Goal: Communication & Community: Answer question/provide support

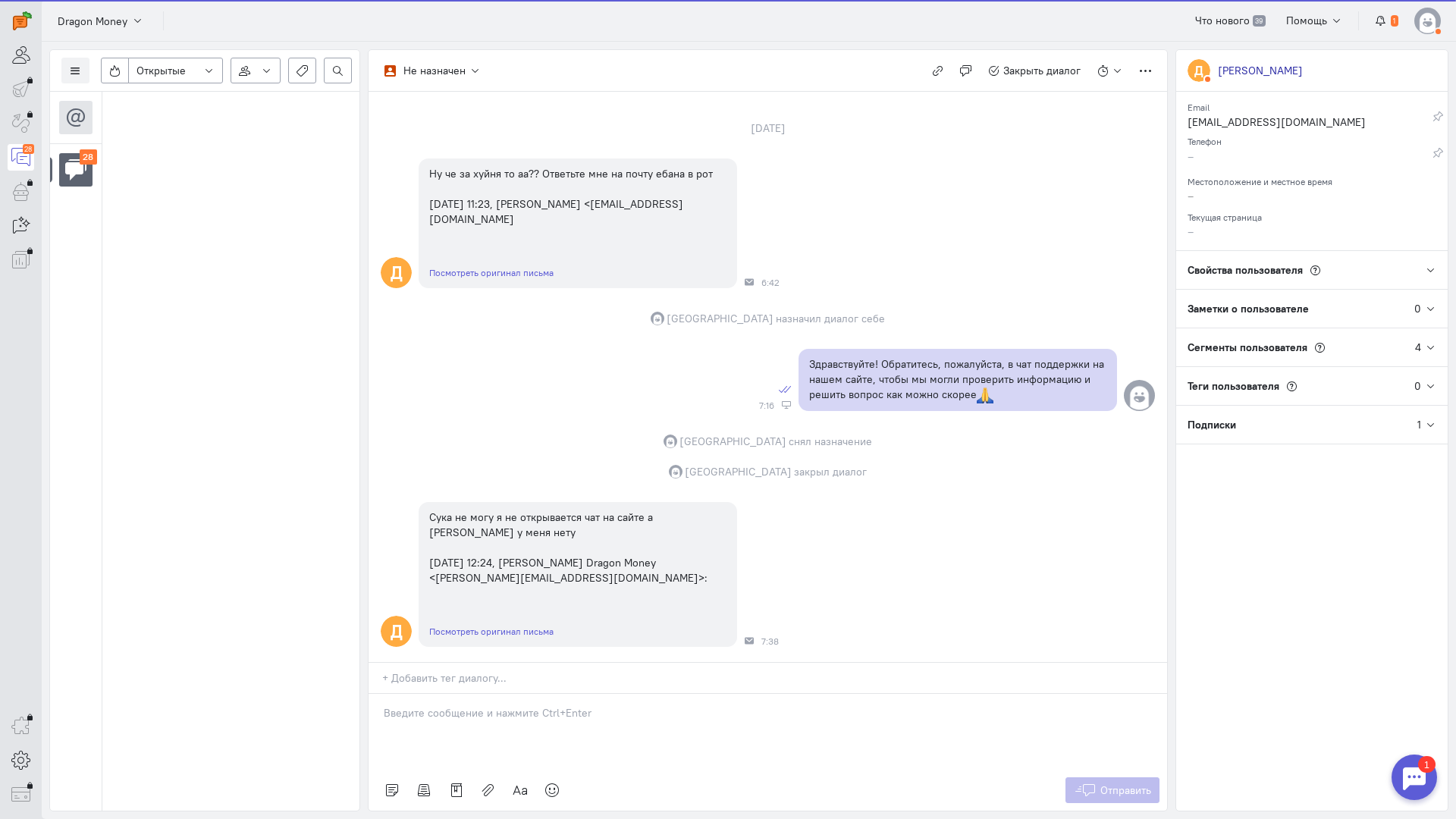
scroll to position [81, 0]
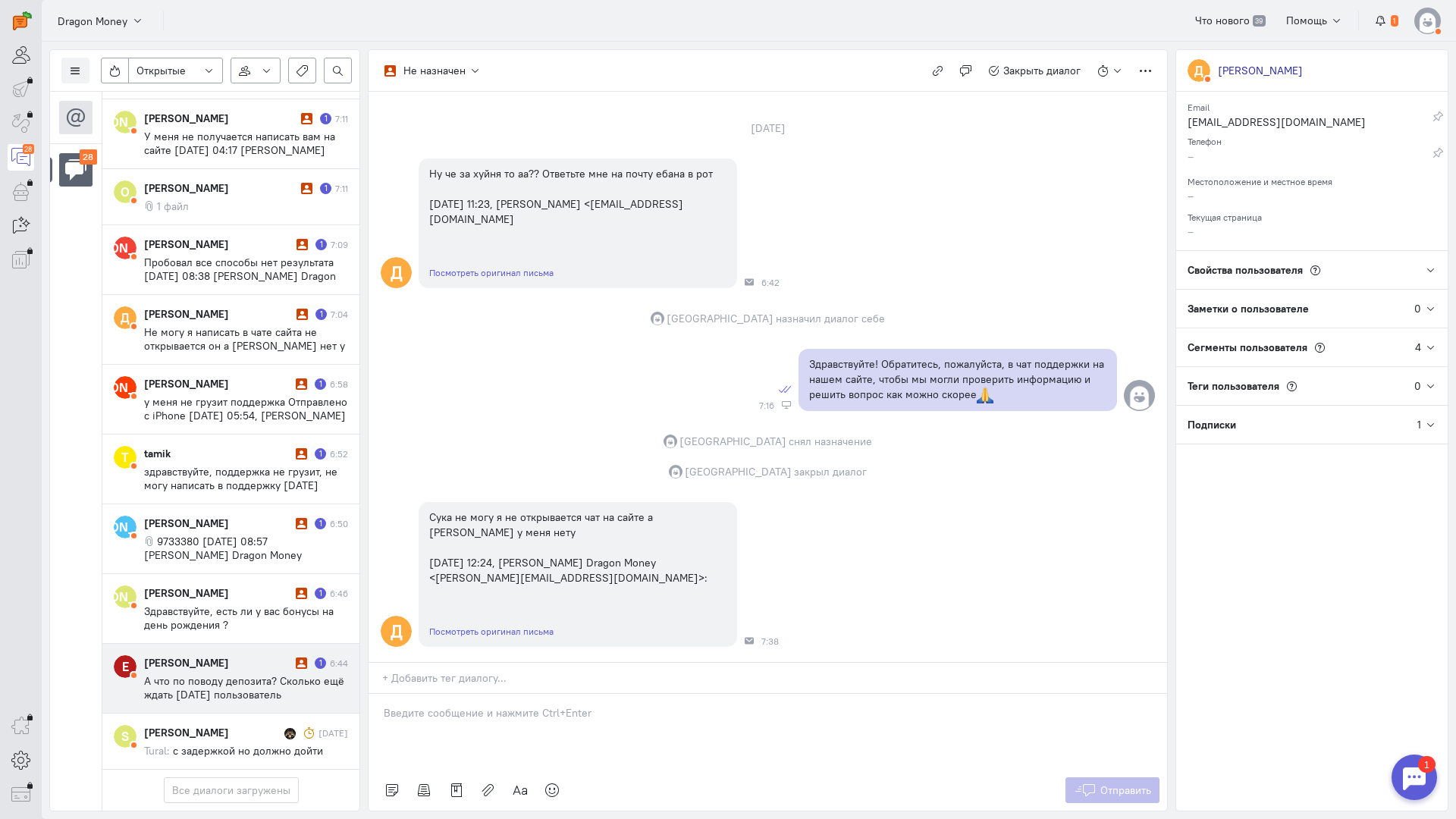
click at [234, 674] on span "А что по поводу депозита? Сколько ещё ждать [DATE] пользователь [PERSON_NAME] D…" at bounding box center [244, 708] width 200 height 68
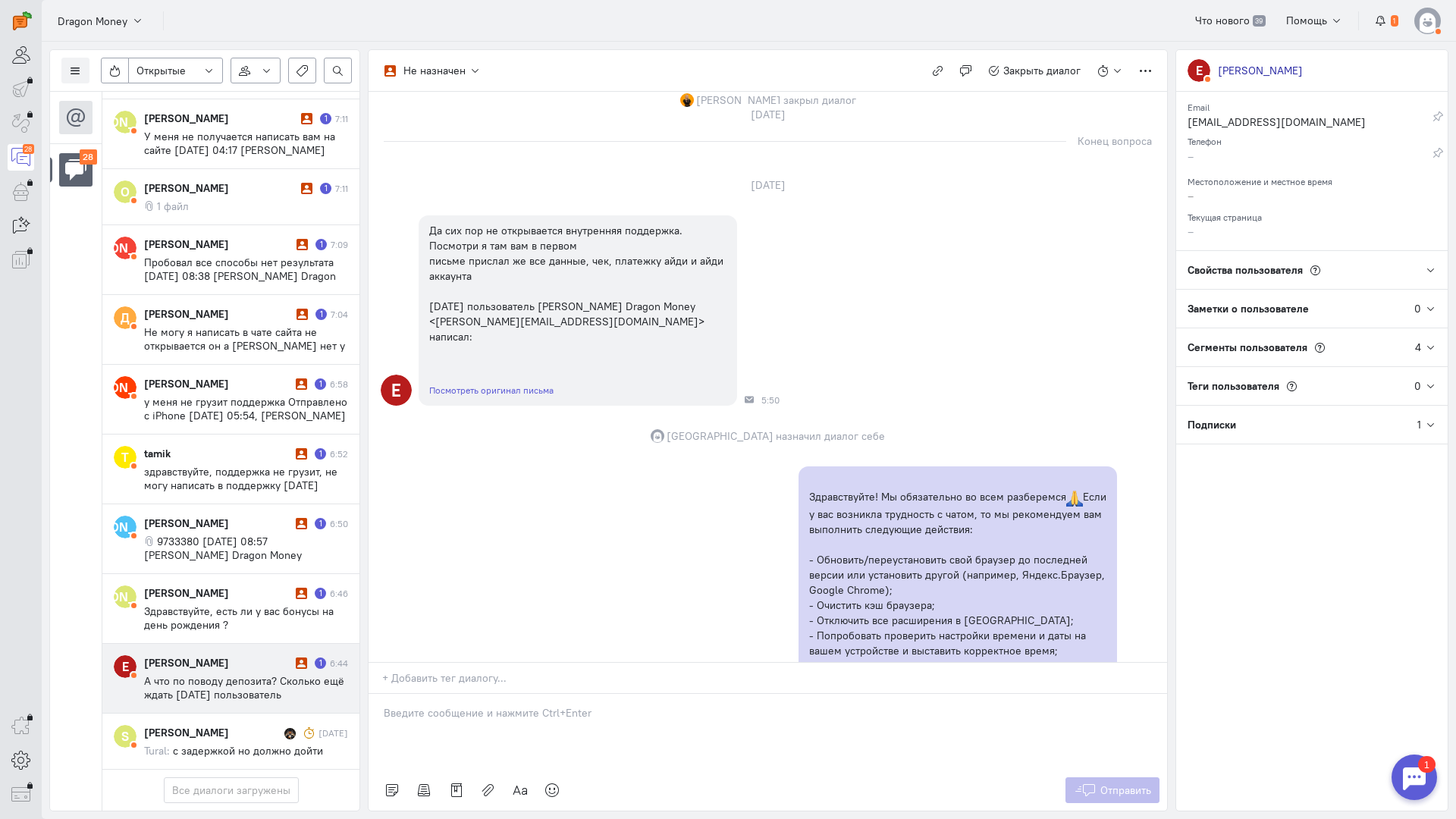
scroll to position [1384, 0]
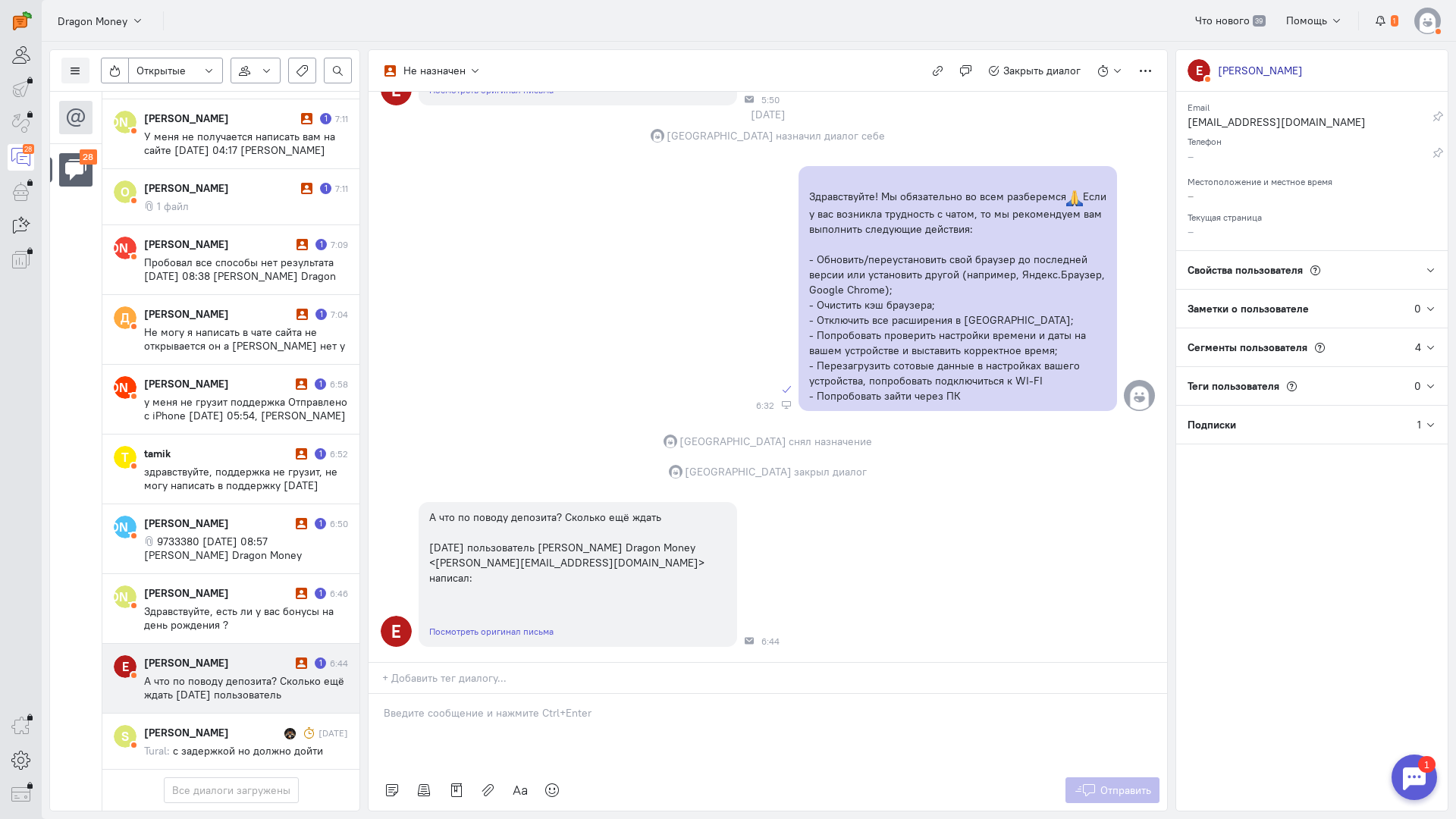
click at [506, 705] on p at bounding box center [768, 712] width 768 height 15
drag, startPoint x: 516, startPoint y: 622, endPoint x: 506, endPoint y: 624, distance: 10.2
click at [506, 705] on p "Чтобы мы могли разобр" at bounding box center [768, 712] width 768 height 15
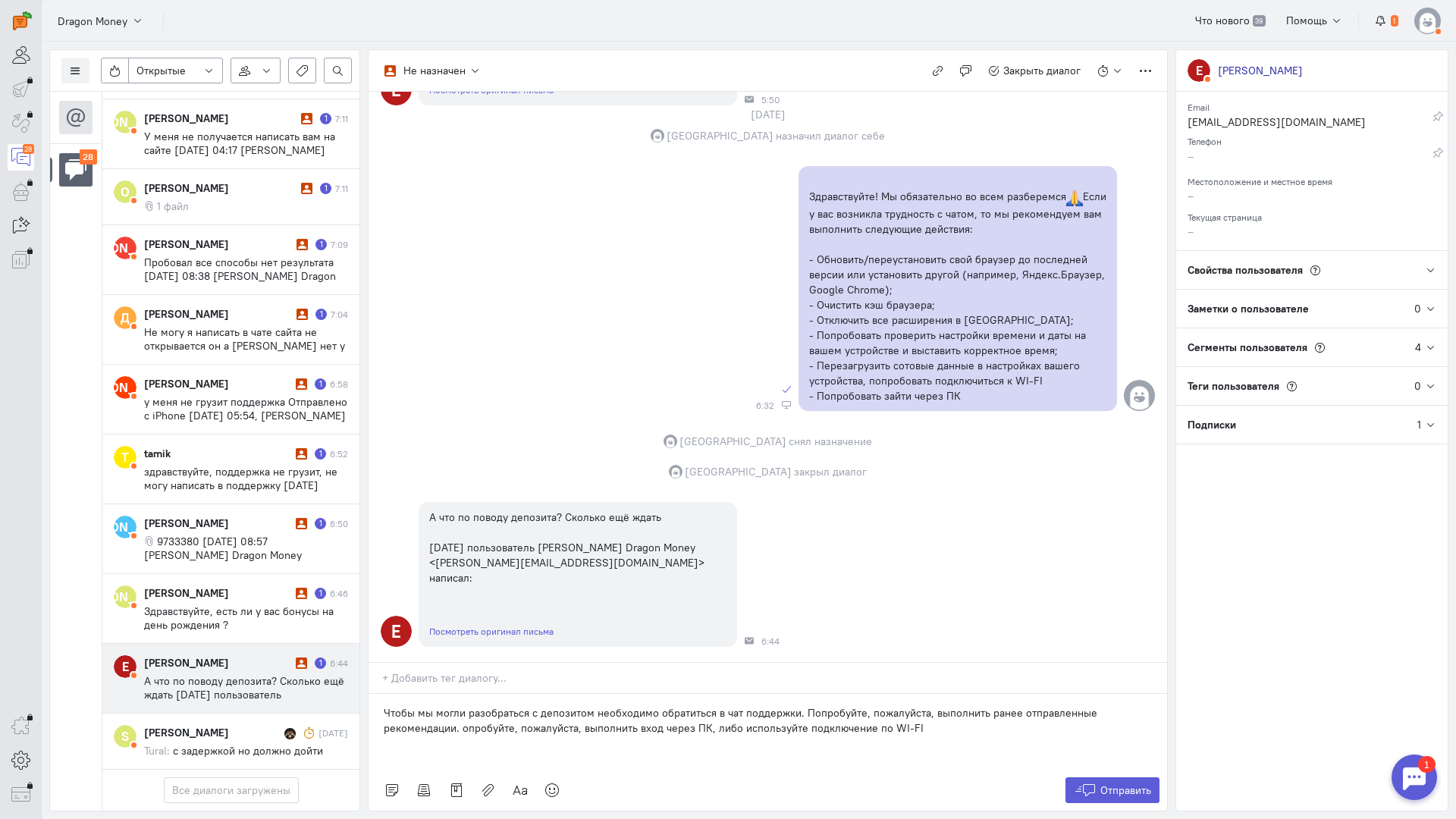
click at [461, 705] on p "Чтобы мы могли разобраться с депозитом необходимо обратиться в чат поддержки. П…" at bounding box center [768, 720] width 768 height 30
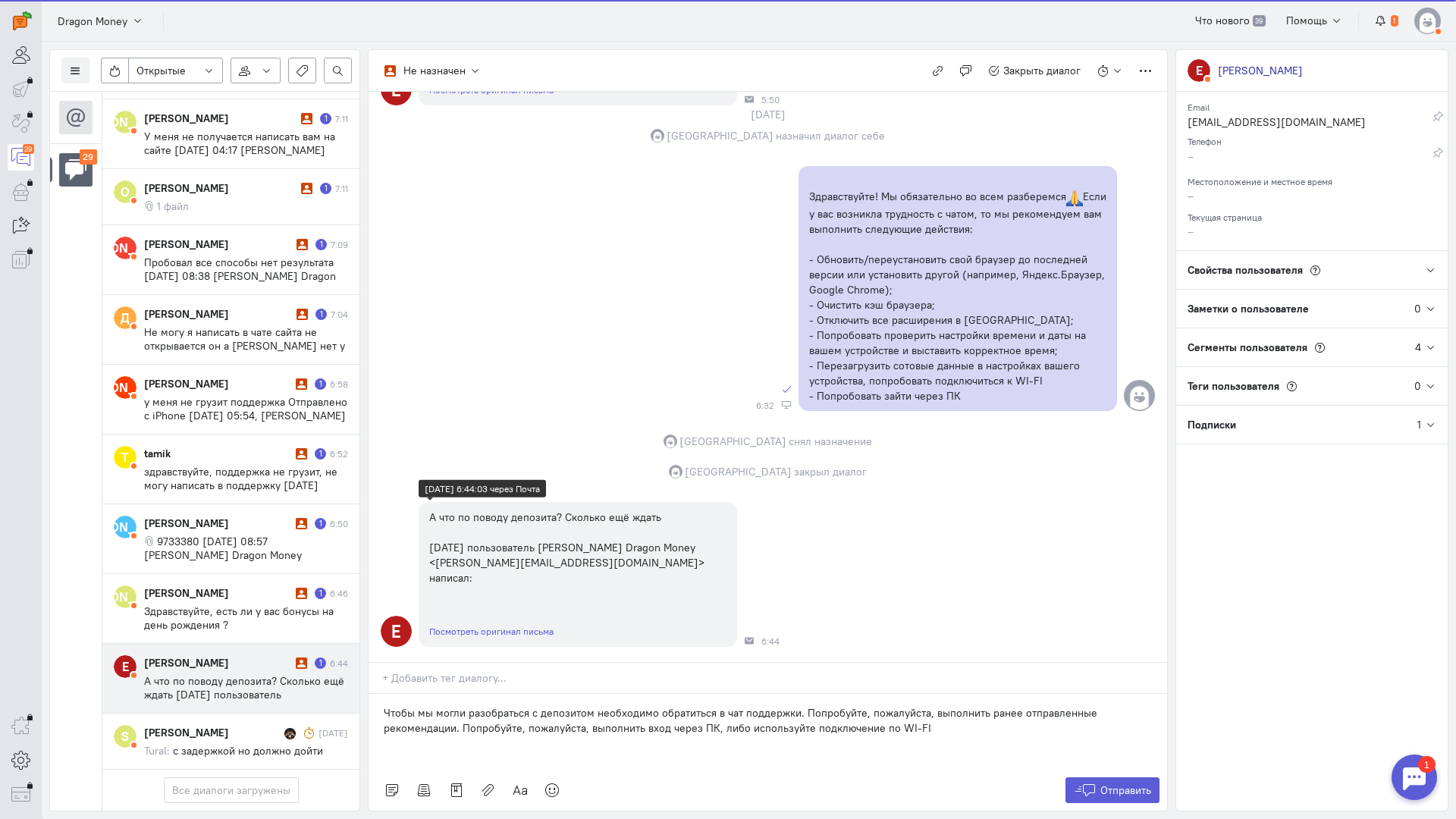
scroll to position [1427, 0]
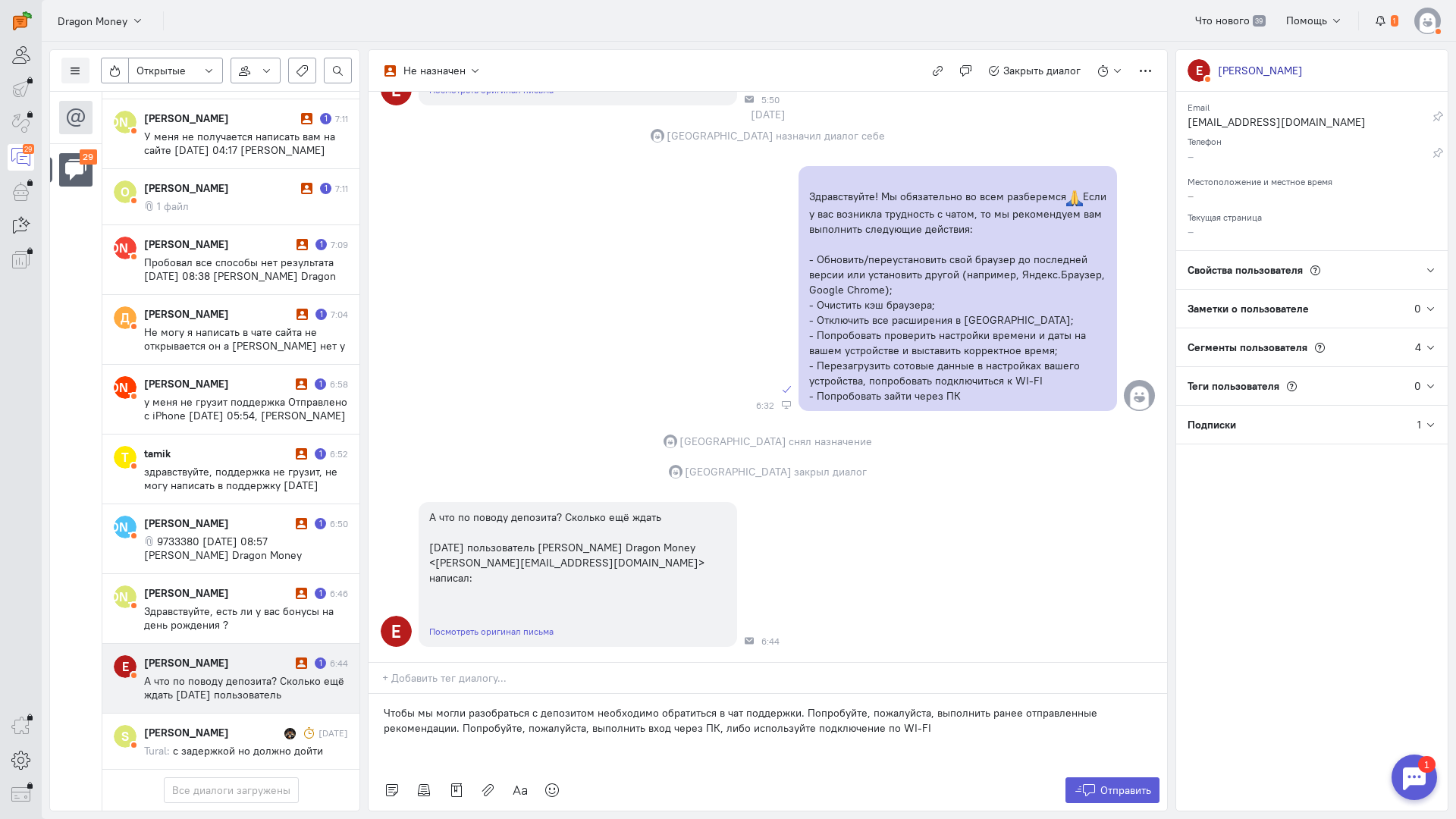
click at [530, 705] on p "Чтобы мы могли разобраться с депозитом необходимо обратиться в чат поддержки. П…" at bounding box center [768, 720] width 768 height 30
click at [588, 705] on p "Чтобы мы могли разобраться с депозитом необходимо обратиться в чат поддержки. П…" at bounding box center [768, 720] width 768 height 30
click at [686, 705] on p "Чтобы мы могли разобраться с депозитом и проверить всю информацию необходимо об…" at bounding box center [768, 720] width 768 height 30
click at [691, 705] on p "Чтобы мы могли разобраться с депозитом и проверить всю информацию необходимо об…" at bounding box center [768, 720] width 768 height 30
click at [1058, 705] on p "Чтобы мы могли разобраться с депозитом и проверить всю информацию необходимо об…" at bounding box center [768, 720] width 768 height 30
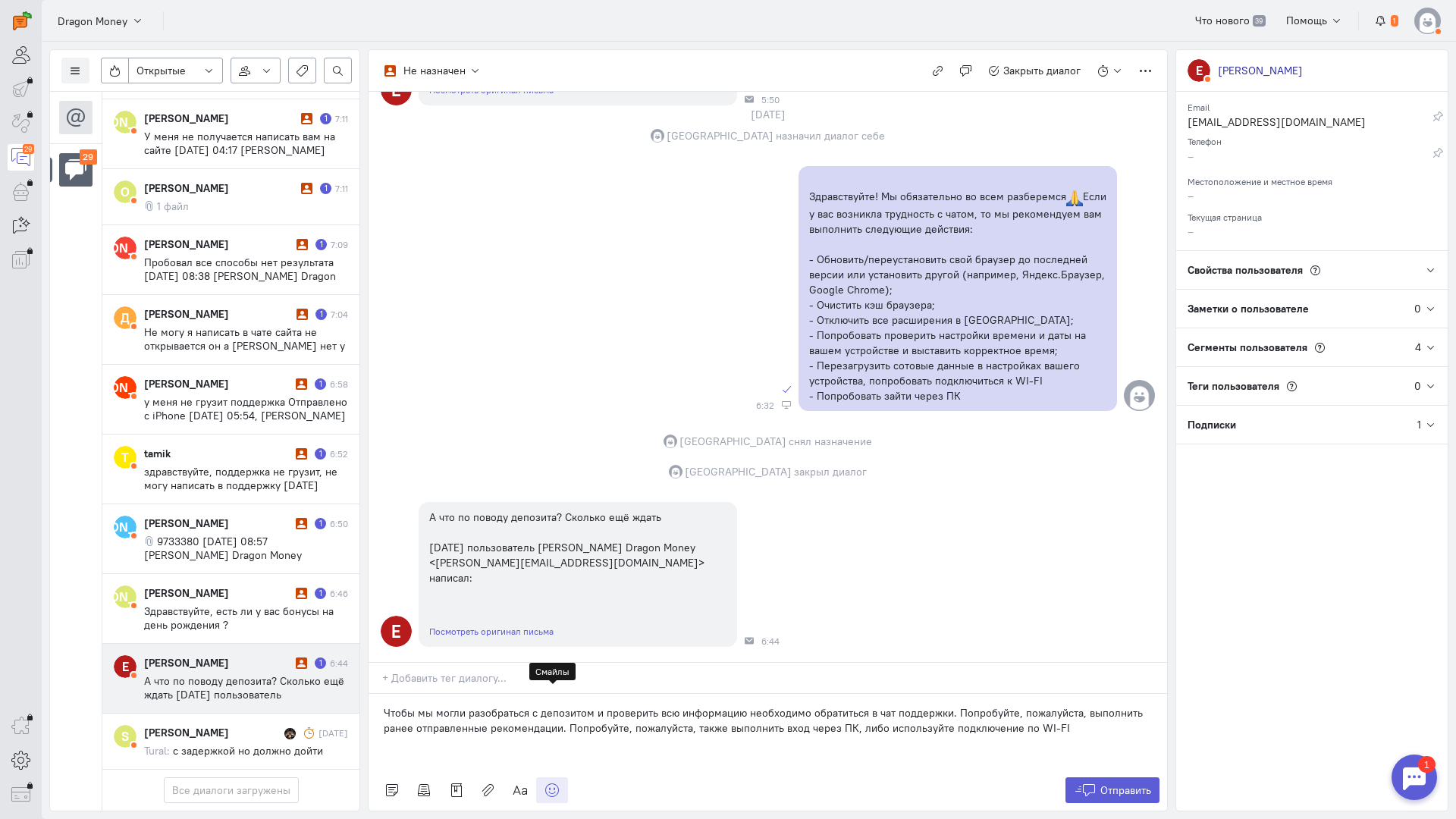
click at [549, 783] on icon at bounding box center [551, 790] width 15 height 15
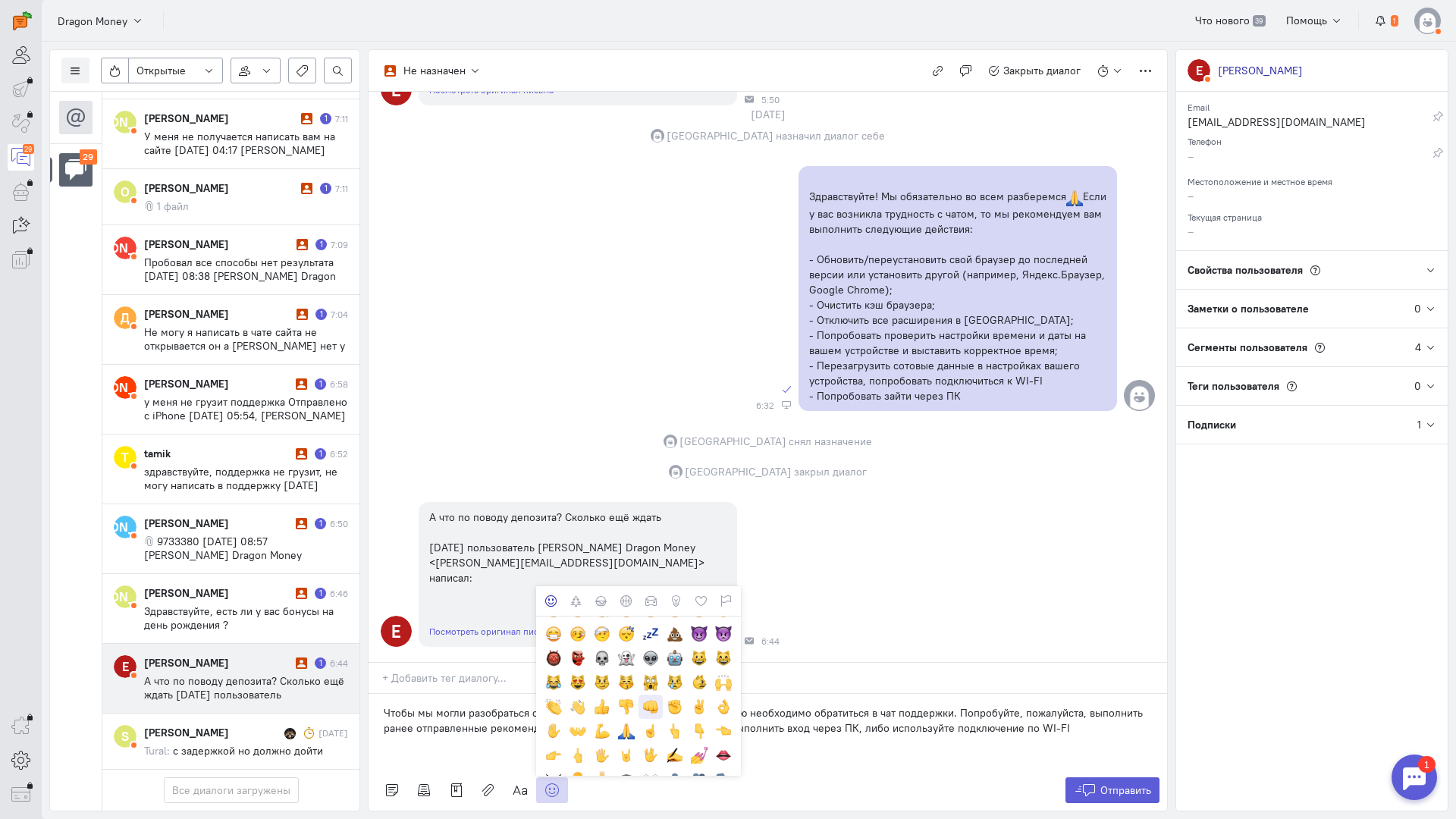
scroll to position [227, 0]
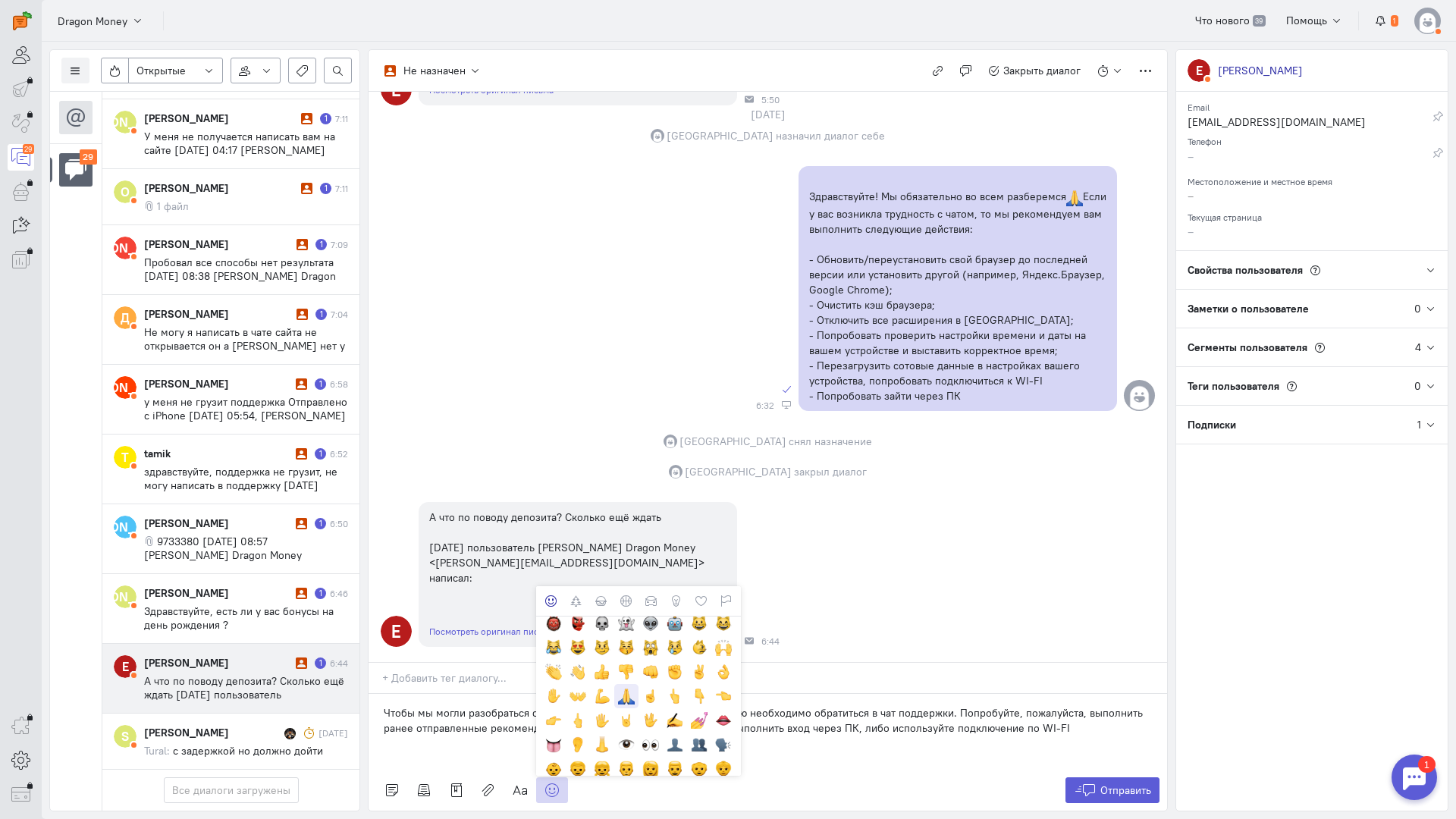
click at [631, 688] on div at bounding box center [626, 696] width 16 height 16
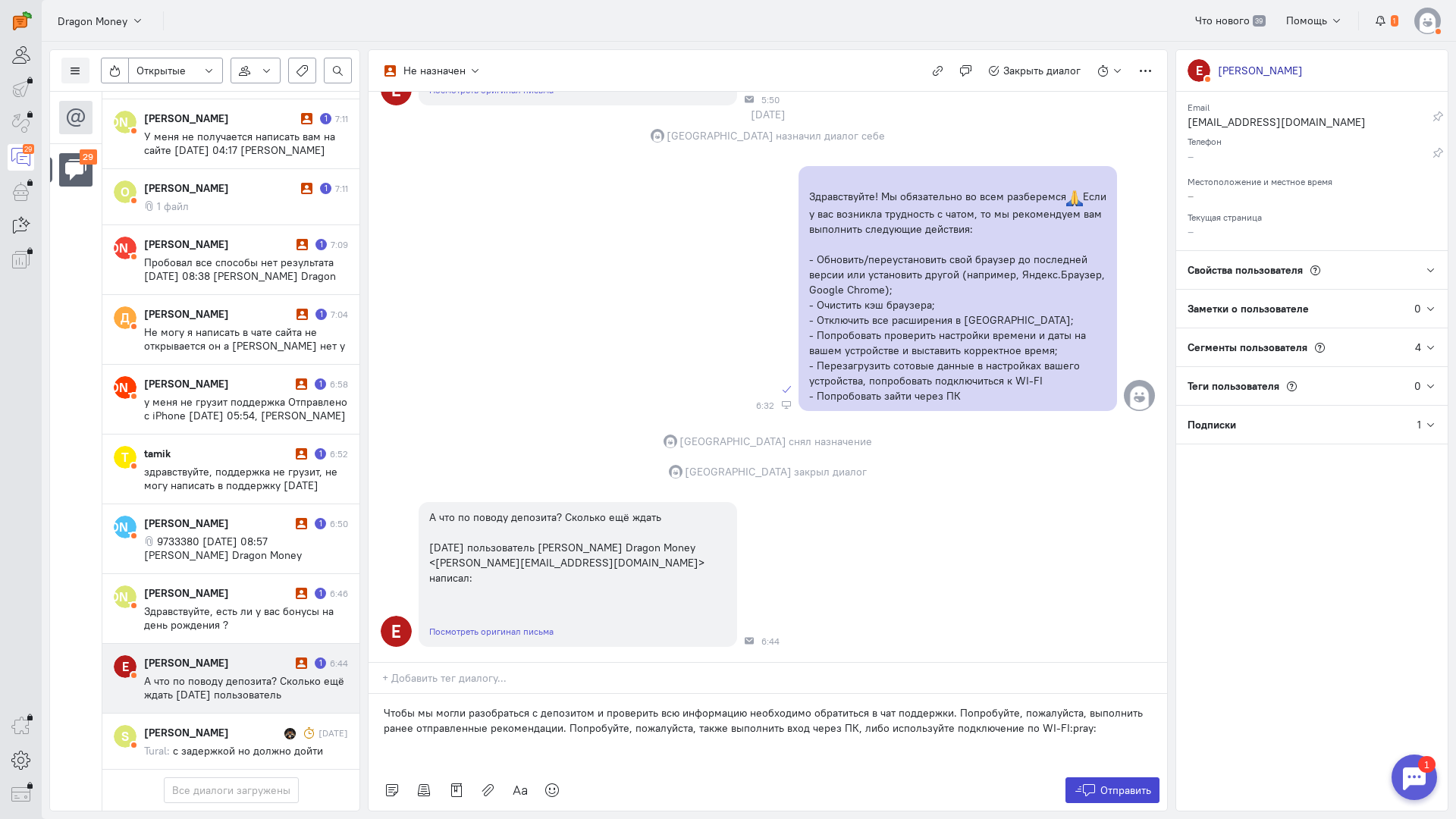
click at [1122, 783] on span "Отправить" at bounding box center [1126, 790] width 51 height 14
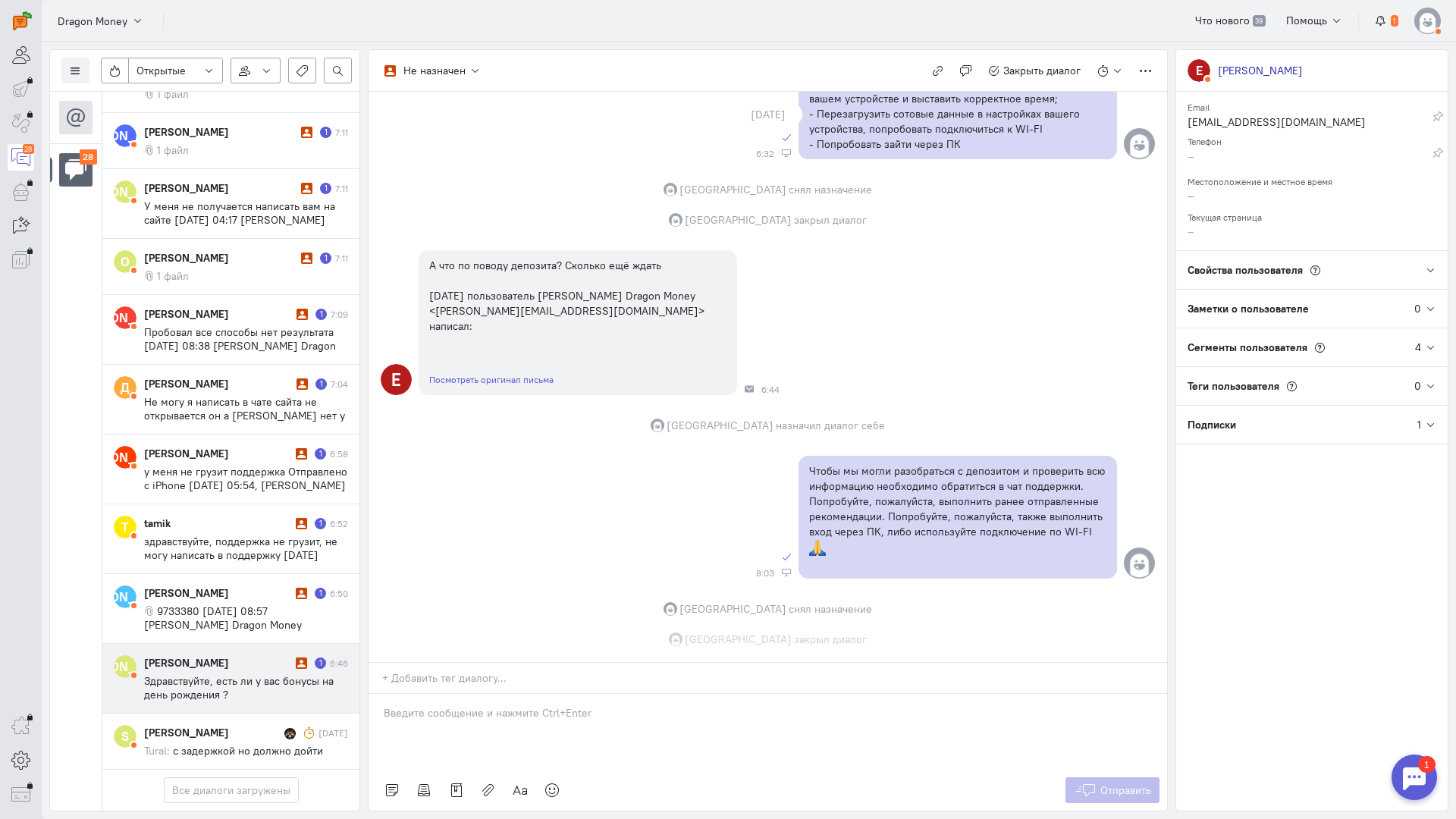
scroll to position [1621, 0]
click at [283, 655] on div "[PERSON_NAME]" at bounding box center [218, 662] width 148 height 15
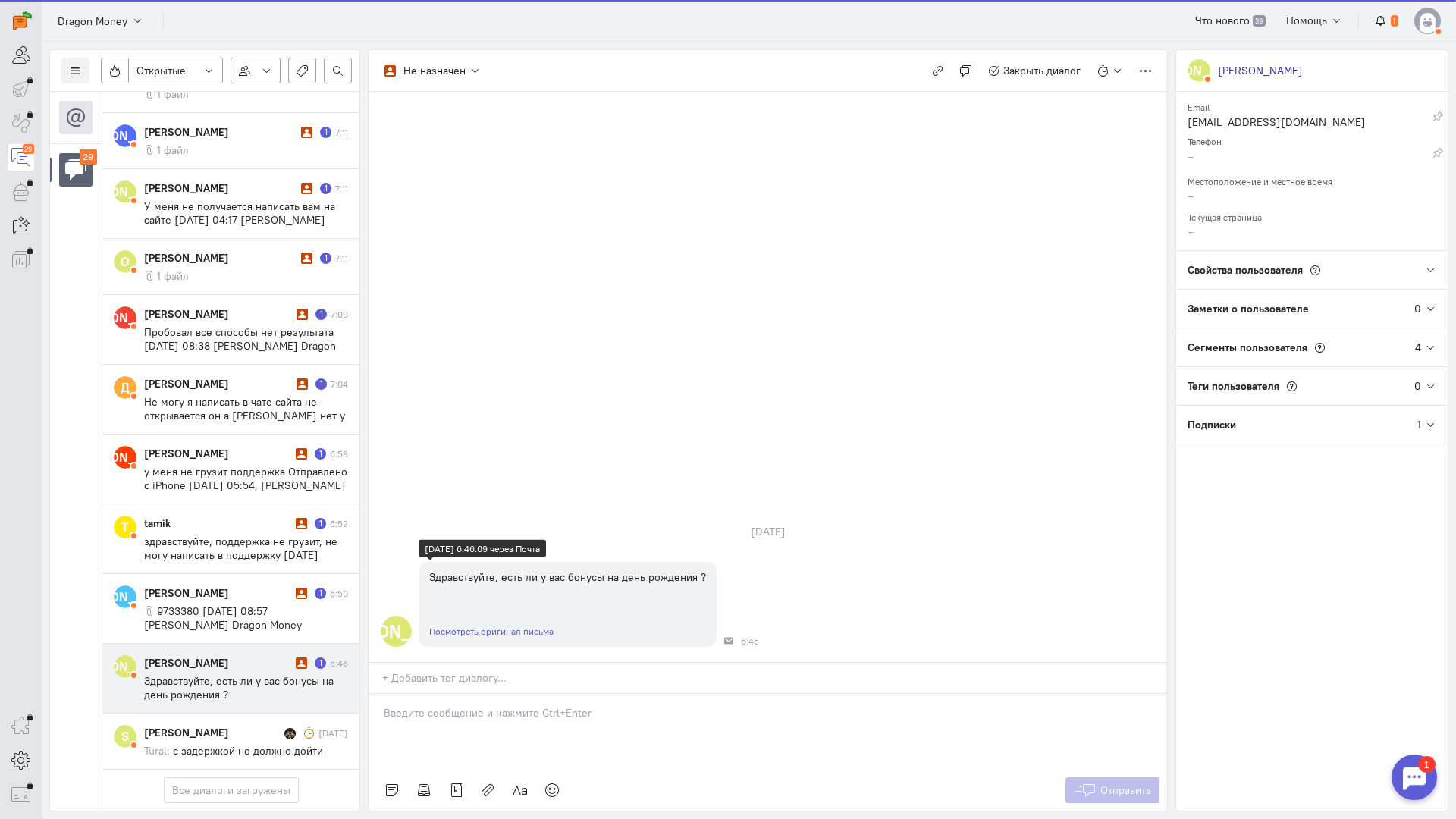
scroll to position [1358, 0]
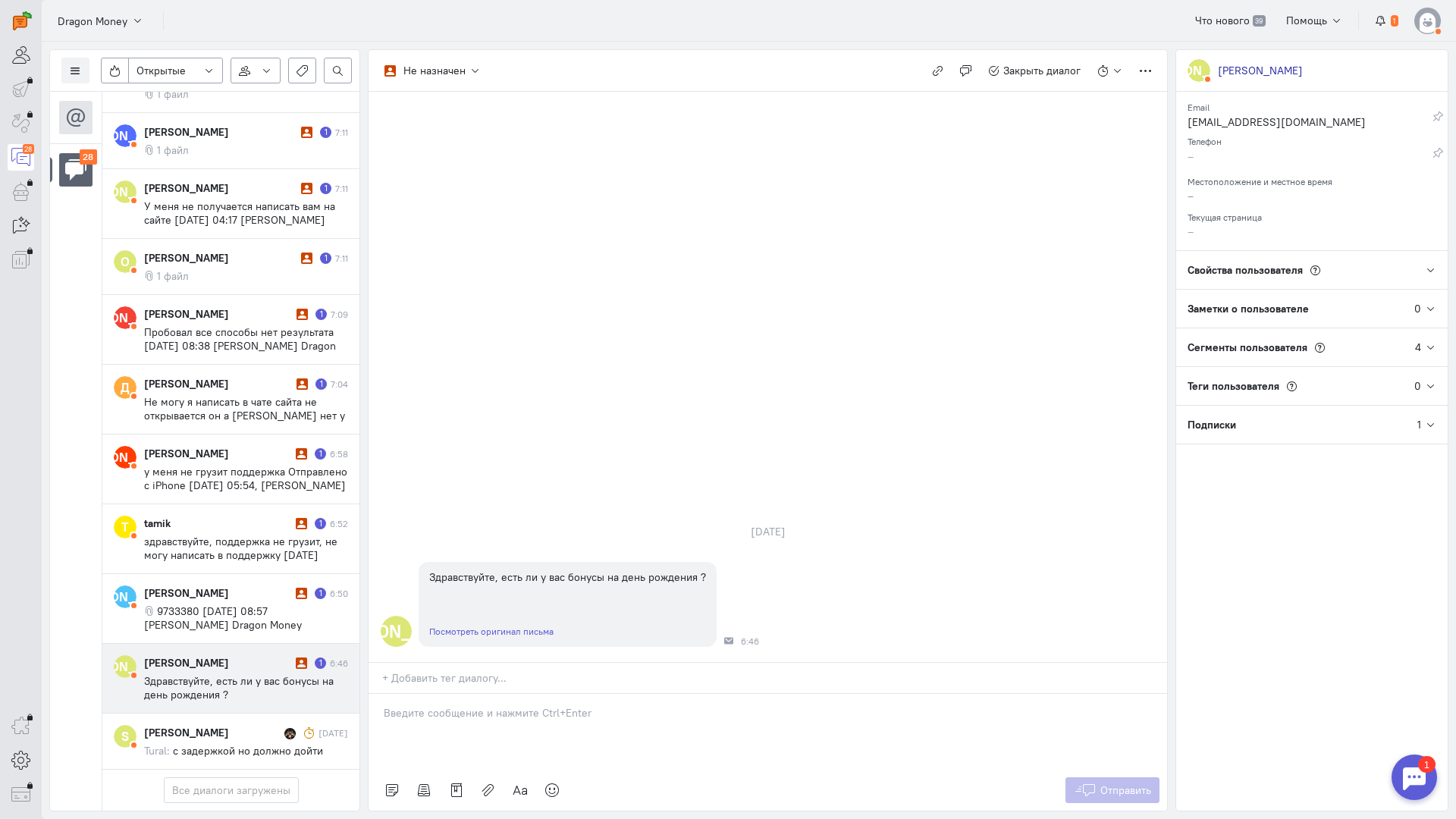
click at [525, 694] on div at bounding box center [767, 731] width 798 height 75
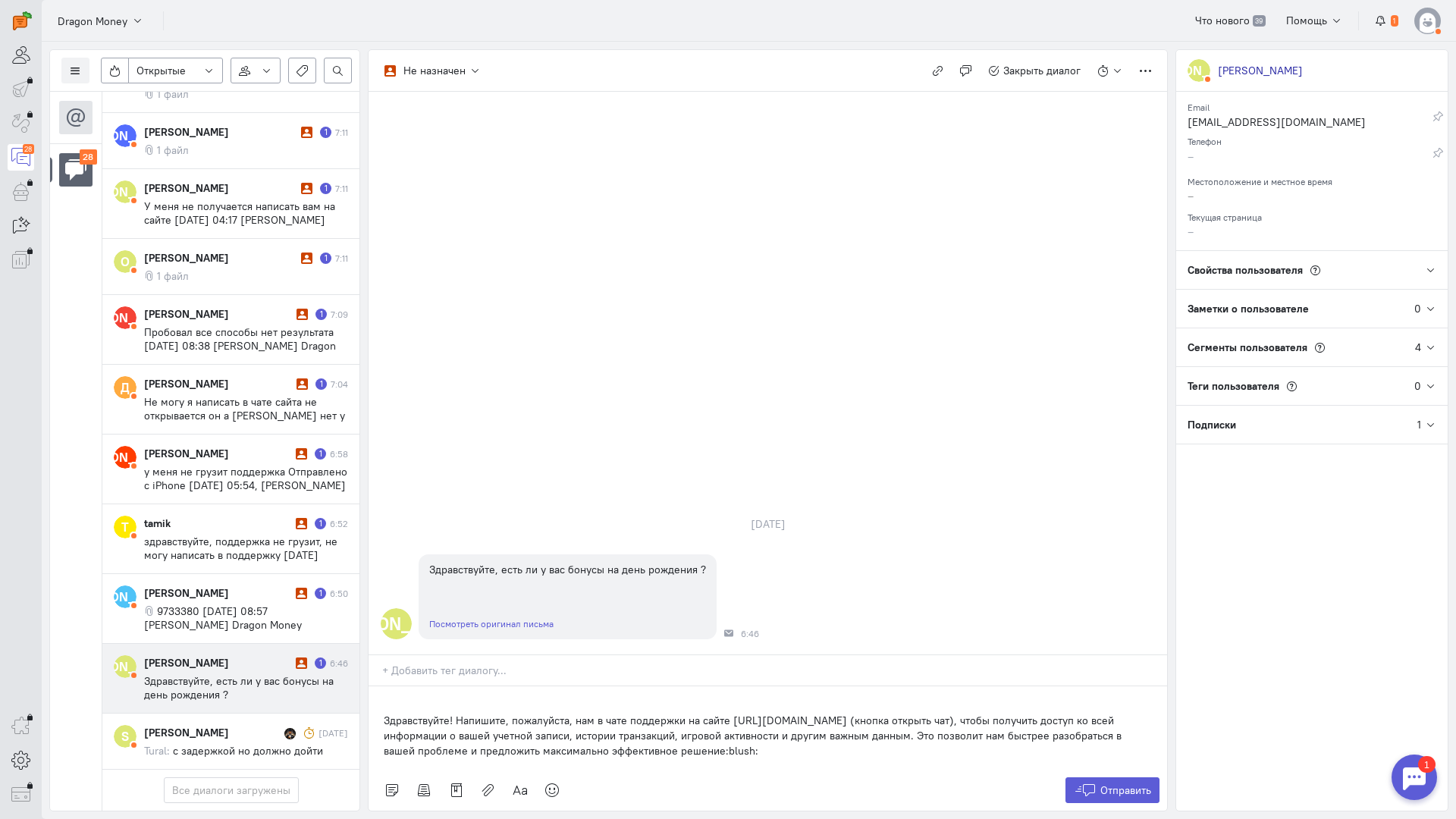
click at [375, 686] on div "Здравствуйте! Напишите, пожалуйста, нам в чате поддержки на сайте [URL][DOMAIN_…" at bounding box center [767, 728] width 798 height 83
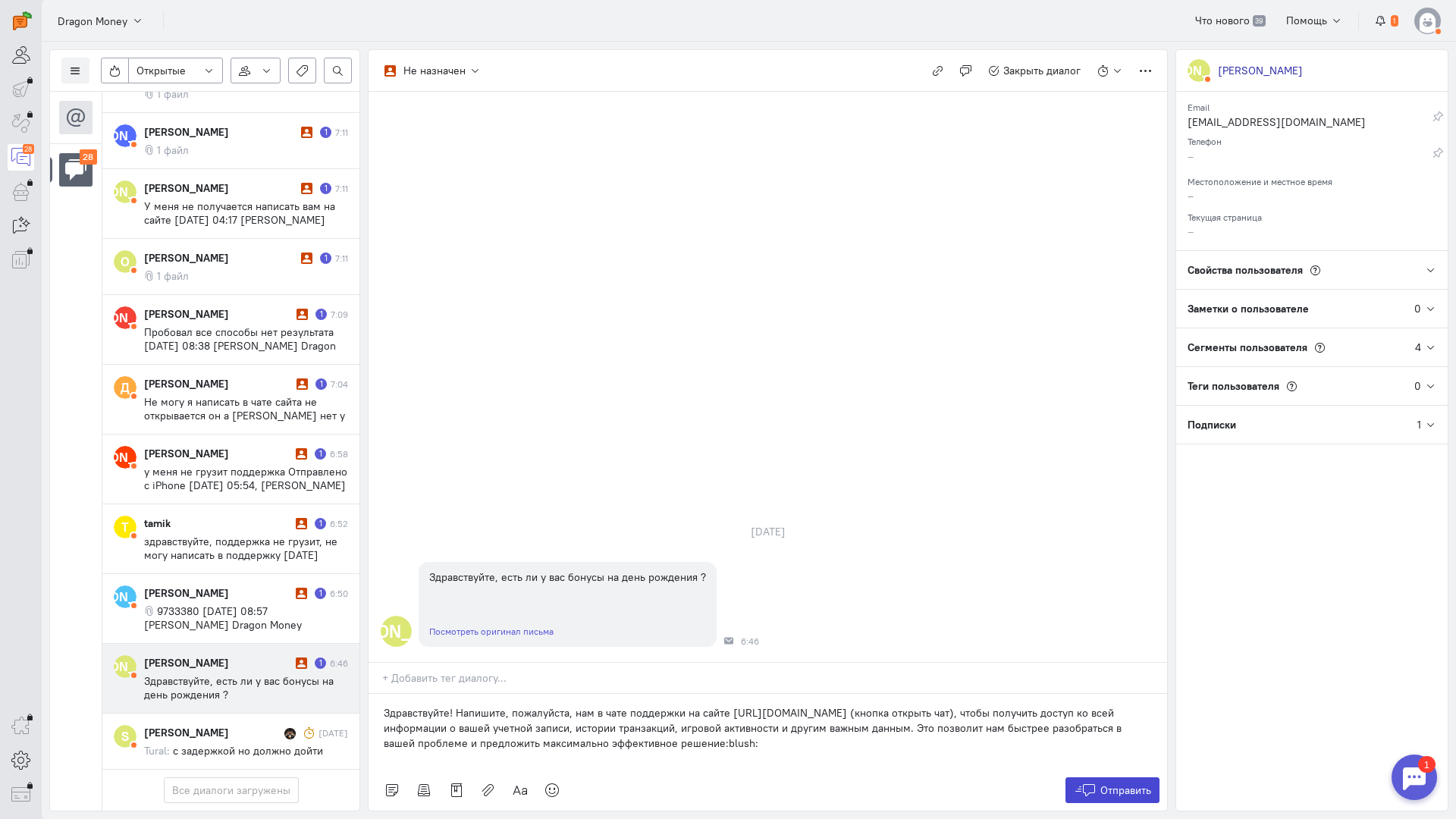
click at [1115, 783] on span "Отправить" at bounding box center [1126, 790] width 51 height 14
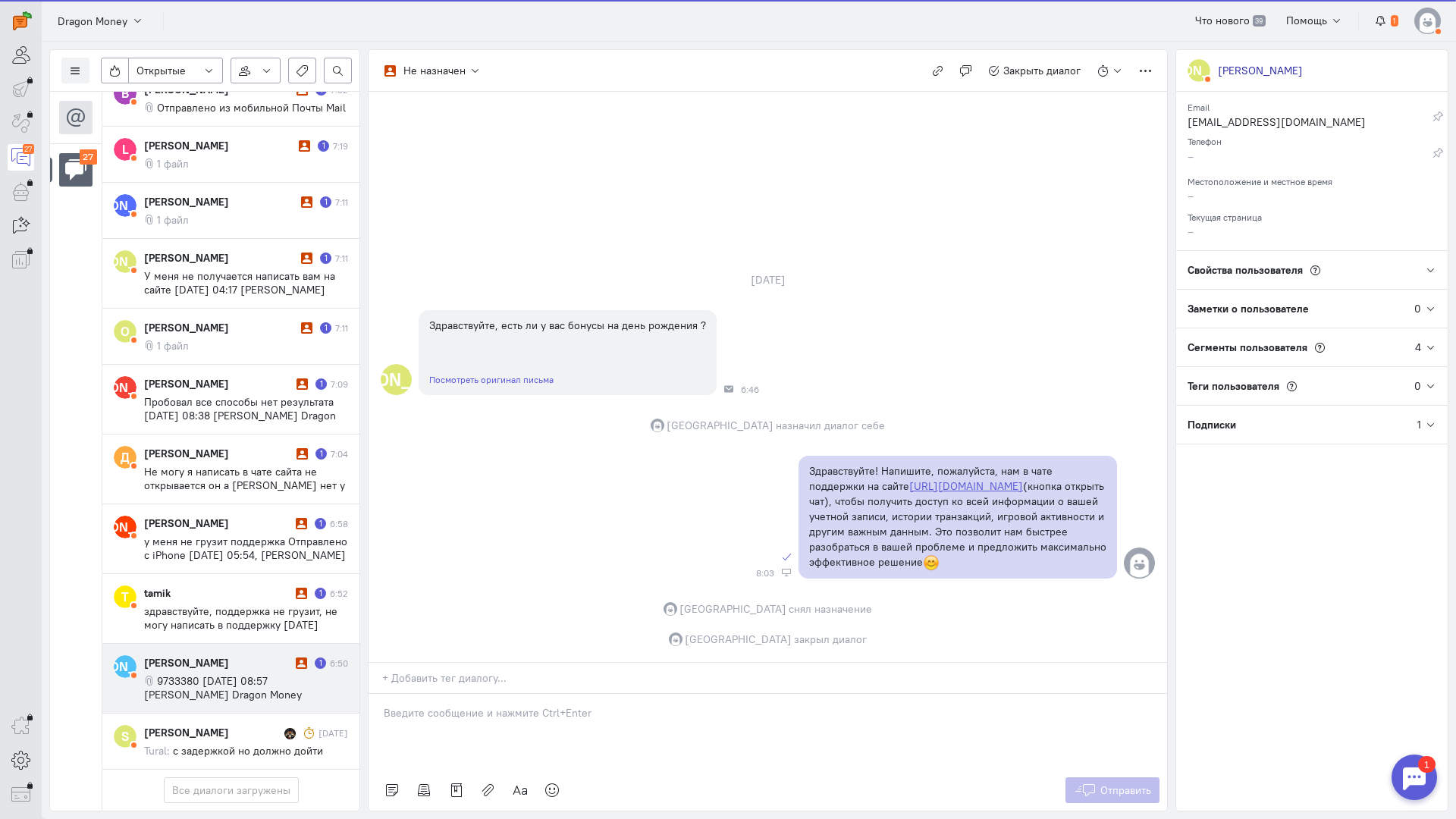
click at [233, 674] on span "9733380 [DATE] 08:57 [PERSON_NAME] Dragon Money <[EMAIL_ADDRESS][DOMAIN_NAME]>:" at bounding box center [240, 694] width 193 height 41
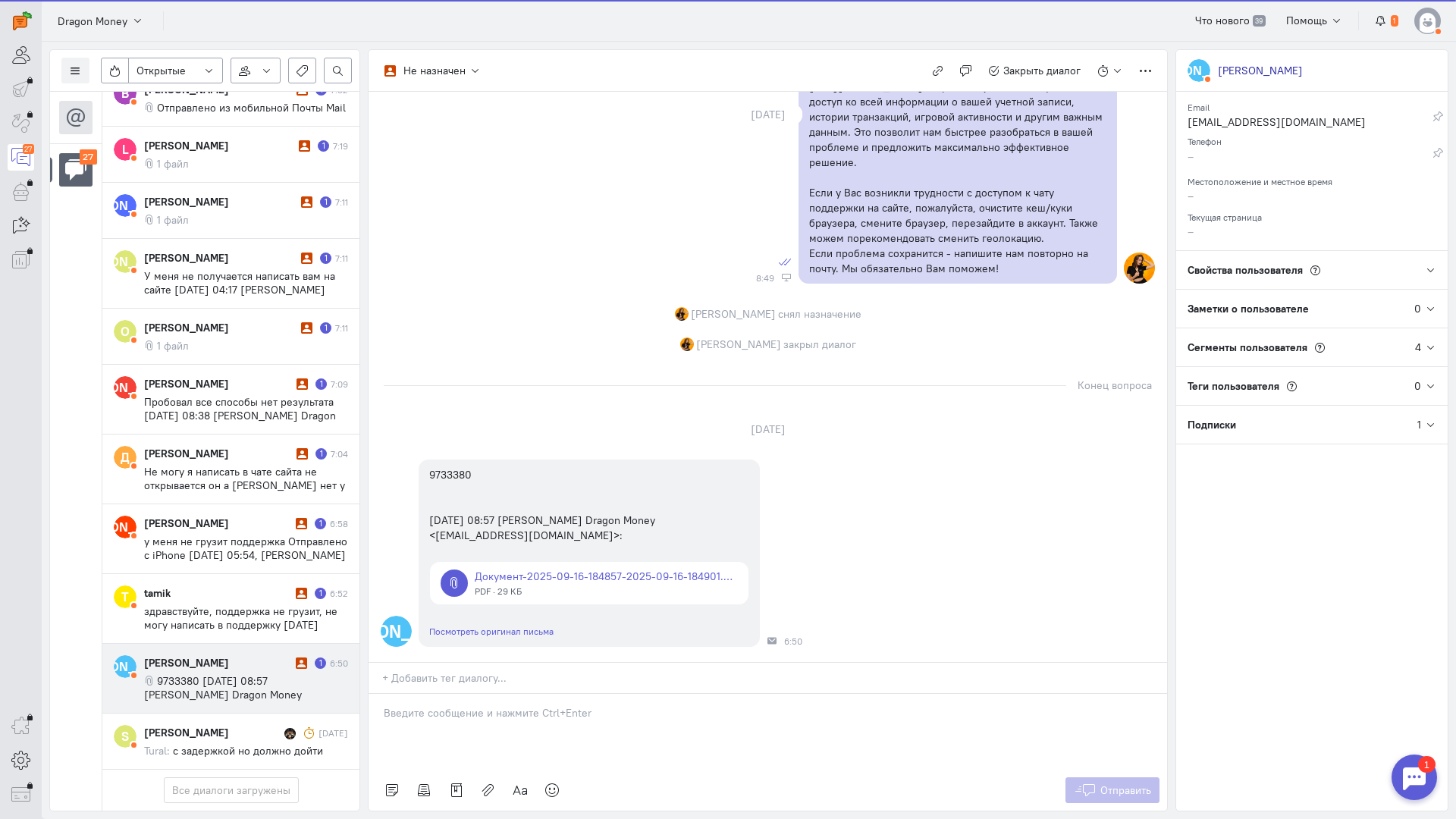
scroll to position [1290, 0]
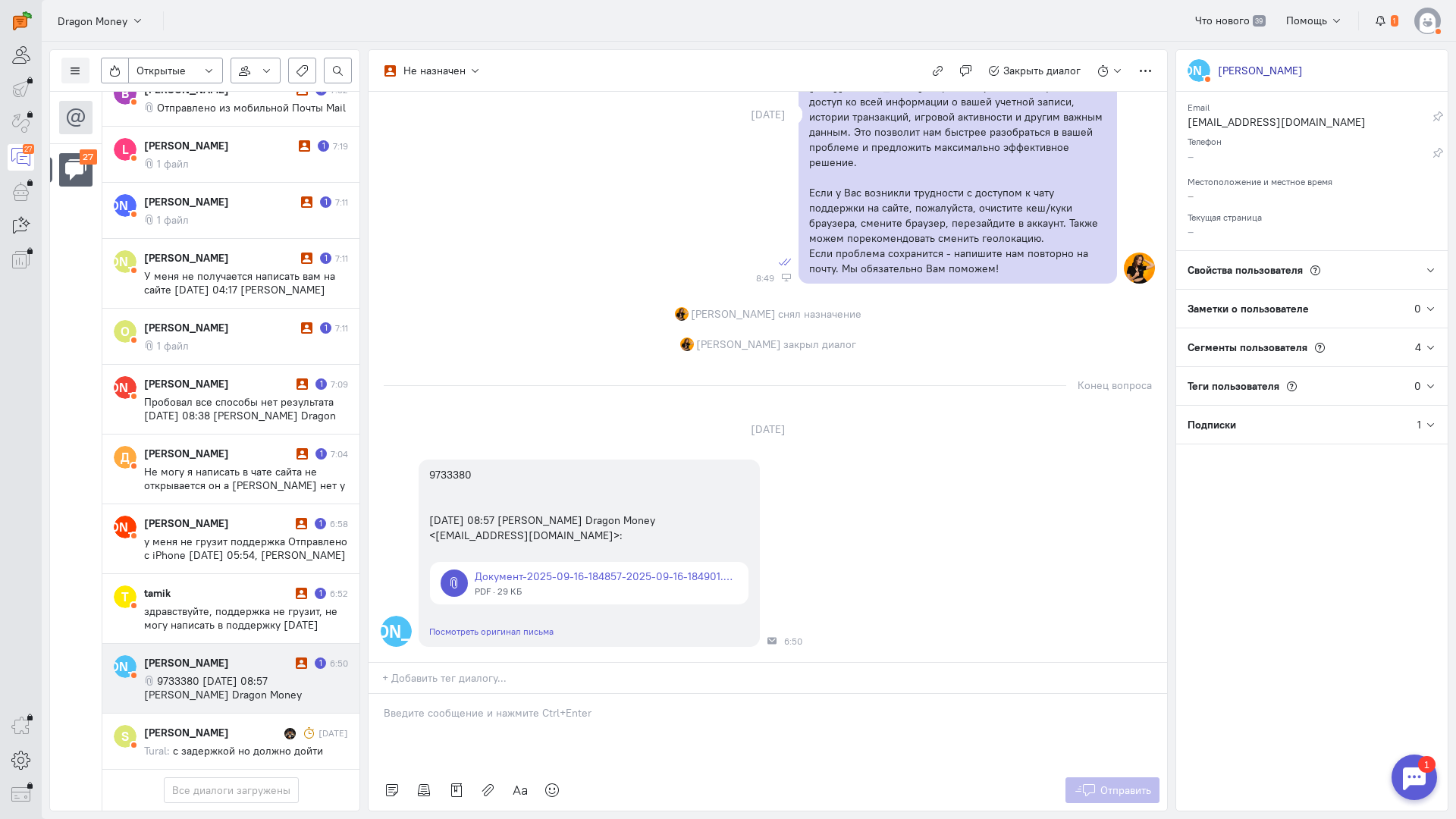
click at [554, 694] on div at bounding box center [767, 731] width 798 height 75
drag, startPoint x: 495, startPoint y: 623, endPoint x: 474, endPoint y: 626, distance: 21.2
click at [495, 705] on p at bounding box center [768, 712] width 768 height 15
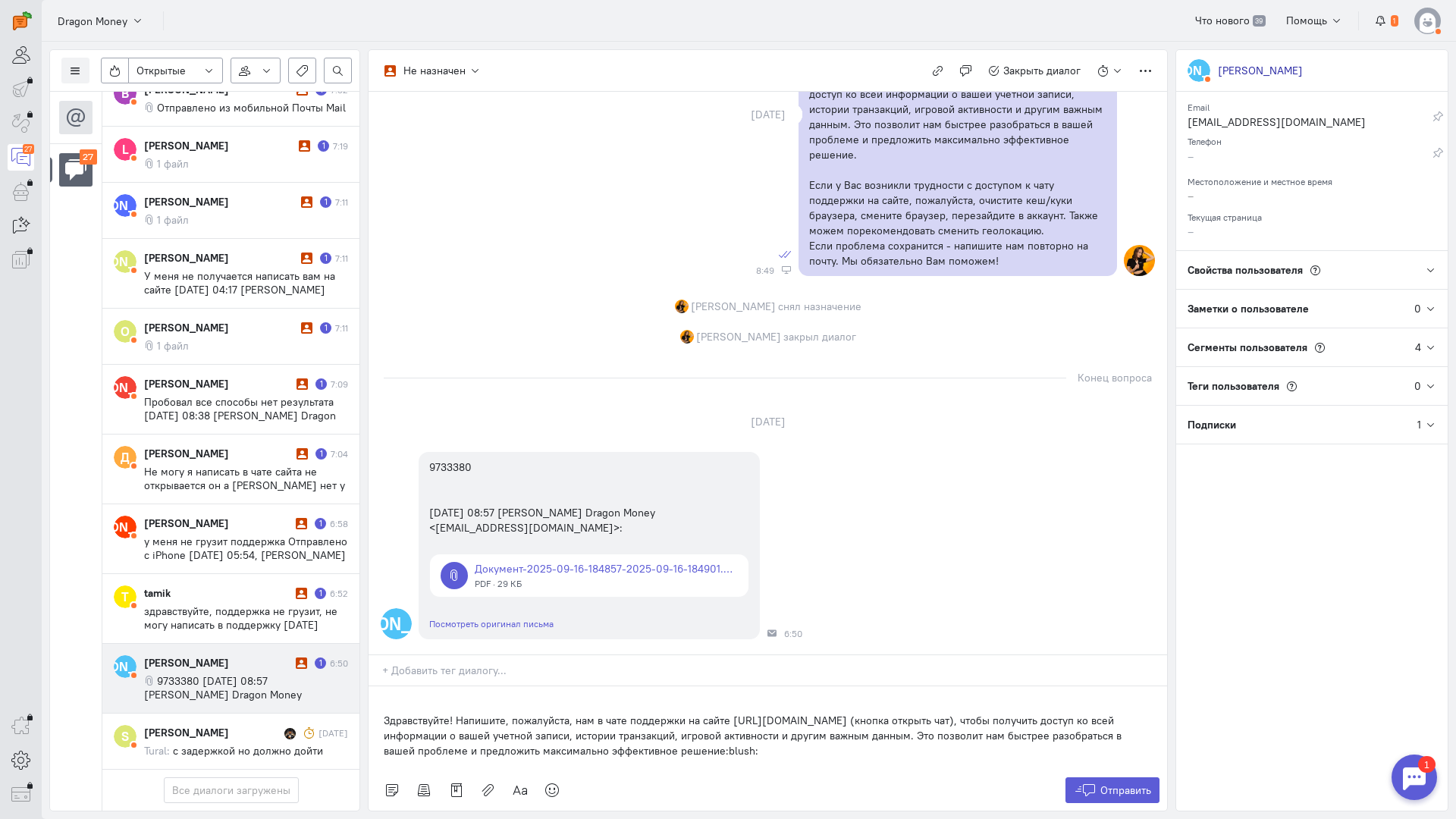
click at [378, 686] on div "Здравствуйте! Напишите, пожалуйста, нам в чате поддержки на сайте [URL][DOMAIN_…" at bounding box center [767, 728] width 798 height 83
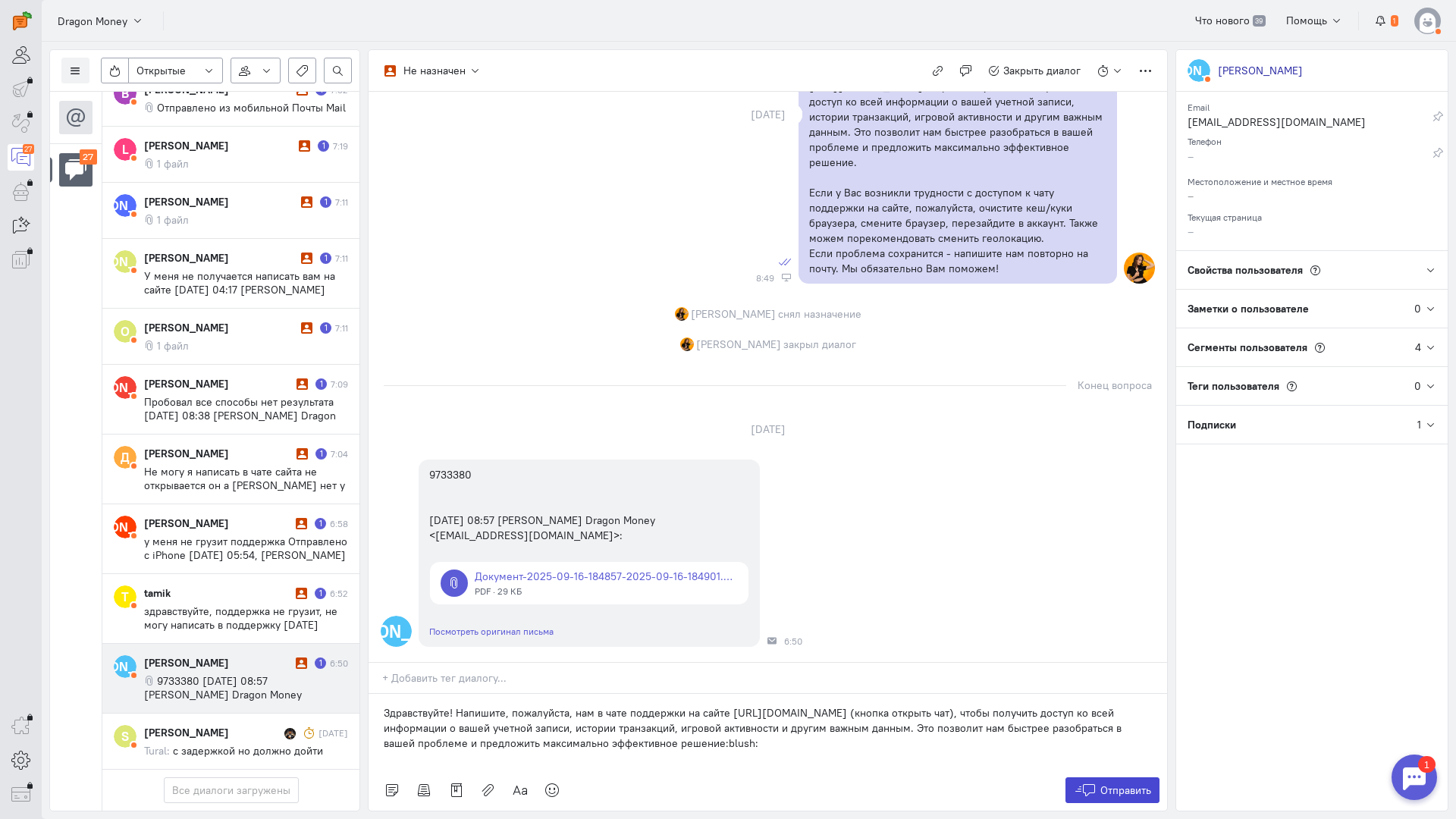
click at [1108, 777] on button "Отправить" at bounding box center [1112, 790] width 94 height 26
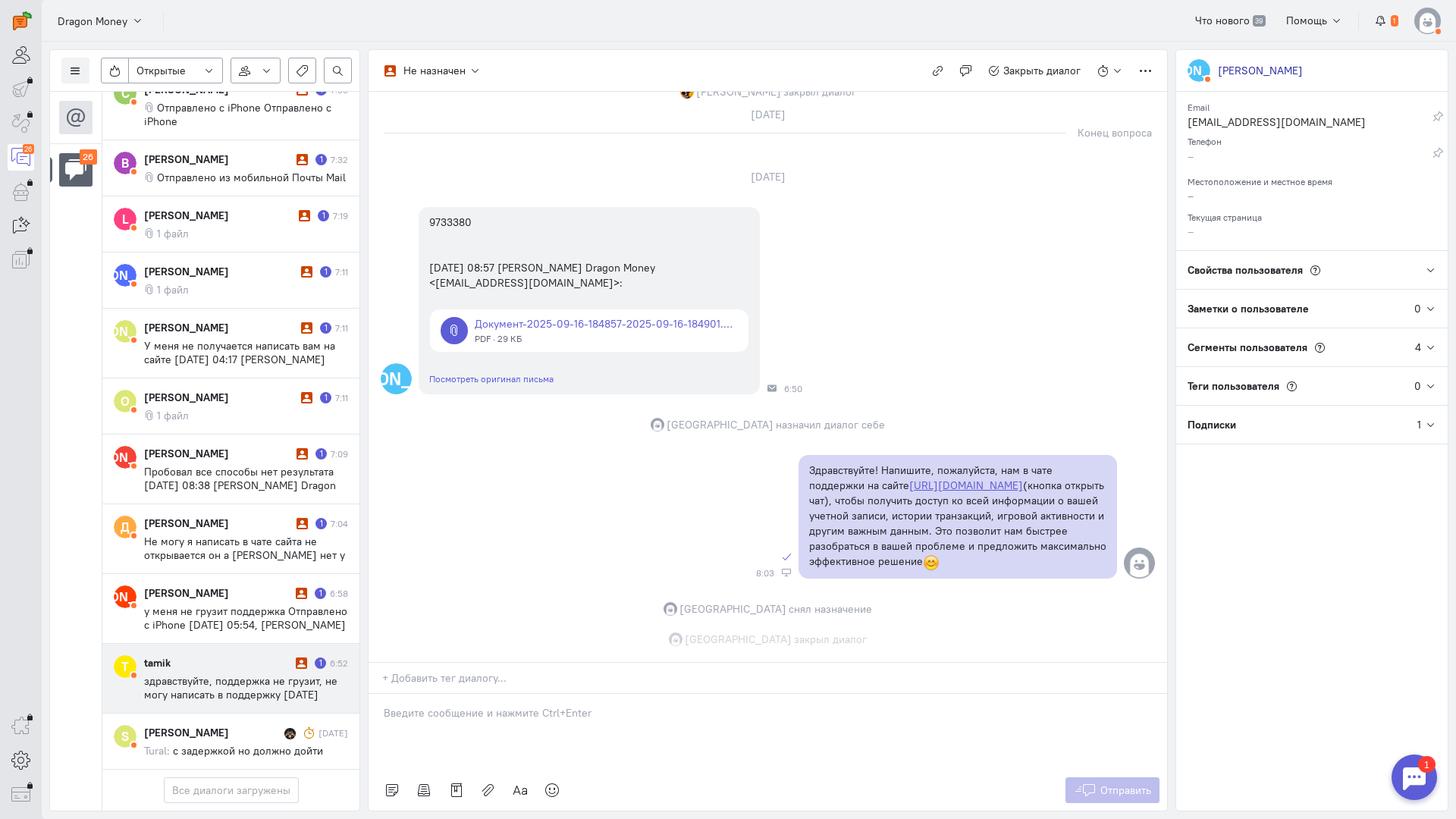
scroll to position [1222, 0]
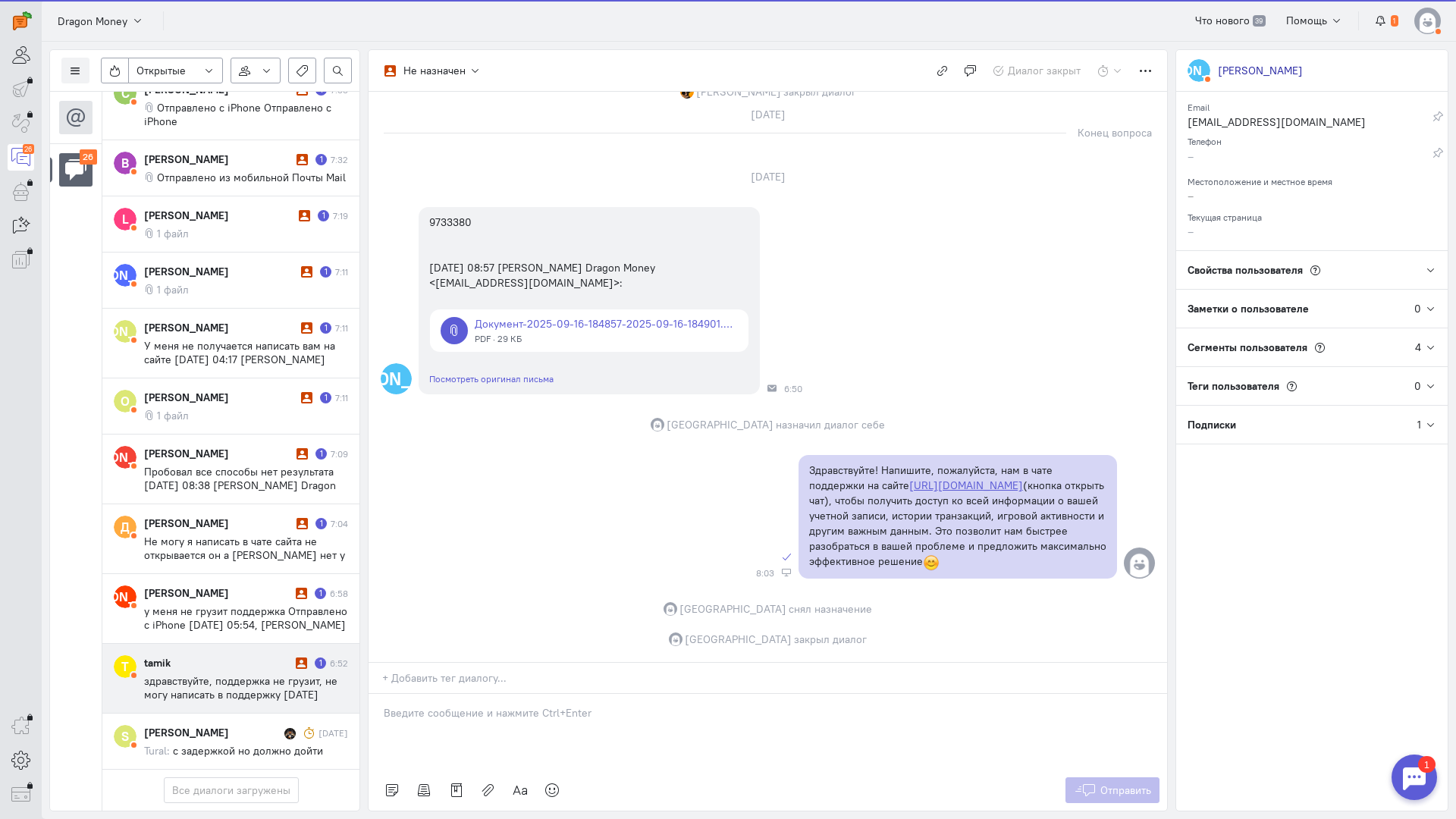
click at [260, 674] on span "здравствуйте, поддержка не грузит, не могу написать в поддержку [DATE] 19:30, […" at bounding box center [240, 708] width 193 height 68
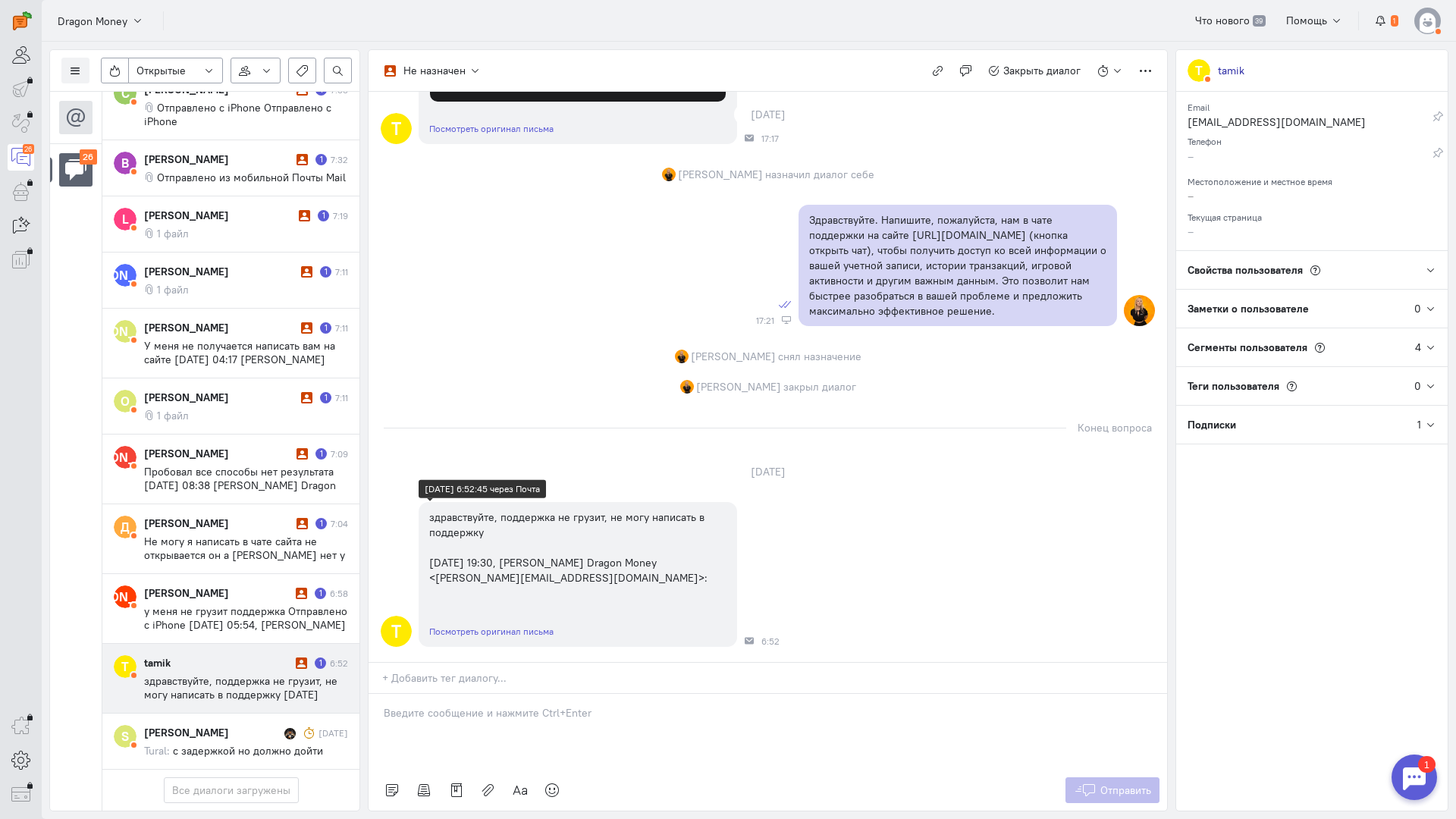
scroll to position [820, 0]
click at [471, 705] on p at bounding box center [768, 712] width 768 height 15
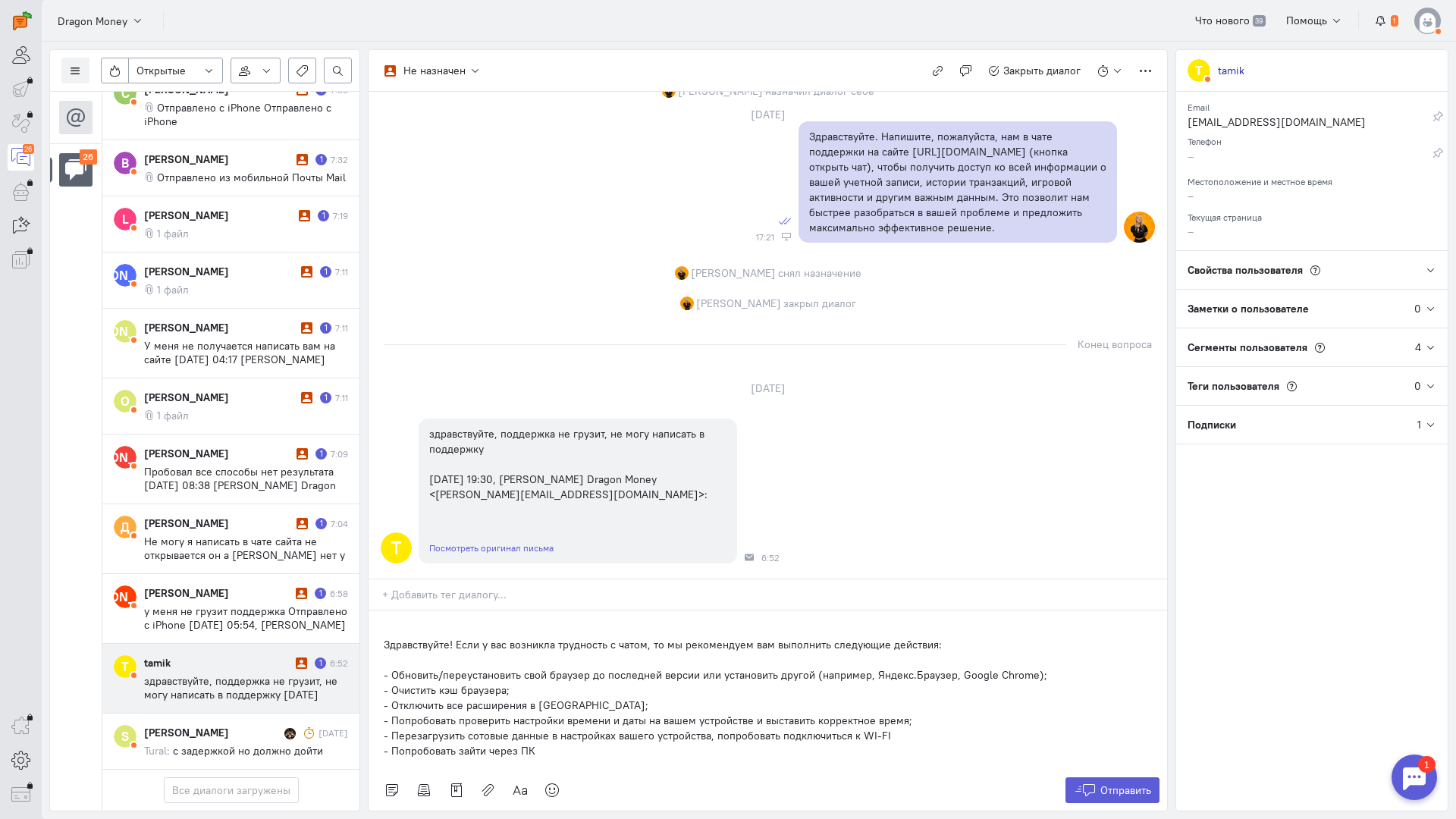
click at [374, 610] on div "Здравствуйте! Если у вас возникла трудность с чатом, то мы рекомендуем вам выпо…" at bounding box center [767, 690] width 798 height 159
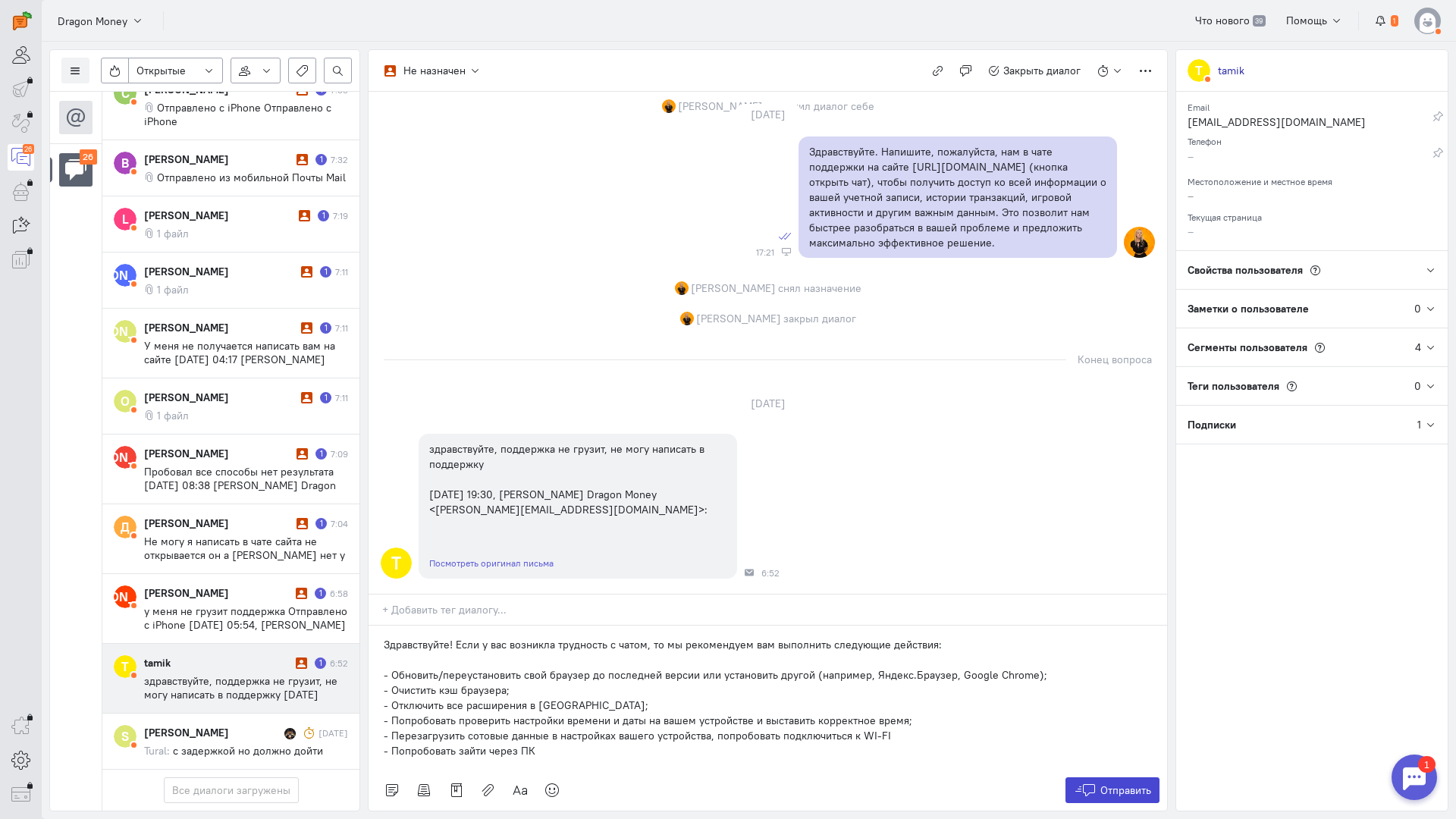
click at [1095, 777] on button "Отправить" at bounding box center [1112, 790] width 94 height 26
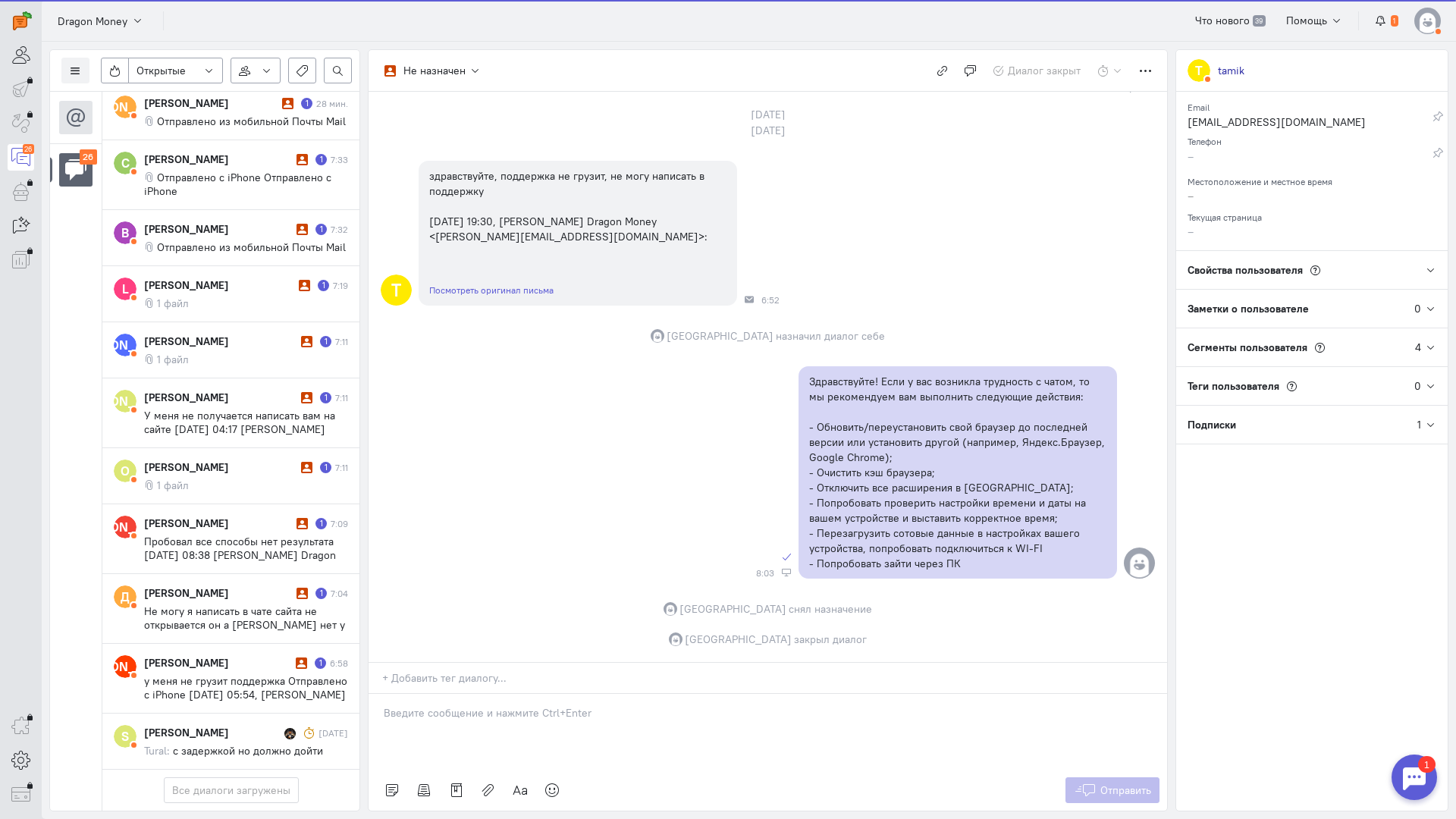
scroll to position [1154, 0]
click at [243, 674] on span "у меня не грузит поддержка Отправлено с iPhone [DATE] 05:54, [PERSON_NAME] Mone…" at bounding box center [245, 708] width 203 height 68
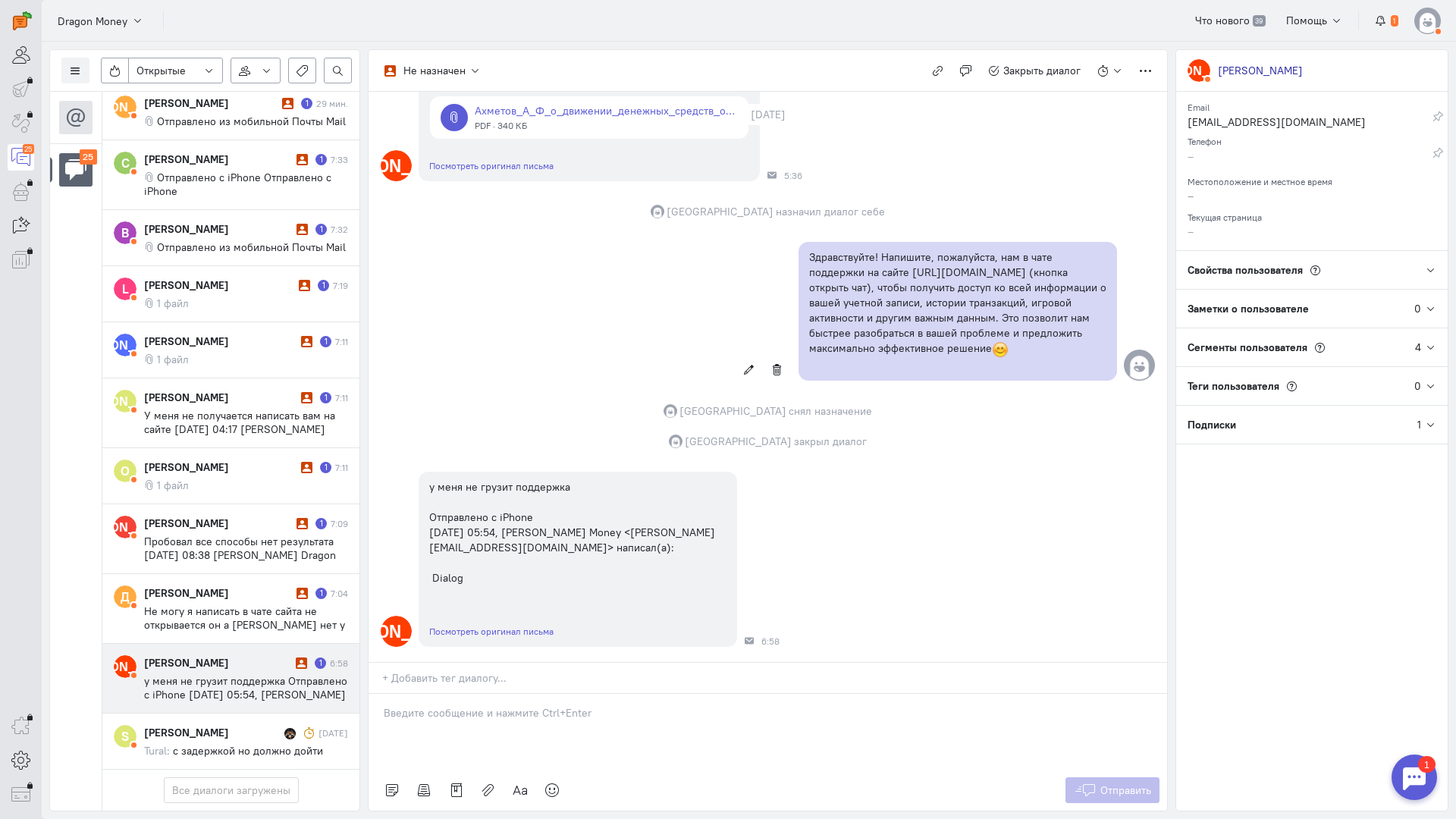
scroll to position [309, 0]
click at [463, 705] on p at bounding box center [768, 712] width 768 height 15
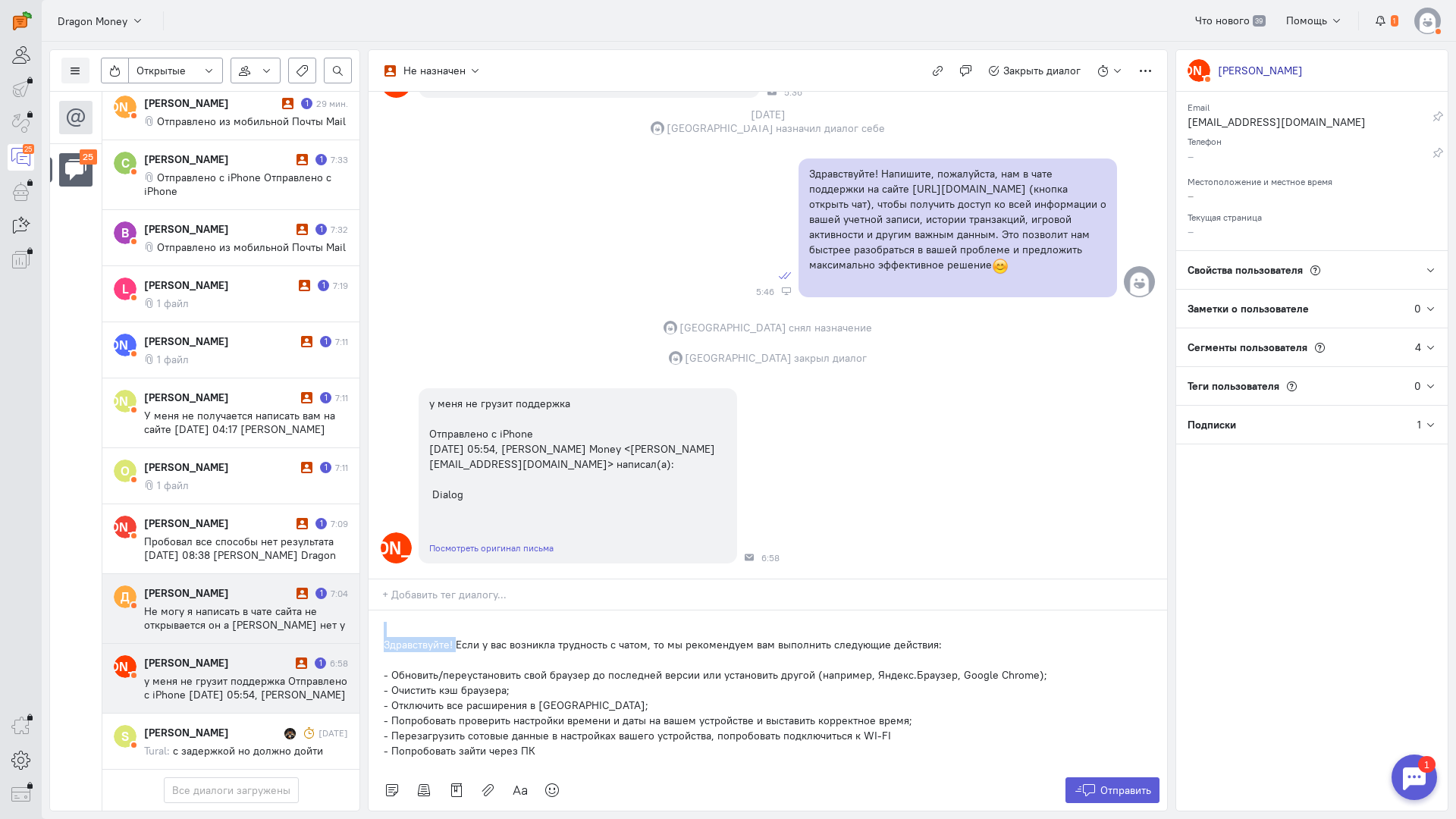
drag, startPoint x: 457, startPoint y: 554, endPoint x: 306, endPoint y: 540, distance: 151.6
click at [306, 540] on div "Список пользователей Включить темную тему Открытые Открытые диалоги Отложенные …" at bounding box center [749, 430] width 1414 height 777
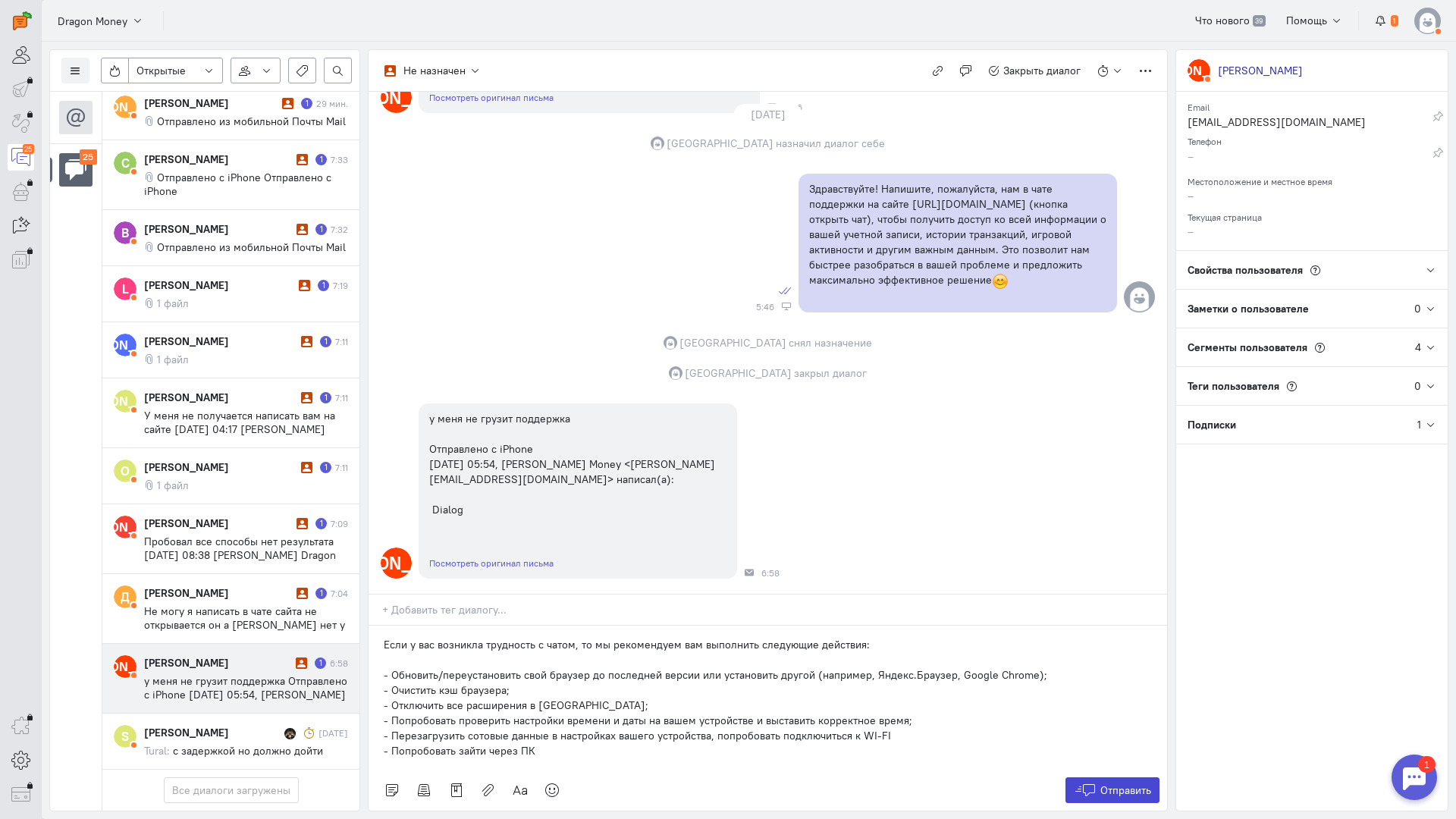
drag, startPoint x: 1131, startPoint y: 701, endPoint x: 1125, endPoint y: 694, distance: 9.2
click at [1132, 783] on span "Отправить" at bounding box center [1126, 790] width 51 height 14
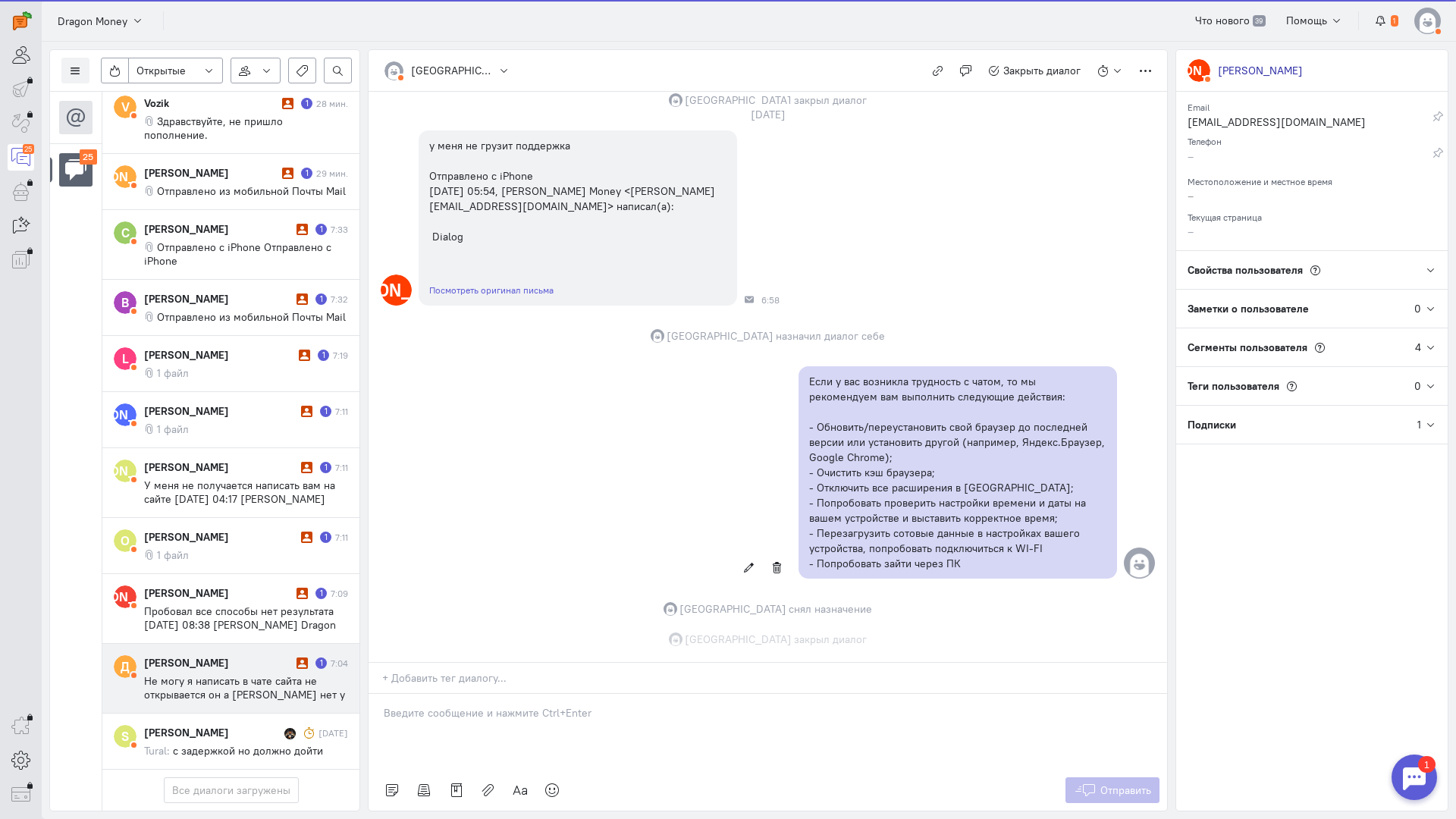
scroll to position [651, 0]
click at [211, 655] on div "[PERSON_NAME]" at bounding box center [218, 662] width 148 height 15
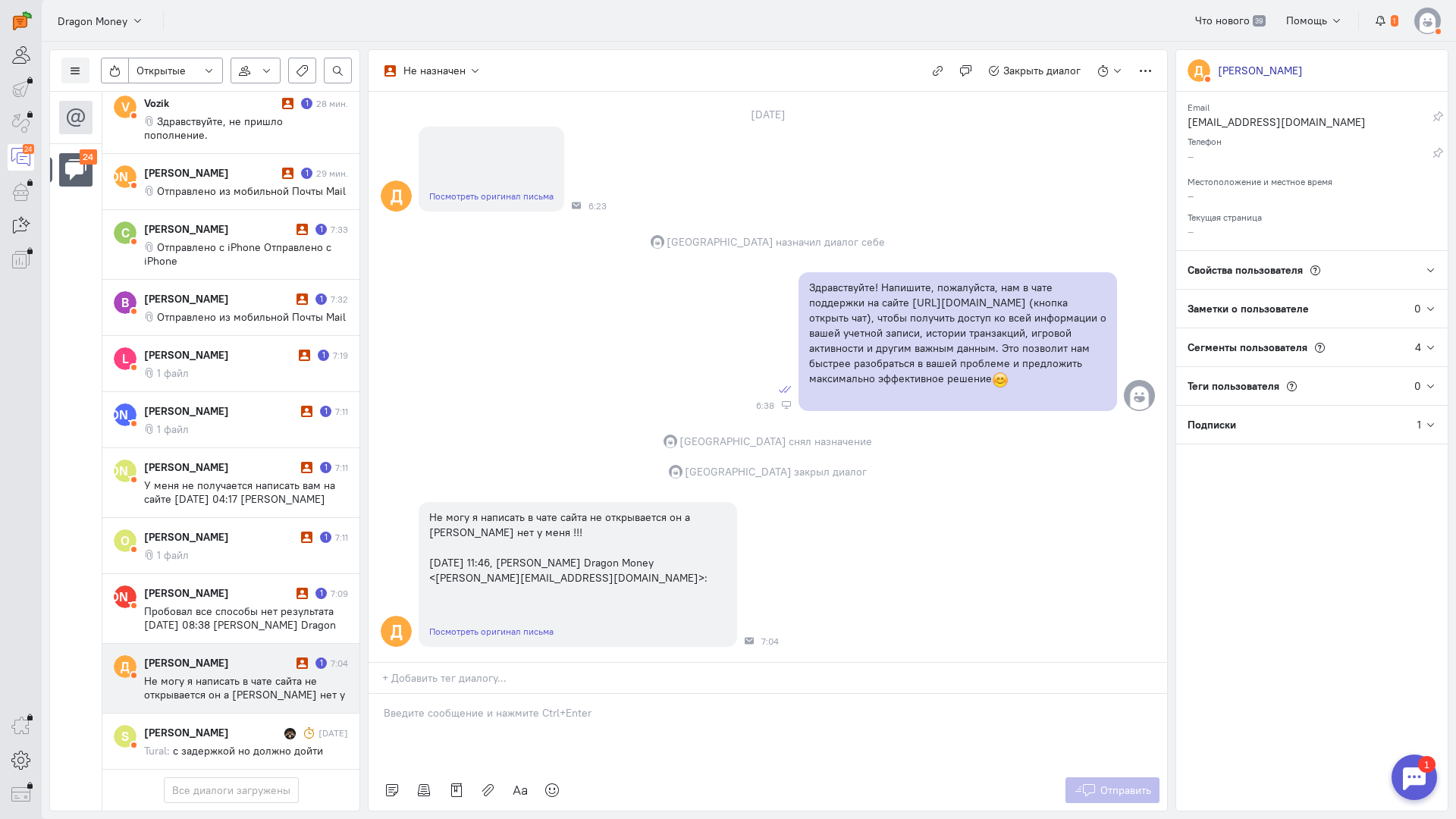
scroll to position [112, 0]
click at [453, 705] on p at bounding box center [768, 712] width 768 height 15
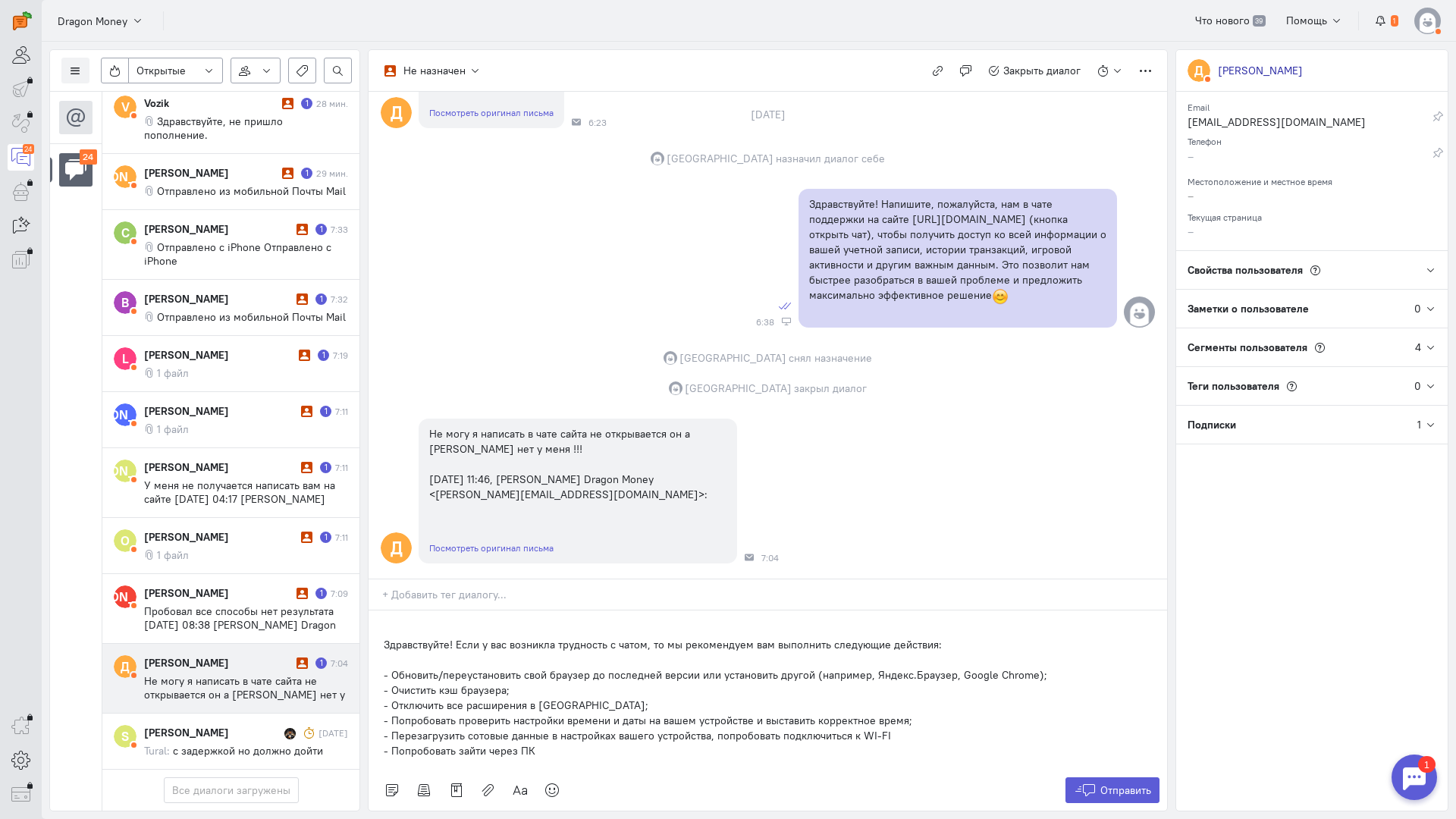
click at [378, 610] on div "Здравствуйте! Если у вас возникла трудность с чатом, то мы рекомендуем вам выпо…" at bounding box center [767, 690] width 798 height 159
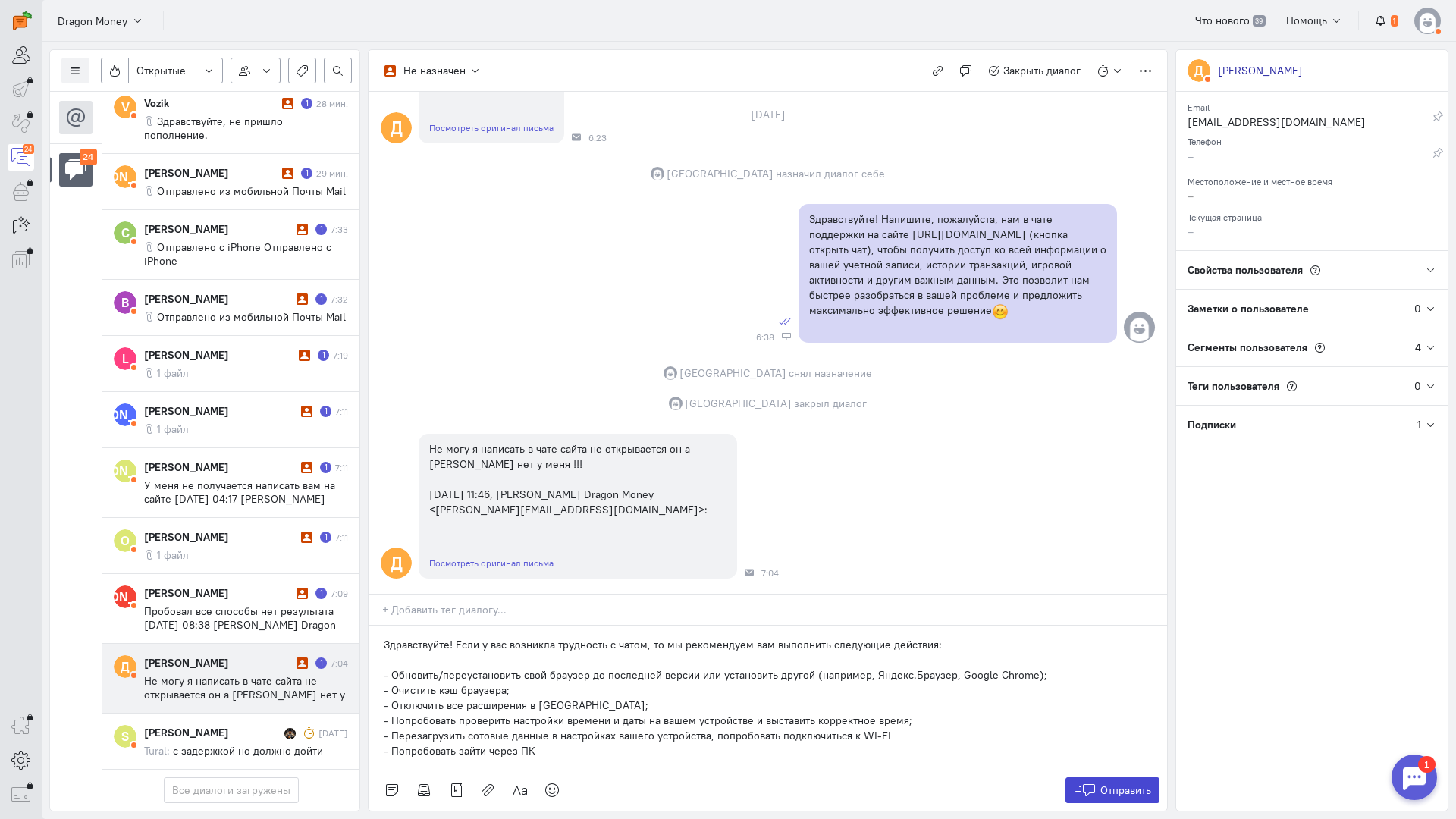
click at [1136, 783] on span "Отправить" at bounding box center [1126, 790] width 51 height 14
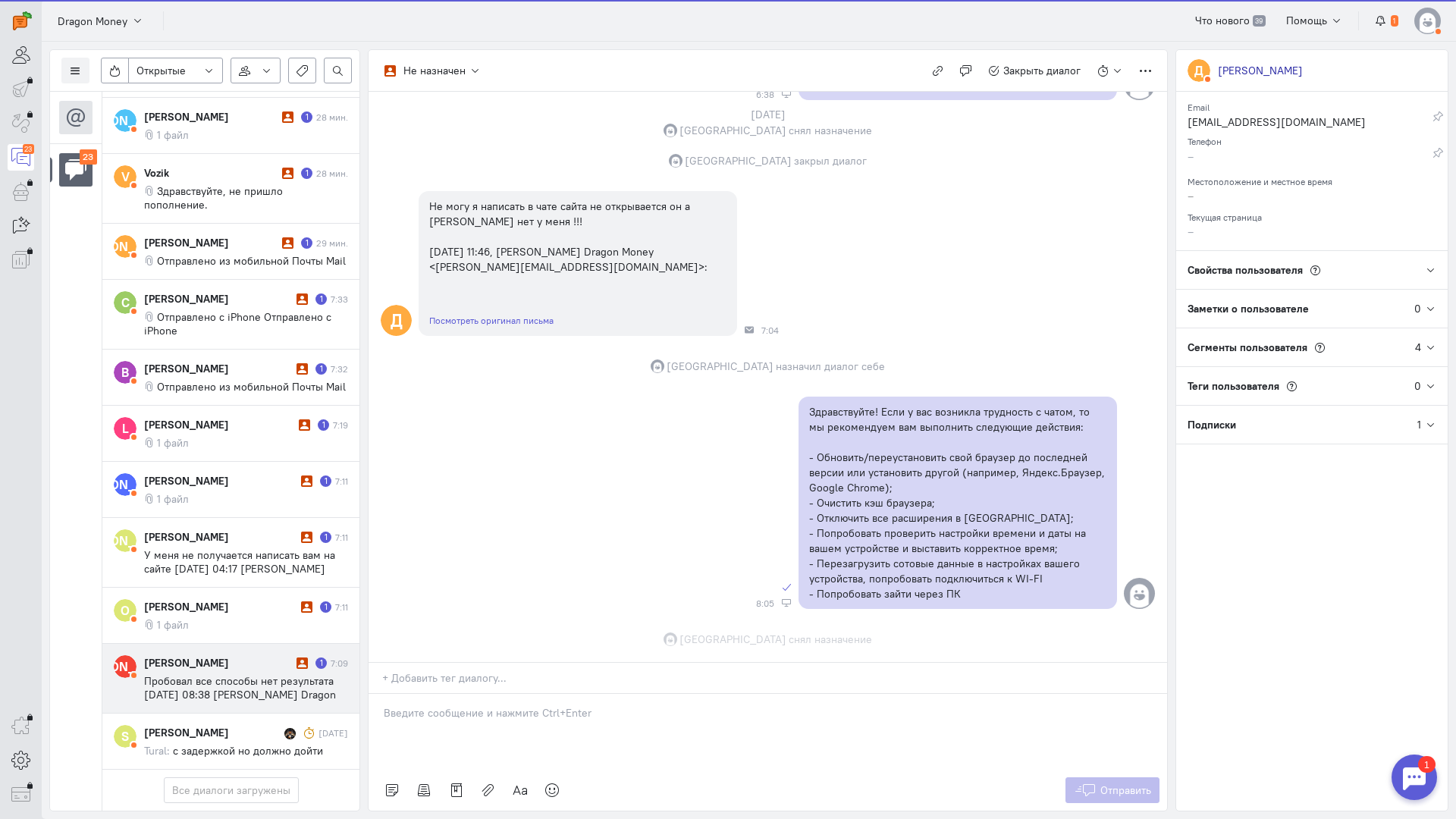
scroll to position [452, 0]
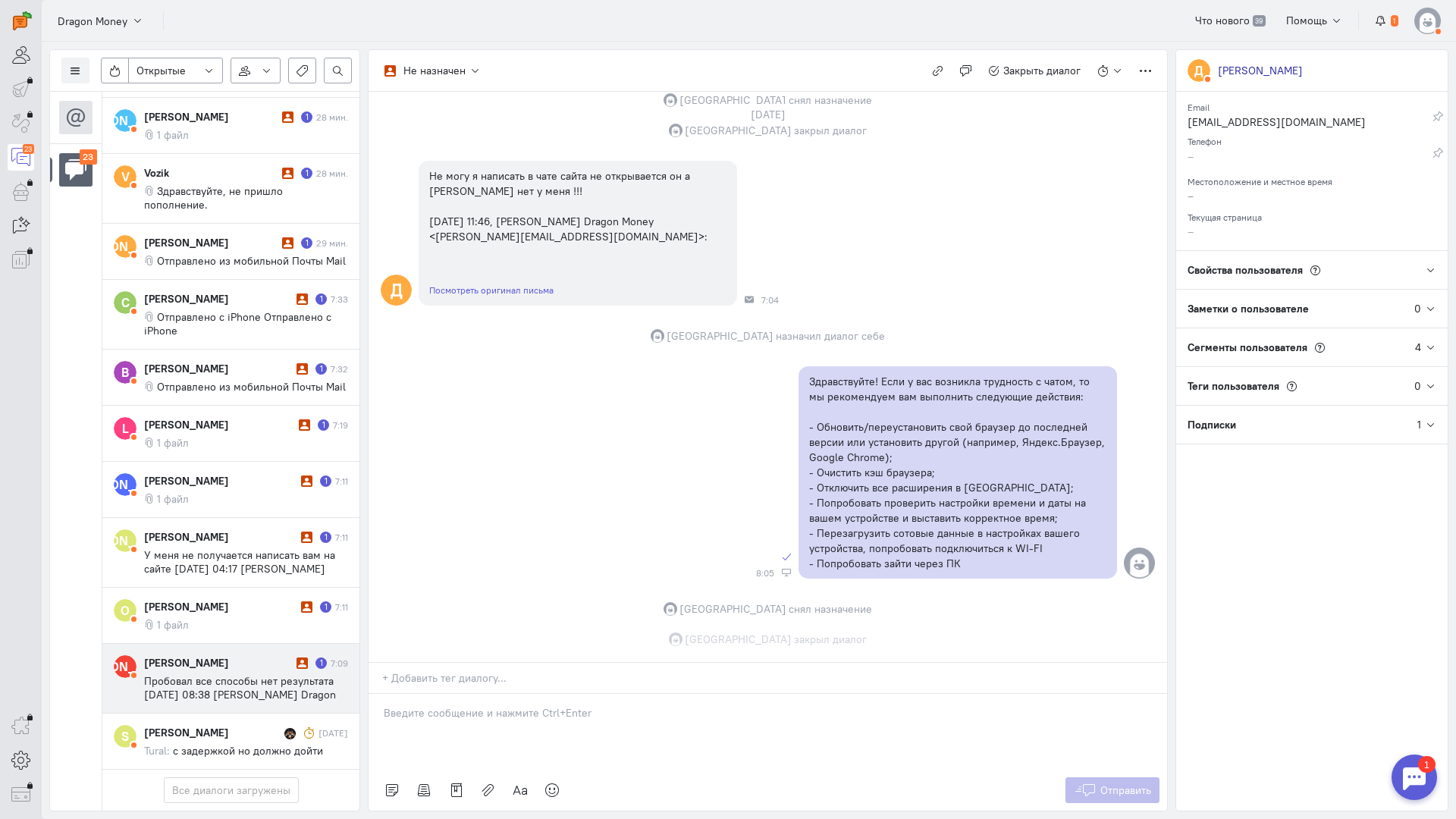
click at [213, 644] on cq-conversation-card "[PERSON_NAME] [PERSON_NAME] 1 7:09 Пробовал все способы нет результата [DATE] 0…" at bounding box center [231, 679] width 257 height 69
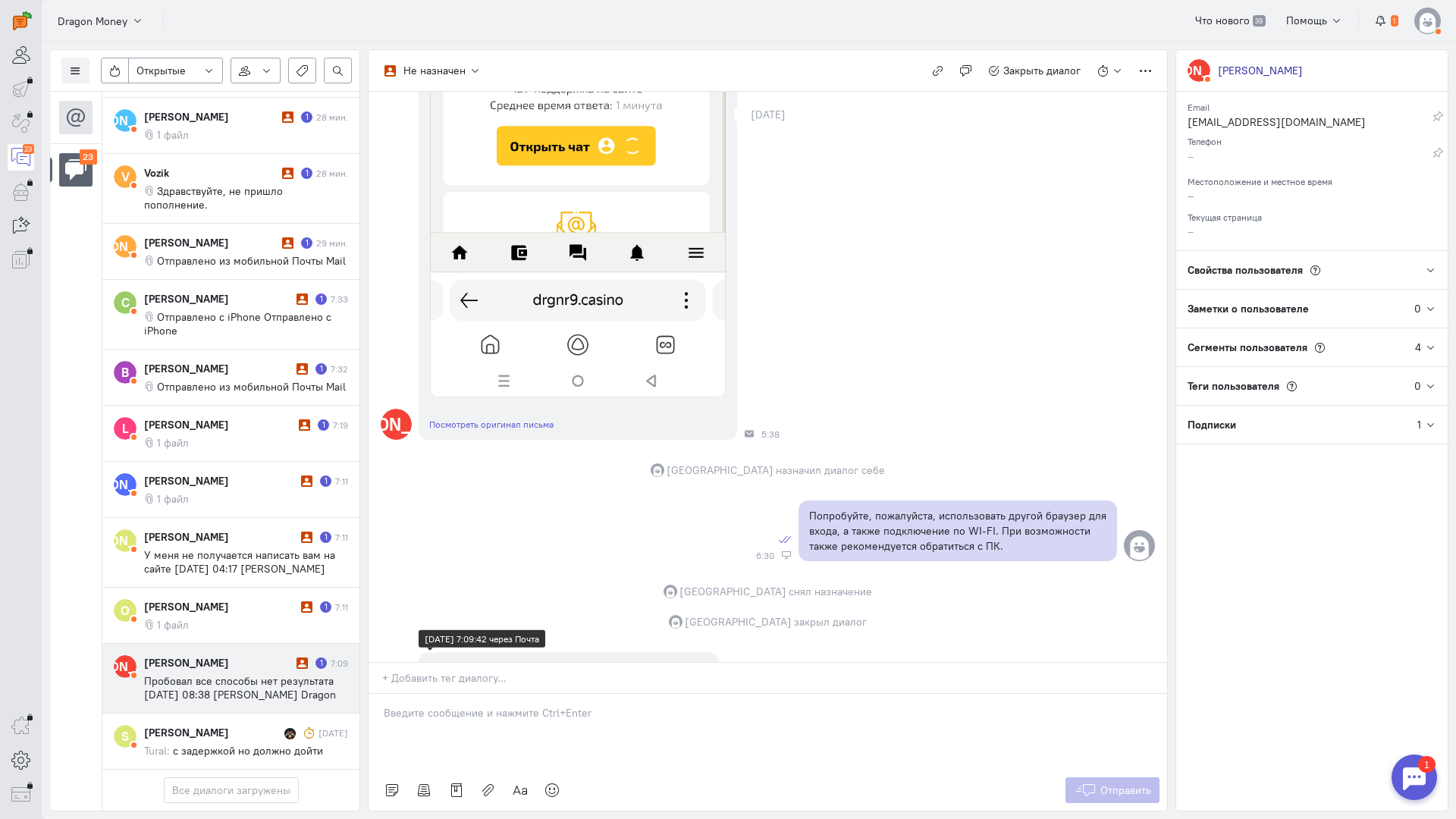
scroll to position [1791, 0]
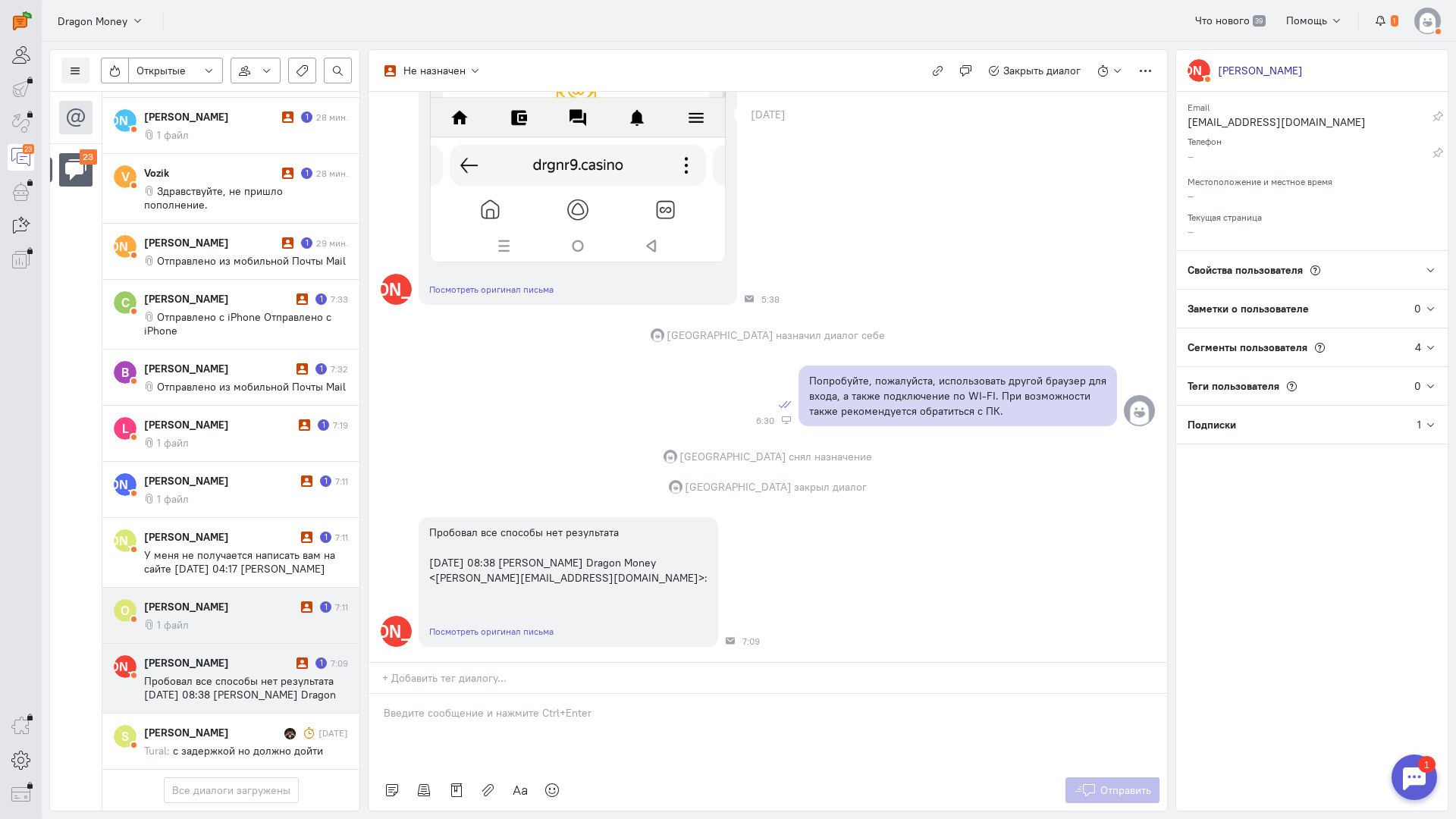
click at [227, 599] on div "[PERSON_NAME]" at bounding box center [220, 606] width 153 height 15
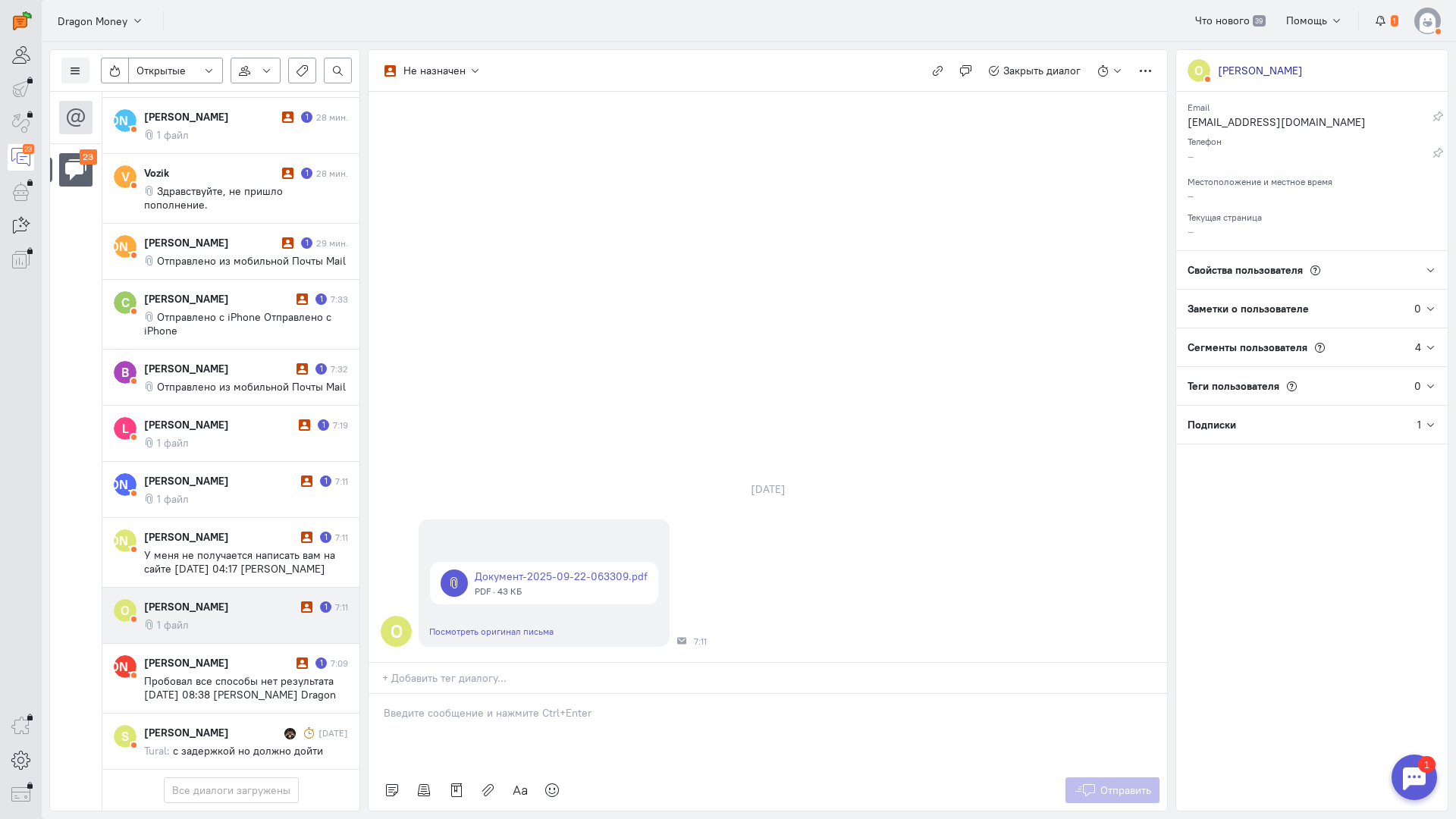
click at [494, 705] on p at bounding box center [768, 712] width 768 height 15
click at [380, 694] on div "Здравствуйте! Благодарим Вас за обращение и предоставленную информацию:blush:" at bounding box center [767, 731] width 798 height 75
click at [1115, 777] on button "Отправить" at bounding box center [1112, 790] width 94 height 26
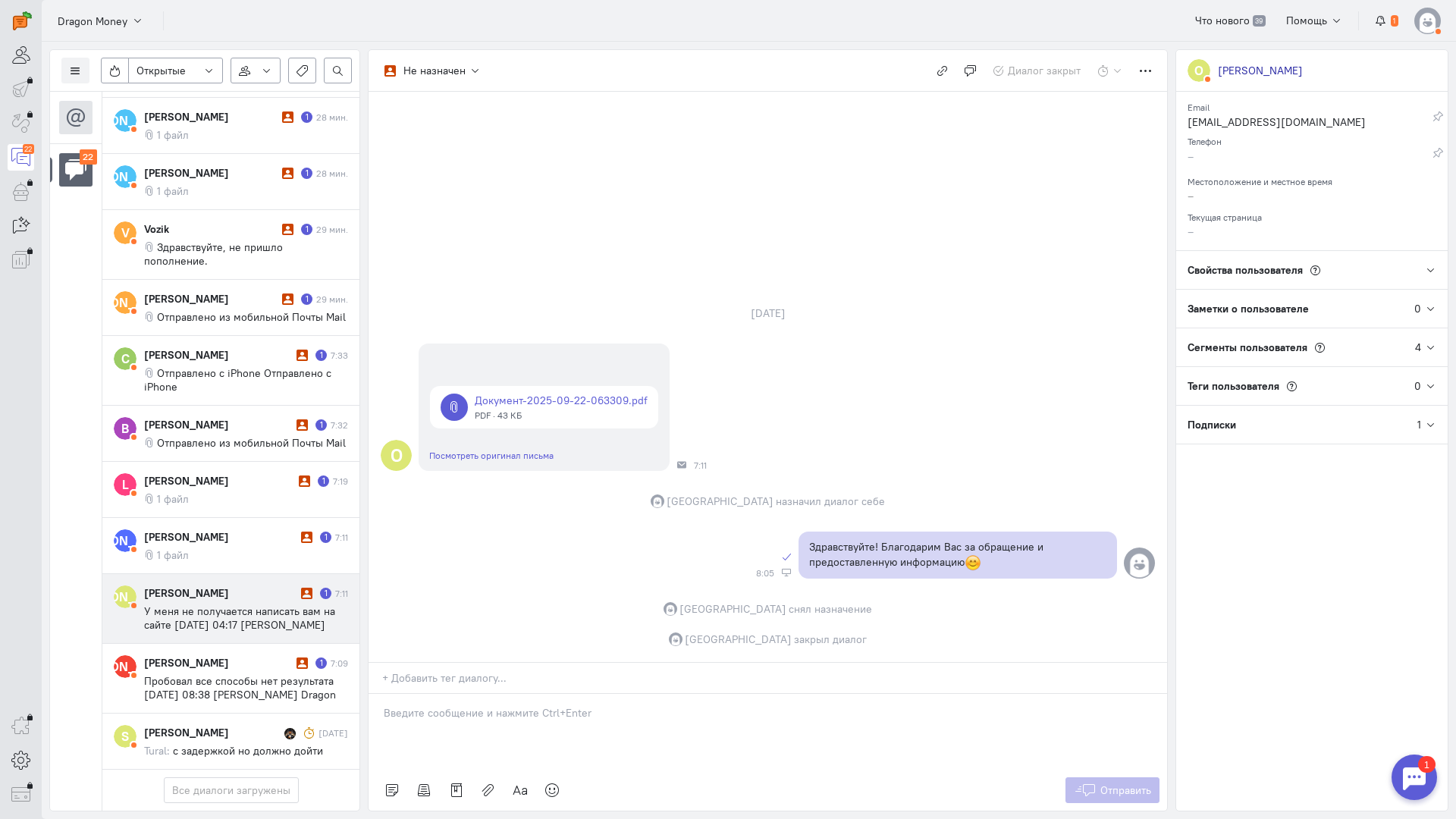
scroll to position [935, 0]
click at [249, 585] on div "[PERSON_NAME]" at bounding box center [220, 592] width 153 height 15
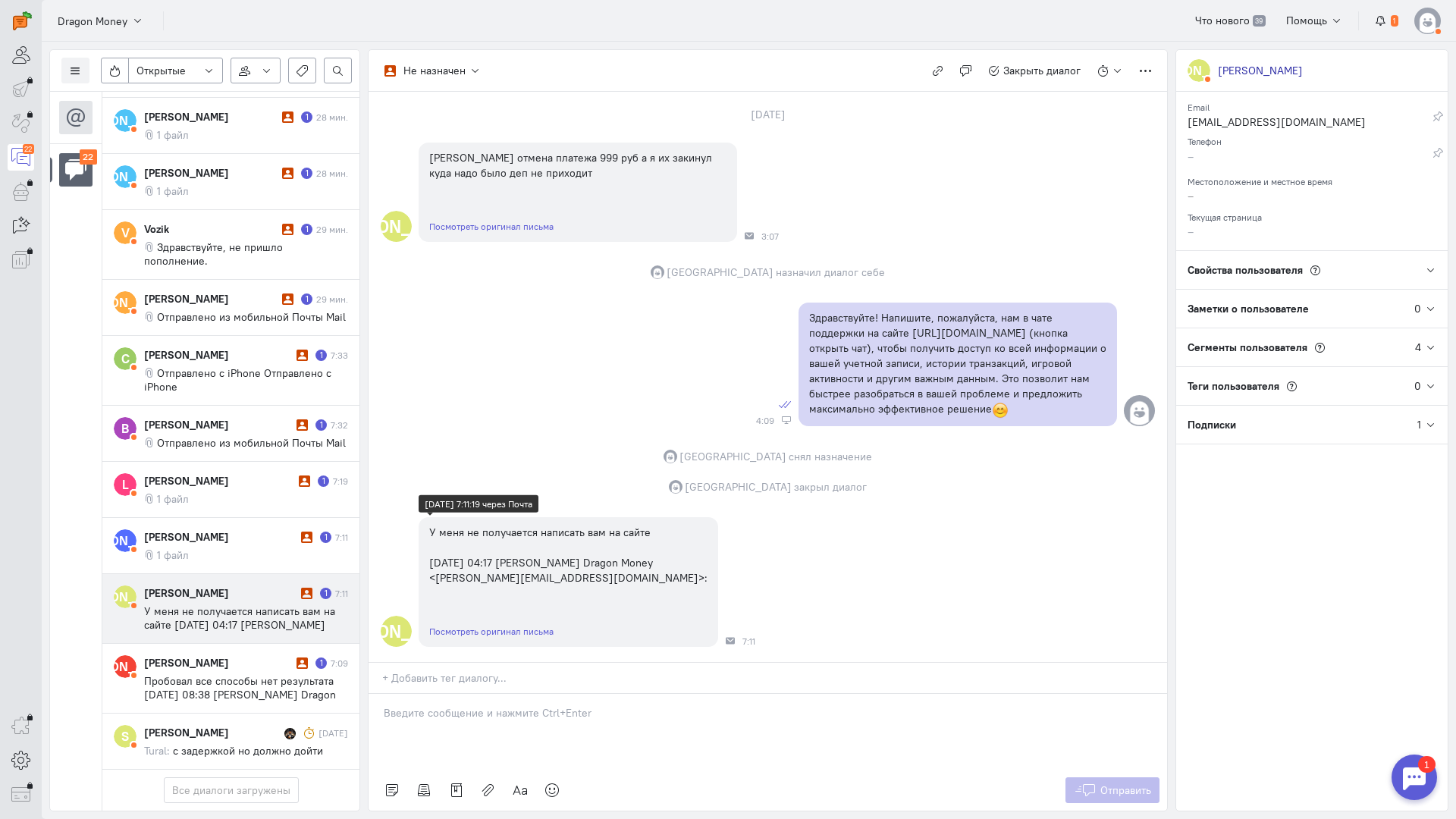
scroll to position [0, 0]
click at [506, 705] on p at bounding box center [768, 712] width 768 height 15
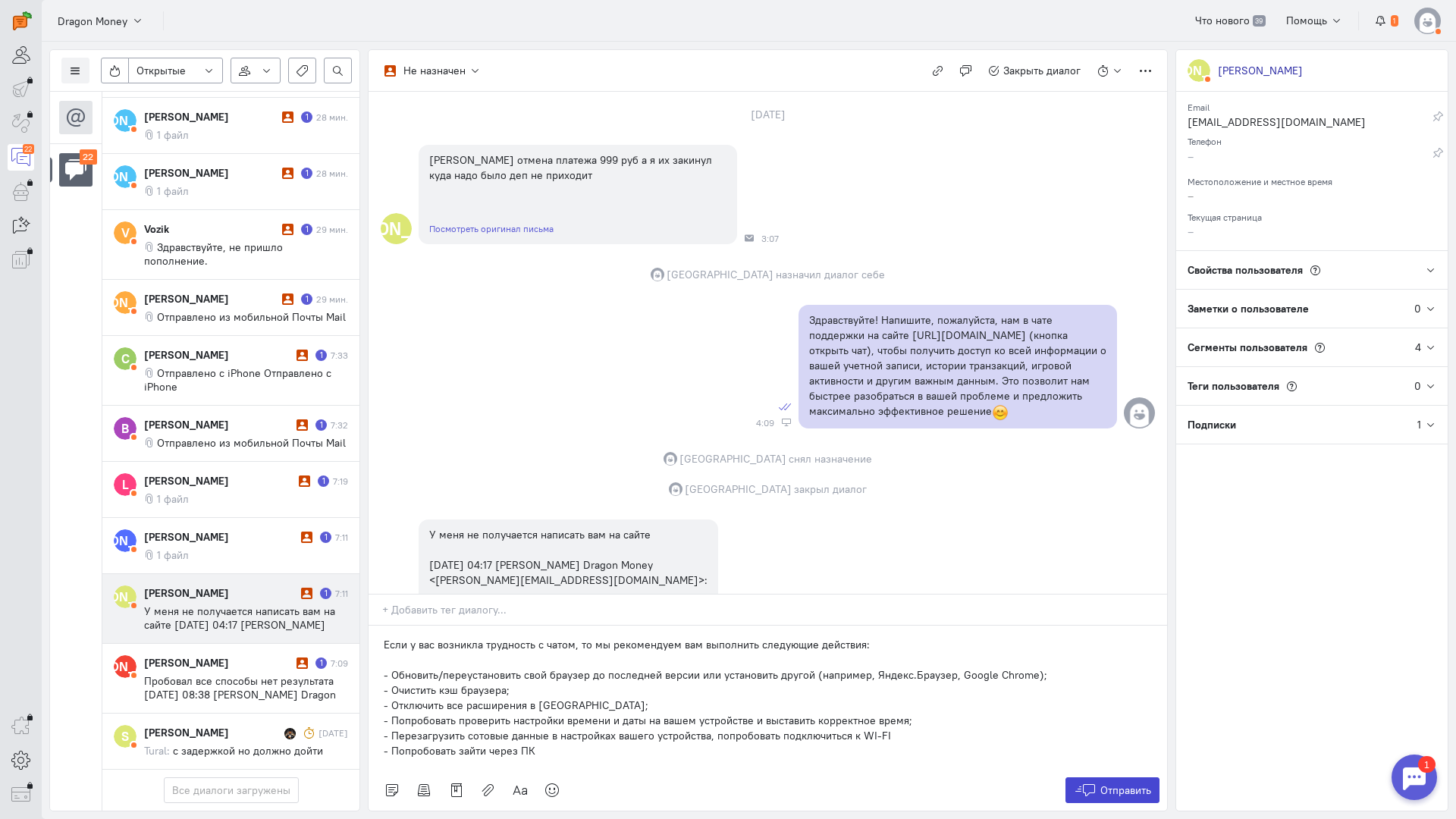
click at [1131, 783] on span "Отправить" at bounding box center [1126, 790] width 51 height 14
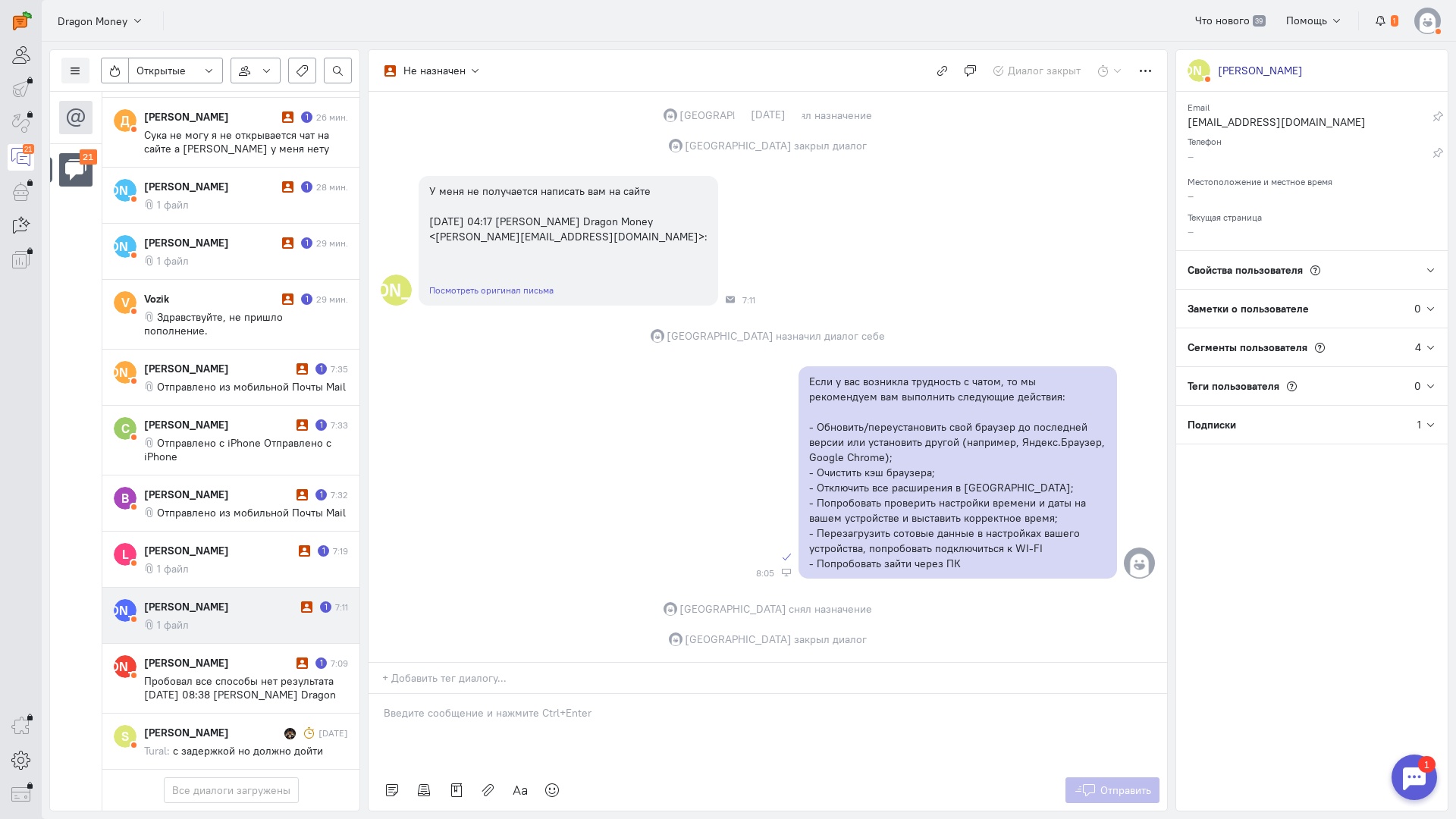
scroll to position [867, 0]
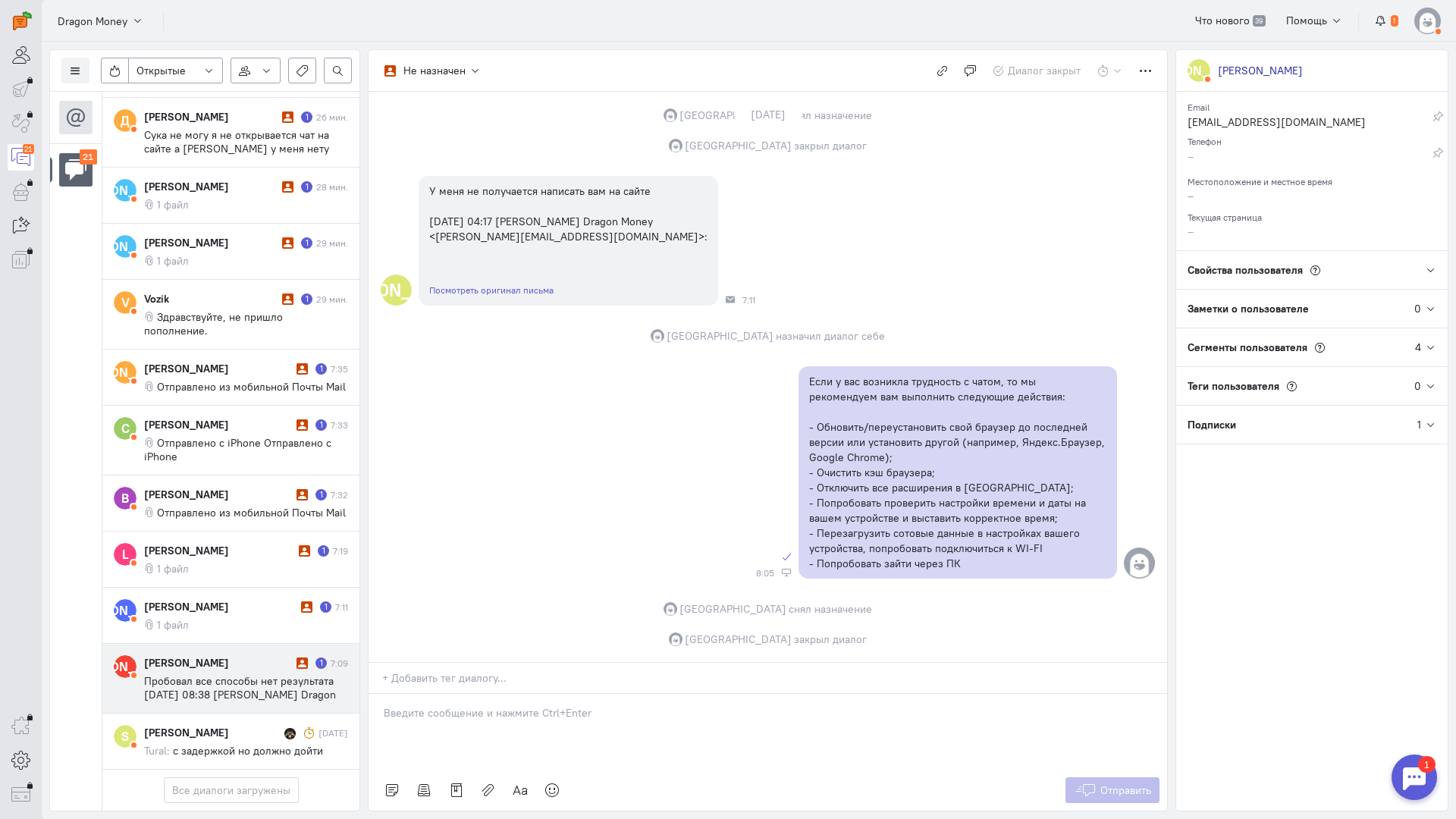
click at [231, 655] on div "[PERSON_NAME] 1 7:09 Пробовал все способы нет результата [DATE] 08:38 [PERSON_N…" at bounding box center [245, 678] width 204 height 46
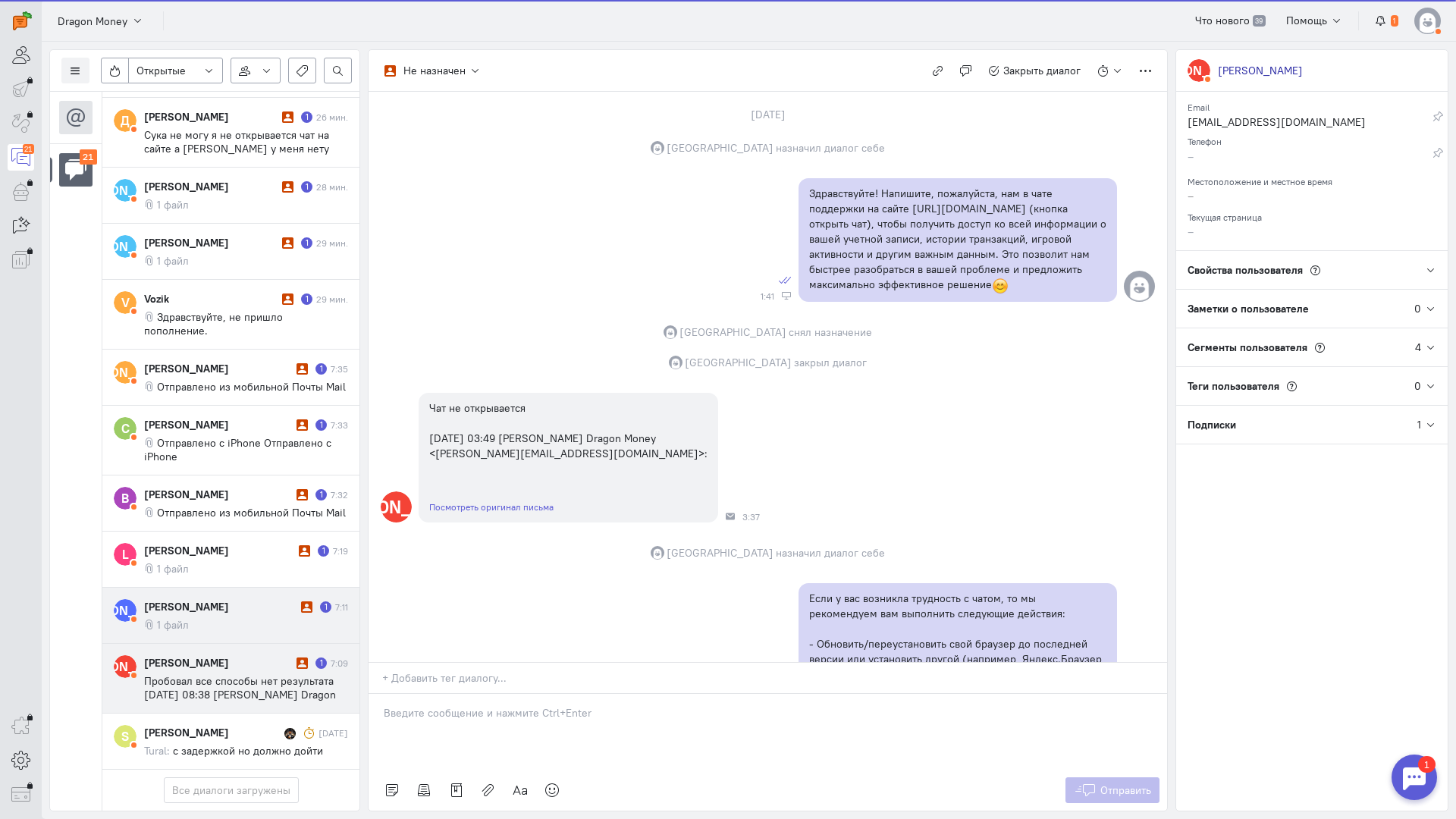
scroll to position [1791, 0]
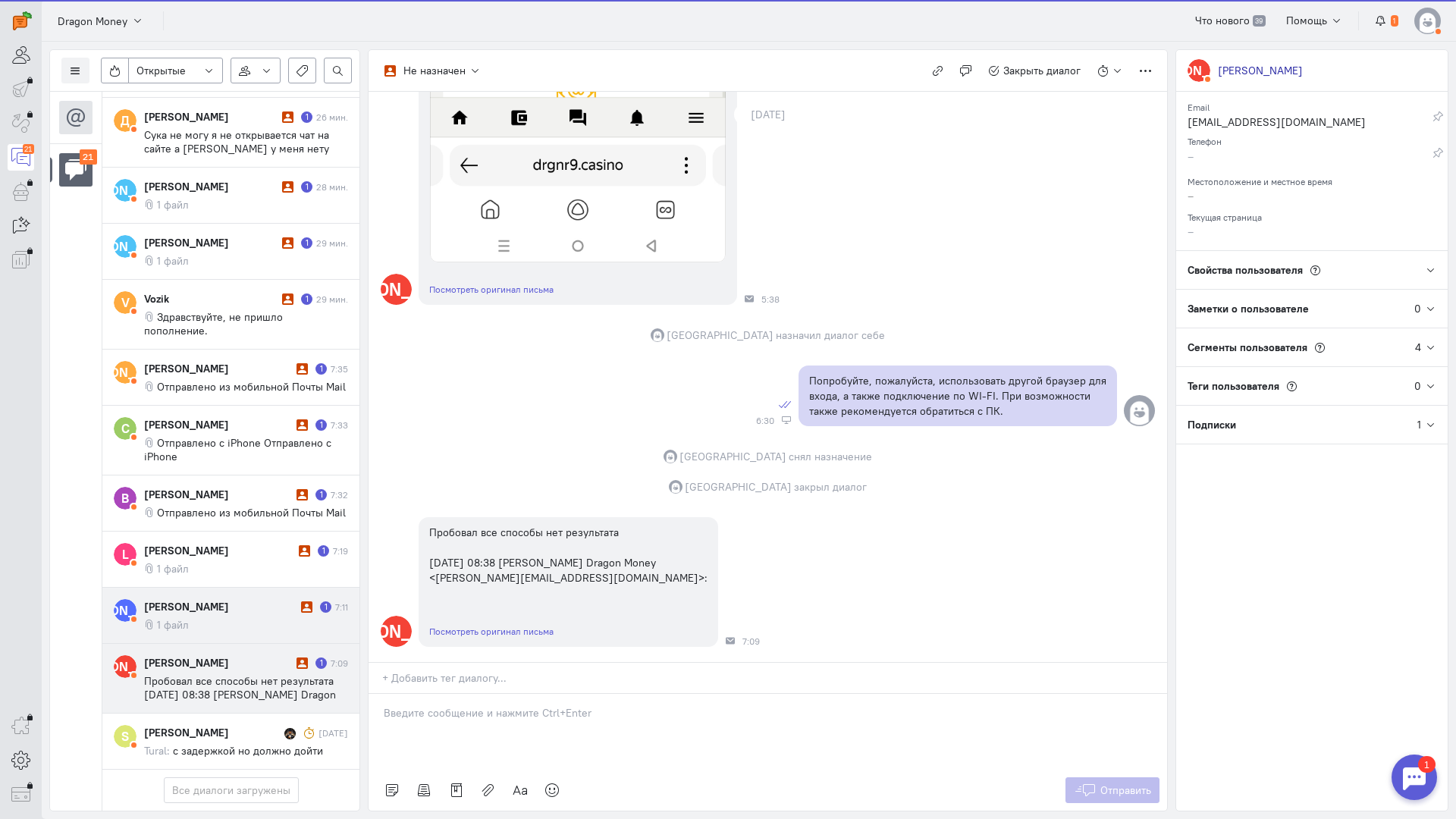
click at [250, 599] on div "[PERSON_NAME] 1 7:11 1 файл" at bounding box center [245, 615] width 204 height 33
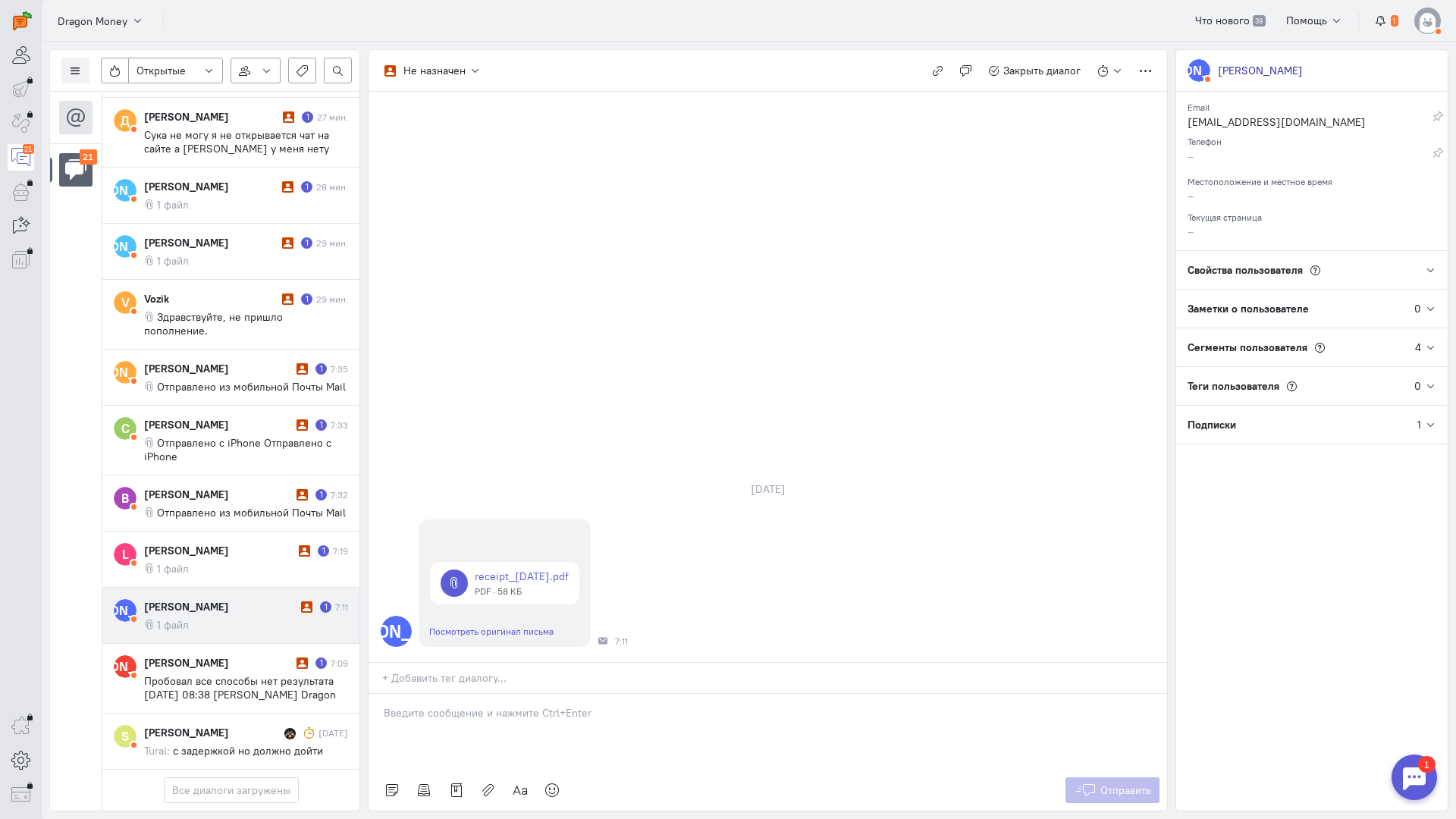
click at [472, 705] on p at bounding box center [768, 712] width 768 height 15
click at [380, 694] on div "Здравствуйте! Благодарим Вас за обращение и предоставленную информацию:blush:" at bounding box center [767, 731] width 798 height 75
click at [1119, 783] on span "Отправить" at bounding box center [1126, 790] width 51 height 14
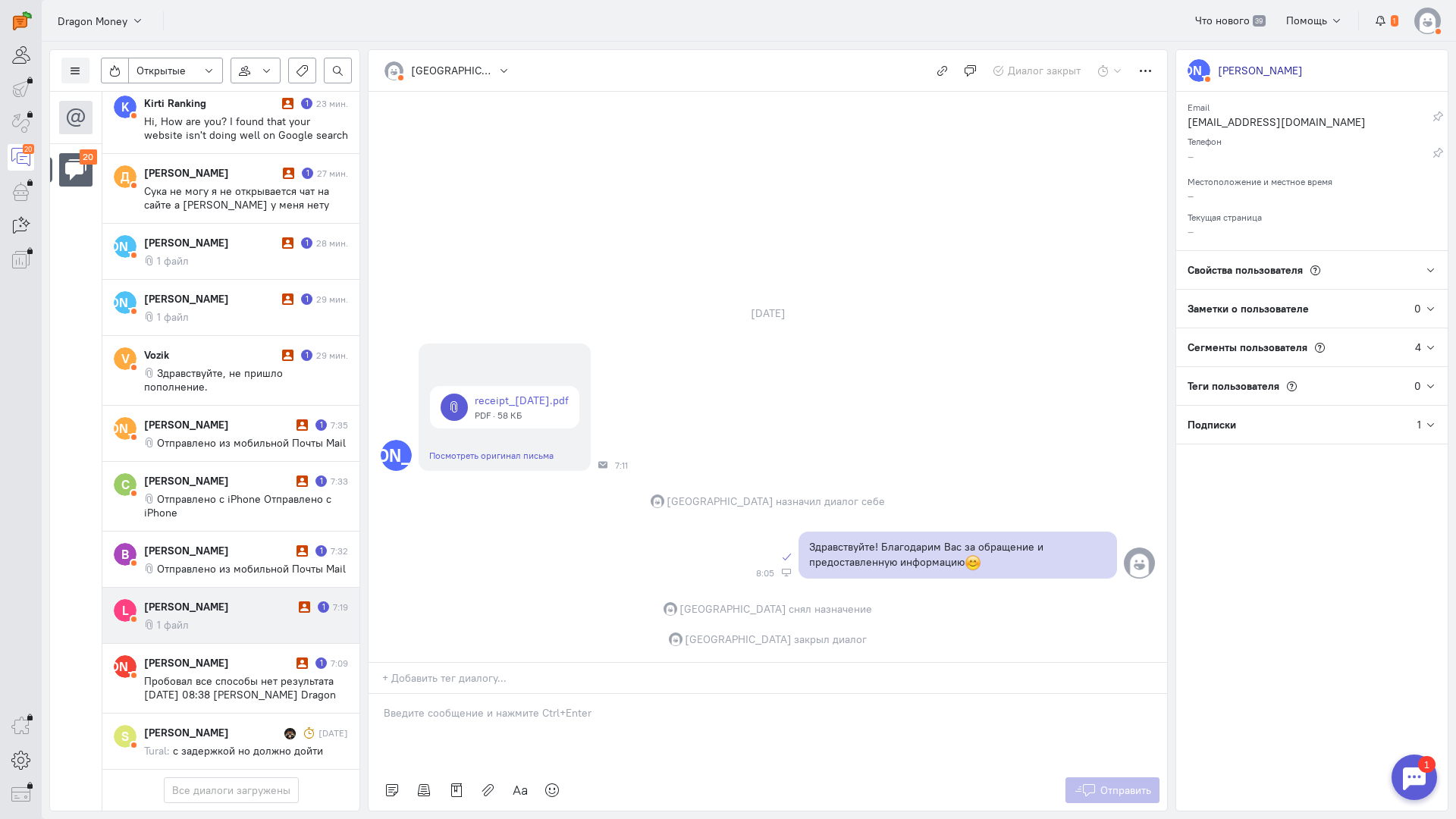
click at [238, 599] on div "[PERSON_NAME] 1 7:19 1 файл" at bounding box center [245, 615] width 204 height 33
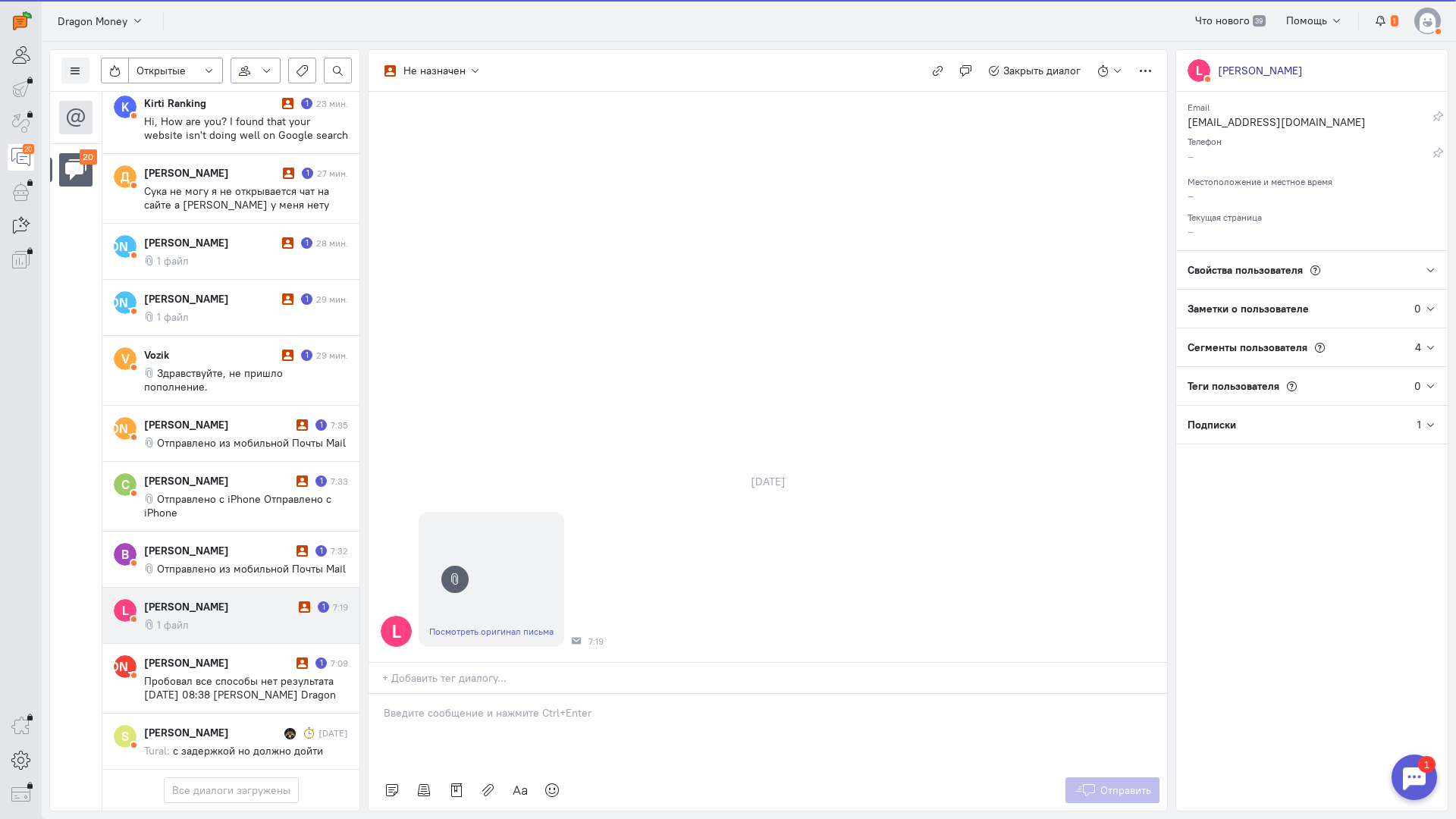
scroll to position [812, 0]
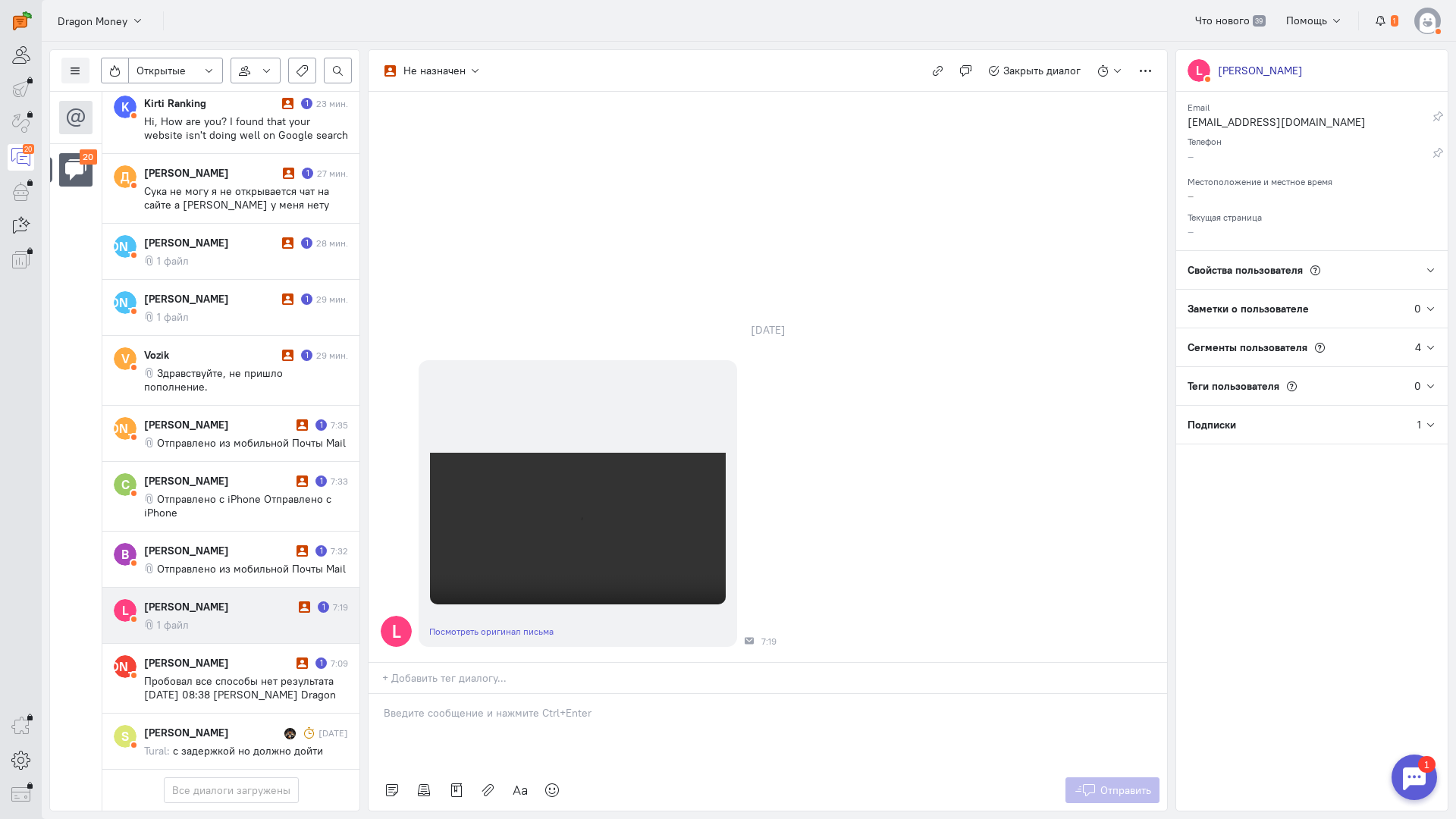
click at [470, 705] on p at bounding box center [768, 712] width 768 height 15
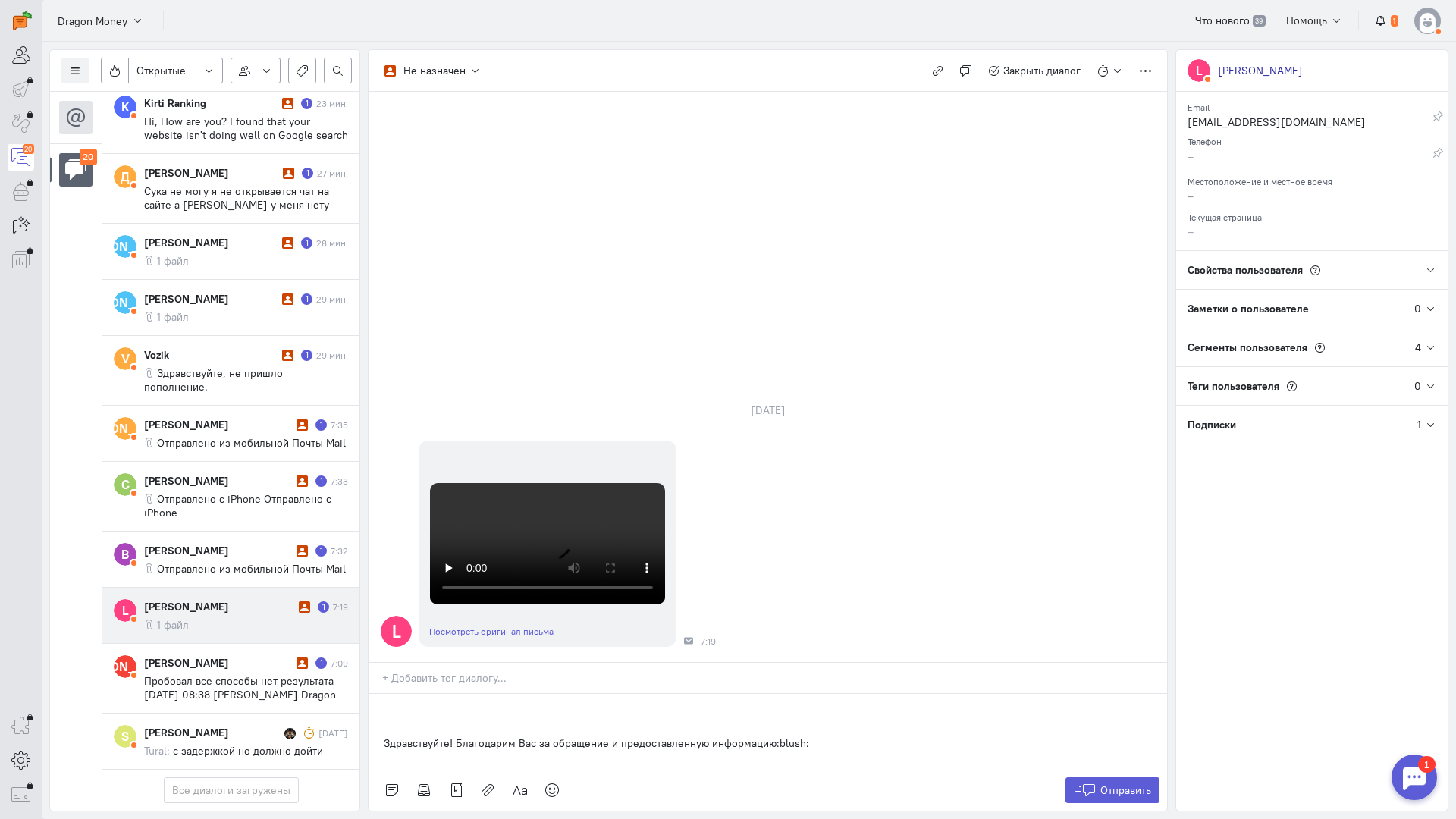
click at [384, 736] on p "Здравствуйте! Благодарим Вас за обращение и предоставленную информацию:blush:" at bounding box center [768, 743] width 768 height 15
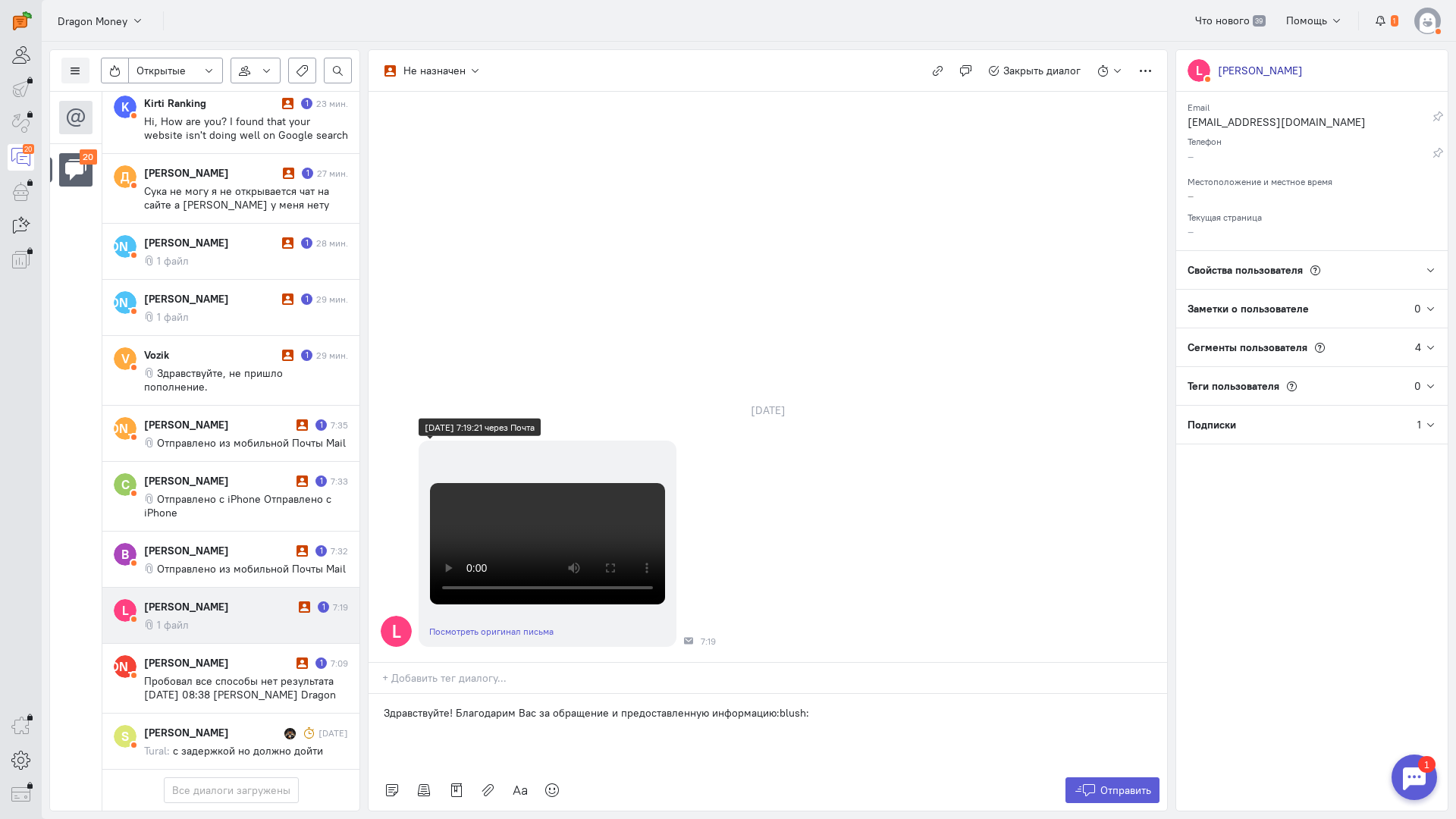
scroll to position [0, 0]
click at [1108, 783] on span "Отправить" at bounding box center [1126, 790] width 51 height 14
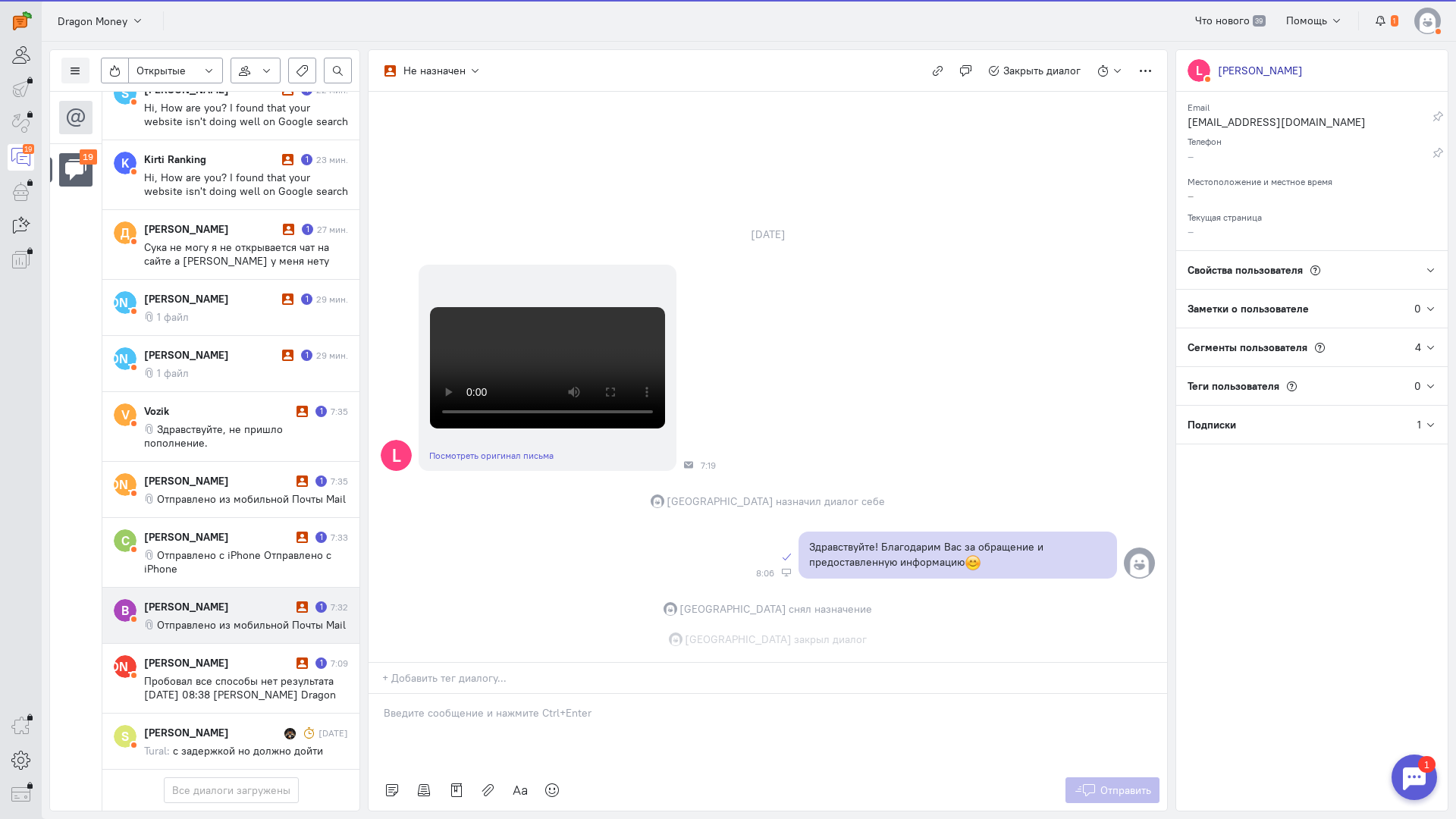
scroll to position [382, 0]
click at [218, 599] on div "[PERSON_NAME]" at bounding box center [218, 606] width 148 height 15
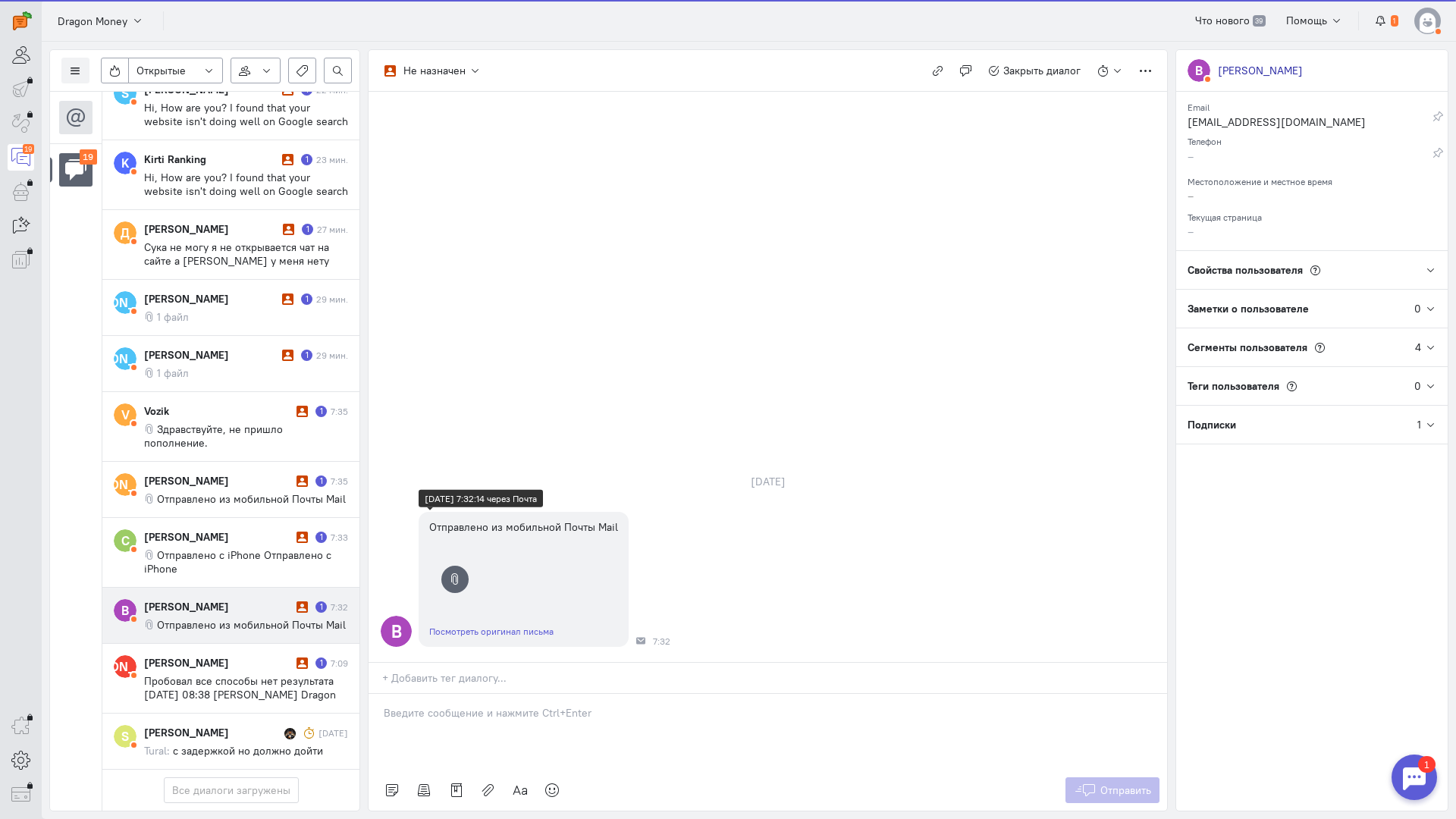
scroll to position [757, 0]
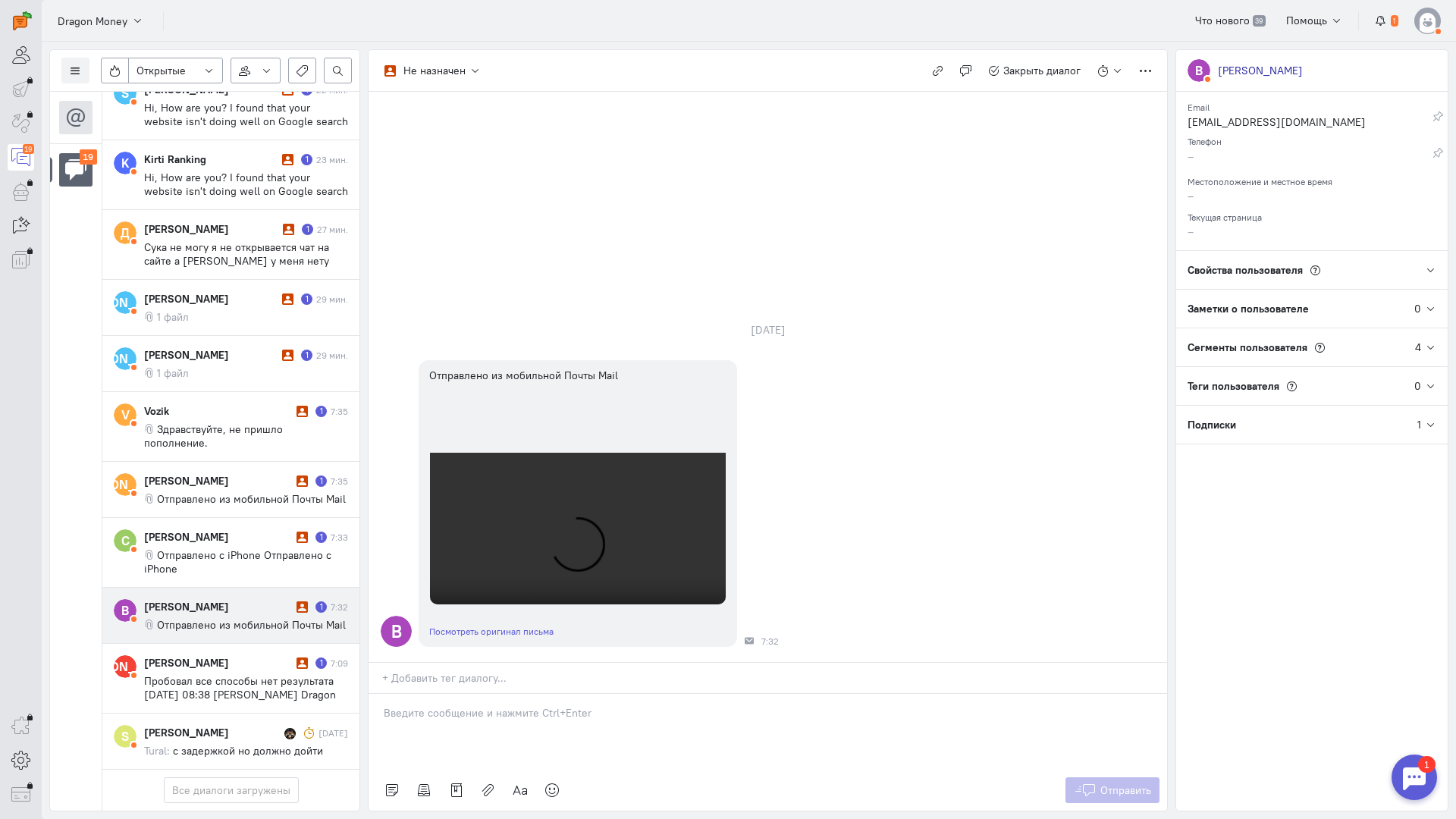
click at [454, 705] on p at bounding box center [768, 712] width 768 height 15
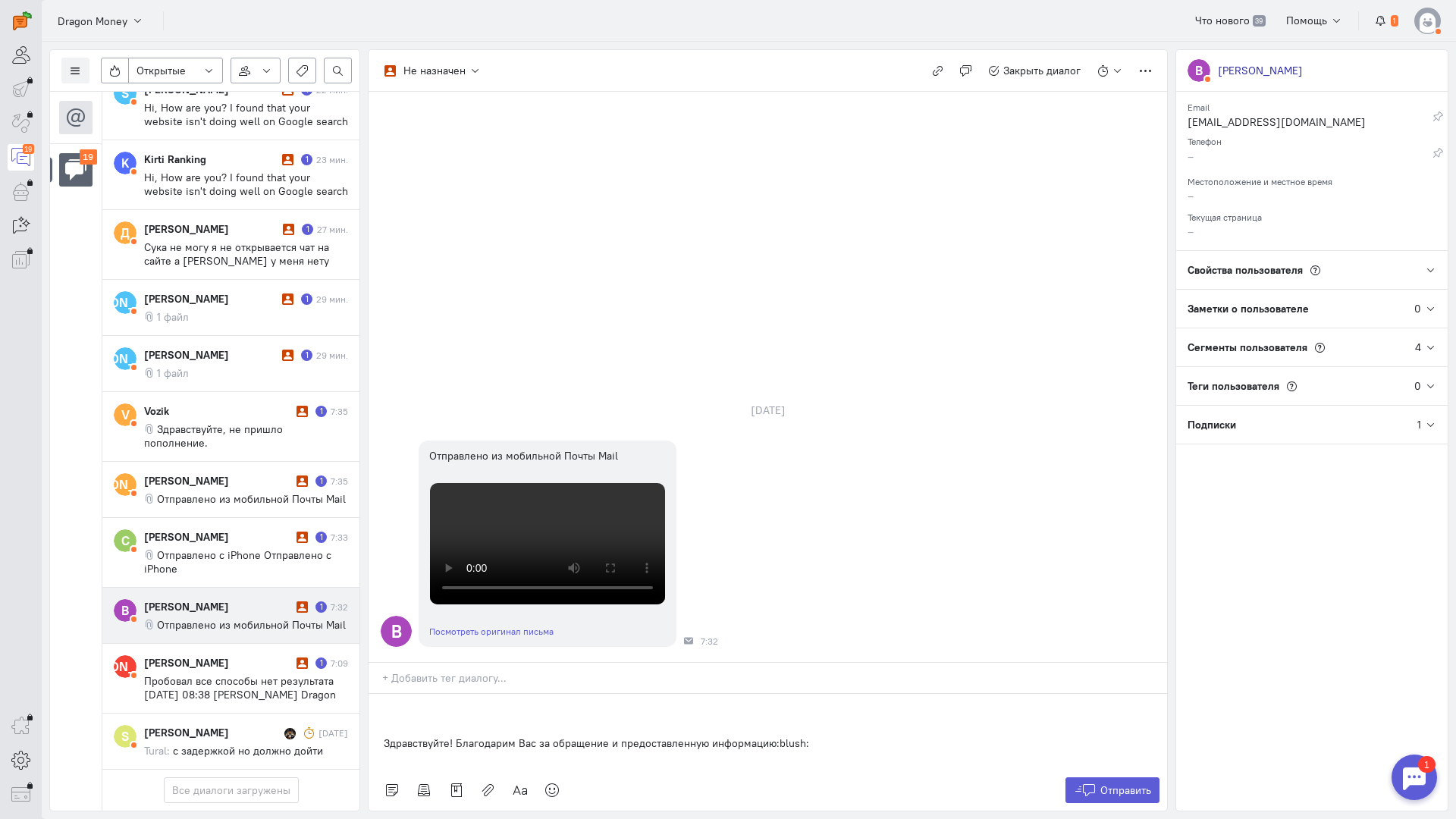
click at [374, 694] on div "Здравствуйте! Благодарим Вас за обращение и предоставленную информацию:blush:" at bounding box center [767, 731] width 798 height 75
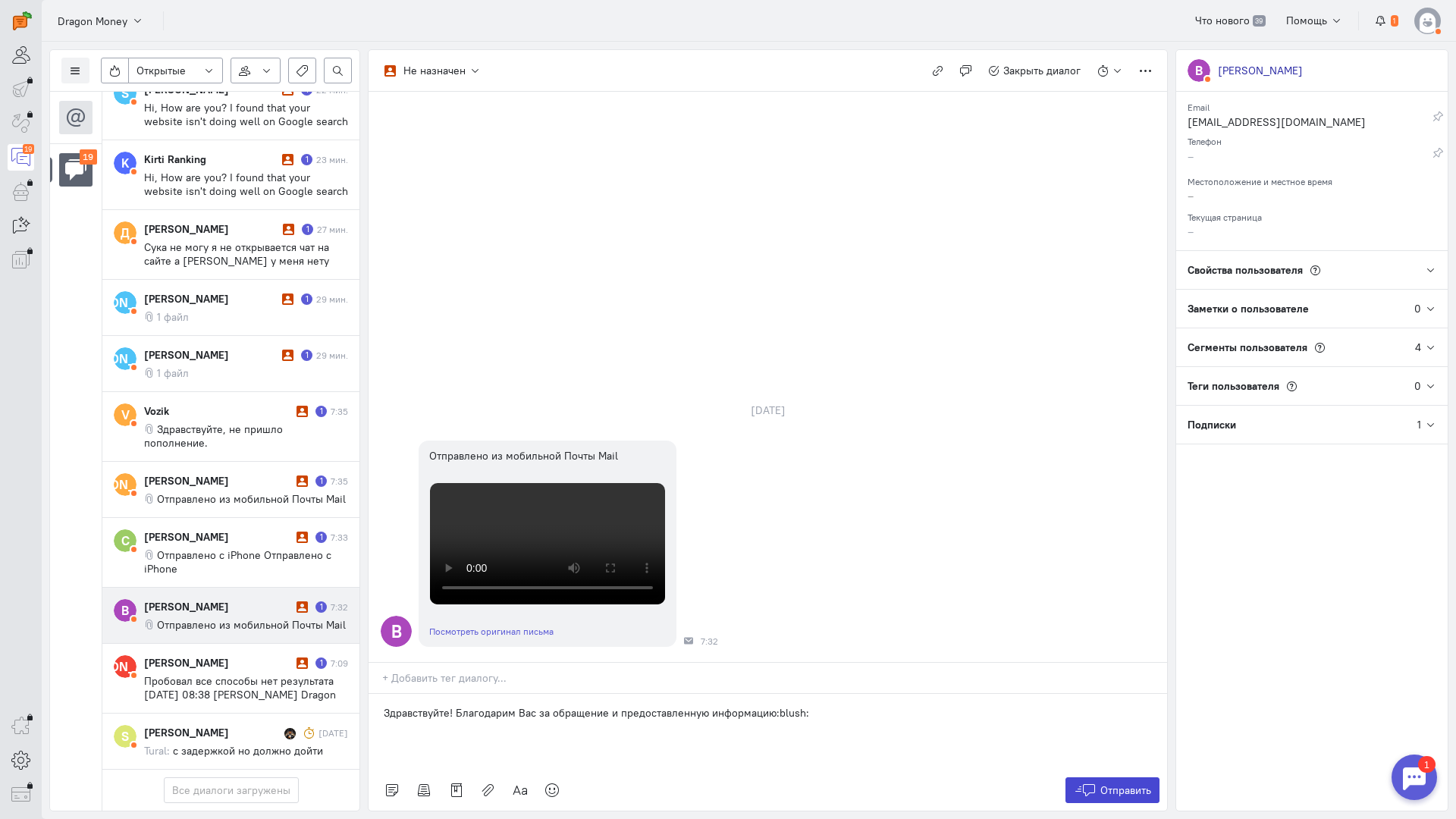
click at [1115, 777] on button "Отправить" at bounding box center [1112, 790] width 94 height 26
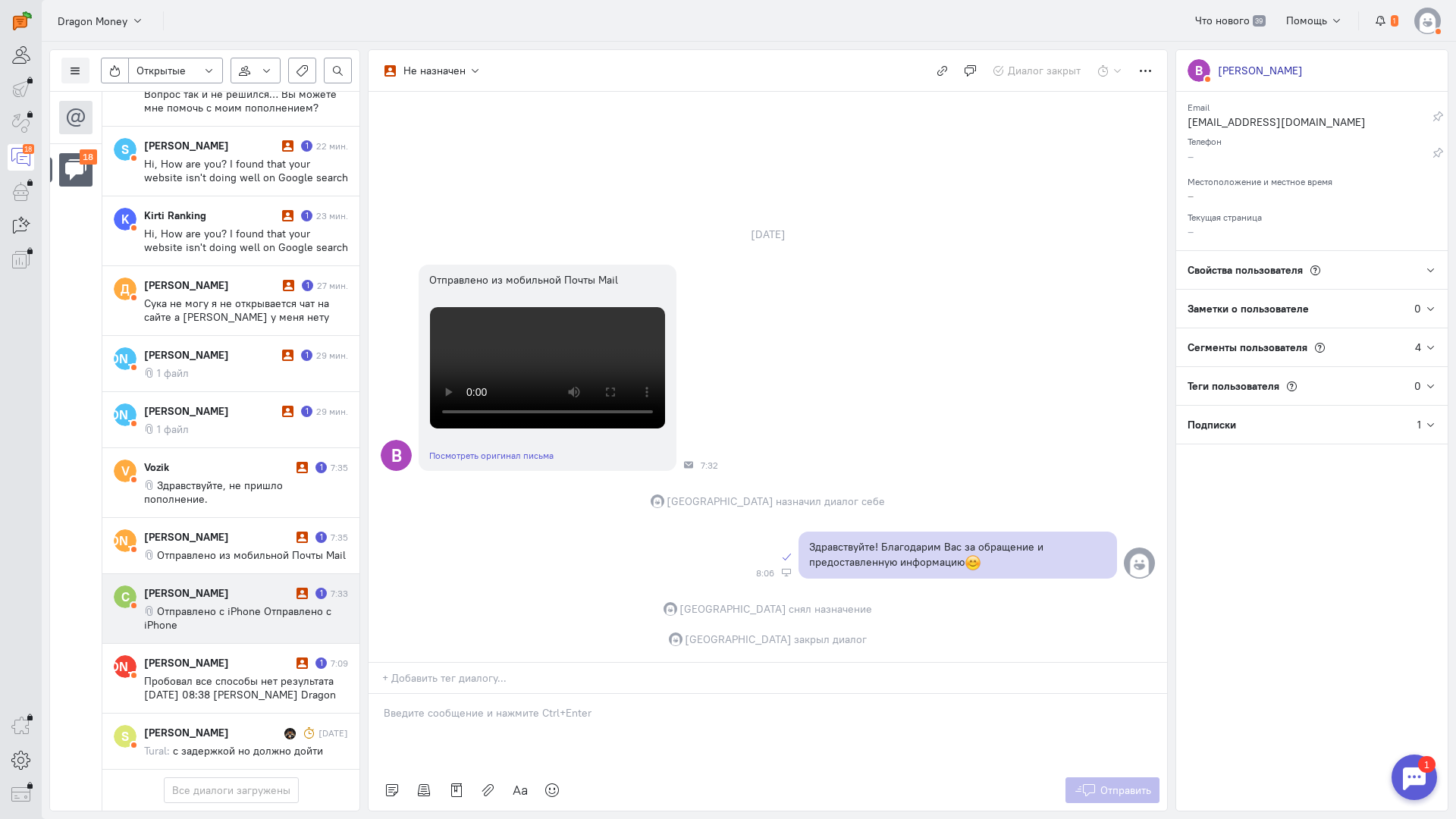
scroll to position [676, 0]
click at [214, 604] on cq-message "Отправлено с iPhone Отправлено с iPhone" at bounding box center [245, 617] width 204 height 27
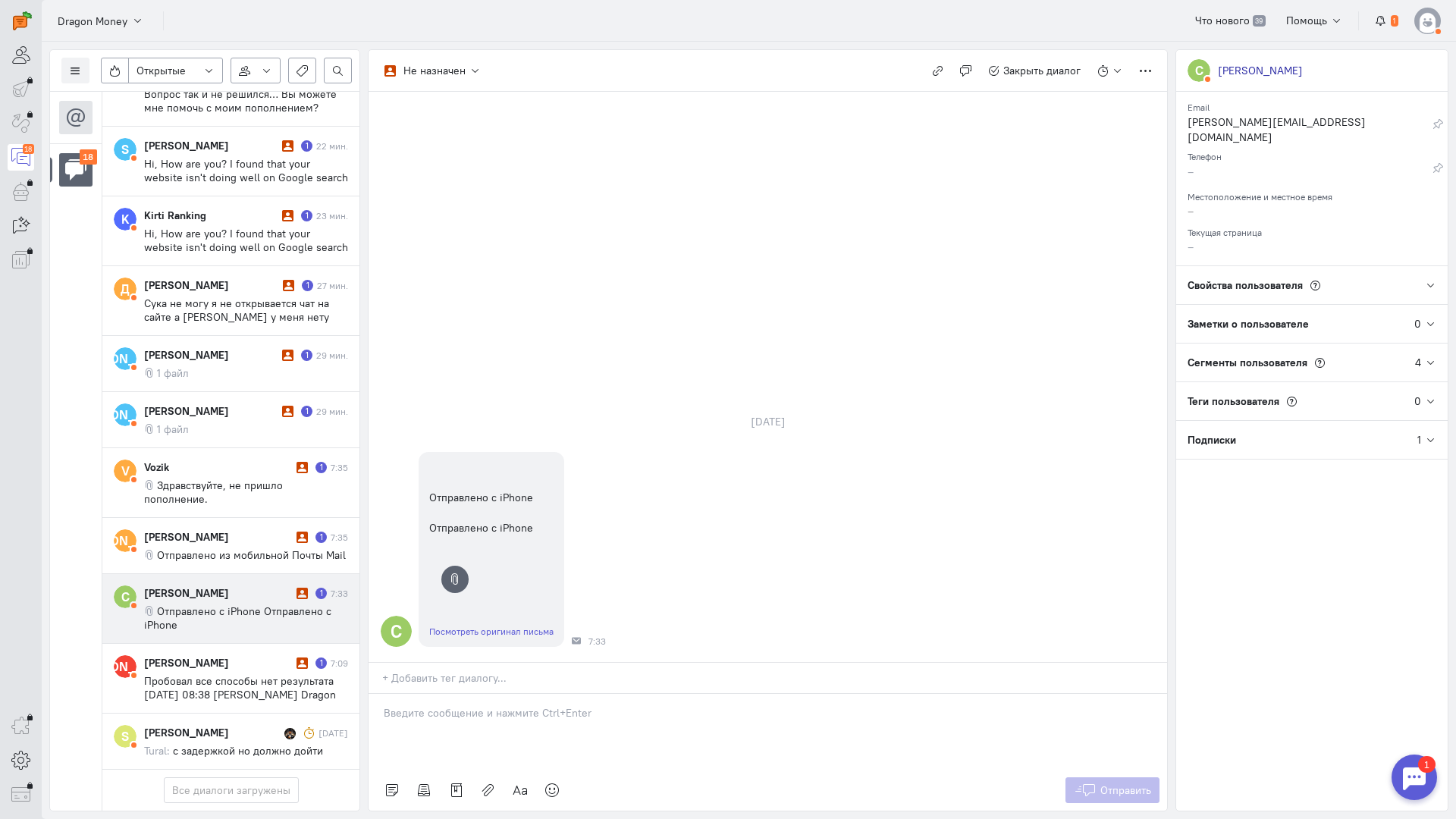
click at [508, 705] on p at bounding box center [768, 712] width 768 height 15
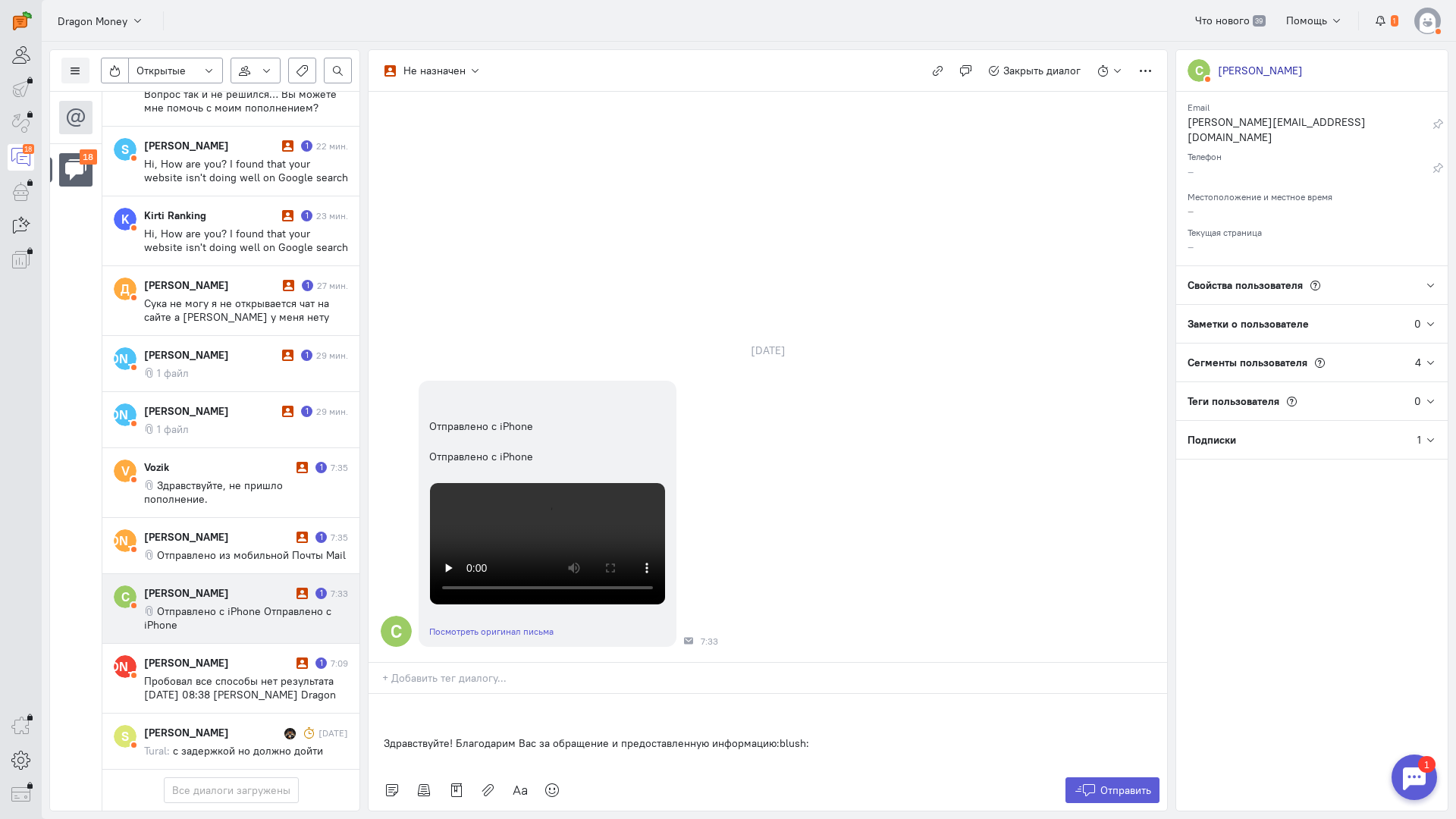
click at [379, 694] on div "Здравствуйте! Благодарим Вас за обращение и предоставленную информацию:blush:" at bounding box center [767, 731] width 798 height 75
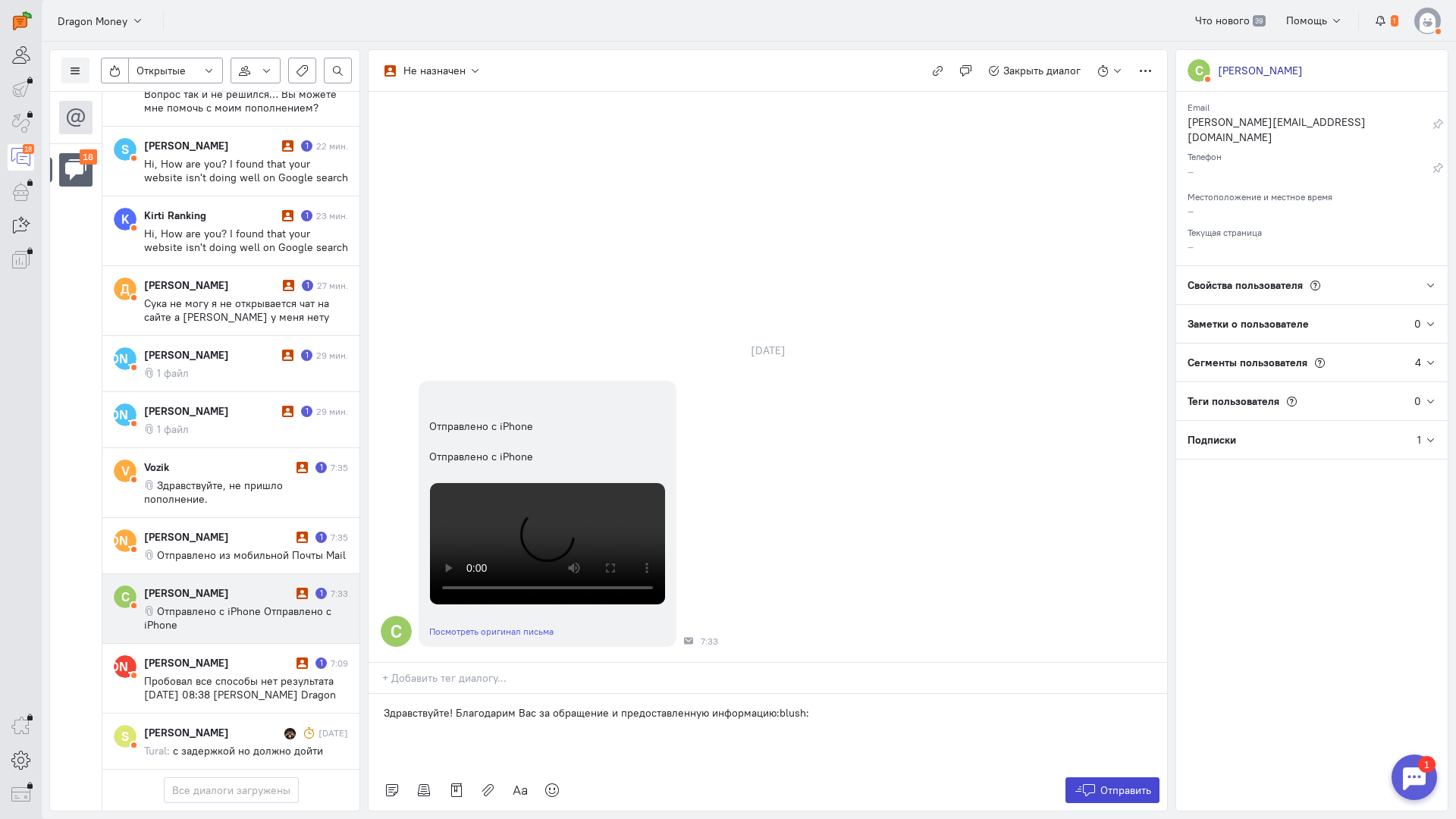
click at [1124, 777] on button "Отправить" at bounding box center [1112, 790] width 94 height 26
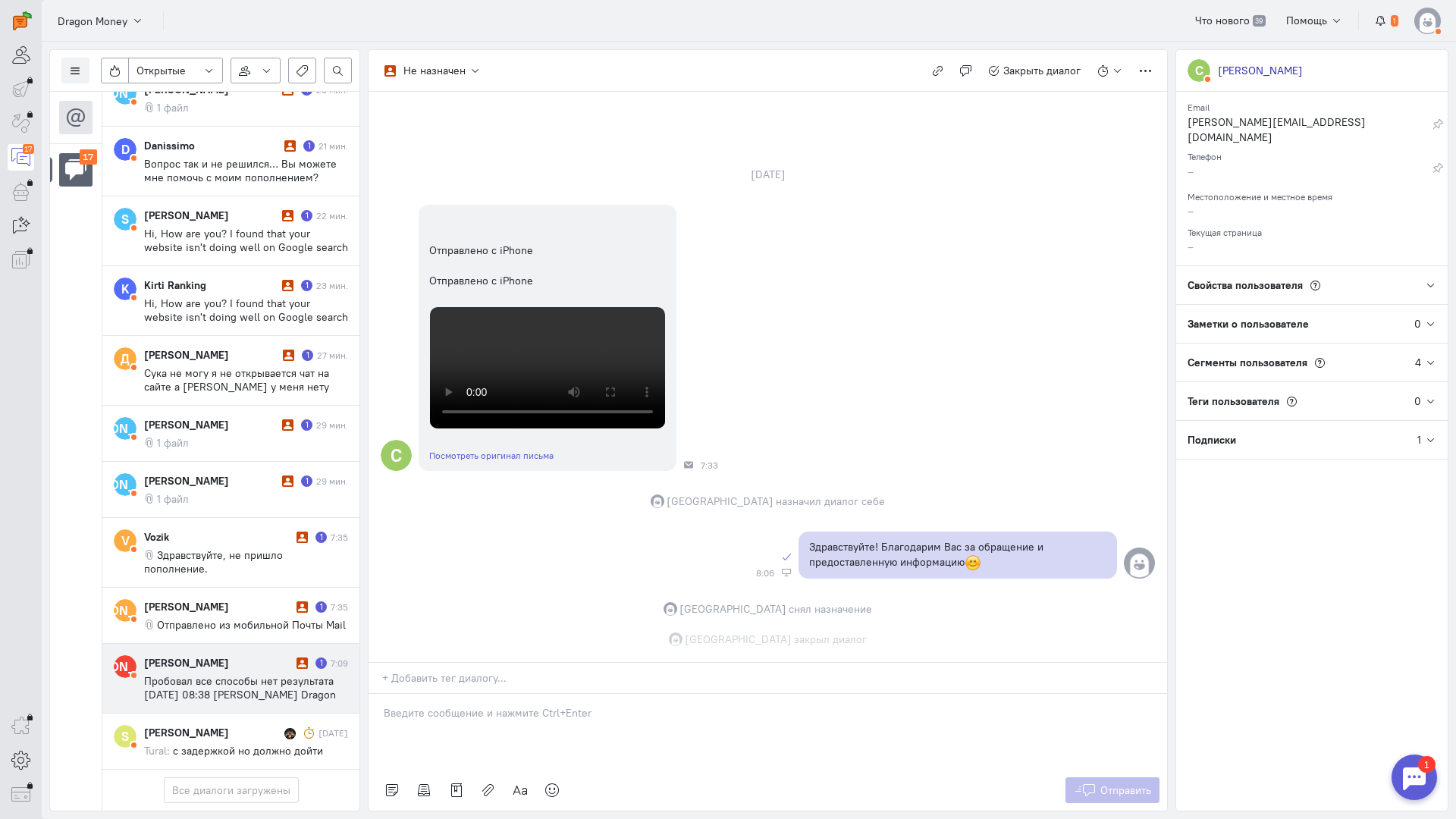
scroll to position [442, 0]
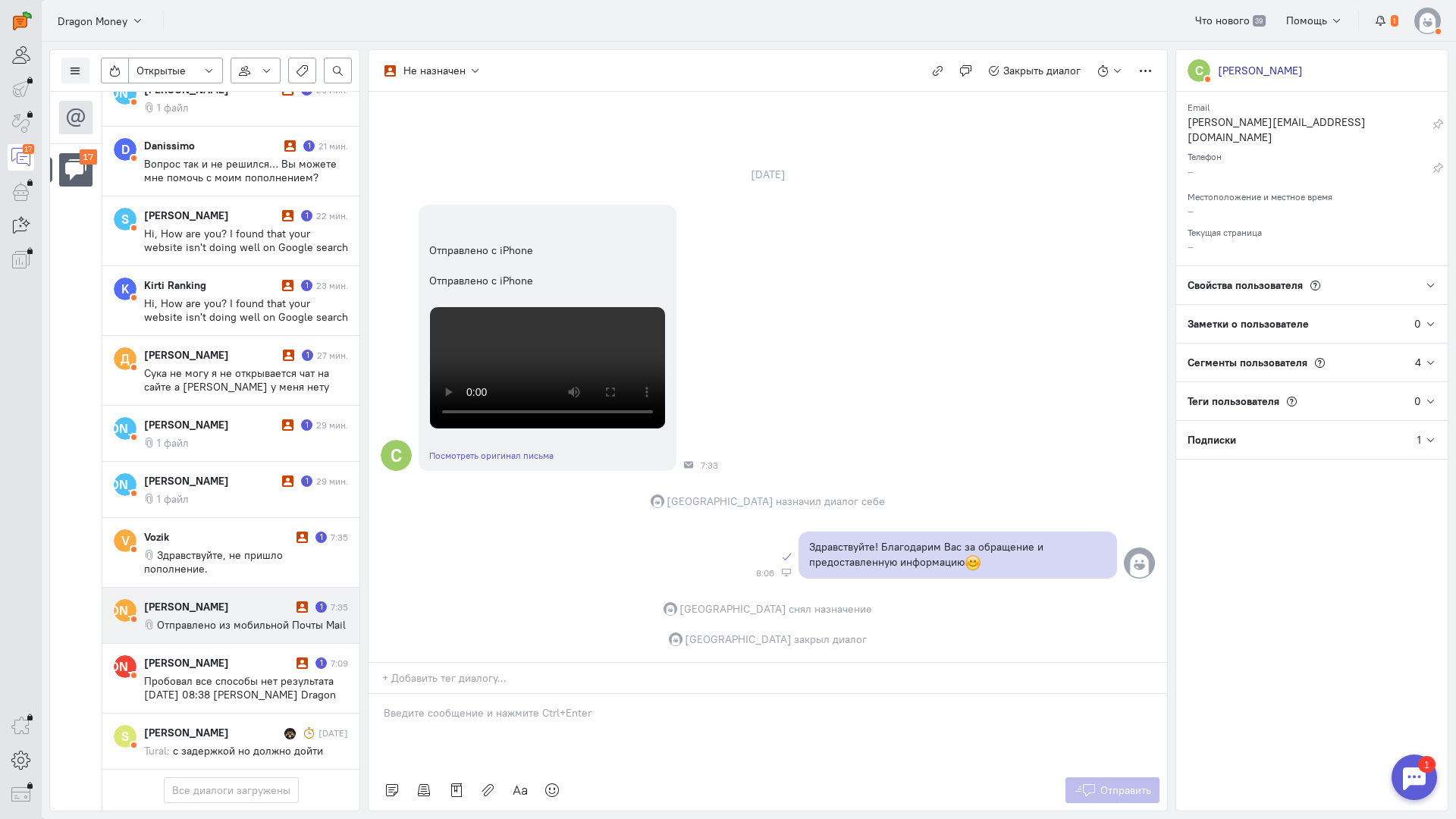
click at [221, 618] on span "Отправлено из мобильной Почты Mail" at bounding box center [251, 625] width 189 height 14
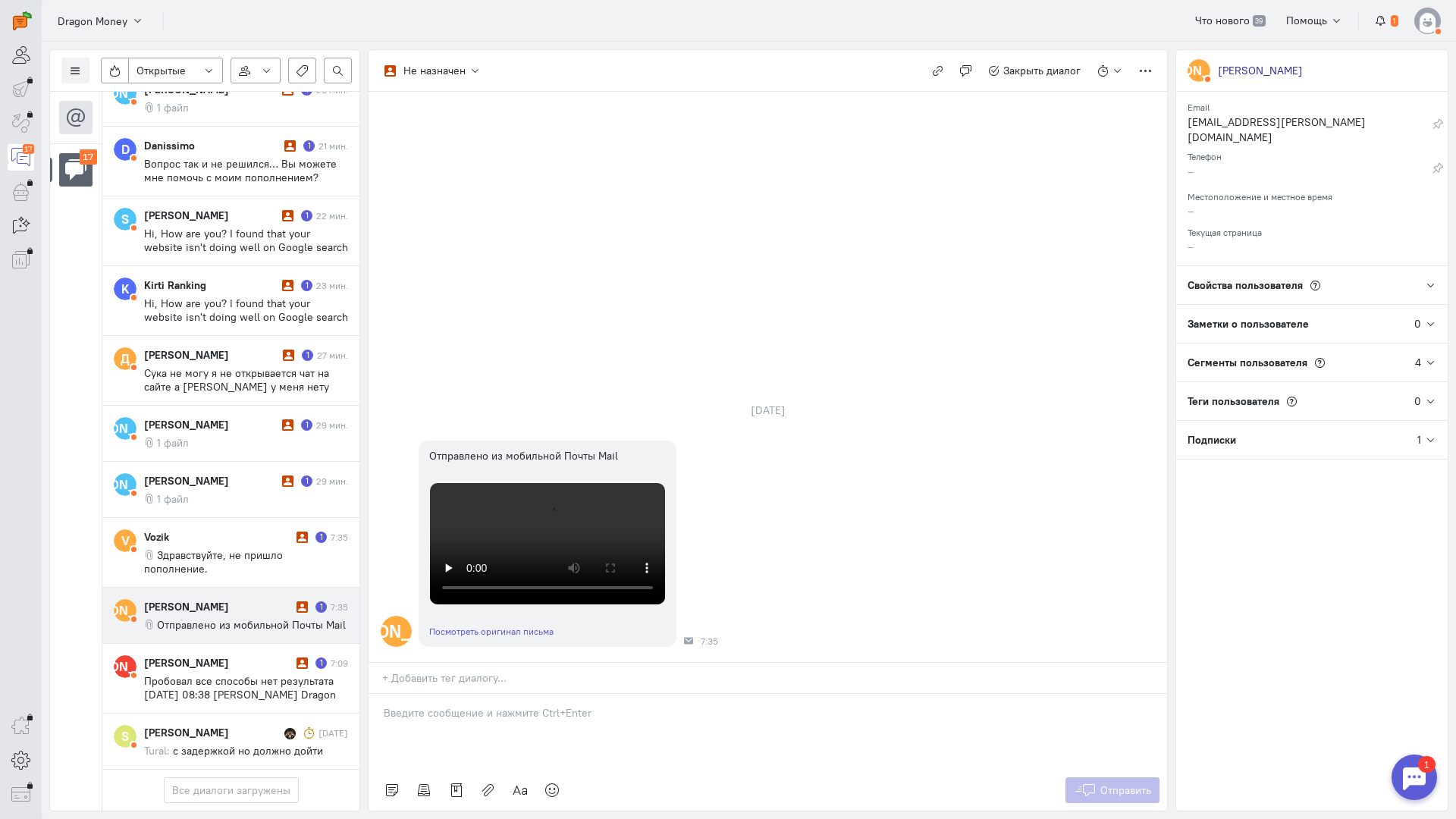
scroll to position [608, 0]
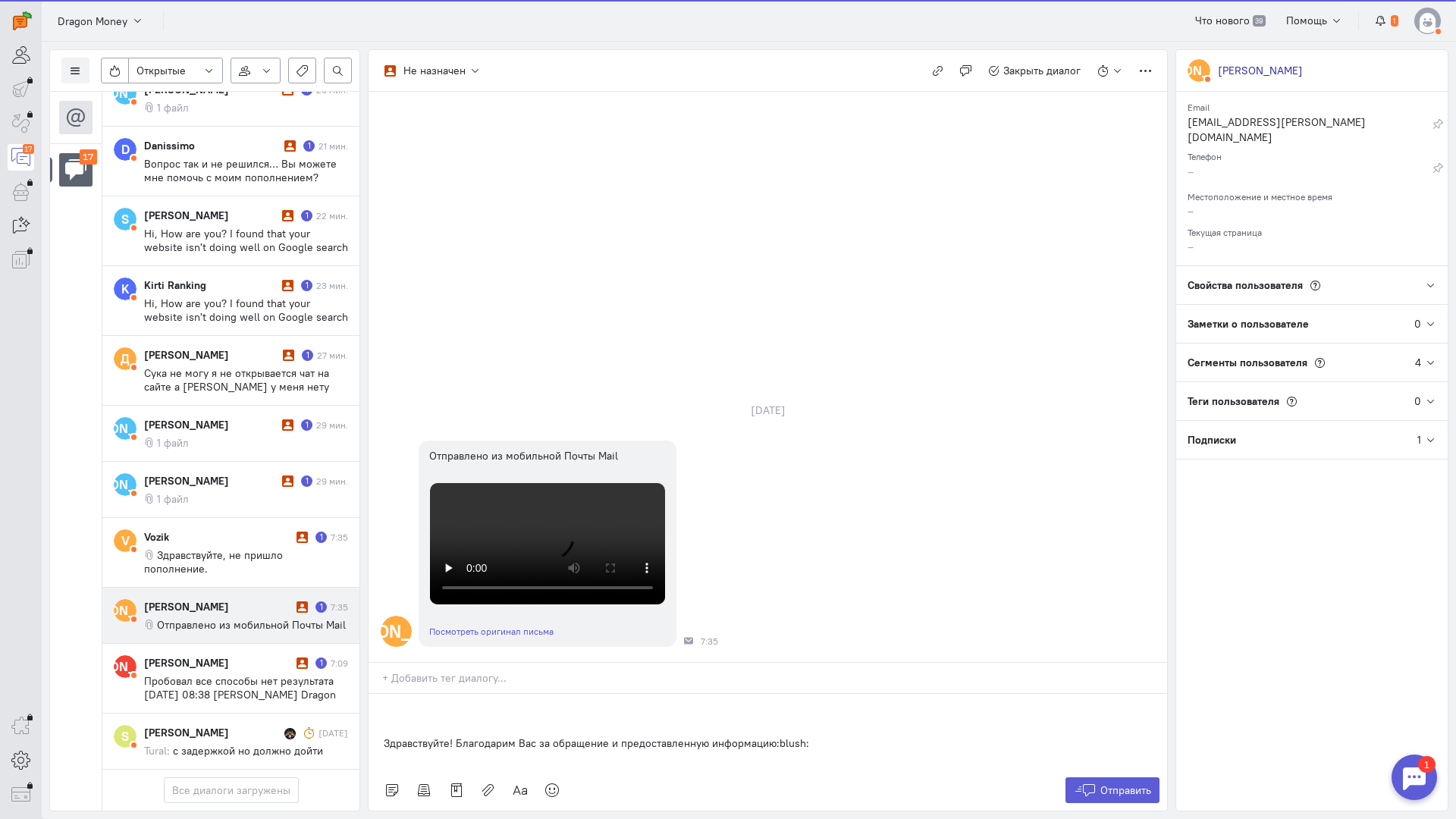
click at [379, 694] on div "Здравствуйте! Благодарим Вас за обращение и предоставленную информацию:blush:" at bounding box center [767, 731] width 798 height 75
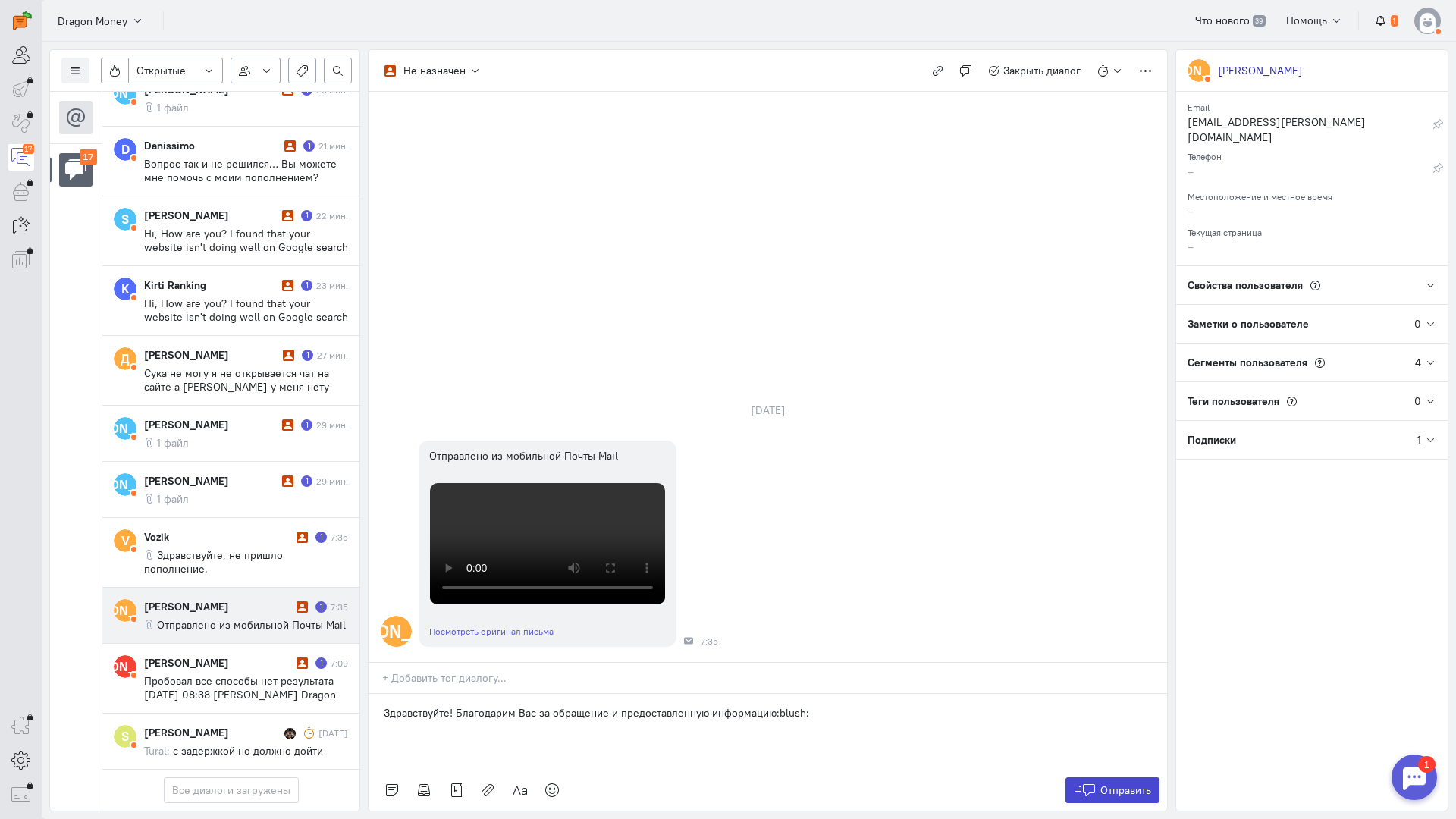
click at [1147, 777] on button "Отправить" at bounding box center [1112, 790] width 94 height 26
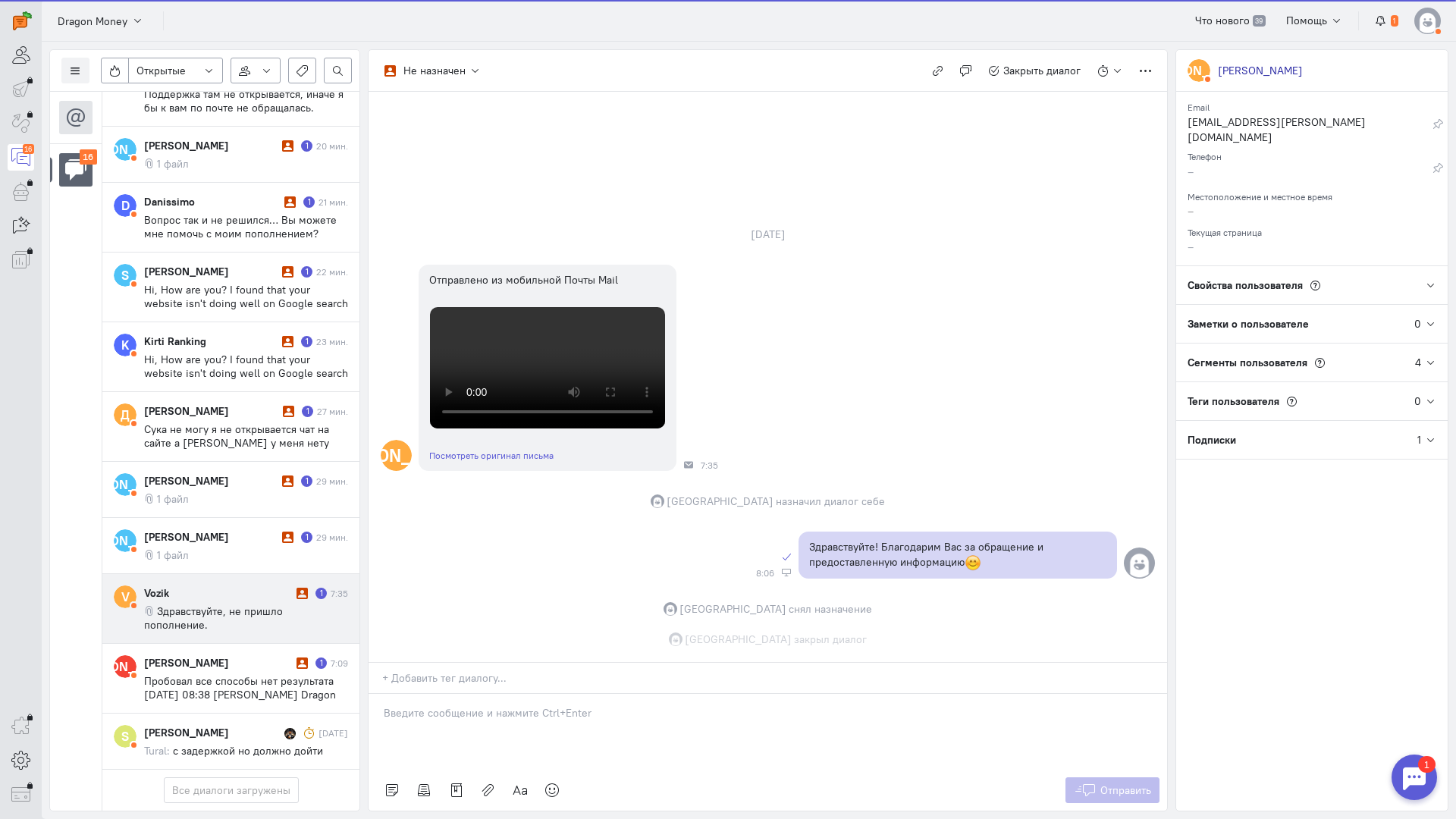
scroll to position [497, 0]
click at [227, 585] on div "Vozik" at bounding box center [218, 592] width 148 height 15
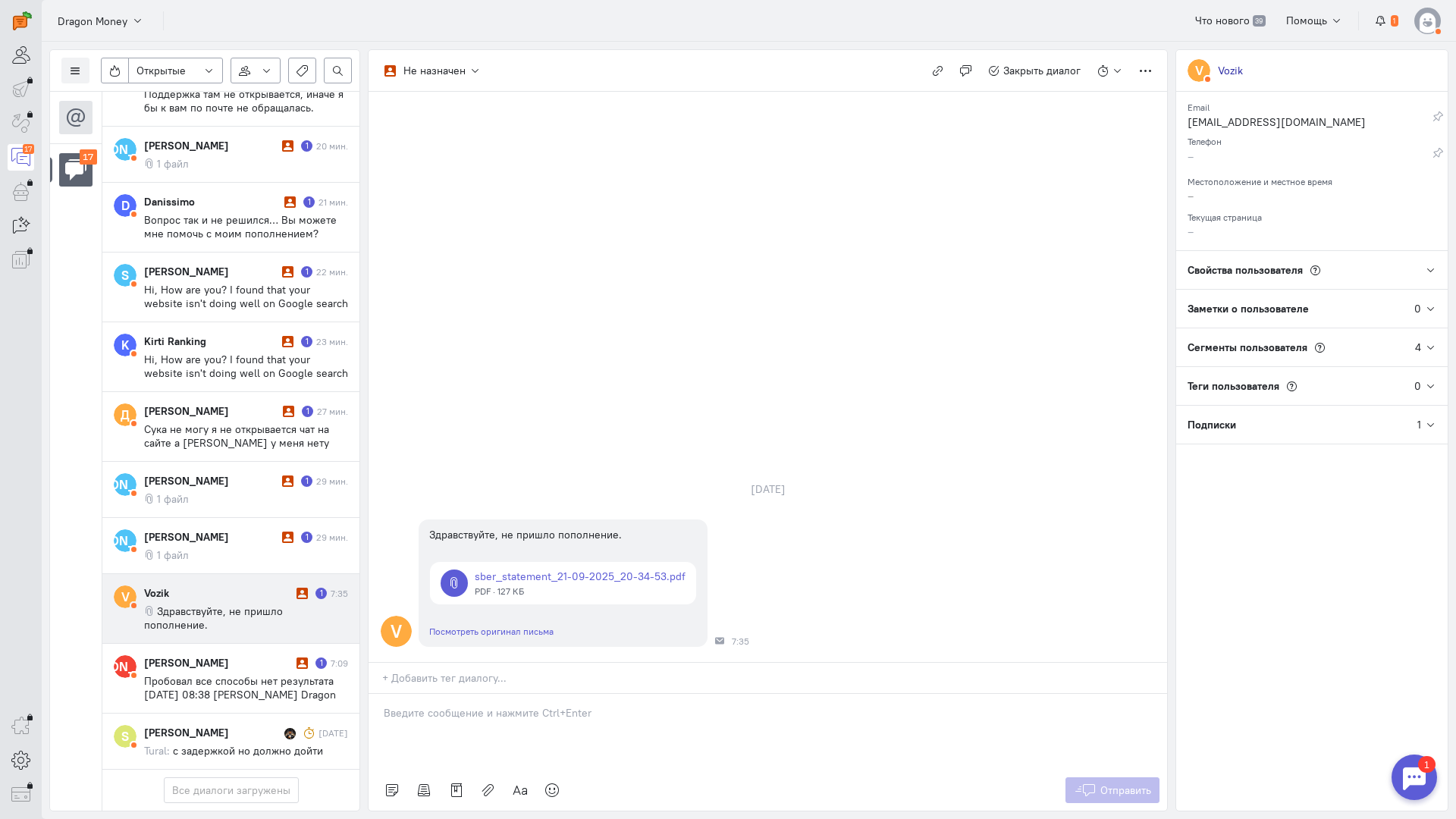
scroll to position [525, 0]
click at [417, 705] on p at bounding box center [768, 712] width 768 height 15
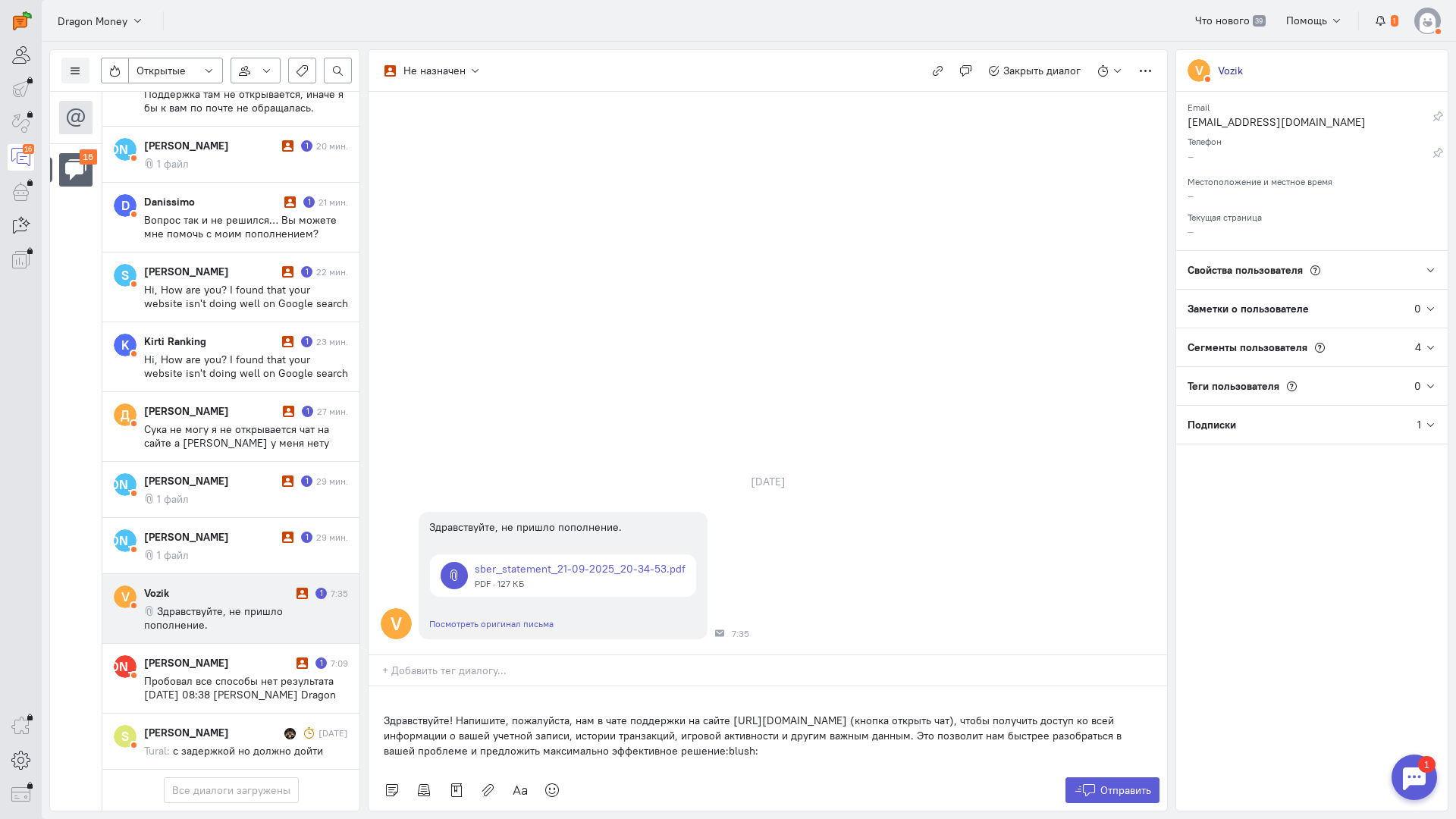
click at [381, 686] on div "Здравствуйте! Напишите, пожалуйста, нам в чате поддержки на сайте [URL][DOMAIN_…" at bounding box center [767, 728] width 798 height 83
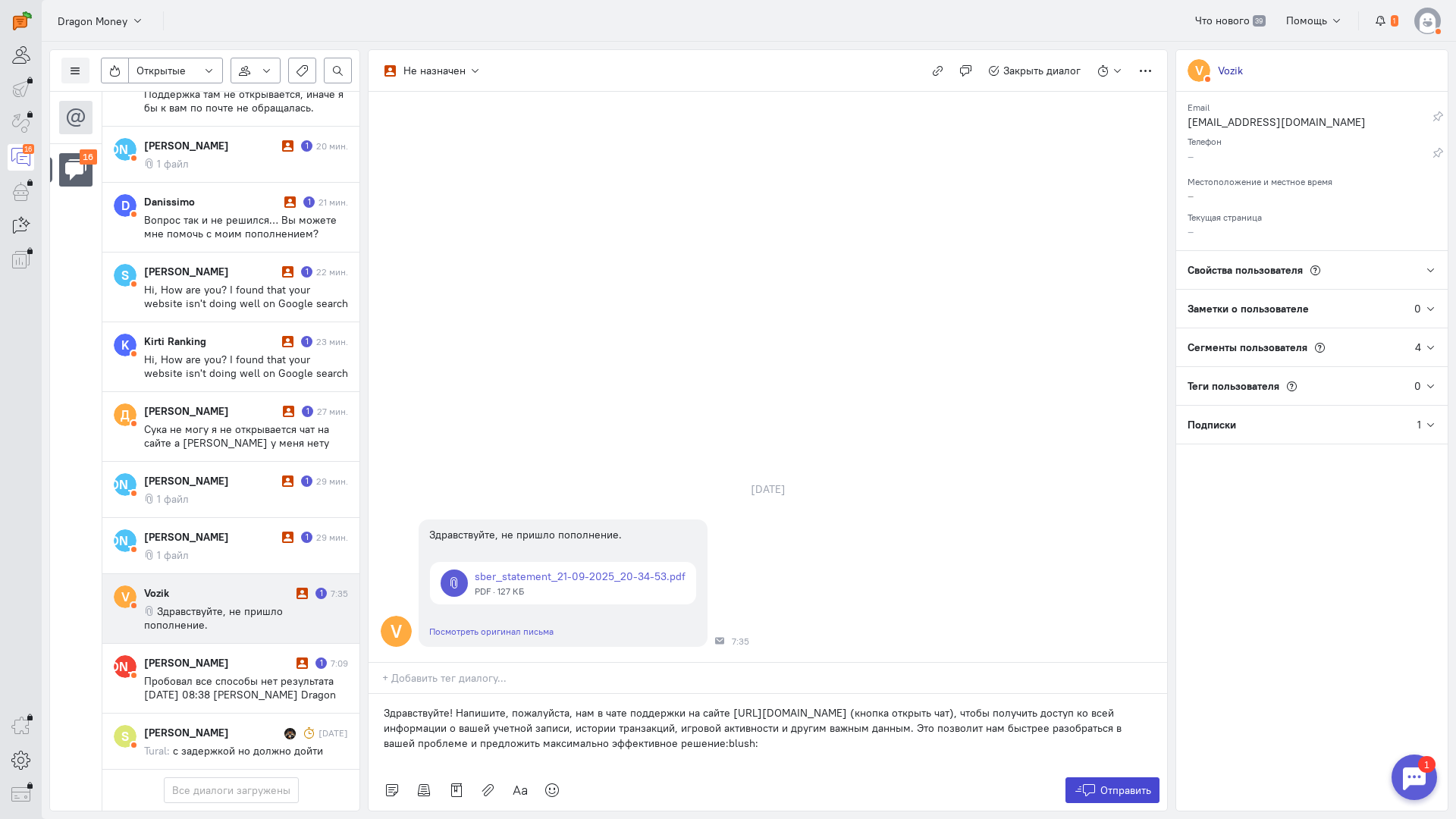
click at [1137, 777] on button "Отправить" at bounding box center [1112, 790] width 94 height 26
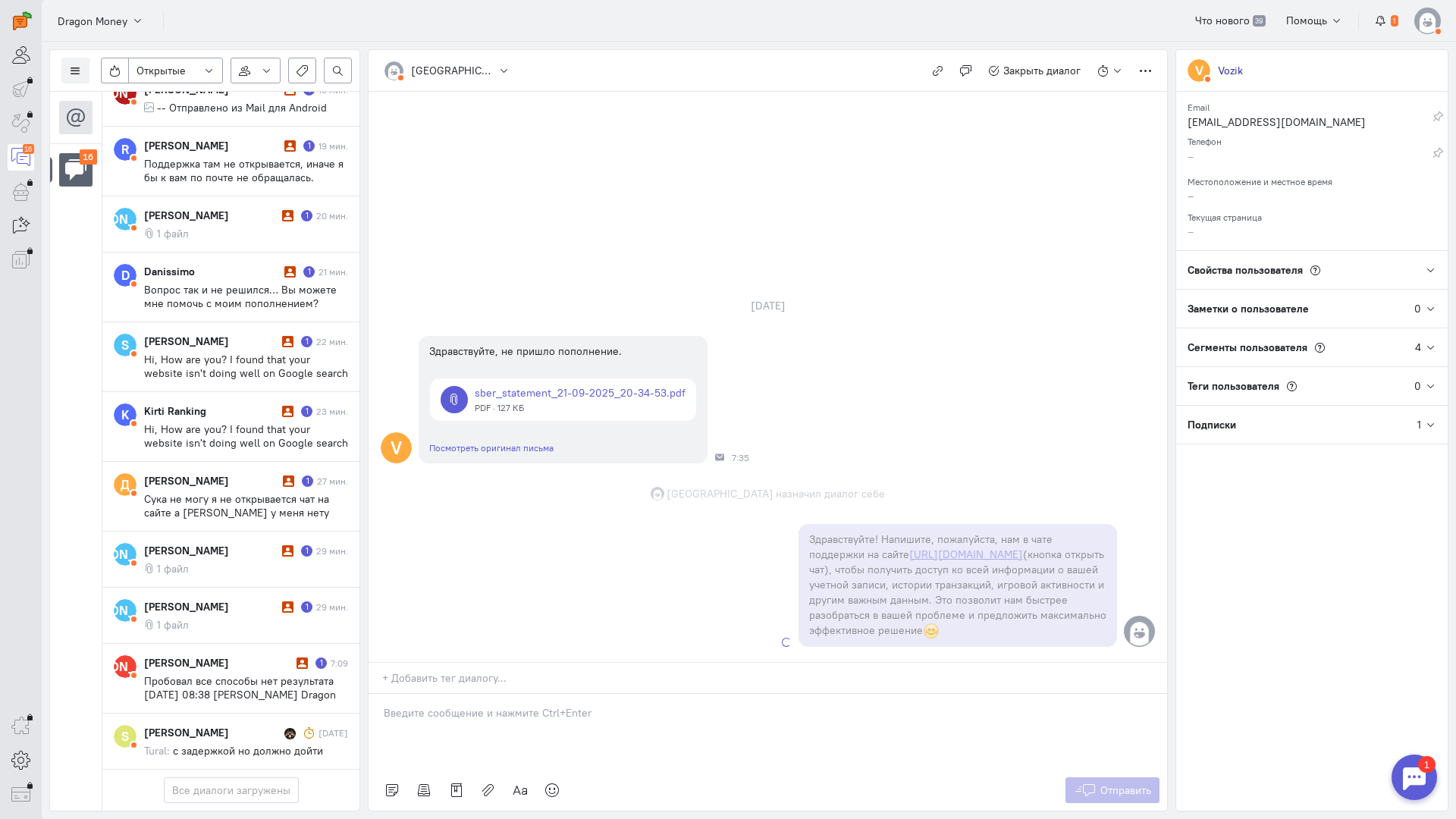
scroll to position [512, 0]
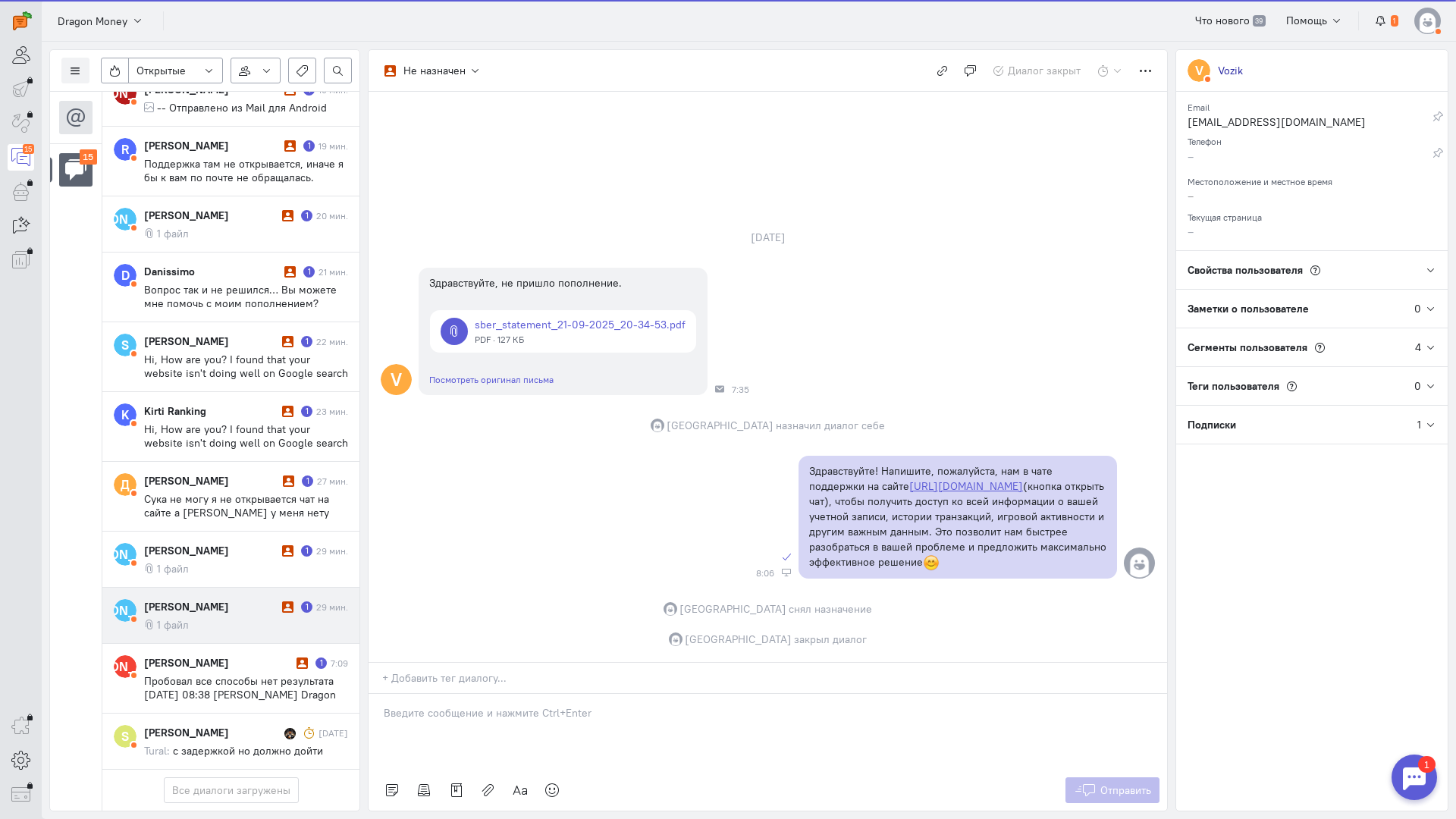
click at [222, 599] on div "[PERSON_NAME]" at bounding box center [211, 606] width 134 height 15
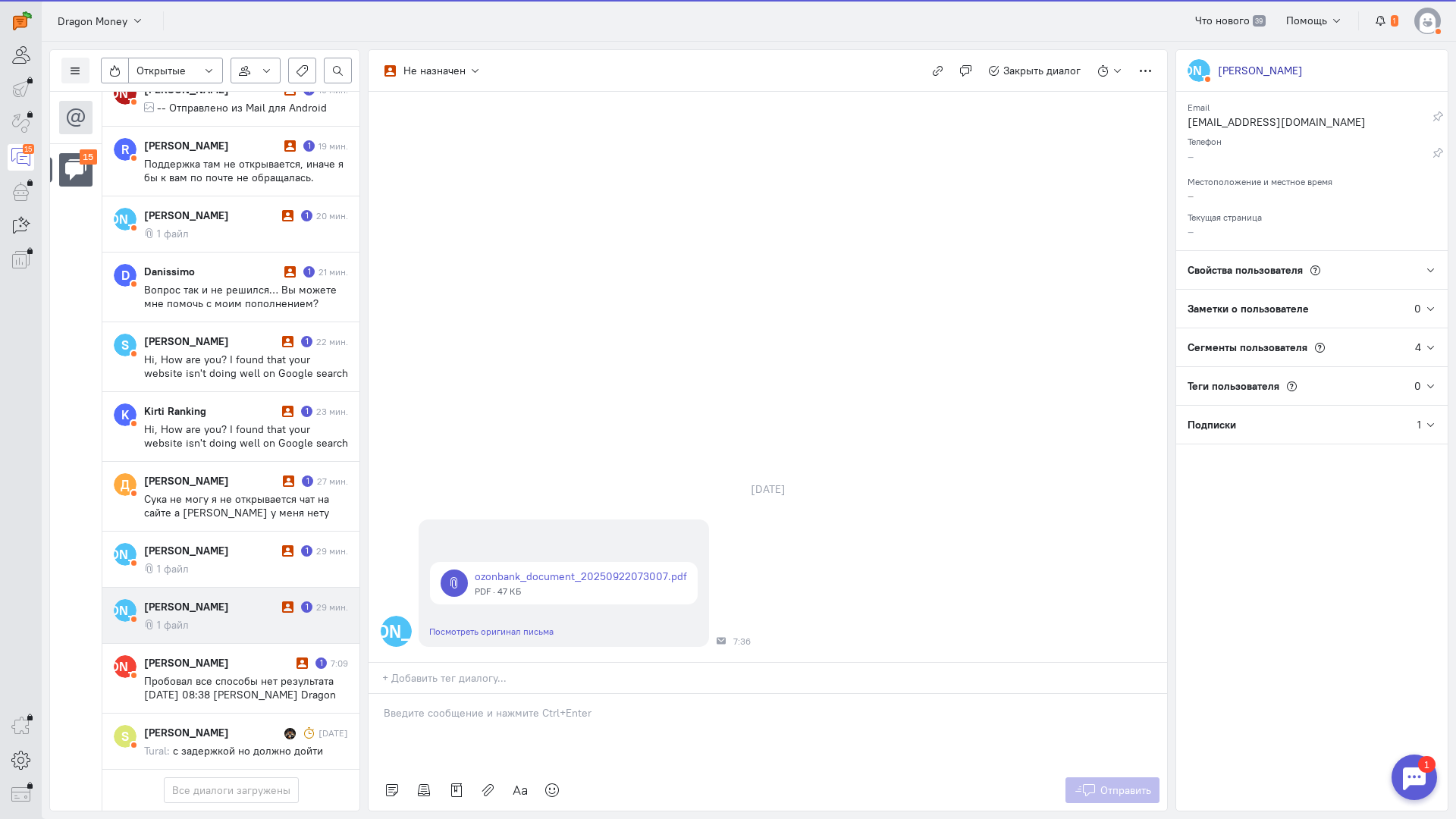
scroll to position [444, 0]
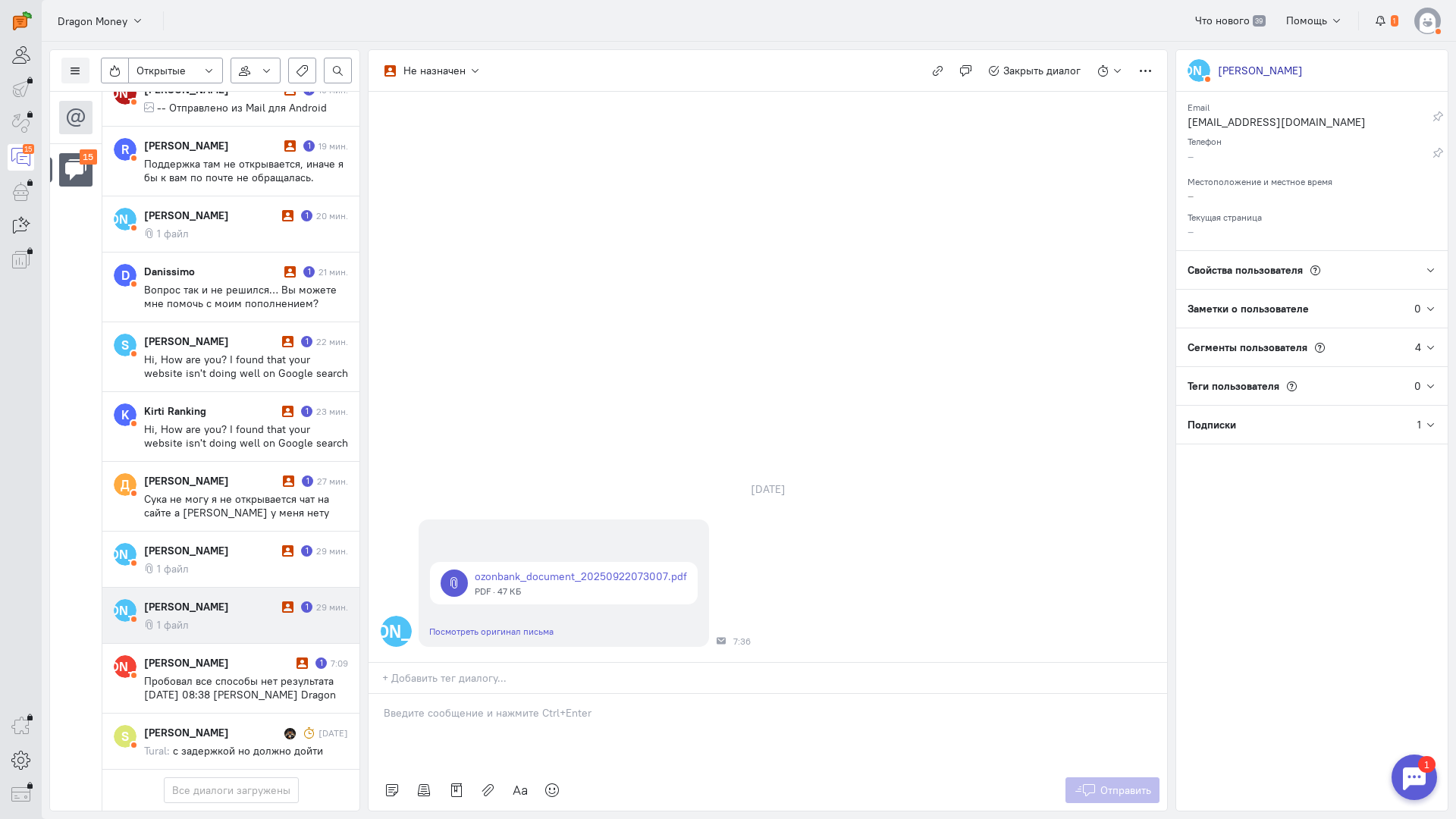
click at [503, 694] on div at bounding box center [767, 731] width 798 height 75
click at [376, 694] on div "Здравствуйте! Благодарим Вас за обращение и предоставленную информацию:blush:" at bounding box center [767, 731] width 798 height 75
click at [1087, 783] on icon at bounding box center [1085, 790] width 23 height 15
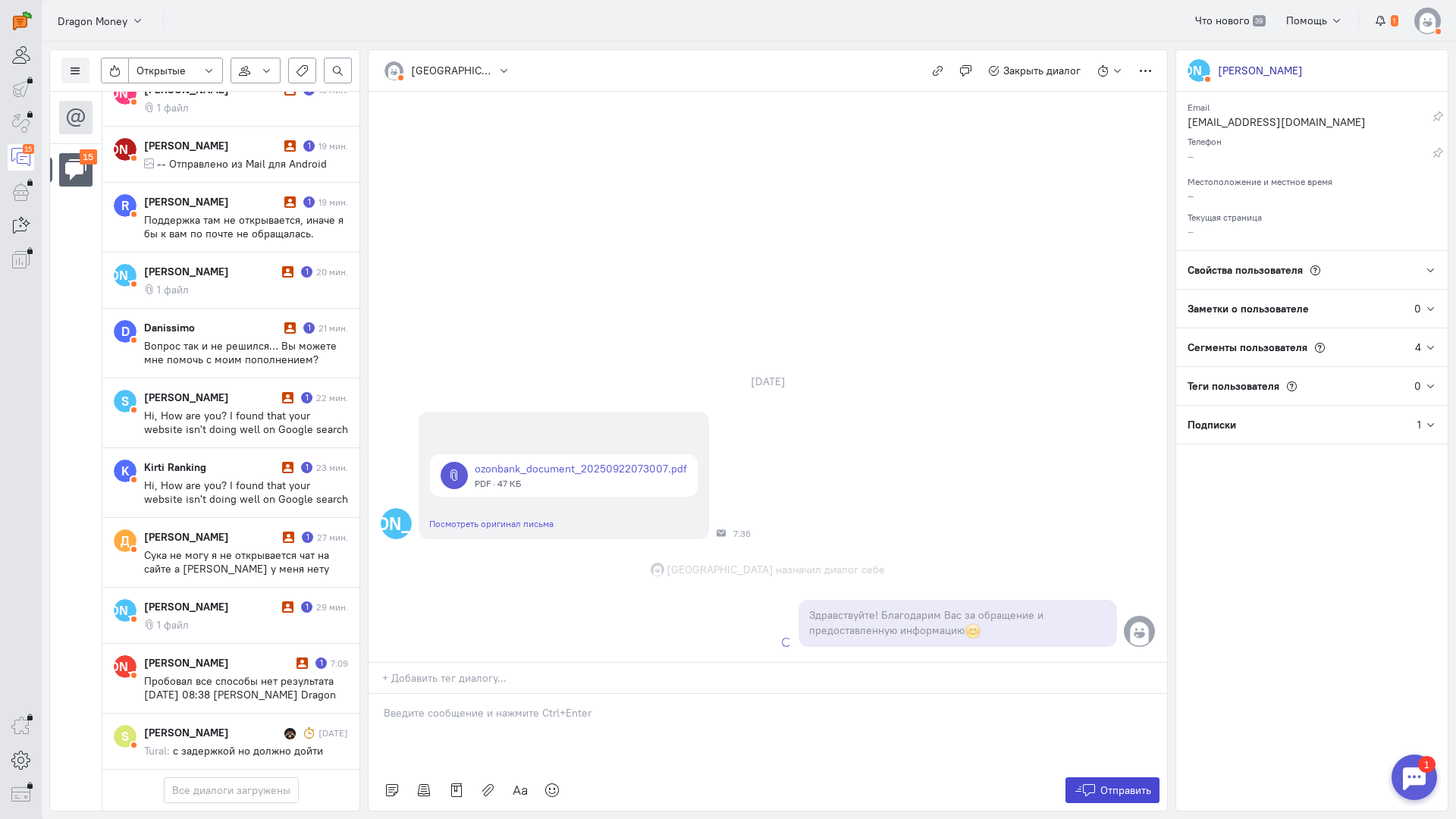
scroll to position [458, 0]
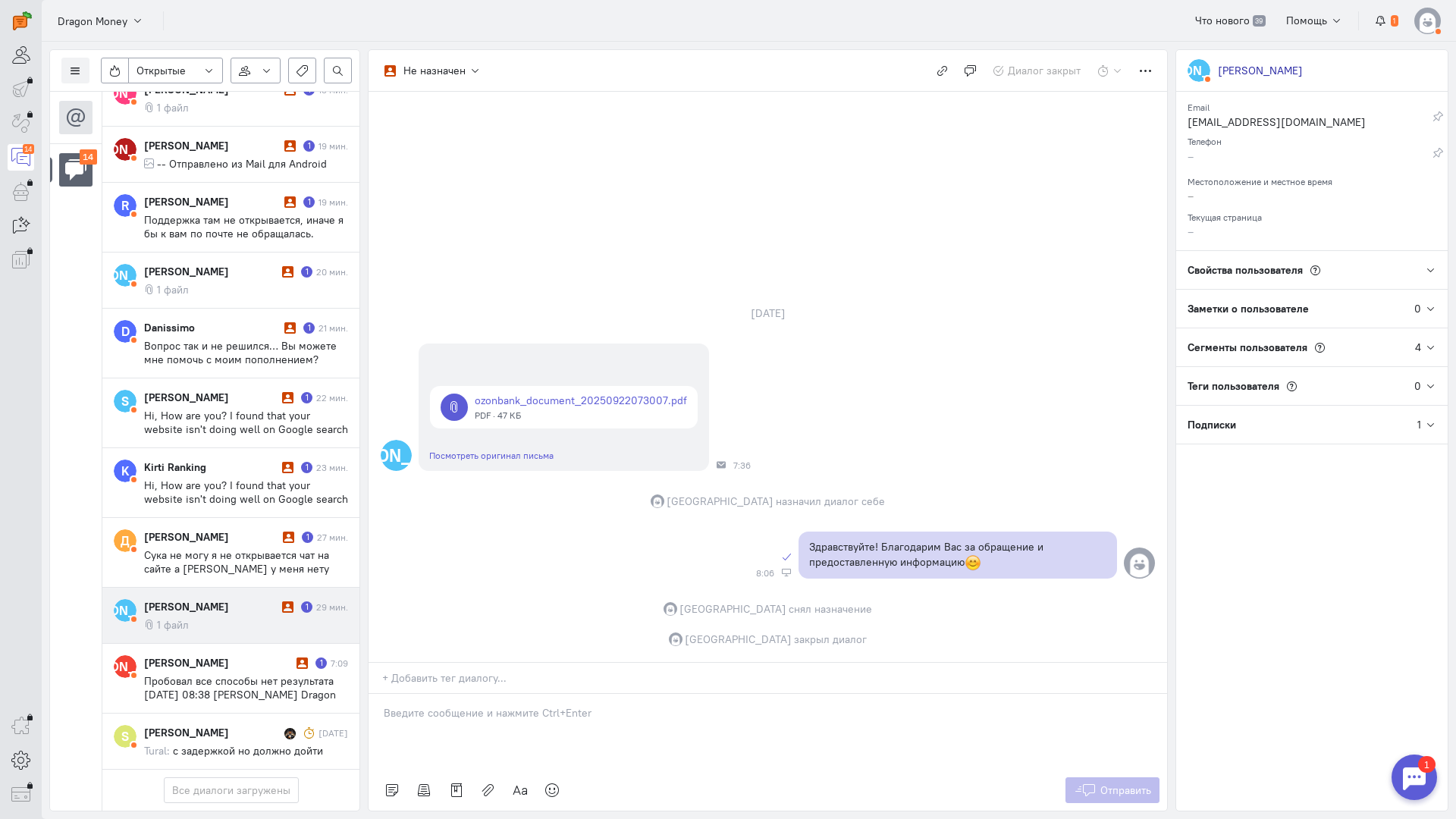
click at [261, 599] on div "[PERSON_NAME]" at bounding box center [211, 606] width 134 height 15
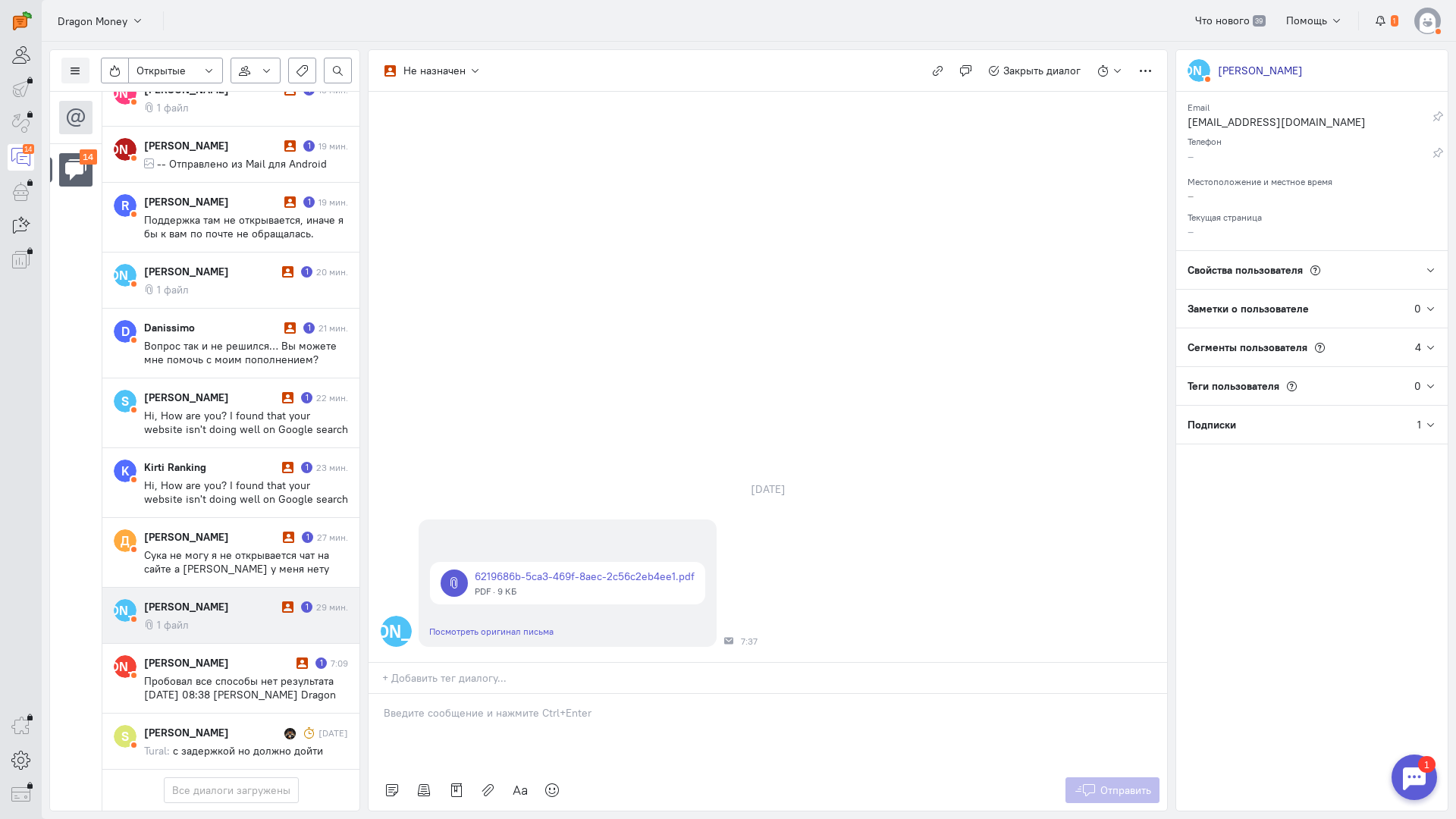
scroll to position [389, 0]
click at [383, 694] on div "Здравствуйте! Благодарим Вас за обращение и предоставленную информацию:blush:" at bounding box center [767, 731] width 798 height 75
click at [1107, 783] on span "Отправить" at bounding box center [1126, 790] width 51 height 14
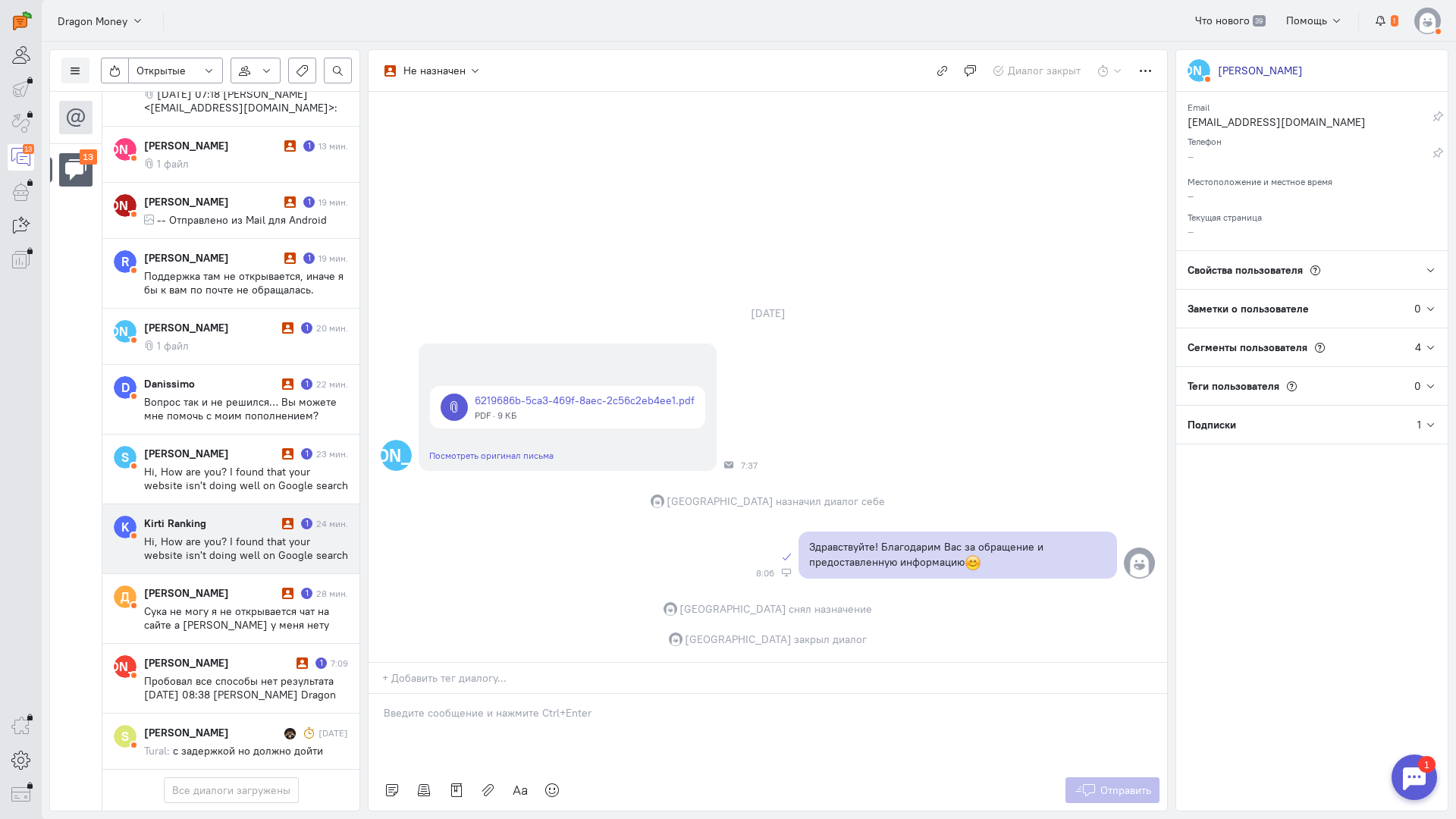
scroll to position [321, 0]
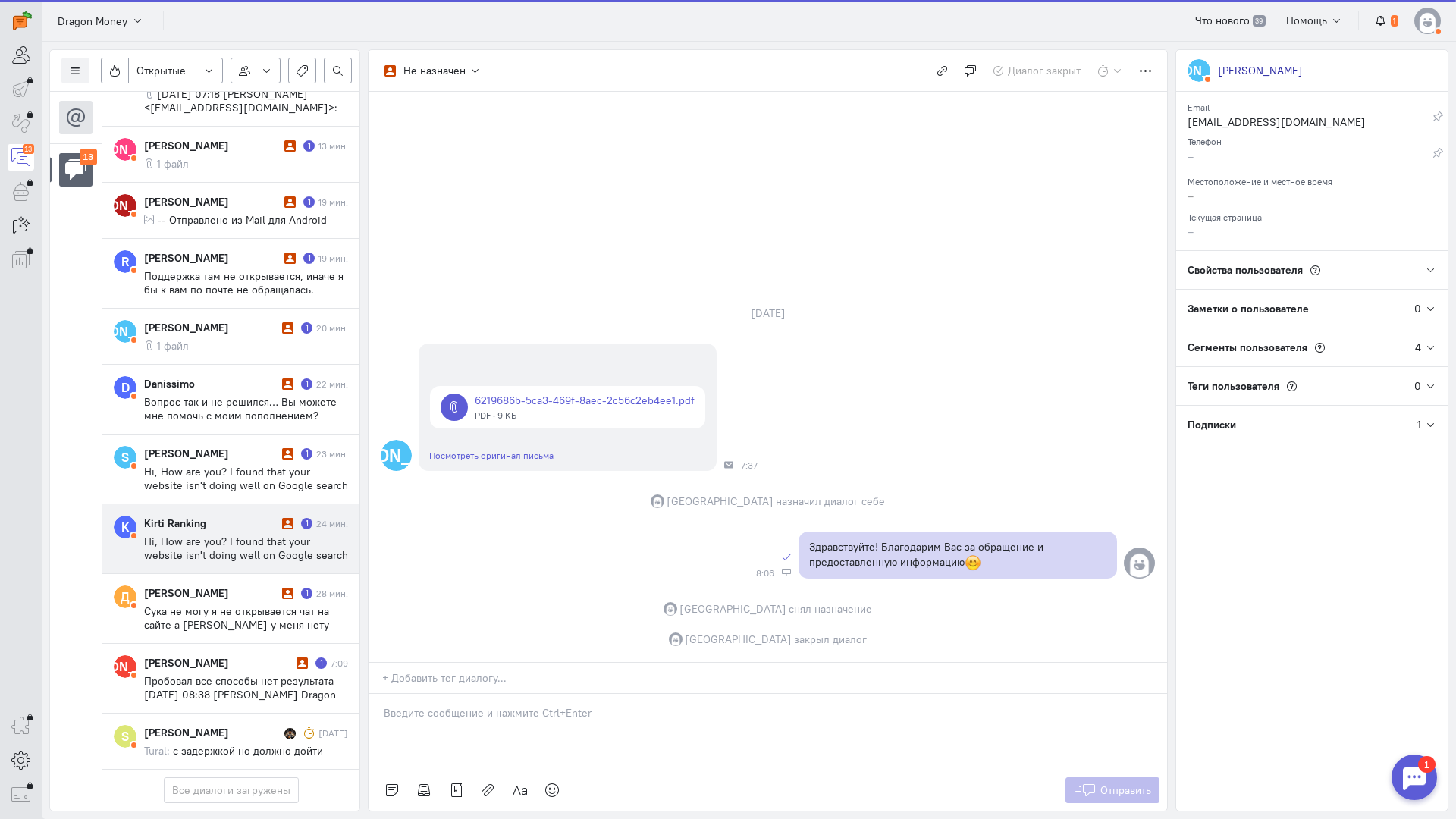
click at [230, 535] on span "Hi, How are you? I found that your website isn't doing well on Google search re…" at bounding box center [245, 569] width 204 height 68
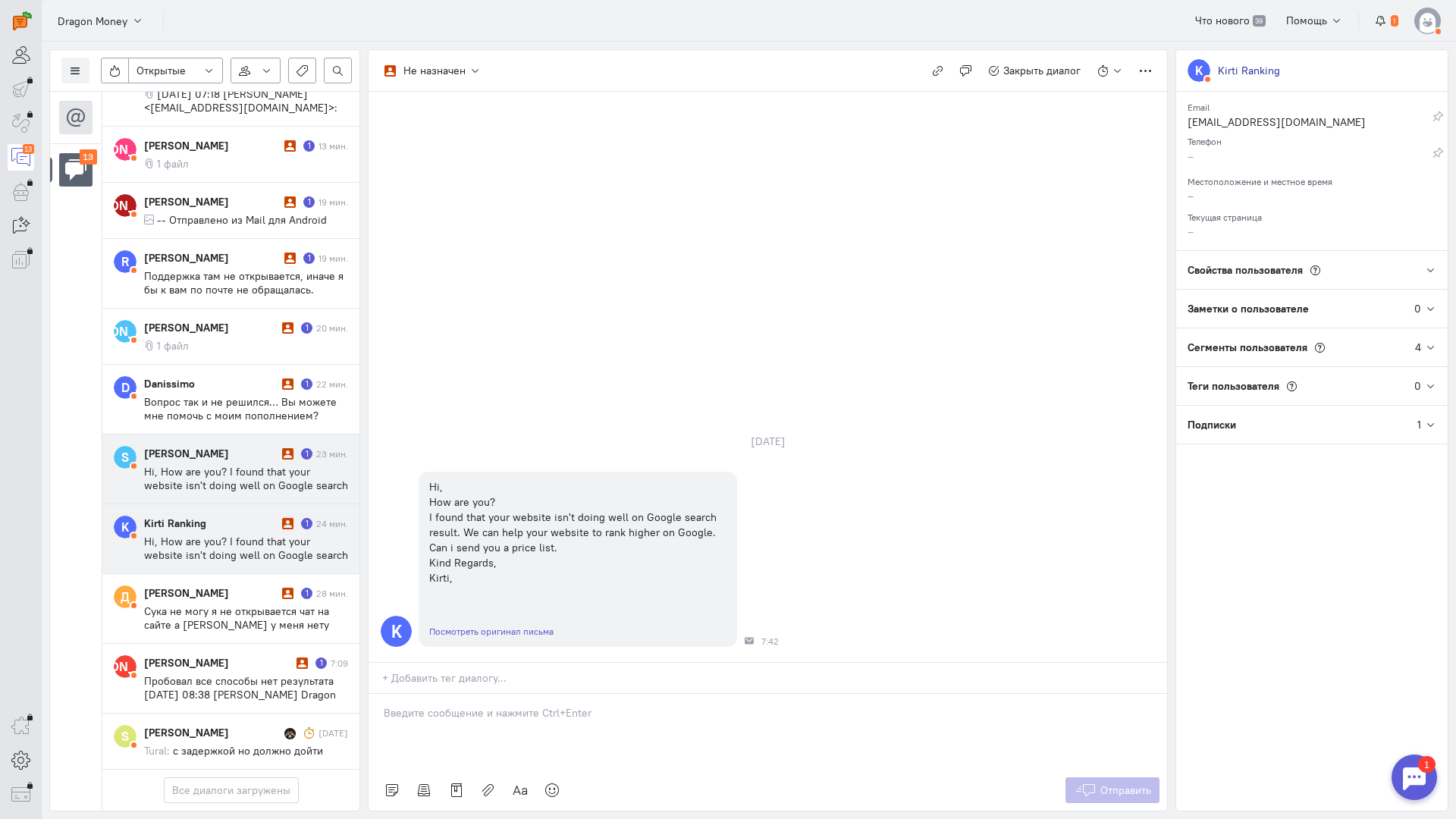
click at [236, 445] on div "[PERSON_NAME] 1 23 мин. Hi, How are you? I found that your website isn't doing …" at bounding box center [245, 468] width 204 height 46
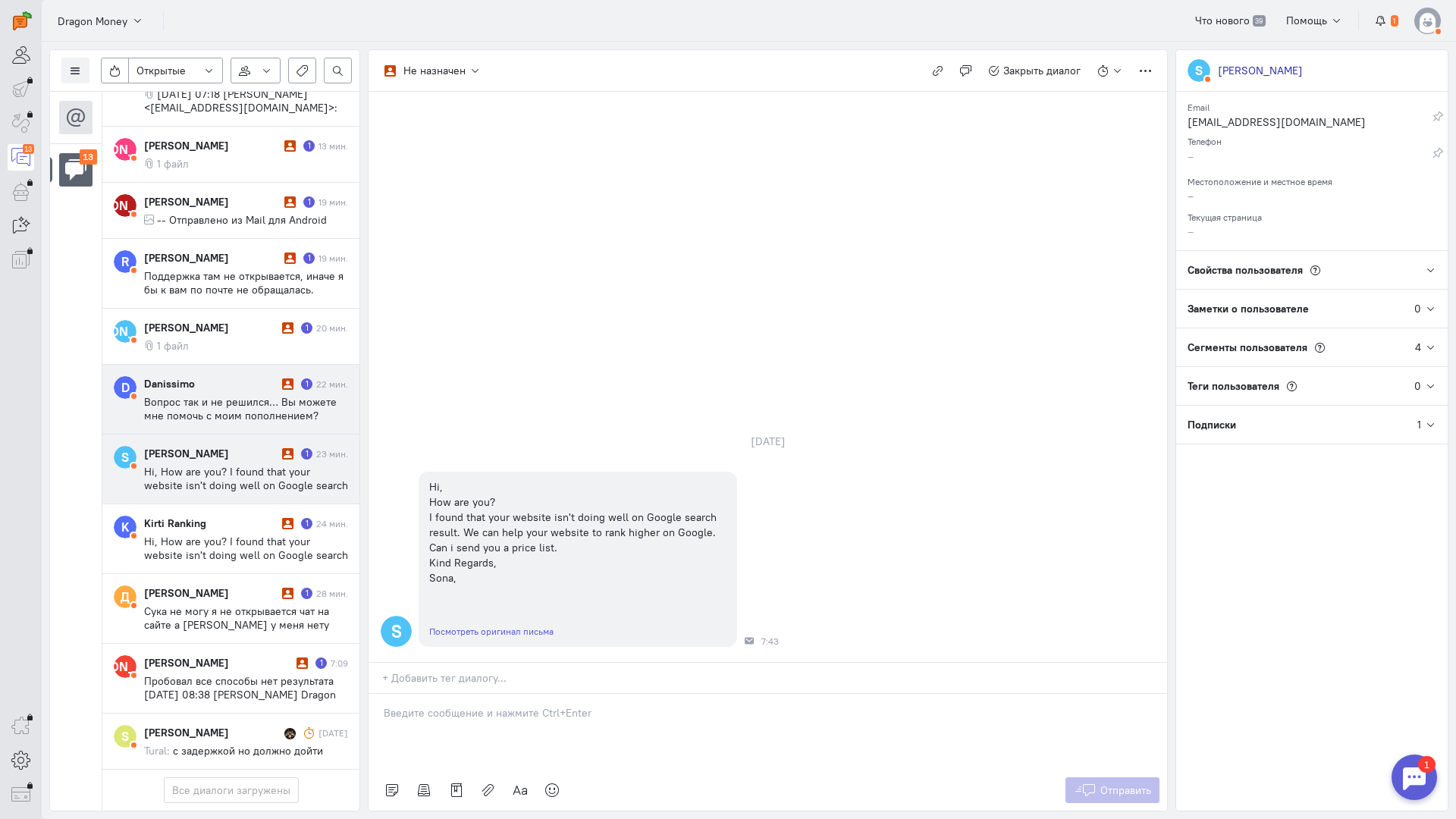
click at [227, 395] on span "Вопрос так и не решился… Вы можете мне помочь с моим пополнением? Отправлено из…" at bounding box center [240, 443] width 192 height 95
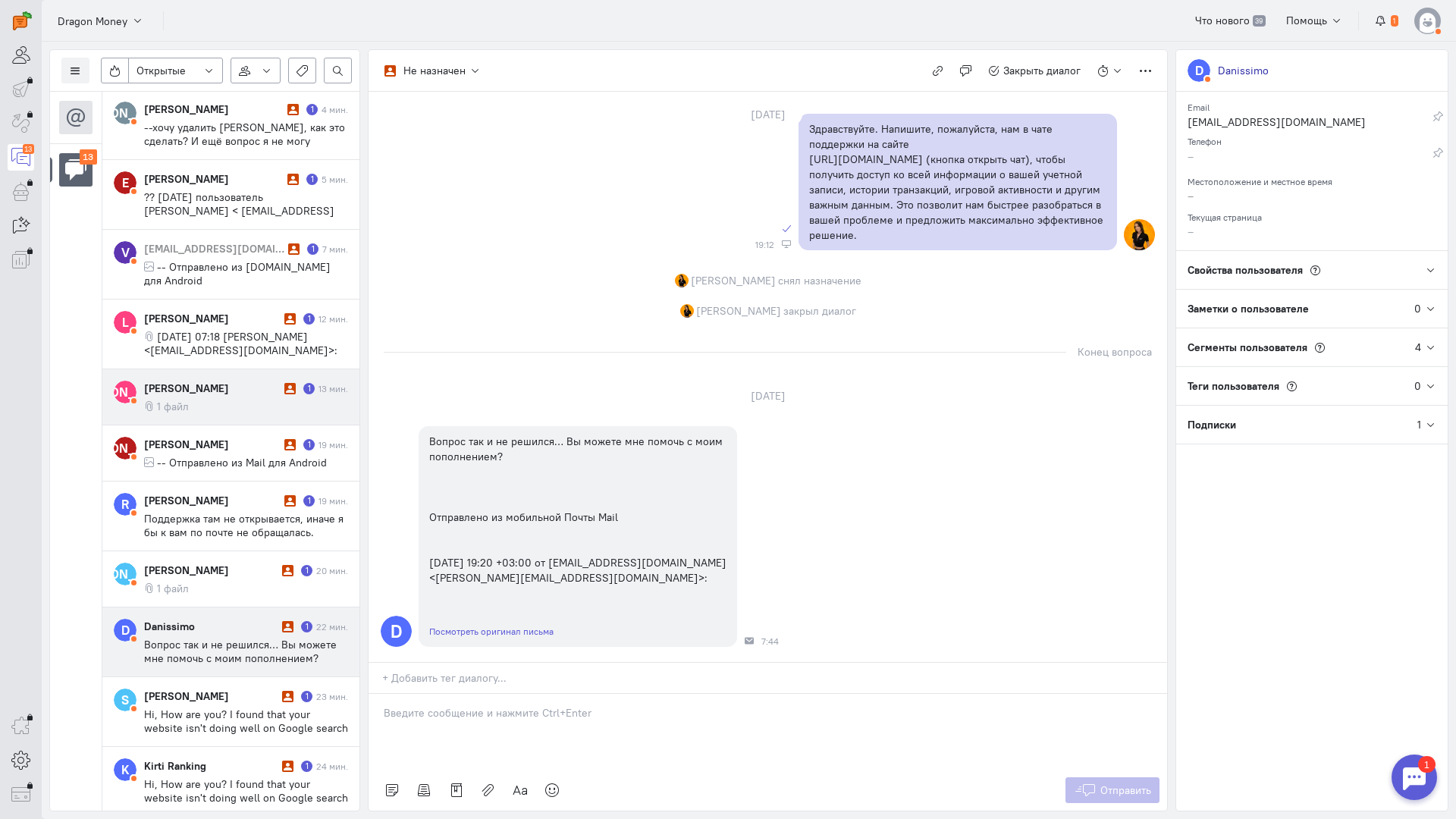
scroll to position [0, 0]
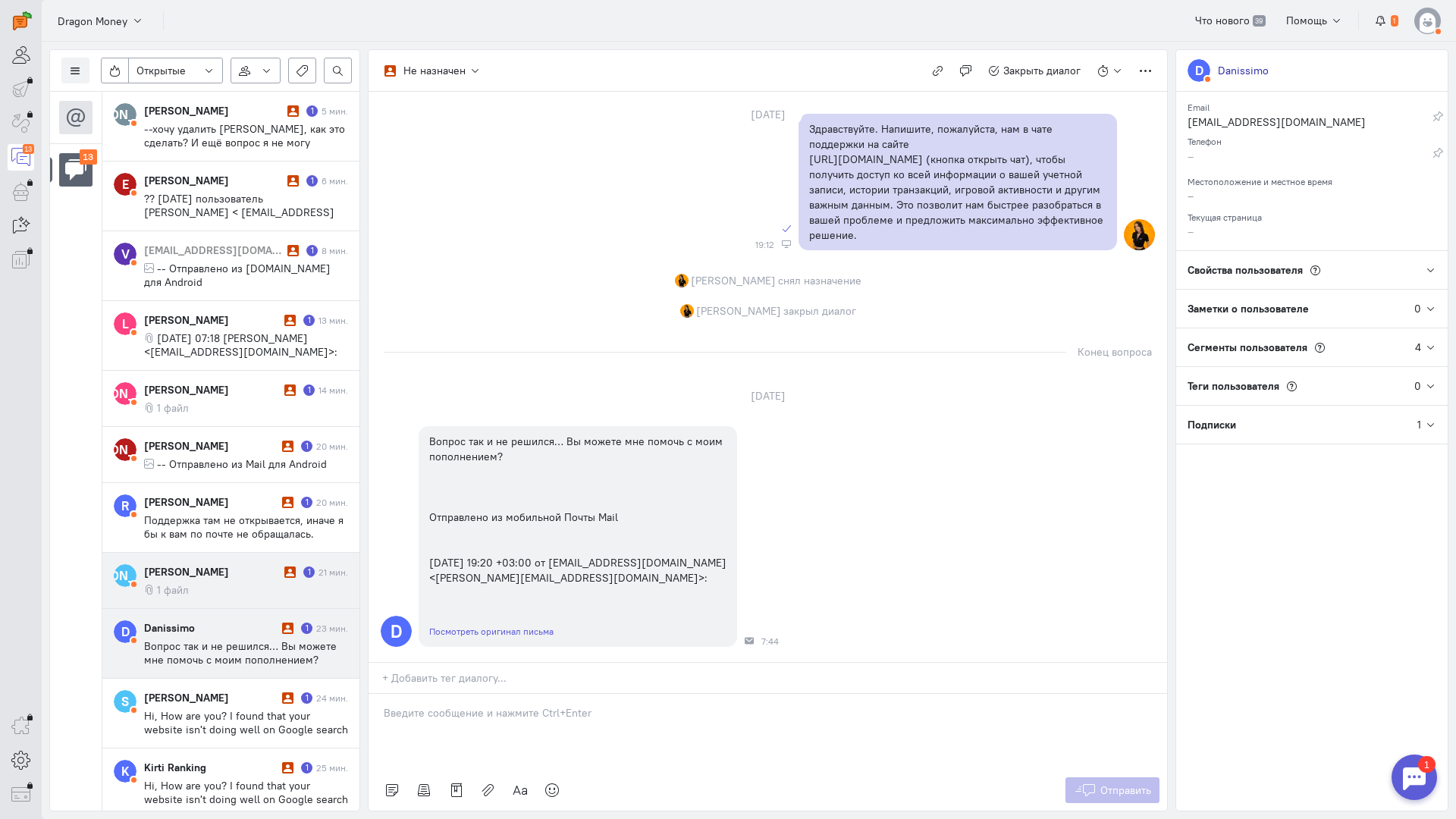
click at [226, 564] on div "[PERSON_NAME]" at bounding box center [211, 571] width 136 height 15
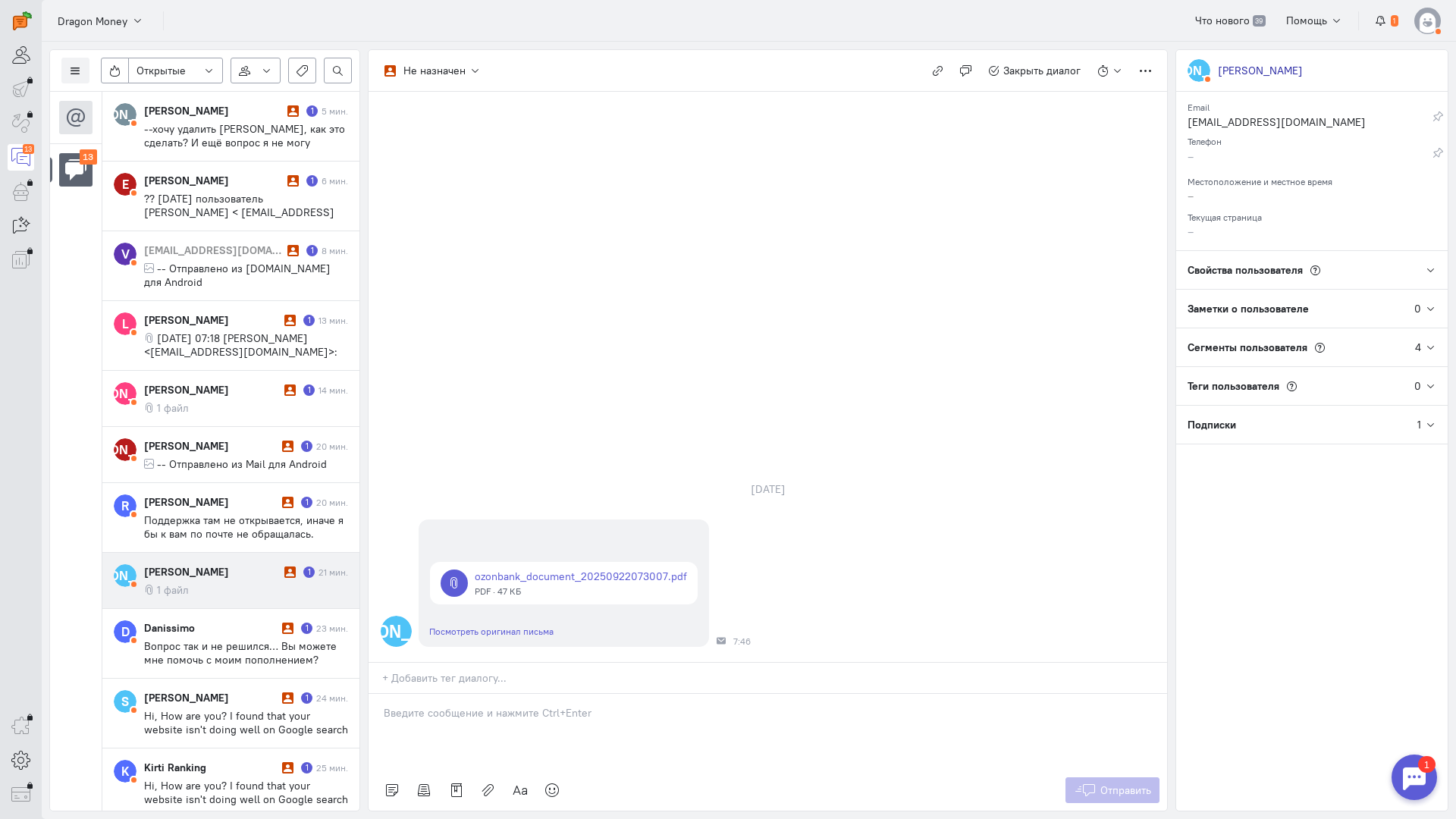
click at [516, 705] on p at bounding box center [768, 712] width 768 height 15
click at [373, 686] on div "Здравствуйте! Благодарим Вас за обращение и предоставленную информацию:blush:" at bounding box center [767, 728] width 798 height 83
click at [1132, 783] on span "Отправить" at bounding box center [1126, 790] width 51 height 14
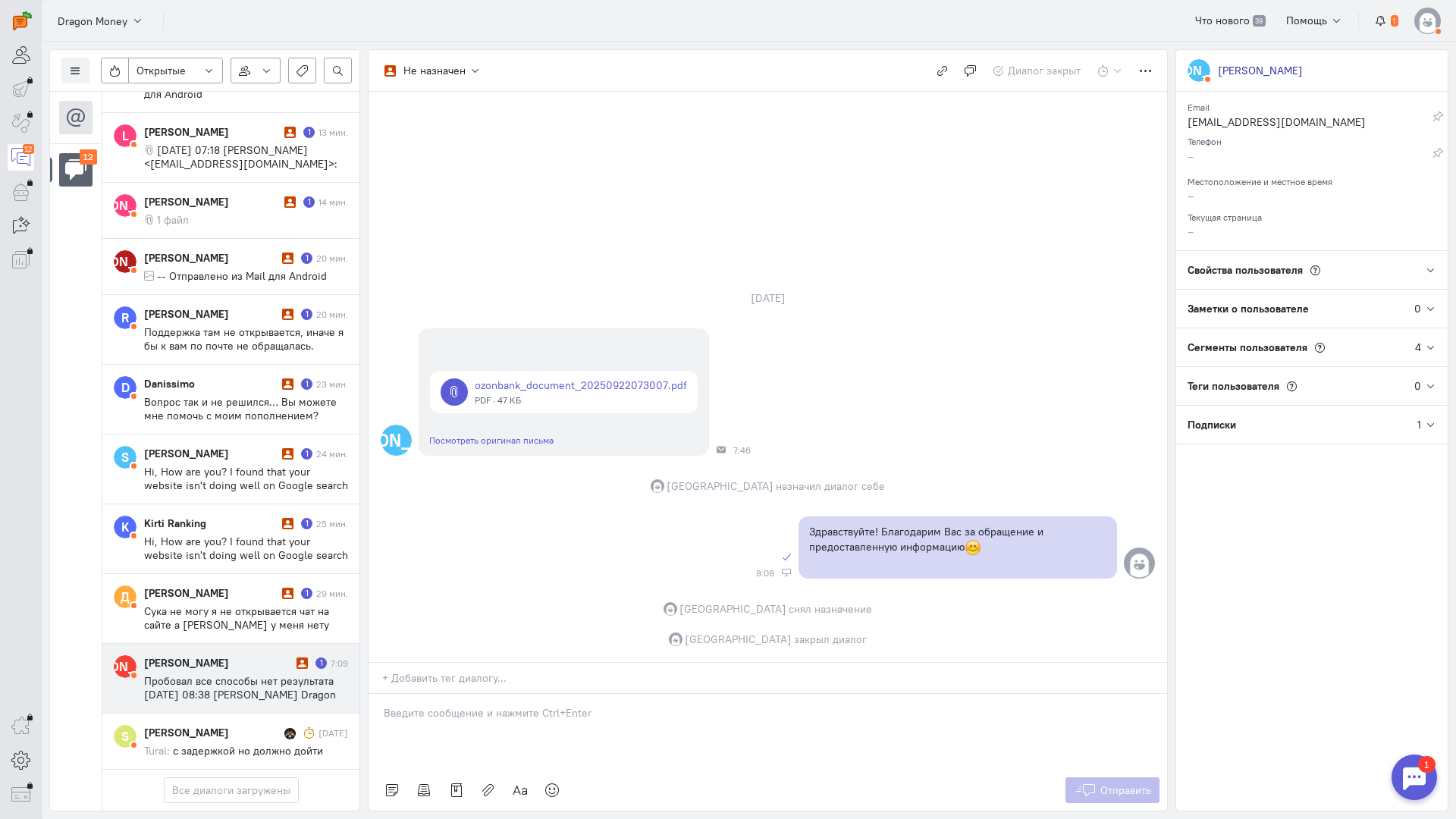
scroll to position [266, 0]
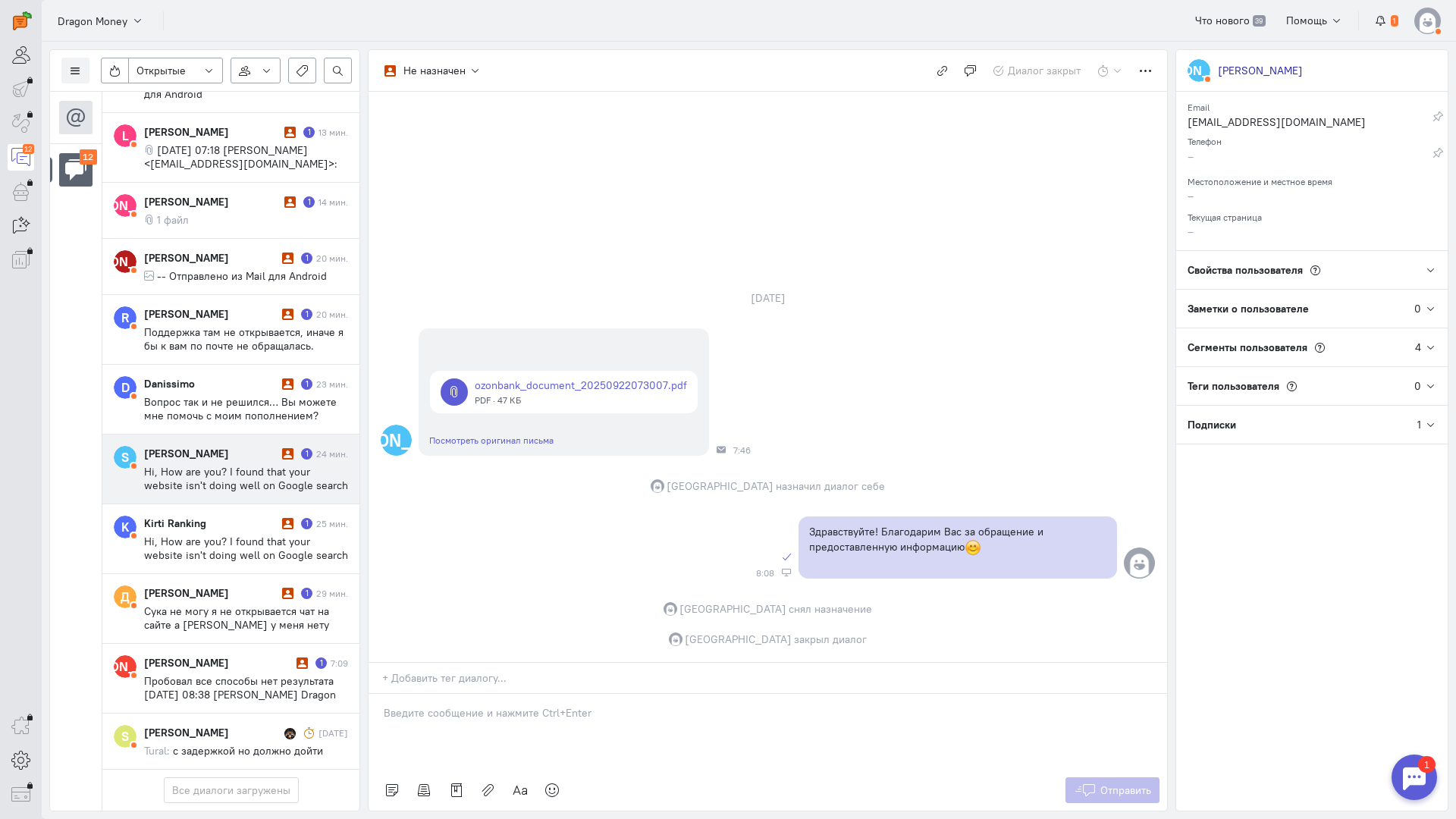
click at [221, 465] on span "Hi, How are you? I found that your website isn't doing well on Google search re…" at bounding box center [245, 498] width 204 height 68
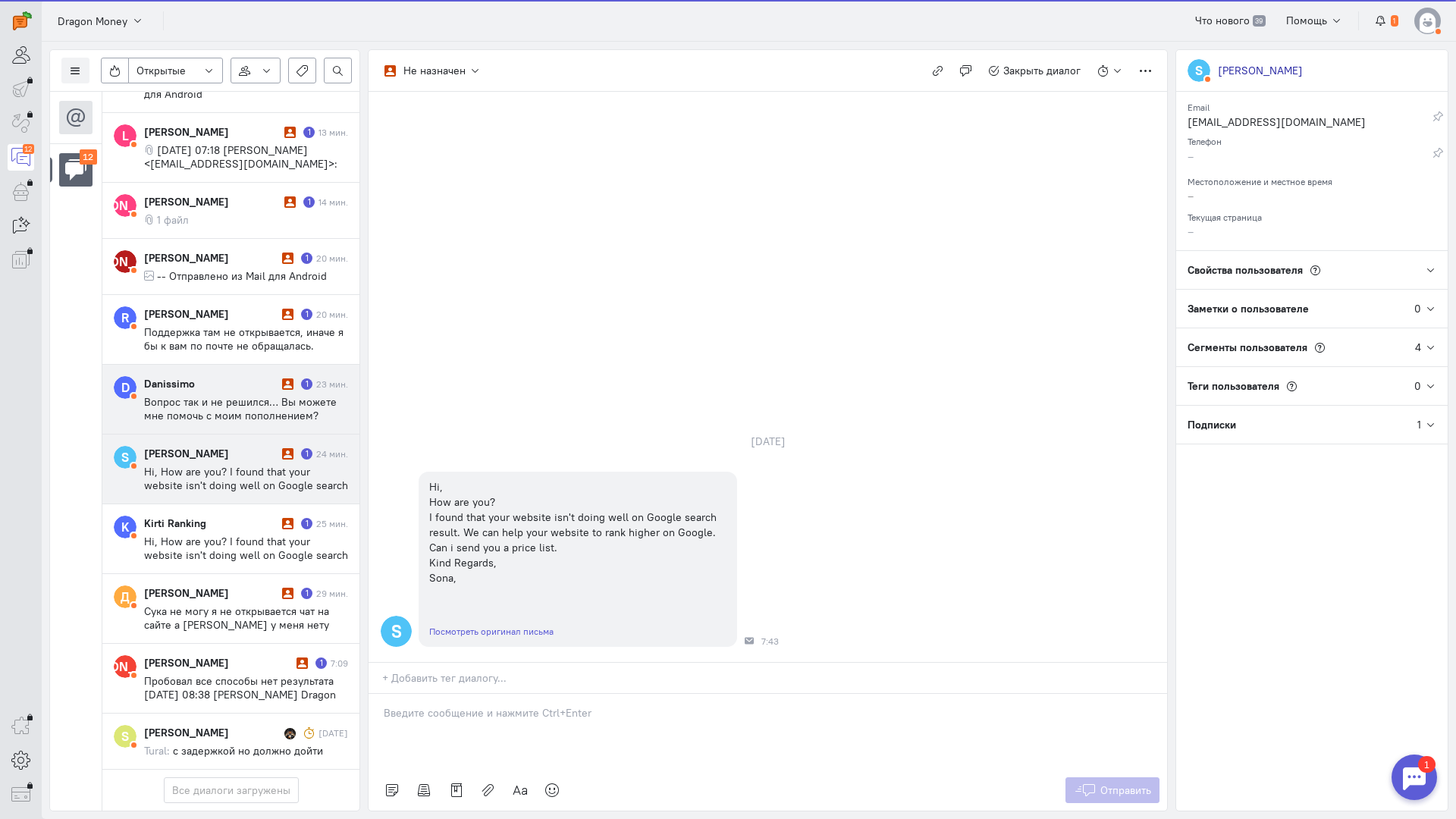
click at [227, 395] on span "Вопрос так и не решился… Вы можете мне помочь с моим пополнением? Отправлено из…" at bounding box center [240, 443] width 192 height 95
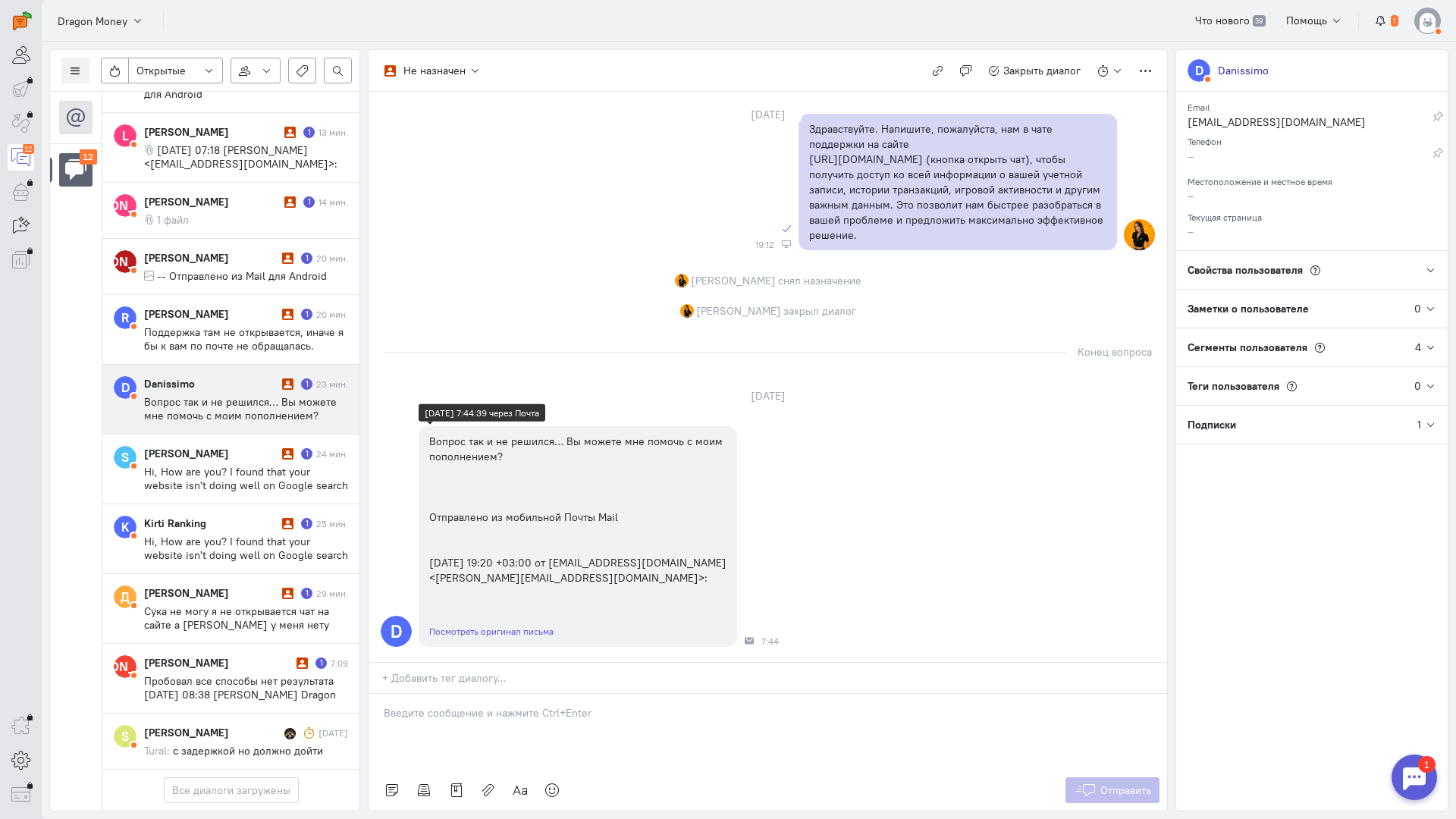
scroll to position [980, 0]
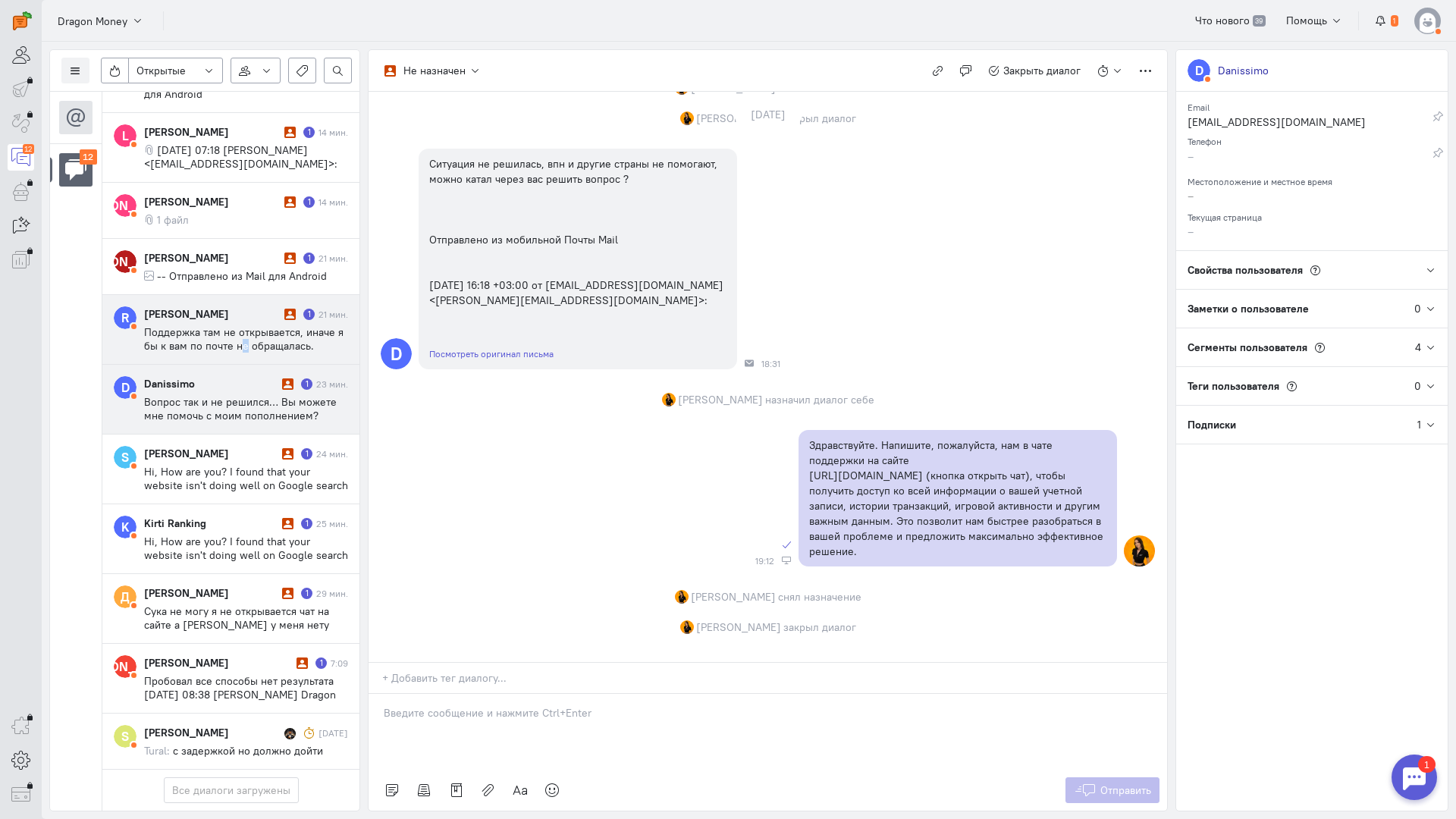
click at [243, 325] on span "Поддержка там не открывается, иначе я бы к вам по почте не обращалась. [DATE] 1…" at bounding box center [244, 359] width 199 height 68
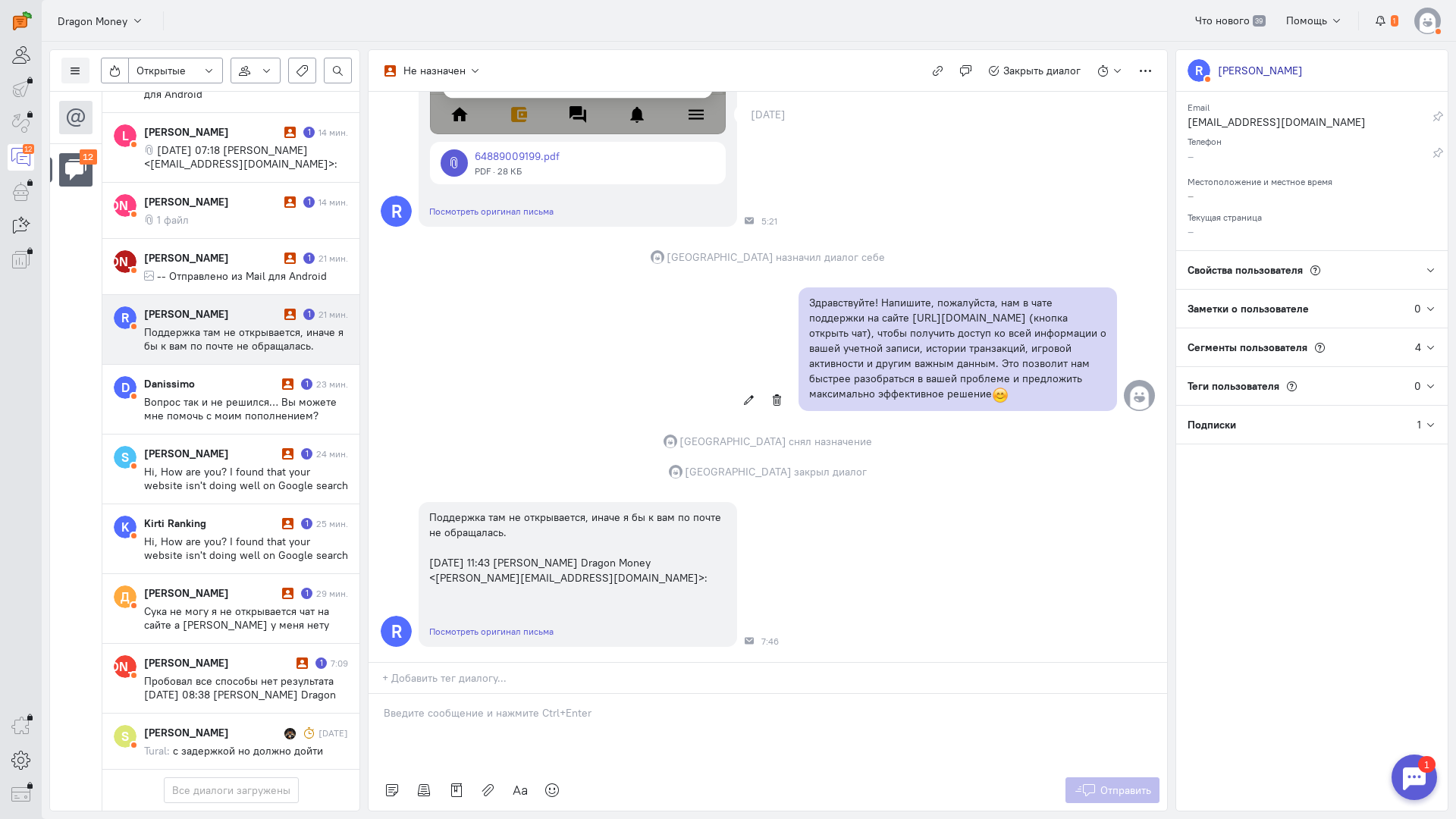
scroll to position [913, 0]
click at [518, 694] on div at bounding box center [767, 731] width 798 height 75
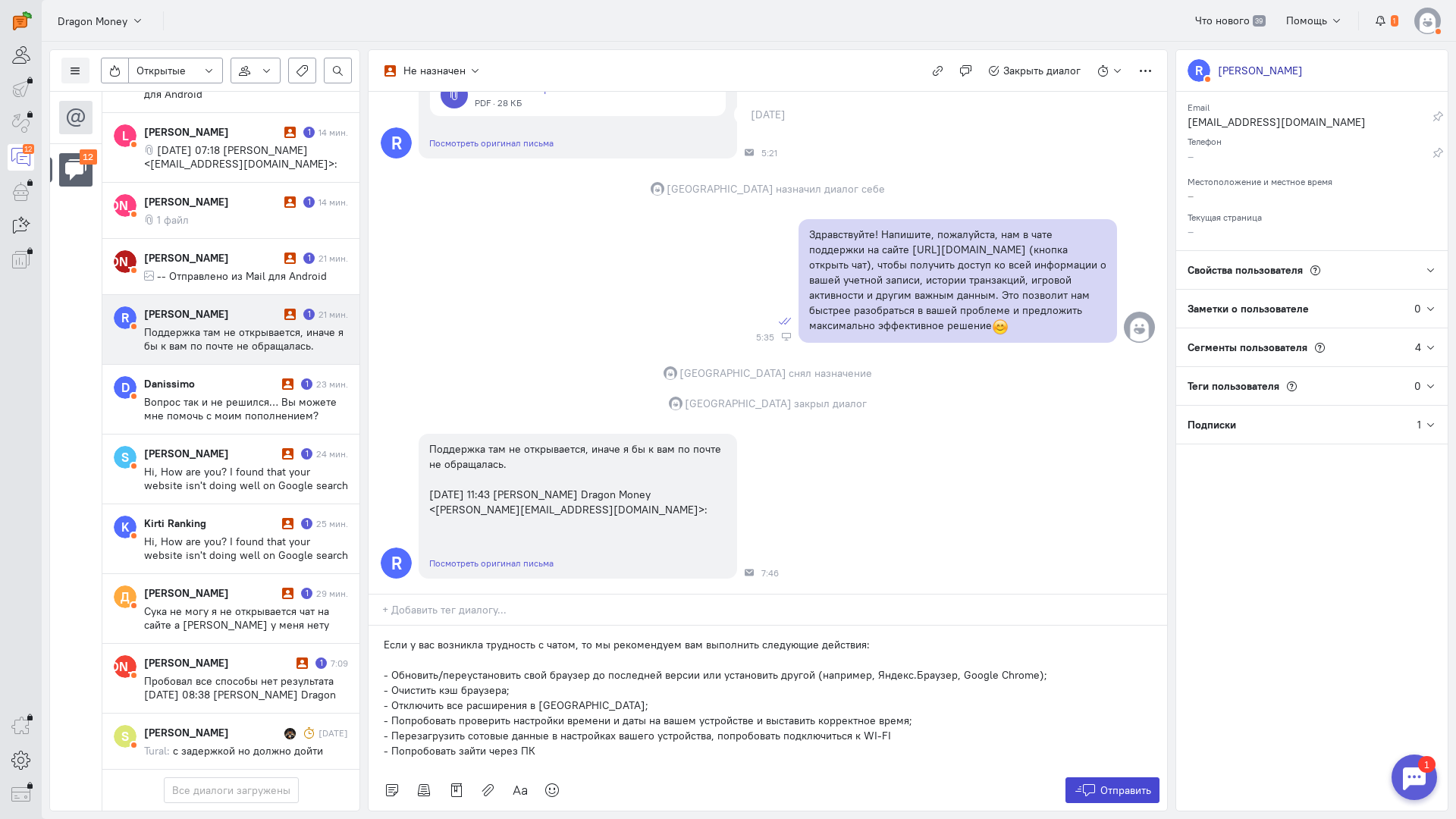
click at [1089, 783] on icon at bounding box center [1085, 790] width 23 height 15
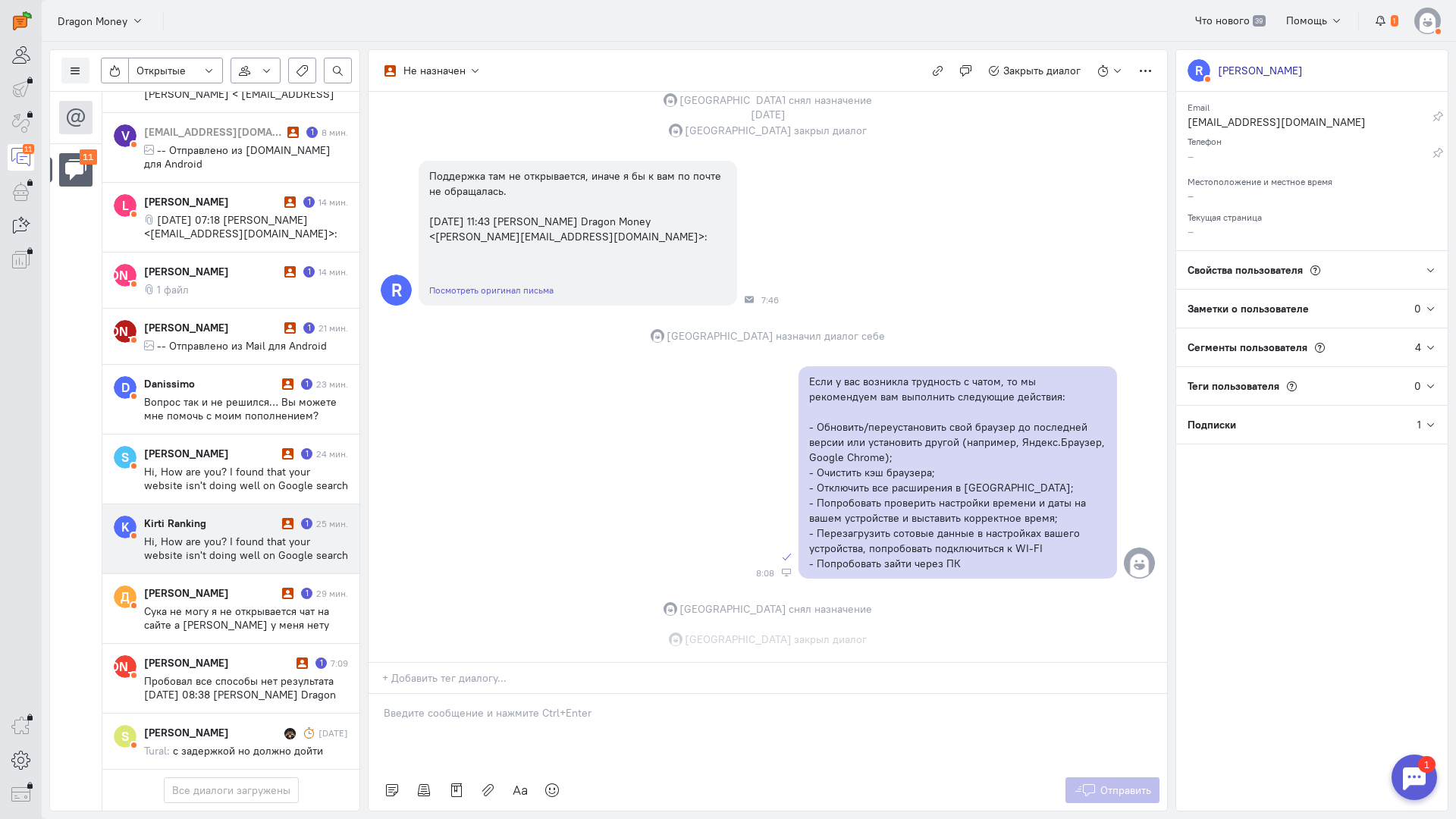
scroll to position [198, 0]
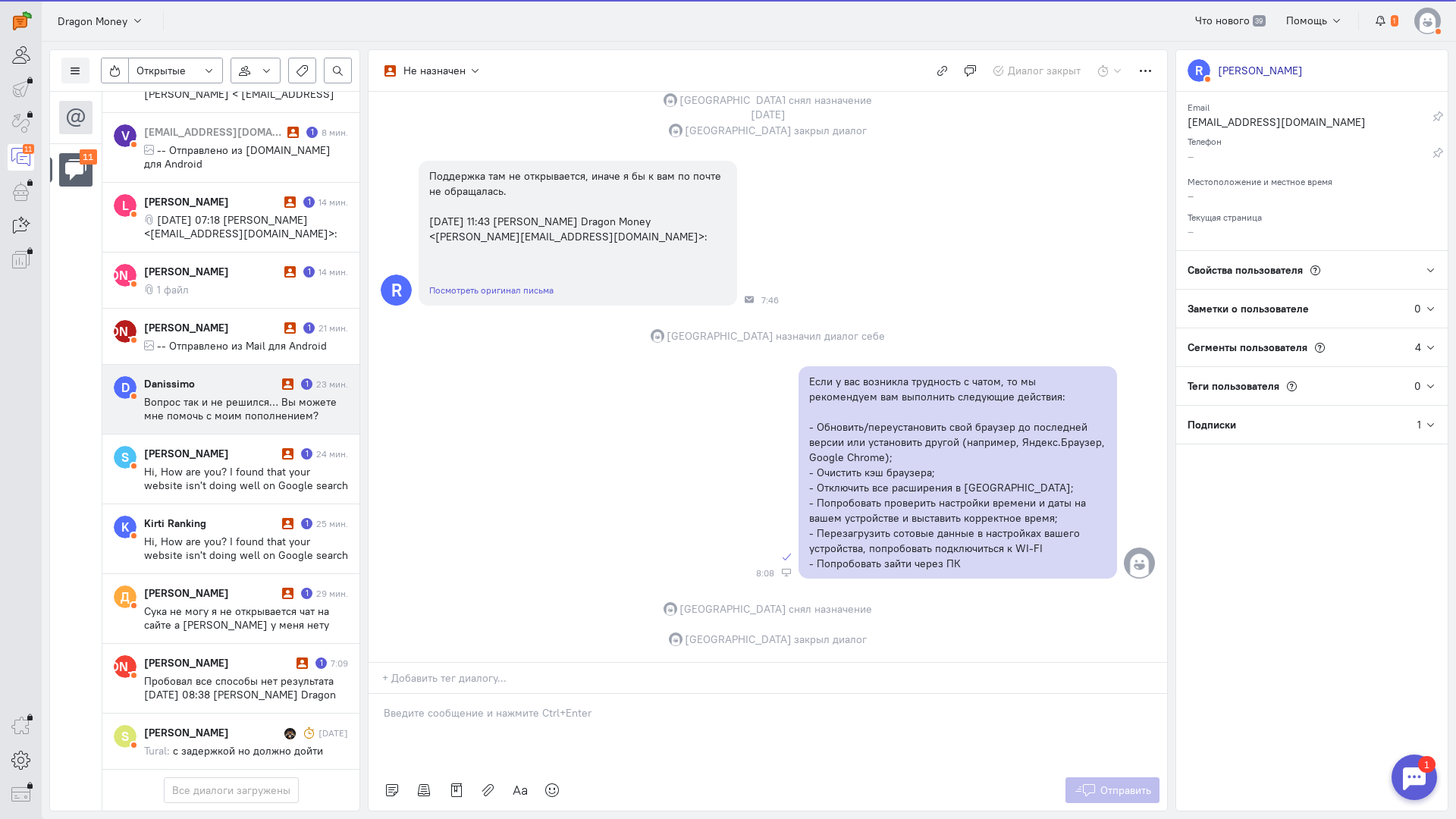
click at [228, 376] on div "Danissimo 1 23 мин. Вопрос так и не решился… Вы можете мне помочь с моим пополн…" at bounding box center [245, 399] width 204 height 46
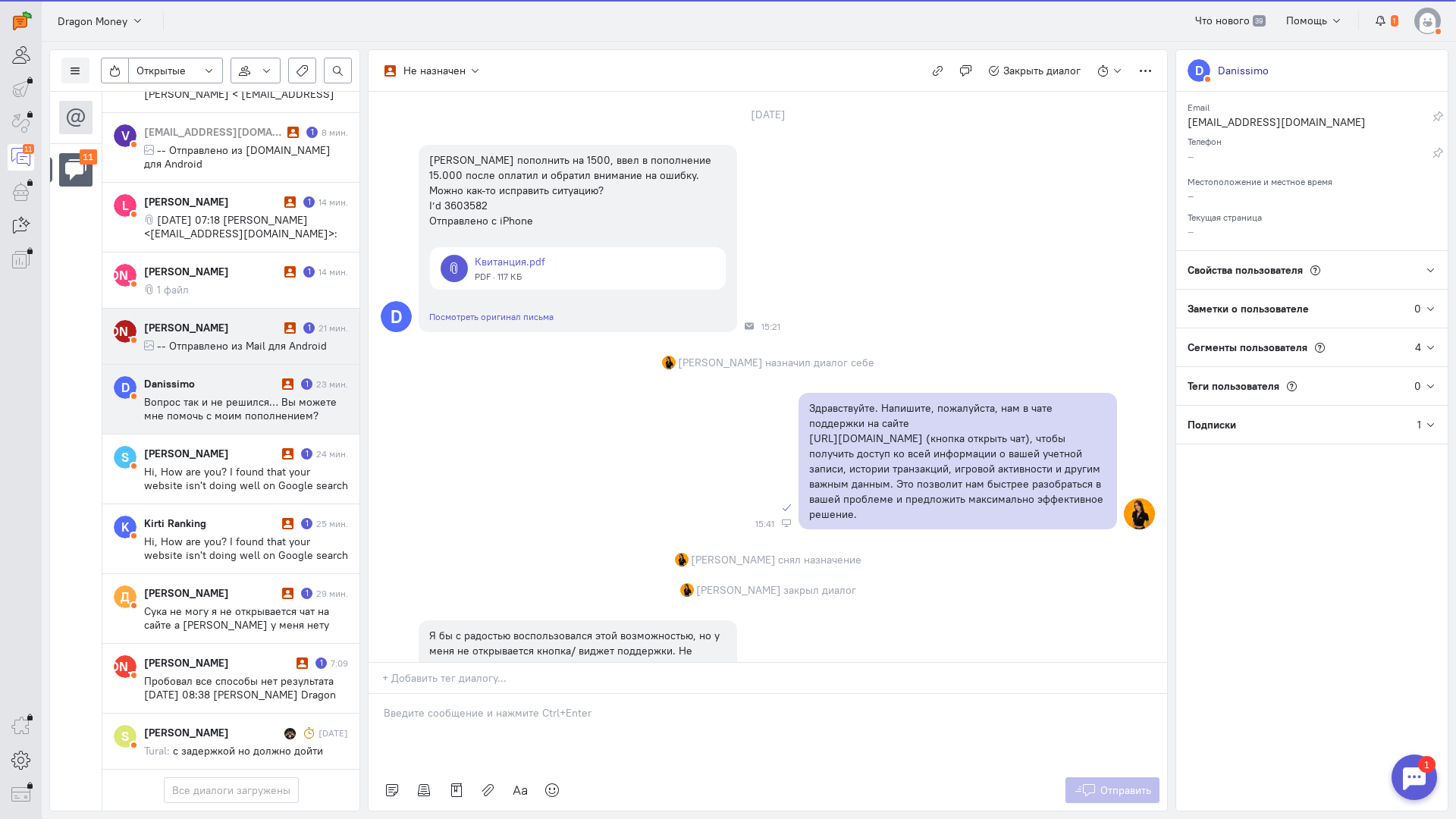
scroll to position [1435, 0]
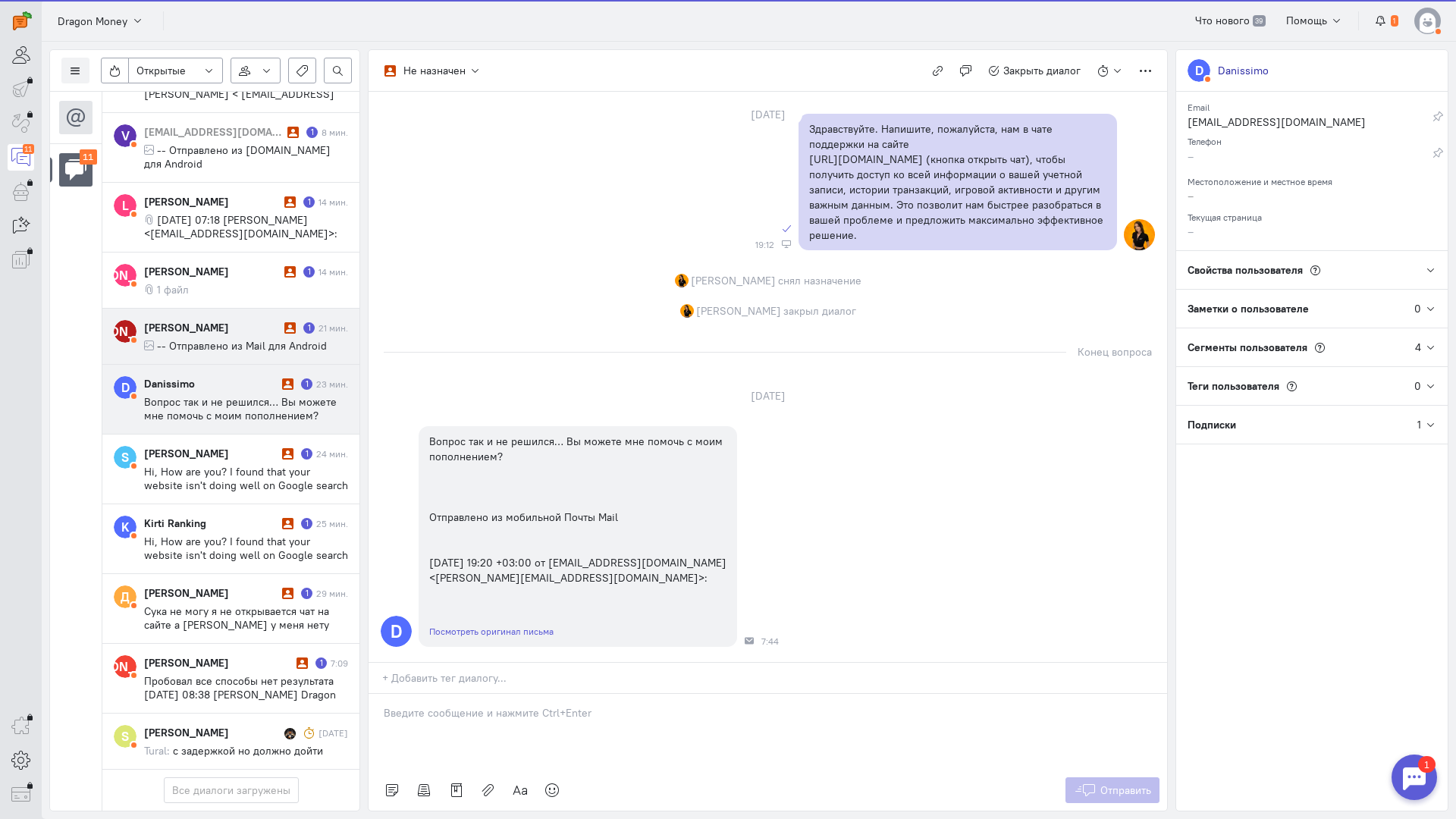
click at [250, 320] on div "[PERSON_NAME]" at bounding box center [211, 327] width 136 height 15
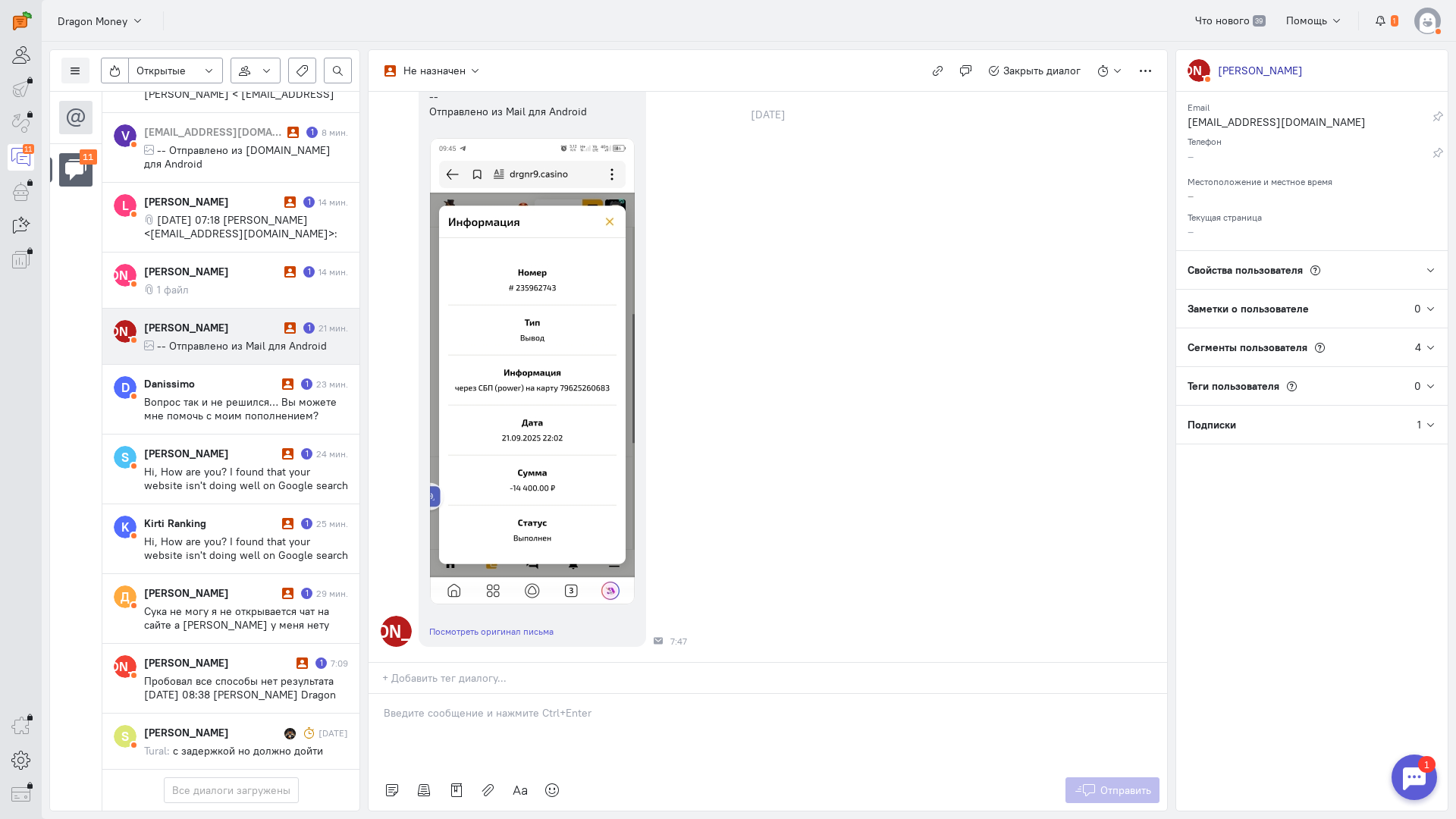
scroll to position [157, 0]
click at [477, 694] on div at bounding box center [767, 731] width 798 height 75
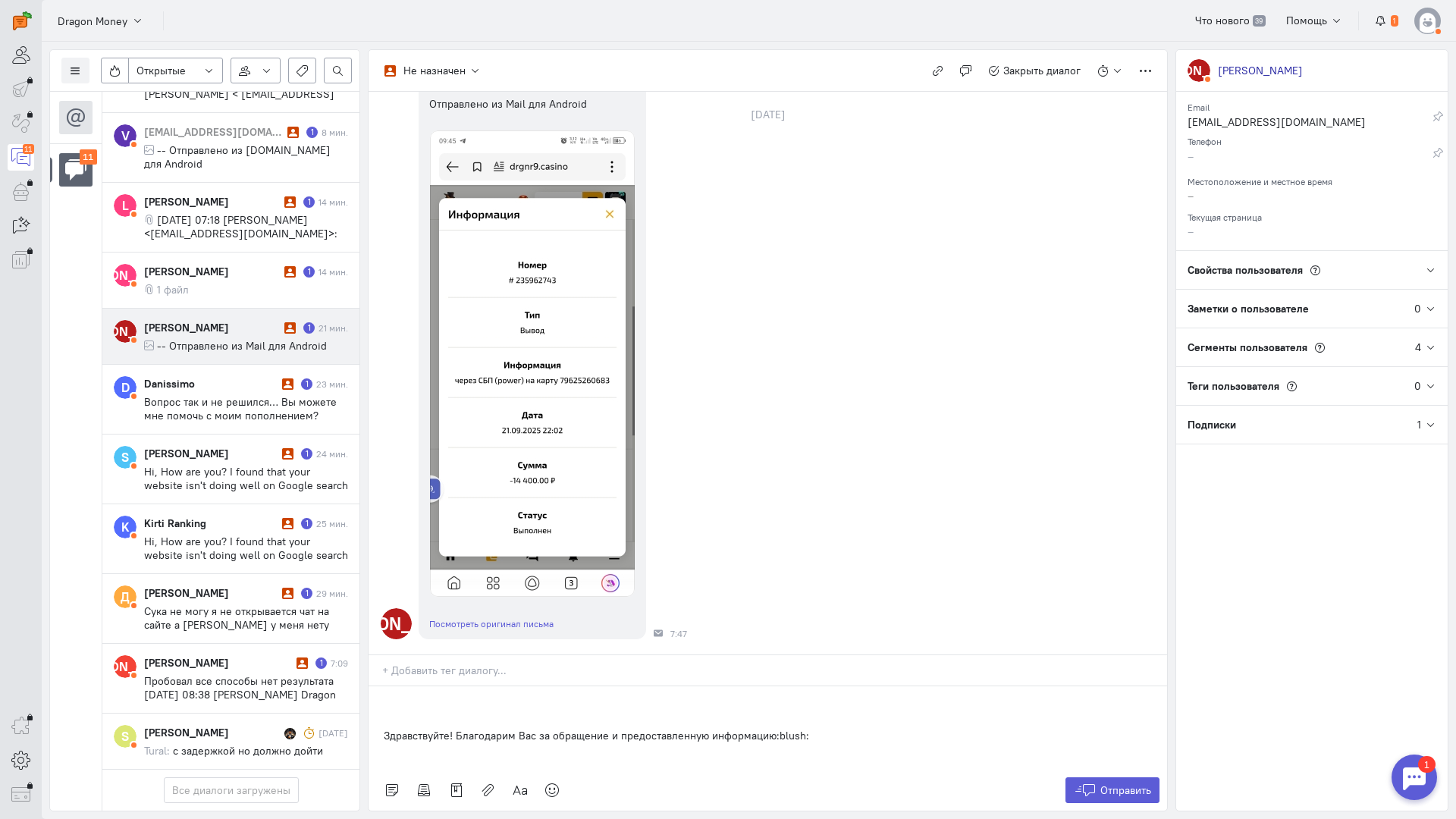
click at [374, 686] on div "Здравствуйте! Благодарим Вас за обращение и предоставленную информацию:blush:" at bounding box center [767, 728] width 798 height 83
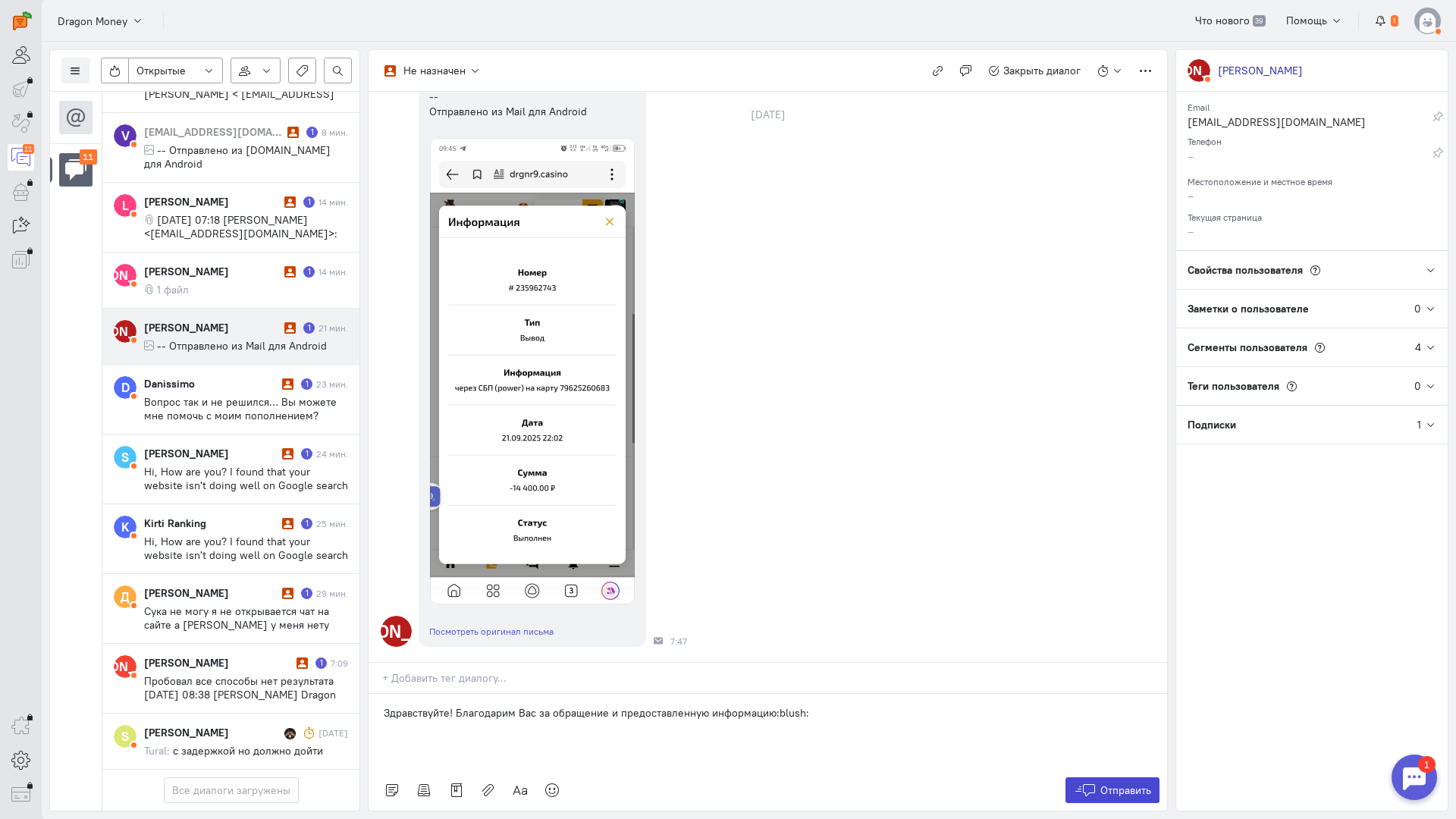
click at [1108, 783] on span "Отправить" at bounding box center [1126, 790] width 51 height 14
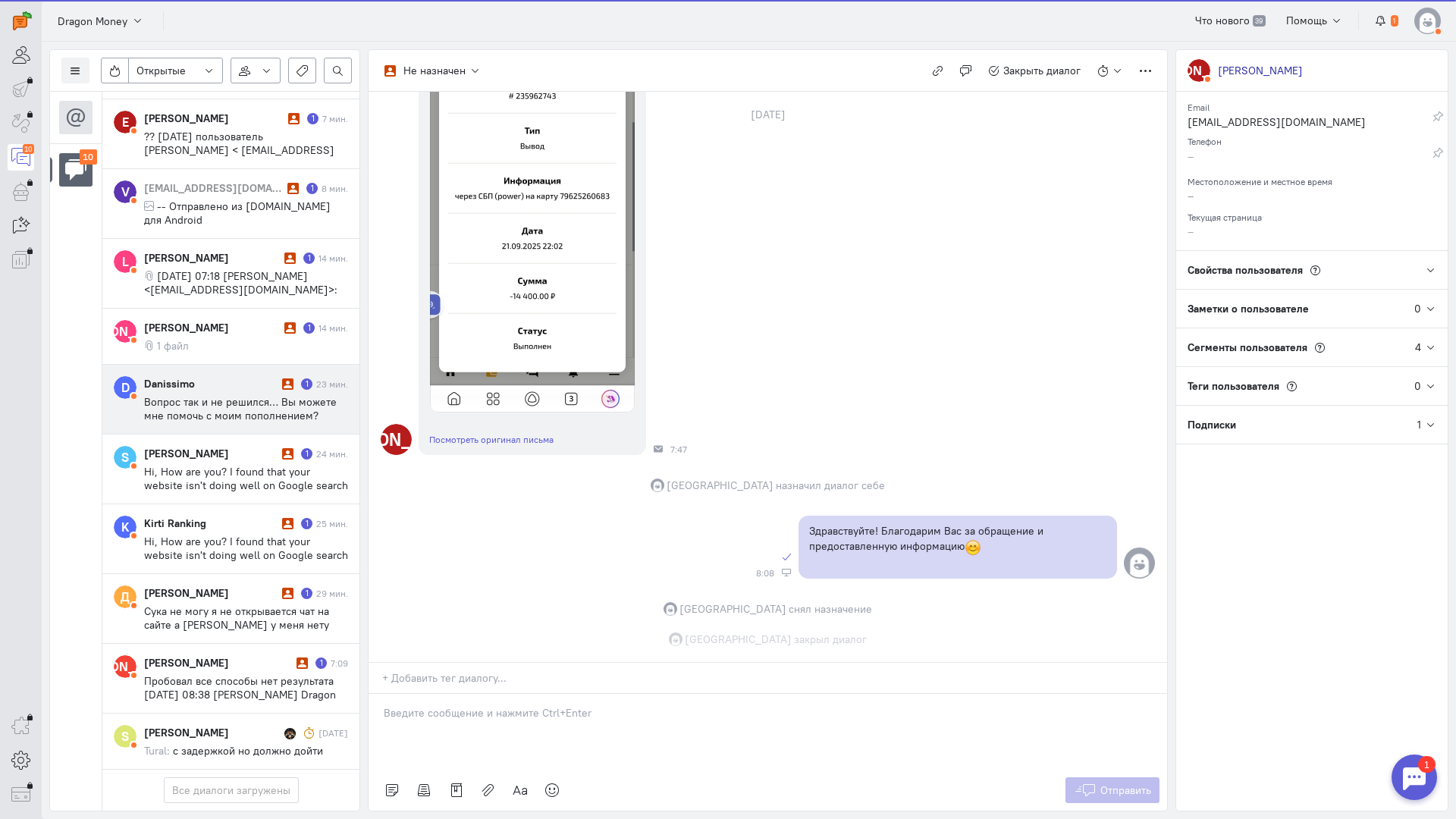
scroll to position [348, 0]
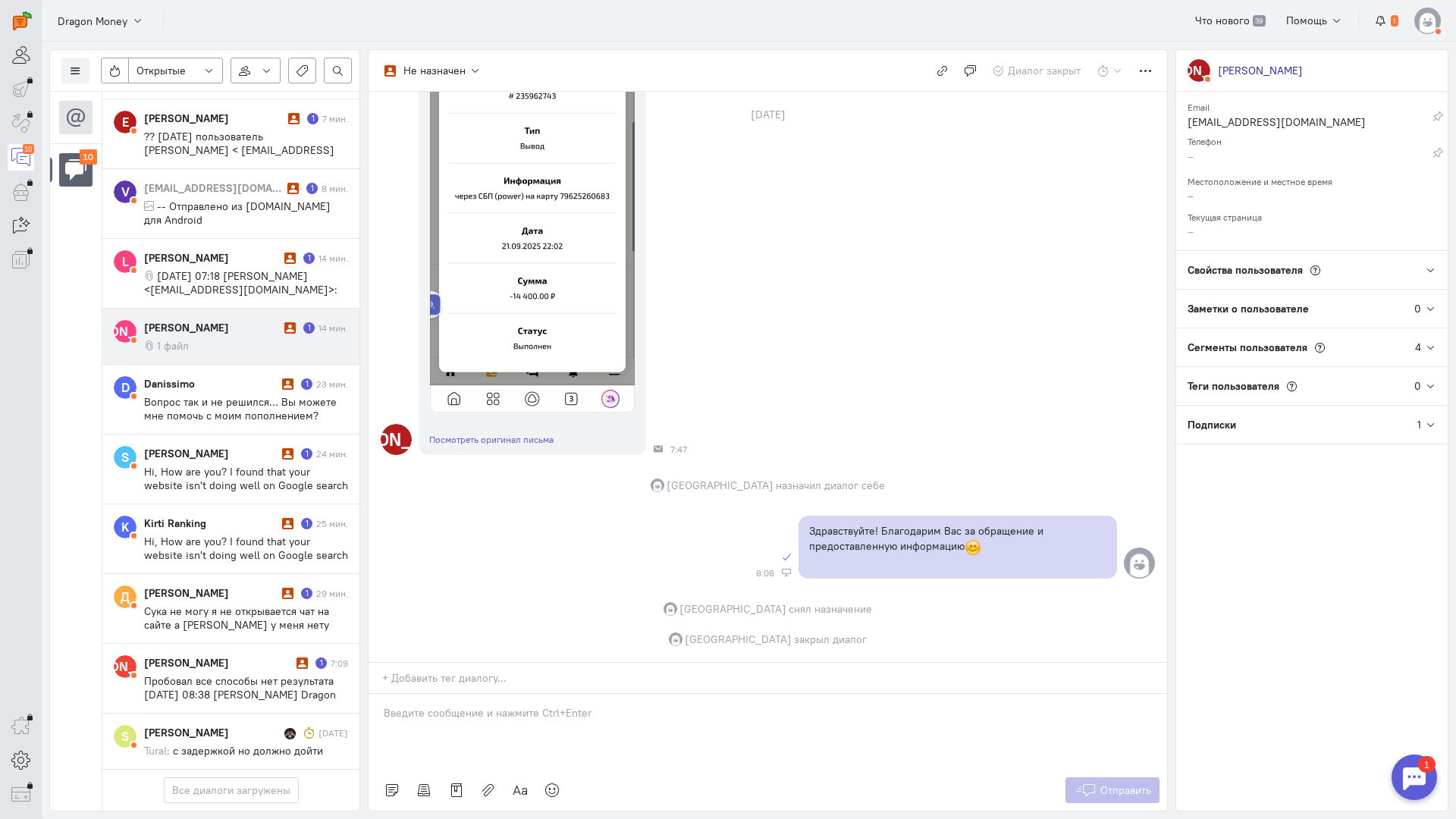
click at [233, 320] on div "[PERSON_NAME]" at bounding box center [211, 327] width 136 height 15
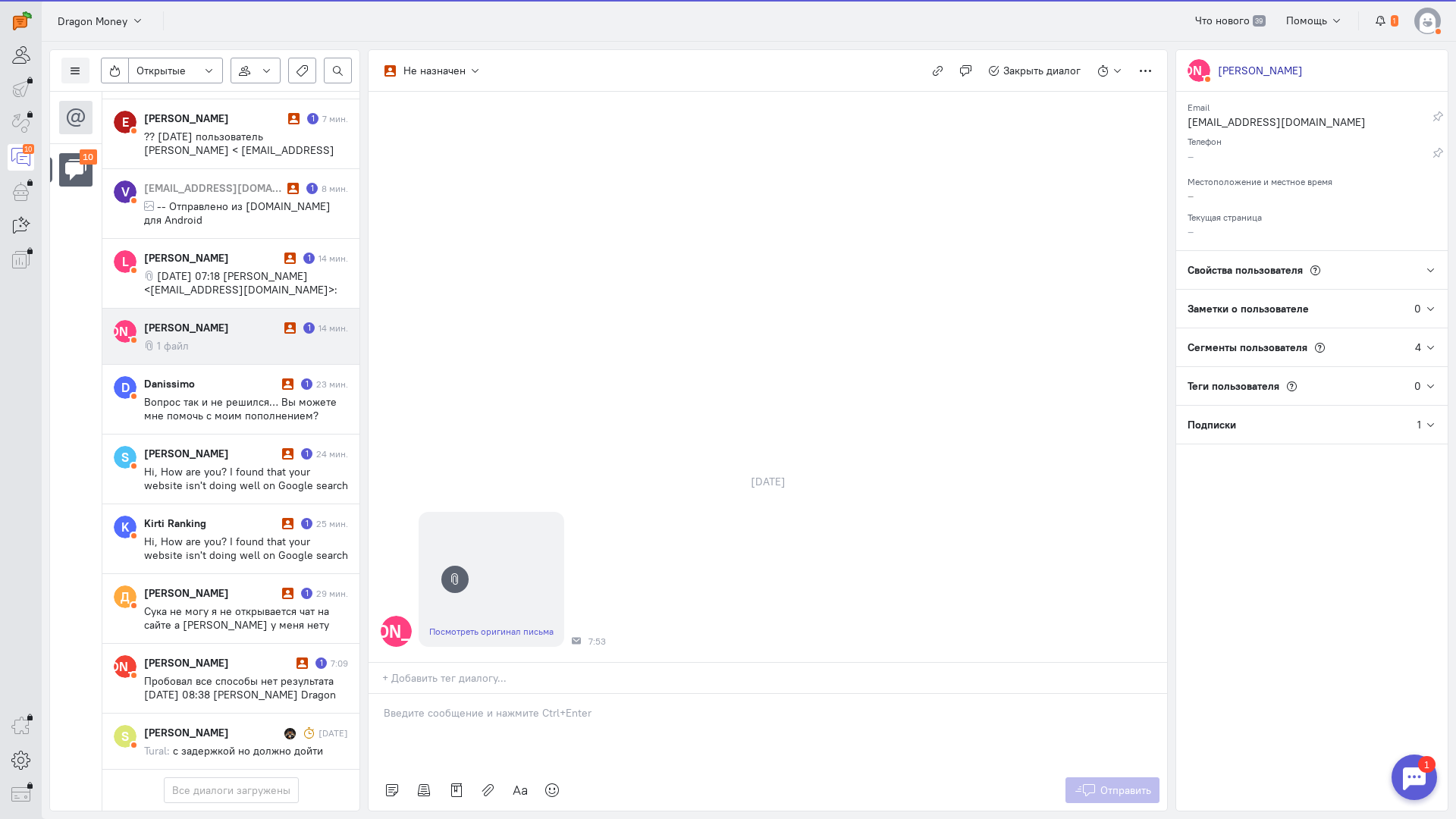
scroll to position [142, 0]
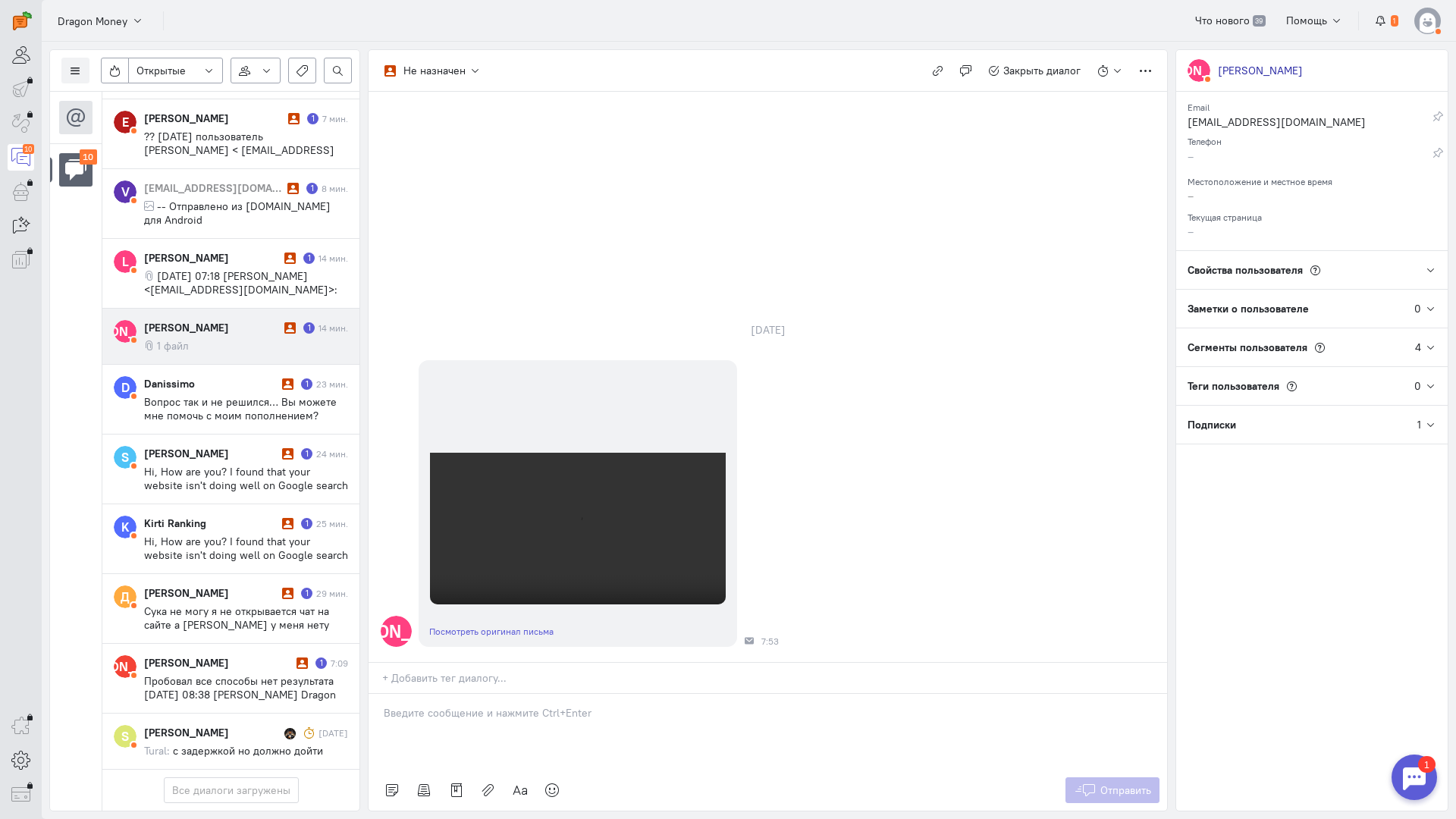
click at [468, 694] on div at bounding box center [767, 731] width 798 height 75
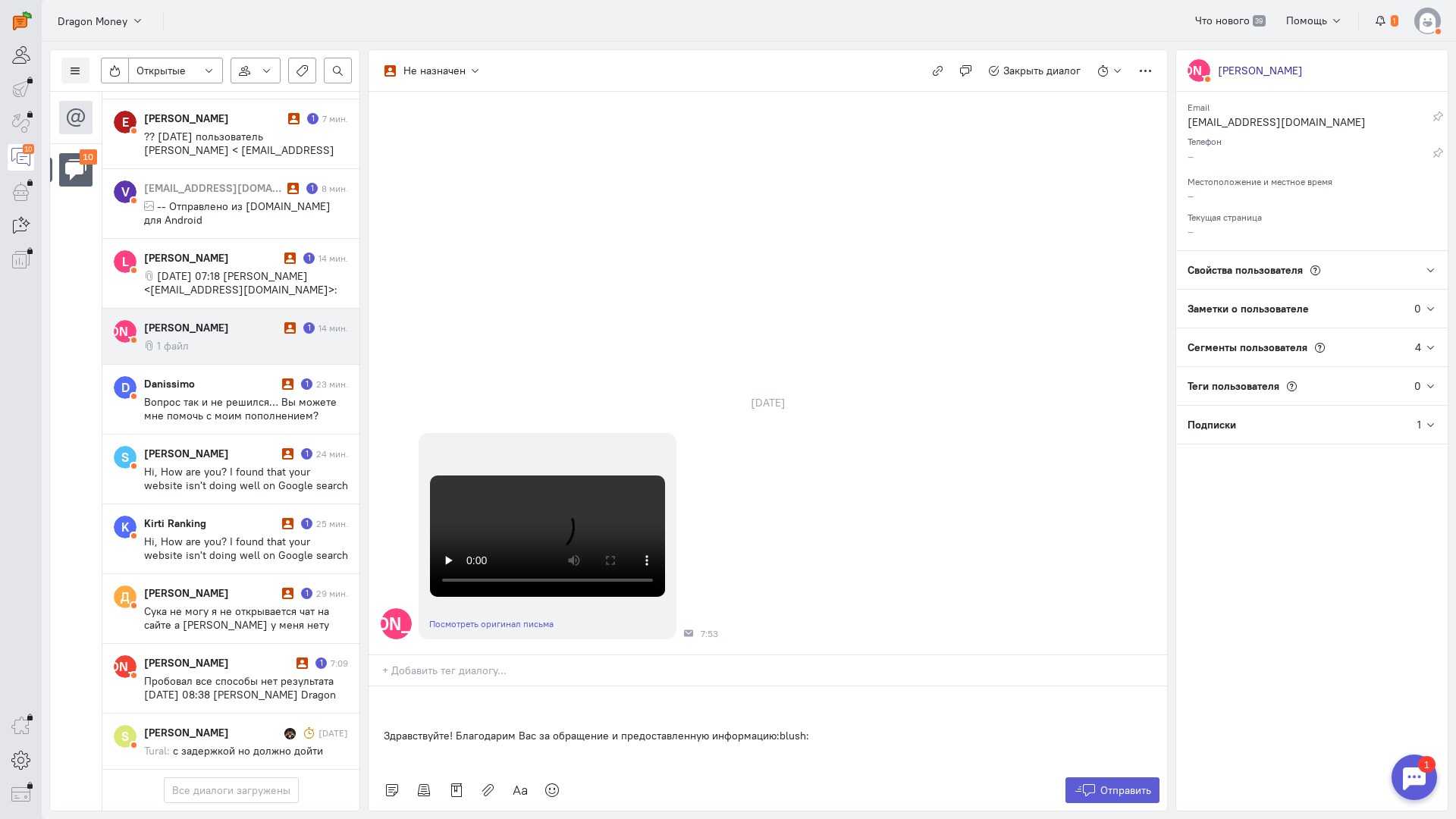
click at [380, 686] on div "Здравствуйте! Благодарим Вас за обращение и предоставленную информацию:blush:" at bounding box center [767, 728] width 798 height 83
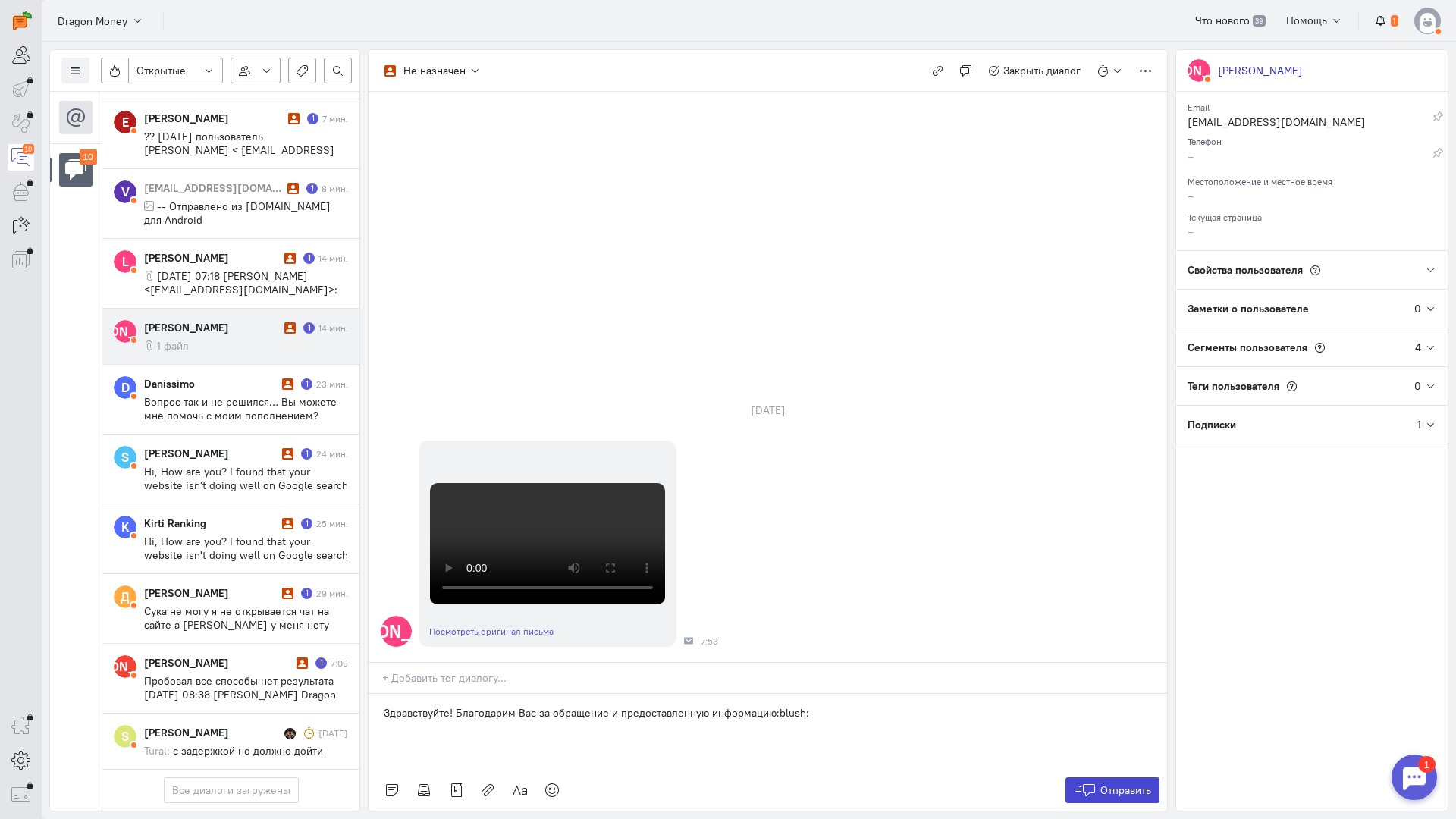
click at [1115, 783] on span "Отправить" at bounding box center [1126, 790] width 51 height 14
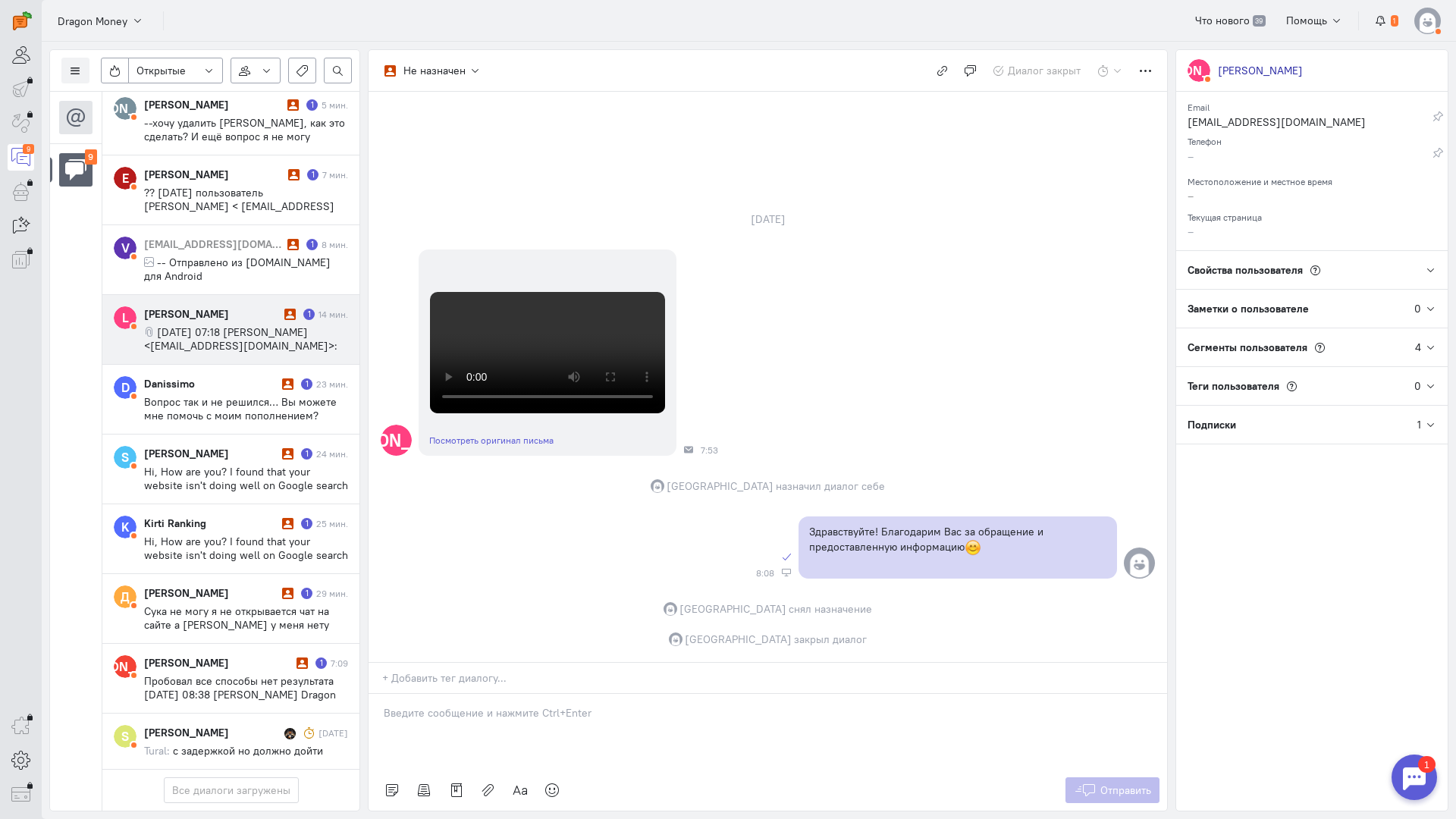
scroll to position [0, 0]
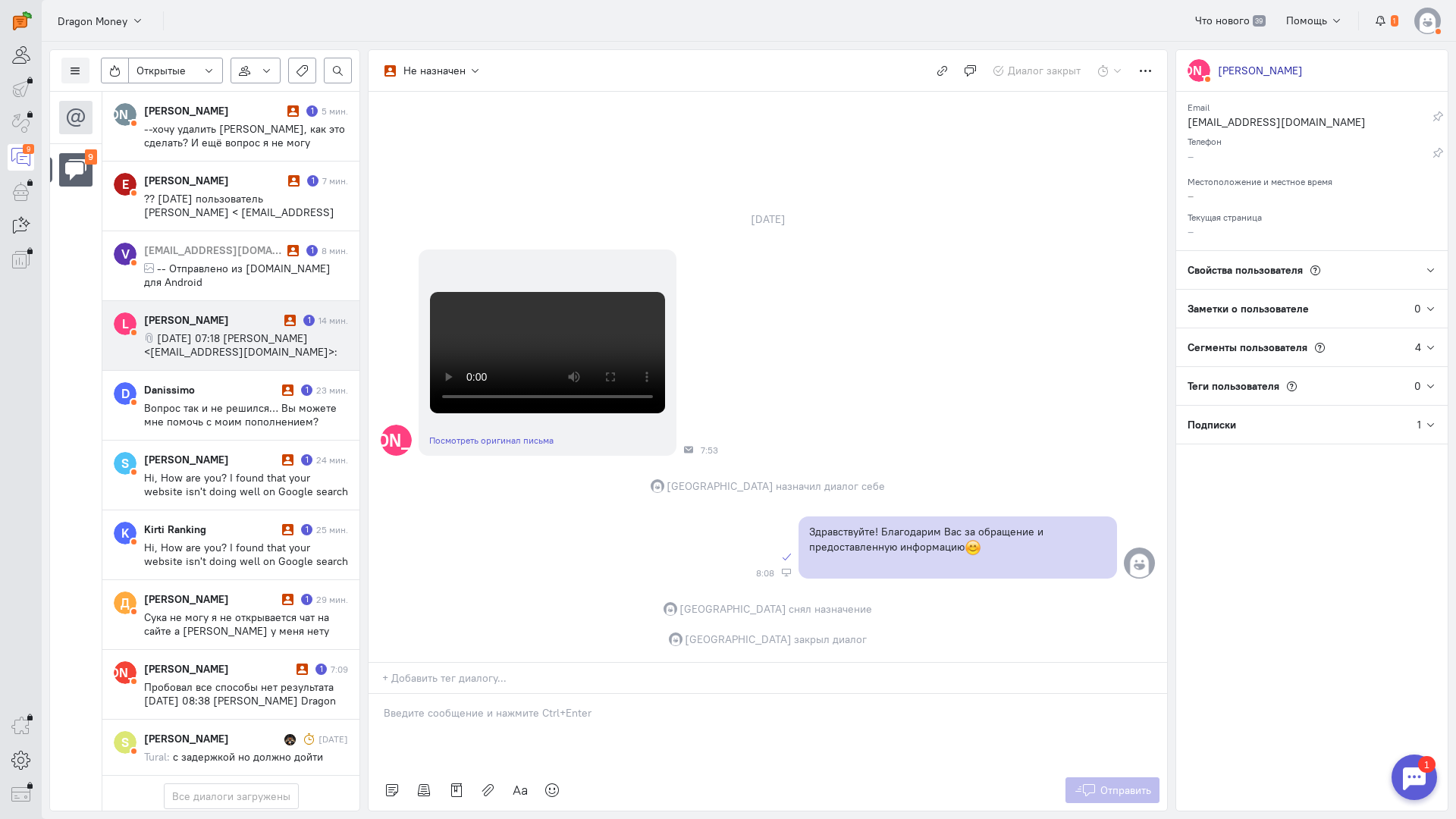
click at [244, 312] on div "[PERSON_NAME]" at bounding box center [211, 319] width 136 height 15
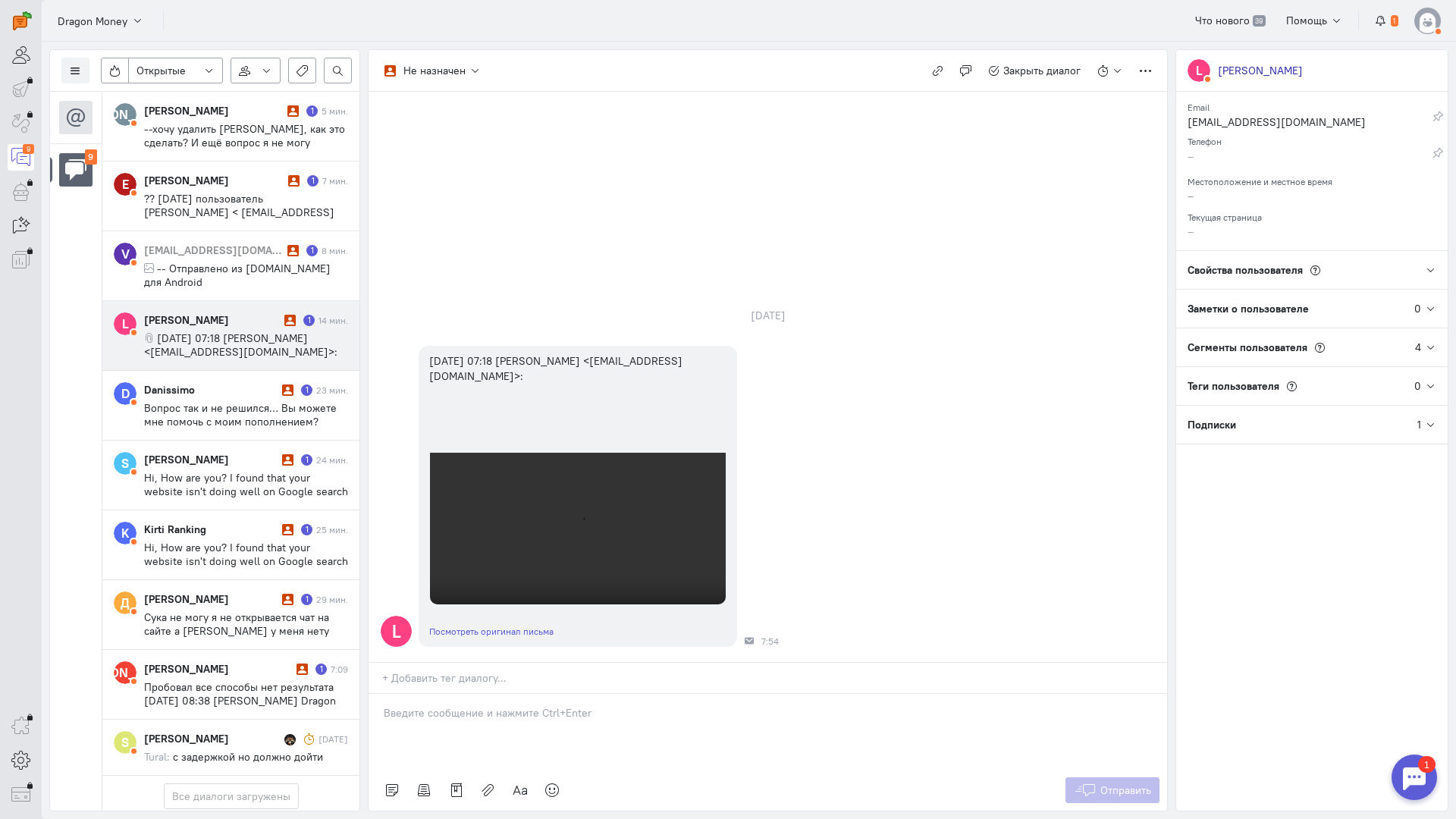
click at [474, 694] on div at bounding box center [767, 731] width 798 height 75
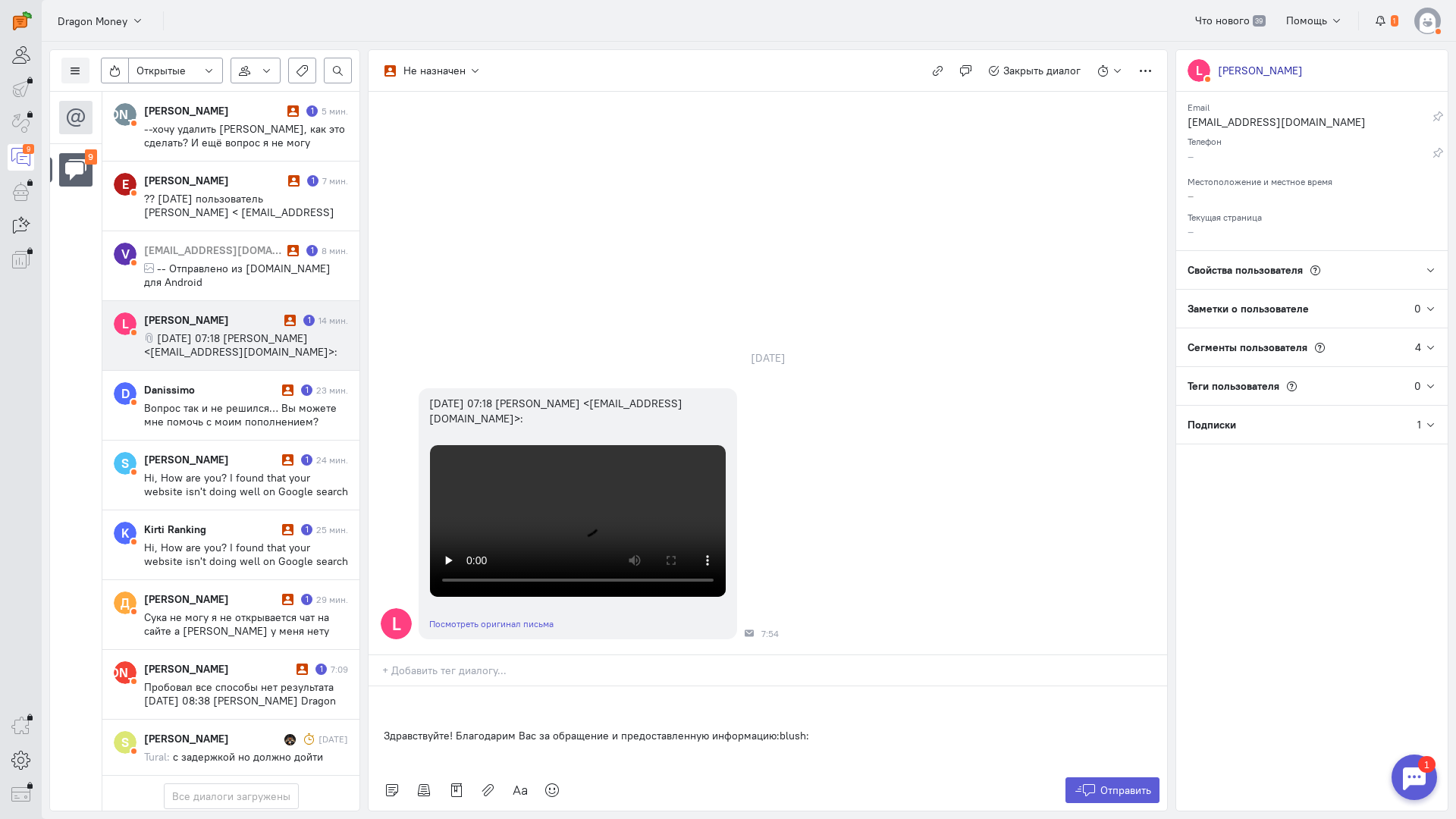
click at [379, 686] on div "Здравствуйте! Благодарим Вас за обращение и предоставленную информацию:blush:" at bounding box center [767, 728] width 798 height 83
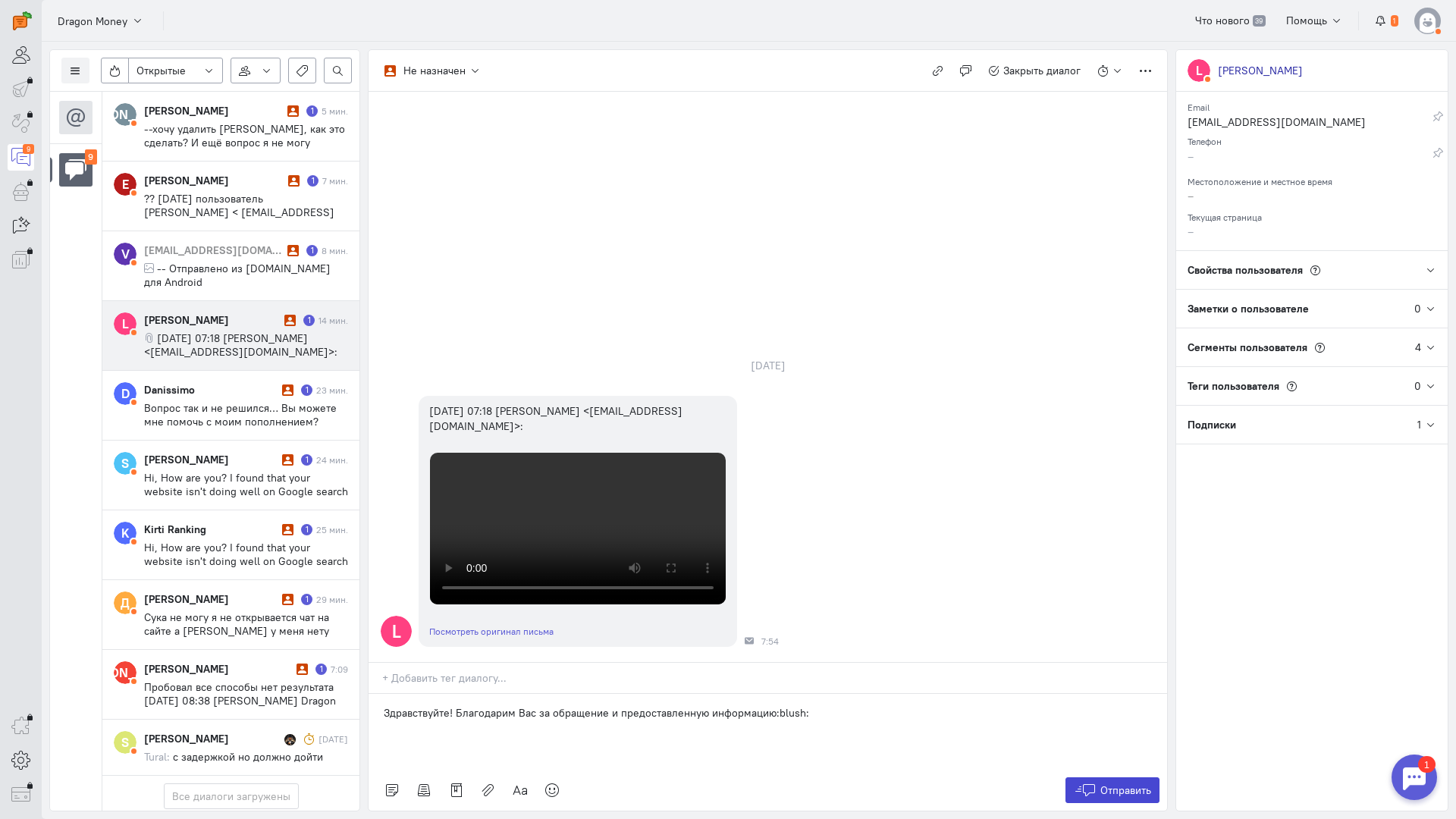
click at [1124, 783] on span "Отправить" at bounding box center [1126, 790] width 51 height 14
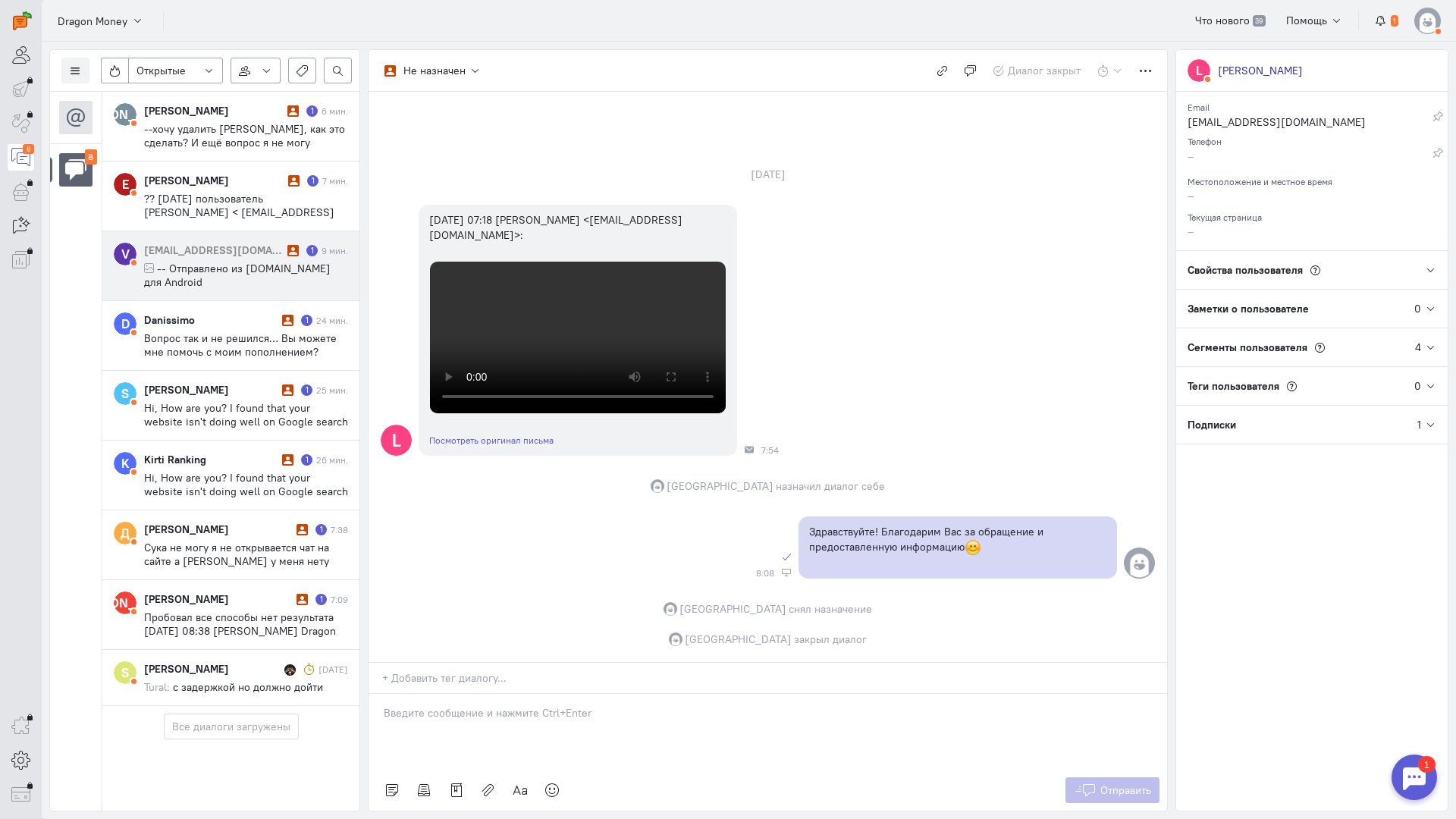
click at [262, 270] on span "-- Отправлено из [DOMAIN_NAME] для Android" at bounding box center [237, 275] width 186 height 27
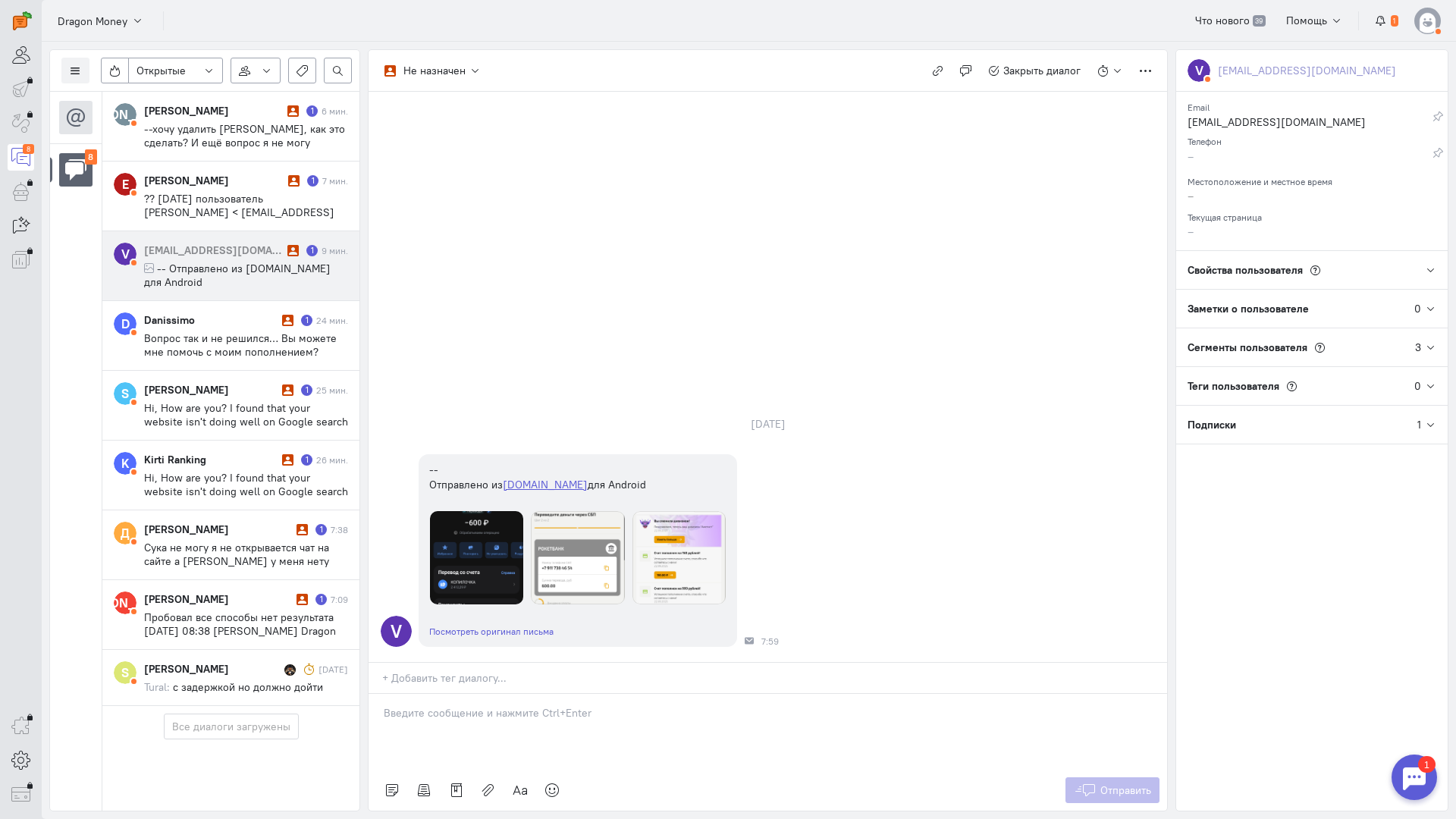
click at [472, 694] on div at bounding box center [767, 731] width 798 height 75
click at [378, 694] on div "Здравствуйте! Благодарим Вас за обращение и предоставленную информацию:blush:" at bounding box center [767, 731] width 798 height 75
click at [1090, 783] on icon at bounding box center [1085, 790] width 23 height 15
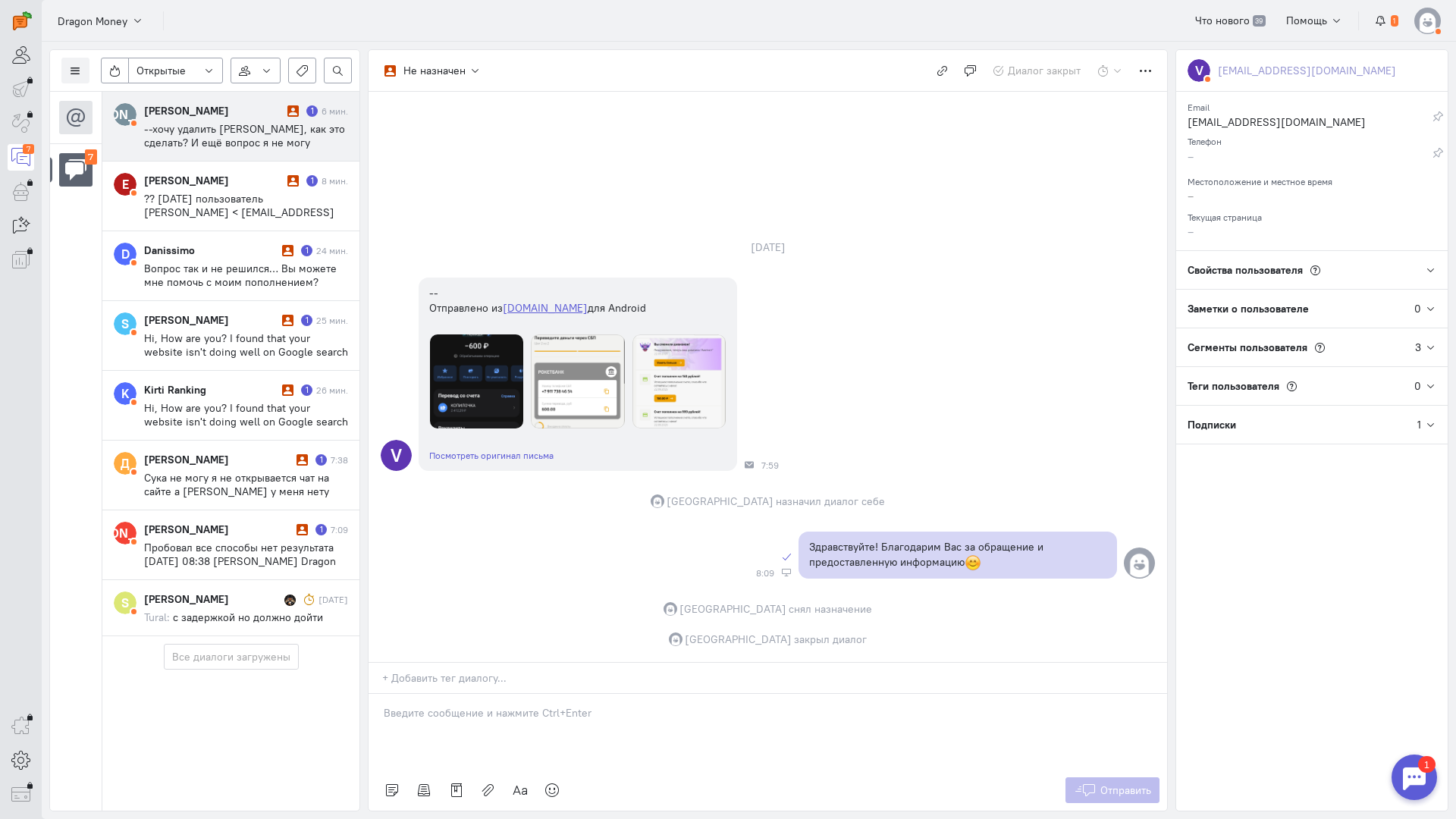
click at [233, 134] on span "--хочу удалить [PERSON_NAME], как это сделать? И ещё вопрос я не могу положить …" at bounding box center [244, 156] width 201 height 68
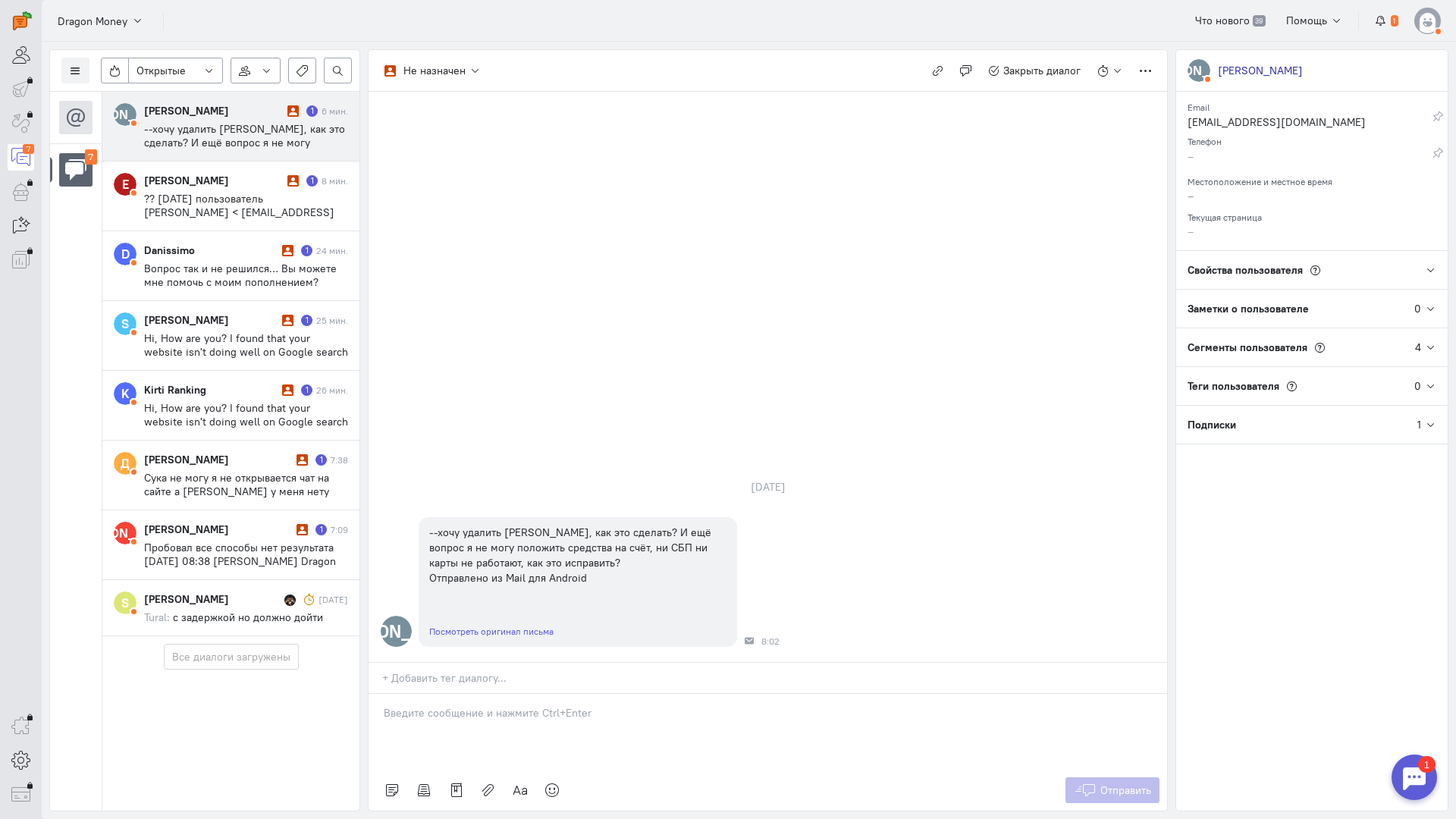
click at [465, 705] on p at bounding box center [768, 712] width 768 height 15
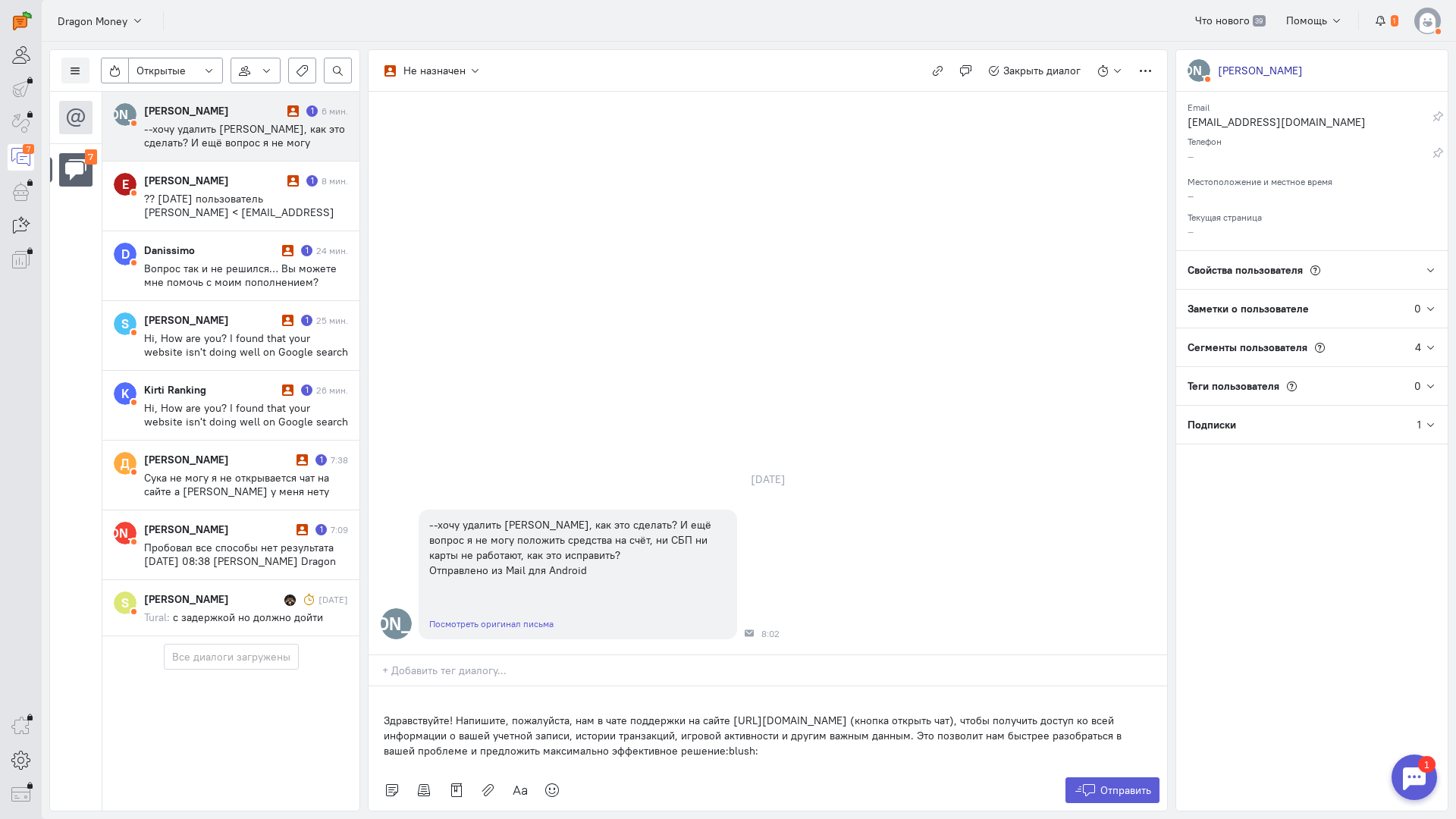
click at [375, 686] on div "Здравствуйте! Напишите, пожалуйста, нам в чате поддержки на сайте [URL][DOMAIN_…" at bounding box center [767, 728] width 798 height 83
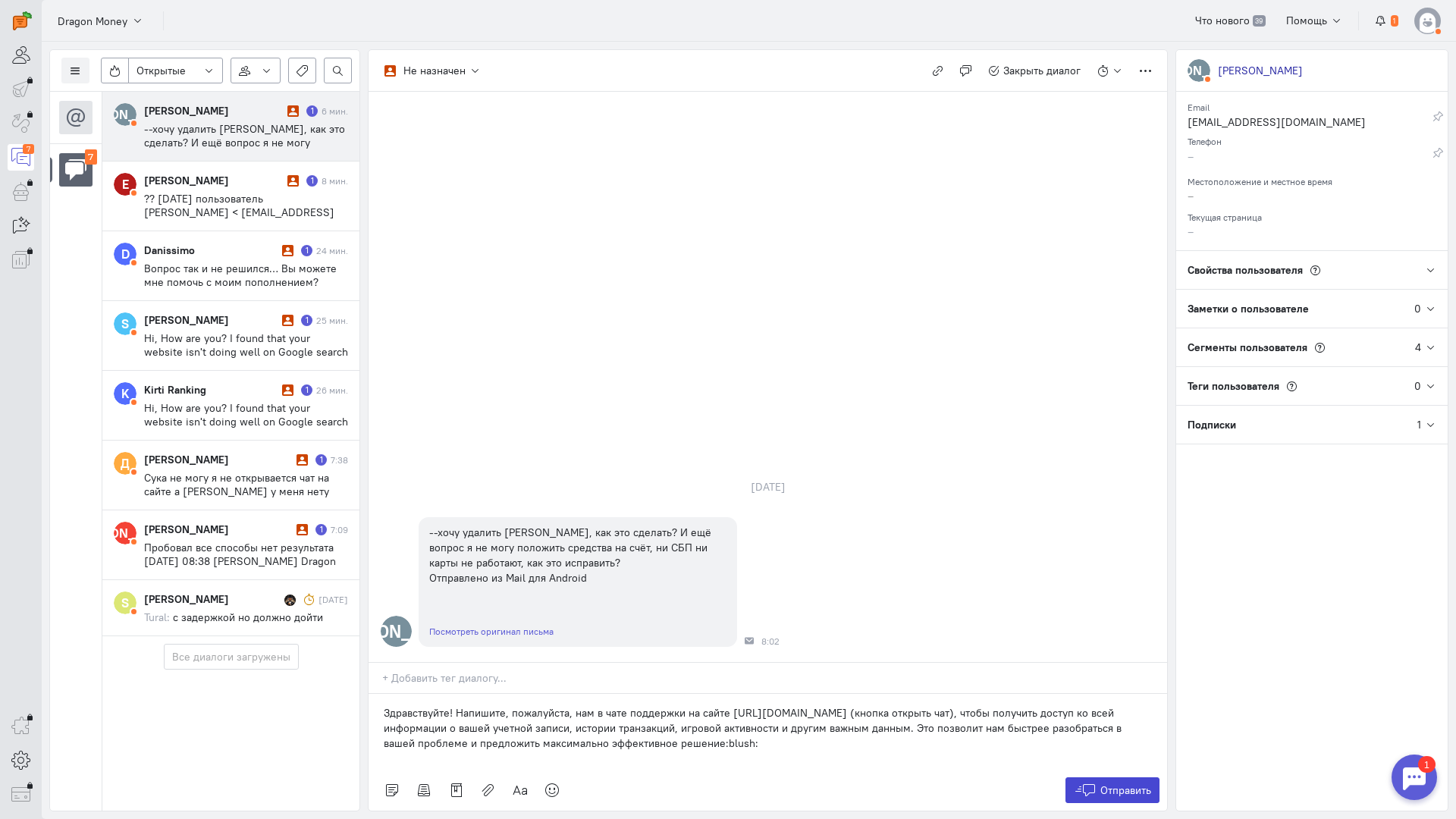
click at [1134, 783] on span "Отправить" at bounding box center [1126, 790] width 51 height 14
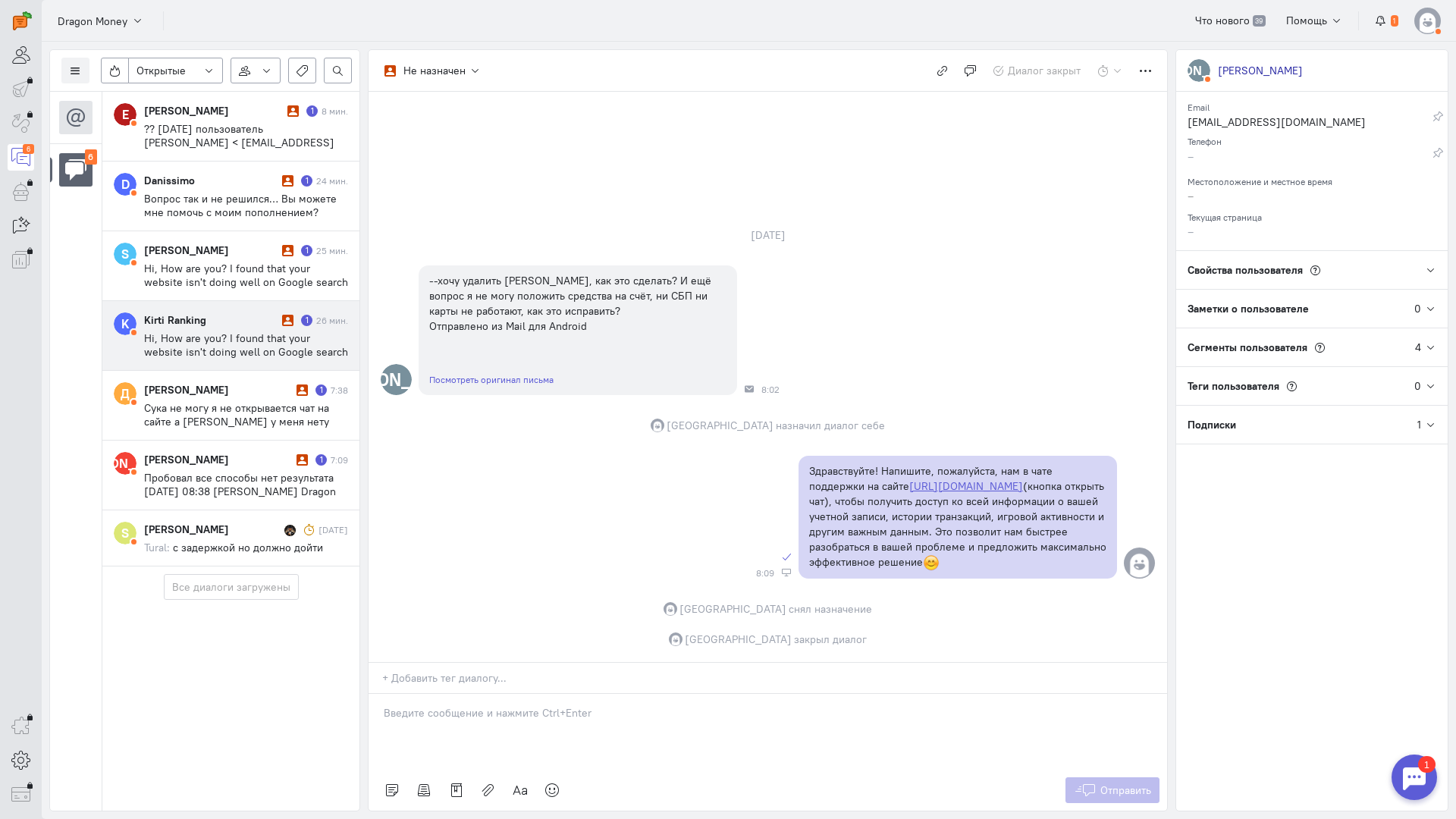
click at [212, 340] on span "Hi, How are you? I found that your website isn't doing well on Google search re…" at bounding box center [245, 365] width 204 height 68
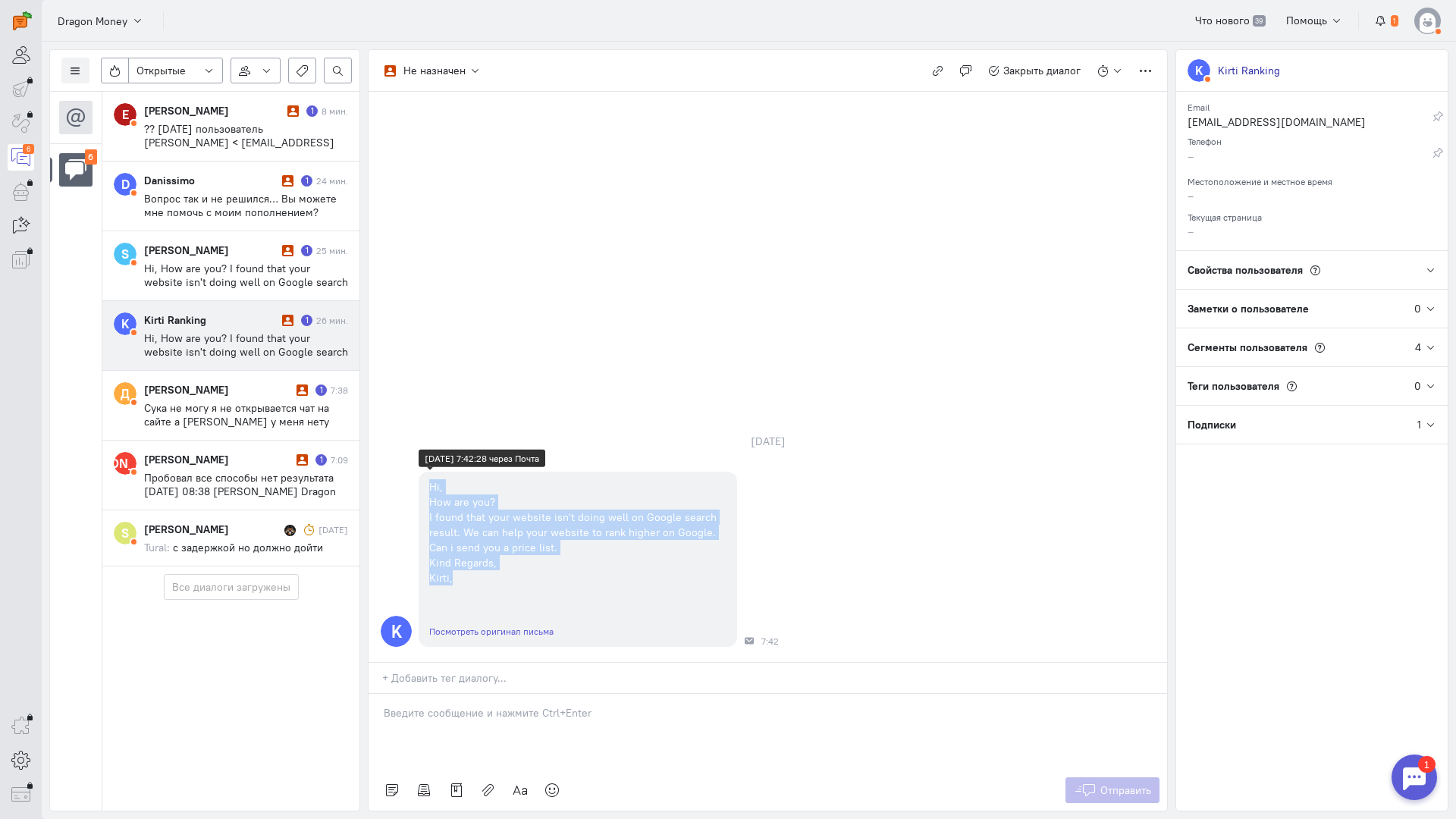
copy div "Hi, How are you? I found that your website isn't doing well on Google search re…"
drag, startPoint x: 491, startPoint y: 494, endPoint x: 427, endPoint y: 393, distance: 119.6
click at [427, 471] on div "Hi, How are you? I found that your website isn't doing well on Google search re…" at bounding box center [577, 532] width 318 height 121
click at [933, 68] on icon "button" at bounding box center [937, 70] width 11 height 11
copy div "Hi, How are you? I found that your website isn't doing well on Google search re…"
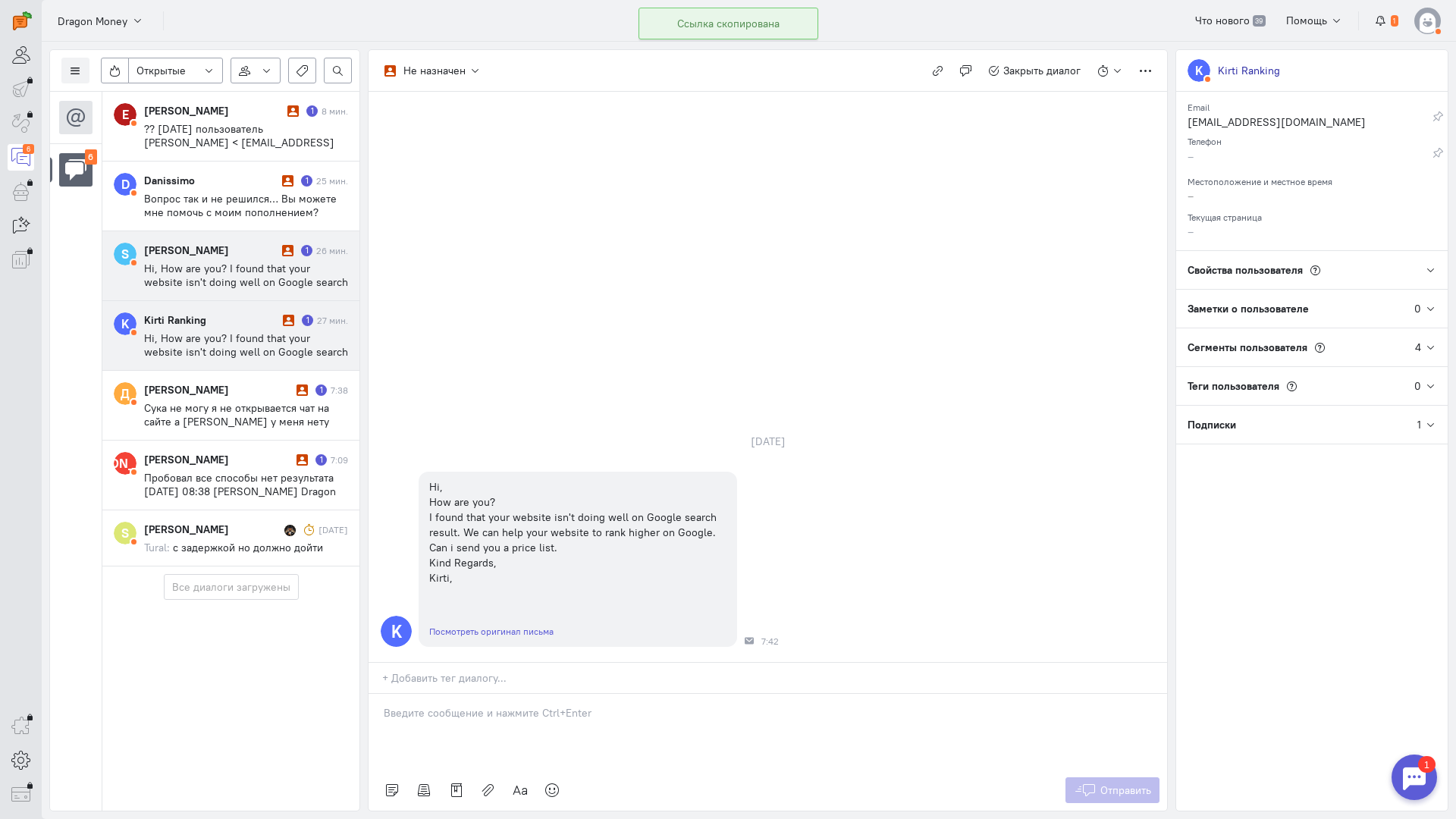
click at [261, 255] on div "[PERSON_NAME]" at bounding box center [211, 250] width 134 height 15
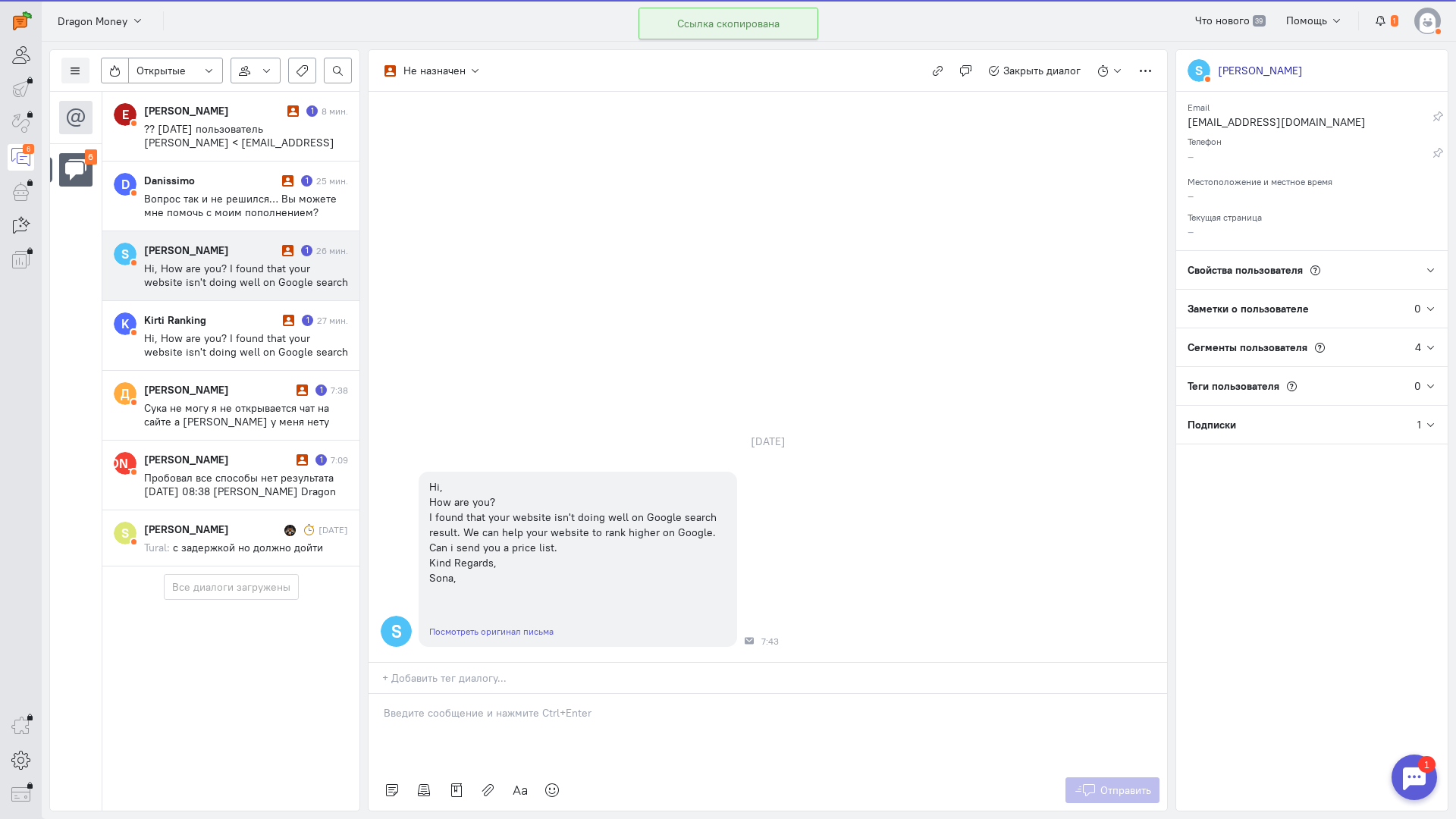
click at [246, 300] on cq-conversation-card "S [PERSON_NAME] 1 26 мин. Hi, How are you? I found that your website isn't doin…" at bounding box center [231, 266] width 257 height 69
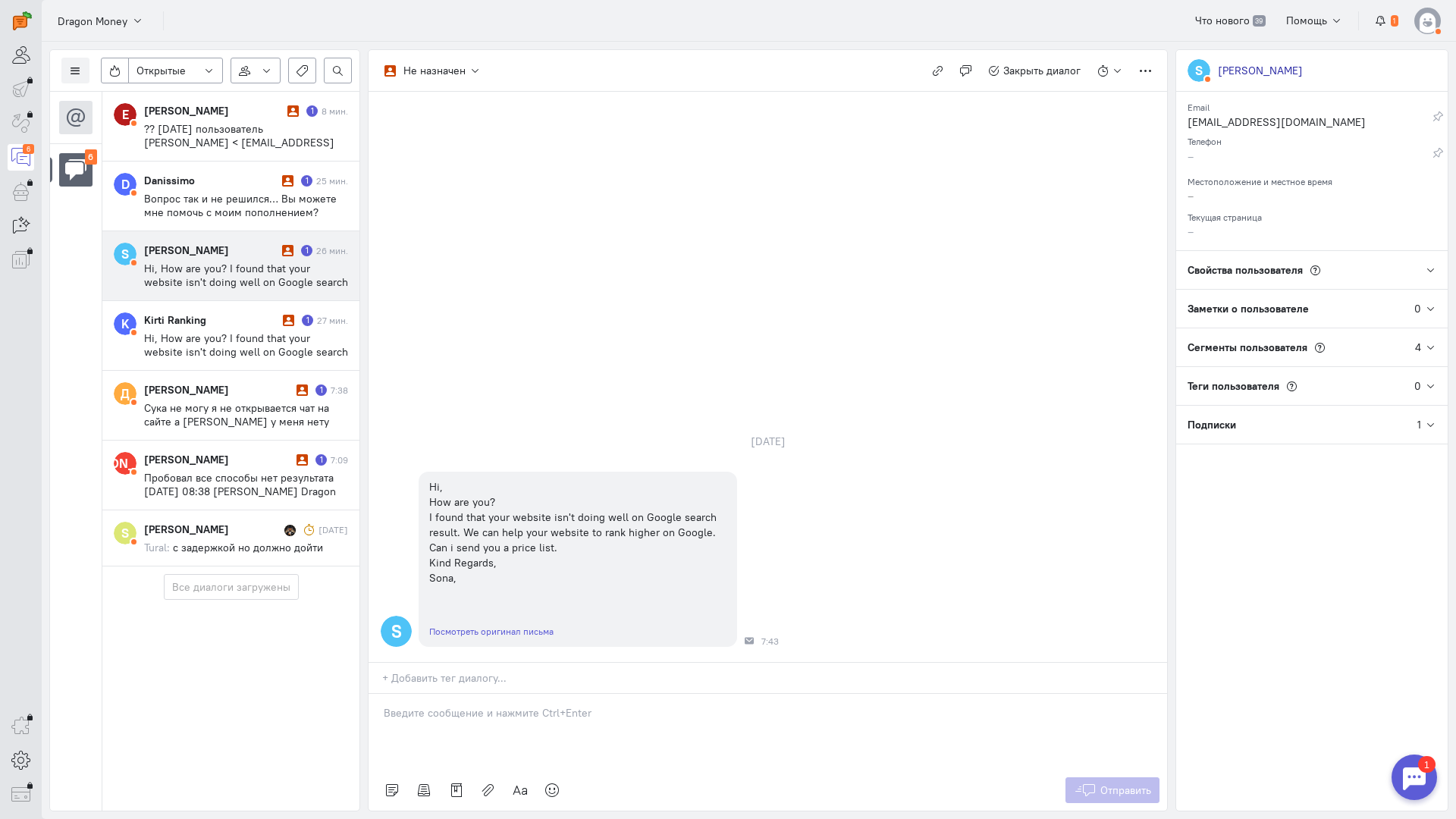
click at [219, 270] on span "Hi, How are you? I found that your website isn't doing well on Google search re…" at bounding box center [245, 296] width 204 height 68
click at [943, 74] on icon "button" at bounding box center [937, 70] width 11 height 11
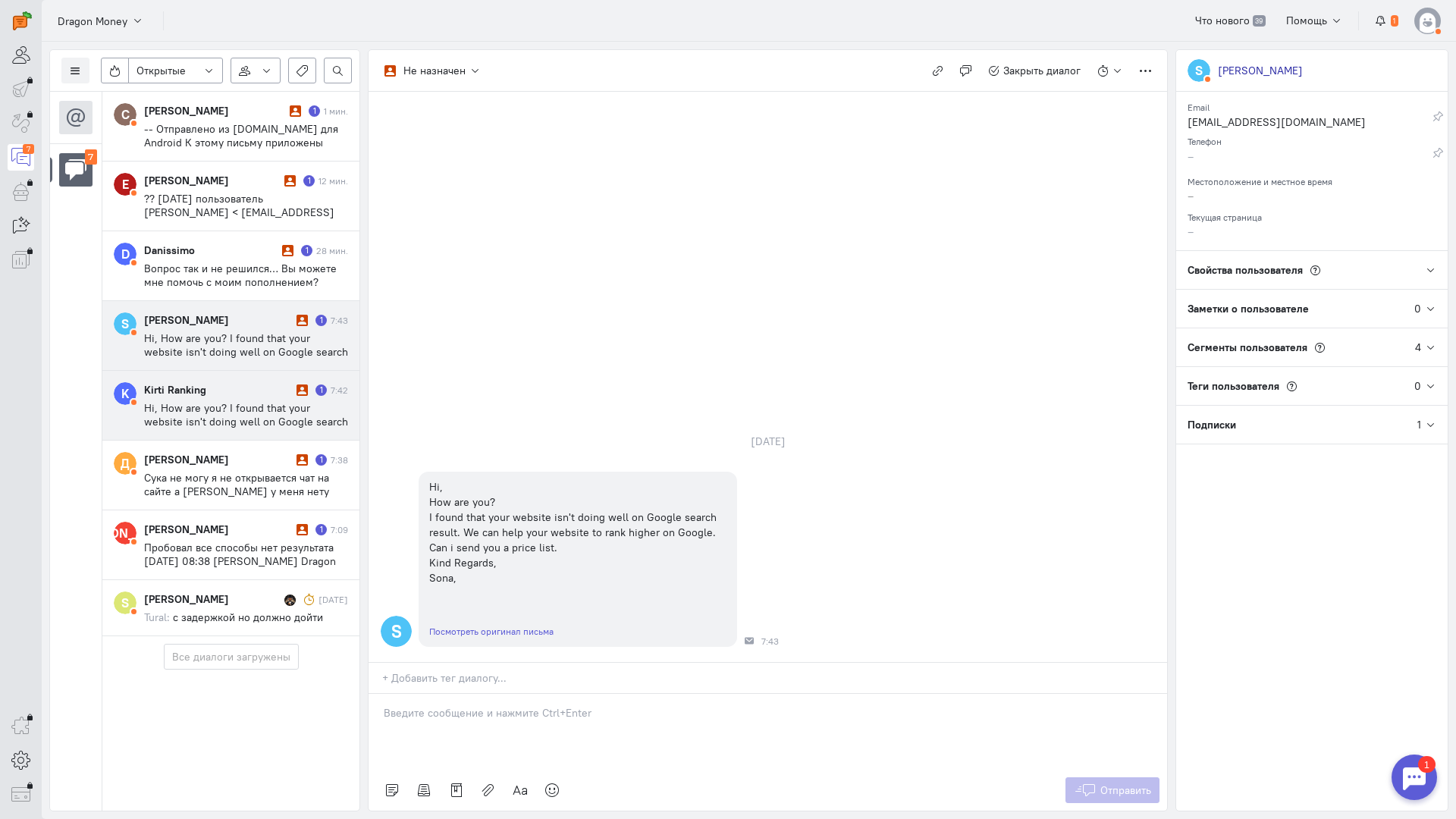
click at [237, 384] on div "Kirti Ranking" at bounding box center [218, 389] width 148 height 15
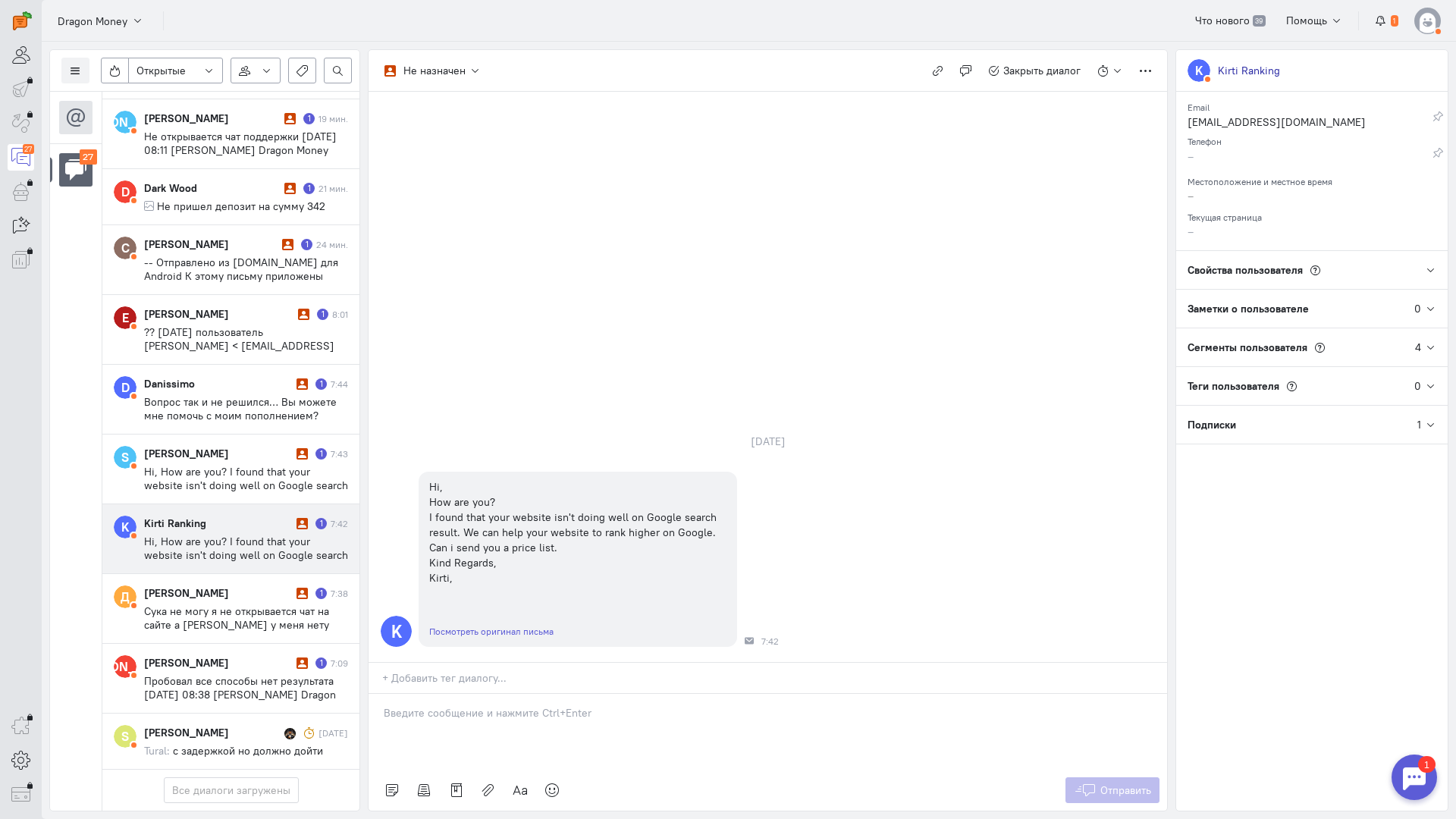
scroll to position [1316, 0]
click at [244, 535] on span "Hi, How are you? I found that your website isn't doing well on Google search re…" at bounding box center [245, 569] width 204 height 68
click at [473, 705] on p at bounding box center [768, 712] width 768 height 15
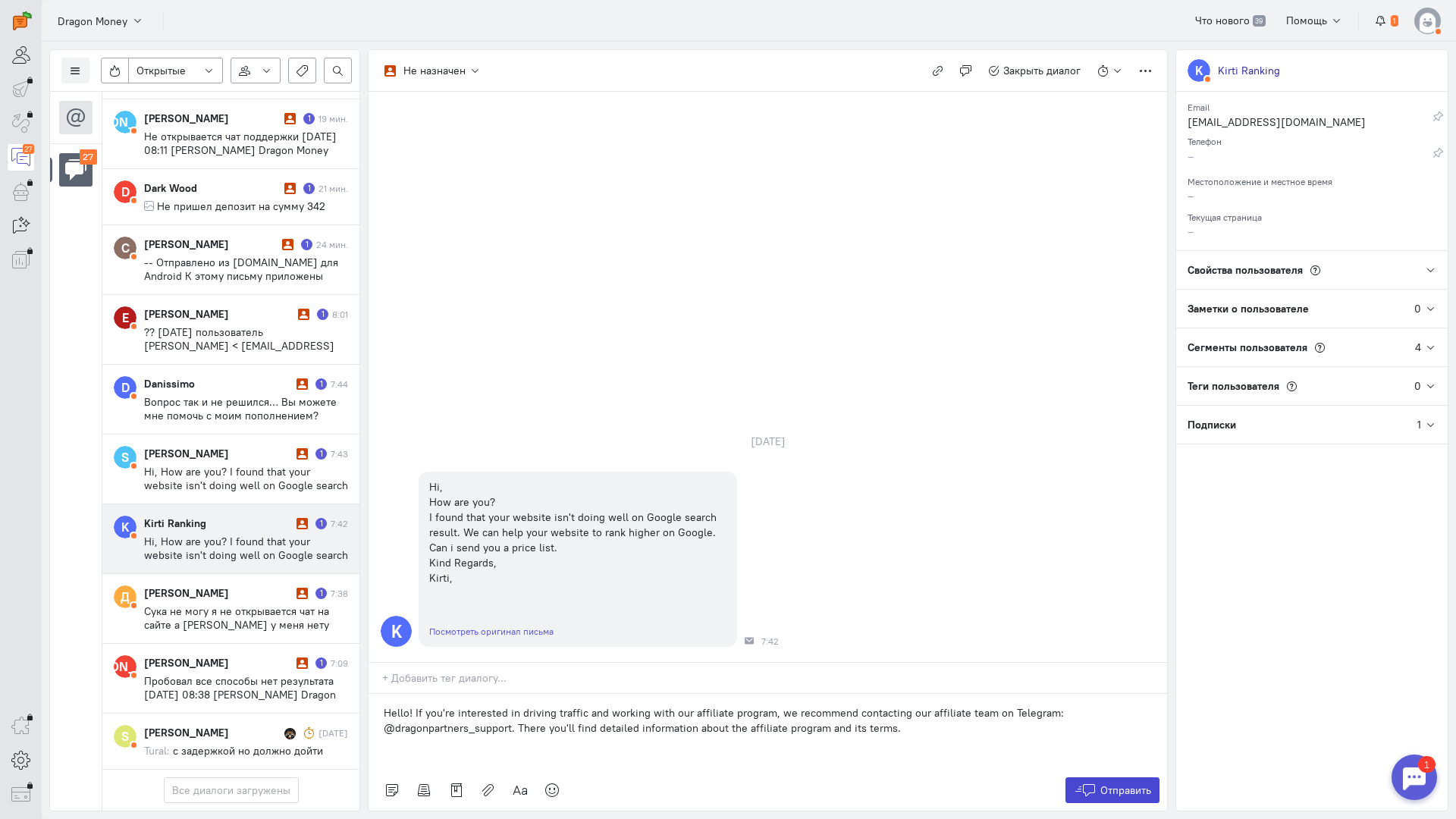
click at [1092, 783] on icon at bounding box center [1085, 790] width 23 height 15
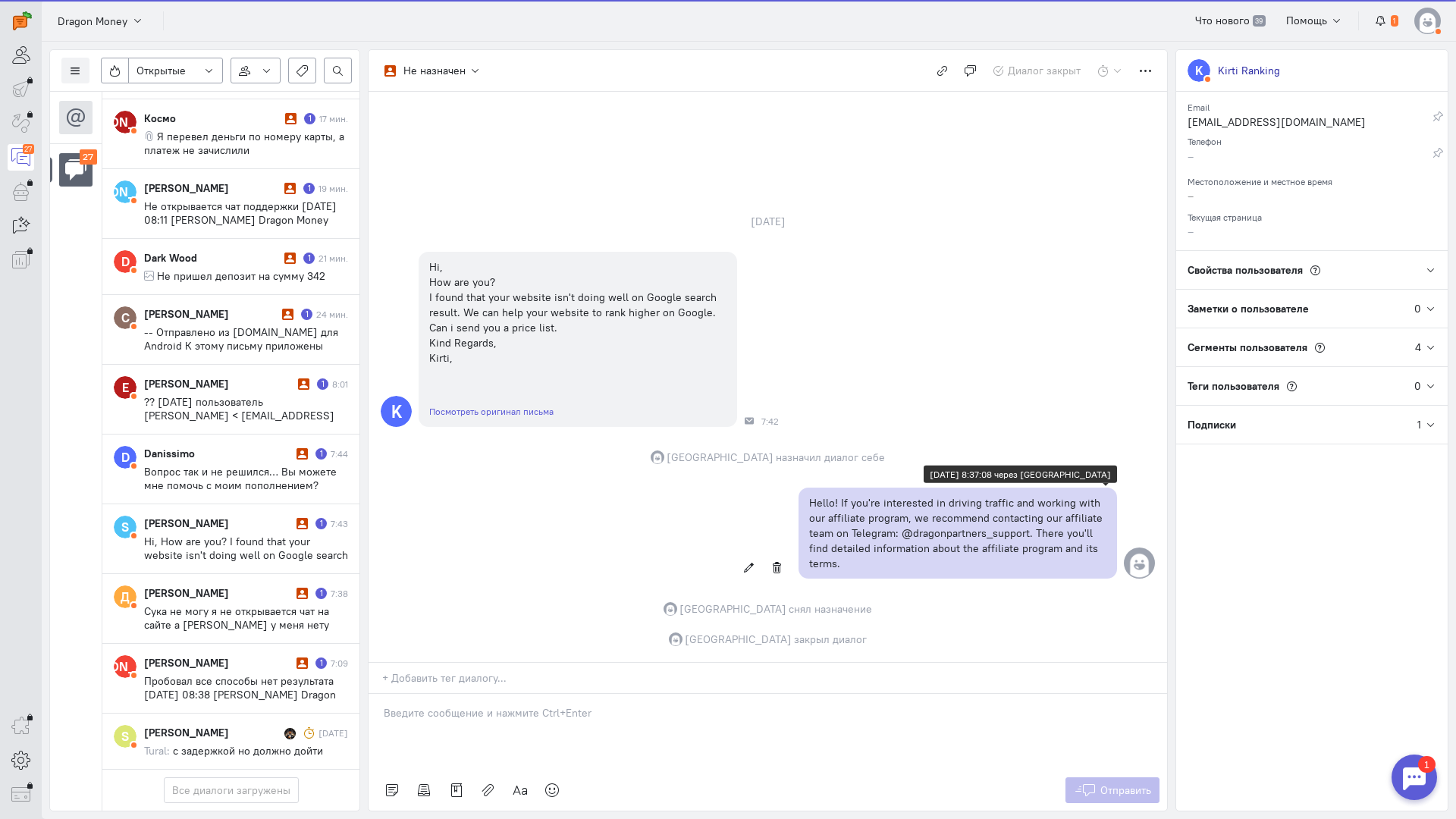
scroll to position [1247, 0]
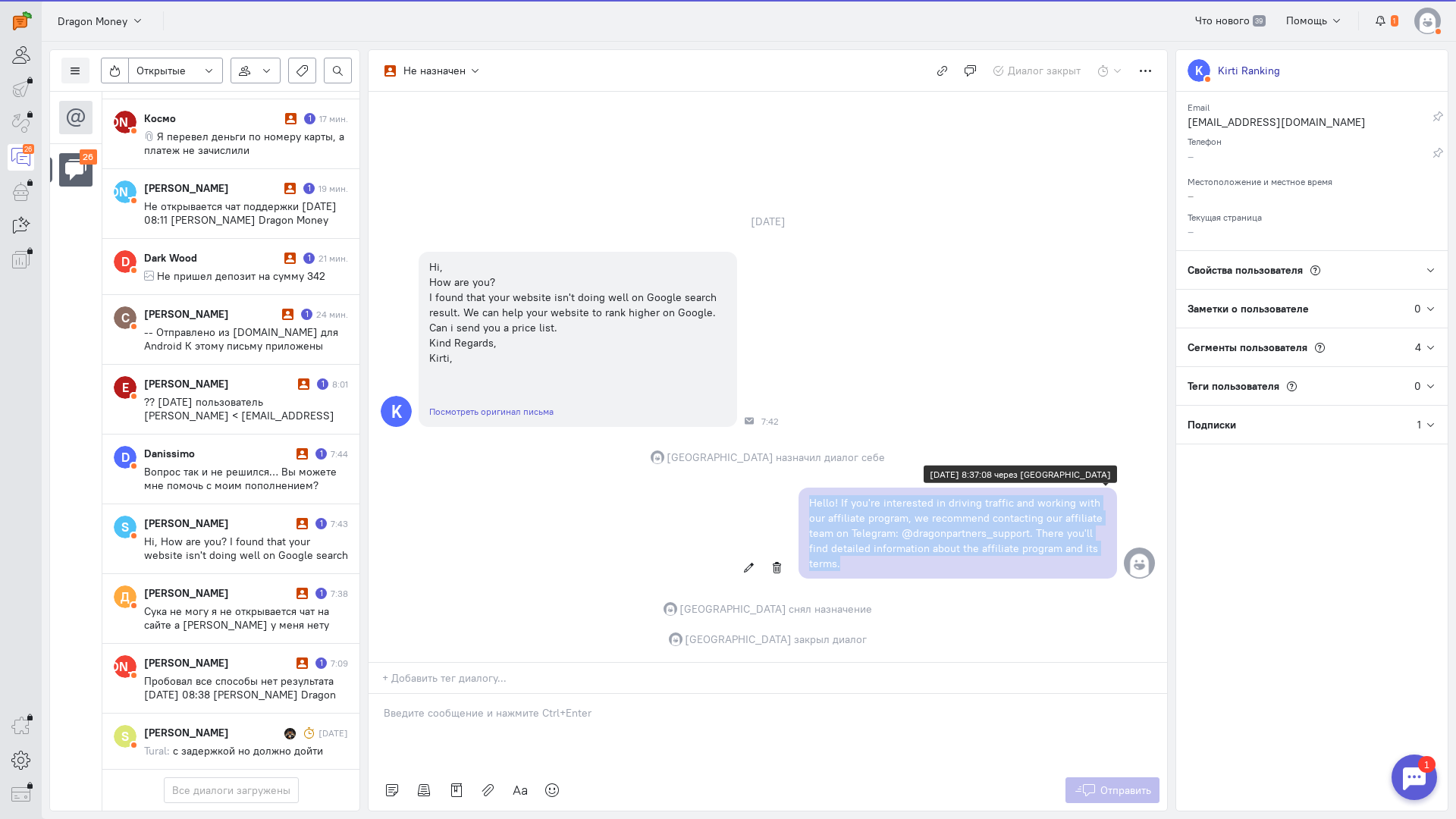
copy p "Hello! If you're interested in driving traffic and working with our affiliate p…"
drag, startPoint x: 818, startPoint y: 458, endPoint x: 809, endPoint y: 399, distance: 59.7
click at [809, 488] on div "Hello! If you're interested in driving traffic and working with our affiliate p…" at bounding box center [957, 533] width 318 height 91
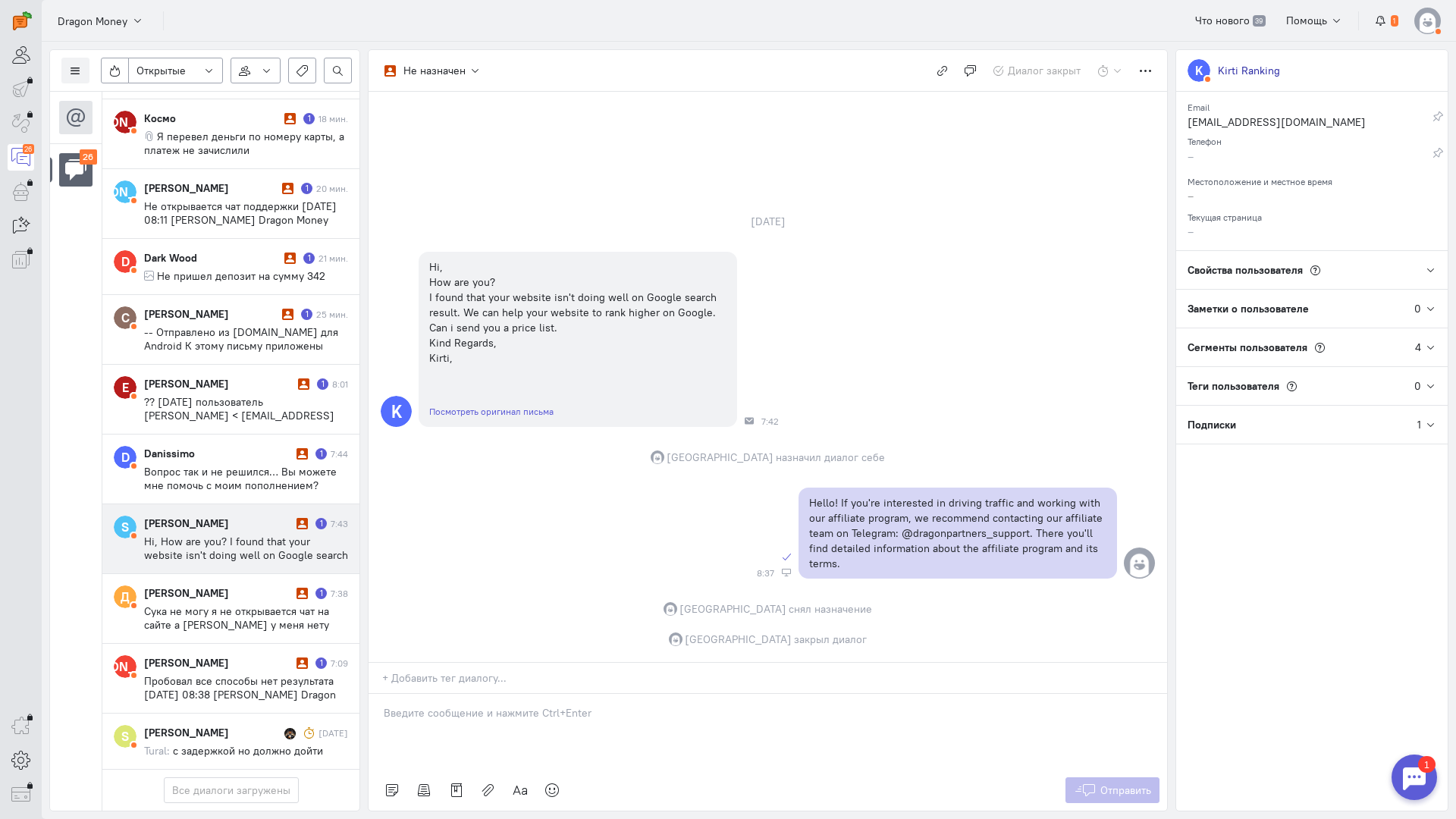
click at [162, 535] on span "Hi, How are you? I found that your website isn't doing well on Google search re…" at bounding box center [245, 569] width 204 height 68
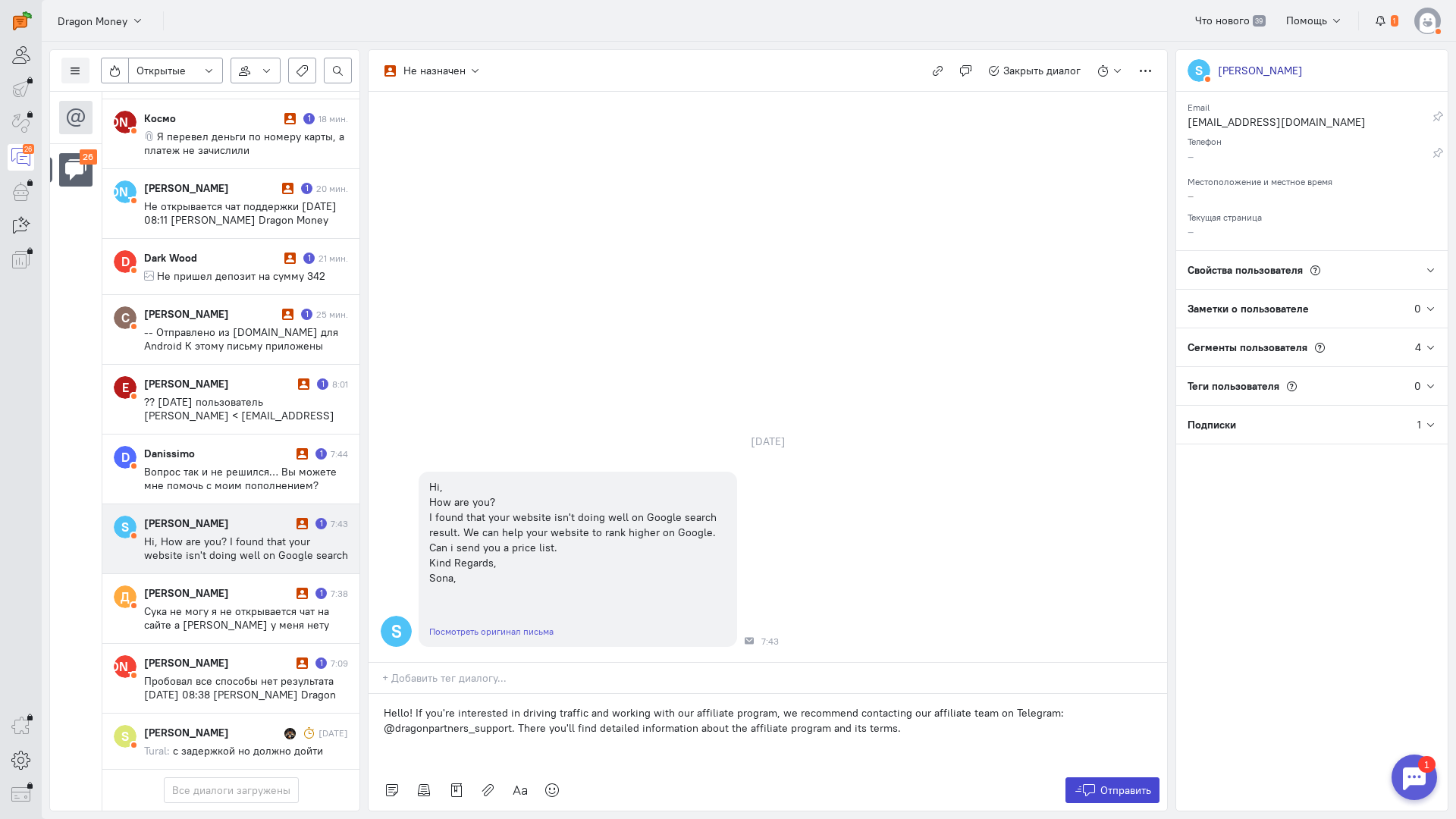
click at [1089, 783] on icon at bounding box center [1085, 790] width 23 height 15
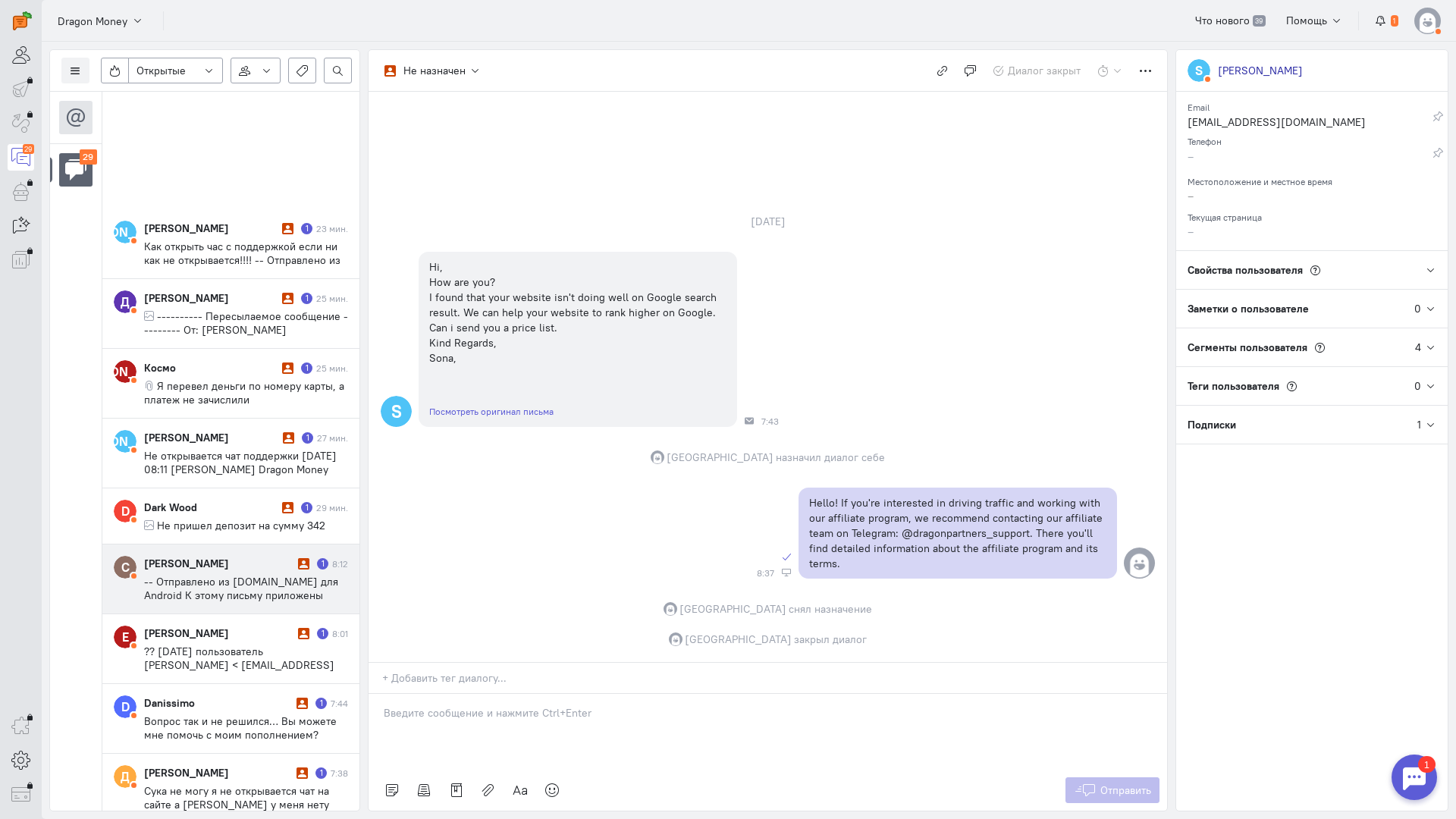
scroll to position [1453, 0]
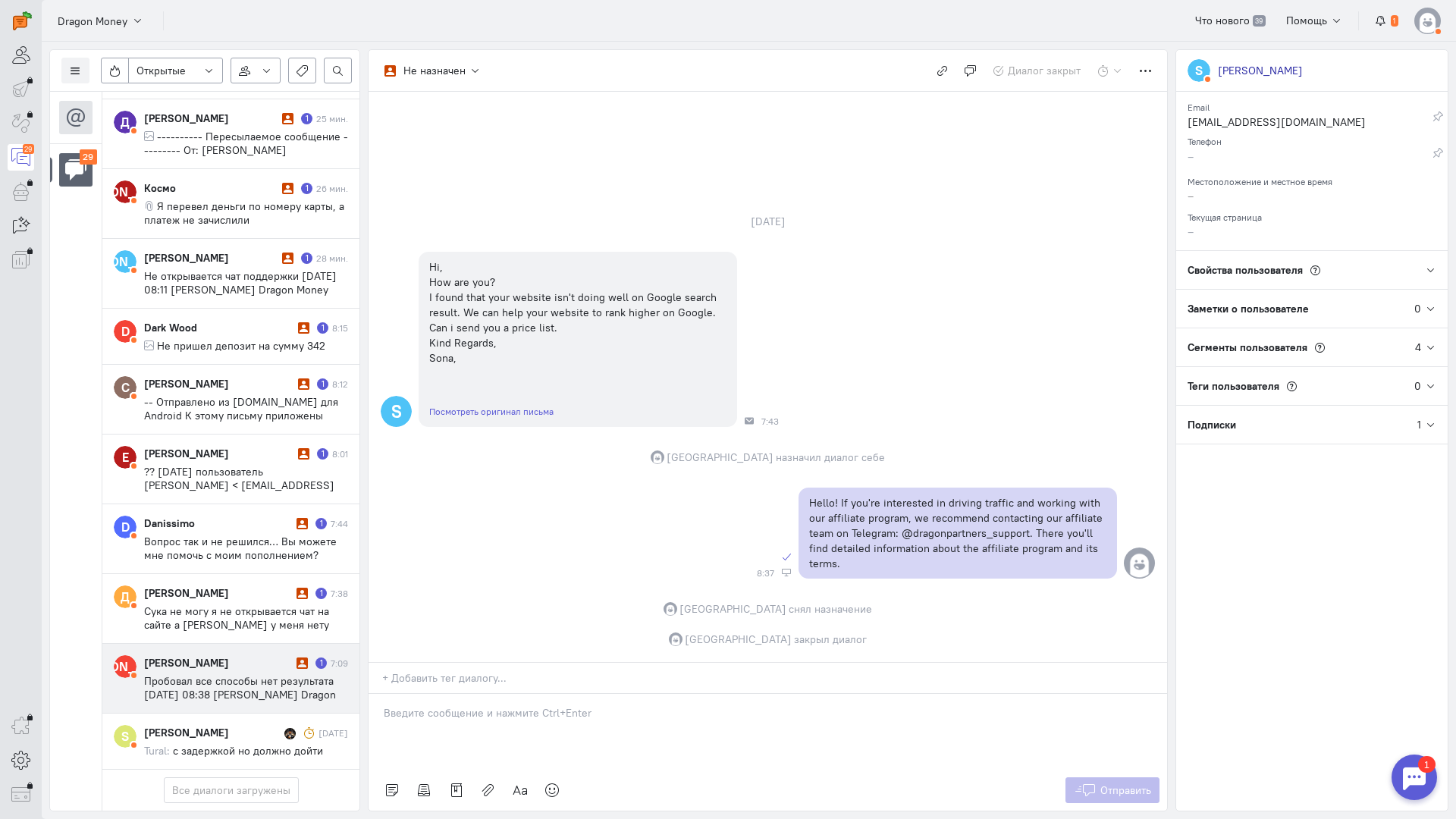
click at [233, 674] on span "Пробовал все способы нет результата [DATE] 08:38 [PERSON_NAME] Dragon Money <[P…" at bounding box center [239, 701] width 192 height 55
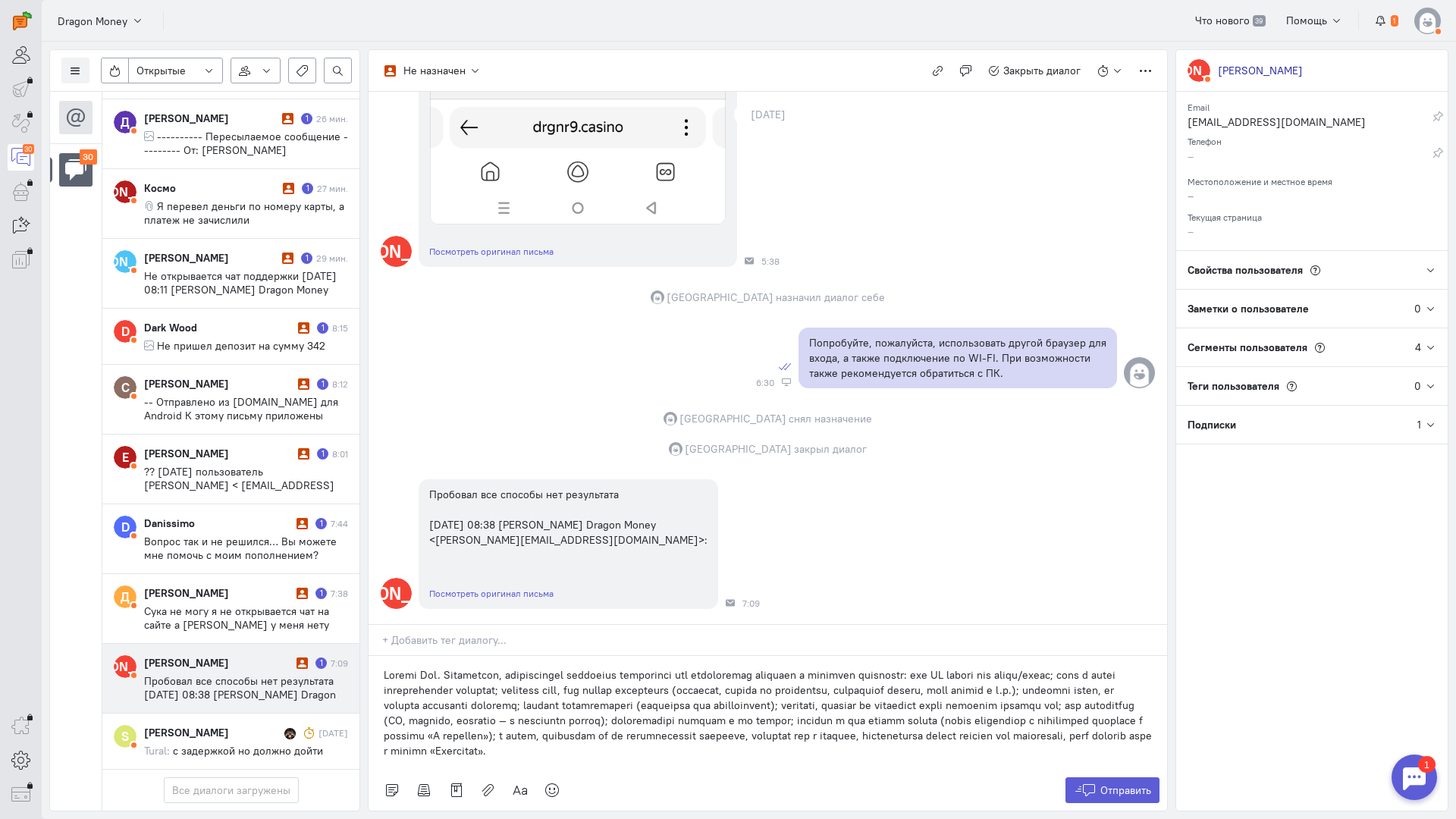
scroll to position [1940, 0]
click at [1107, 783] on span "Отправить" at bounding box center [1126, 790] width 51 height 14
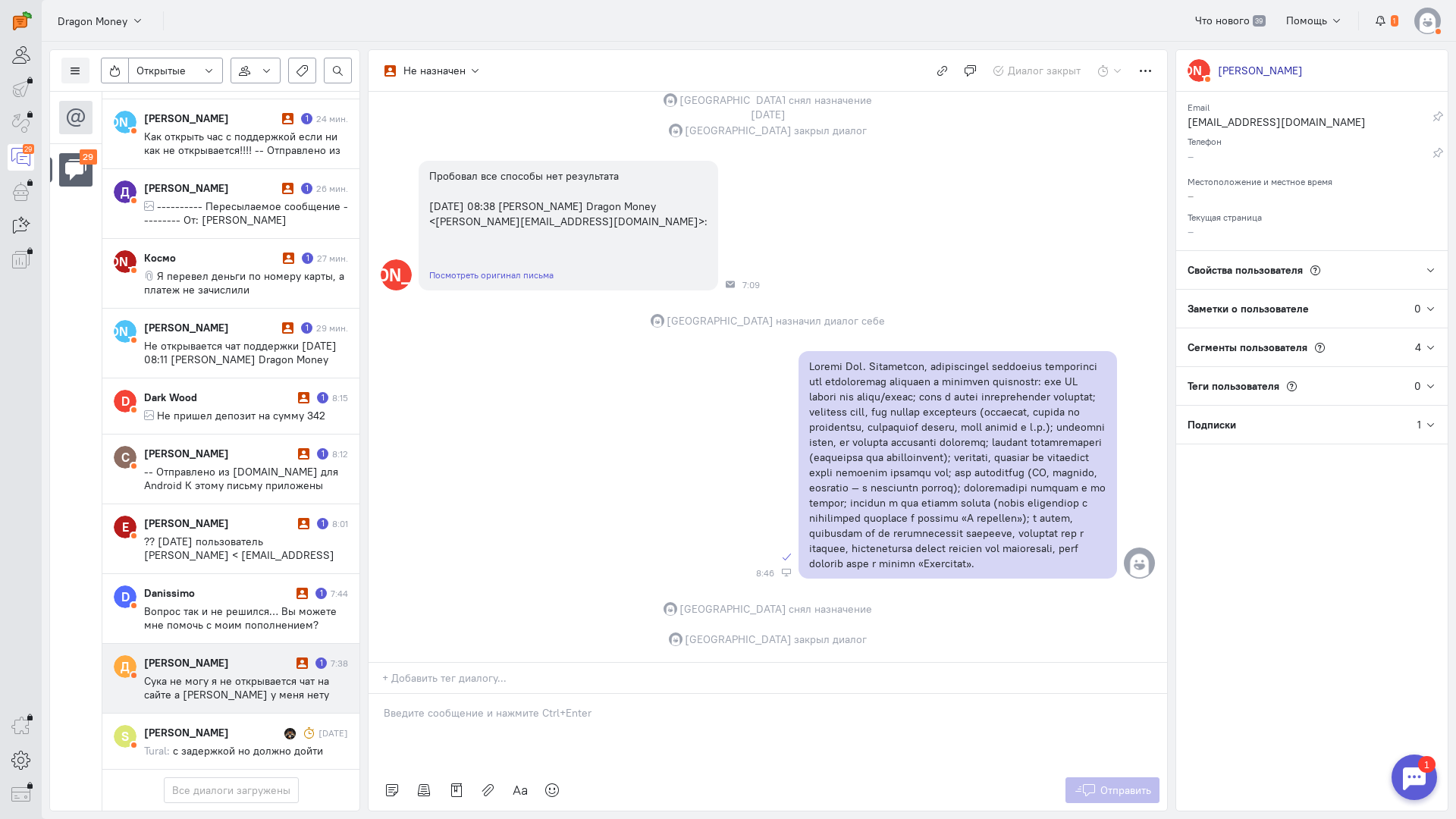
scroll to position [1453, 0]
click at [220, 655] on div "[PERSON_NAME]" at bounding box center [218, 662] width 148 height 15
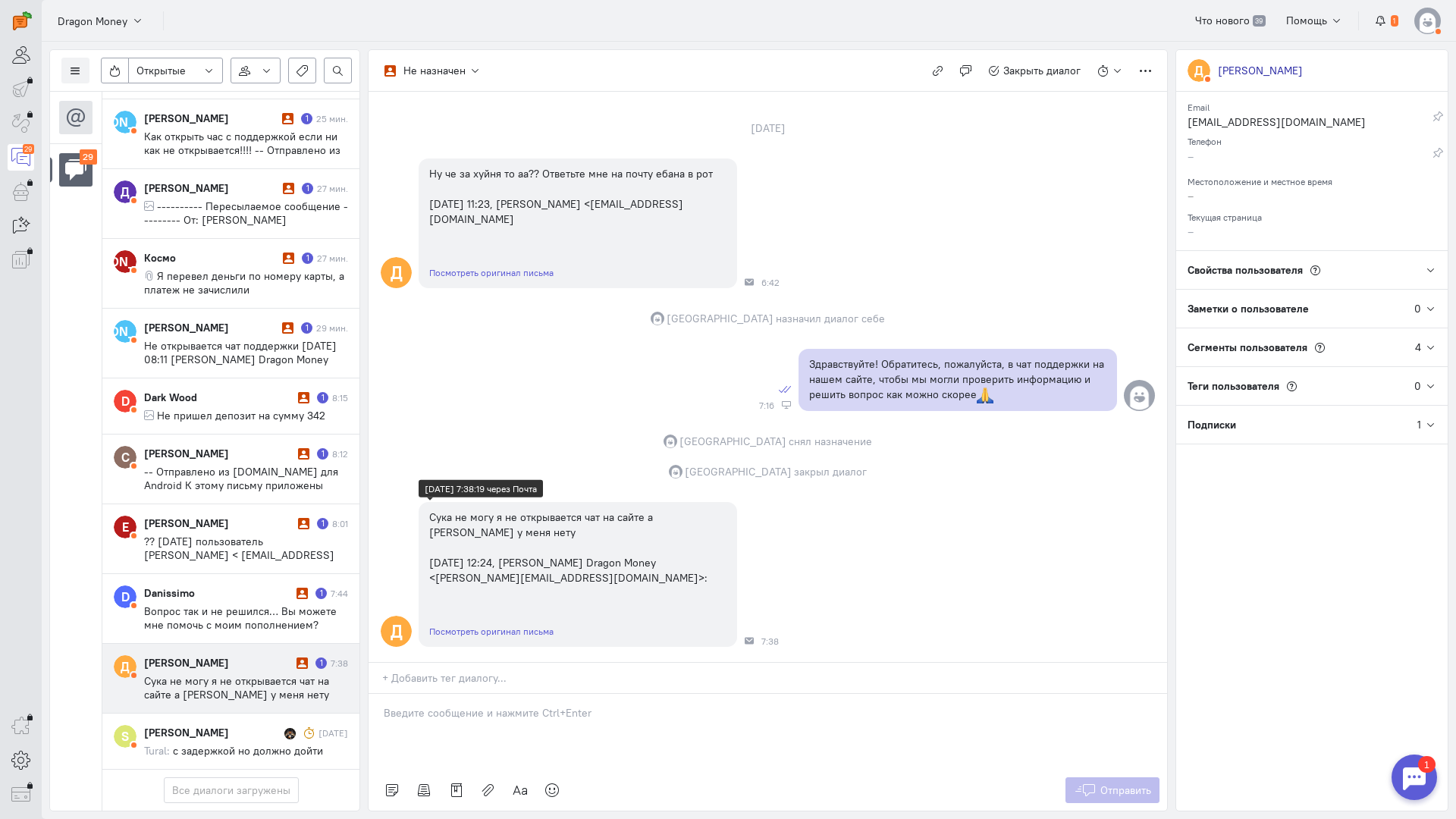
scroll to position [81, 0]
click at [545, 694] on div at bounding box center [767, 731] width 798 height 75
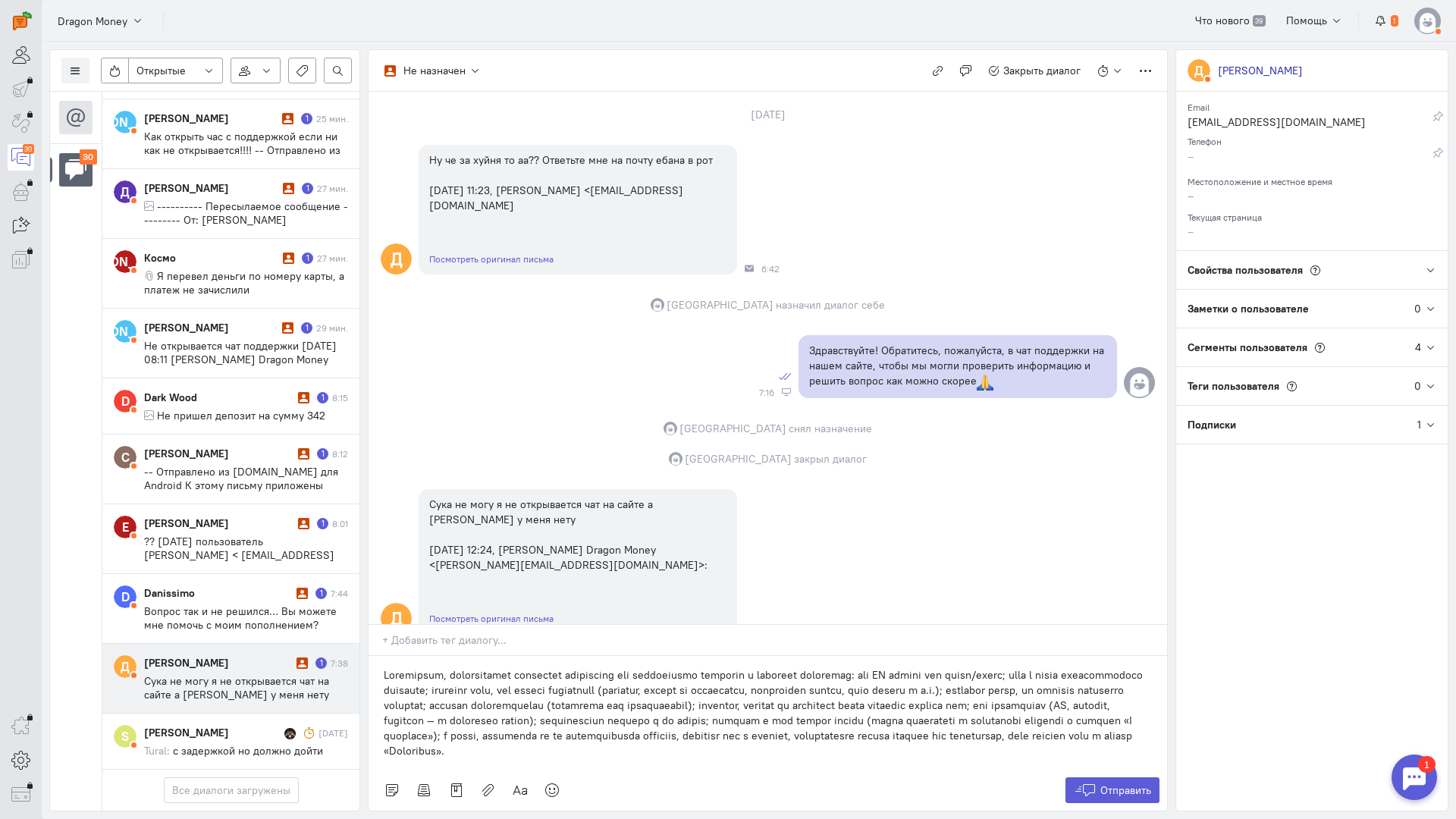
click at [377, 656] on div at bounding box center [767, 712] width 798 height 114
click at [1113, 783] on span "Отправить" at bounding box center [1126, 790] width 51 height 14
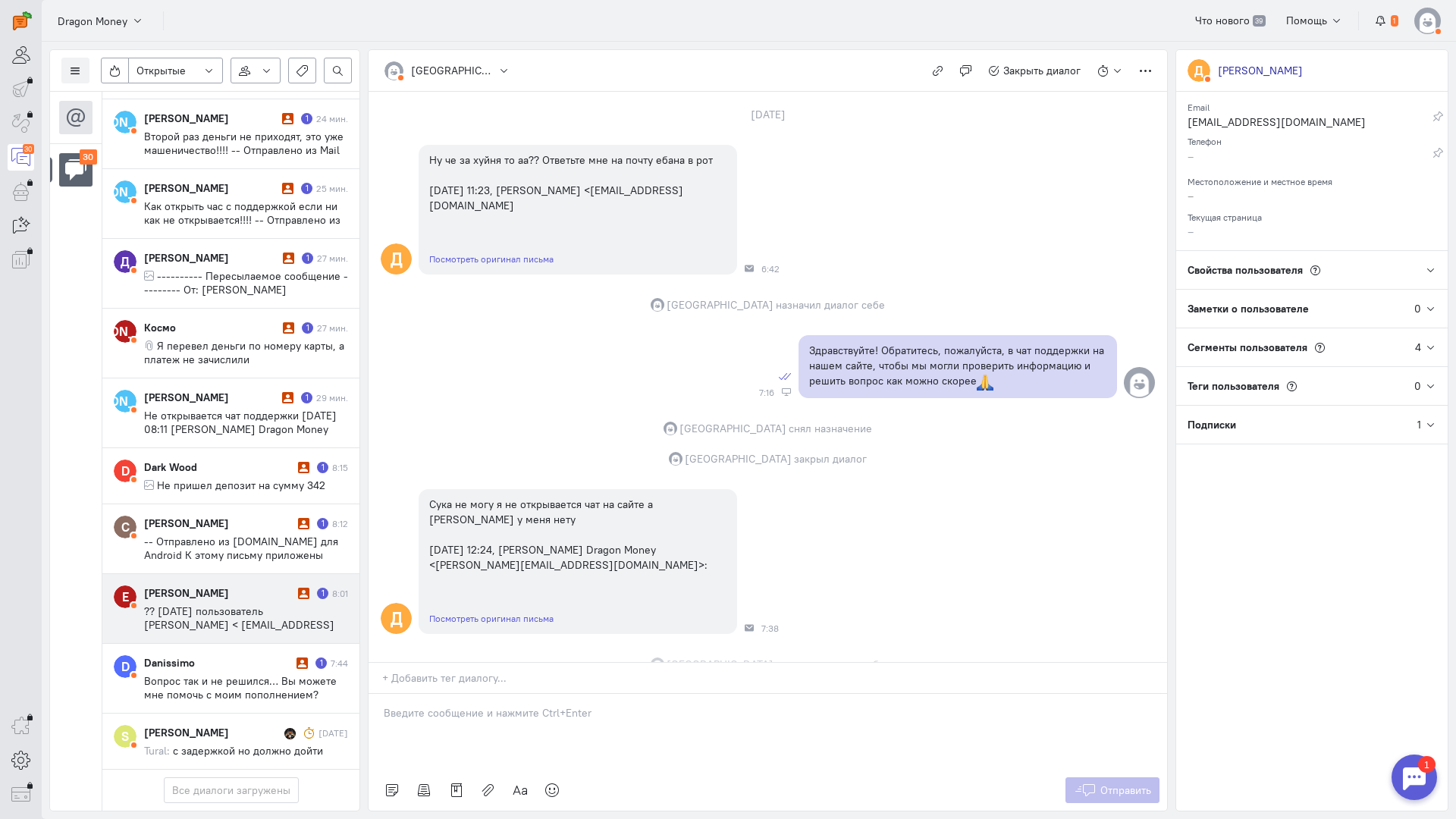
scroll to position [384, 0]
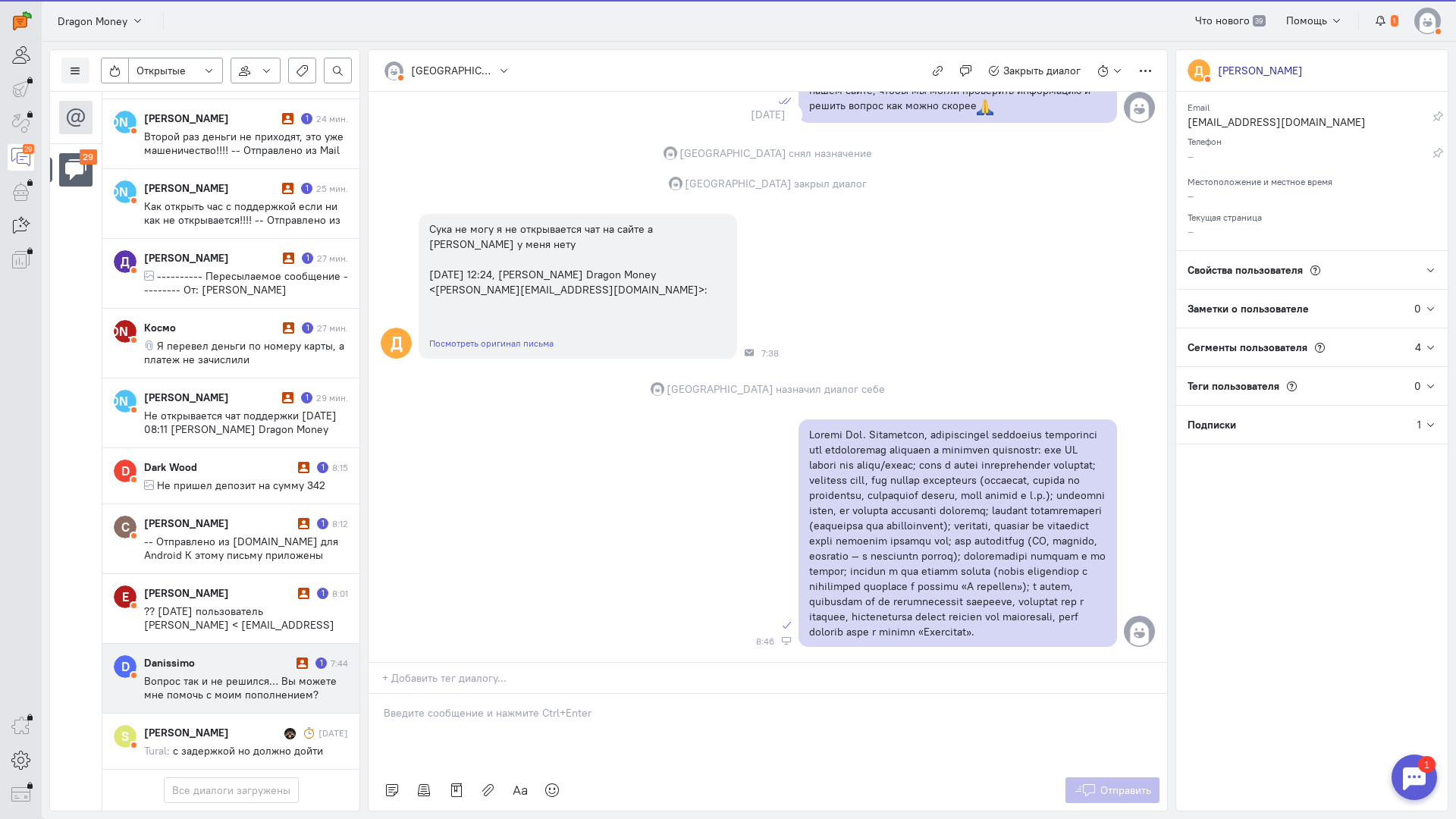
click at [255, 655] on div "Danissimo" at bounding box center [218, 662] width 148 height 15
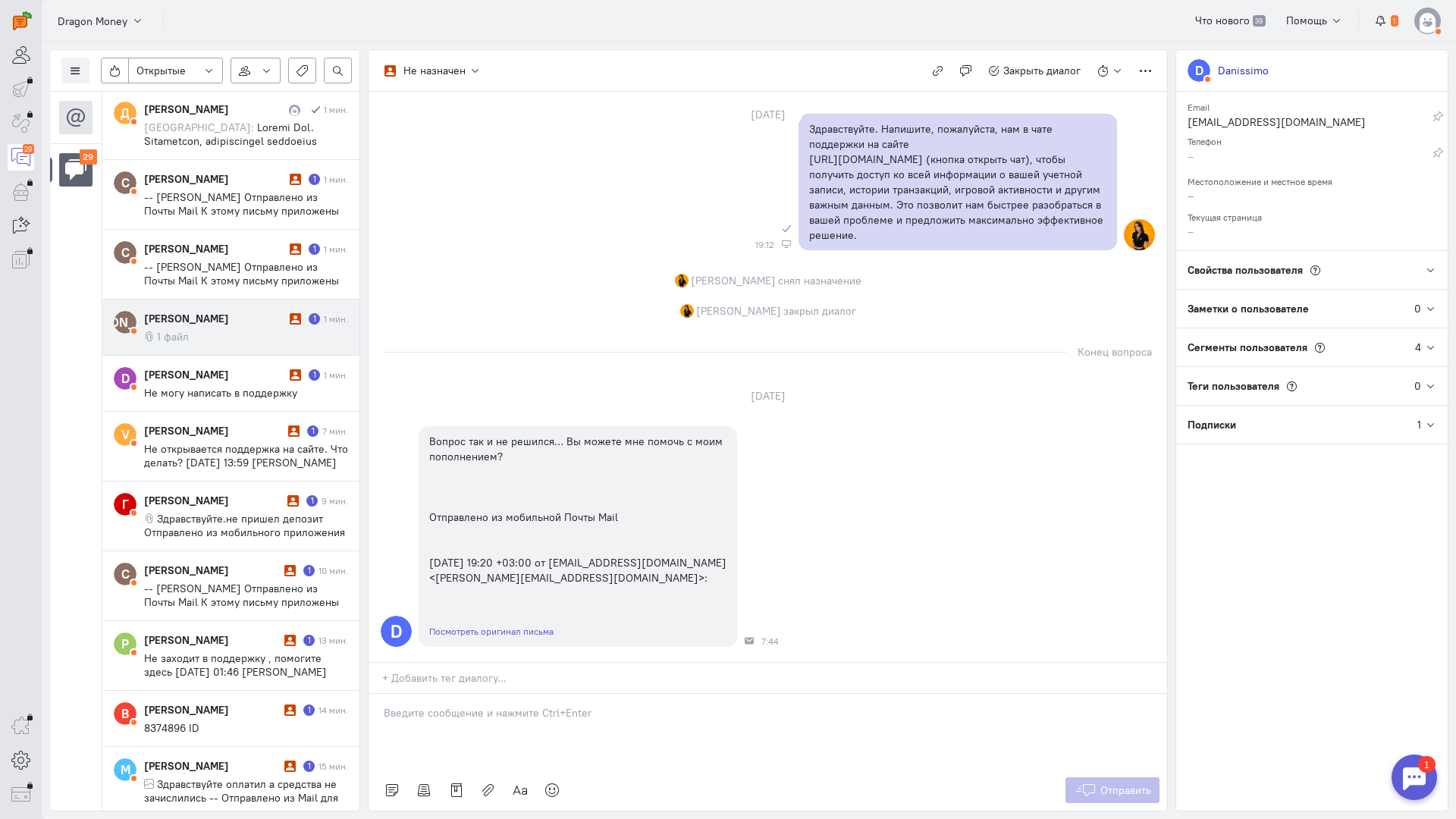
scroll to position [0, 0]
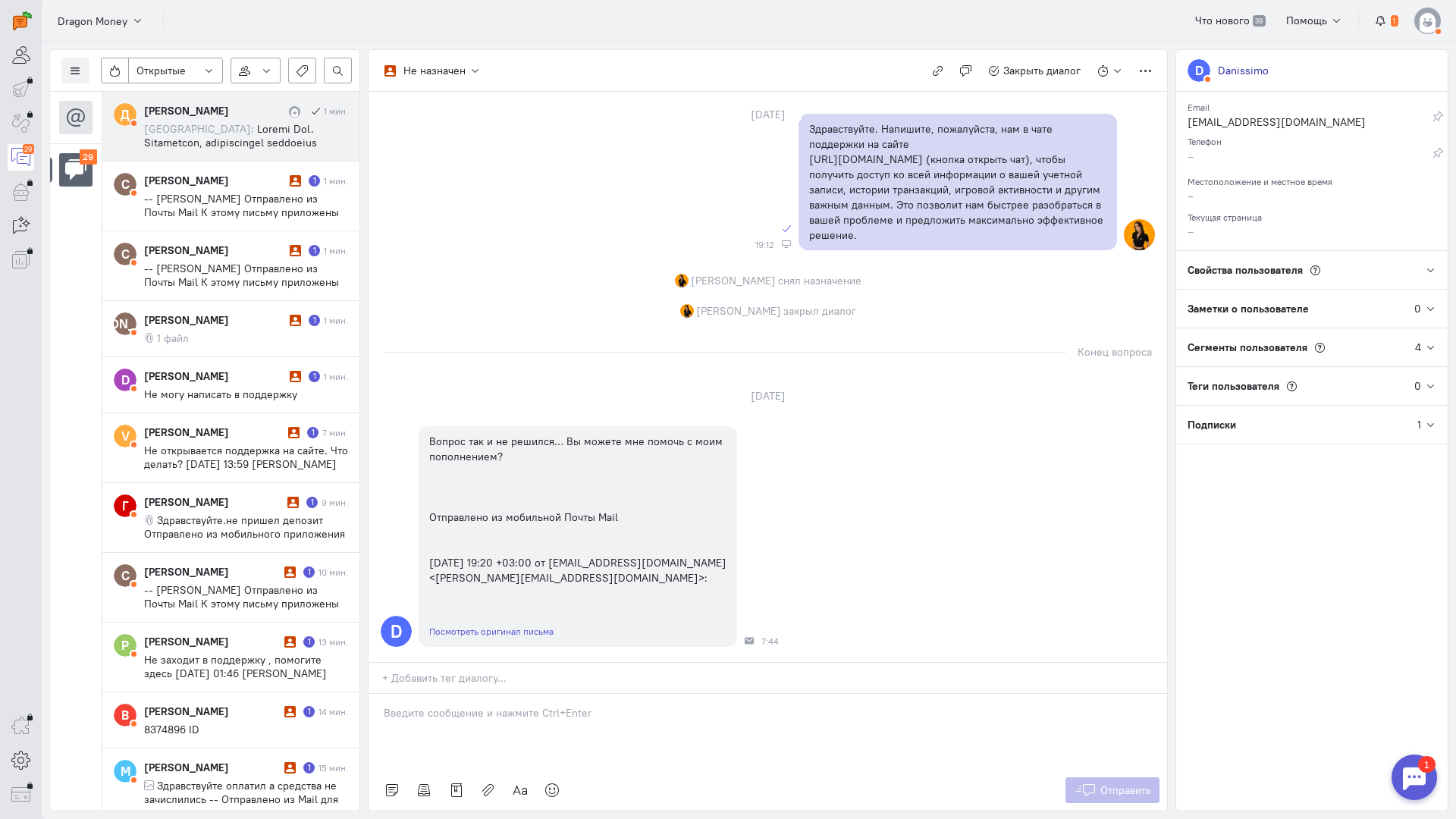
click at [227, 143] on span at bounding box center [245, 279] width 203 height 314
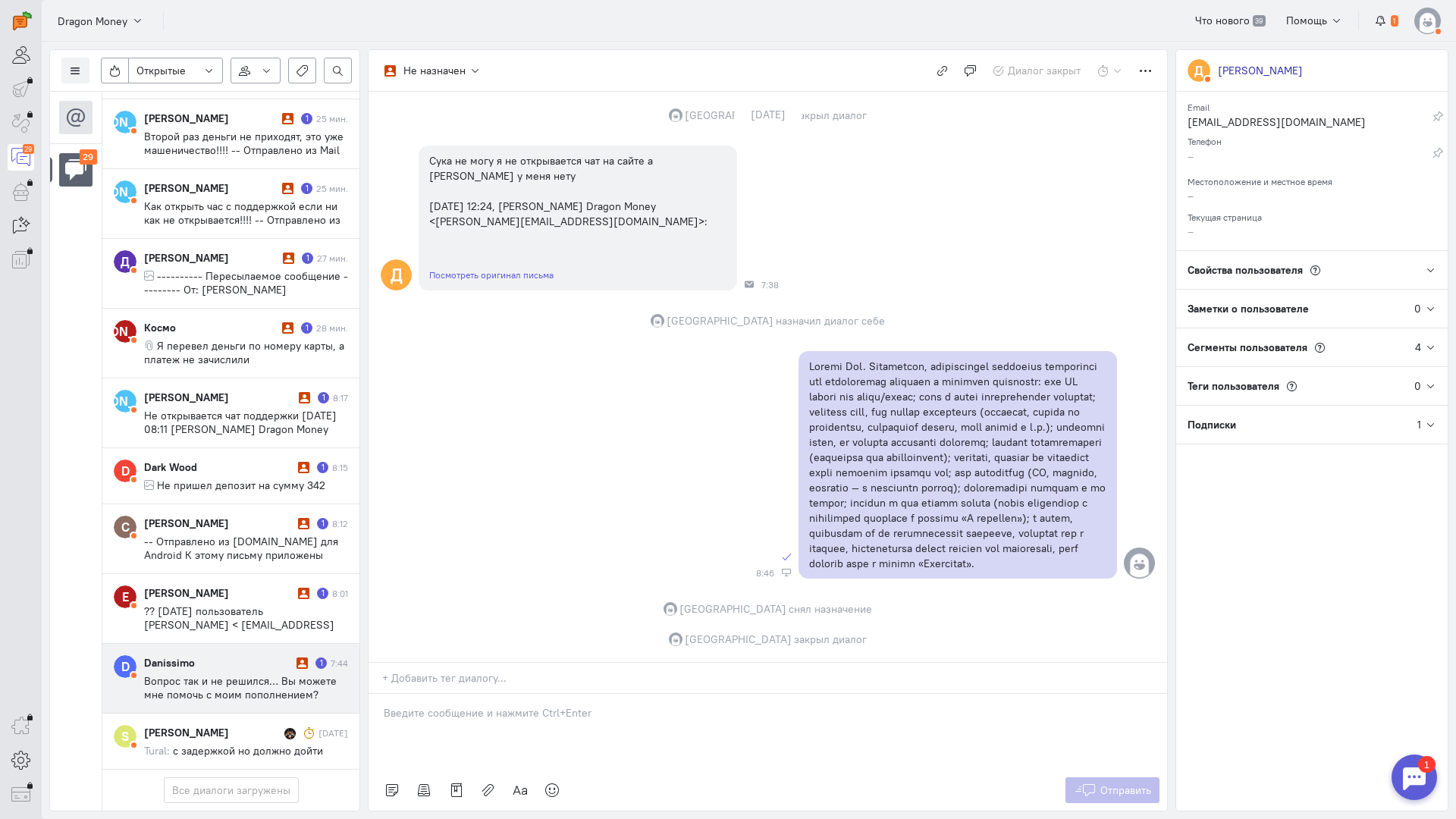
scroll to position [1440, 0]
click at [216, 655] on div "Danissimo" at bounding box center [218, 662] width 148 height 15
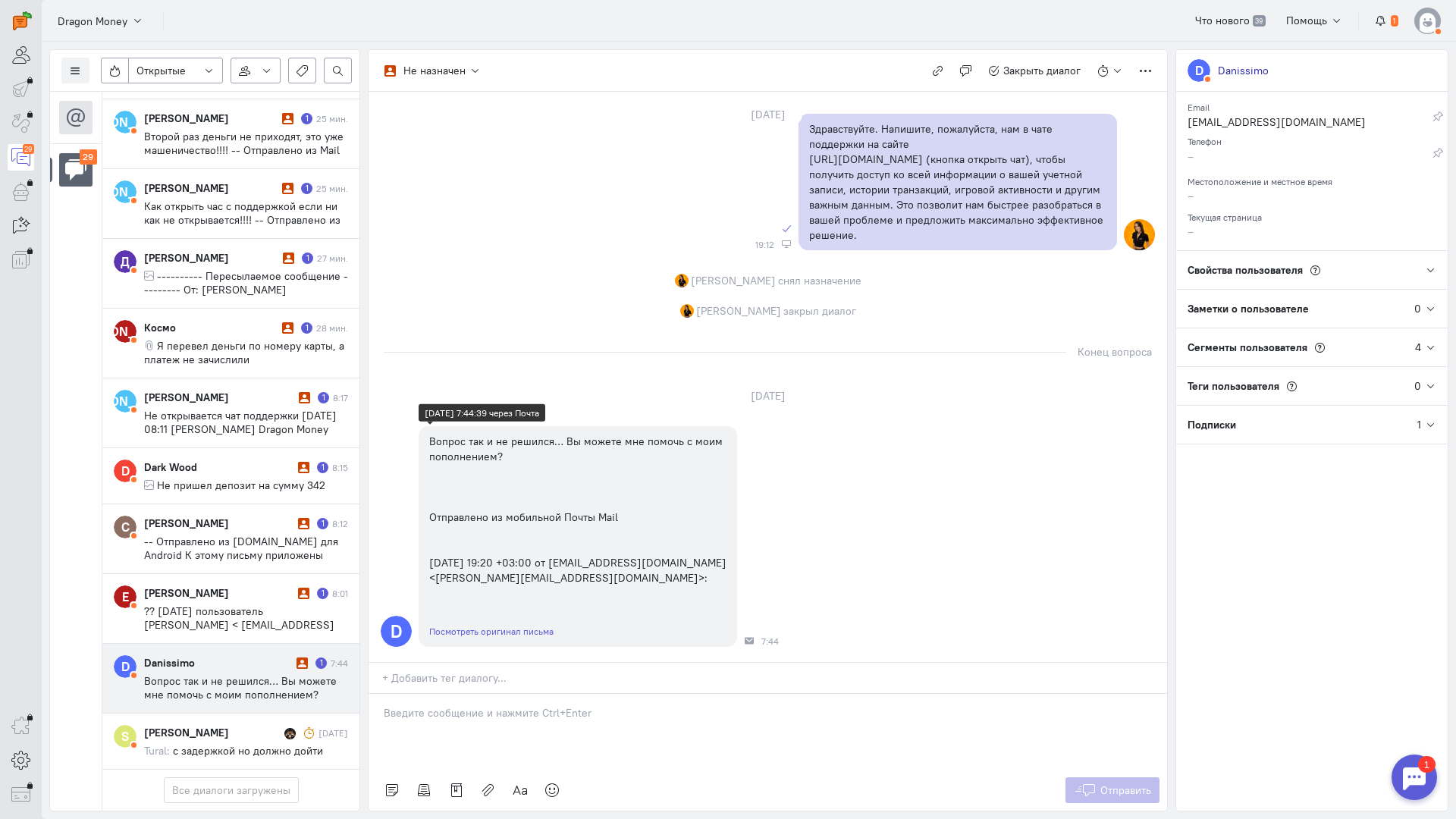
scroll to position [1435, 0]
click at [502, 694] on div at bounding box center [767, 731] width 798 height 75
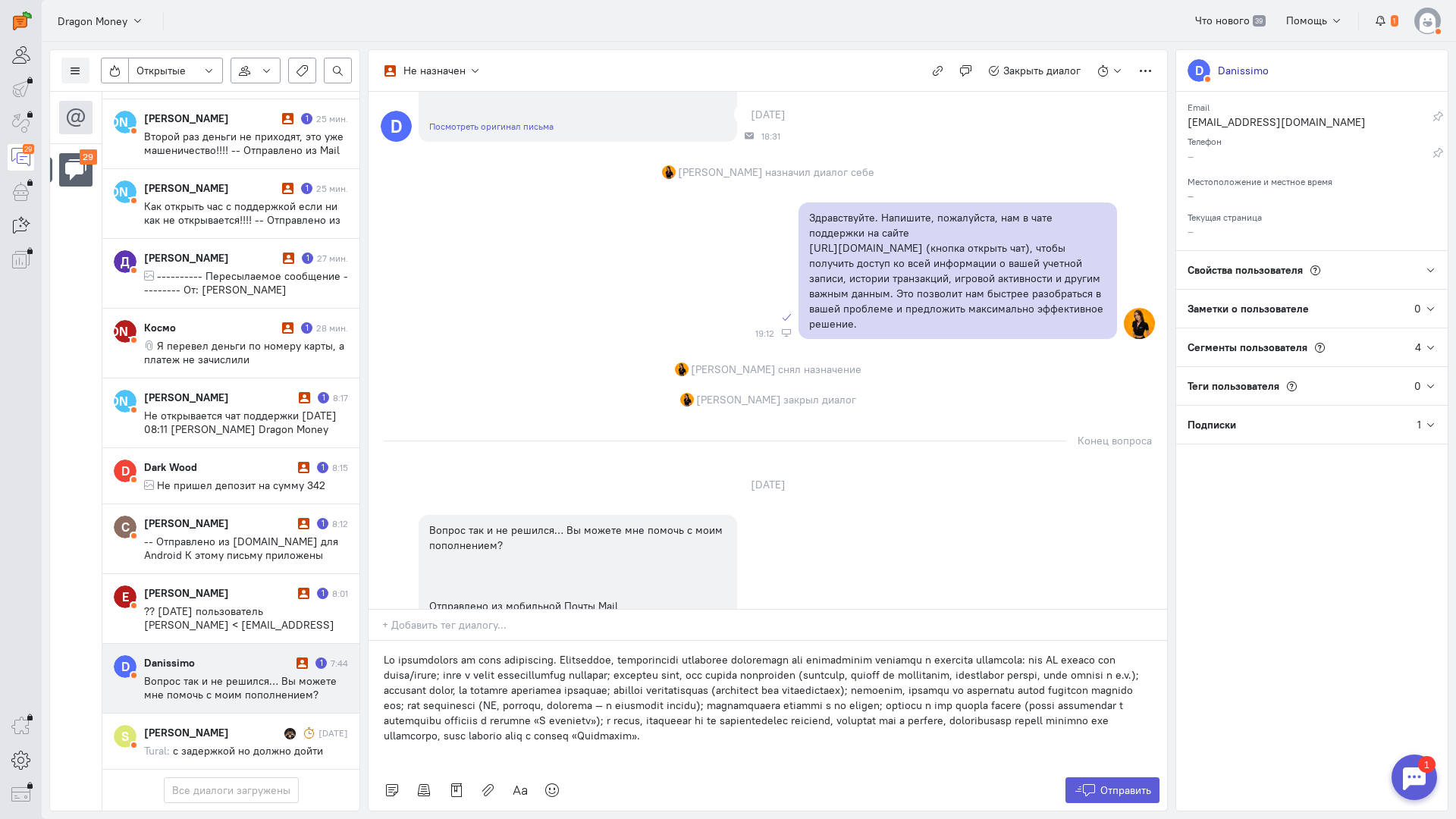
scroll to position [1489, 0]
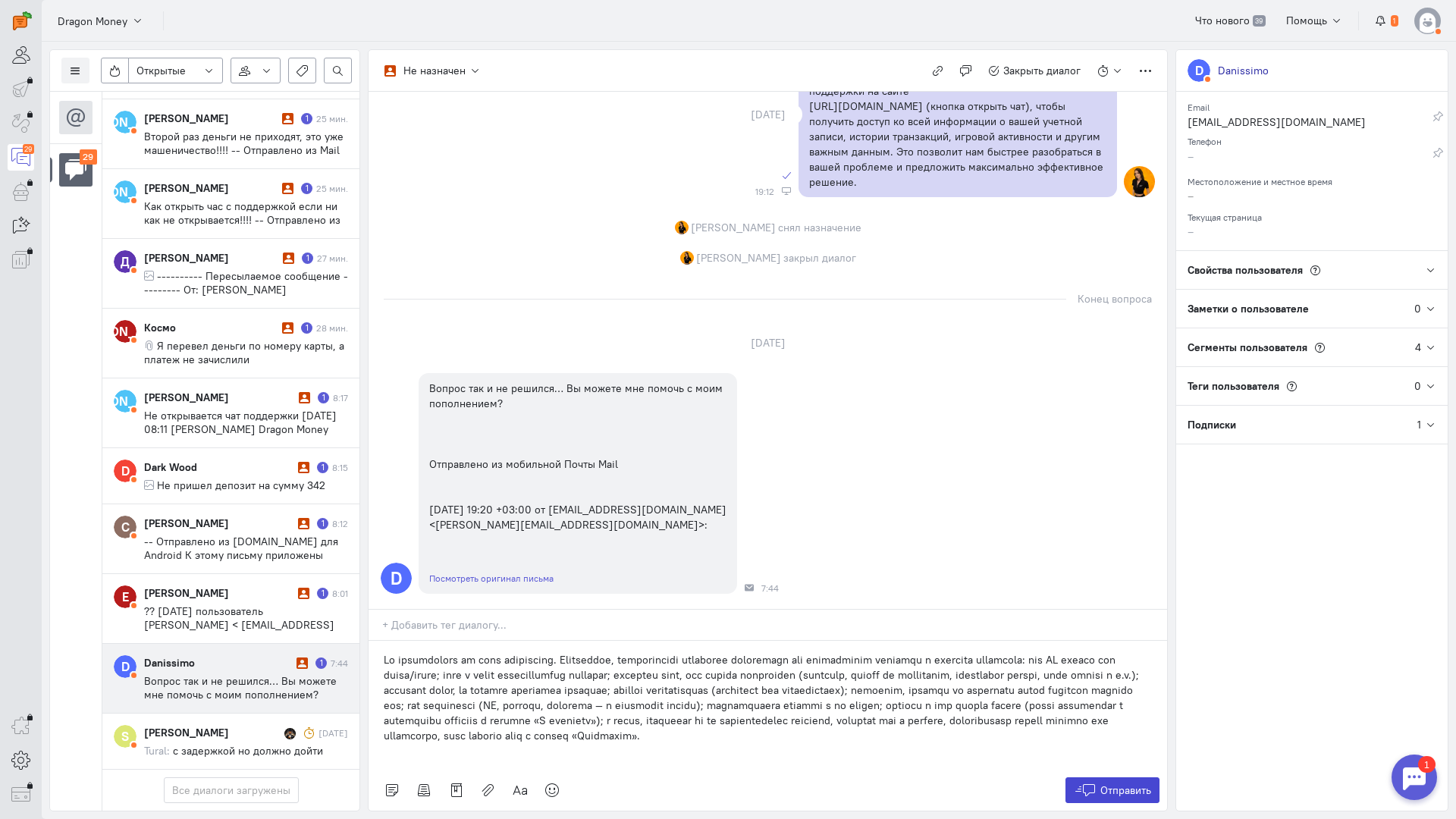
click at [1131, 777] on button "Отправить" at bounding box center [1112, 790] width 94 height 26
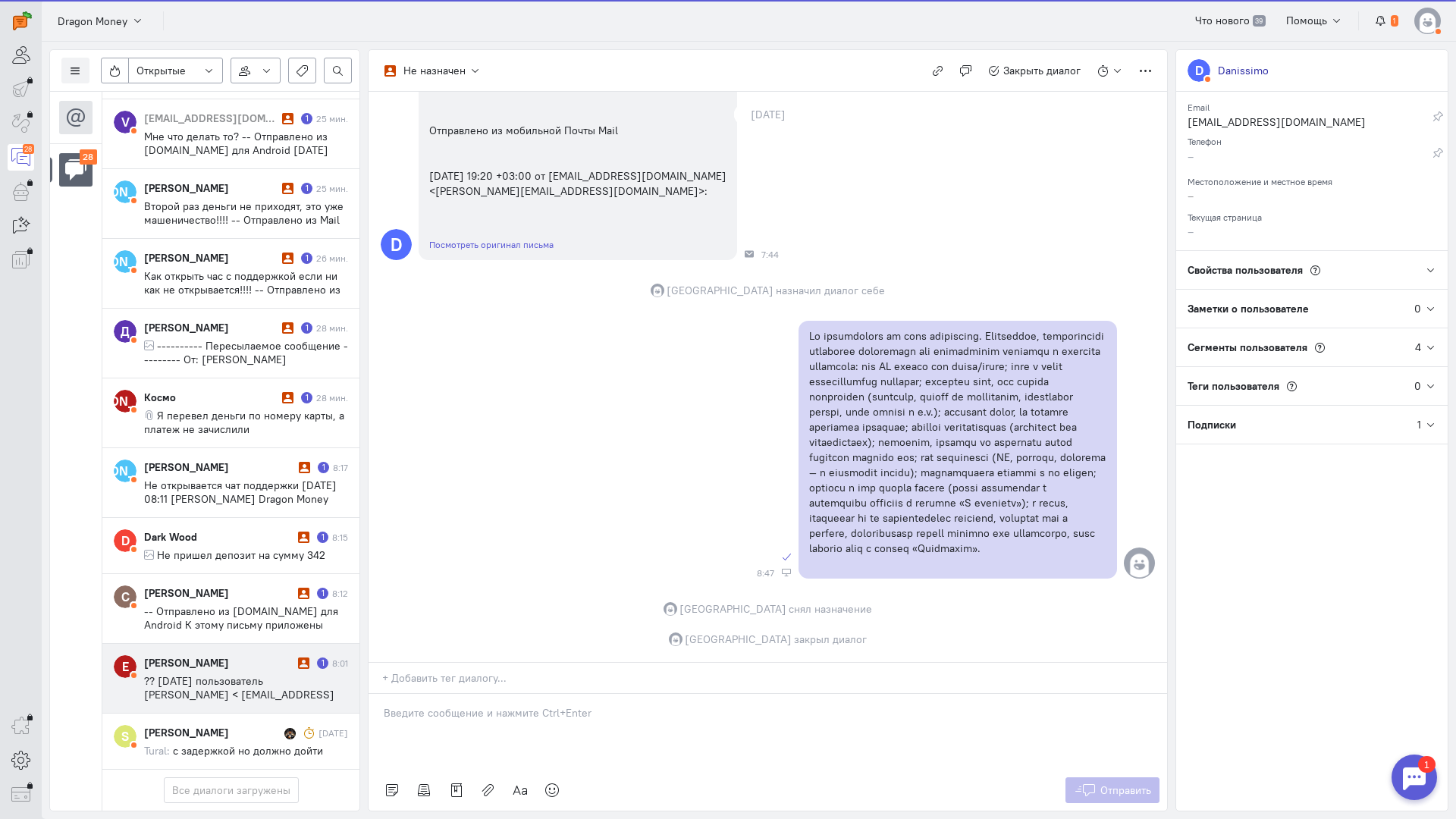
scroll to position [1358, 0]
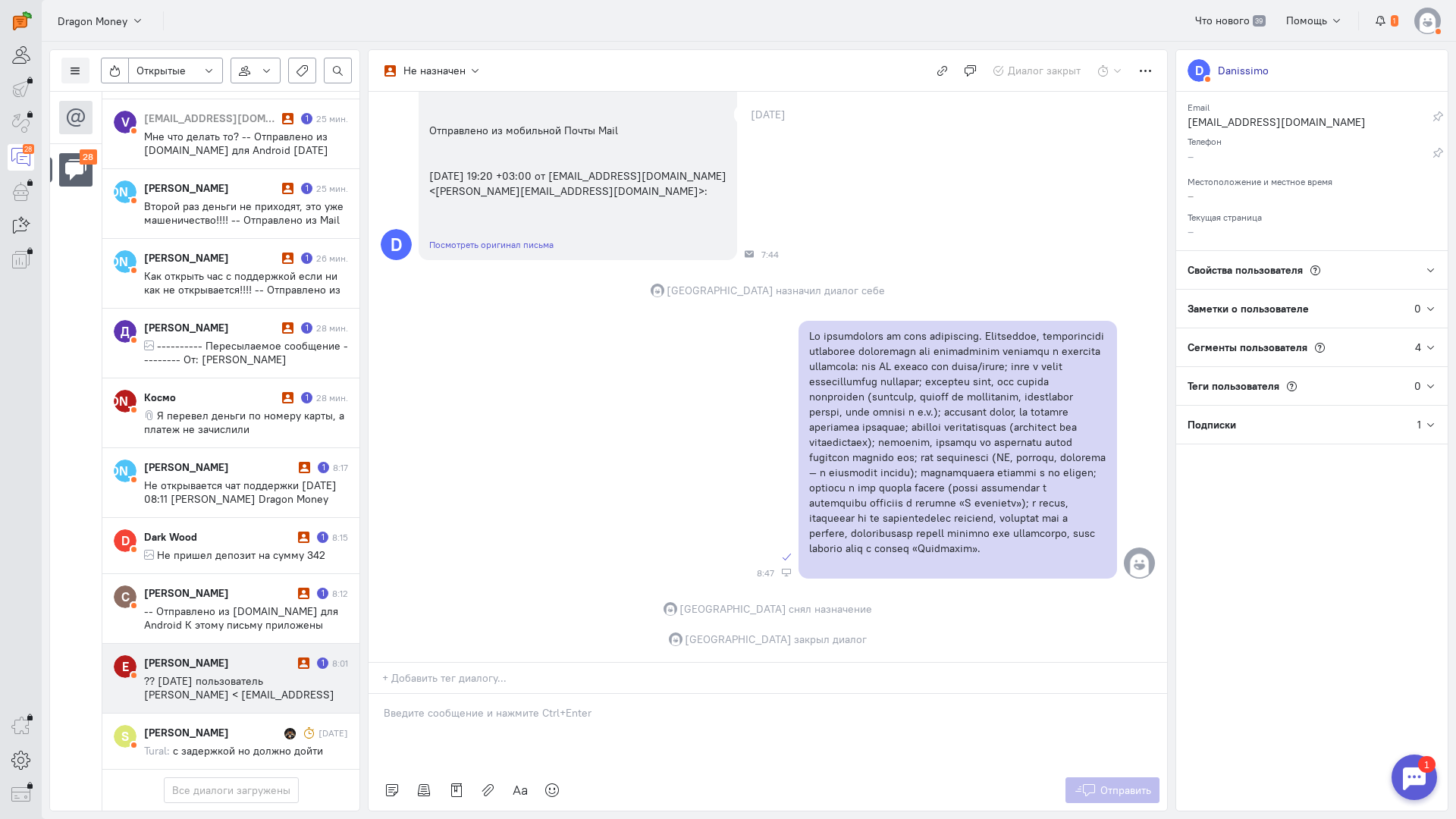
click at [238, 674] on span "?? [DATE] пользователь [PERSON_NAME] < [EMAIL_ADDRESS][DOMAIN_NAME]> написал:" at bounding box center [239, 694] width 191 height 41
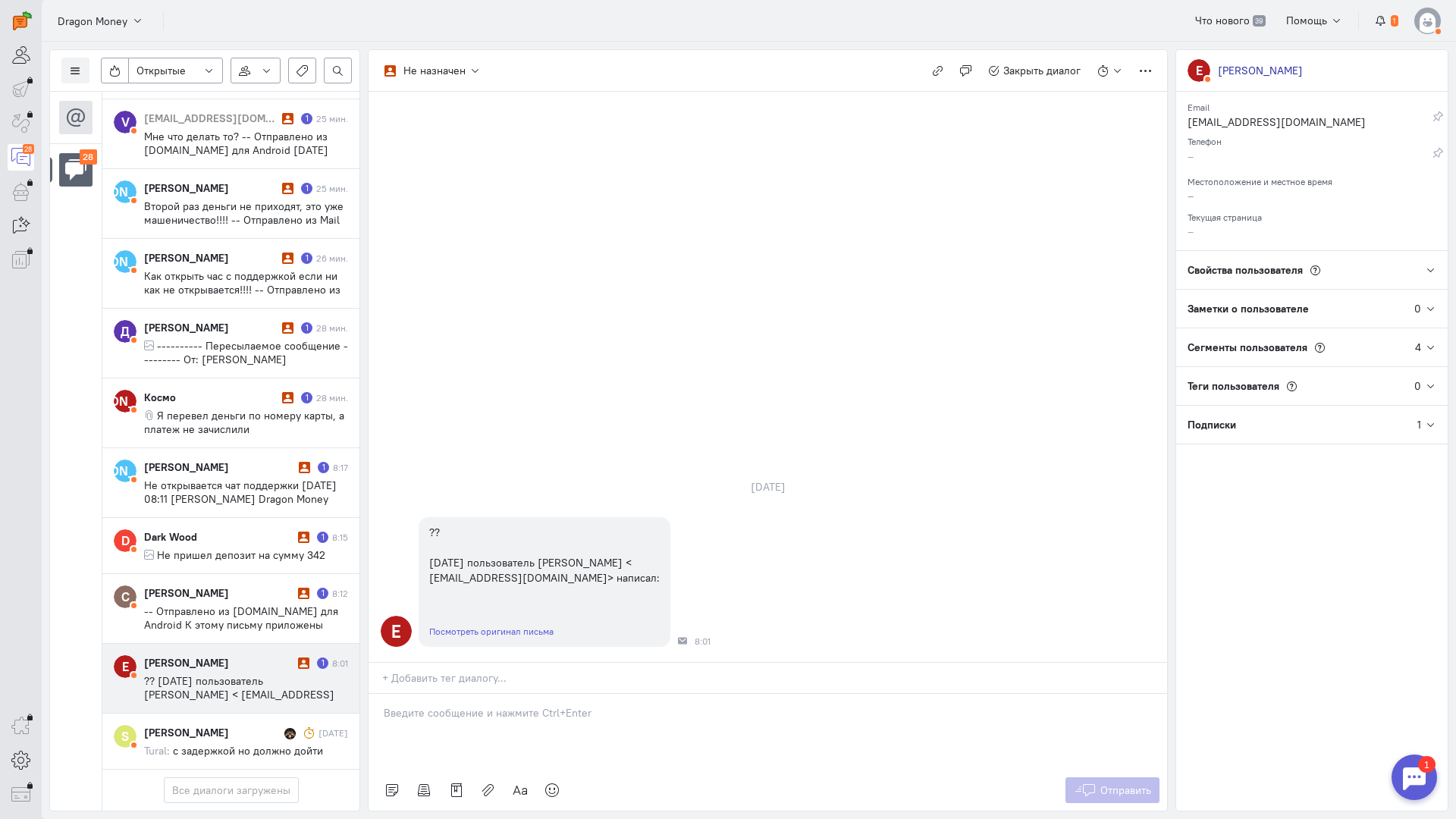
drag, startPoint x: 457, startPoint y: 648, endPoint x: 449, endPoint y: 646, distance: 8.2
click at [457, 694] on div at bounding box center [767, 731] width 798 height 75
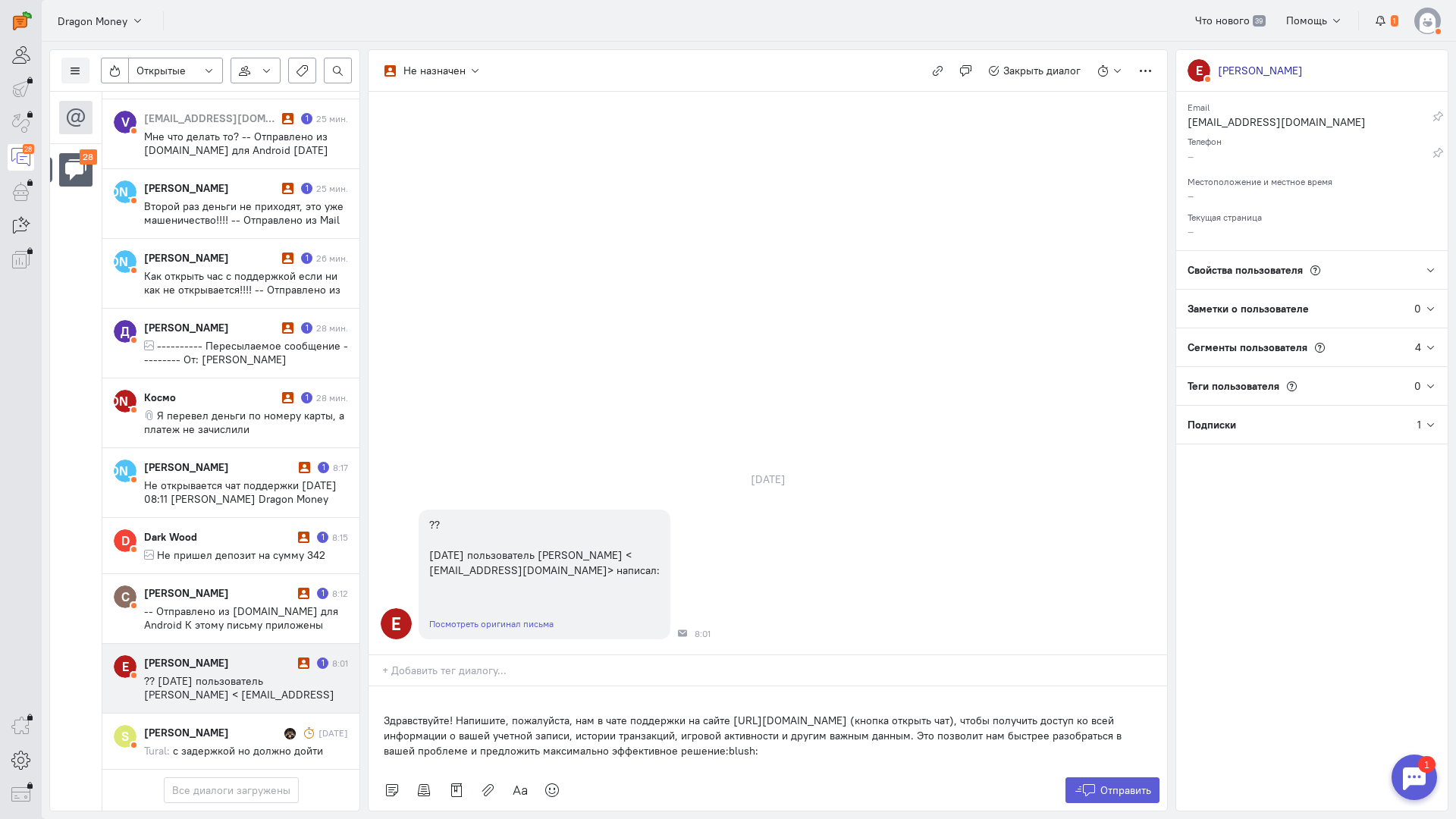
click at [378, 686] on div "Здравствуйте! Напишите, пожалуйста, нам в чате поддержки на сайте [URL][DOMAIN_…" at bounding box center [767, 728] width 798 height 83
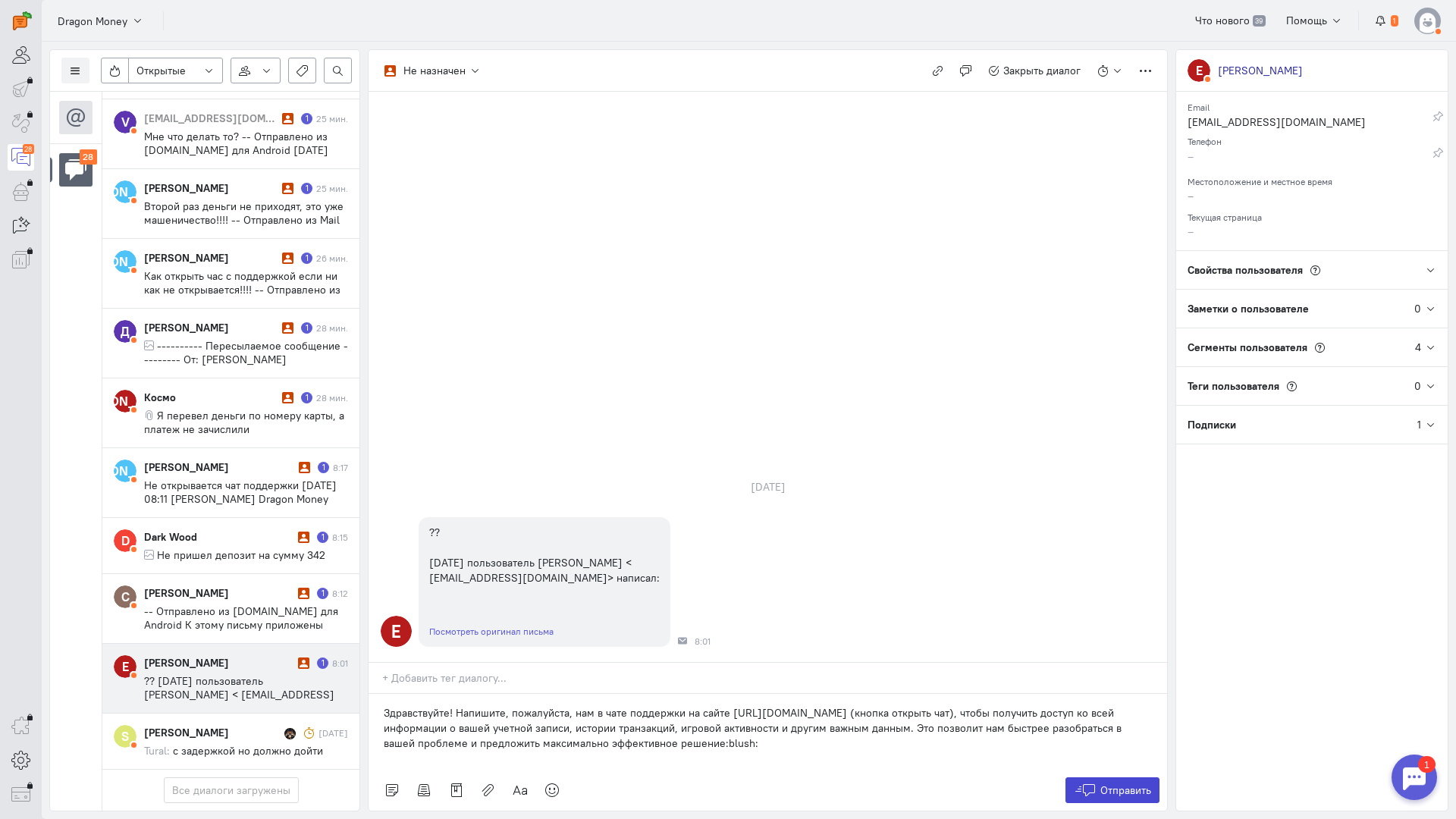
click at [1087, 783] on icon at bounding box center [1085, 790] width 23 height 15
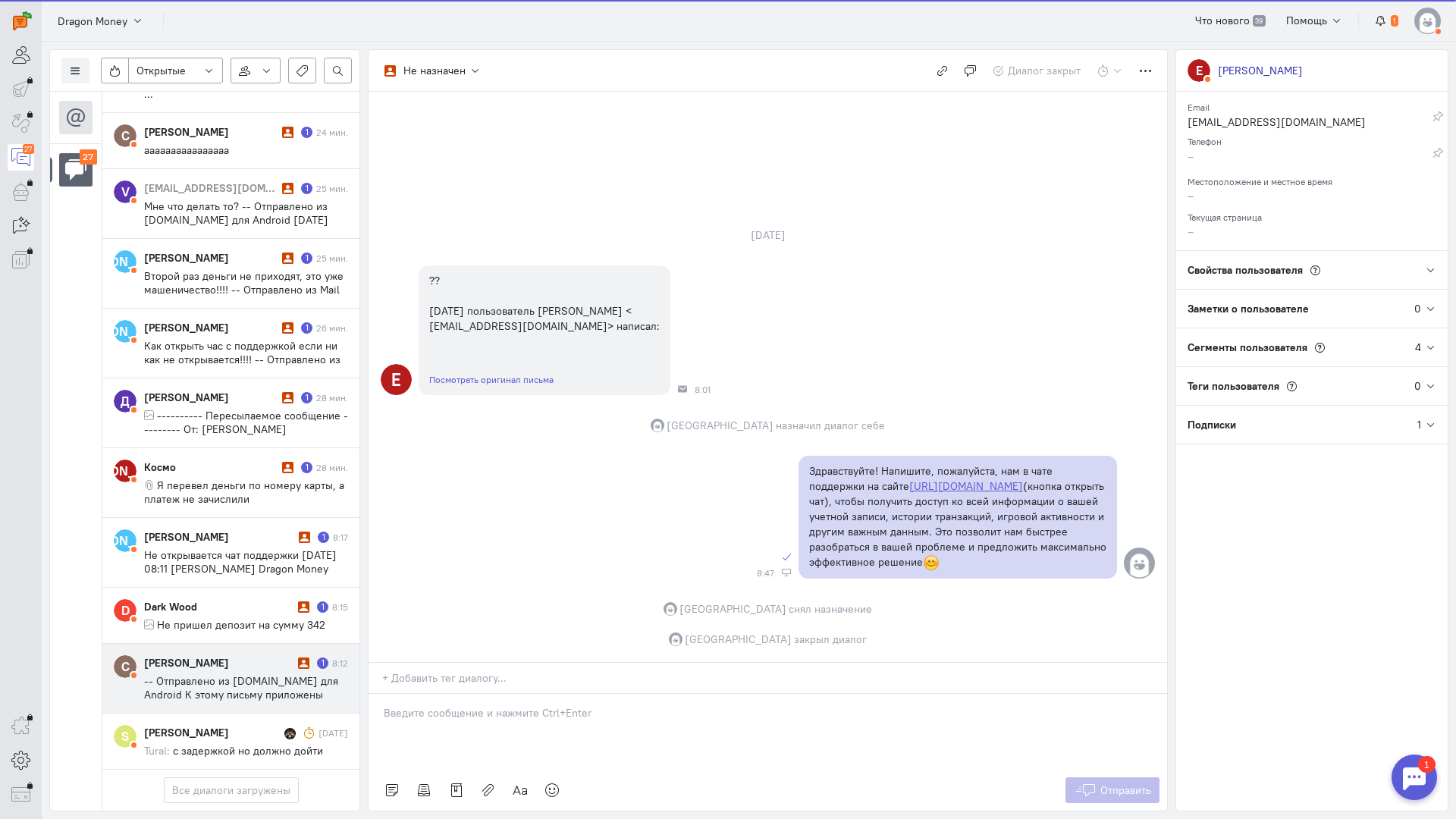
scroll to position [1290, 0]
click at [179, 674] on span "-- Отправлено из [DOMAIN_NAME] для Android К этому письму приложены ссылки на с…" at bounding box center [244, 715] width 199 height 81
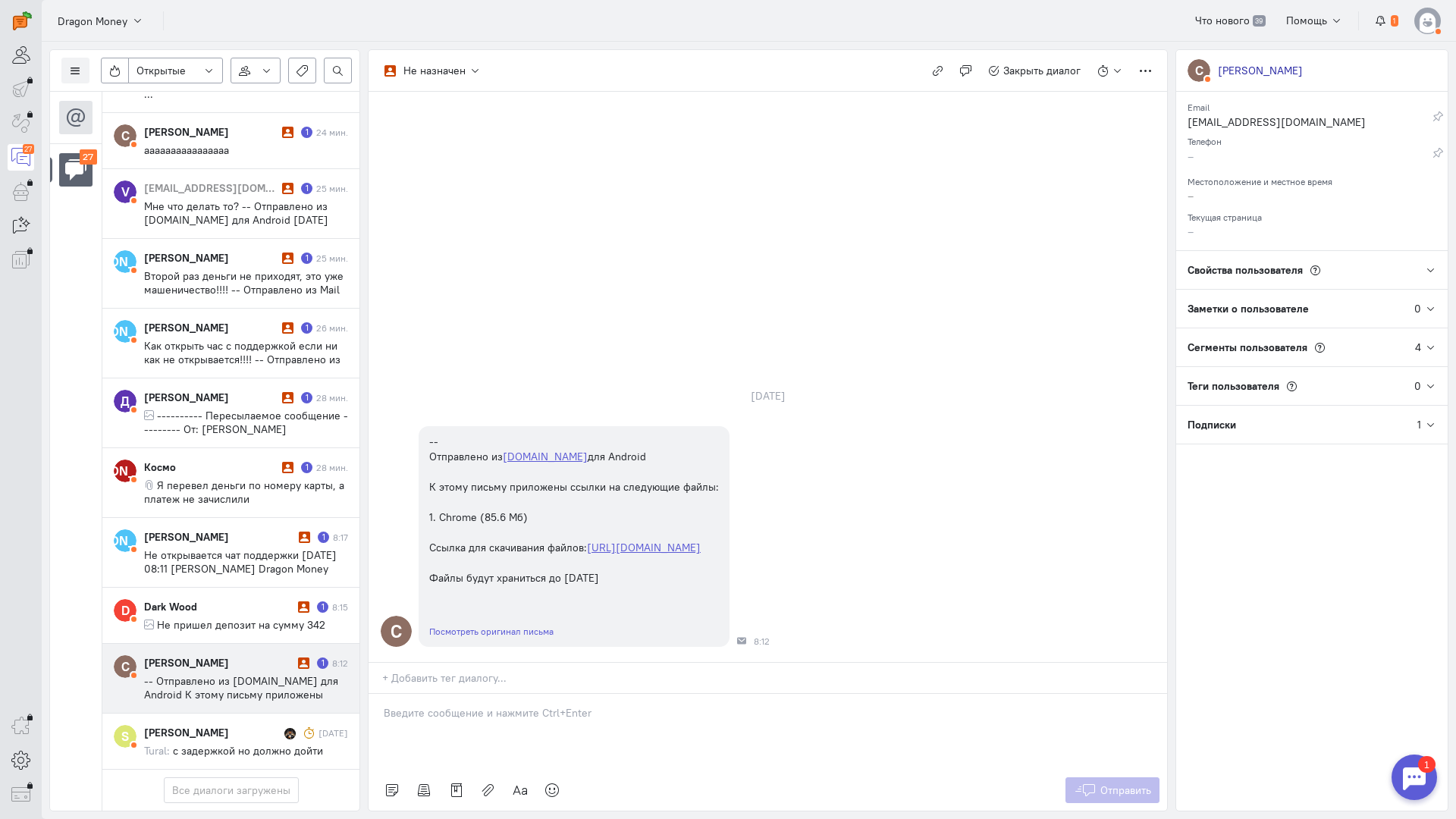
click at [456, 694] on div at bounding box center [767, 731] width 798 height 75
click at [1135, 783] on span "Отправить" at bounding box center [1126, 790] width 51 height 14
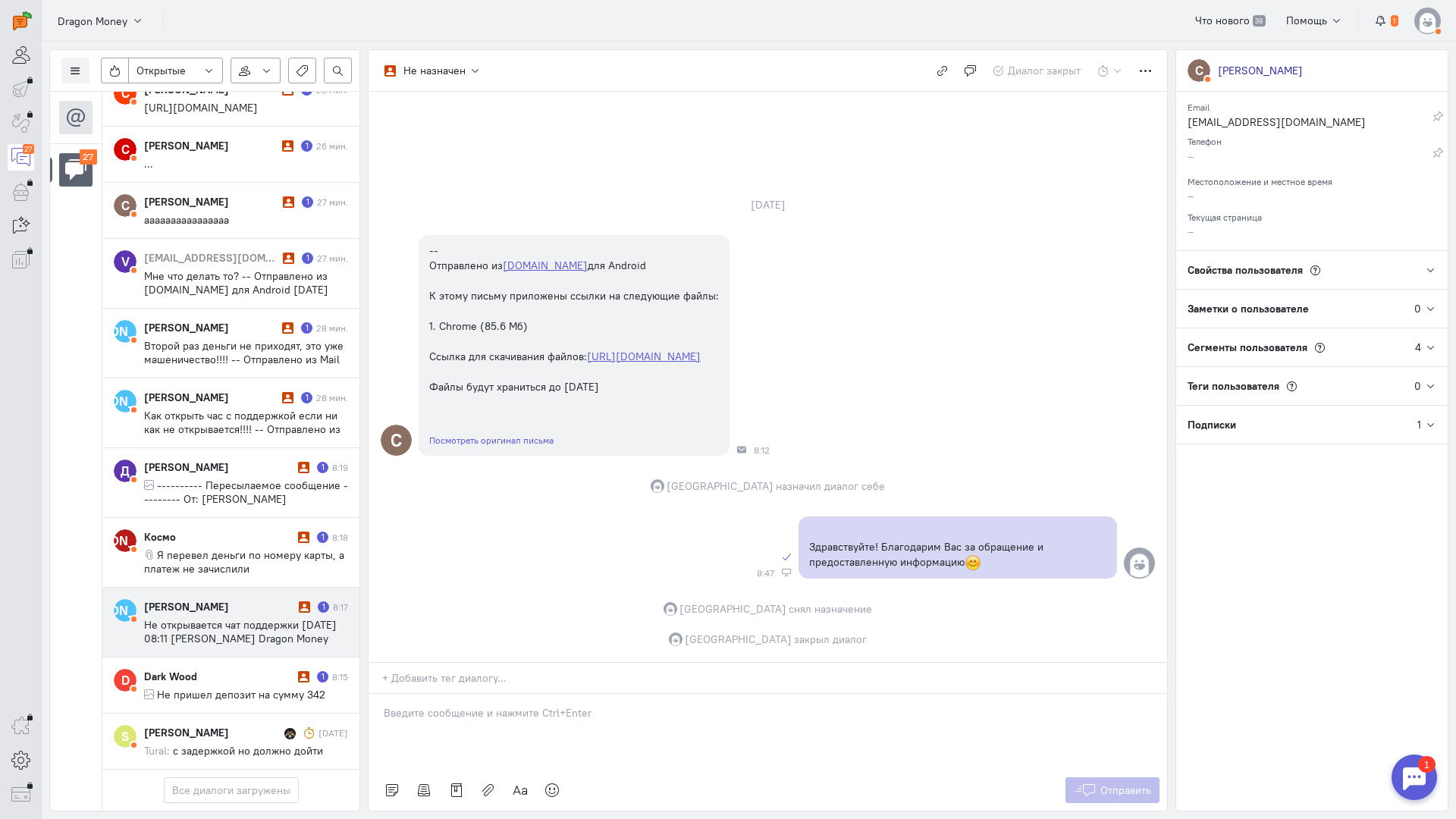
click at [262, 588] on cq-conversation-card "[PERSON_NAME] [PERSON_NAME] 1 8:17 Не открывается чат поддержки [DATE] 08:11 [P…" at bounding box center [231, 622] width 257 height 69
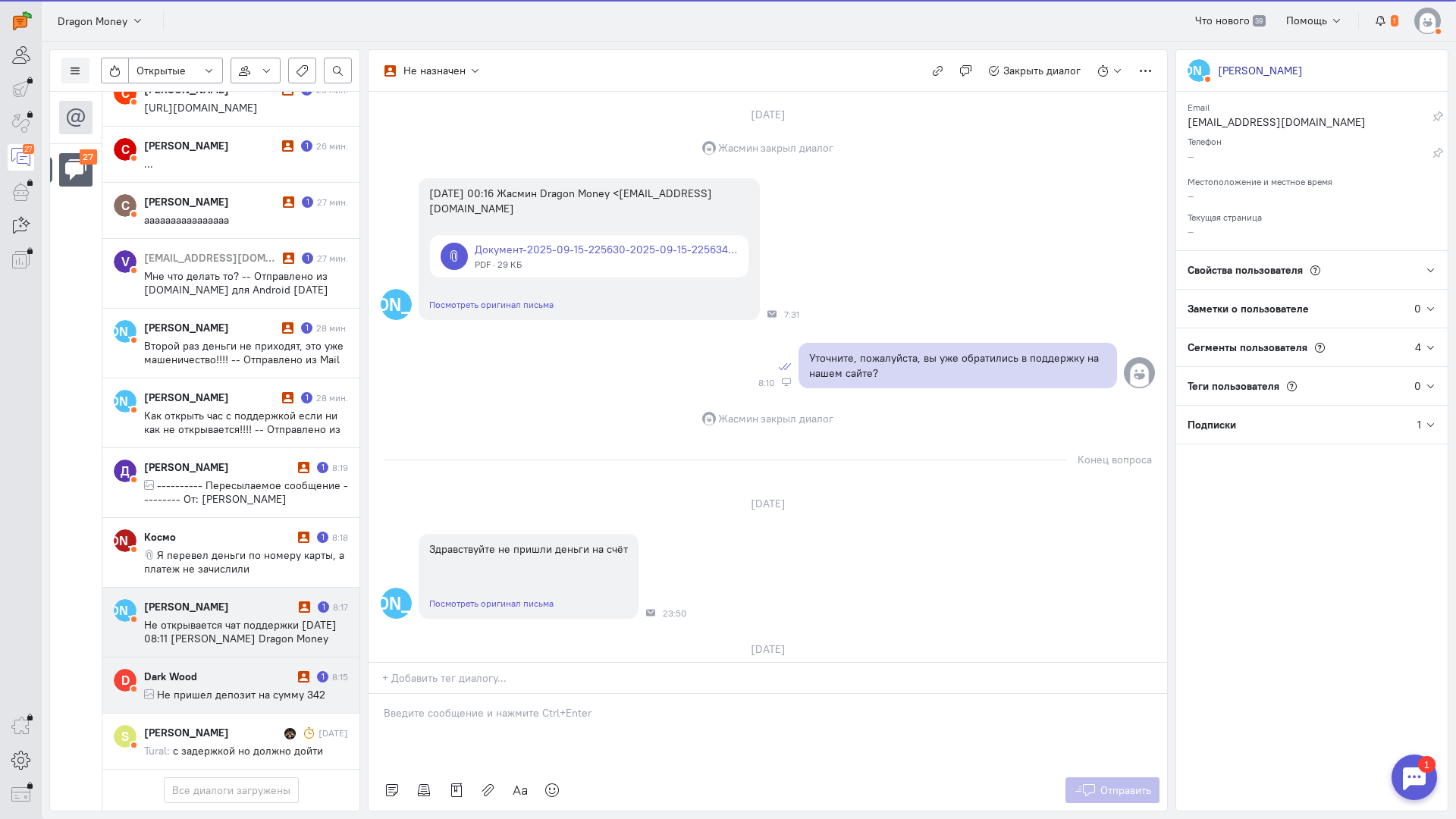
scroll to position [1543, 0]
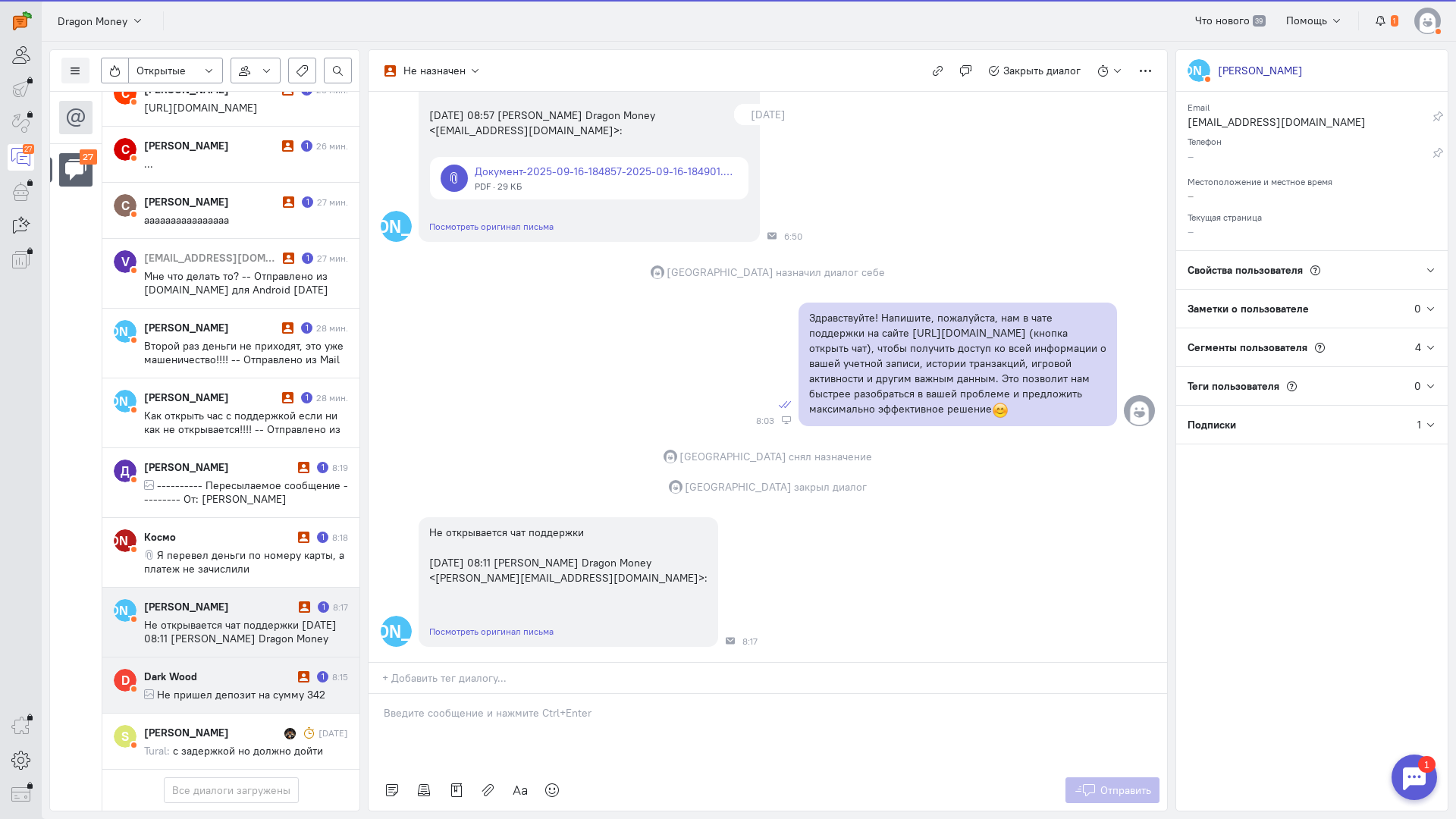
click at [208, 688] on span "Не пришел депозит на сумму 342" at bounding box center [241, 695] width 168 height 14
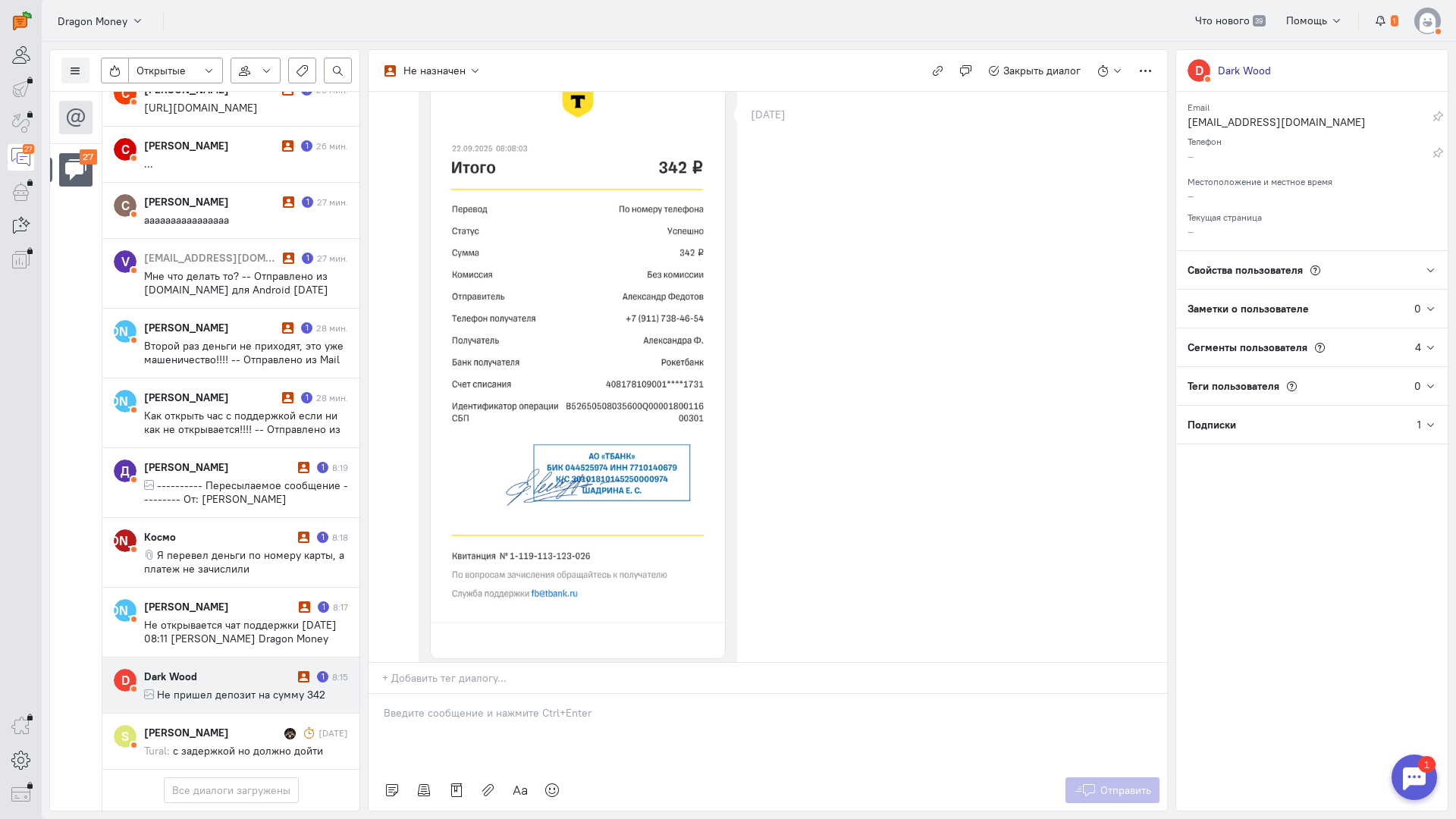
scroll to position [343, 0]
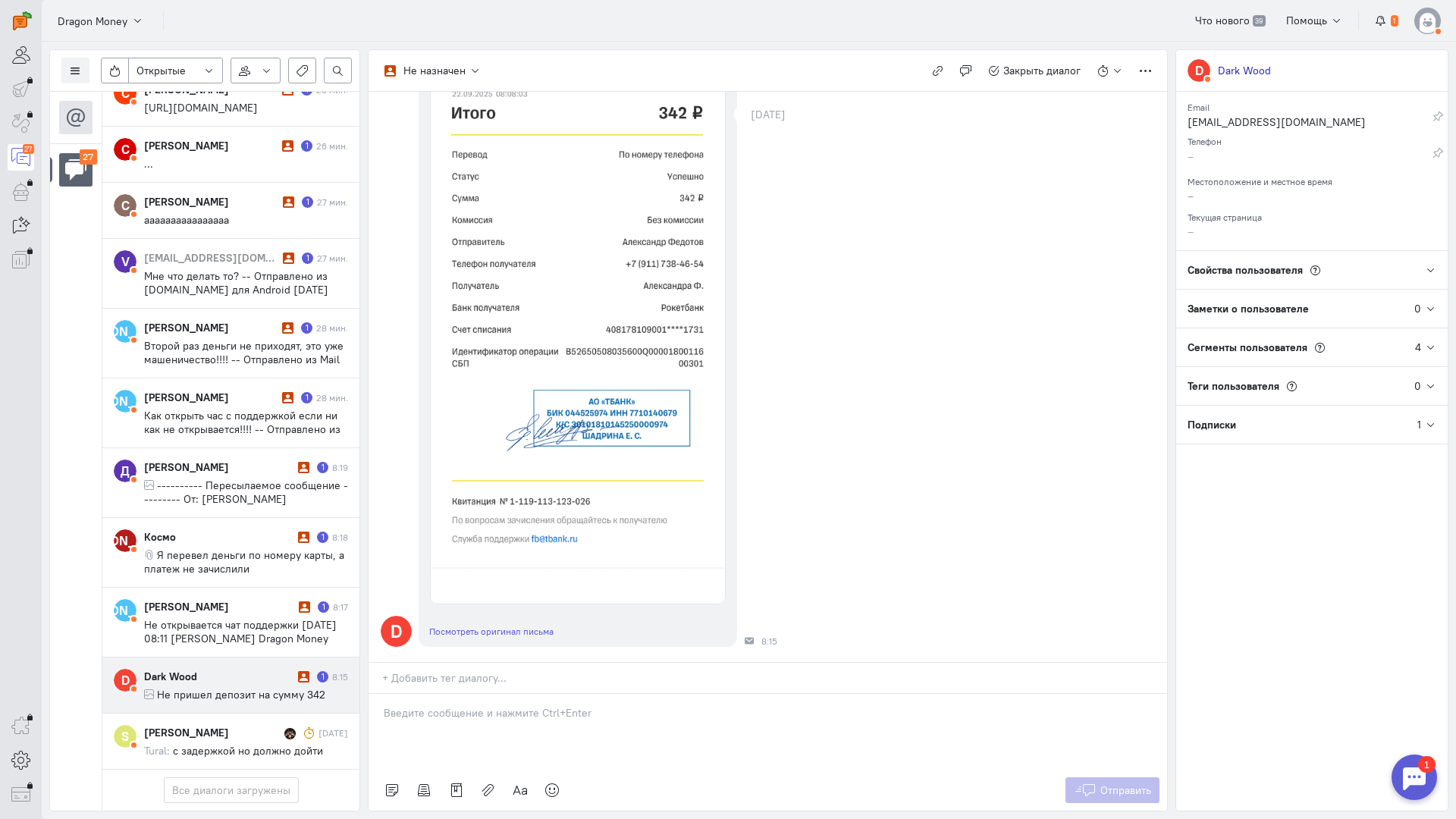
click at [197, 669] on div "Dark Wood" at bounding box center [218, 676] width 150 height 15
click at [534, 694] on div at bounding box center [767, 731] width 798 height 75
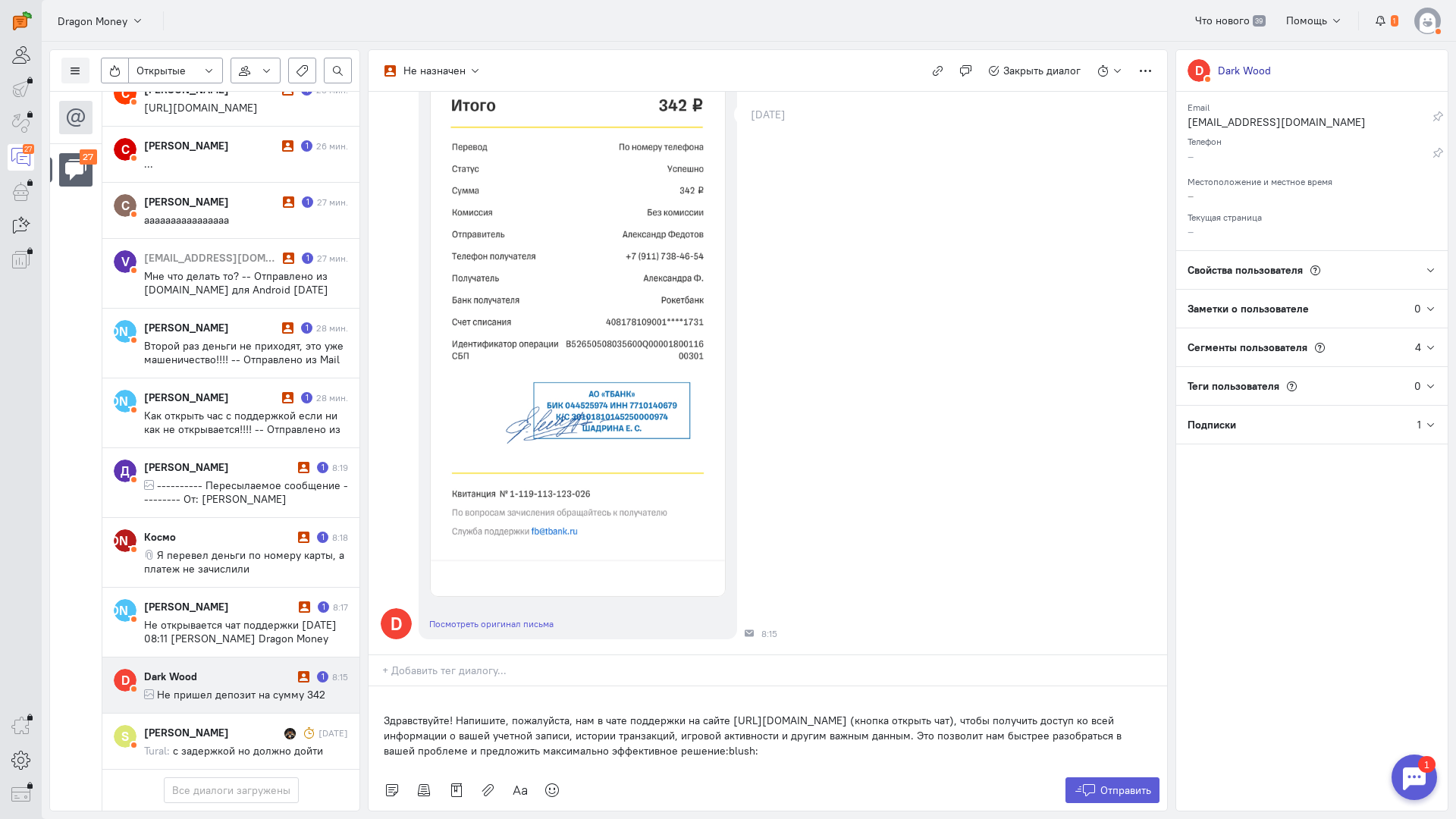
click at [380, 686] on div "Здравствуйте! Напишите, пожалуйста, нам в чате поддержки на сайте [URL][DOMAIN_…" at bounding box center [767, 728] width 798 height 83
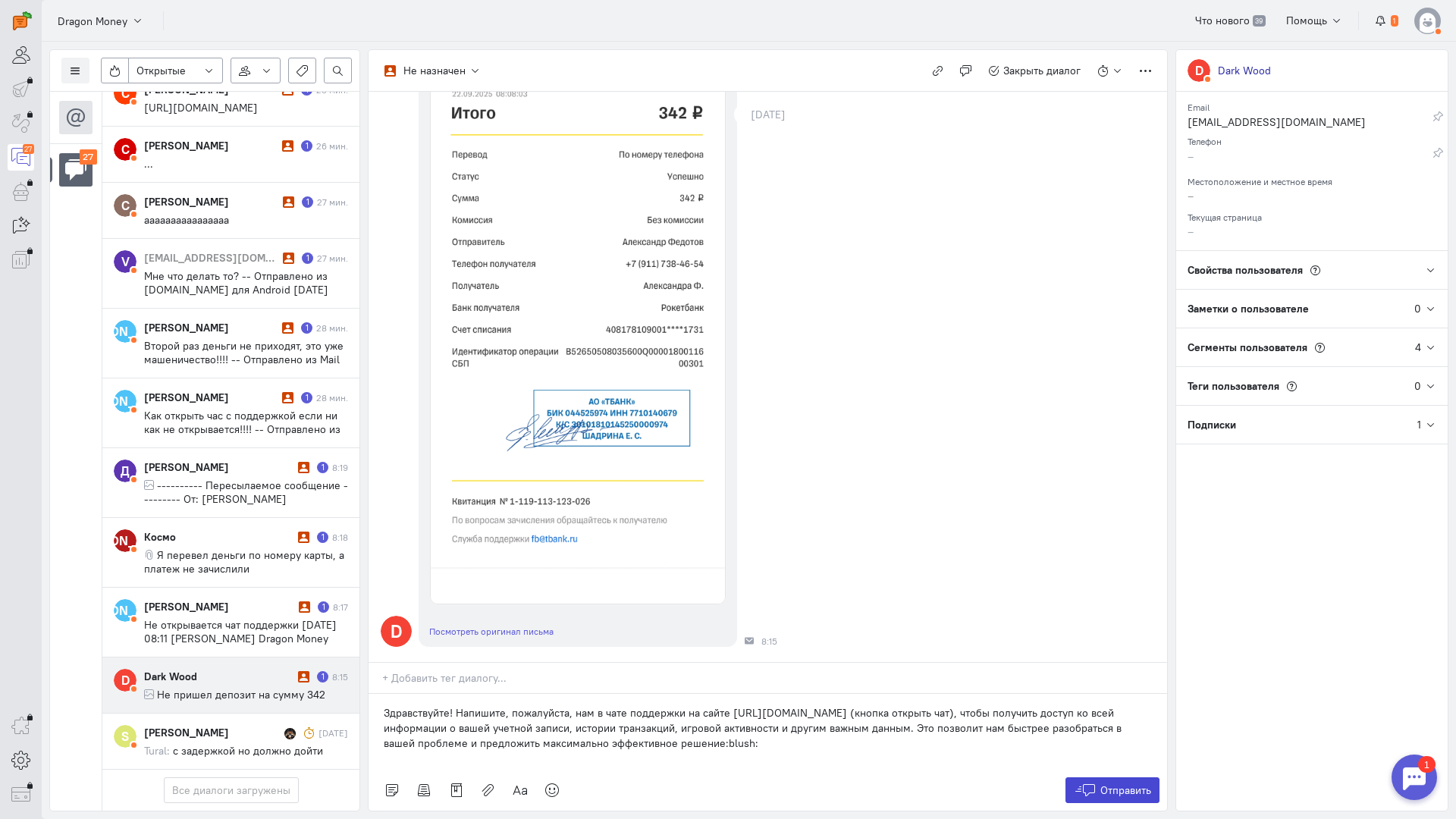
click at [1084, 783] on icon at bounding box center [1085, 790] width 23 height 15
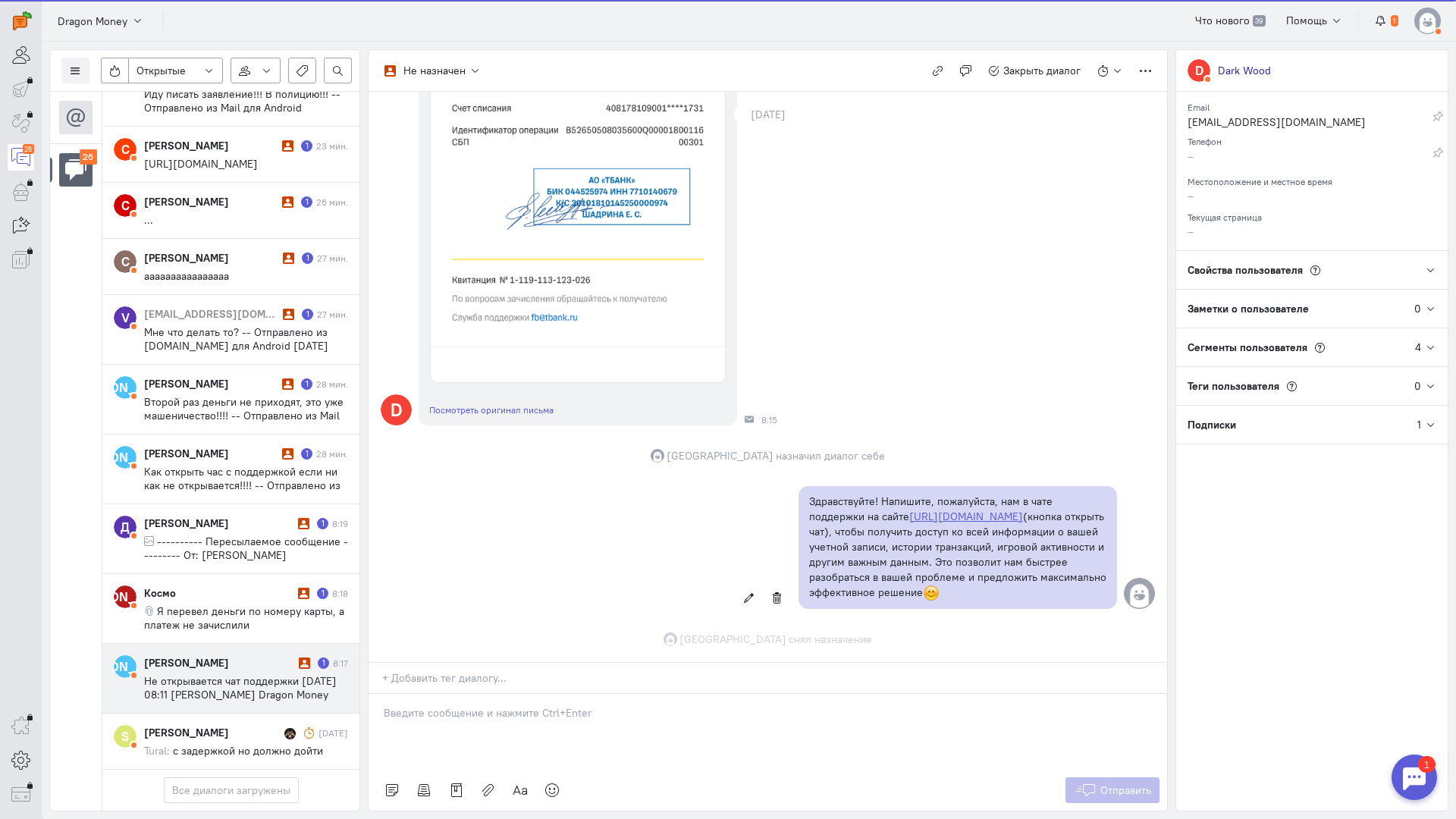
scroll to position [595, 0]
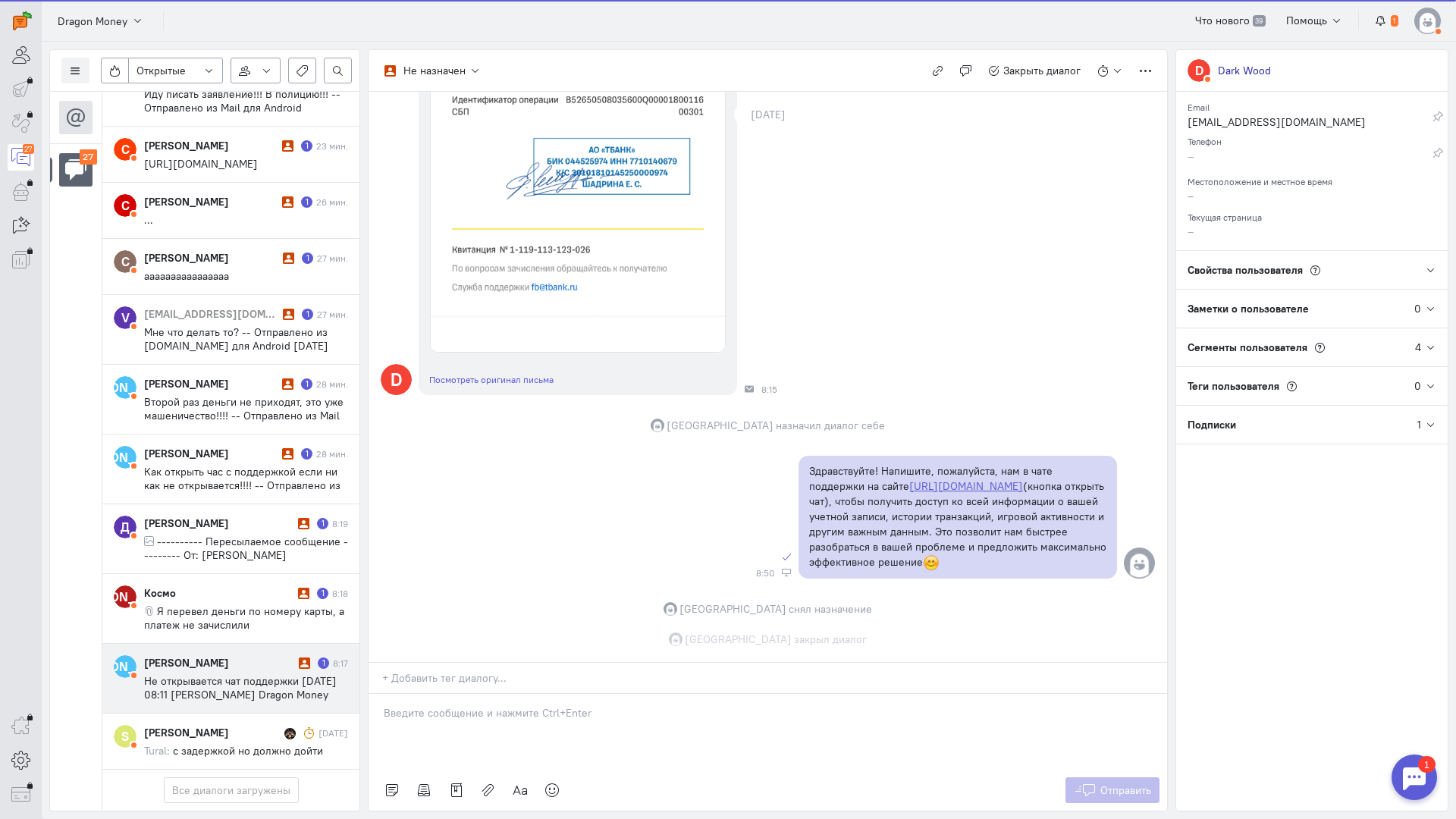
click at [255, 674] on span "Не открывается чат поддержки [DATE] 08:11 [PERSON_NAME] Dragon Money <[PERSON_N…" at bounding box center [240, 701] width 192 height 55
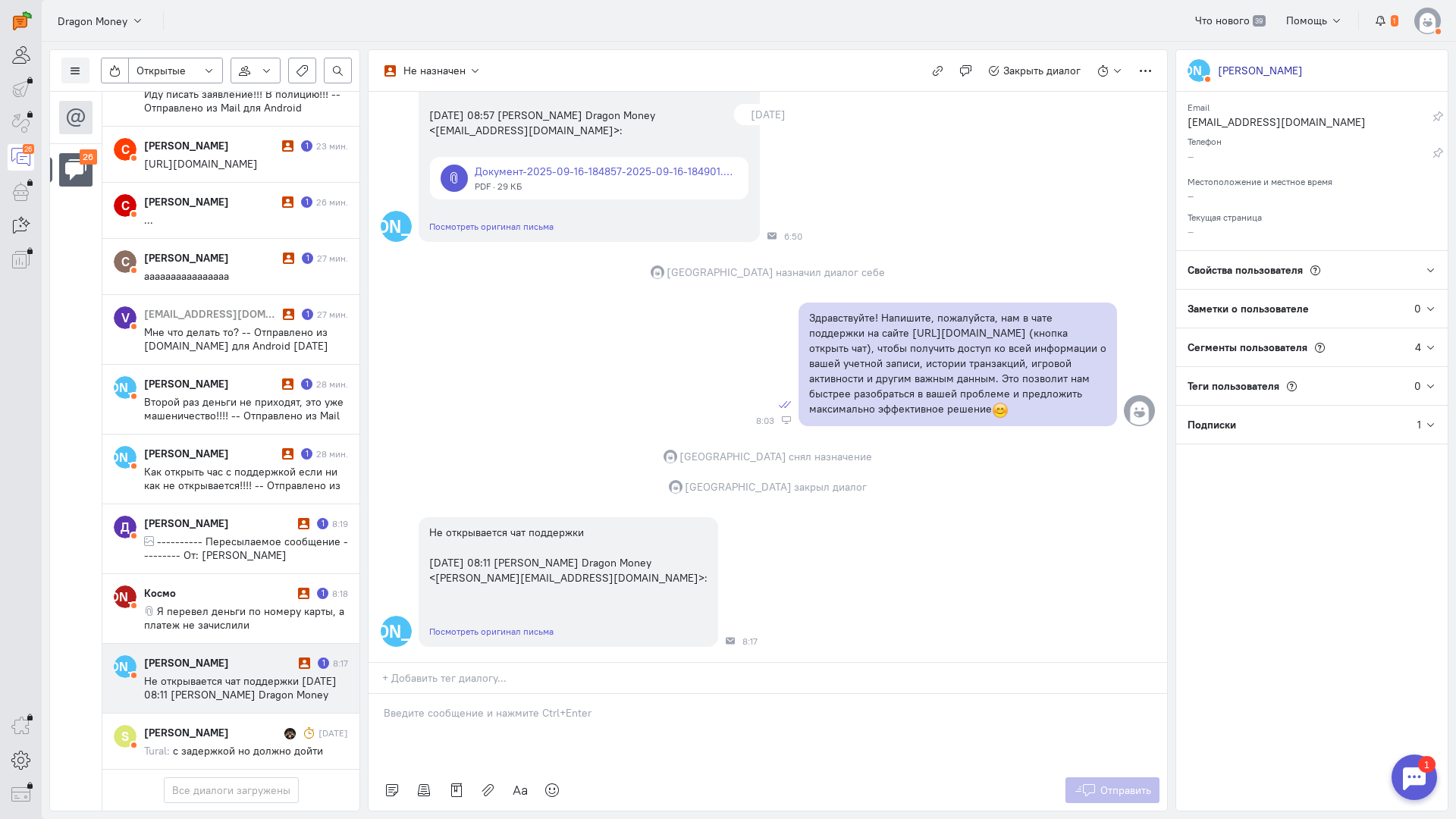
scroll to position [1543, 0]
click at [536, 694] on div at bounding box center [767, 731] width 798 height 75
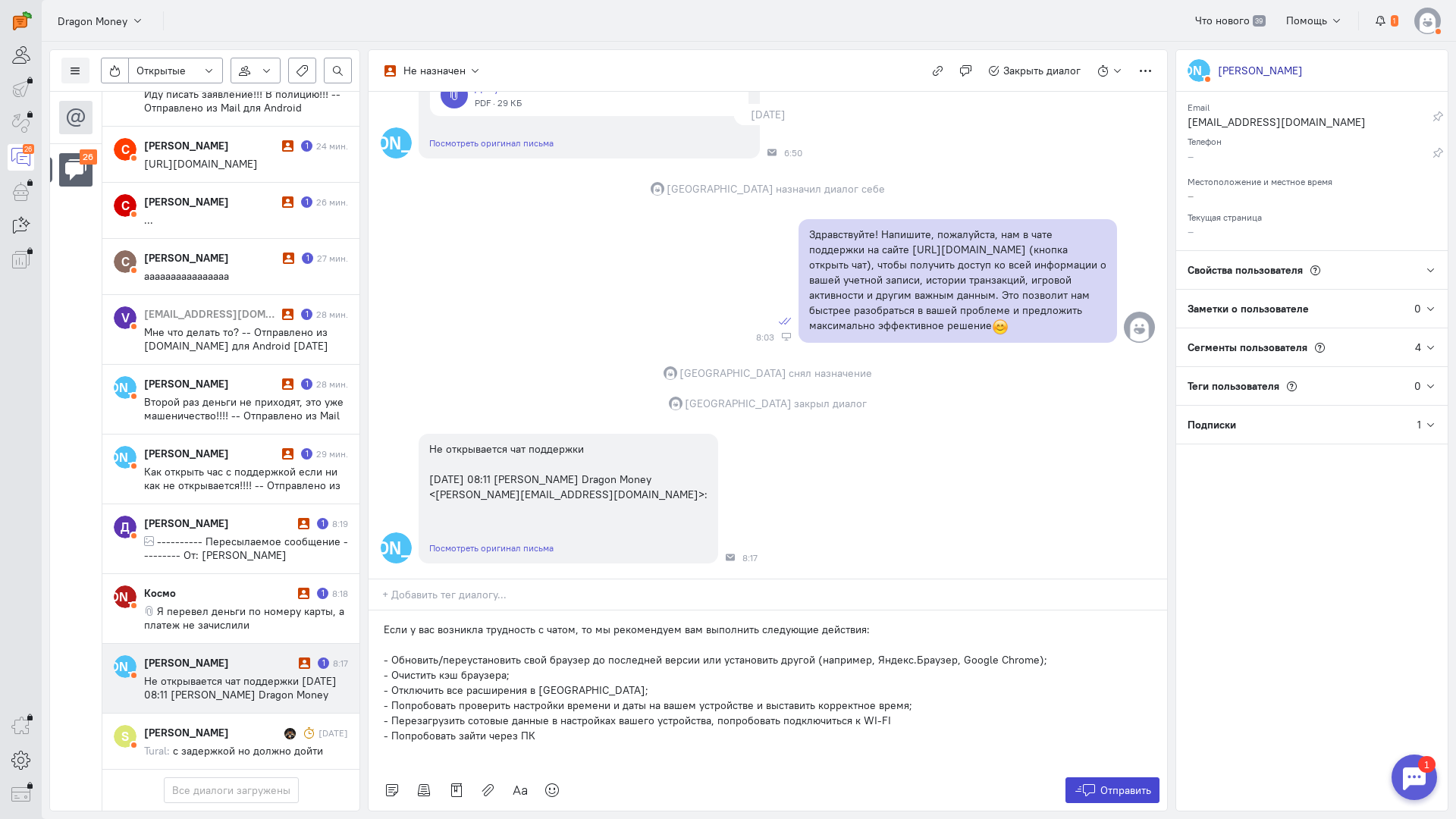
click at [1122, 783] on span "Отправить" at bounding box center [1126, 790] width 51 height 14
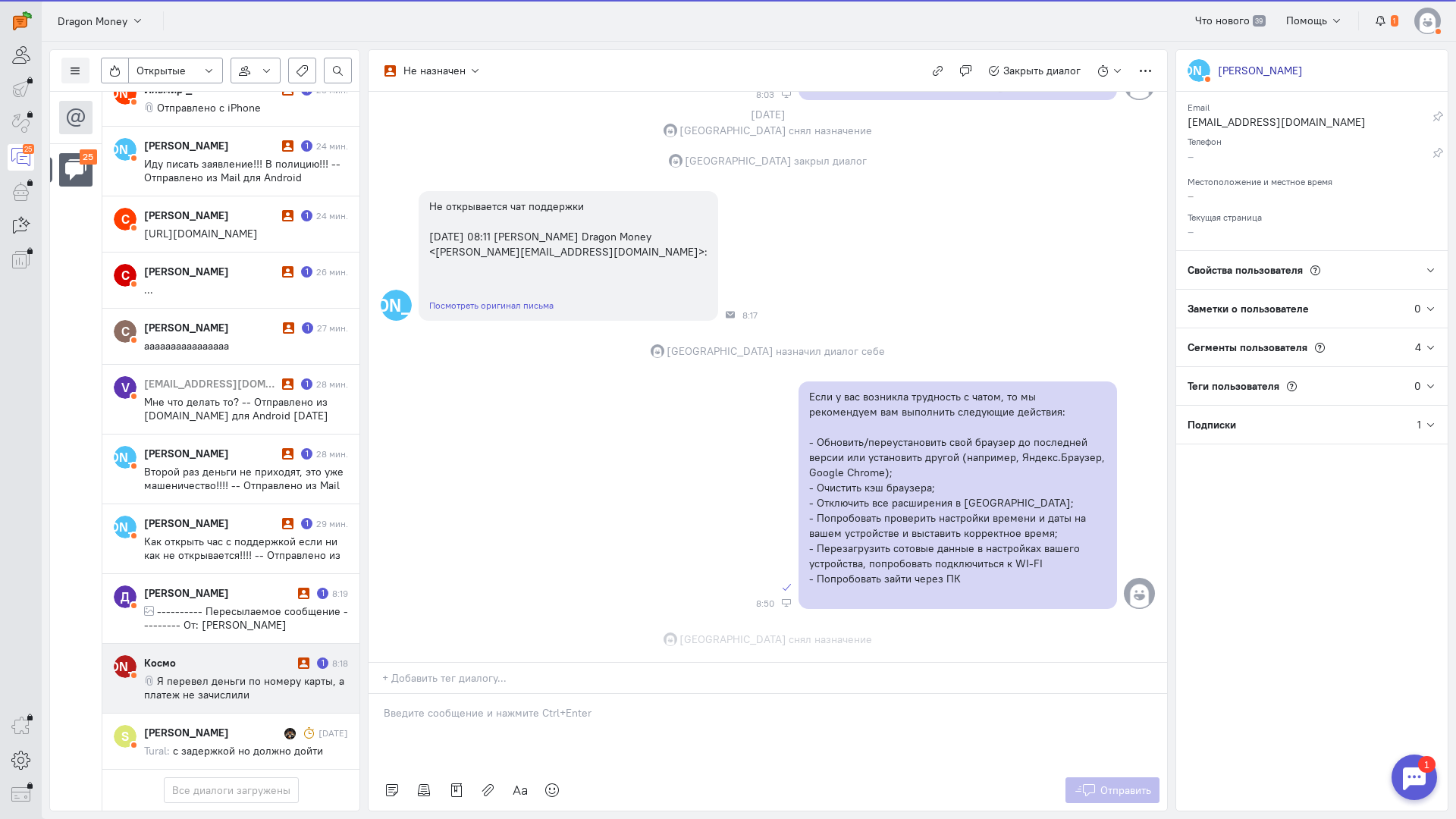
scroll to position [1899, 0]
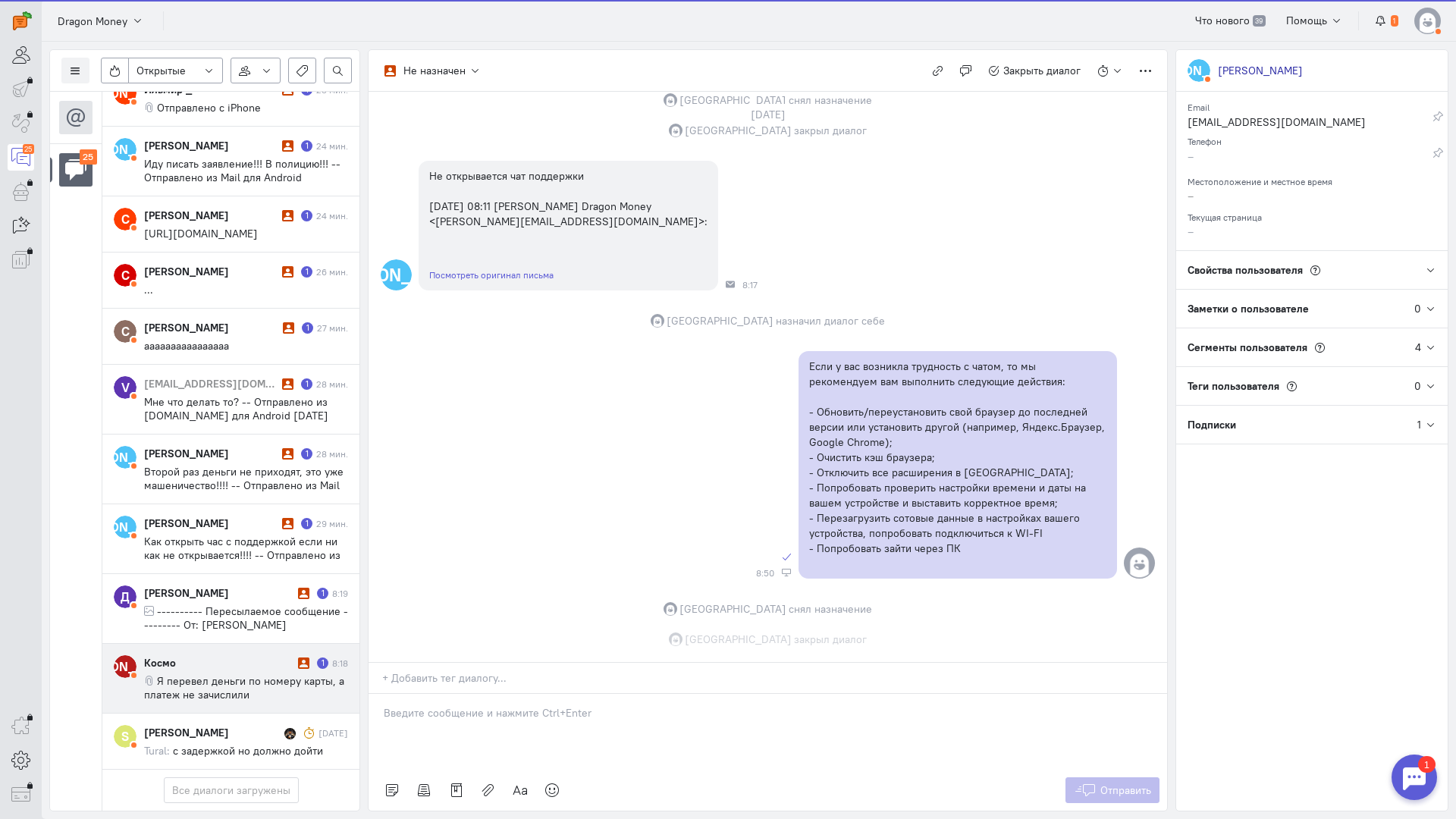
click at [247, 674] on span "Я перевел деньги по номеру карты, а платеж не зачислили" at bounding box center [244, 687] width 200 height 27
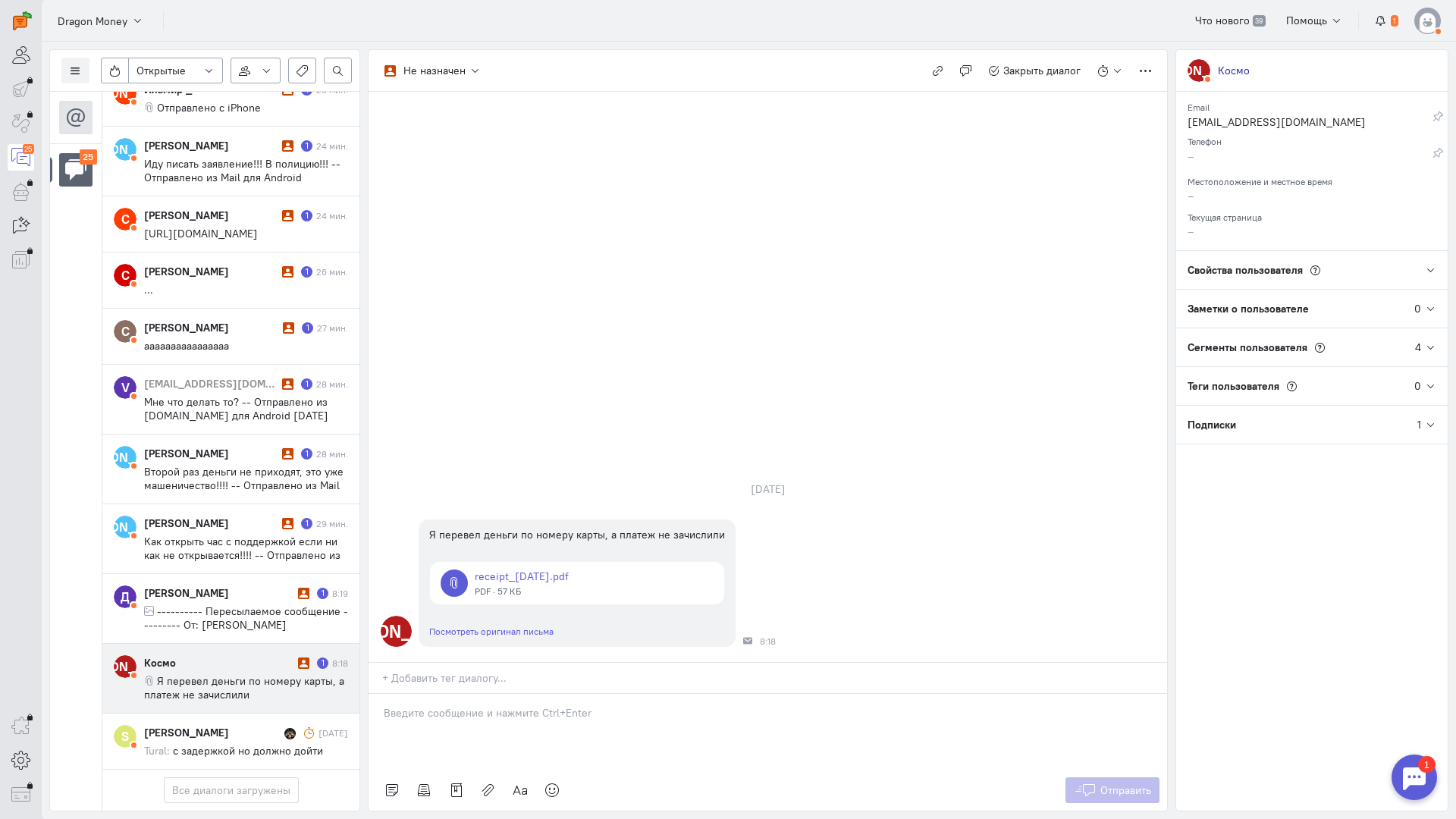
click at [484, 694] on div at bounding box center [767, 731] width 798 height 75
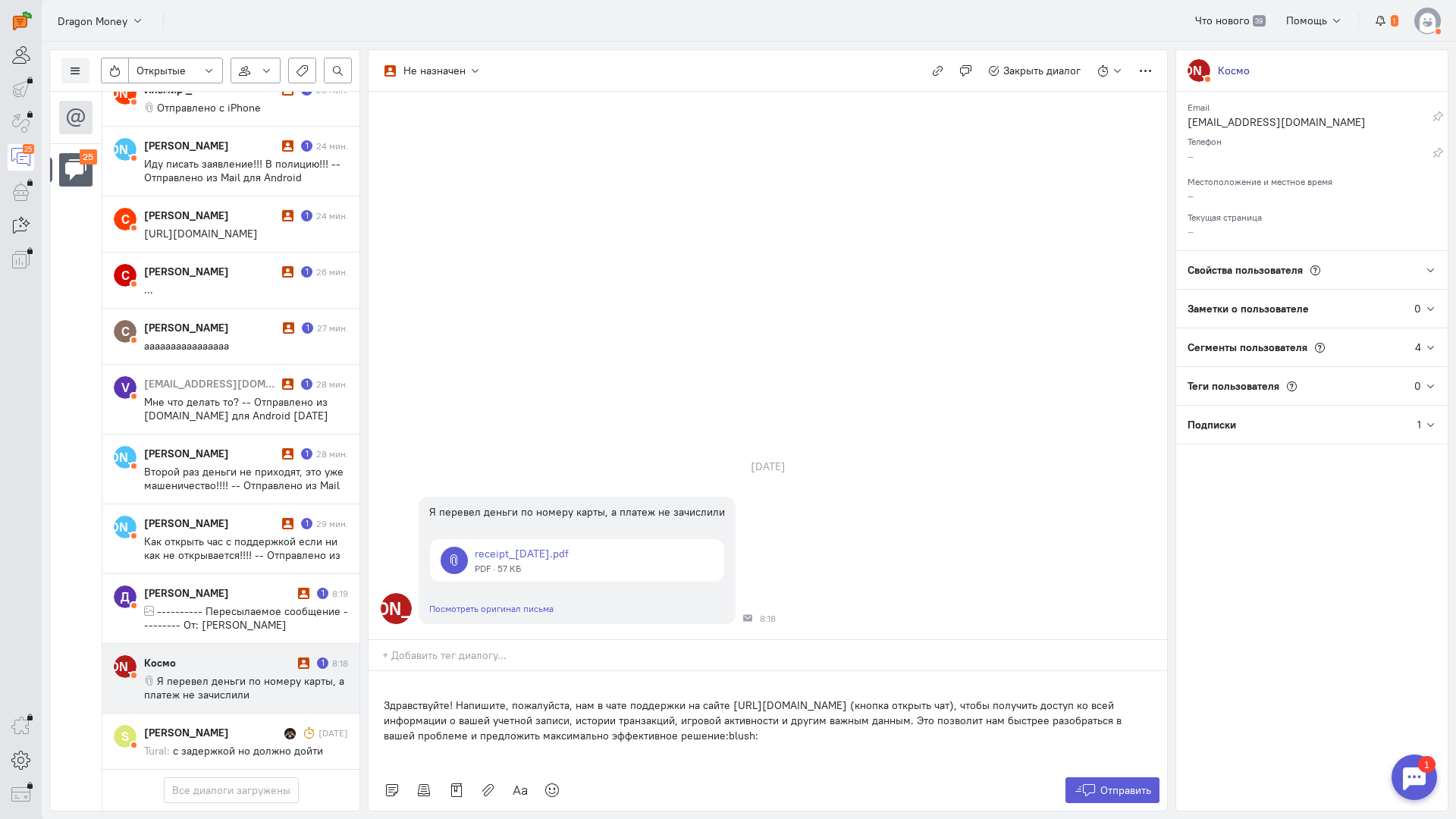
click at [379, 671] on div "Здравствуйте! Напишите, пожалуйста, нам в чате поддержки на сайте [URL][DOMAIN_…" at bounding box center [767, 720] width 798 height 99
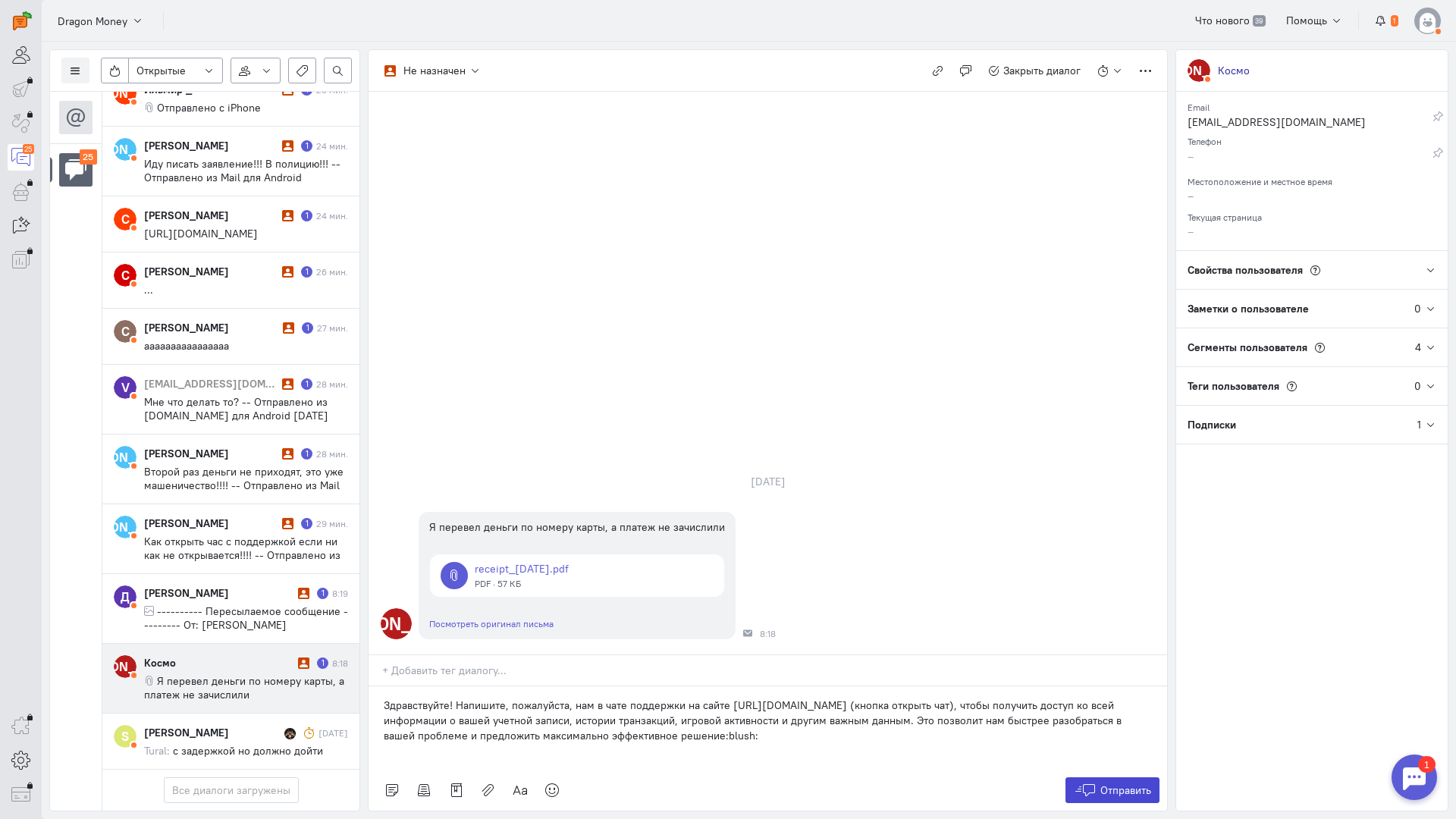
click at [1103, 783] on span "Отправить" at bounding box center [1126, 790] width 51 height 14
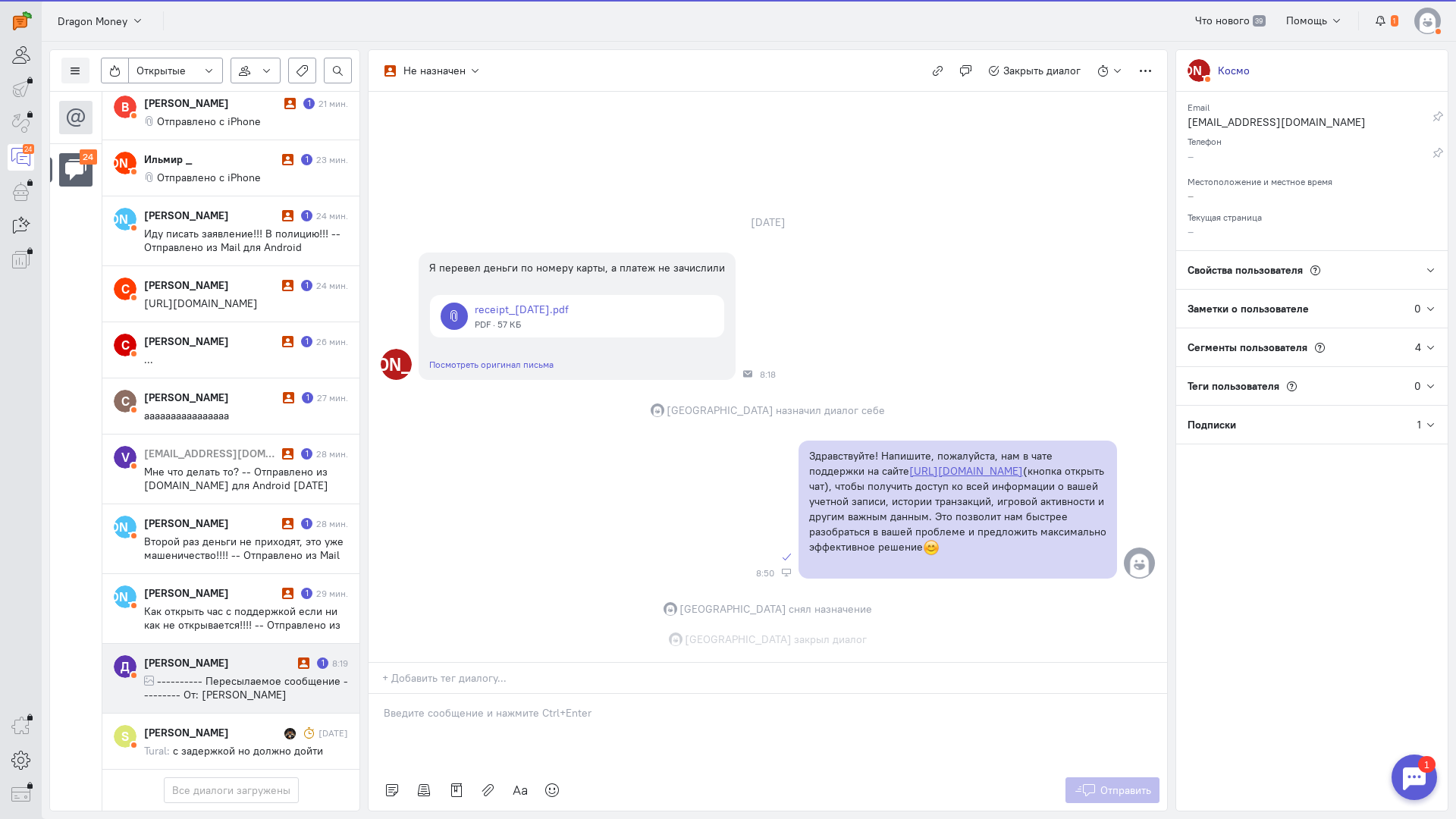
click at [275, 655] on div "[PERSON_NAME]" at bounding box center [218, 662] width 150 height 15
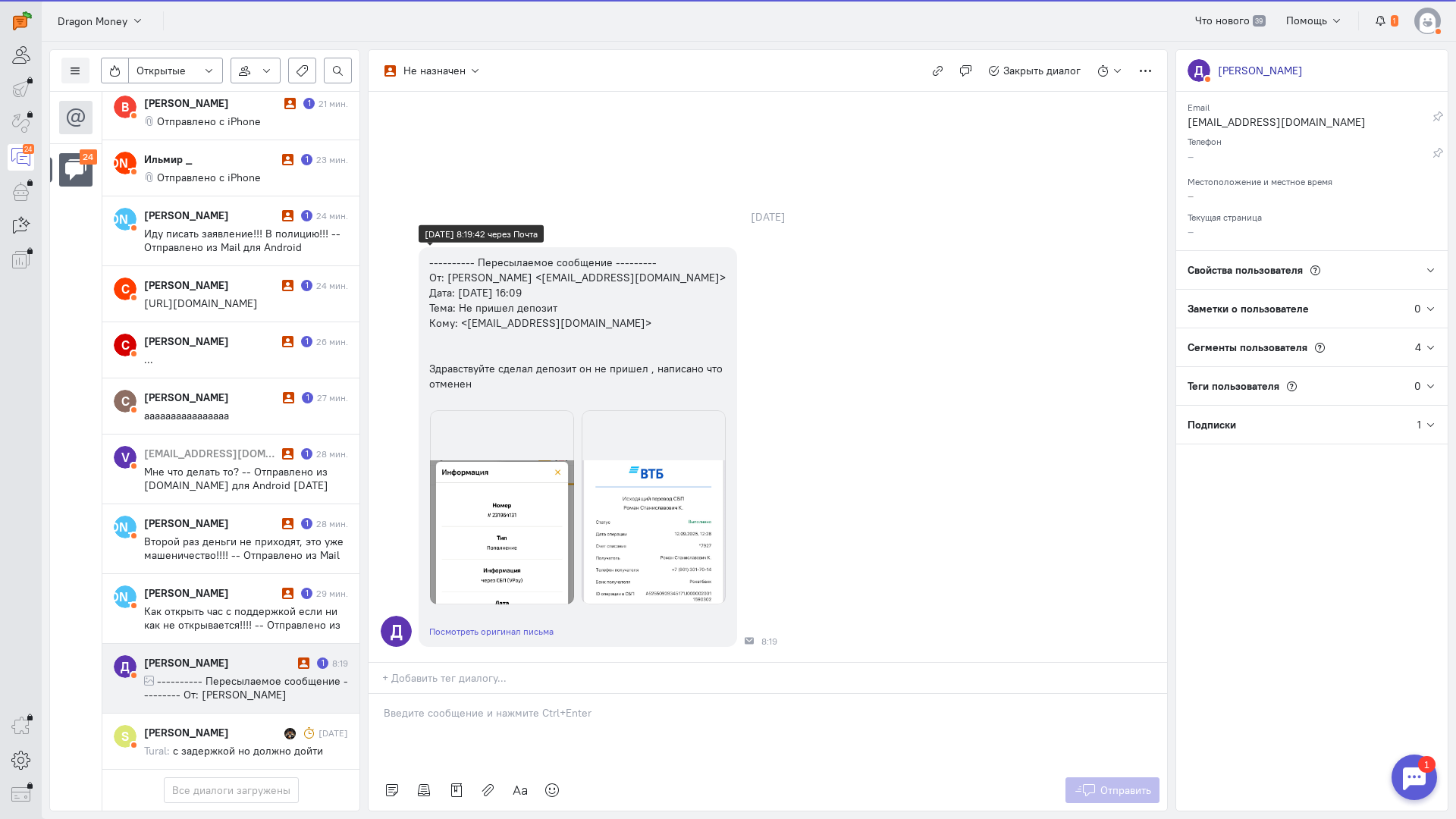
scroll to position [1071, 0]
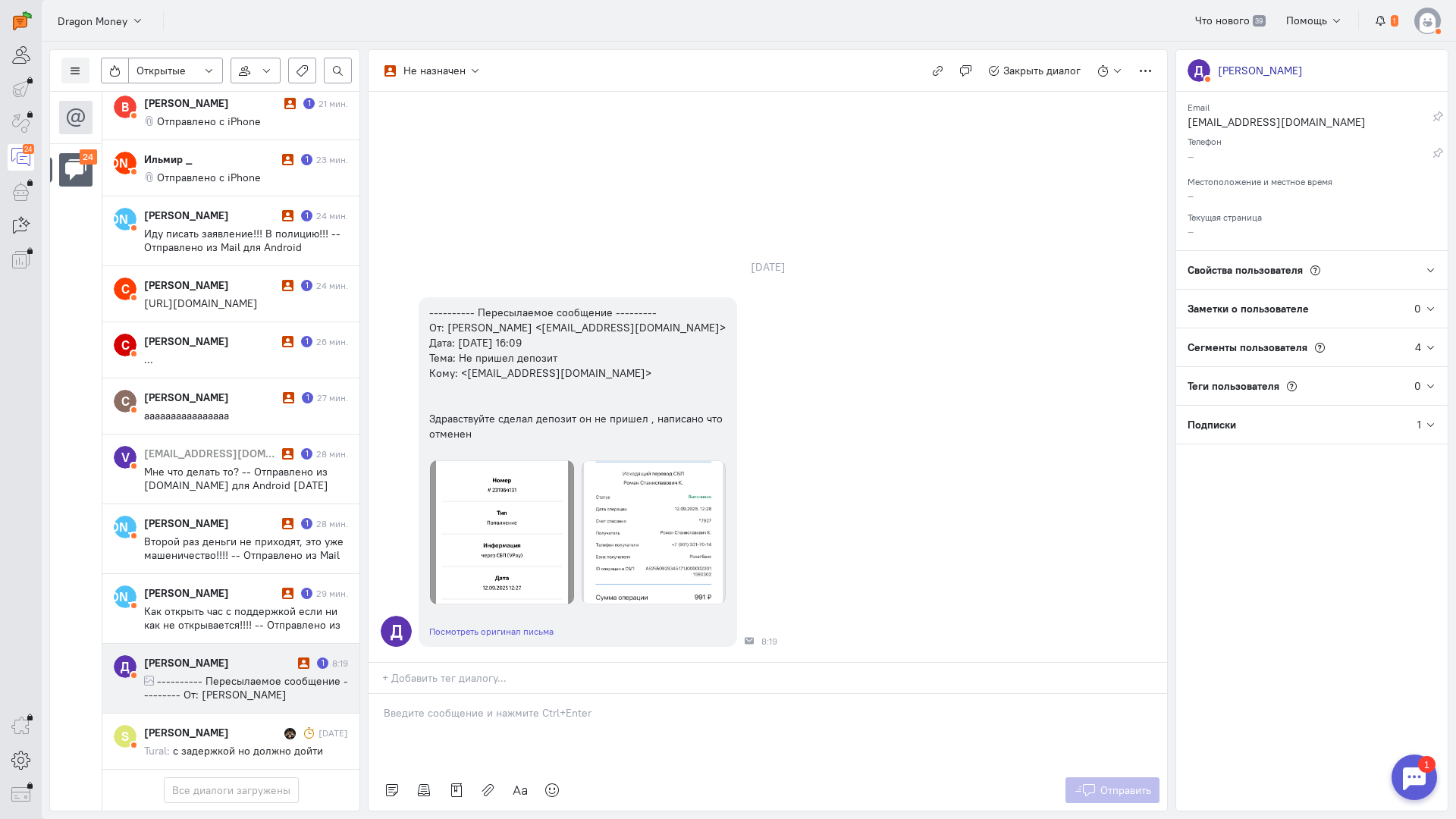
click at [449, 705] on p at bounding box center [768, 712] width 768 height 15
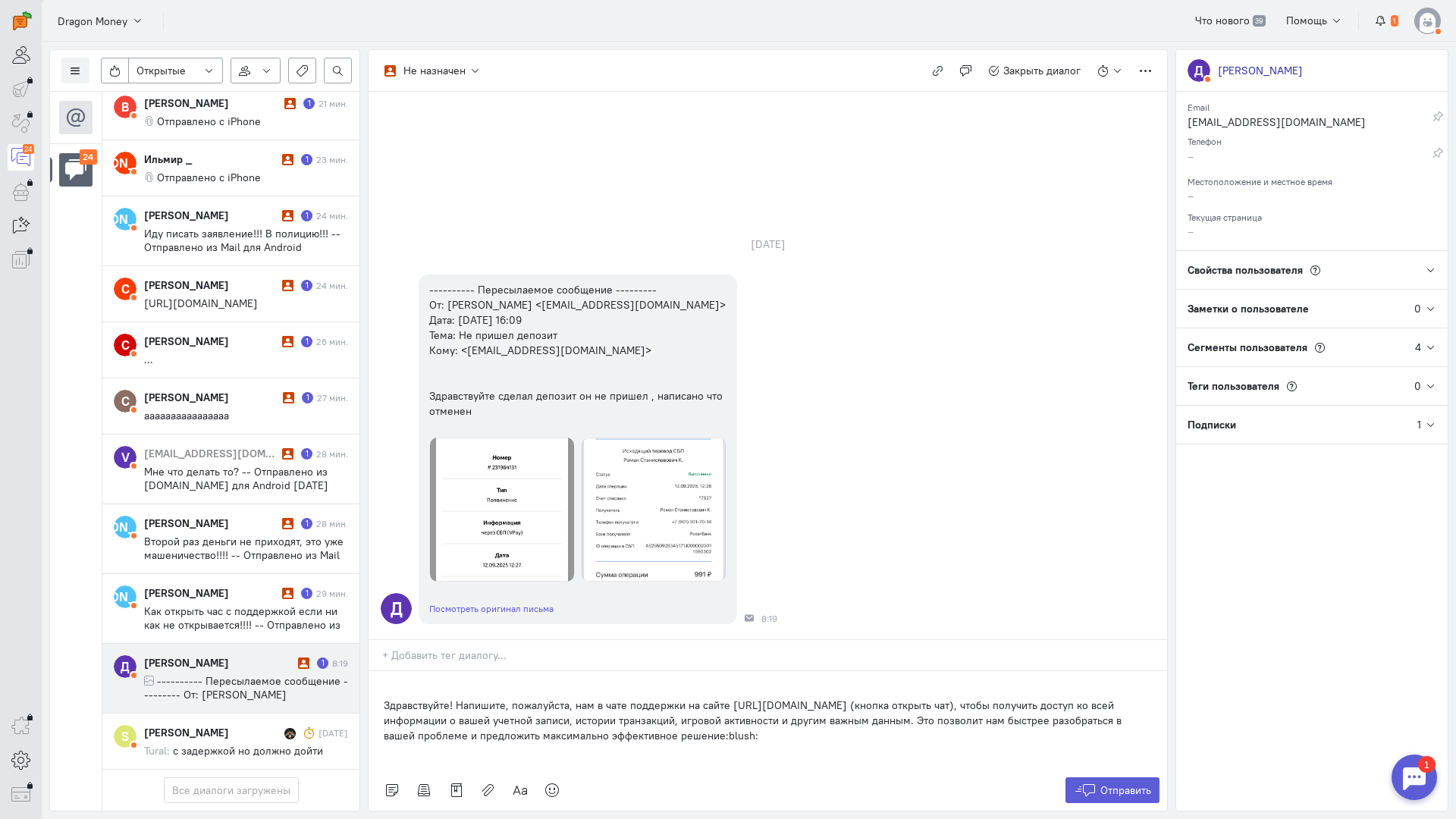
click at [380, 671] on div "Здравствуйте! Напишите, пожалуйста, нам в чате поддержки на сайте [URL][DOMAIN_…" at bounding box center [767, 720] width 798 height 99
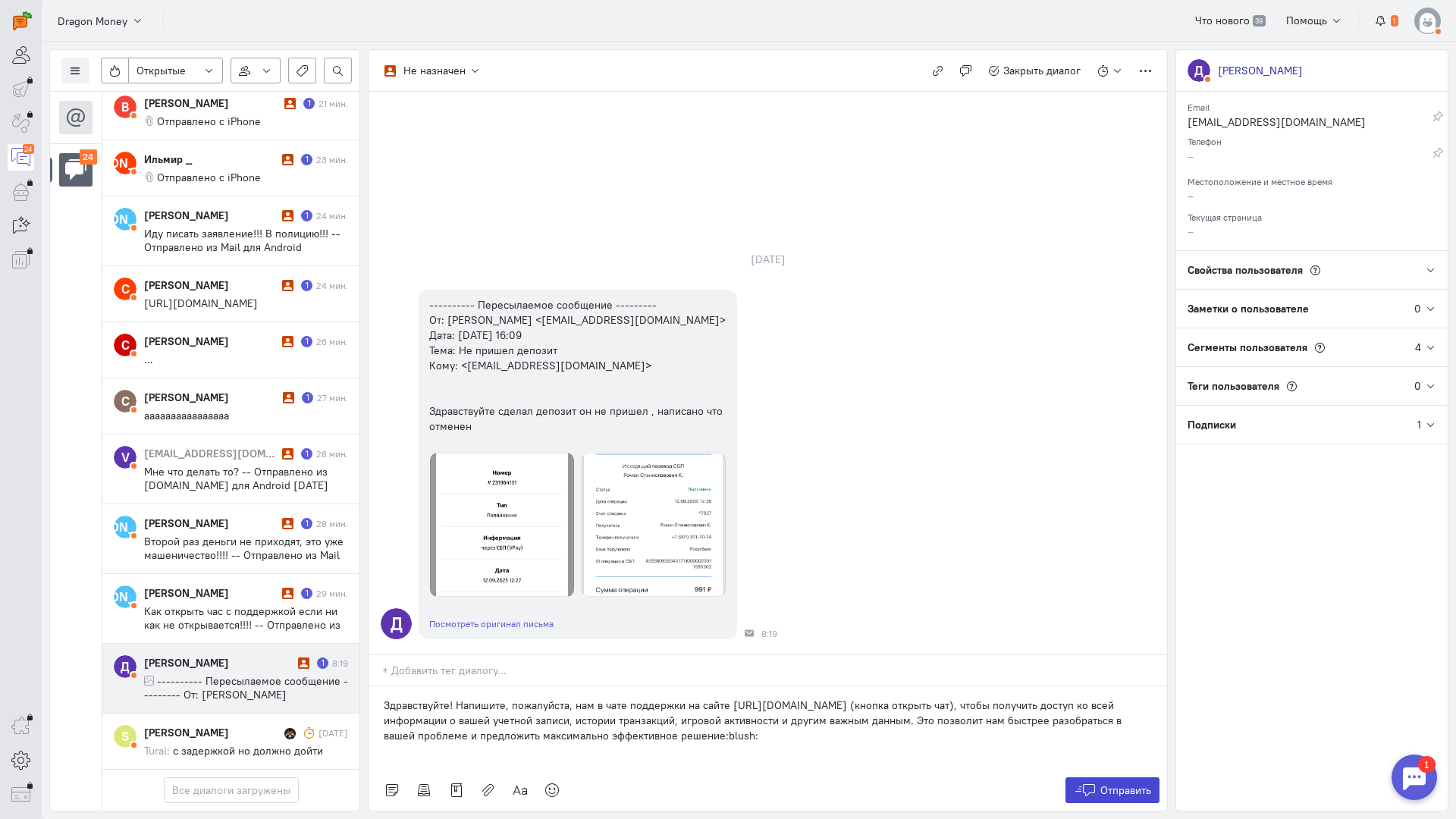
click at [1124, 783] on span "Отправить" at bounding box center [1126, 790] width 51 height 14
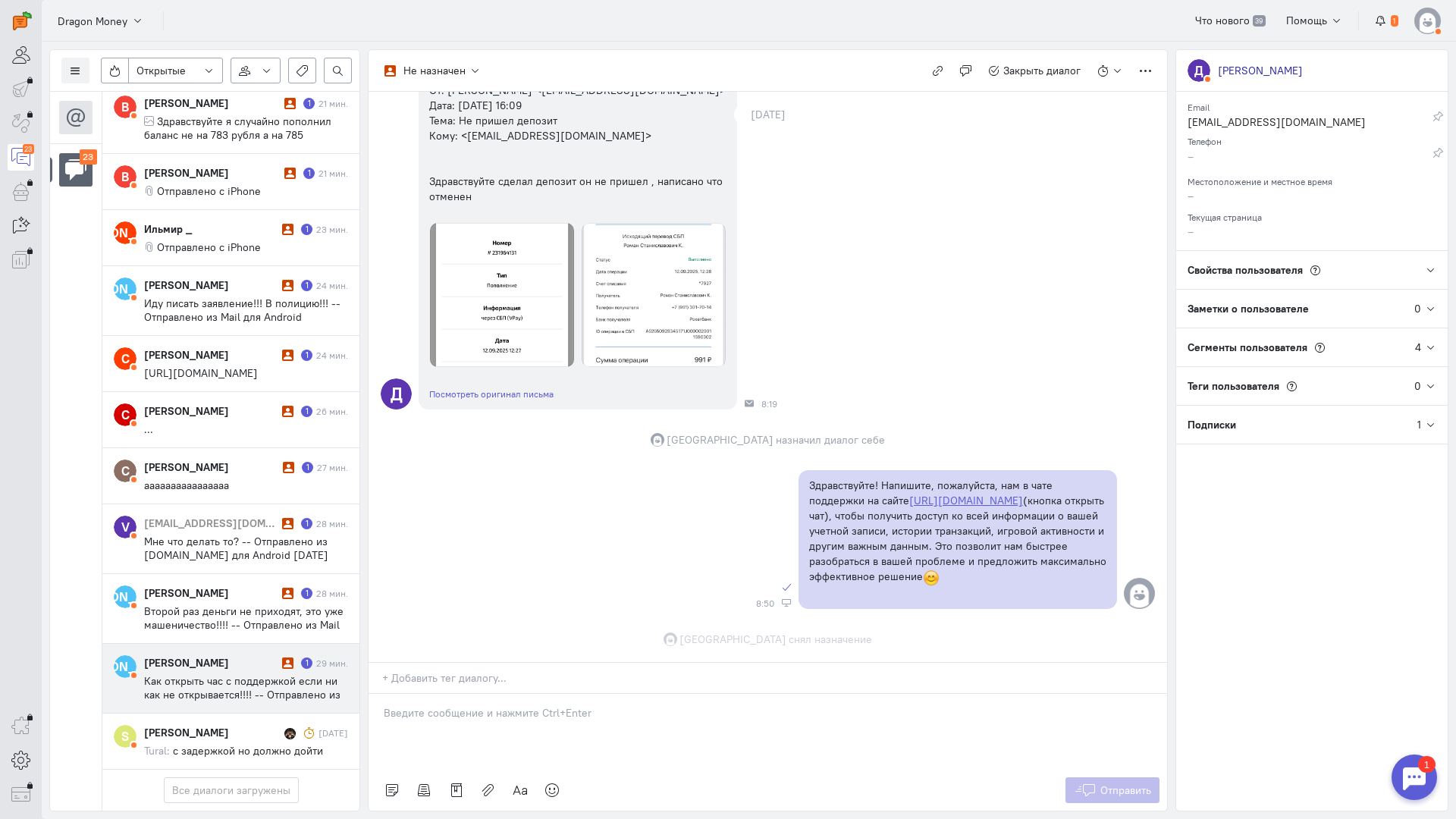
scroll to position [209, 0]
click at [241, 674] on span "Как открыть час с поддержкой если ни как не открывается!!!! -- Отправлено из Ma…" at bounding box center [242, 694] width 197 height 41
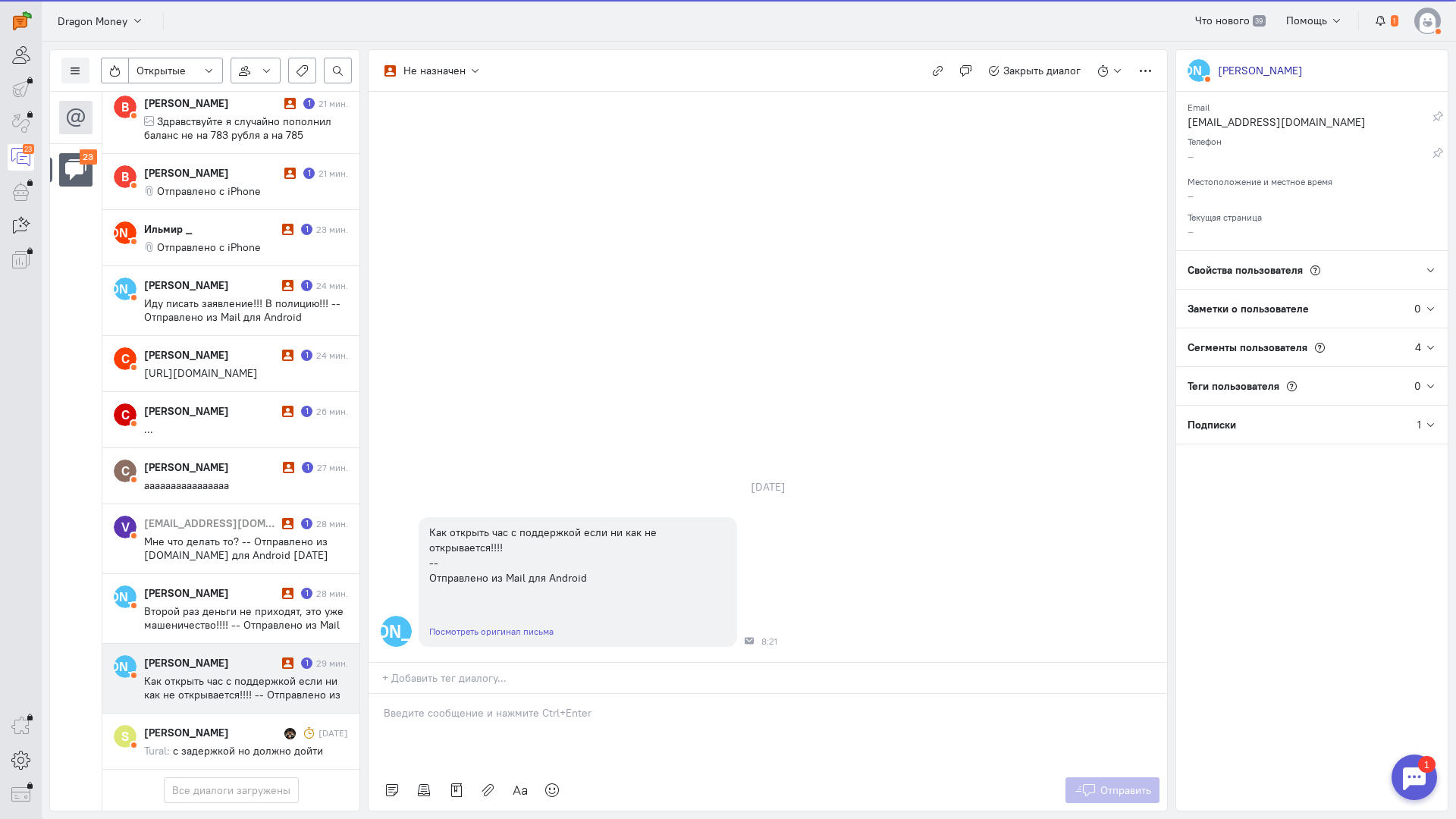
scroll to position [990, 0]
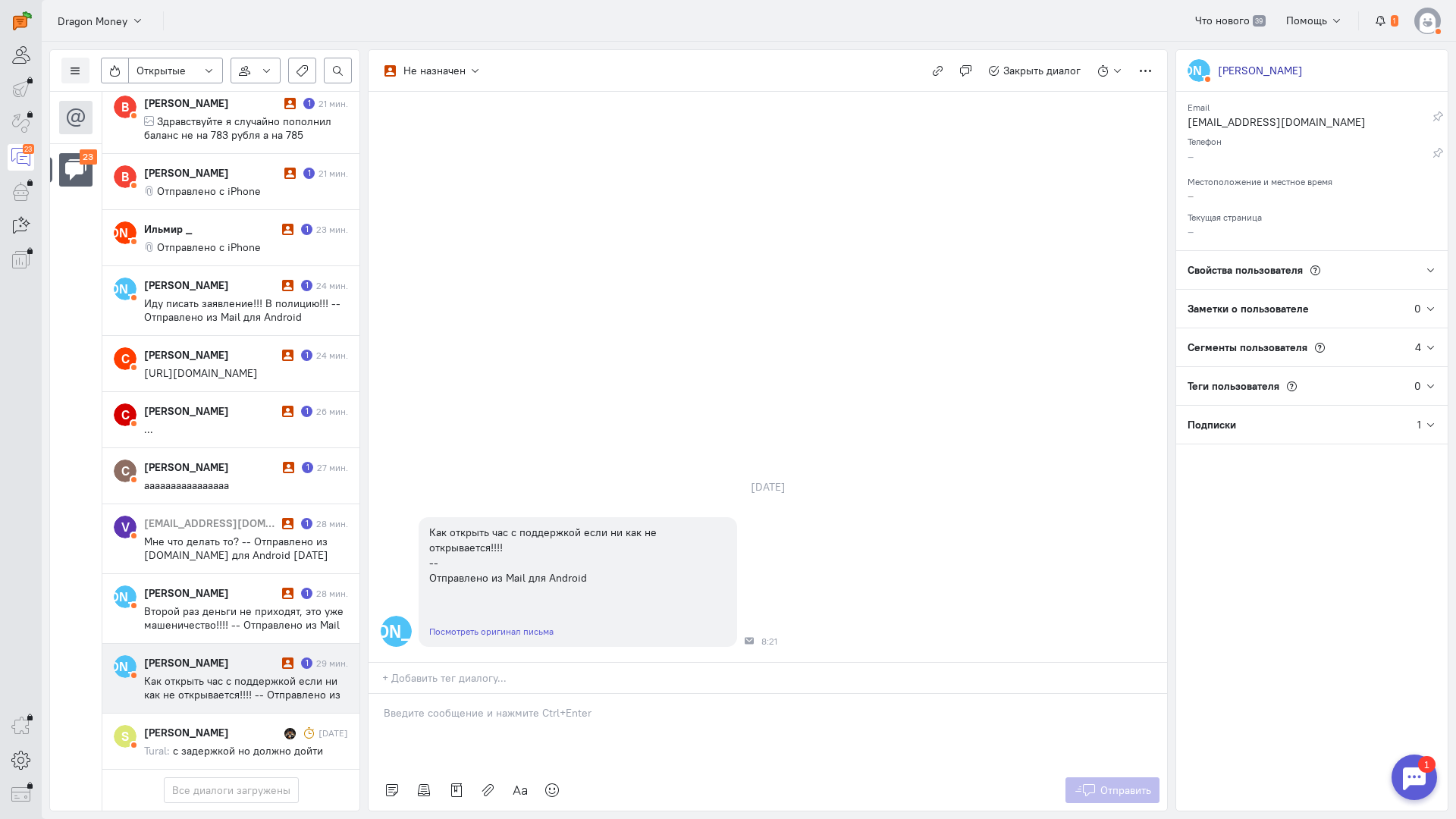
click at [454, 694] on div at bounding box center [767, 731] width 798 height 75
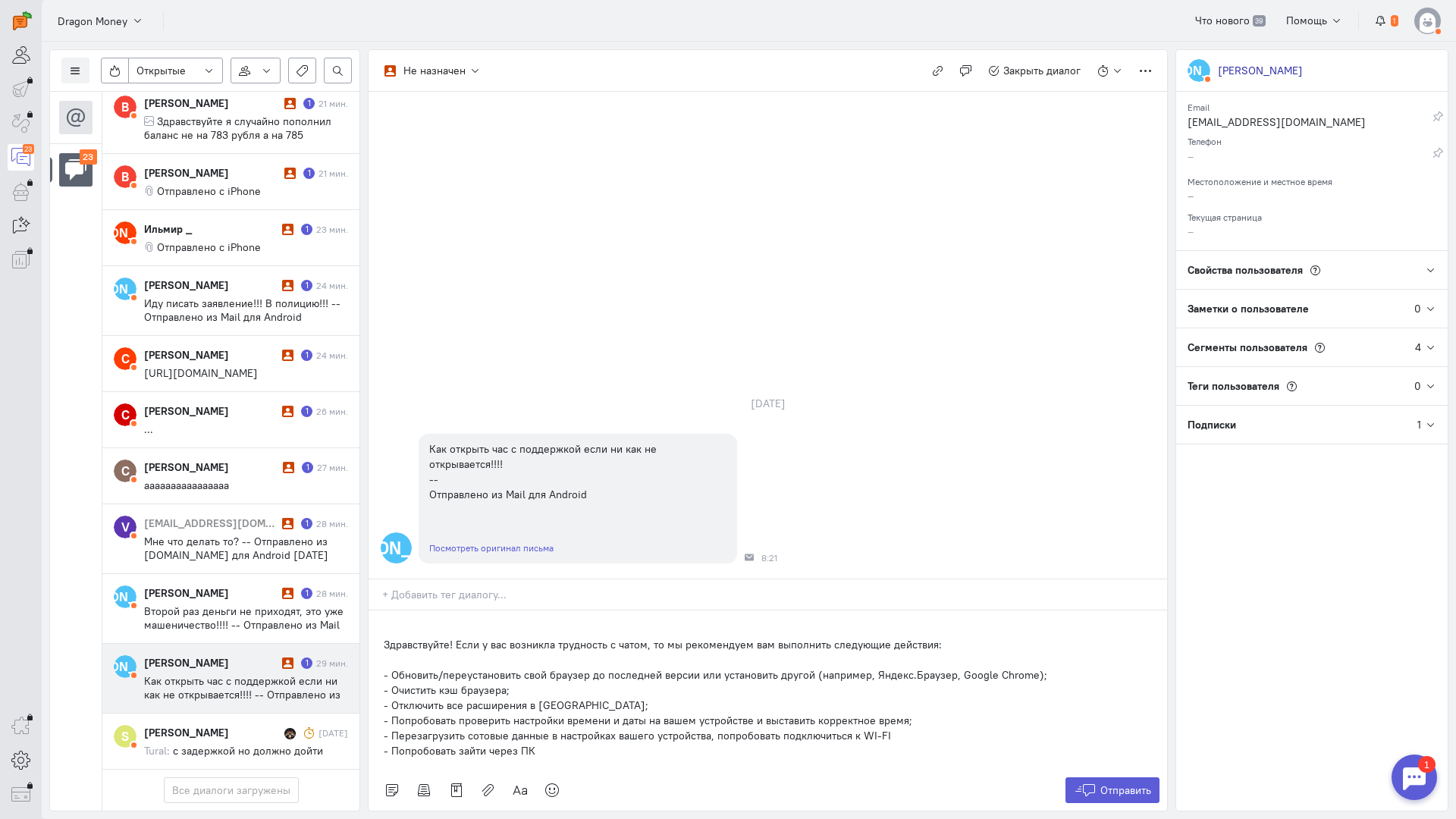
click at [369, 610] on div "Здравствуйте! Если у вас возникла трудность с чатом, то мы рекомендуем вам выпо…" at bounding box center [767, 690] width 798 height 159
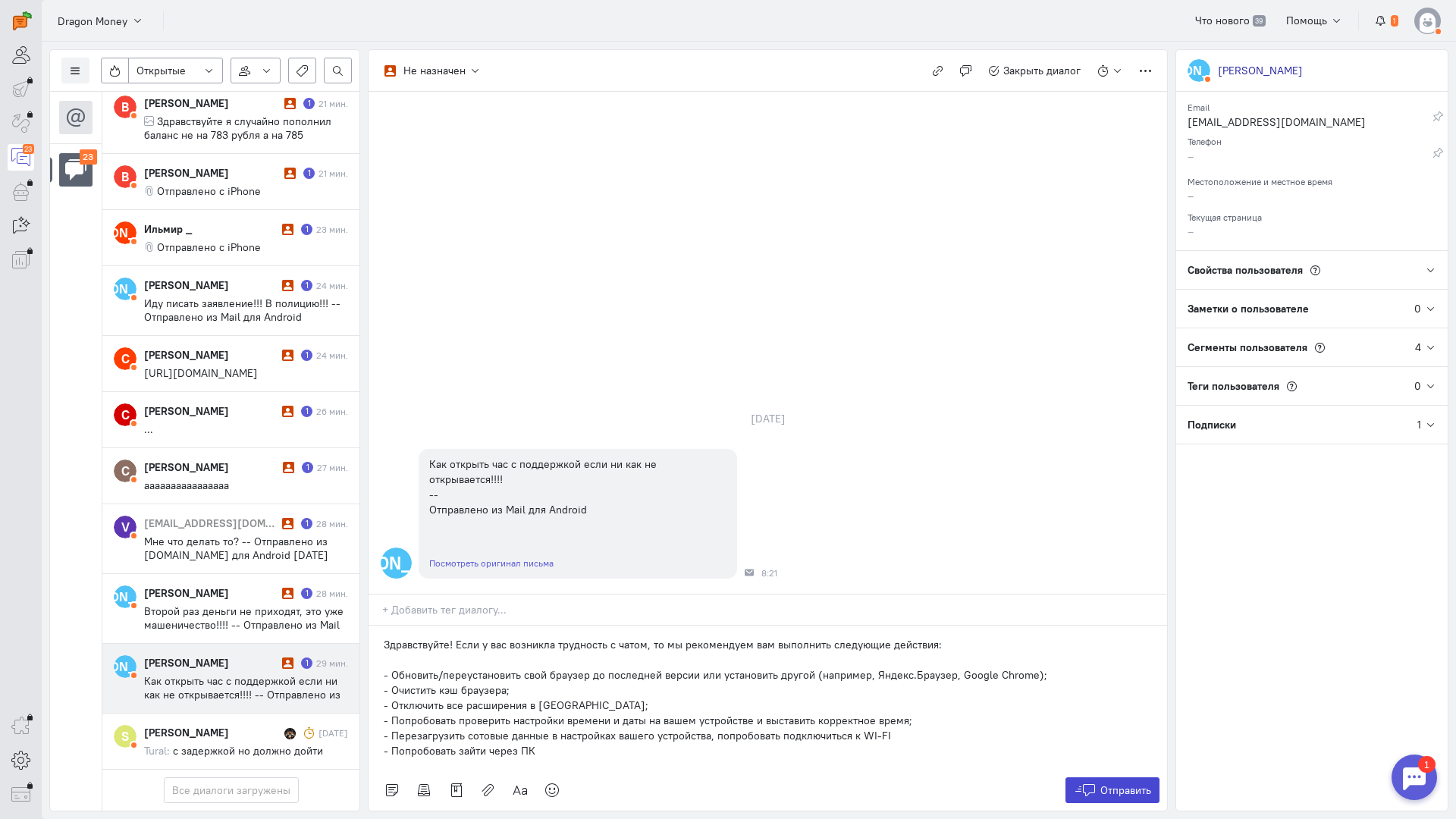
click at [1105, 783] on span "Отправить" at bounding box center [1126, 790] width 51 height 14
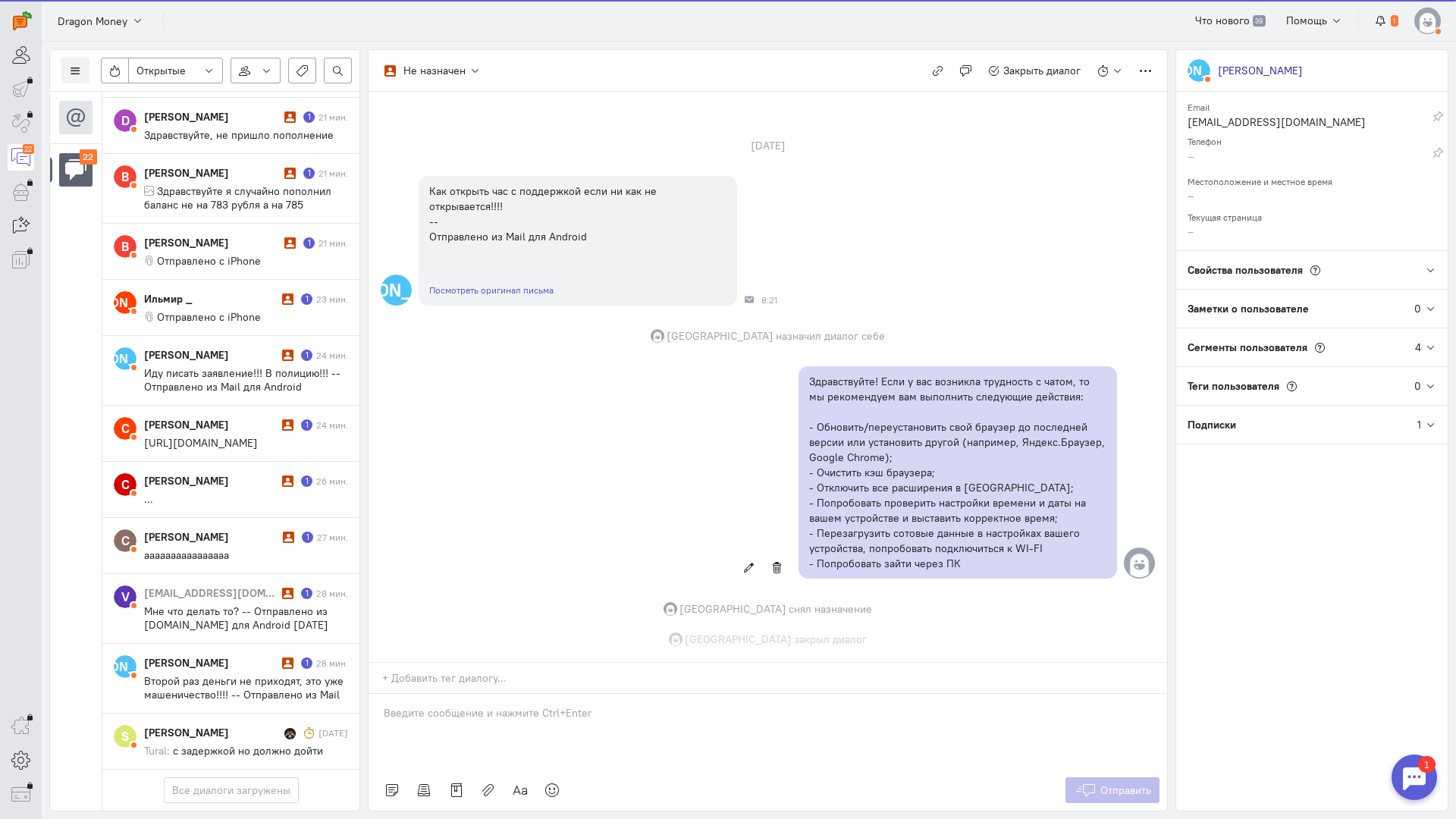
scroll to position [62, 0]
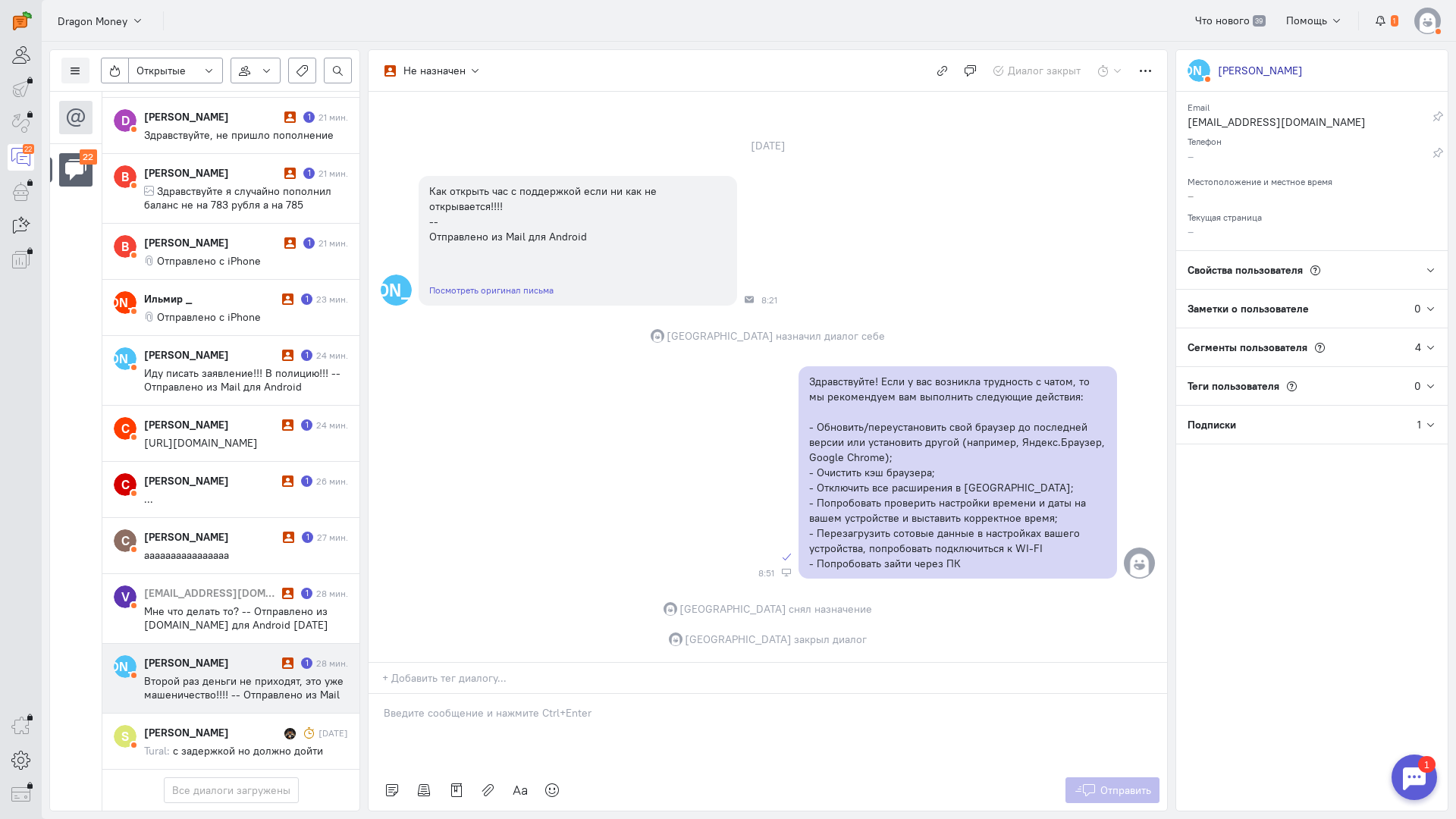
click at [194, 674] on span "Второй раз деньги не приходят, это уже машеничество!!!! -- Отправлено из Mail д…" at bounding box center [244, 694] width 199 height 41
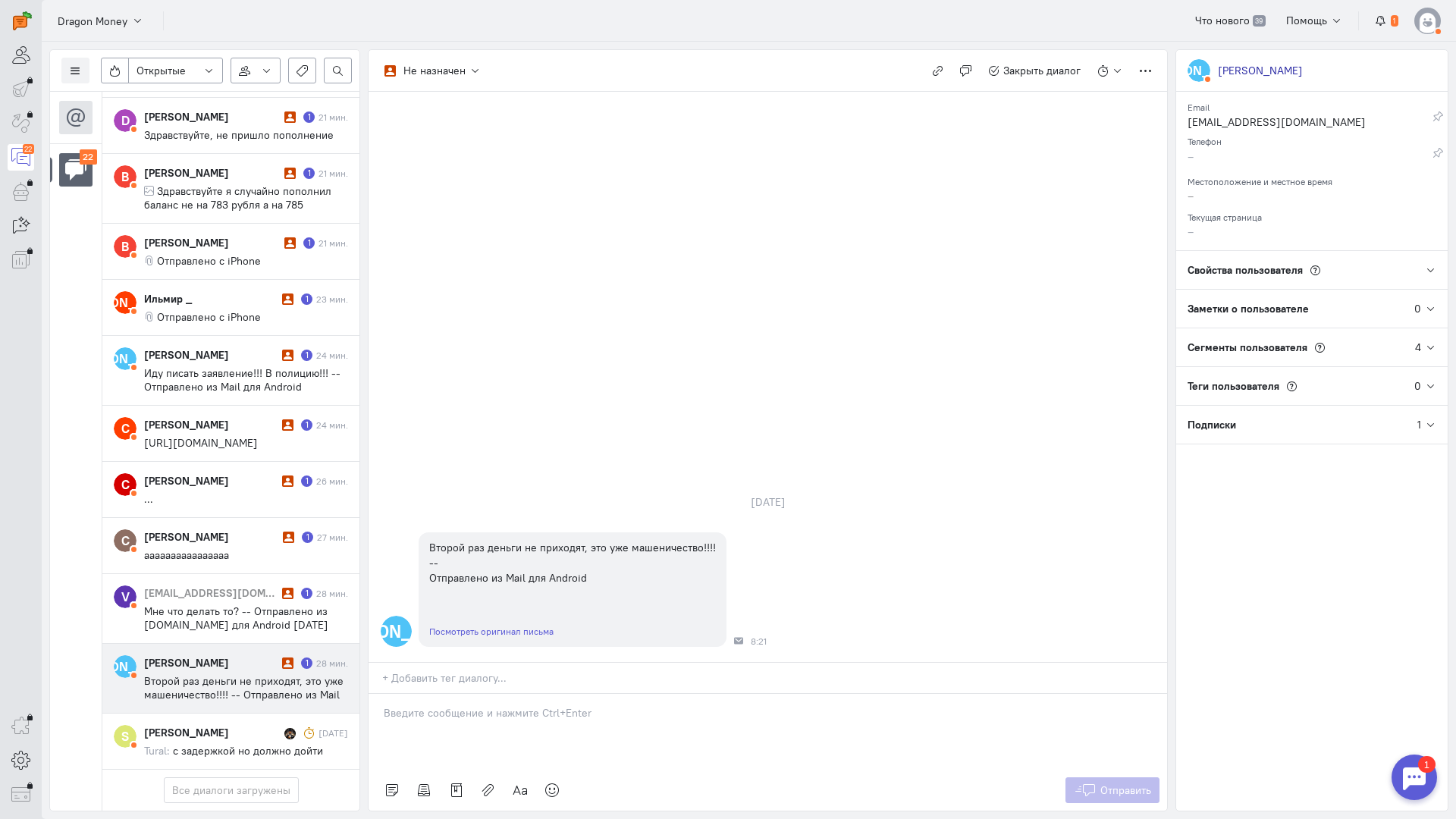
scroll to position [921, 0]
click at [470, 705] on p at bounding box center [768, 712] width 768 height 15
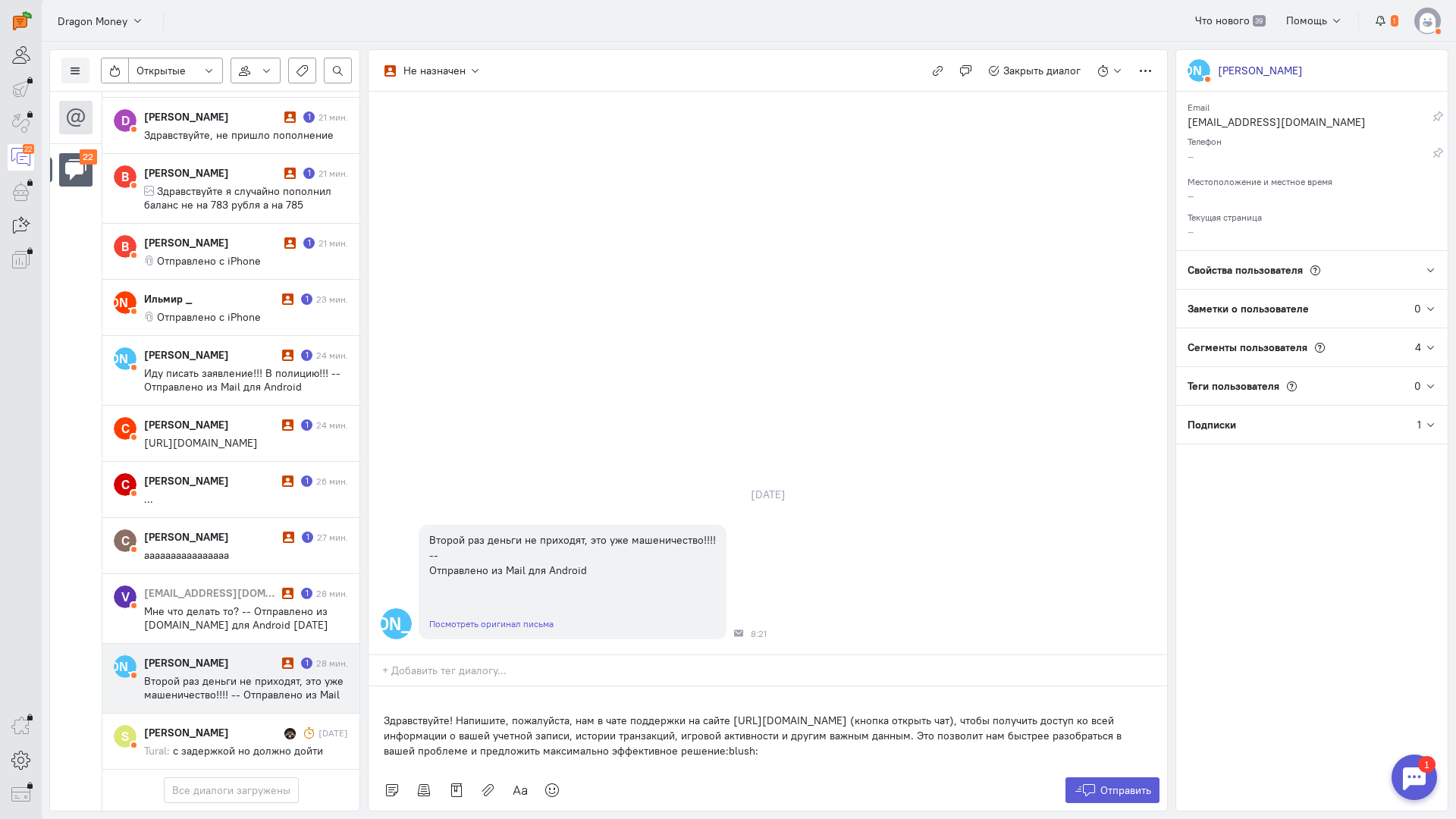
click at [364, 629] on div "Список пользователей Включить темную тему Открытые Открытые диалоги Отложенные …" at bounding box center [749, 430] width 1414 height 777
click at [375, 686] on div "Здравствуйте! Напишите, пожалуйста, нам в чате поддержки на сайте [URL][DOMAIN_…" at bounding box center [767, 728] width 798 height 83
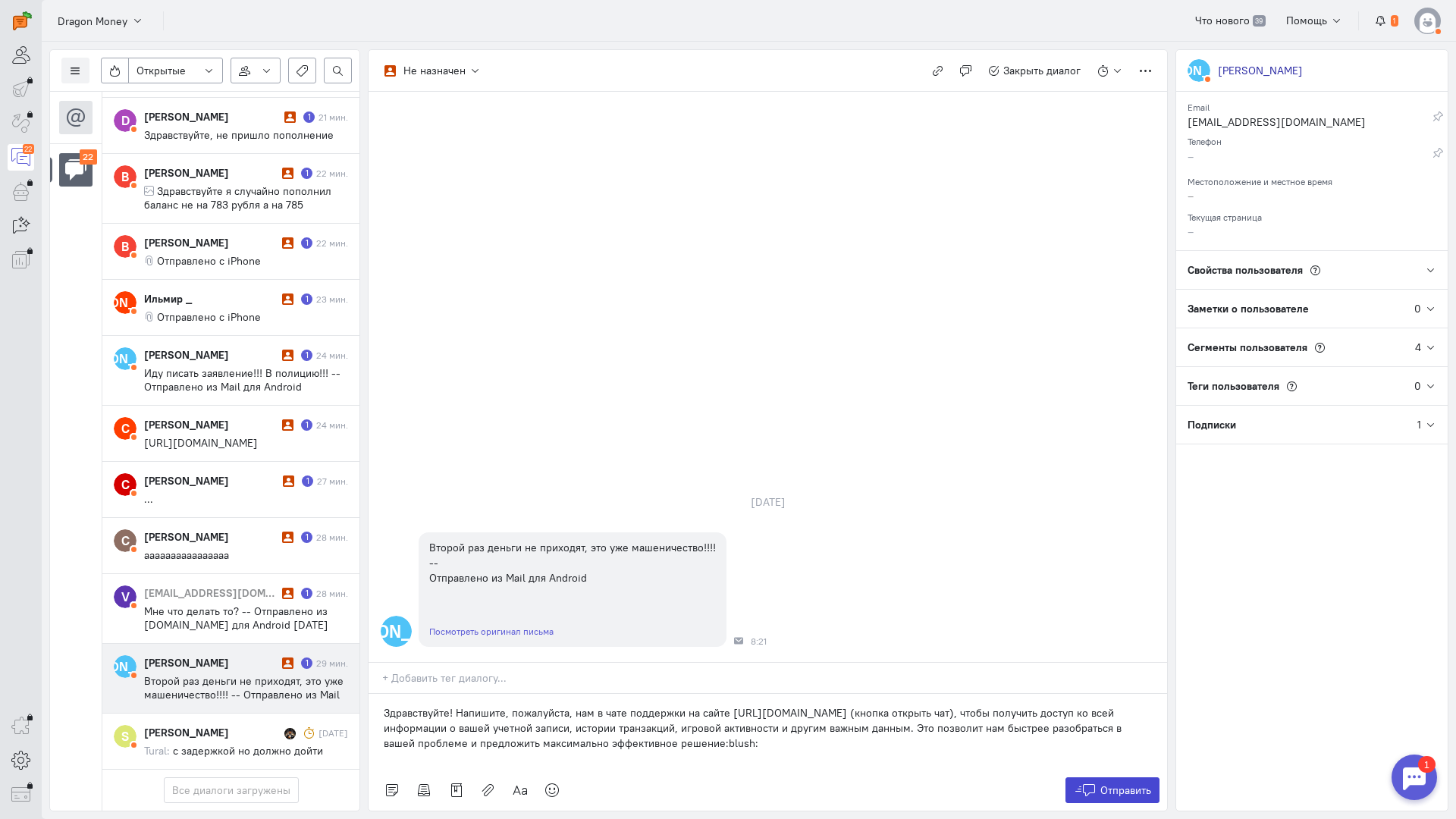
click at [1095, 783] on icon at bounding box center [1085, 790] width 23 height 15
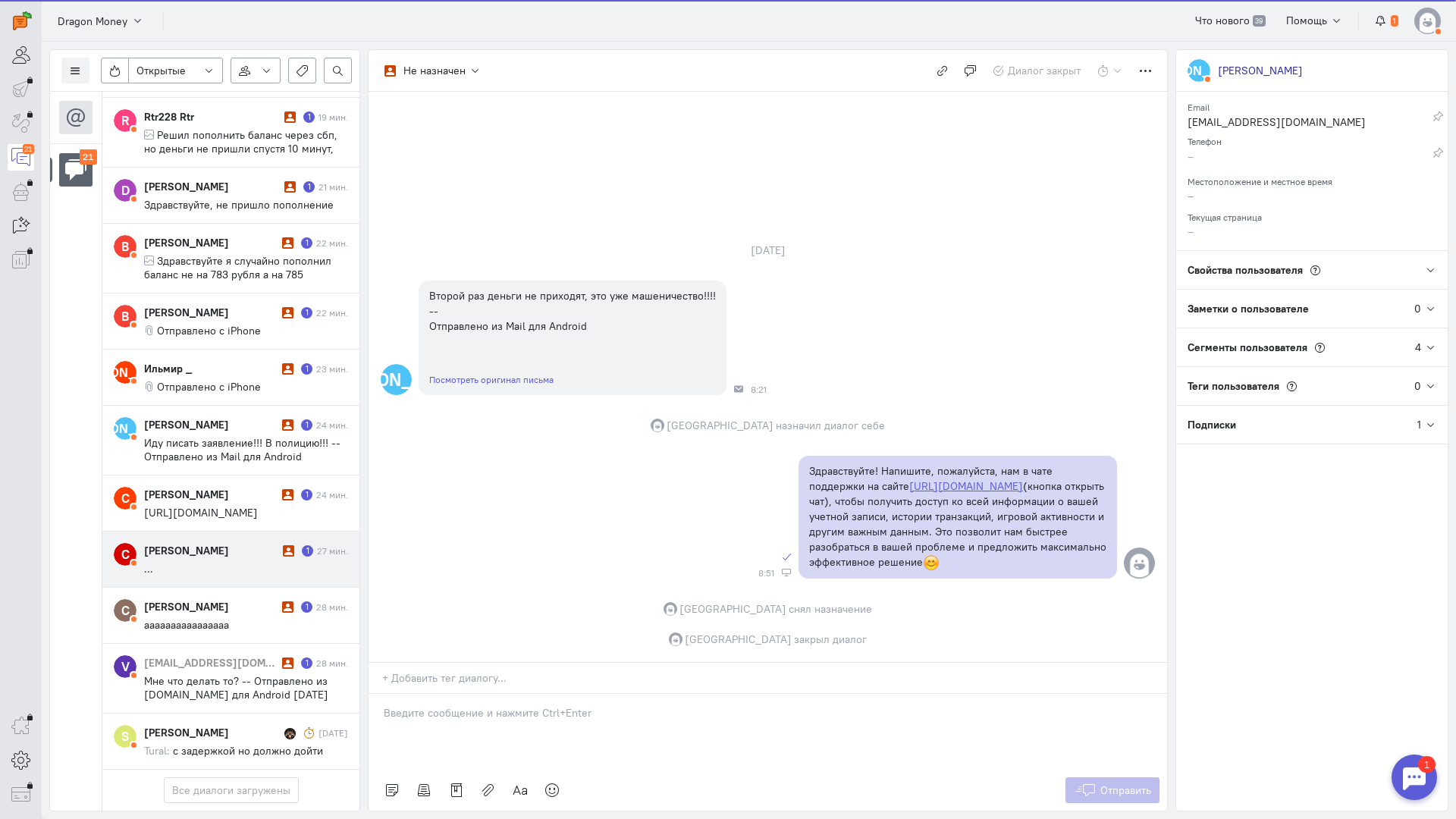
scroll to position [853, 0]
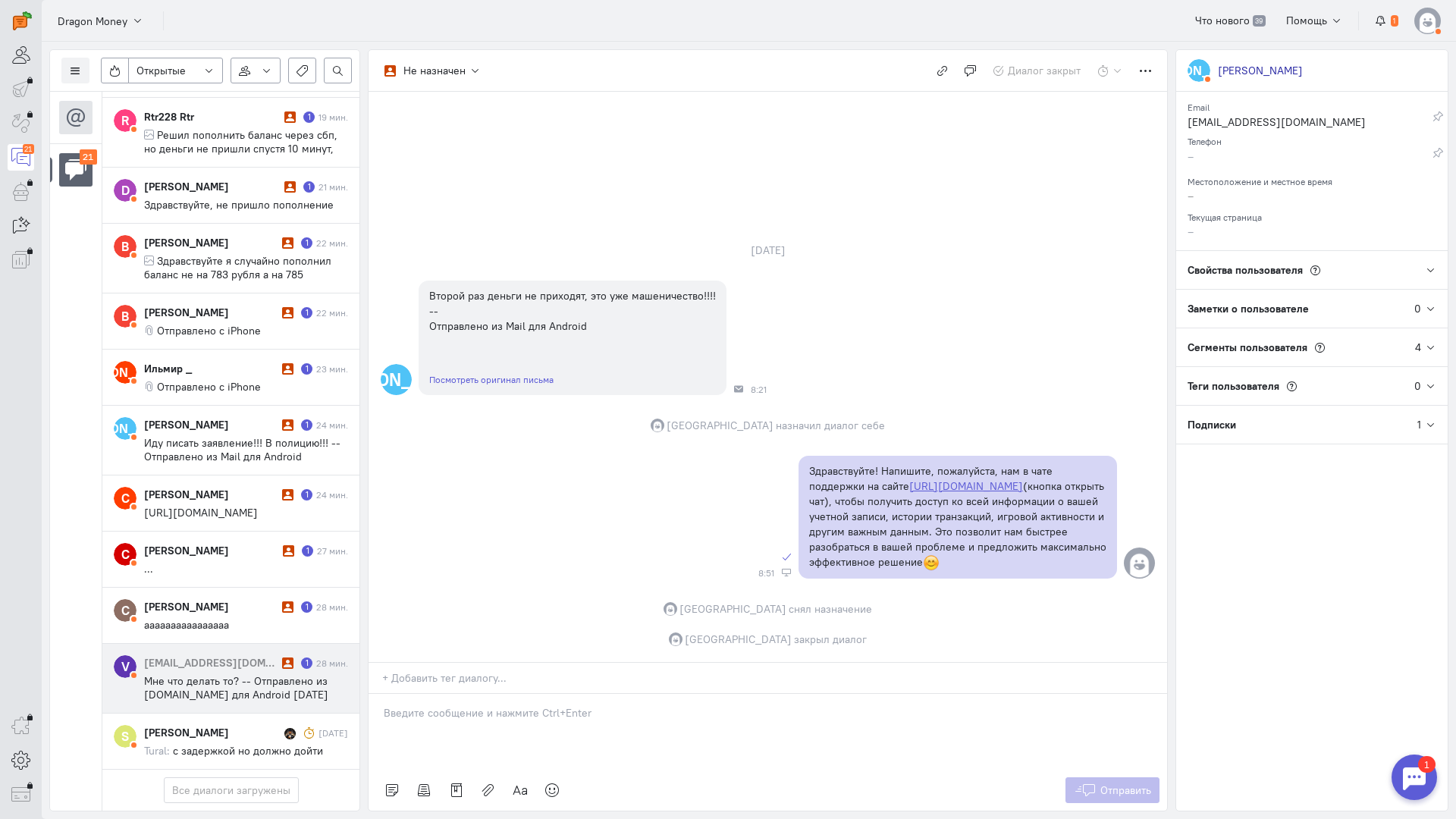
click at [230, 674] on span "Мне что делать то? -- Отправлено из [DOMAIN_NAME] для Android [DATE] 15:17 +10:…" at bounding box center [243, 708] width 198 height 68
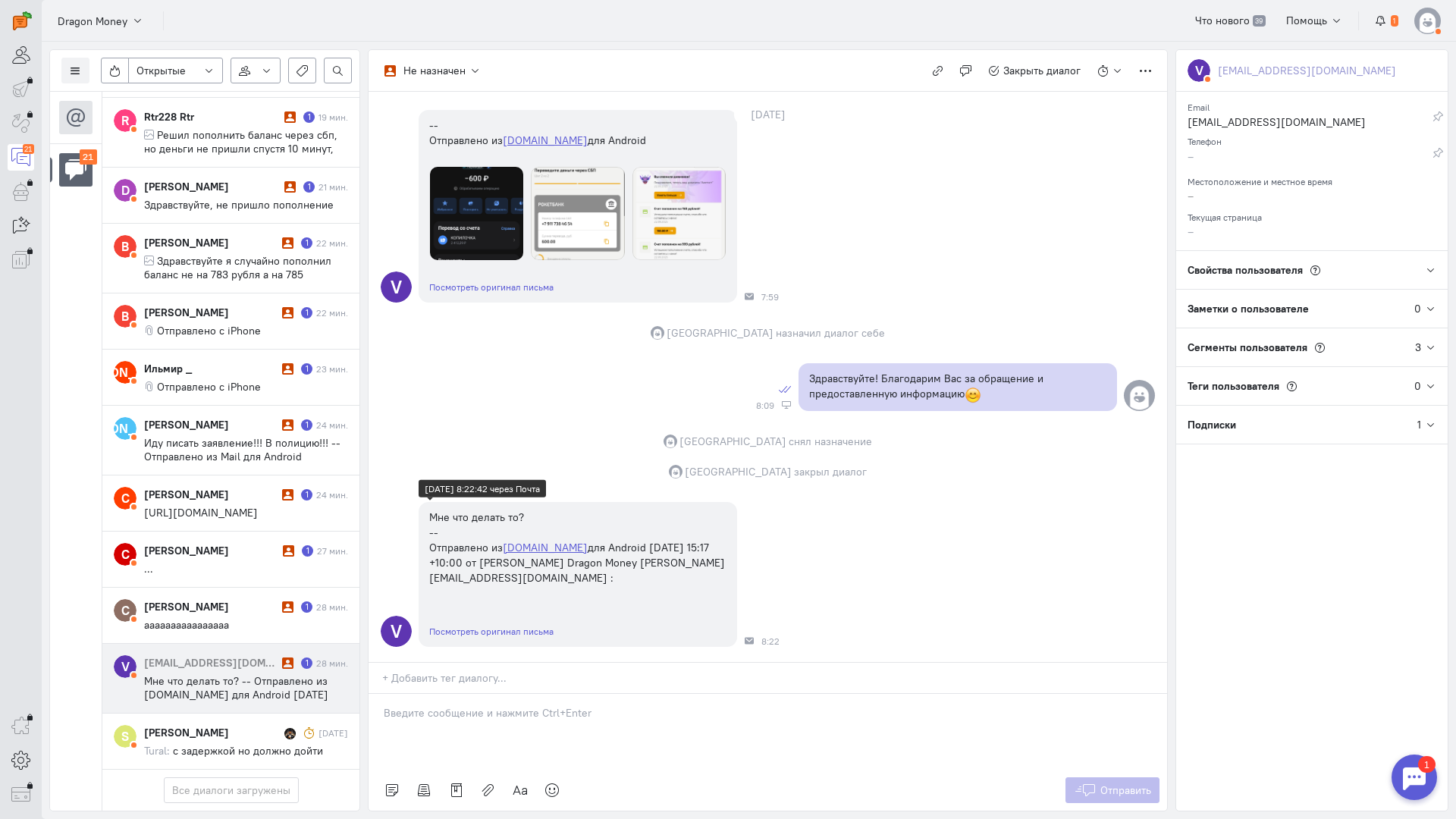
scroll to position [128, 0]
click at [449, 705] on p at bounding box center [768, 712] width 768 height 15
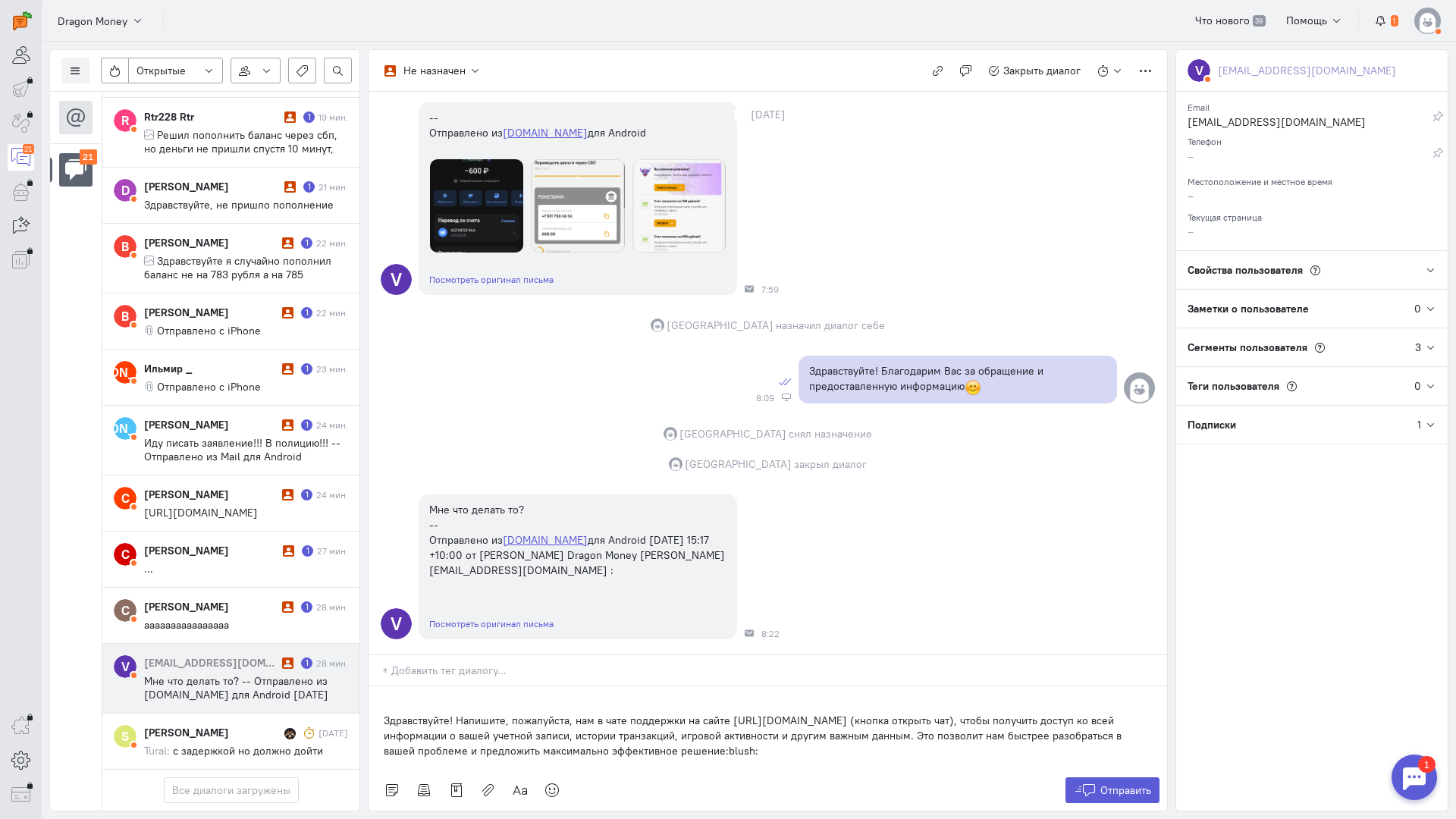
click at [374, 686] on div "Здравствуйте! Напишите, пожалуйста, нам в чате поддержки на сайте [URL][DOMAIN_…" at bounding box center [767, 728] width 798 height 83
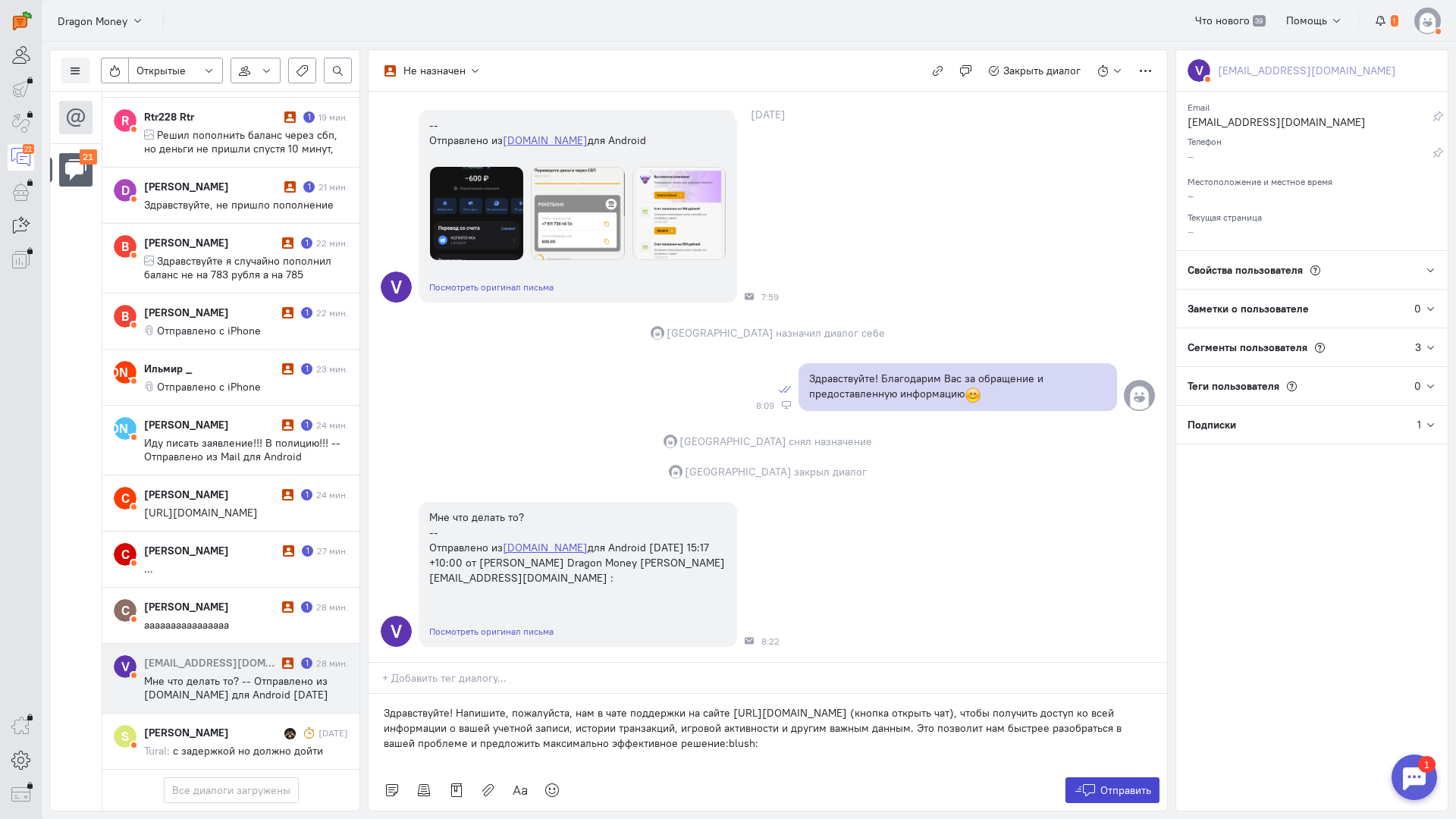
click at [1144, 783] on span "Отправить" at bounding box center [1126, 790] width 51 height 14
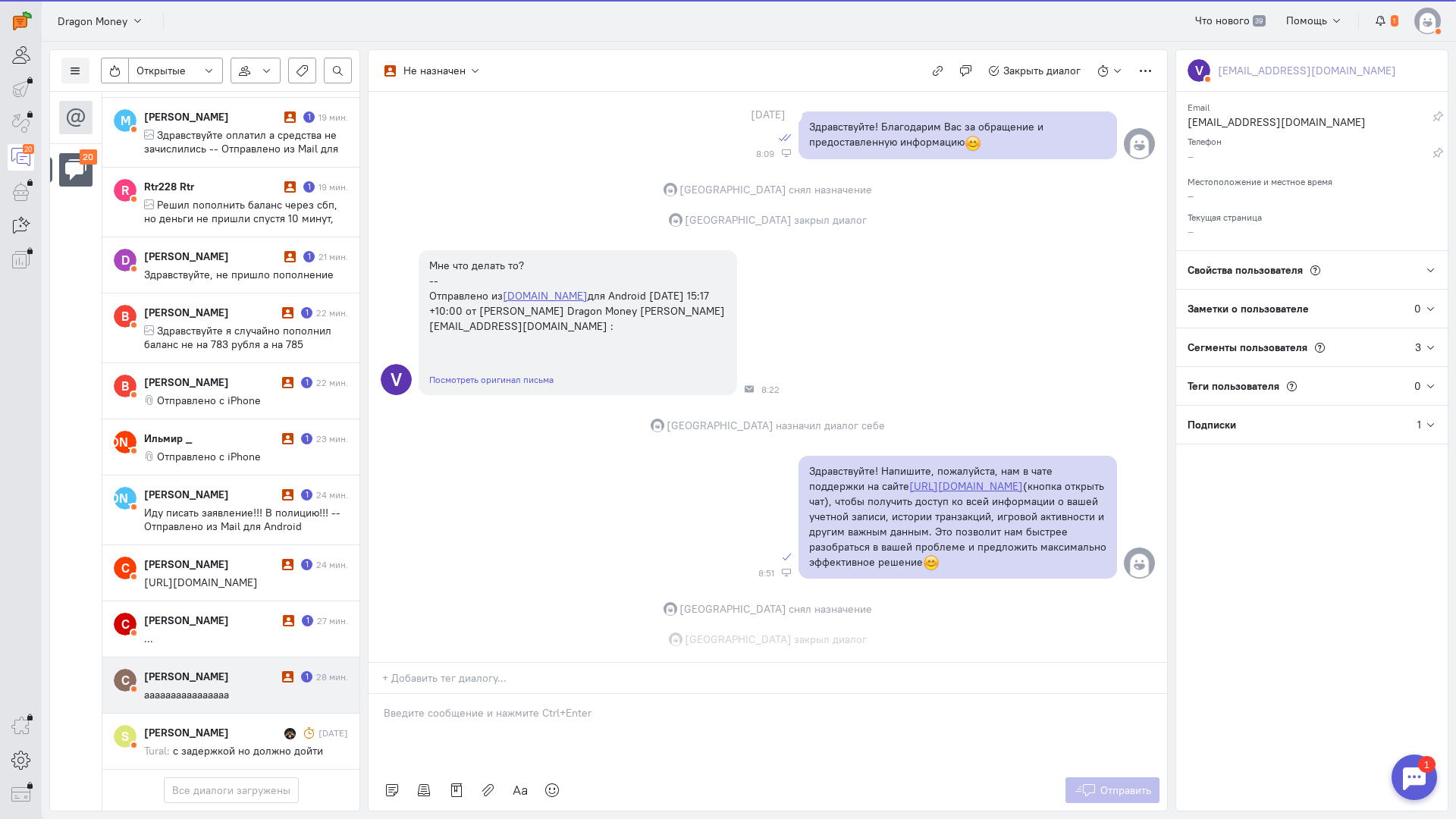
scroll to position [771, 0]
click at [256, 669] on div "[PERSON_NAME]" at bounding box center [211, 676] width 134 height 15
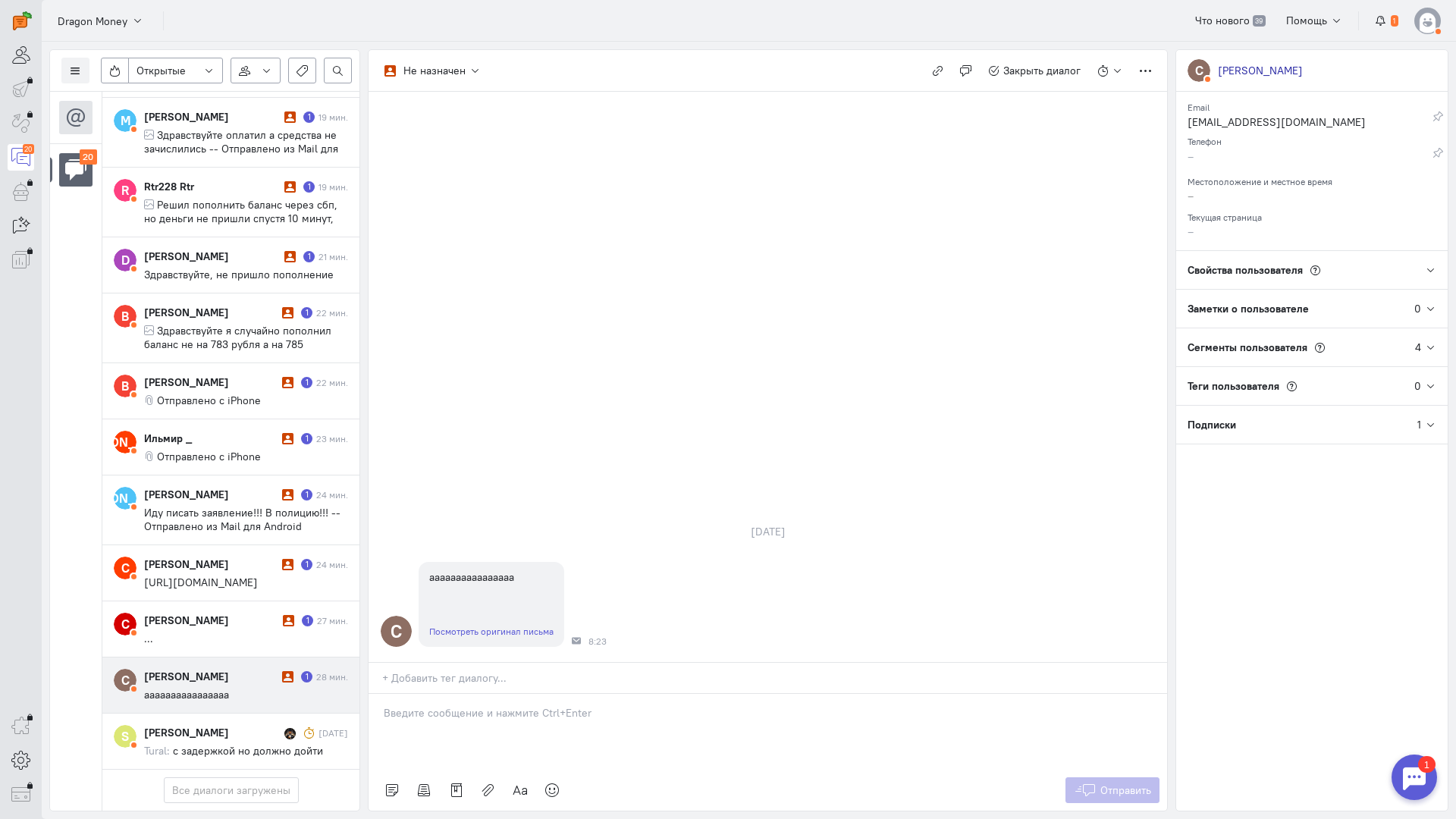
click at [530, 705] on p at bounding box center [768, 712] width 768 height 15
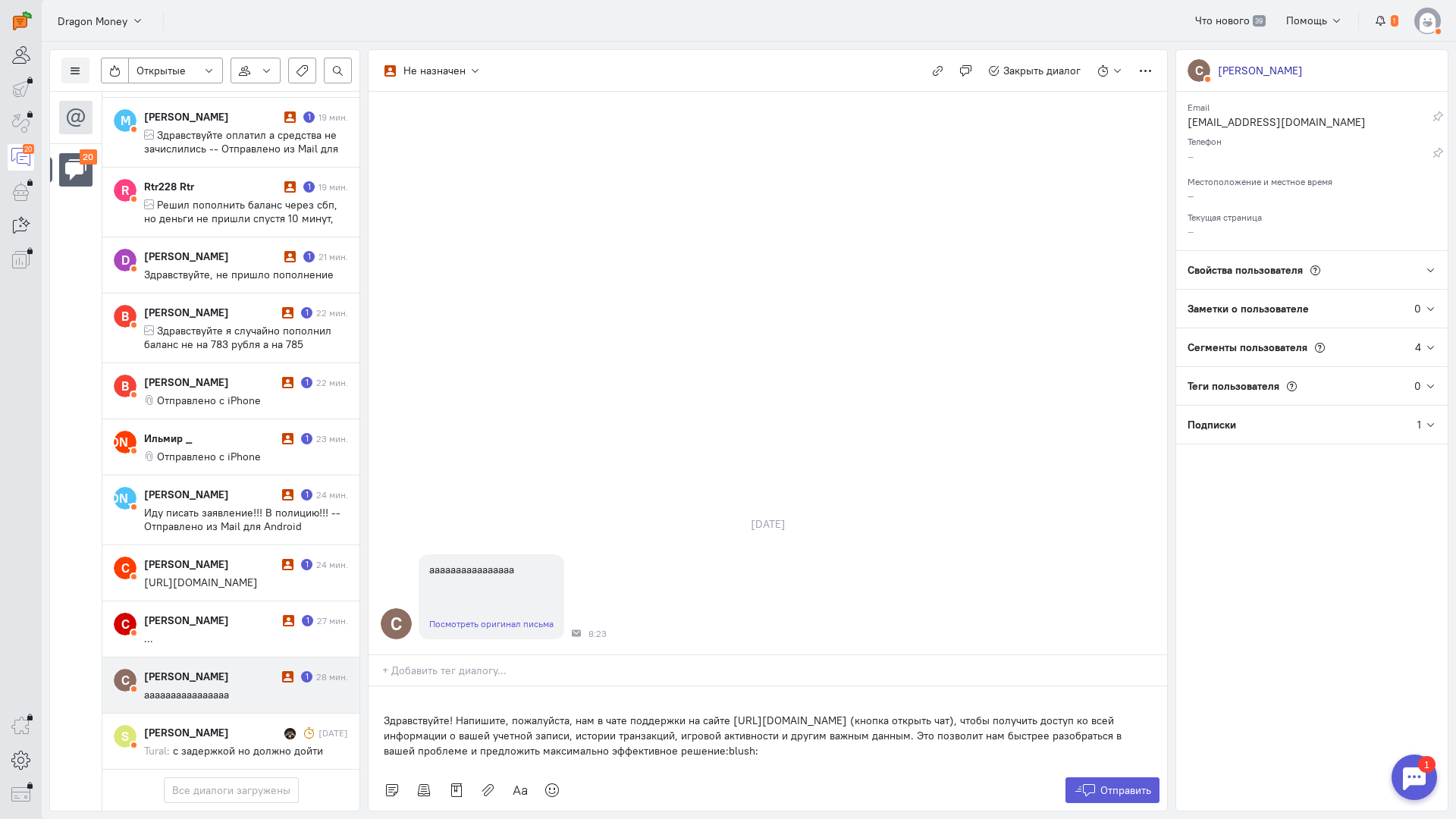
drag, startPoint x: 377, startPoint y: 631, endPoint x: 400, endPoint y: 630, distance: 23.0
click at [378, 686] on div "Здравствуйте! Напишите, пожалуйста, нам в чате поддержки на сайте [URL][DOMAIN_…" at bounding box center [767, 728] width 798 height 83
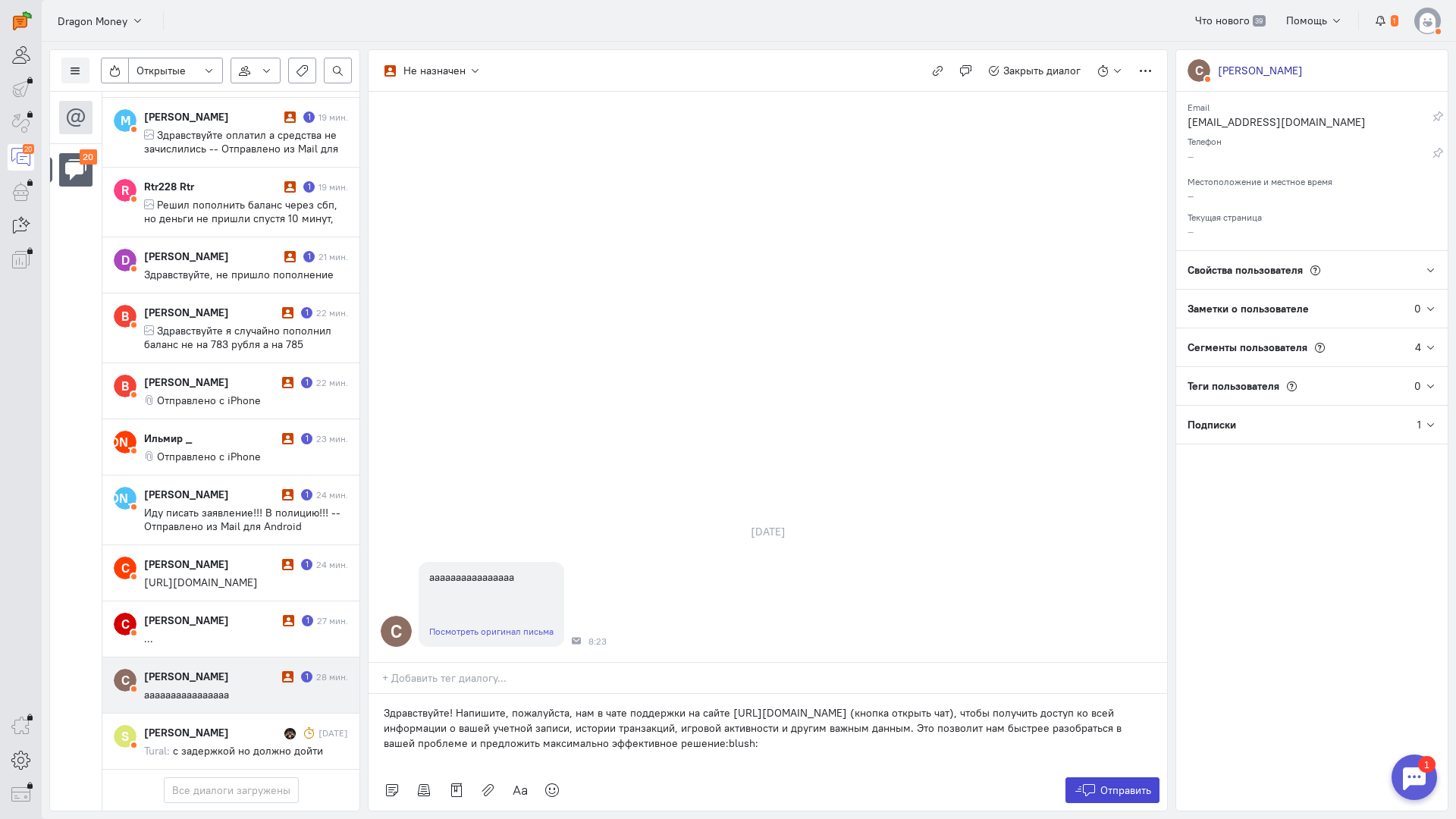
click at [1081, 783] on icon at bounding box center [1085, 790] width 23 height 15
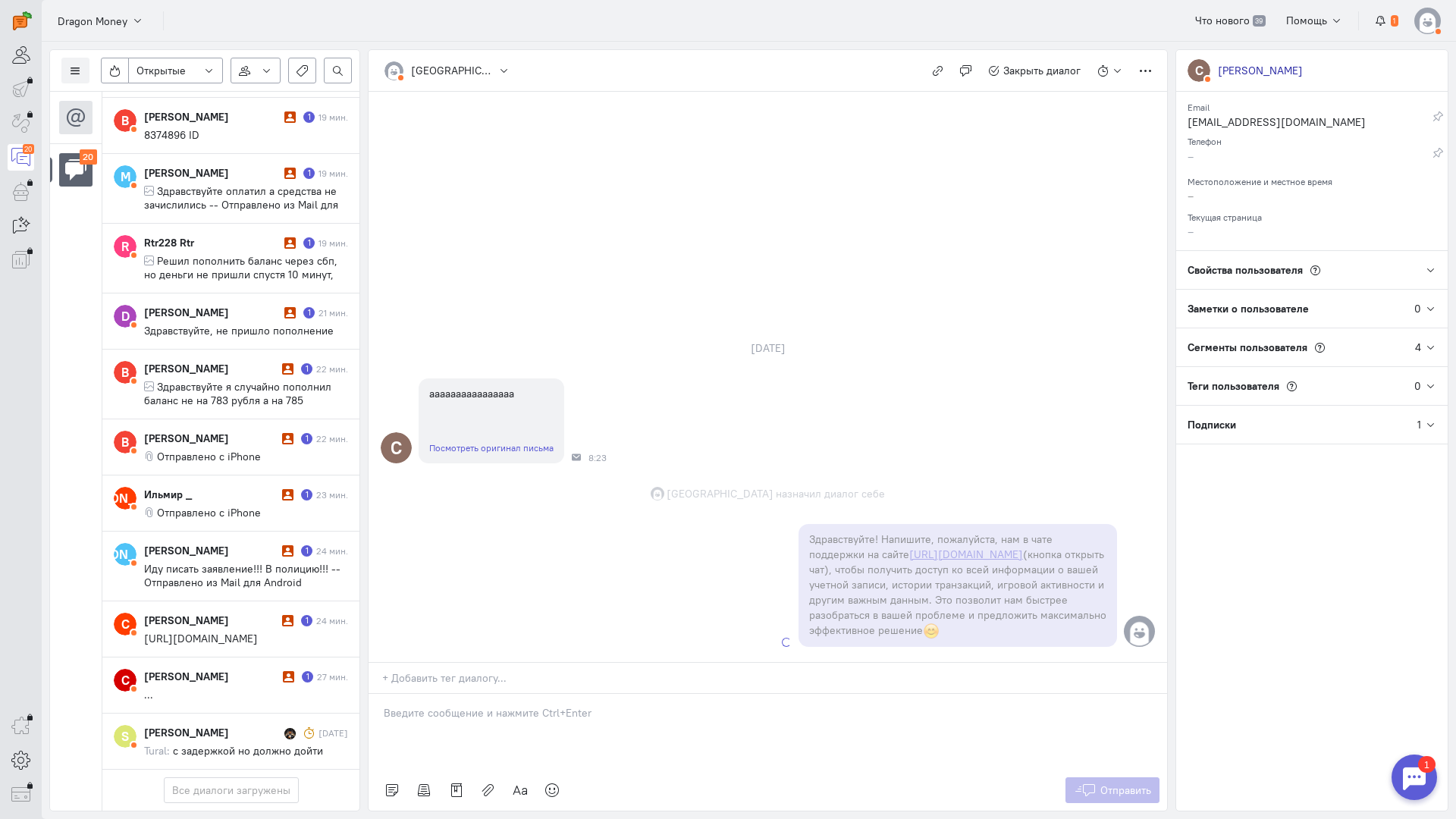
scroll to position [785, 0]
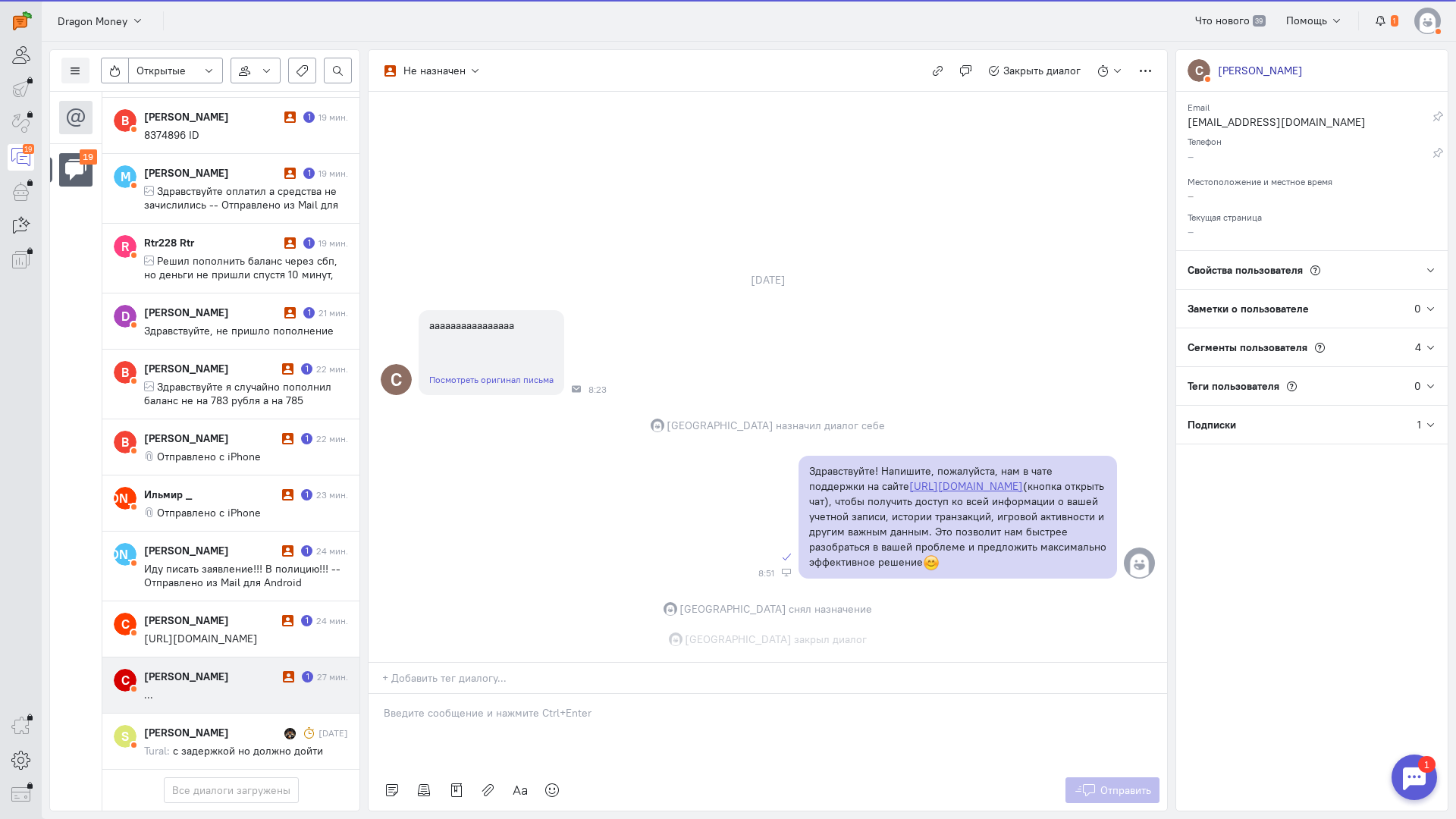
click at [208, 688] on cq-message "..." at bounding box center [245, 695] width 204 height 14
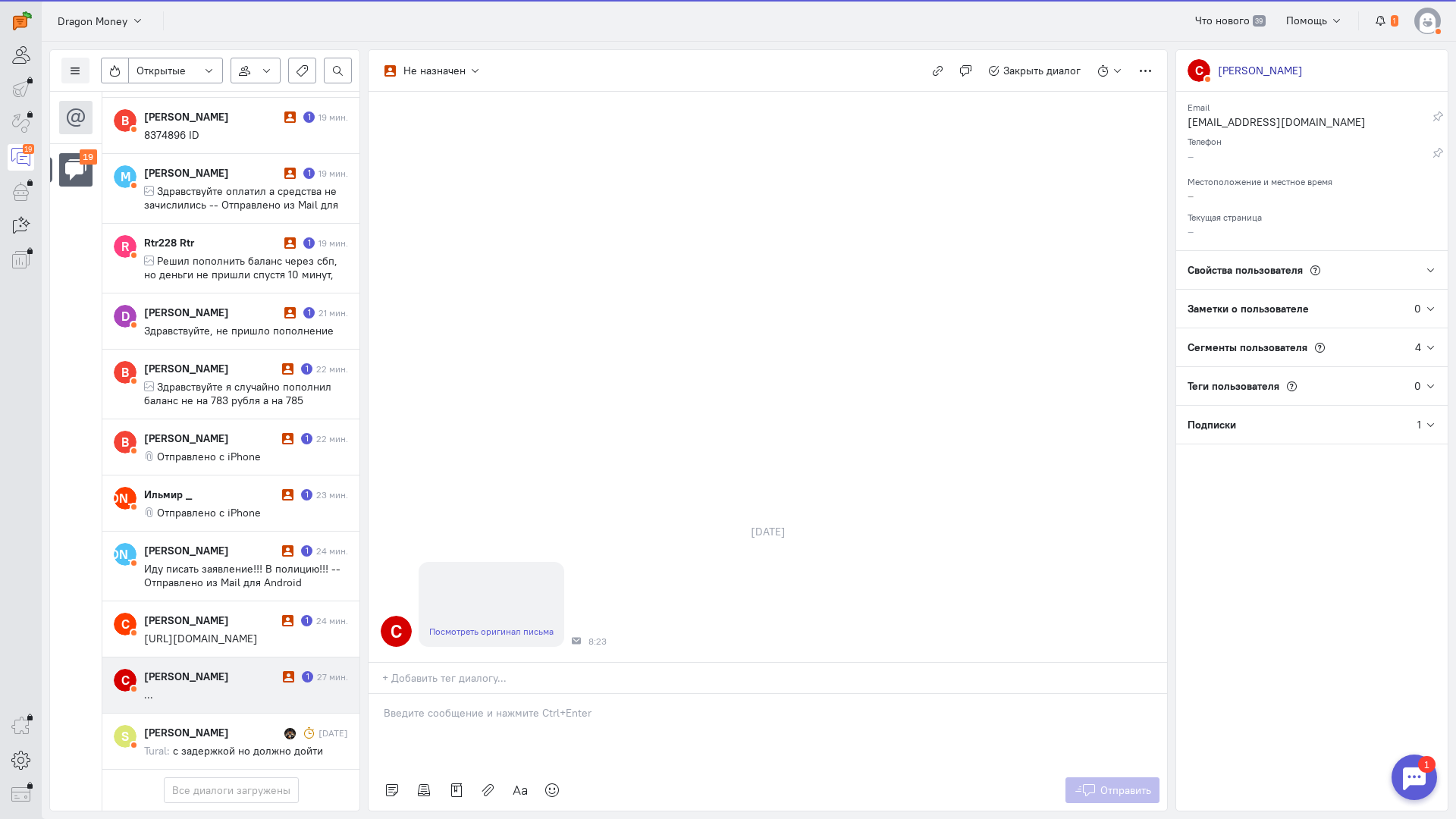
scroll to position [717, 0]
click at [494, 626] on link "Посмотреть оригинал письма" at bounding box center [491, 631] width 124 height 11
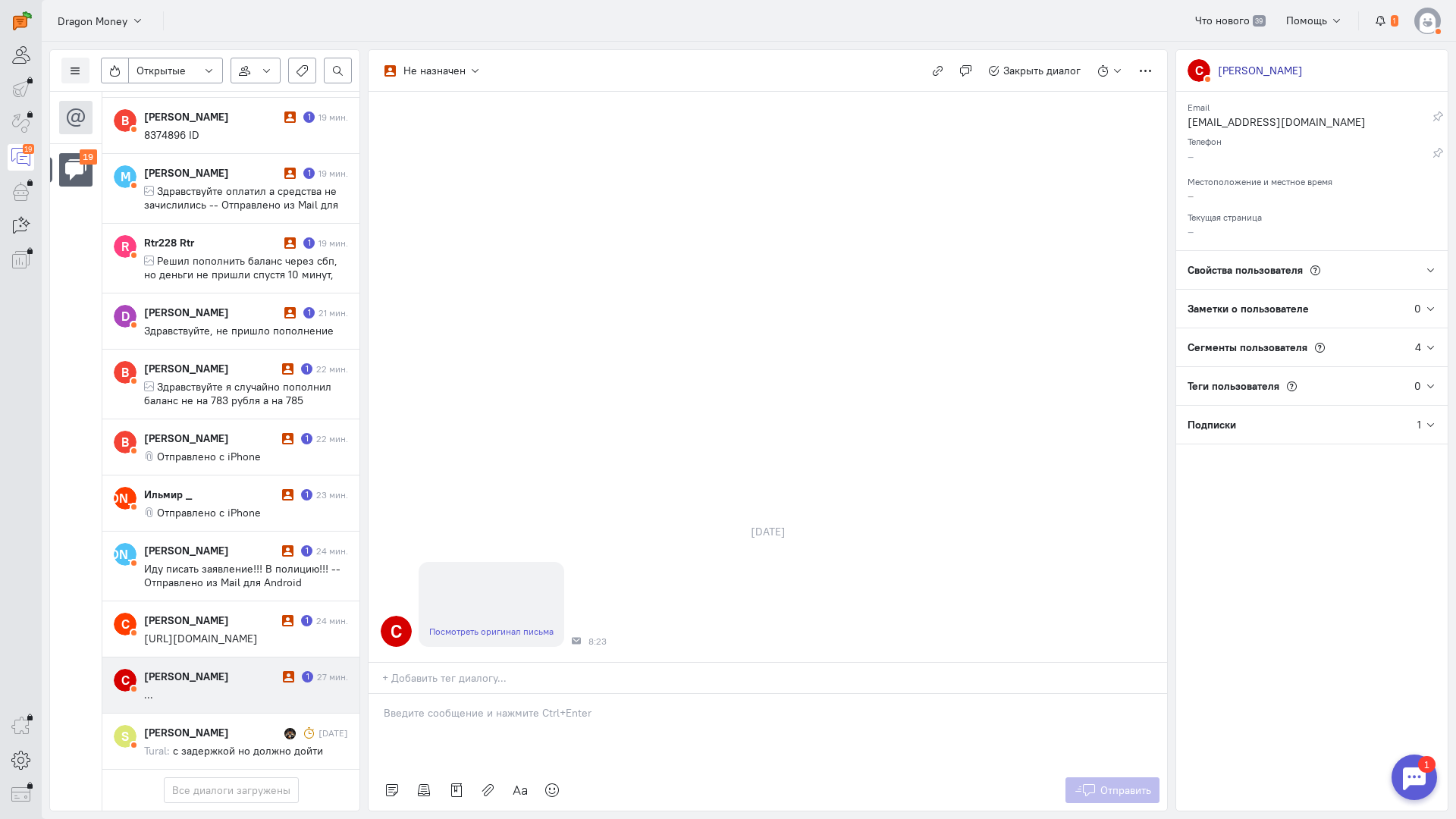
click at [471, 694] on div at bounding box center [767, 731] width 798 height 75
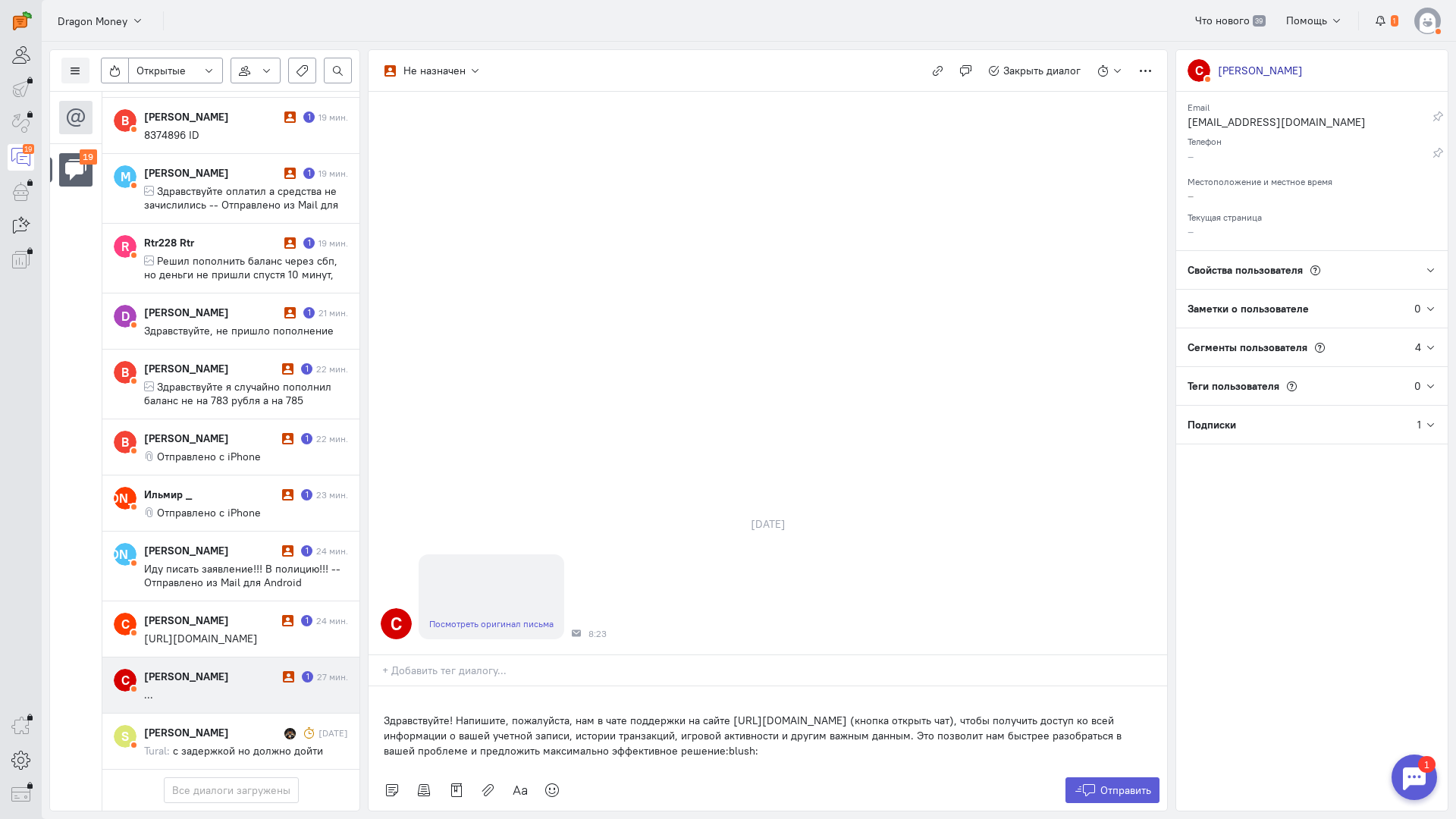
click at [378, 686] on div "Здравствуйте! Напишите, пожалуйста, нам в чате поддержки на сайте [URL][DOMAIN_…" at bounding box center [767, 728] width 798 height 83
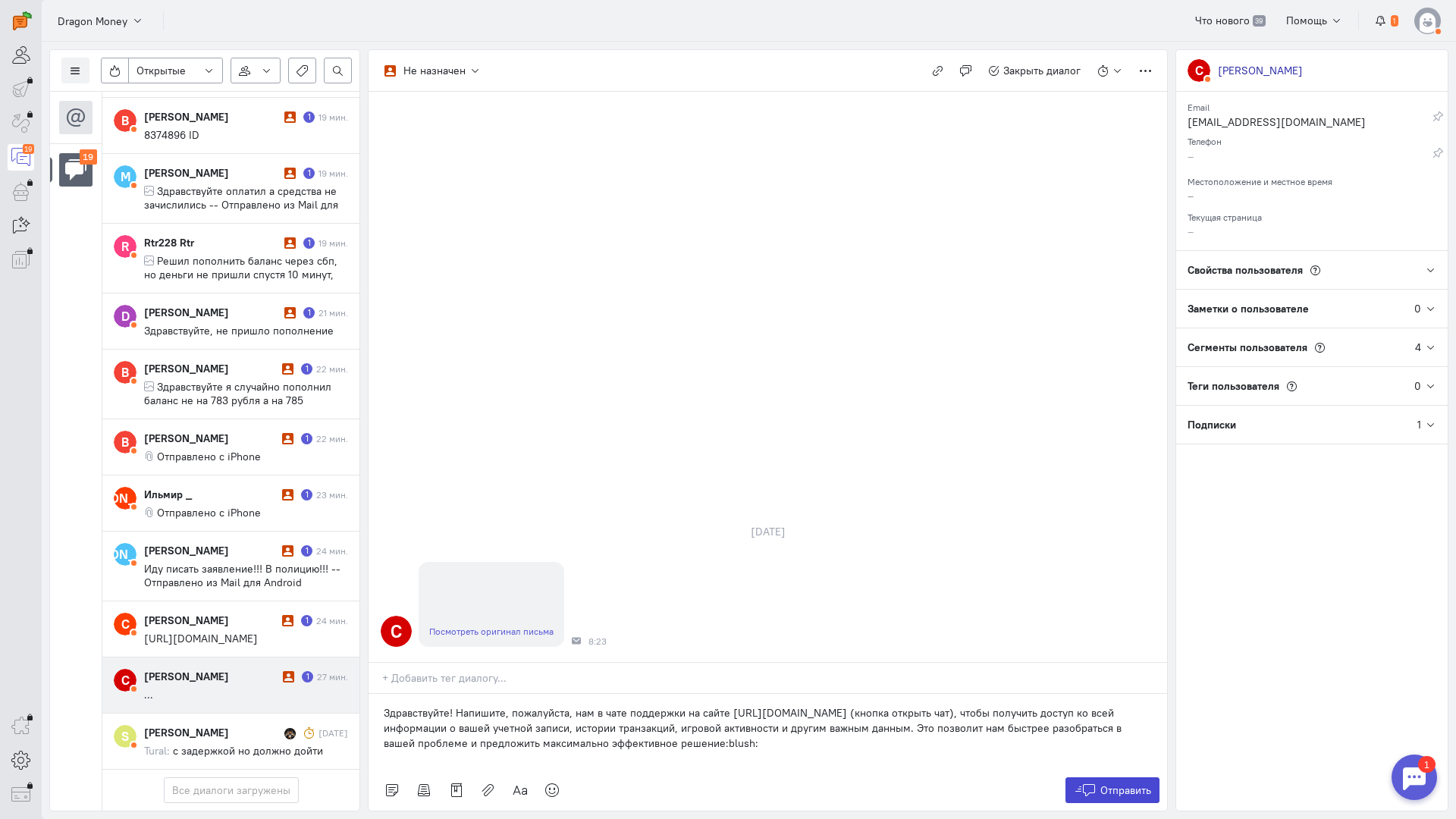
click at [1117, 783] on span "Отправить" at bounding box center [1126, 790] width 51 height 14
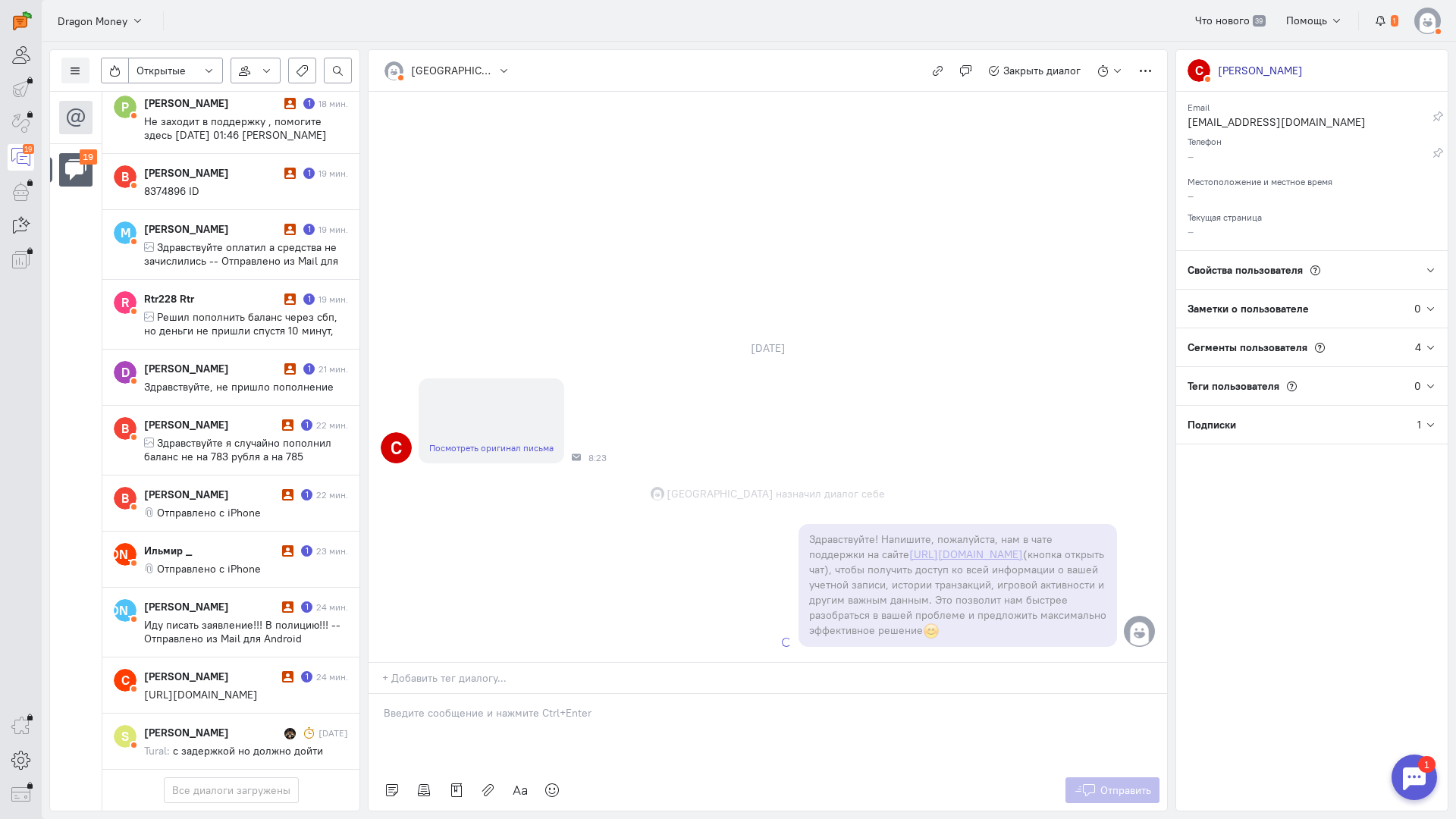
scroll to position [731, 0]
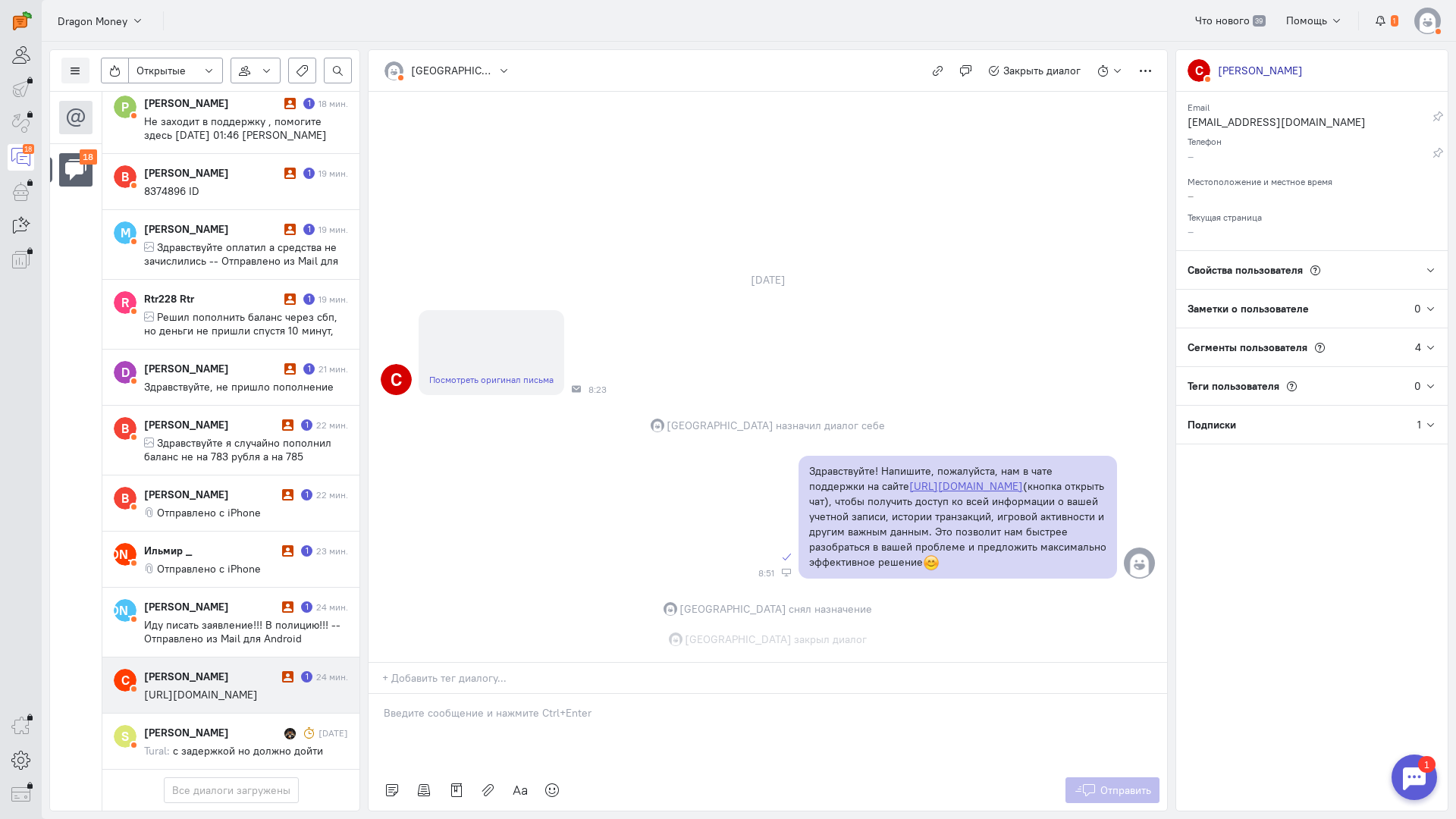
click at [175, 688] on span "[URL][DOMAIN_NAME]" at bounding box center [200, 695] width 114 height 14
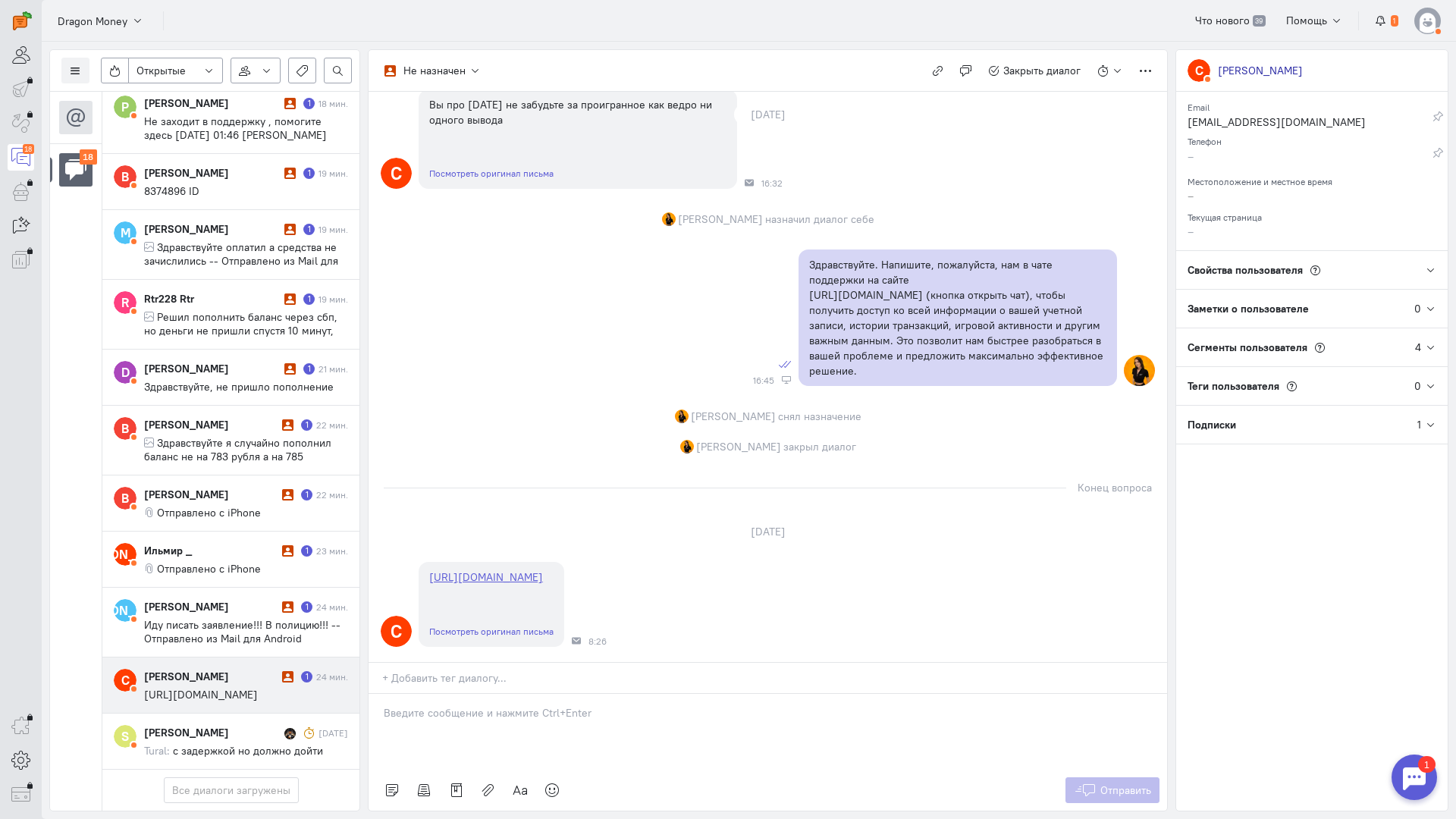
scroll to position [163, 0]
drag, startPoint x: 499, startPoint y: 621, endPoint x: 484, endPoint y: 621, distance: 15.0
click at [499, 705] on p at bounding box center [768, 712] width 768 height 15
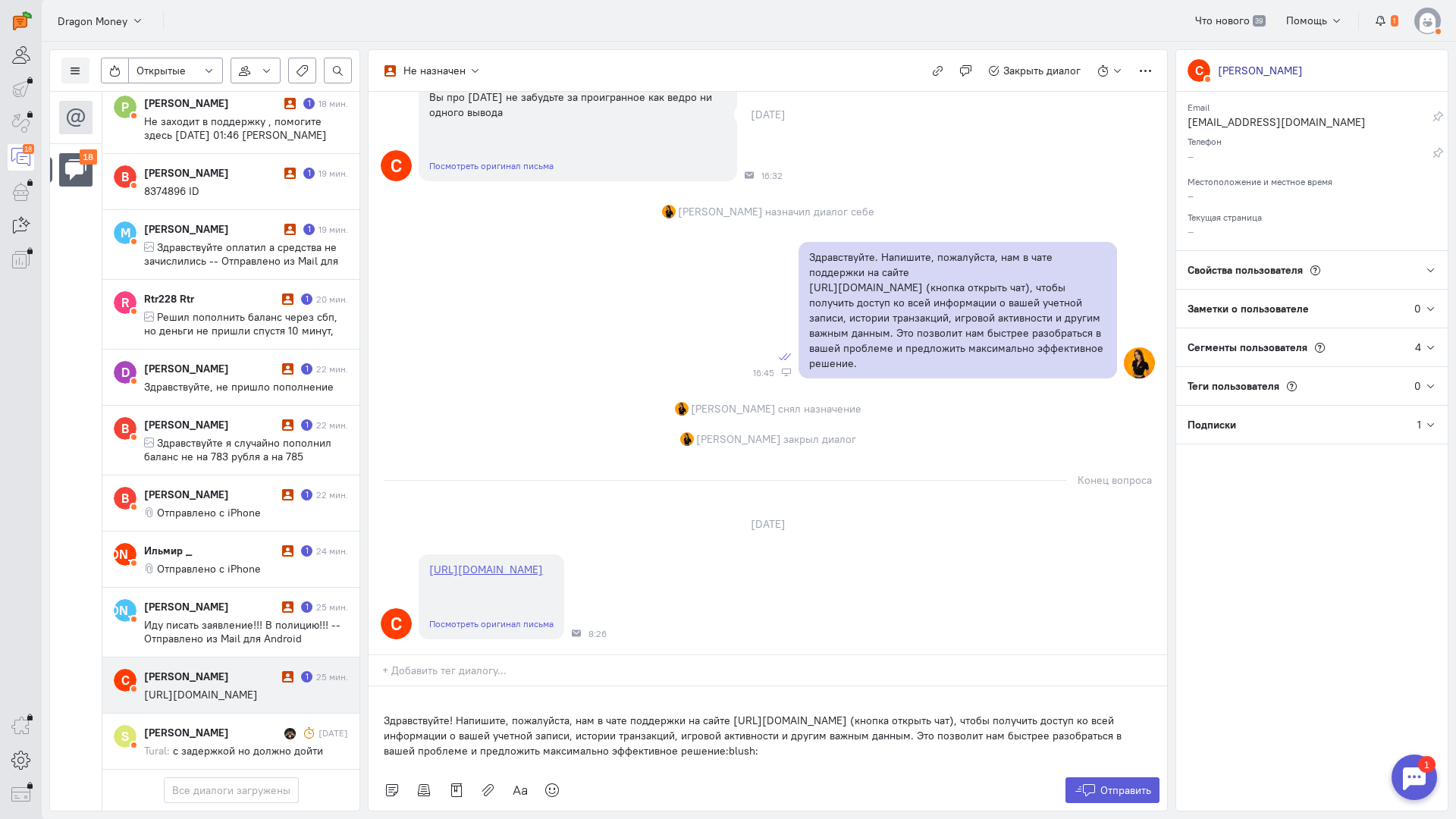
click at [380, 686] on div "Здравствуйте! Напишите, пожалуйста, нам в чате поддержки на сайте [URL][DOMAIN_…" at bounding box center [767, 728] width 798 height 83
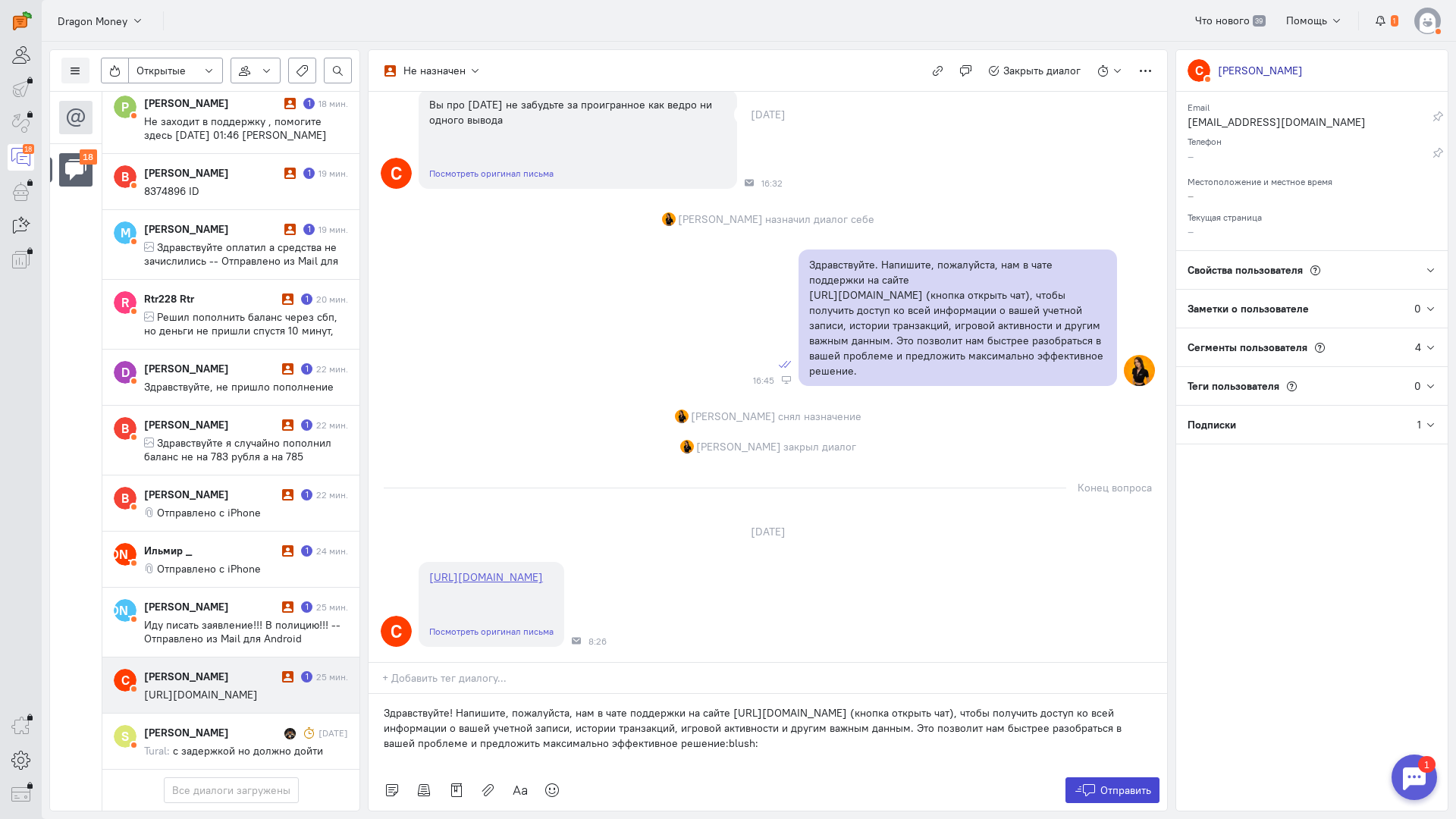
click at [1084, 783] on icon at bounding box center [1085, 790] width 23 height 15
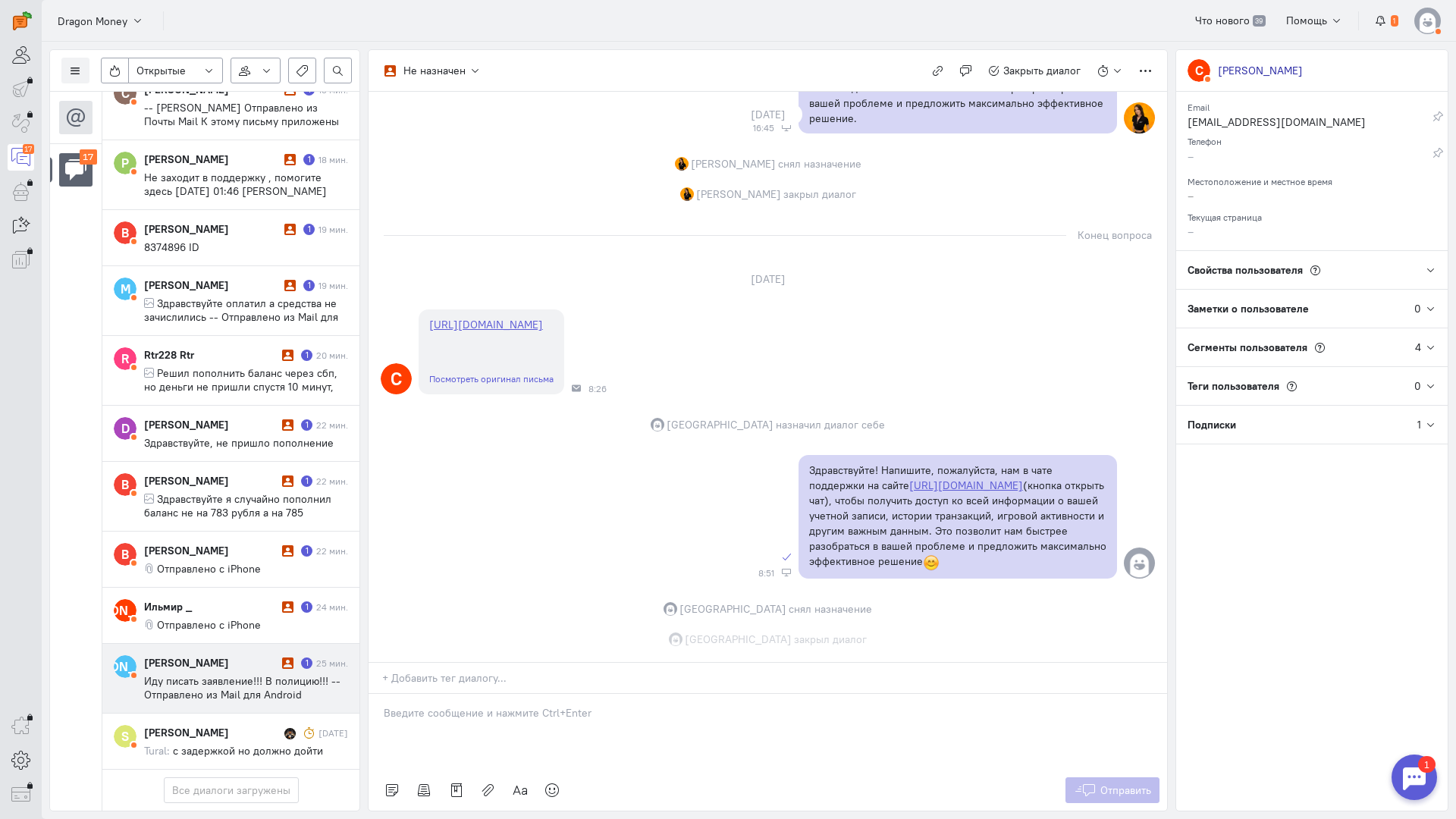
scroll to position [594, 0]
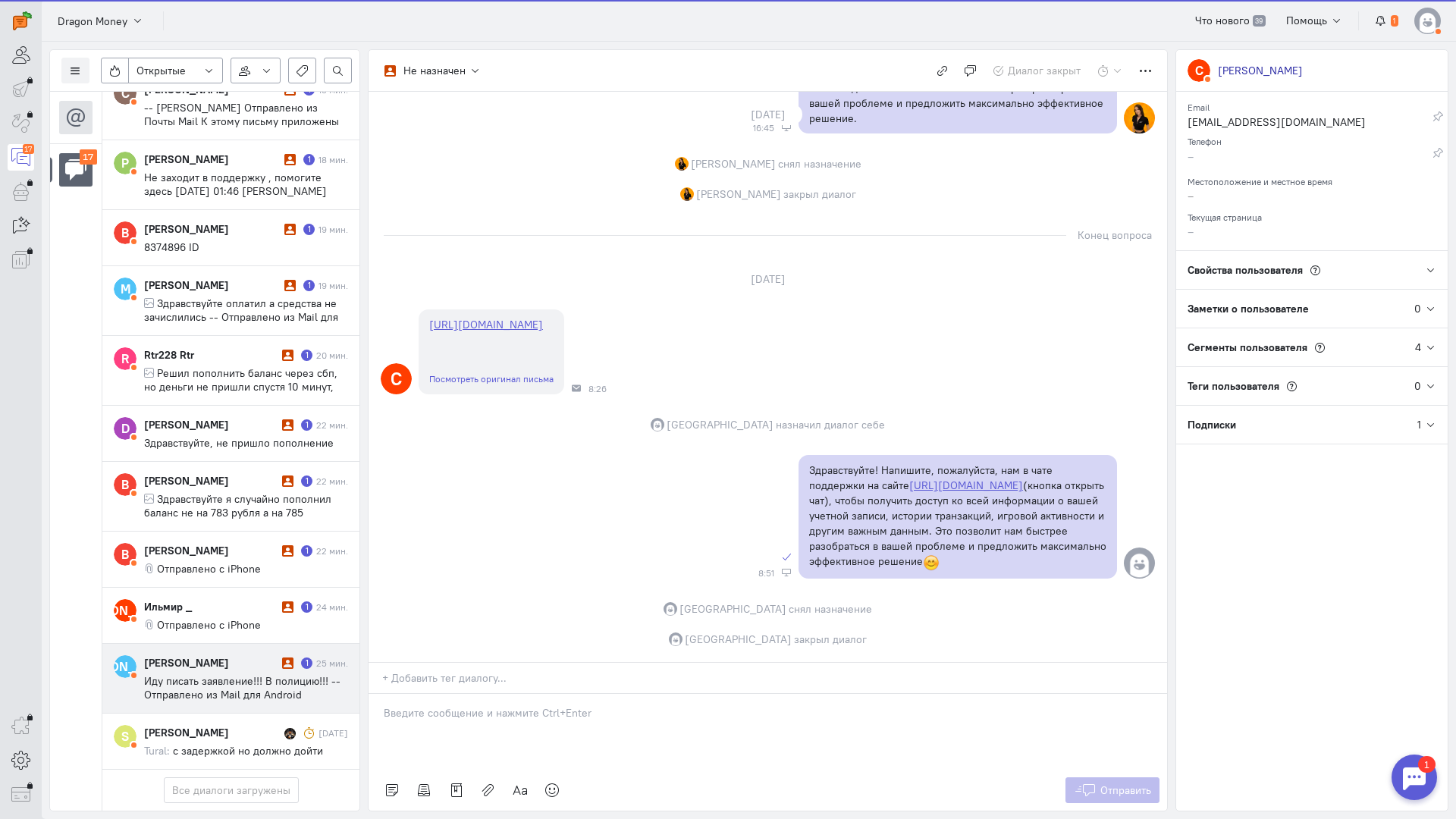
click at [224, 674] on span "Иду писать заявление!!! В полицию!!! -- Отправлено из Mail для Android" at bounding box center [242, 687] width 197 height 27
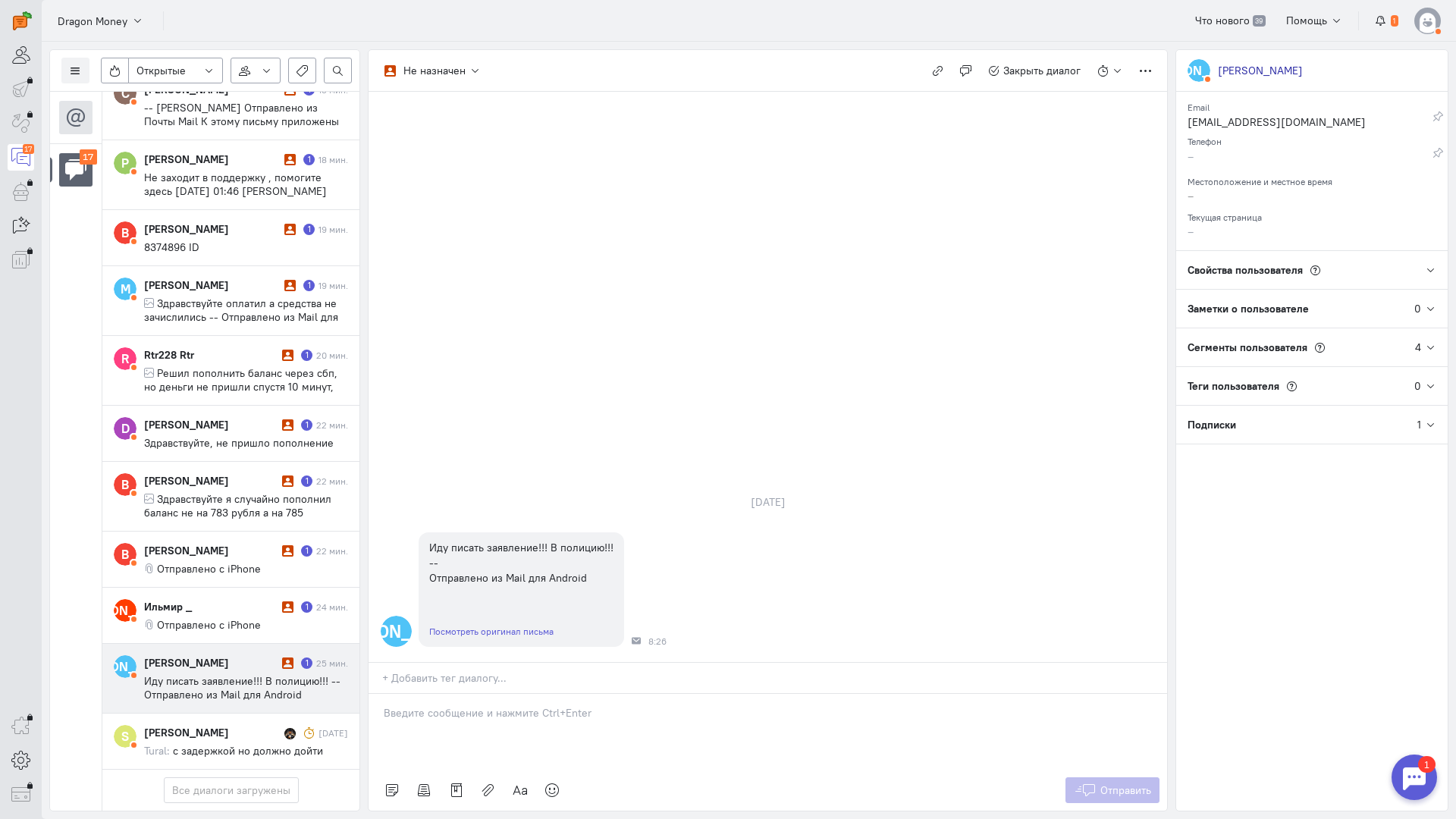
click at [445, 694] on div at bounding box center [767, 731] width 798 height 75
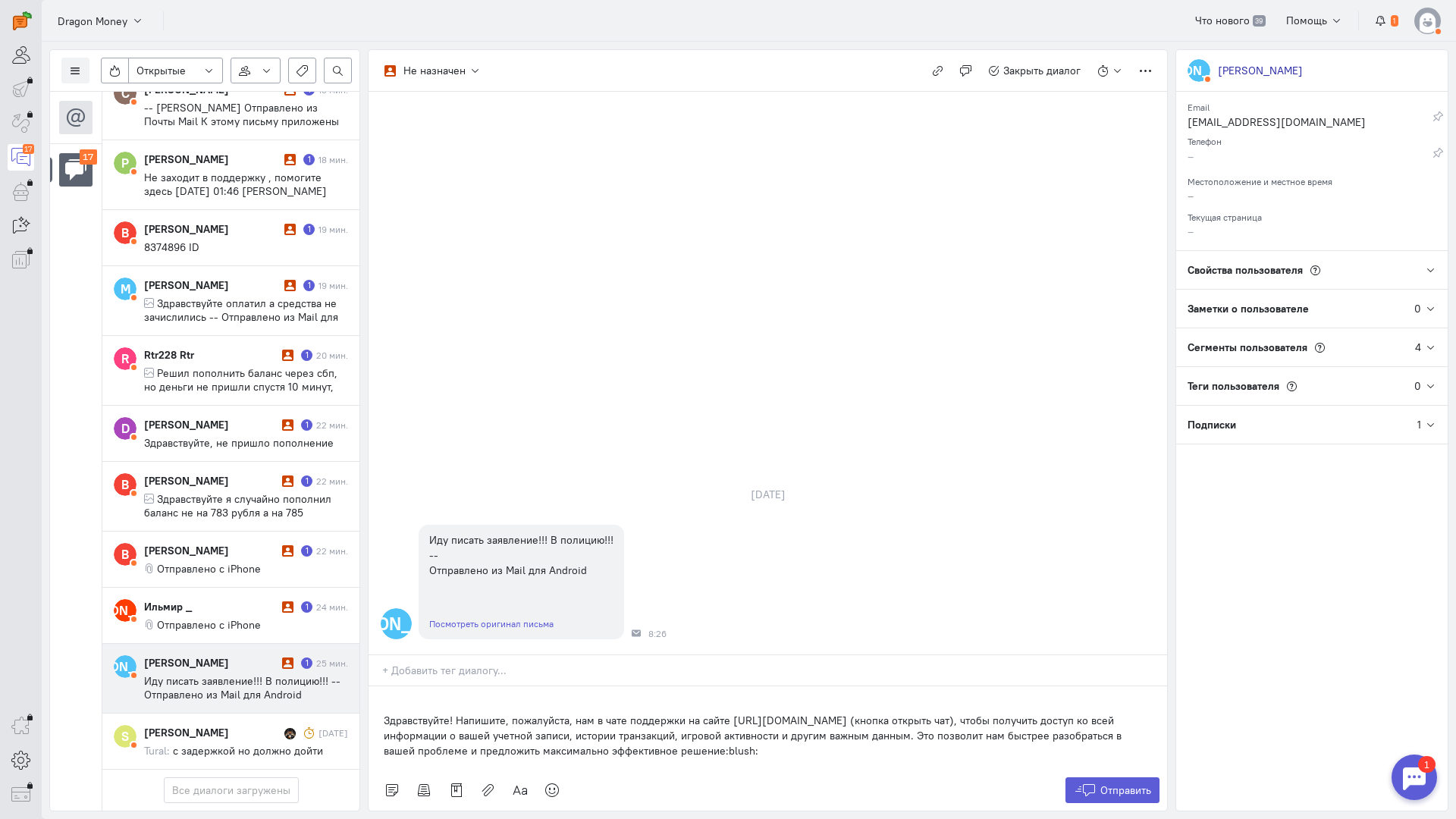
click at [380, 686] on div "Здравствуйте! Напишите, пожалуйста, нам в чате поддержки на сайте [URL][DOMAIN_…" at bounding box center [767, 728] width 798 height 83
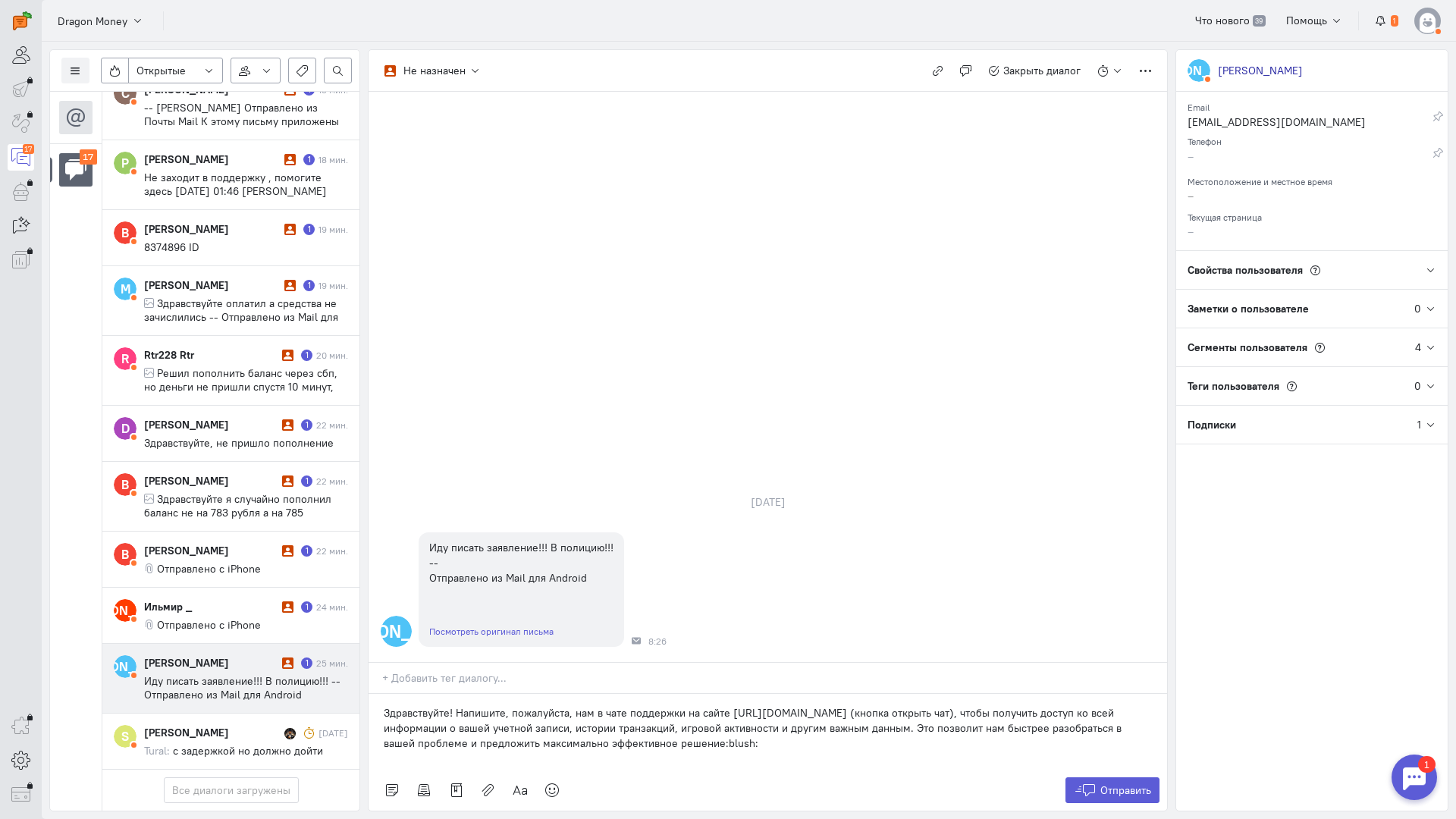
drag, startPoint x: 718, startPoint y: 651, endPoint x: 686, endPoint y: 652, distance: 32.0
click at [686, 705] on p "Здравствуйте! Напишите, пожалуйста, нам в чате поддержки на сайте [URL][DOMAIN_…" at bounding box center [768, 728] width 768 height 45
click at [1093, 783] on icon at bounding box center [1085, 790] width 23 height 15
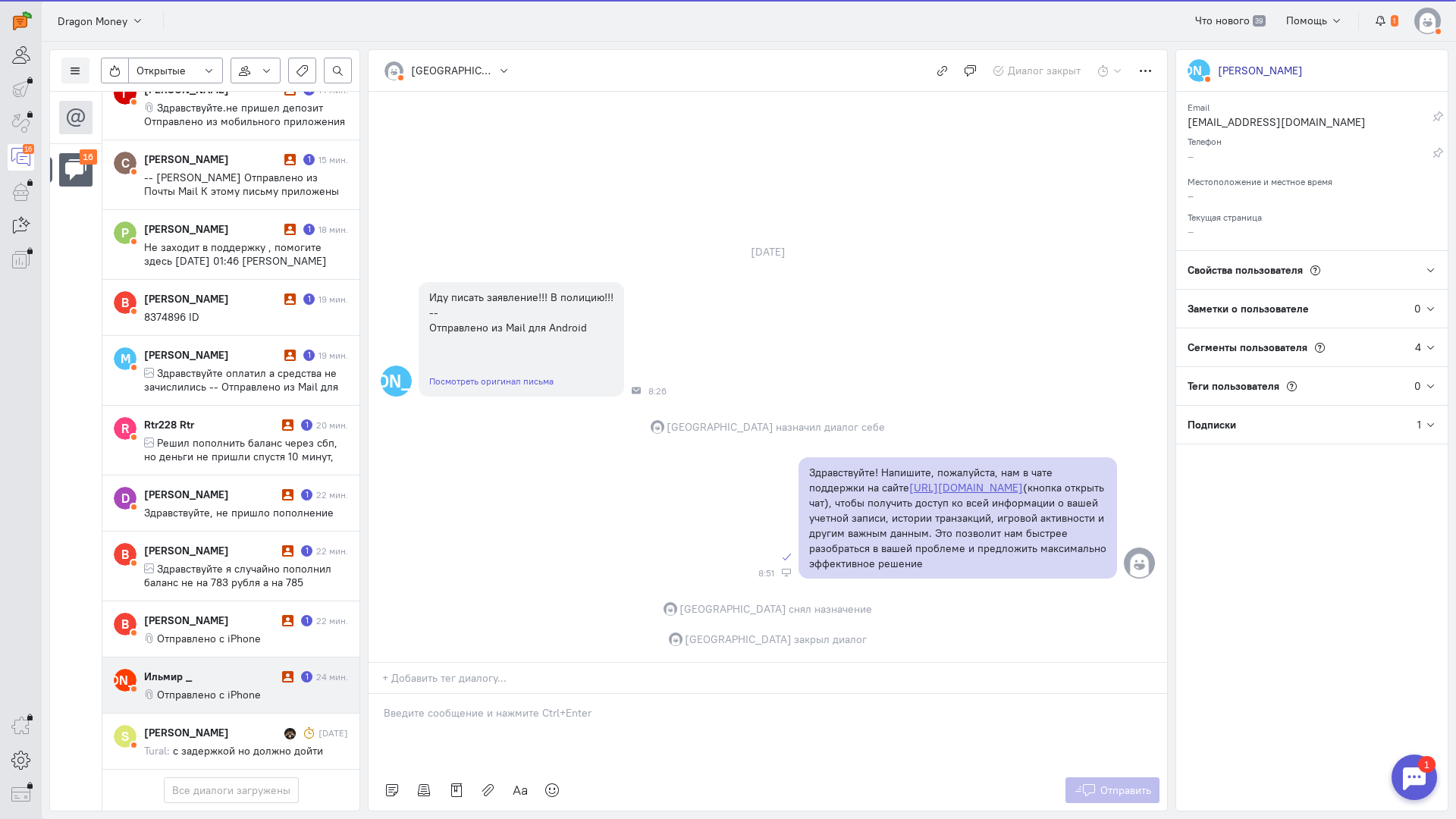
click at [218, 688] on span "Отправлено с iPhone" at bounding box center [209, 695] width 104 height 14
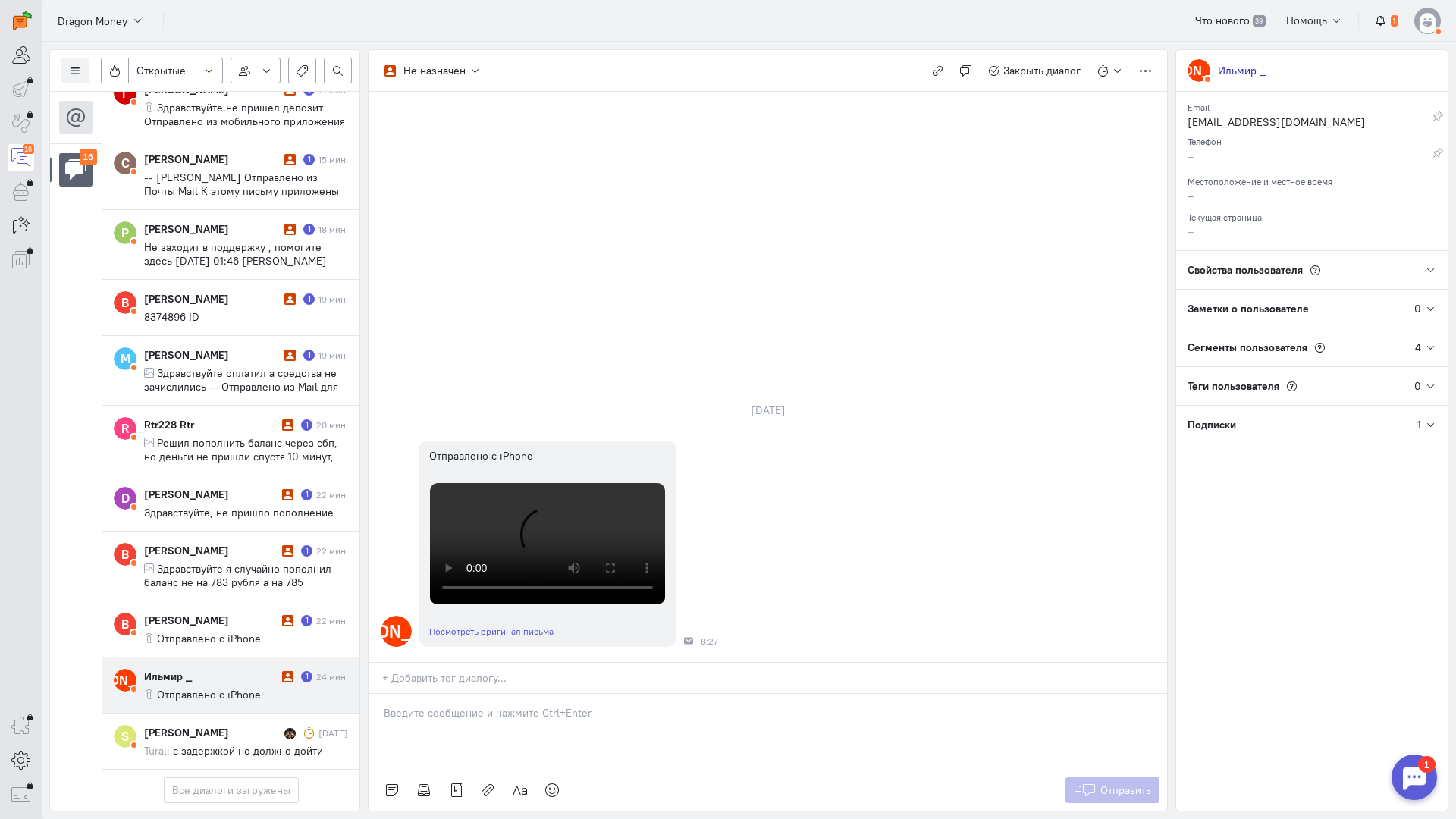
scroll to position [0, 0]
click at [506, 705] on p at bounding box center [768, 712] width 768 height 15
click at [380, 694] on div "Здравствуйте! Благодарим Вас за обращение и предоставленную информацию:blush:" at bounding box center [767, 731] width 798 height 75
click at [1118, 777] on button "Отправить" at bounding box center [1112, 790] width 94 height 26
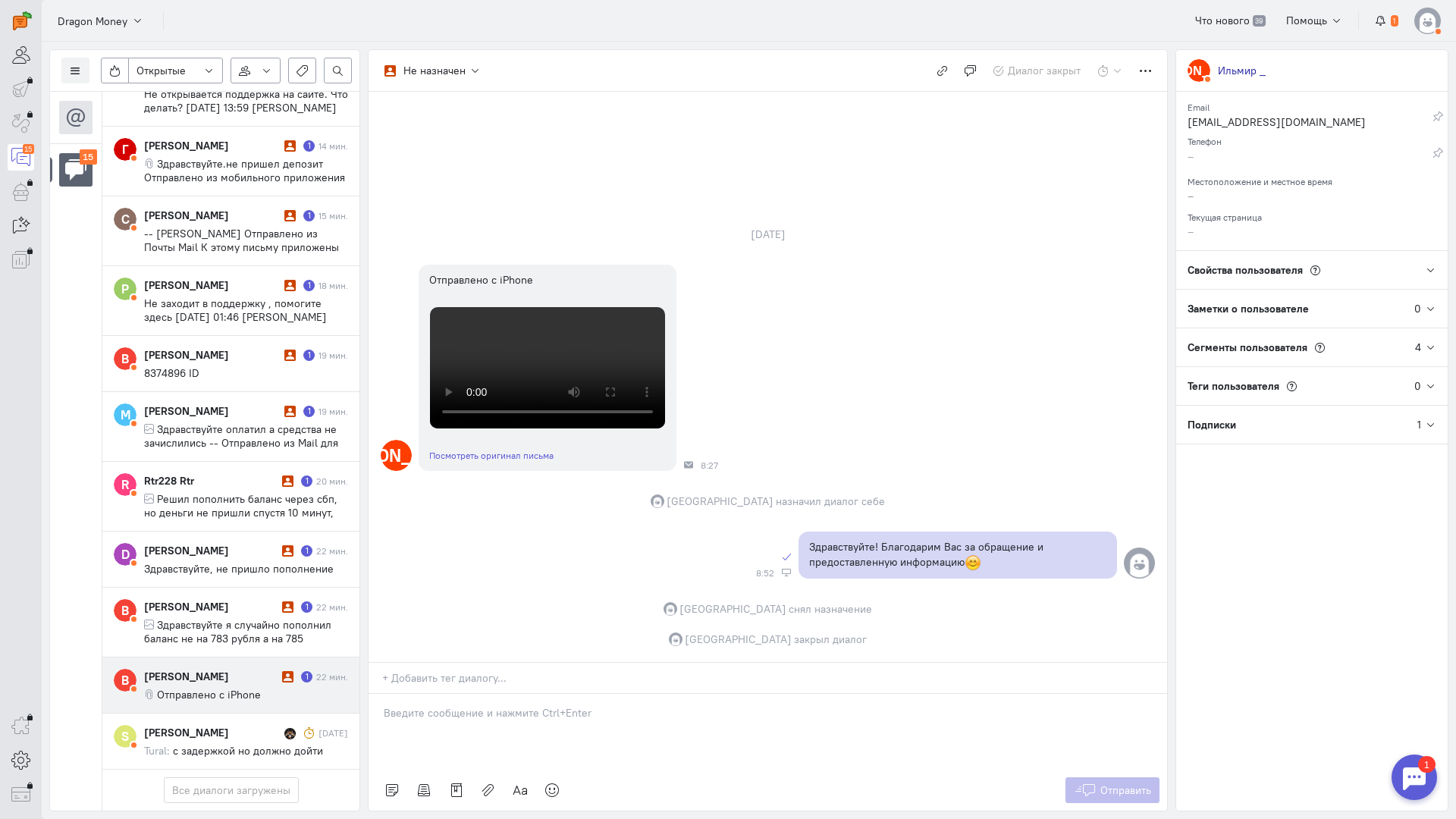
scroll to position [458, 0]
click at [198, 688] on span "Отправлено с iPhone" at bounding box center [209, 695] width 104 height 14
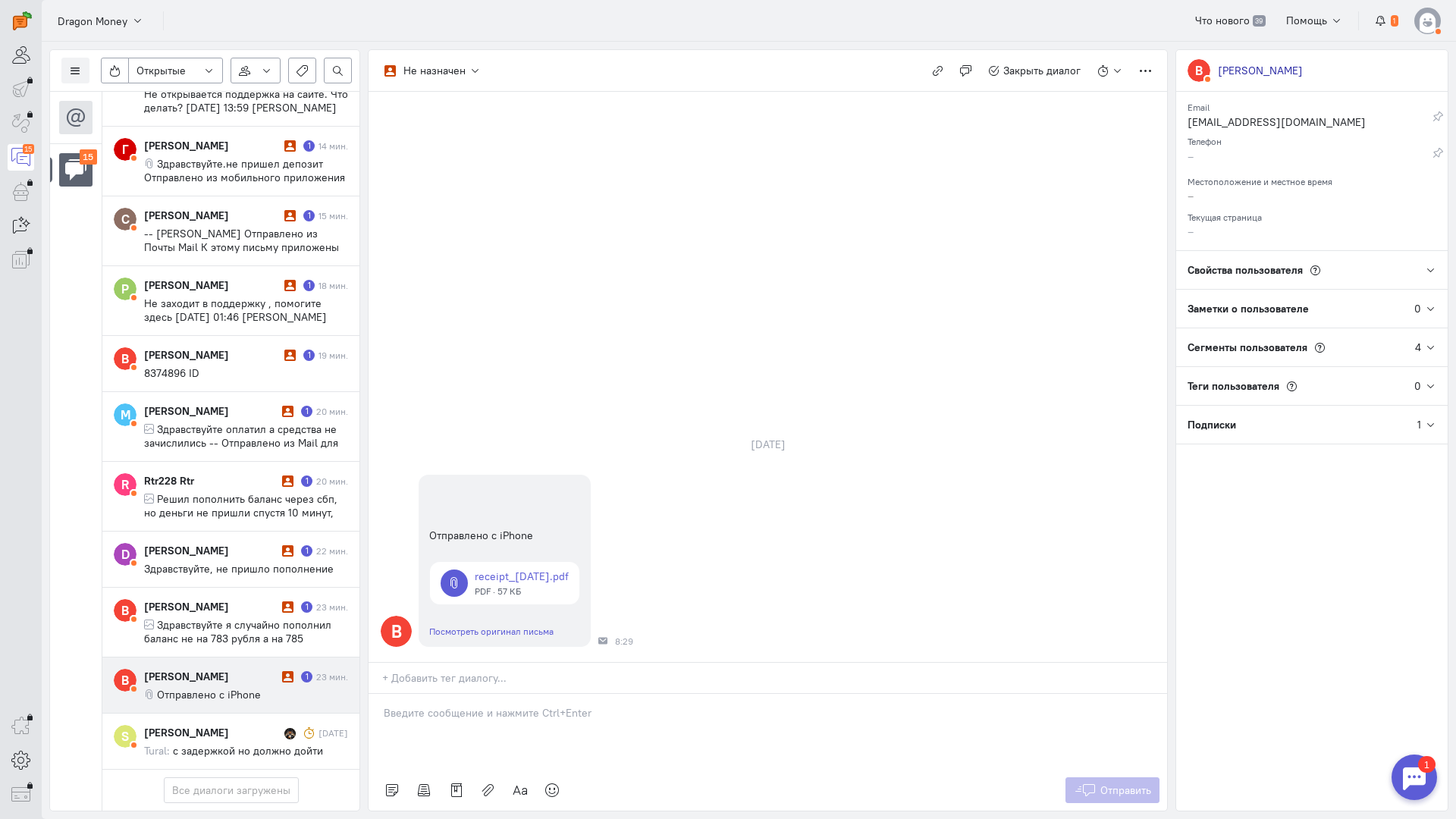
click at [465, 694] on div at bounding box center [767, 731] width 798 height 75
drag, startPoint x: 464, startPoint y: 639, endPoint x: 449, endPoint y: 635, distance: 15.5
click at [464, 694] on div at bounding box center [767, 731] width 798 height 75
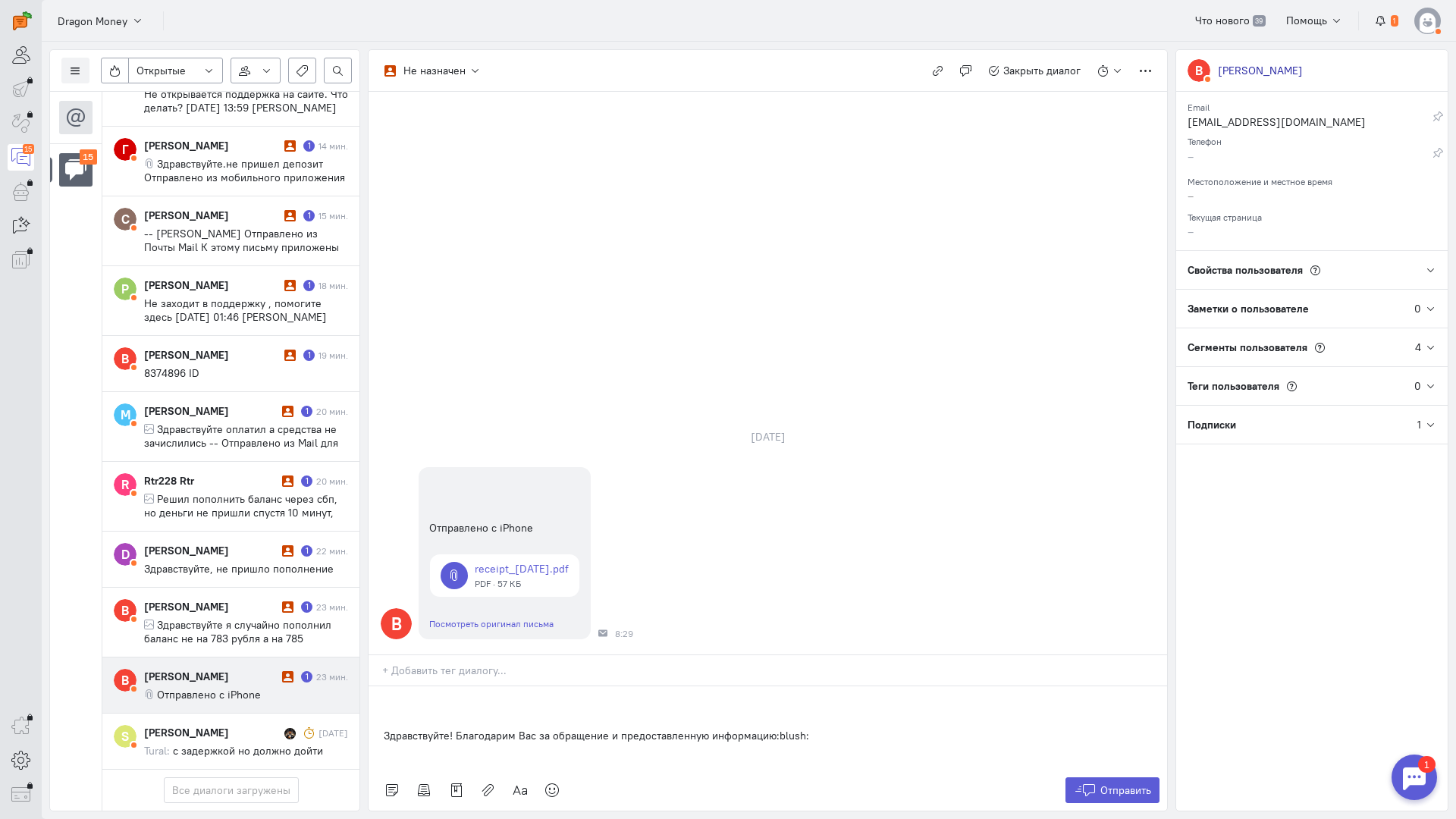
click at [373, 686] on div "Здравствуйте! Благодарим Вас за обращение и предоставленную информацию:blush:" at bounding box center [767, 728] width 798 height 83
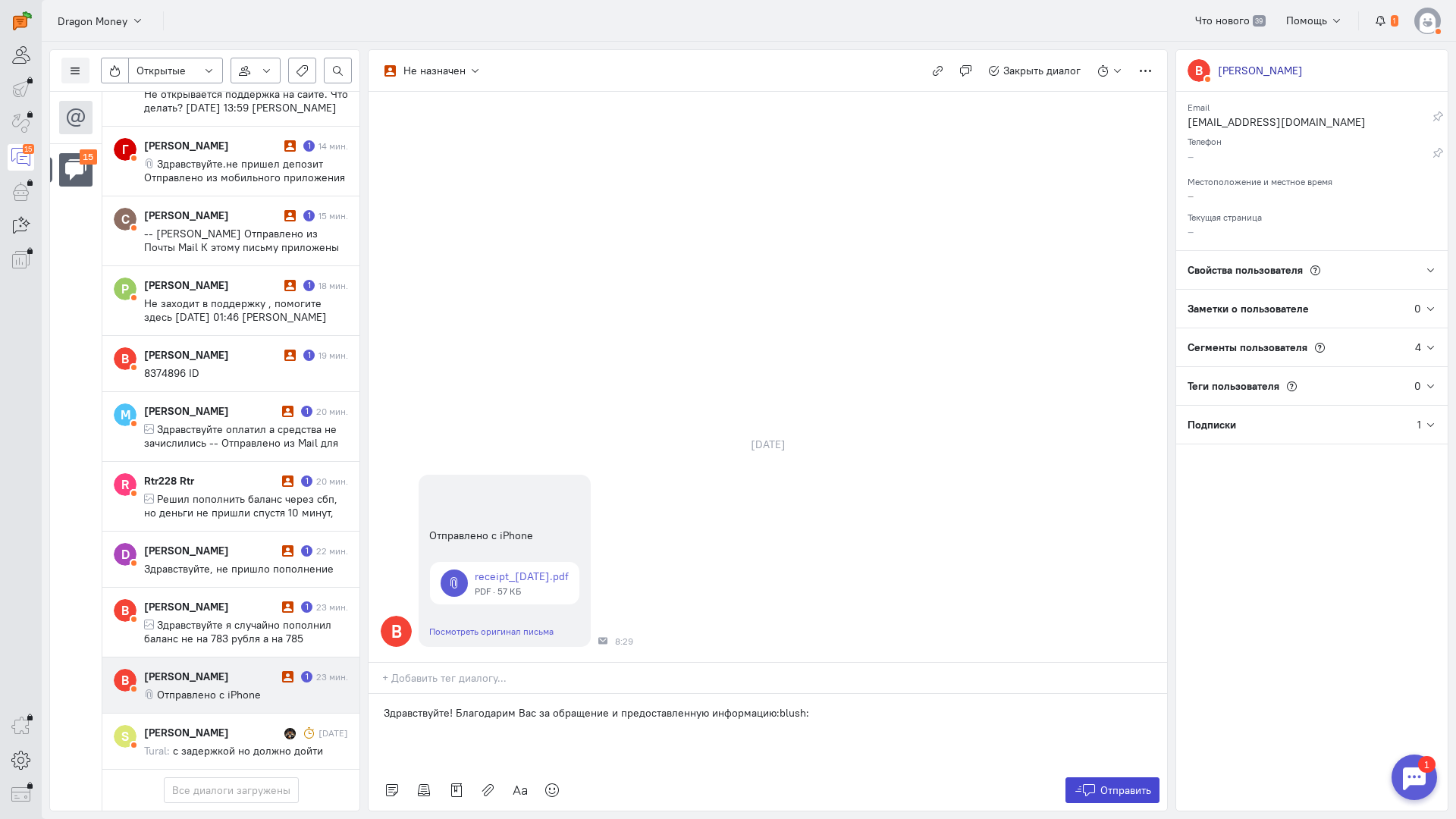
click at [1109, 783] on span "Отправить" at bounding box center [1126, 790] width 51 height 14
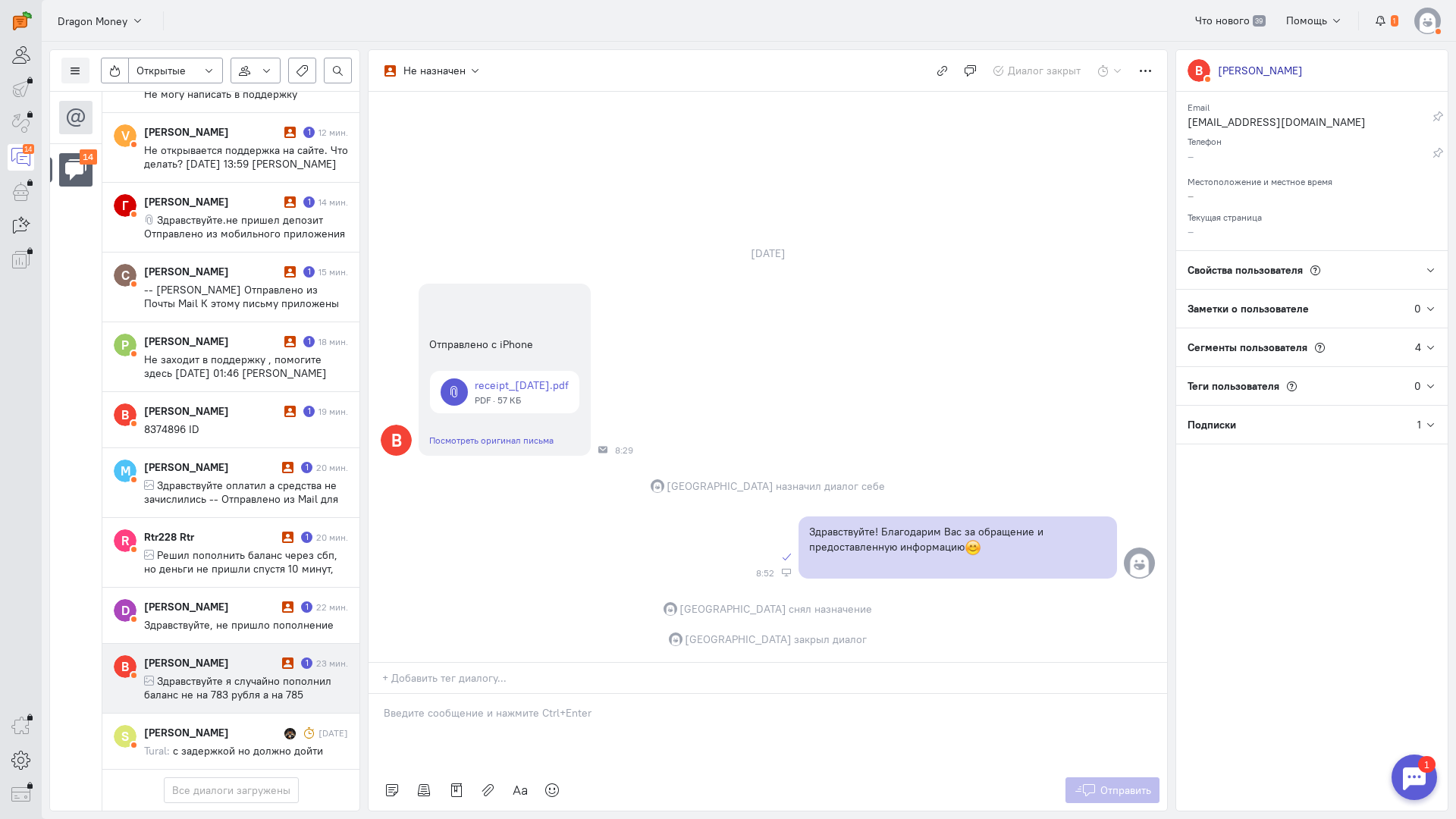
scroll to position [389, 0]
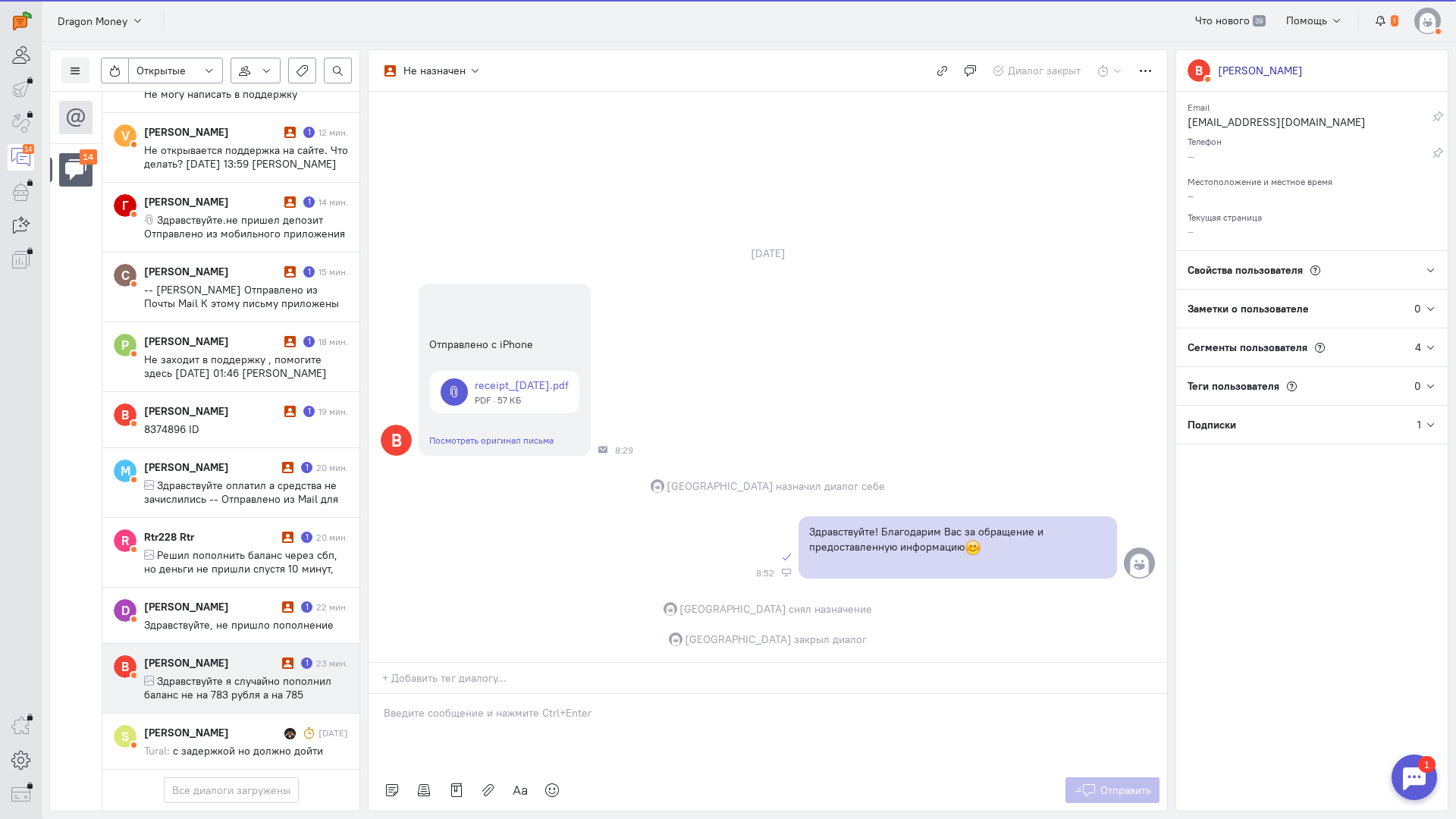
click at [252, 655] on div "[PERSON_NAME]" at bounding box center [211, 662] width 134 height 15
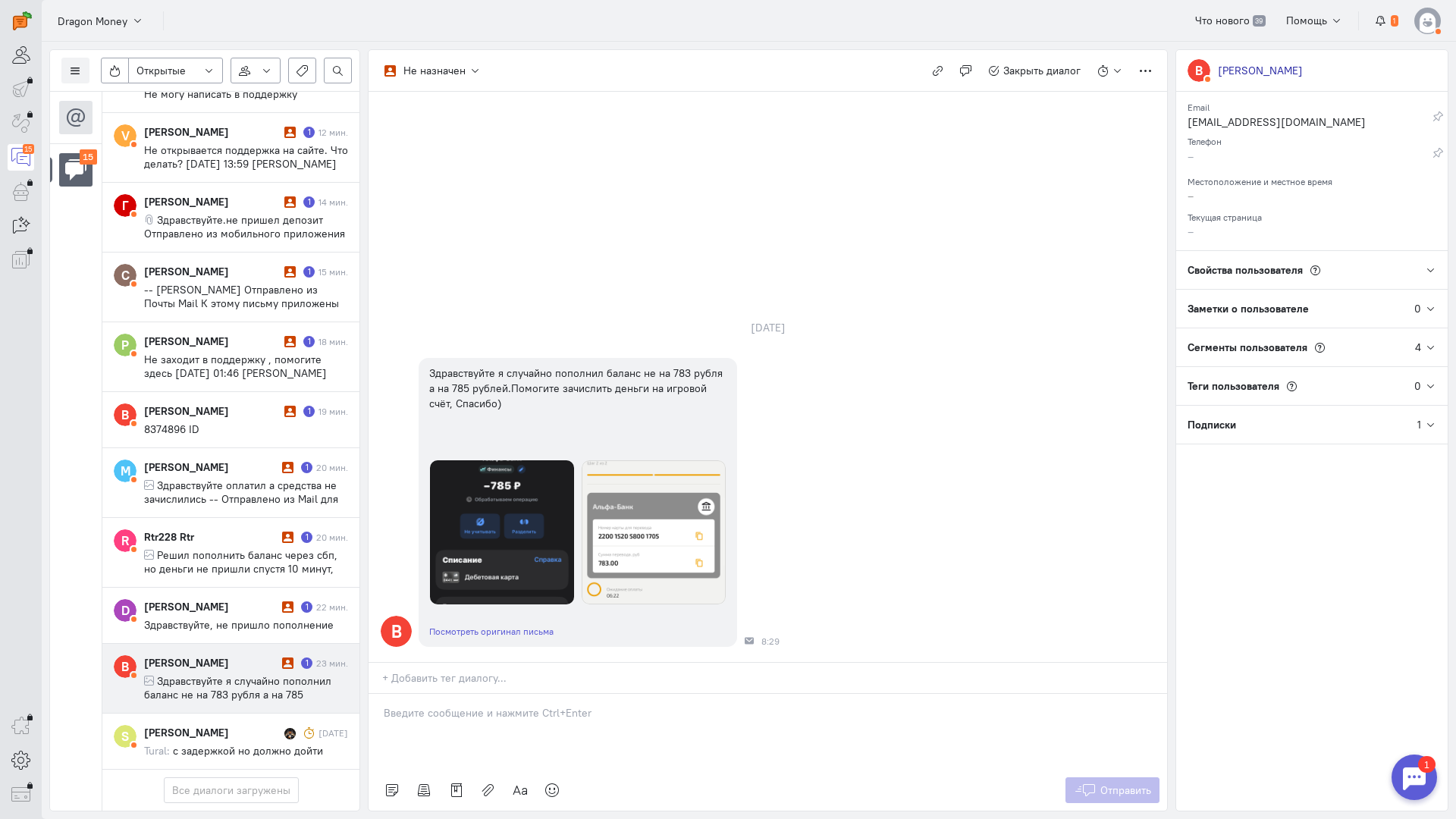
scroll to position [458, 0]
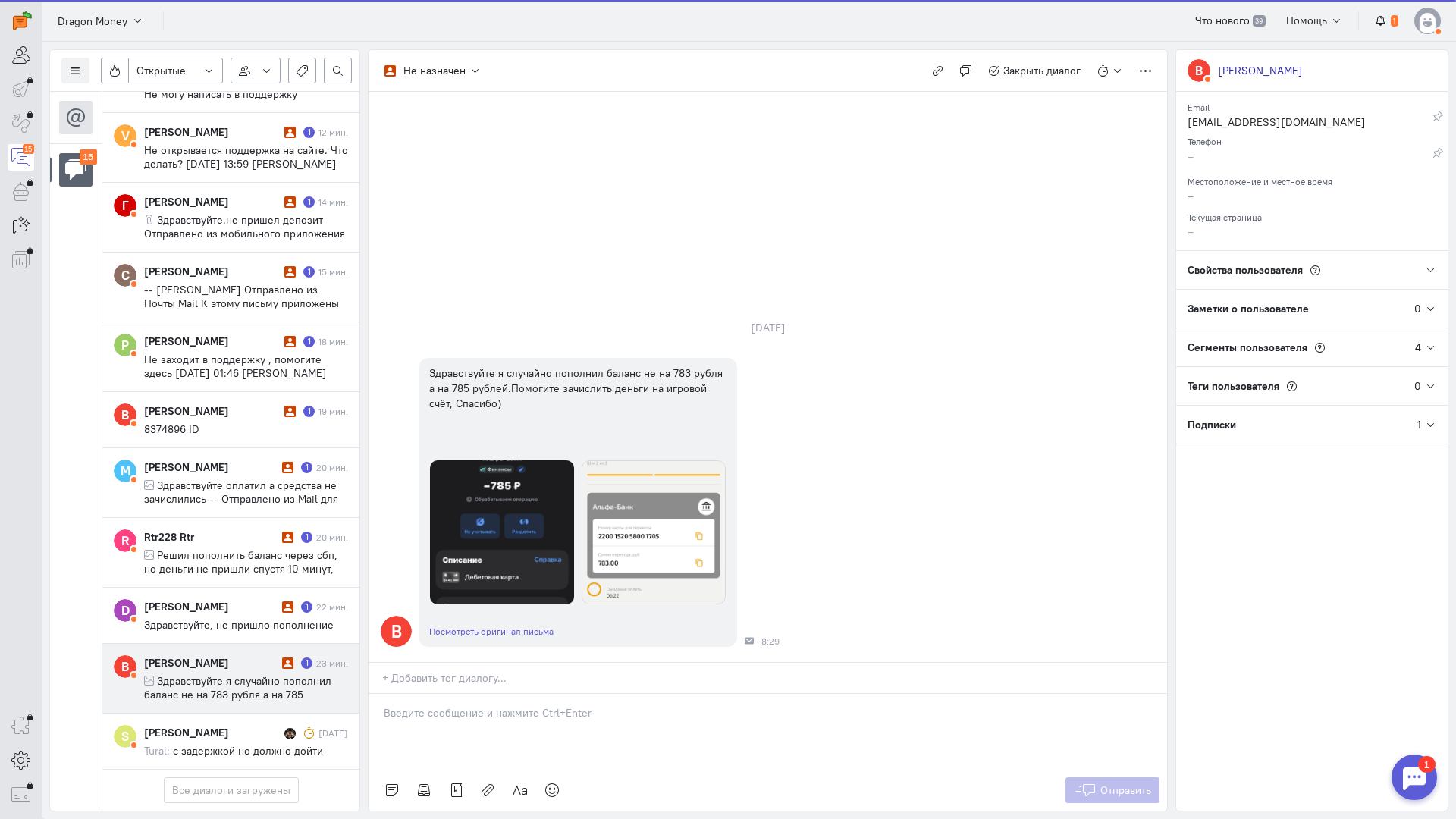
click at [403, 694] on div at bounding box center [767, 731] width 798 height 75
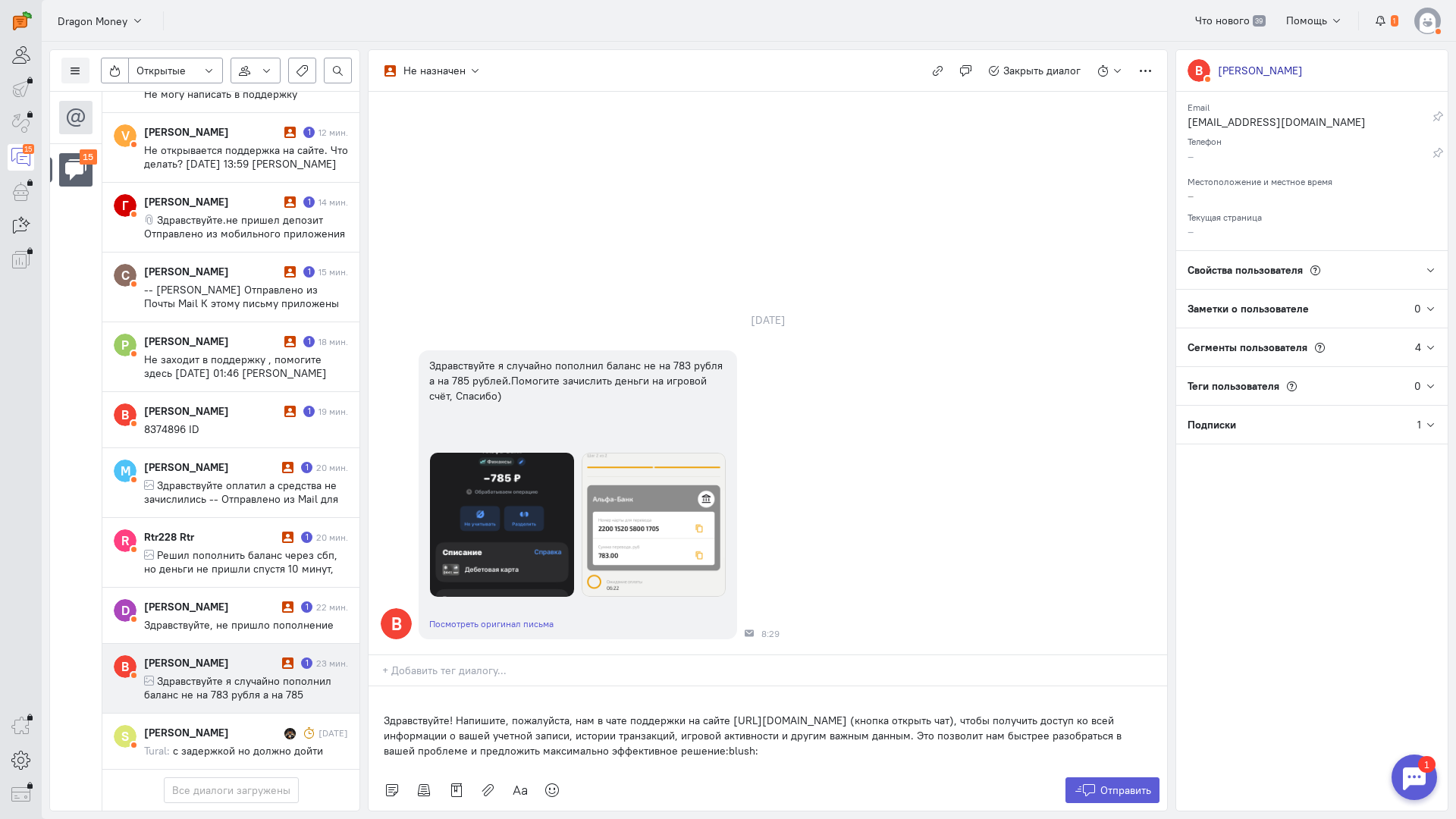
click at [380, 686] on div "Здравствуйте! Напишите, пожалуйста, нам в чате поддержки на сайте [URL][DOMAIN_…" at bounding box center [767, 728] width 798 height 83
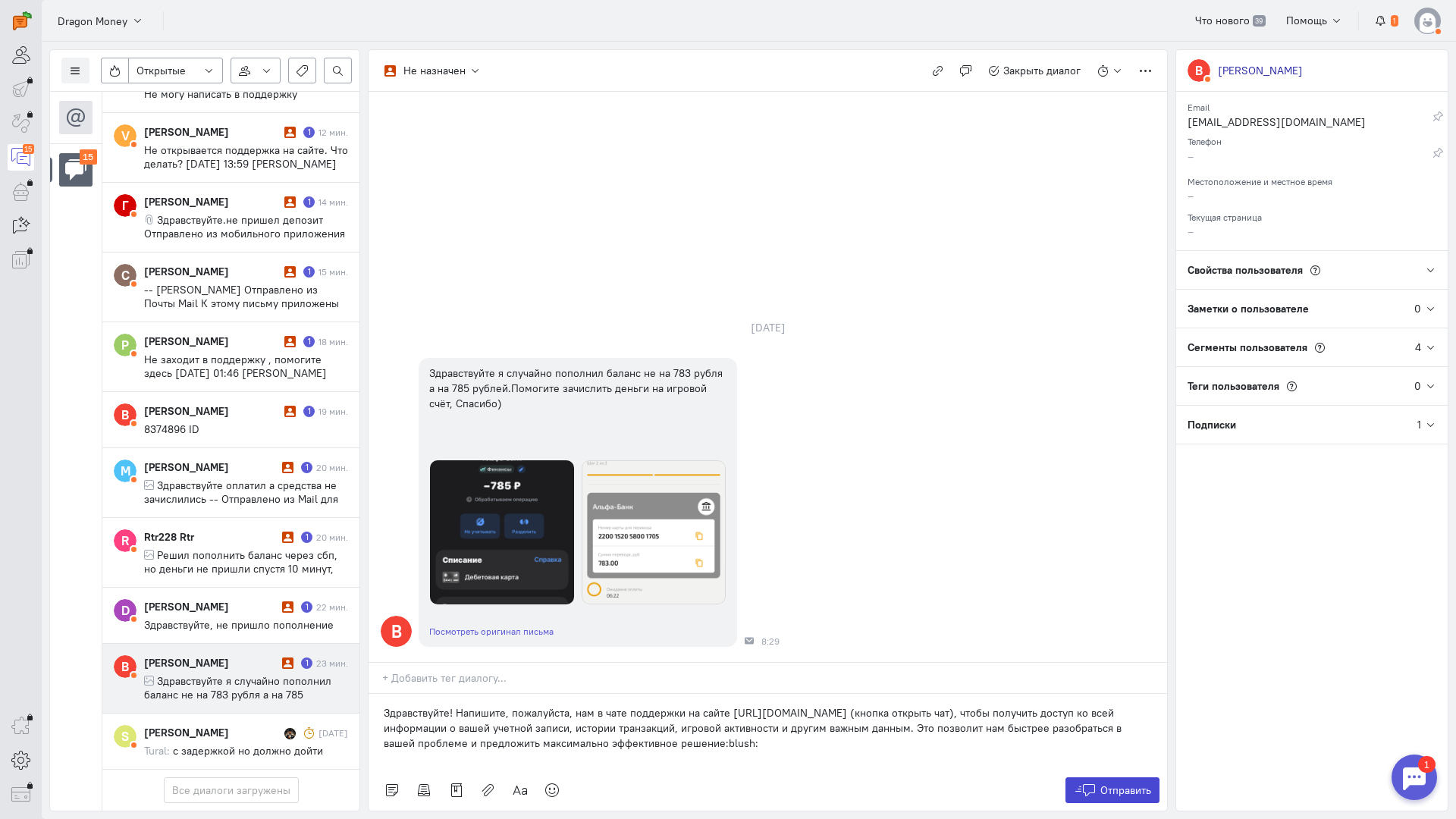
click at [1091, 783] on icon at bounding box center [1085, 790] width 23 height 15
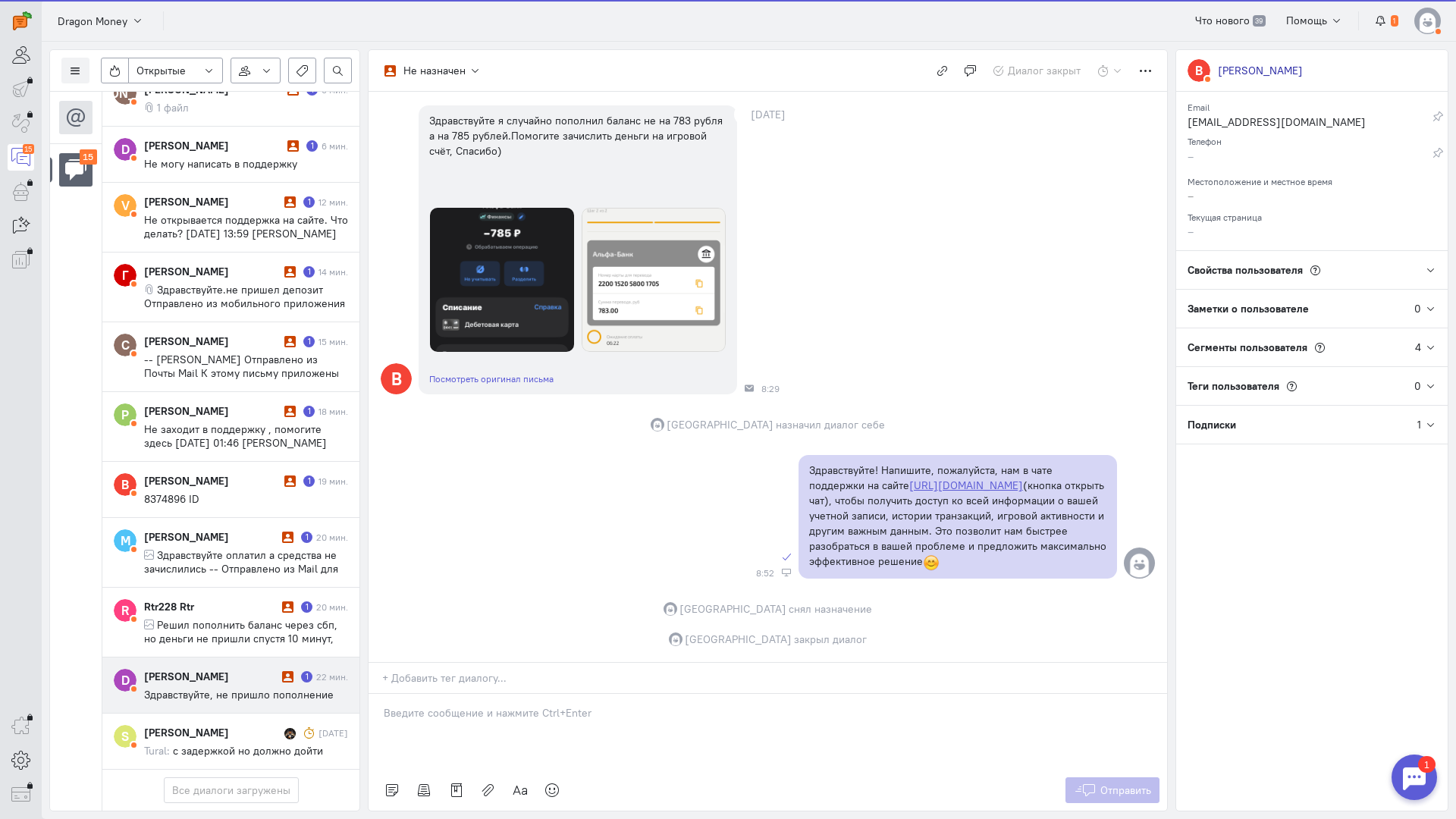
scroll to position [389, 0]
click at [215, 669] on div "[PERSON_NAME]" at bounding box center [211, 676] width 134 height 15
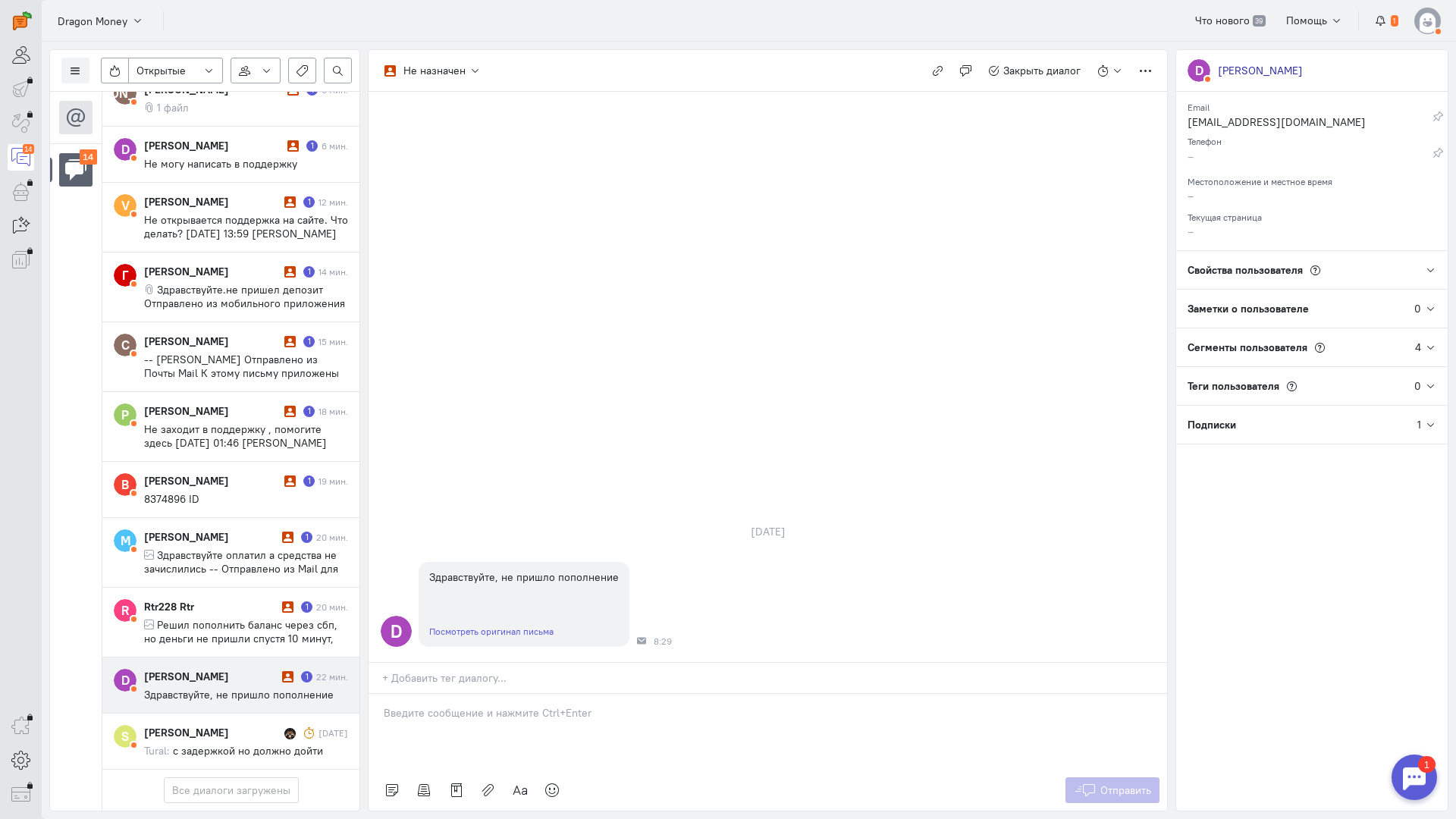
click at [444, 694] on div at bounding box center [767, 731] width 798 height 75
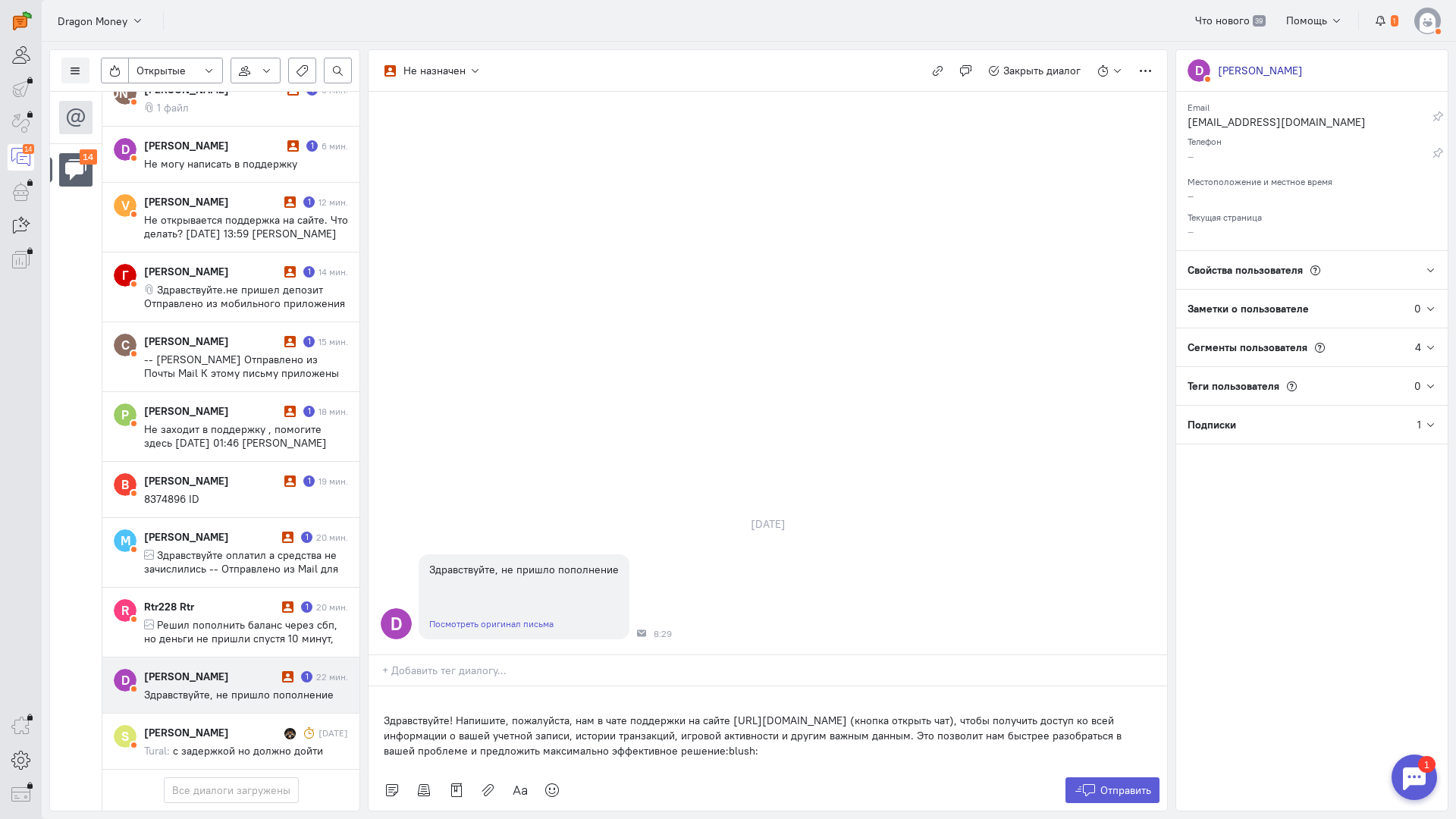
click at [376, 686] on div "Здравствуйте! Напишите, пожалуйста, нам в чате поддержки на сайте [URL][DOMAIN_…" at bounding box center [767, 728] width 798 height 83
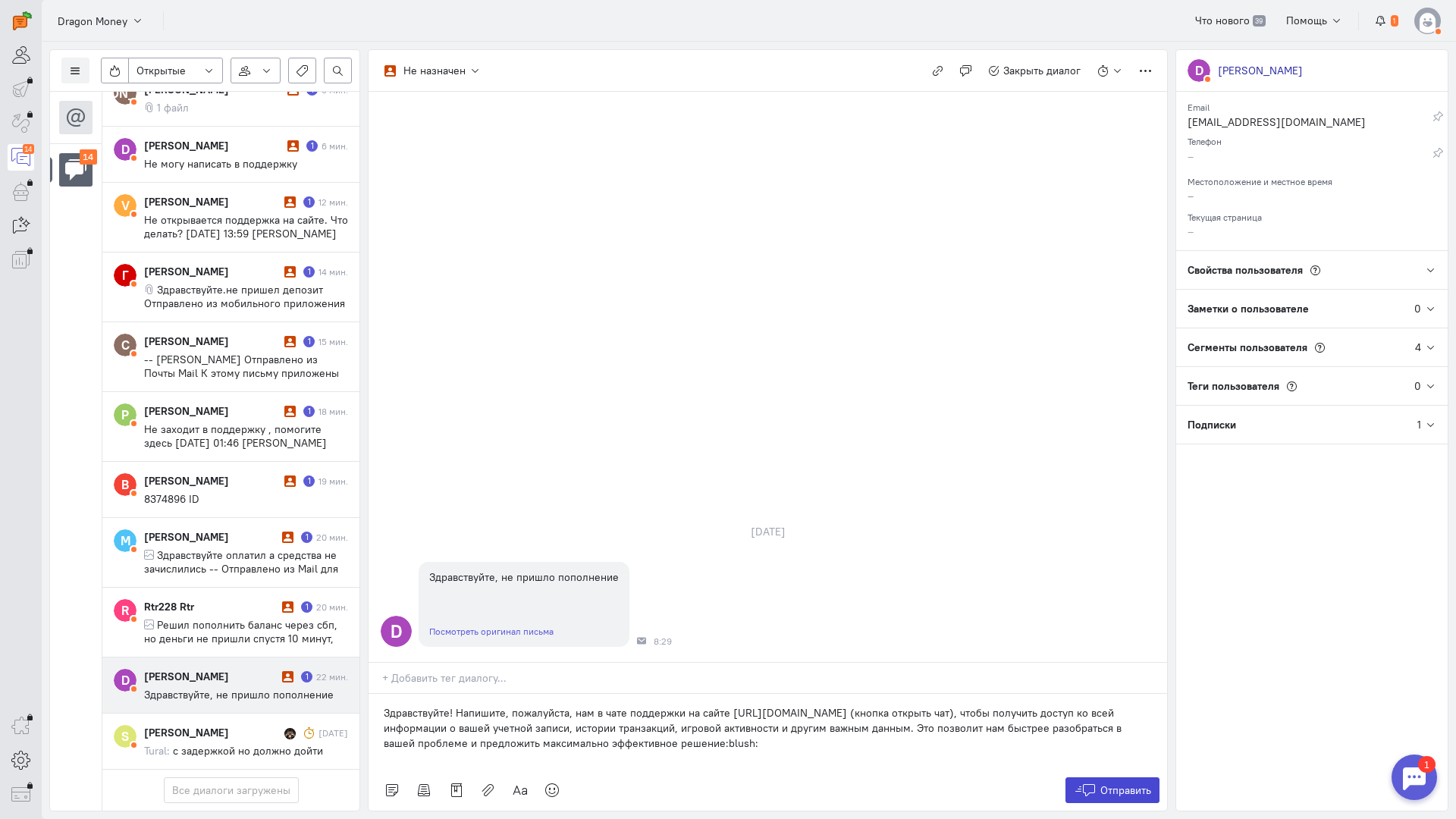
click at [1112, 783] on span "Отправить" at bounding box center [1126, 790] width 51 height 14
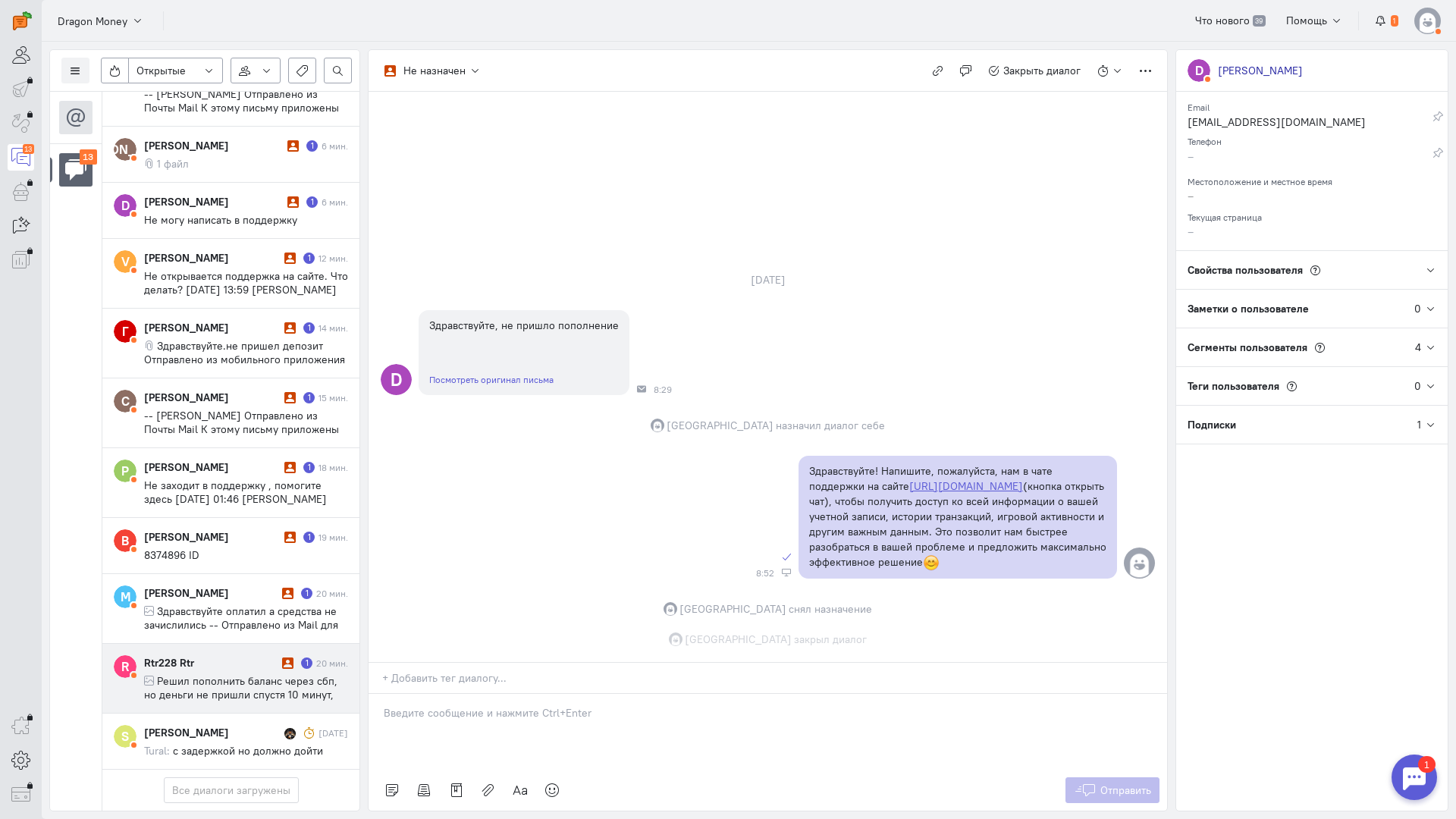
scroll to position [335, 0]
click at [206, 674] on span "Решил пополнить баланс через сбп, но деньги не пришли спустя 10 минут, потом по…" at bounding box center [244, 708] width 201 height 68
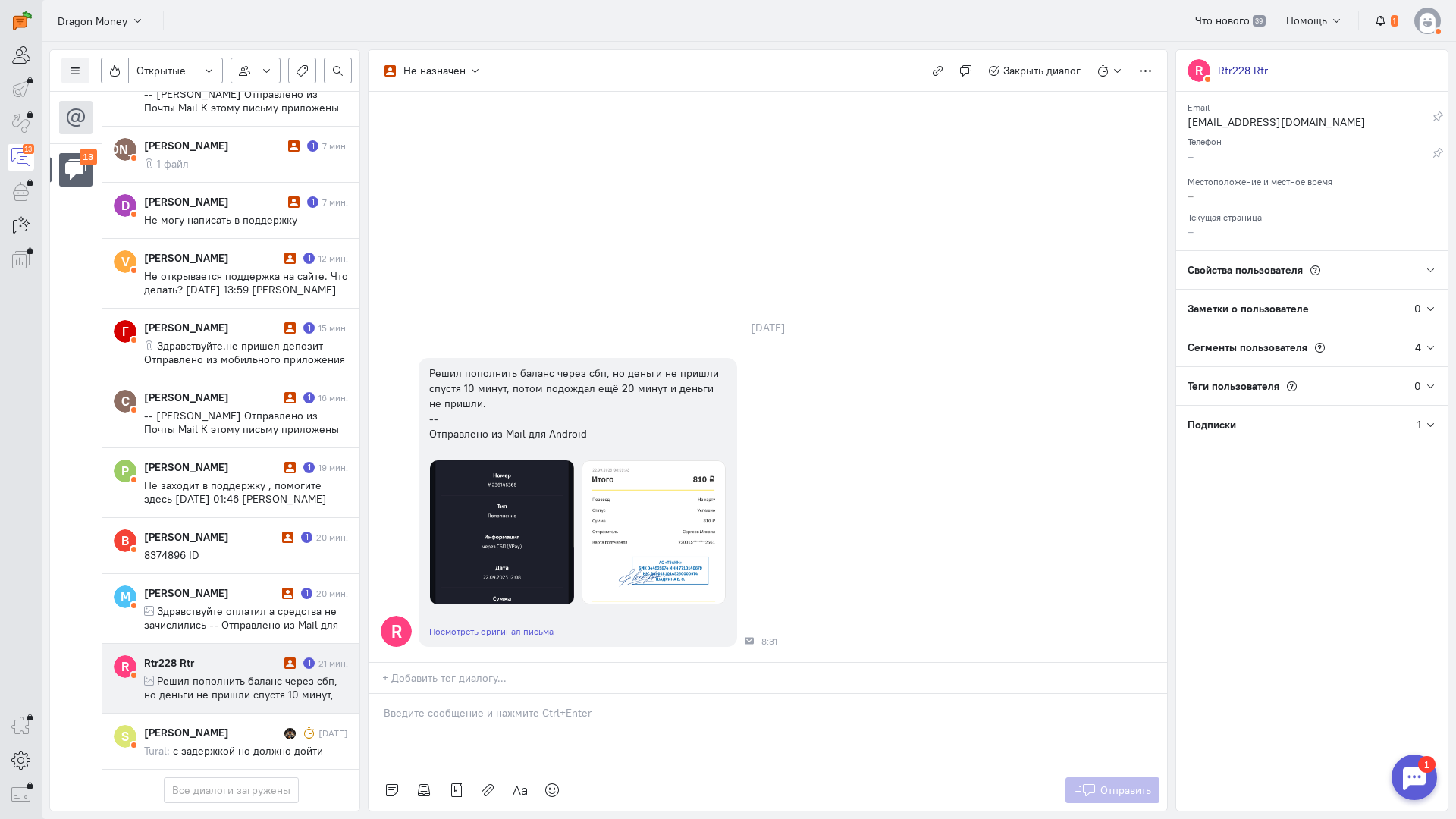
click at [427, 705] on p at bounding box center [768, 712] width 768 height 15
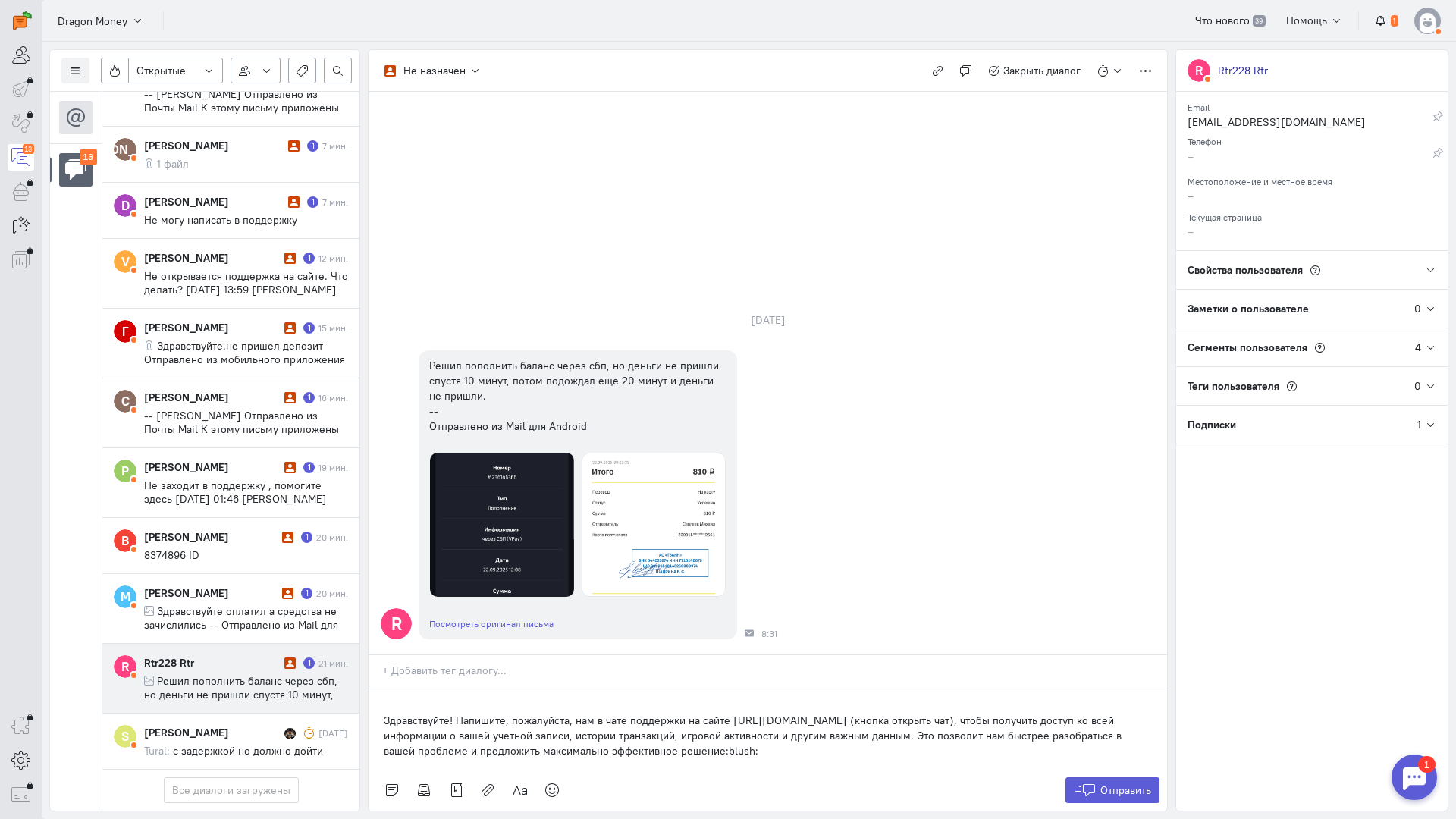
click at [369, 686] on div "Здравствуйте! Напишите, пожалуйста, нам в чате поддержки на сайте [URL][DOMAIN_…" at bounding box center [767, 728] width 798 height 83
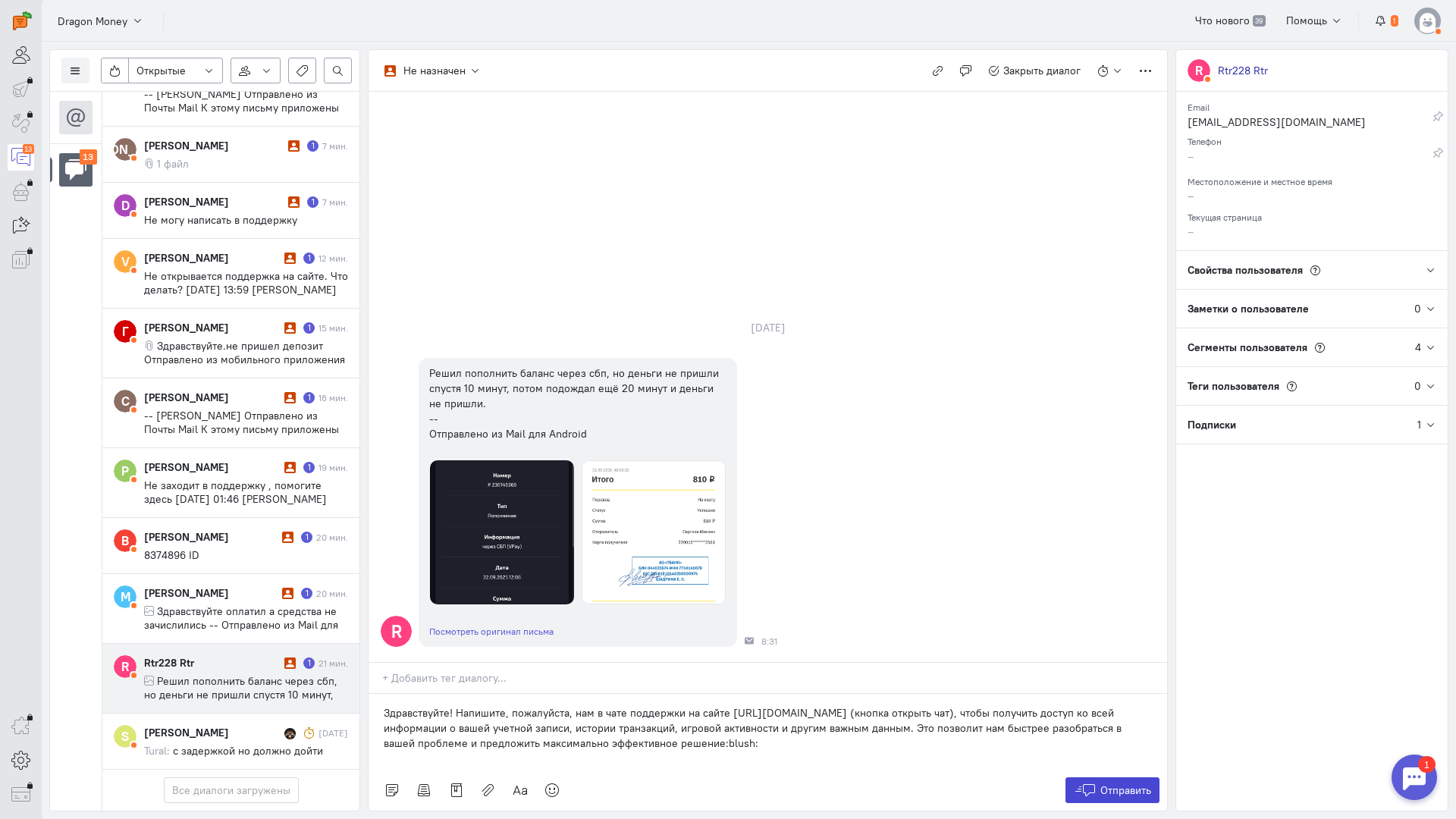
click at [1065, 777] on button "Отправить" at bounding box center [1112, 790] width 94 height 26
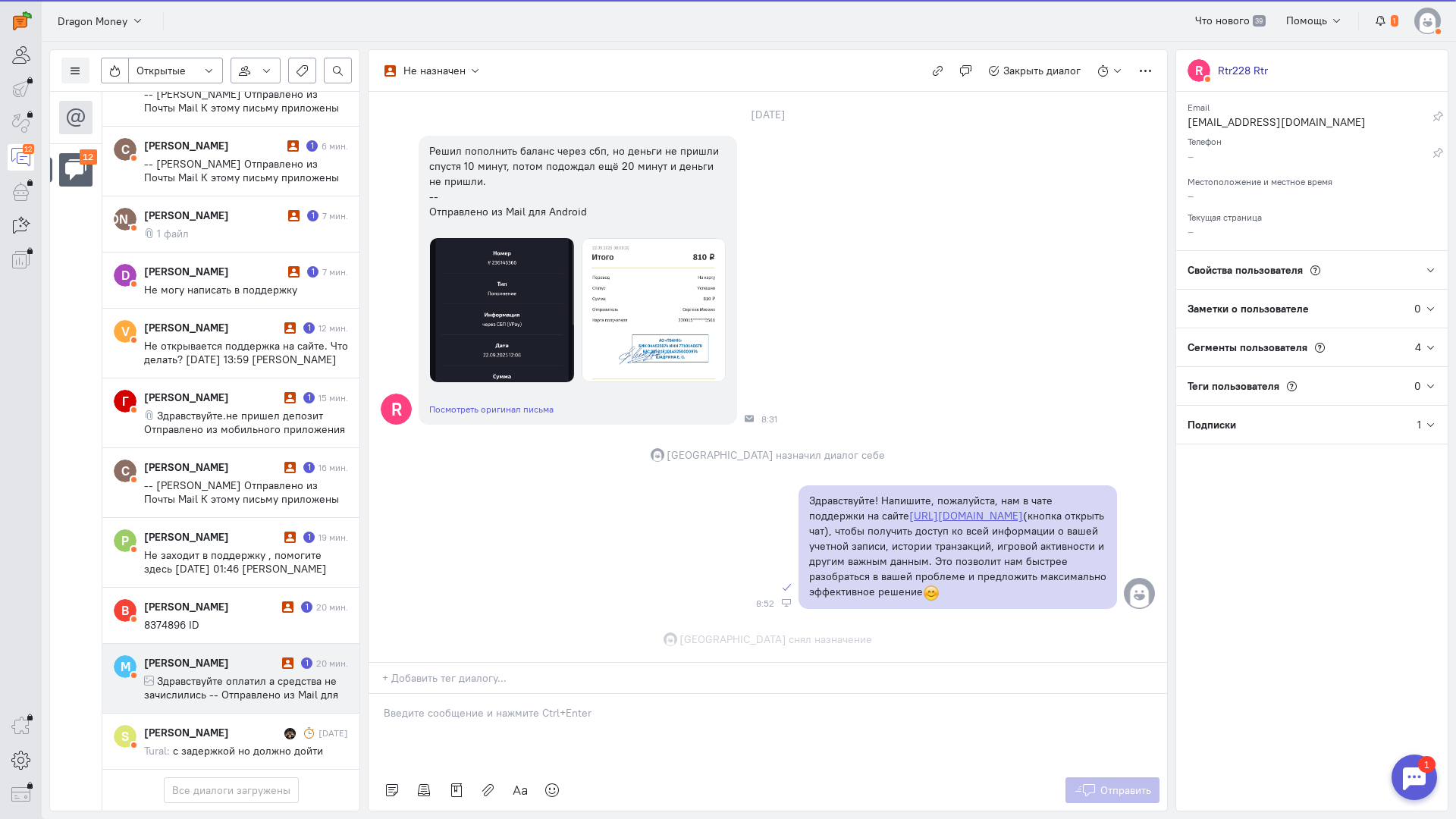
scroll to position [133, 0]
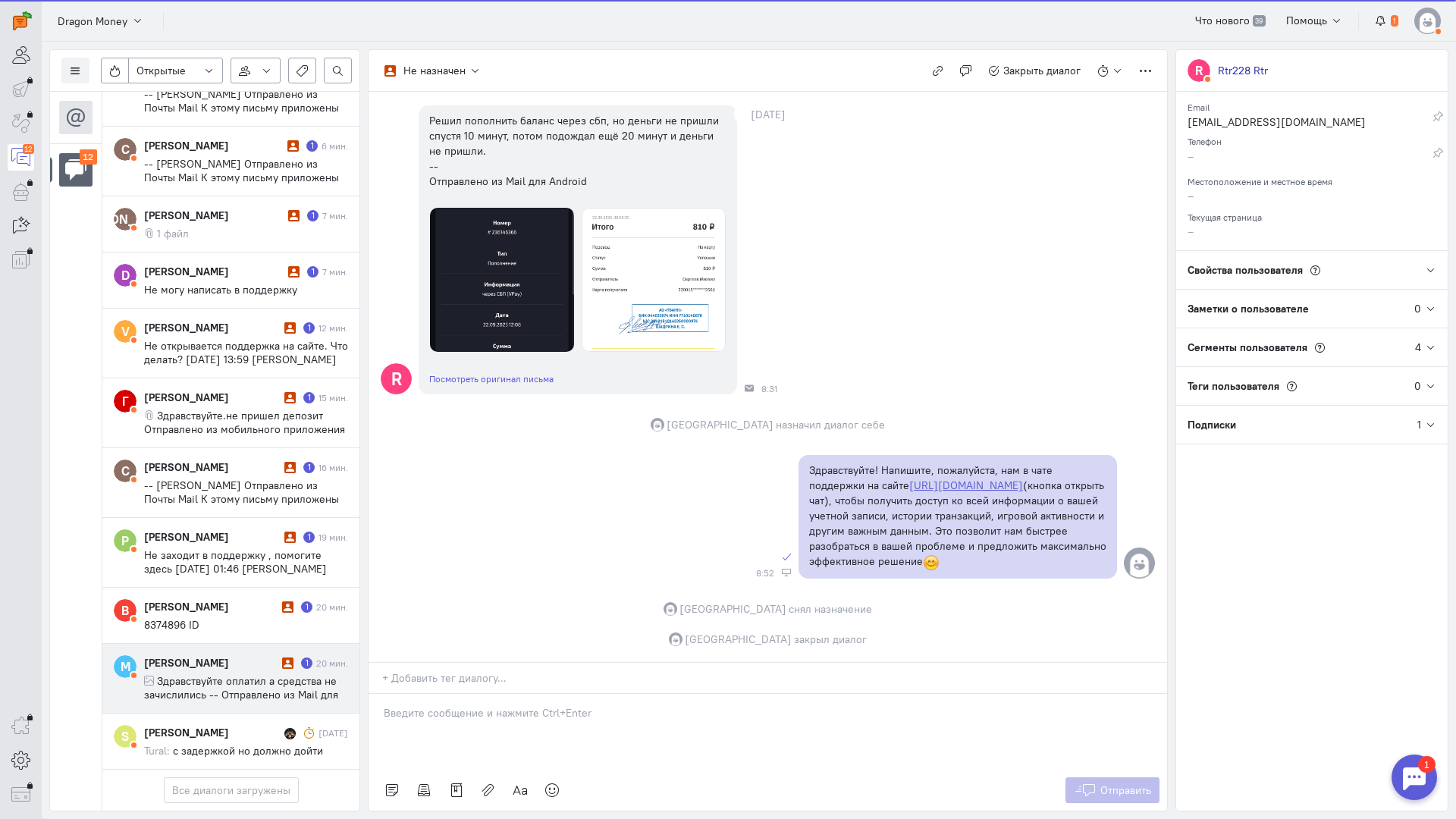
click at [179, 674] on span "Здравствуйте оплатил а средства не зачислились -- Отправлено из Mail для Android" at bounding box center [241, 694] width 194 height 41
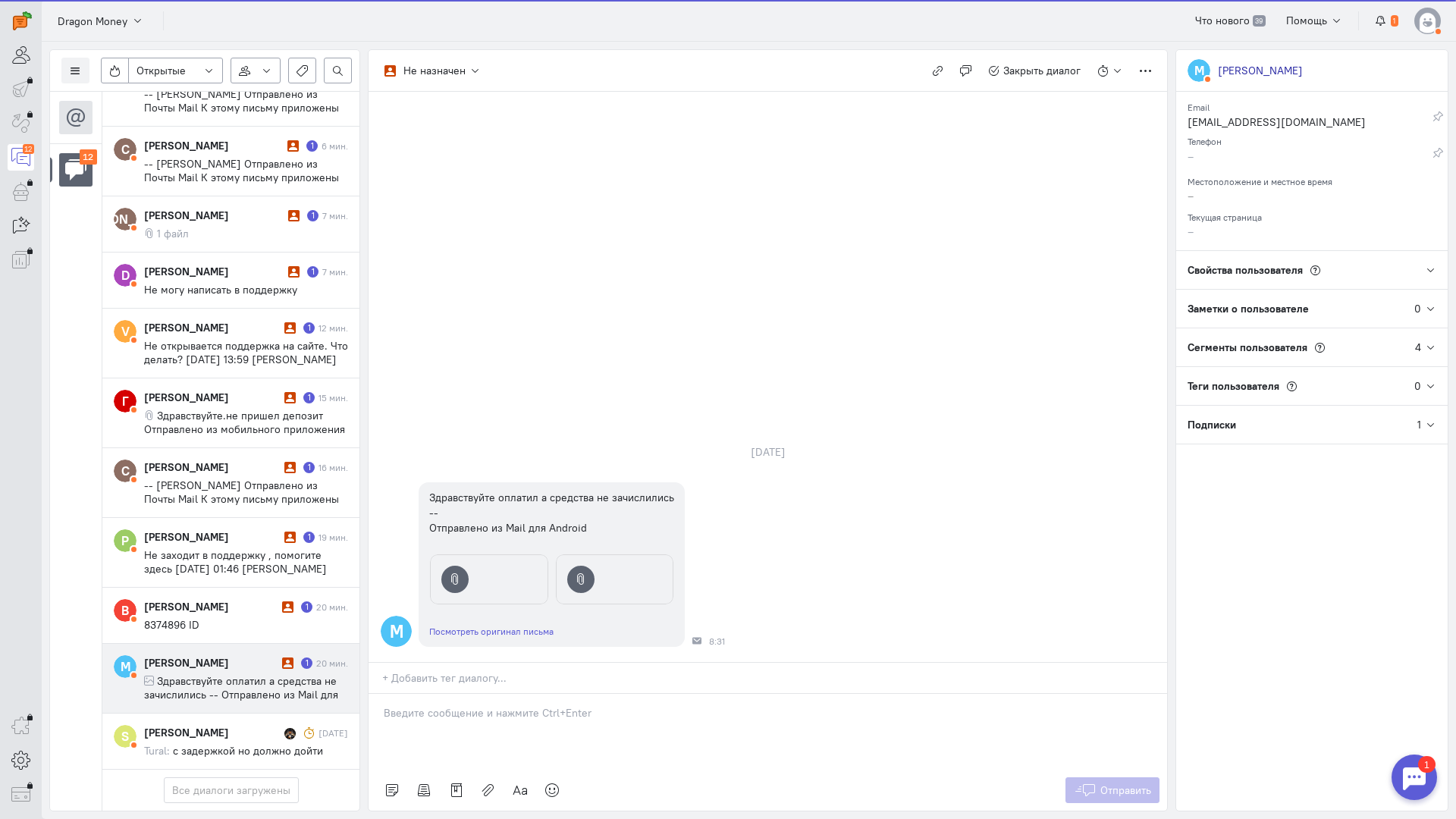
scroll to position [252, 0]
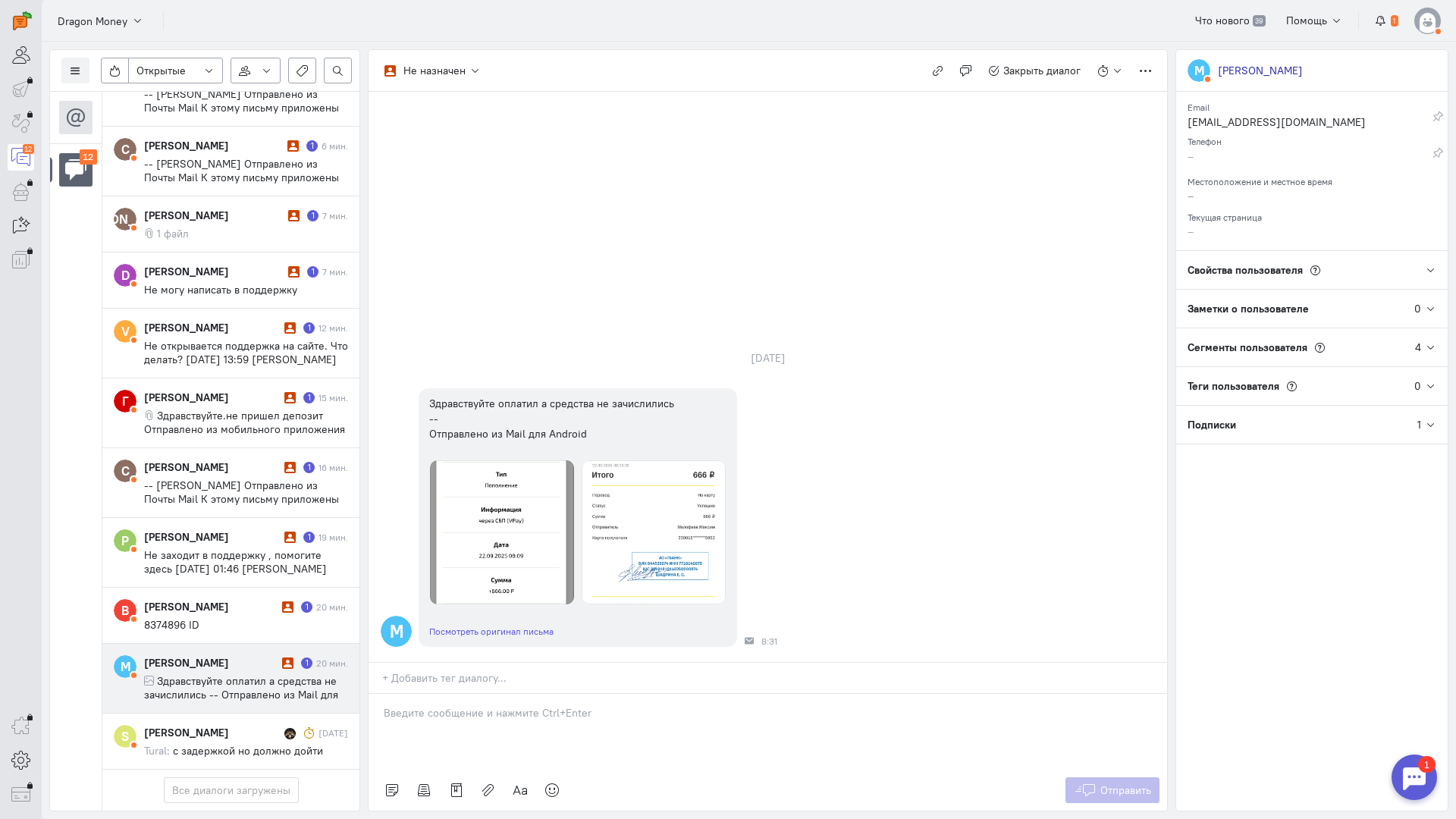
click at [588, 705] on p at bounding box center [768, 712] width 768 height 15
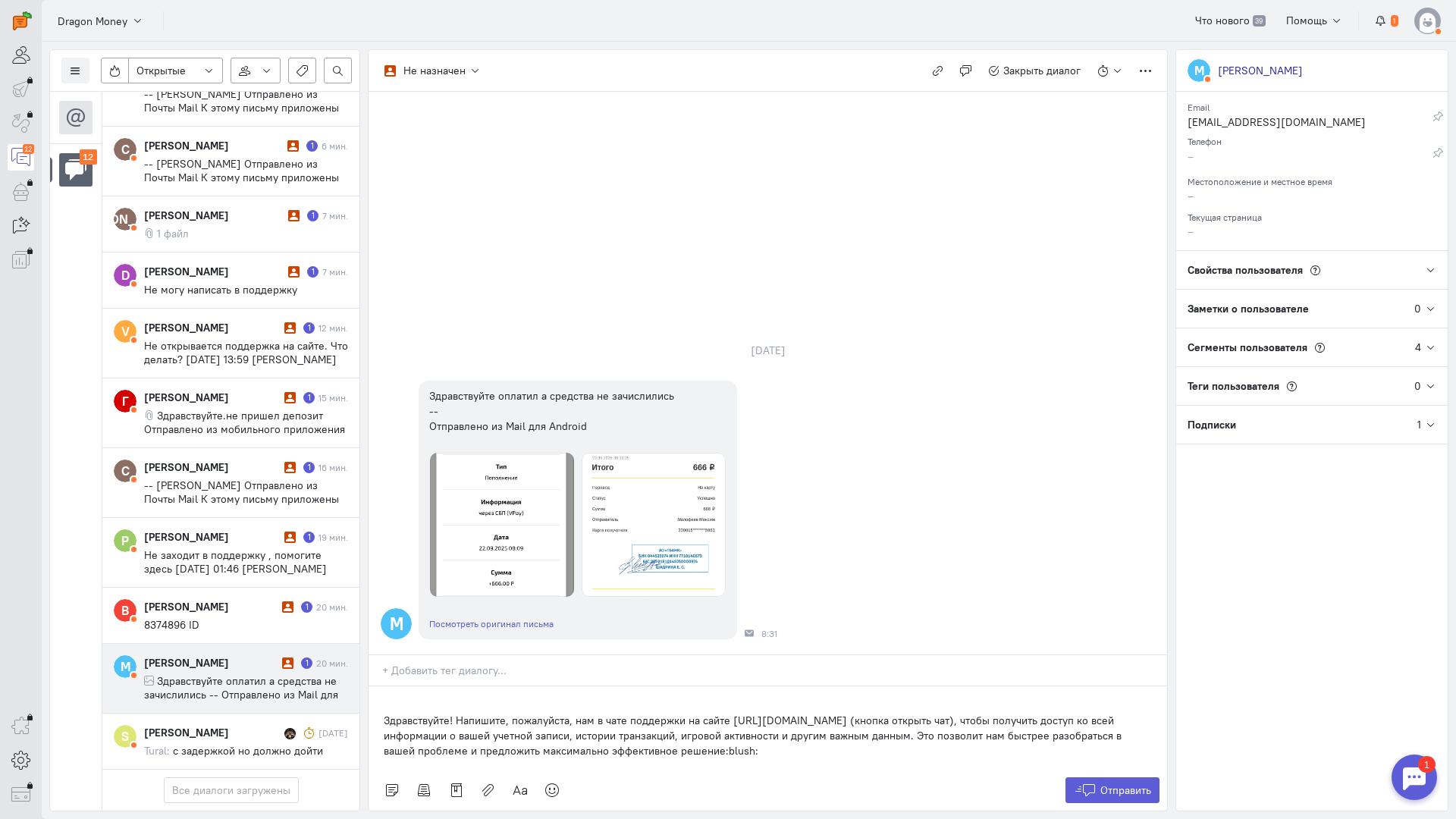
click at [382, 686] on div "Здравствуйте! Напишите, пожалуйста, нам в чате поддержки на сайте [URL][DOMAIN_…" at bounding box center [767, 728] width 798 height 83
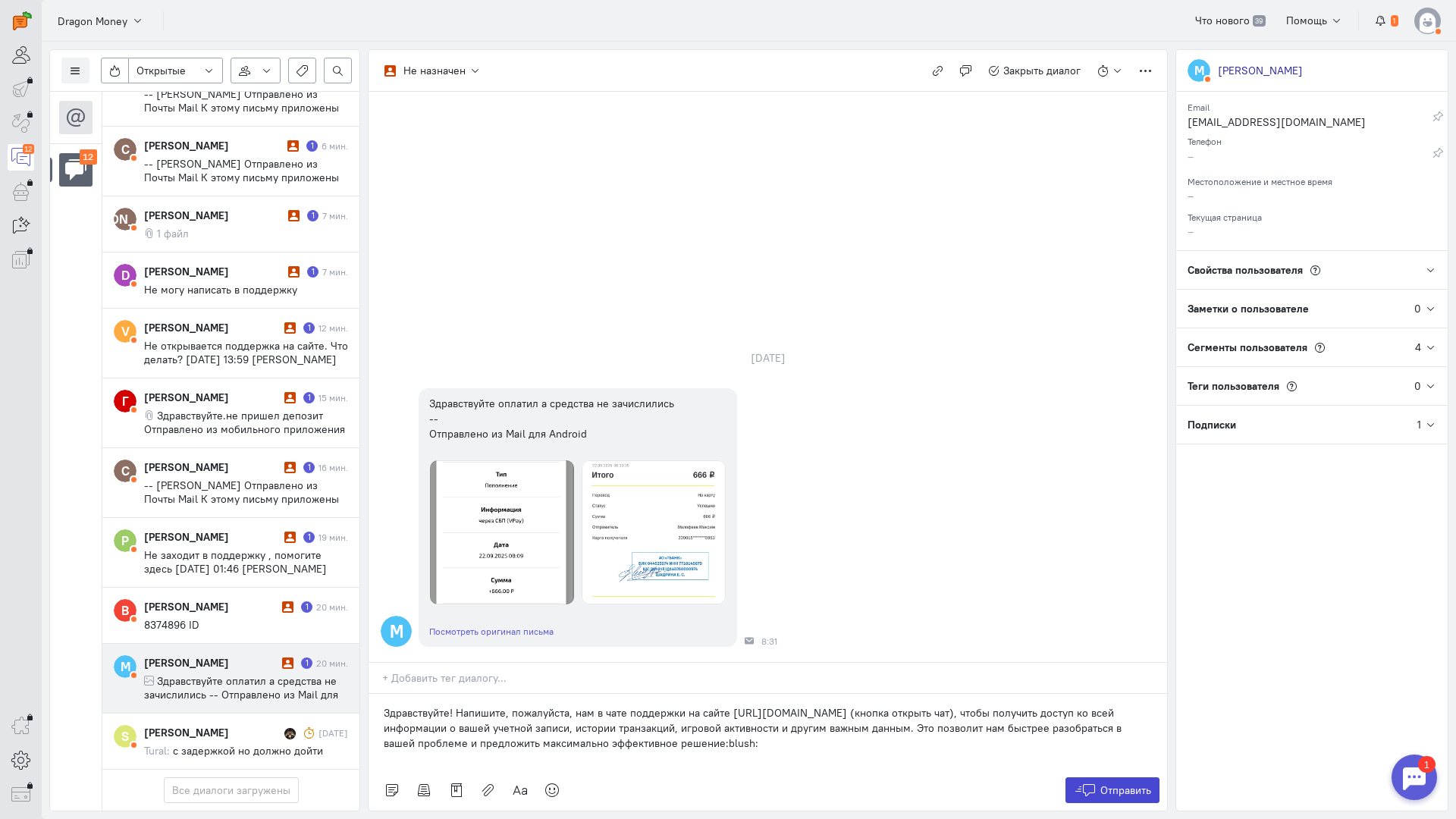
click at [1089, 783] on icon at bounding box center [1085, 790] width 23 height 15
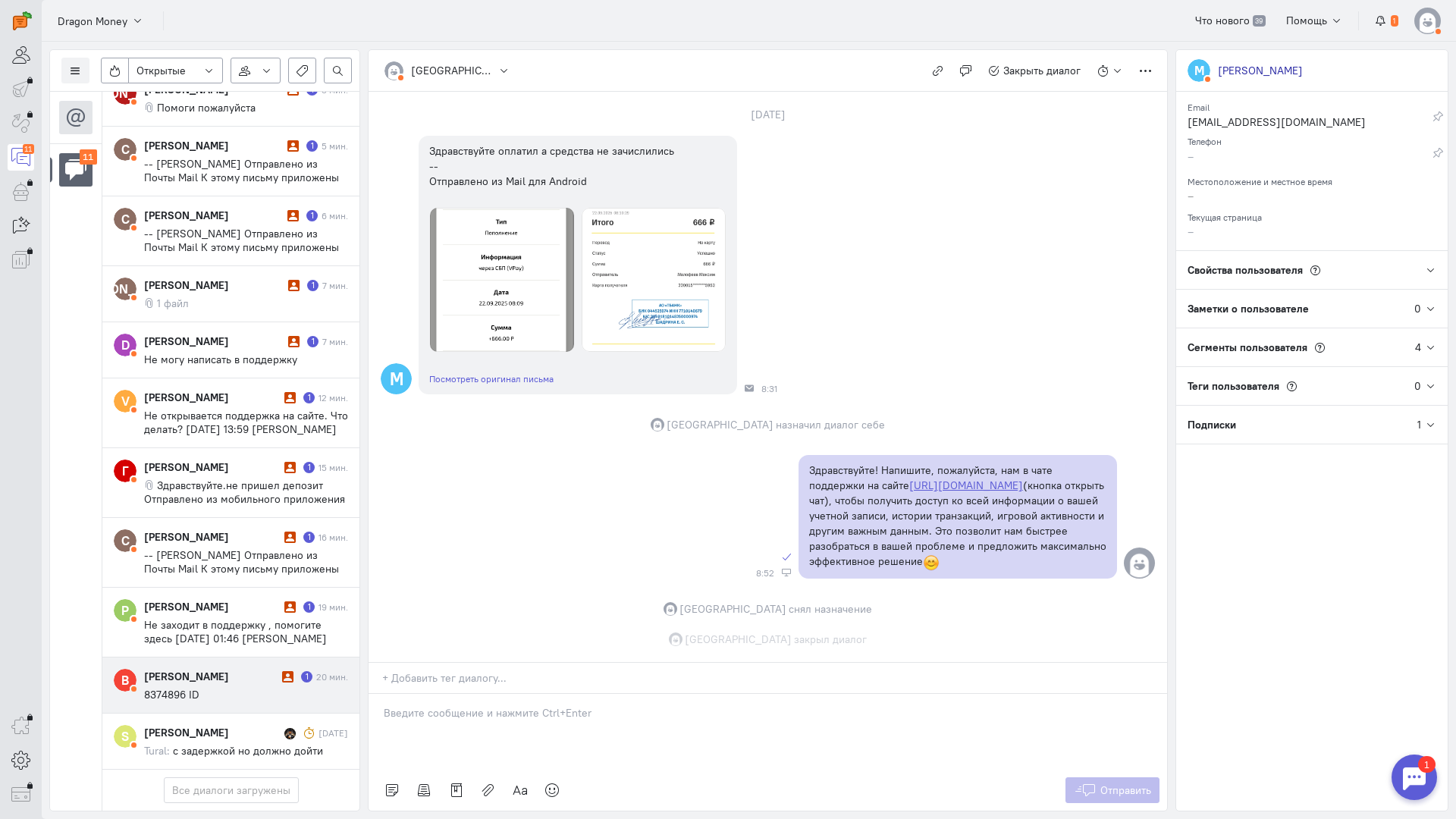
scroll to position [102, 0]
click at [205, 688] on cq-message "8374896 ID" at bounding box center [245, 695] width 204 height 14
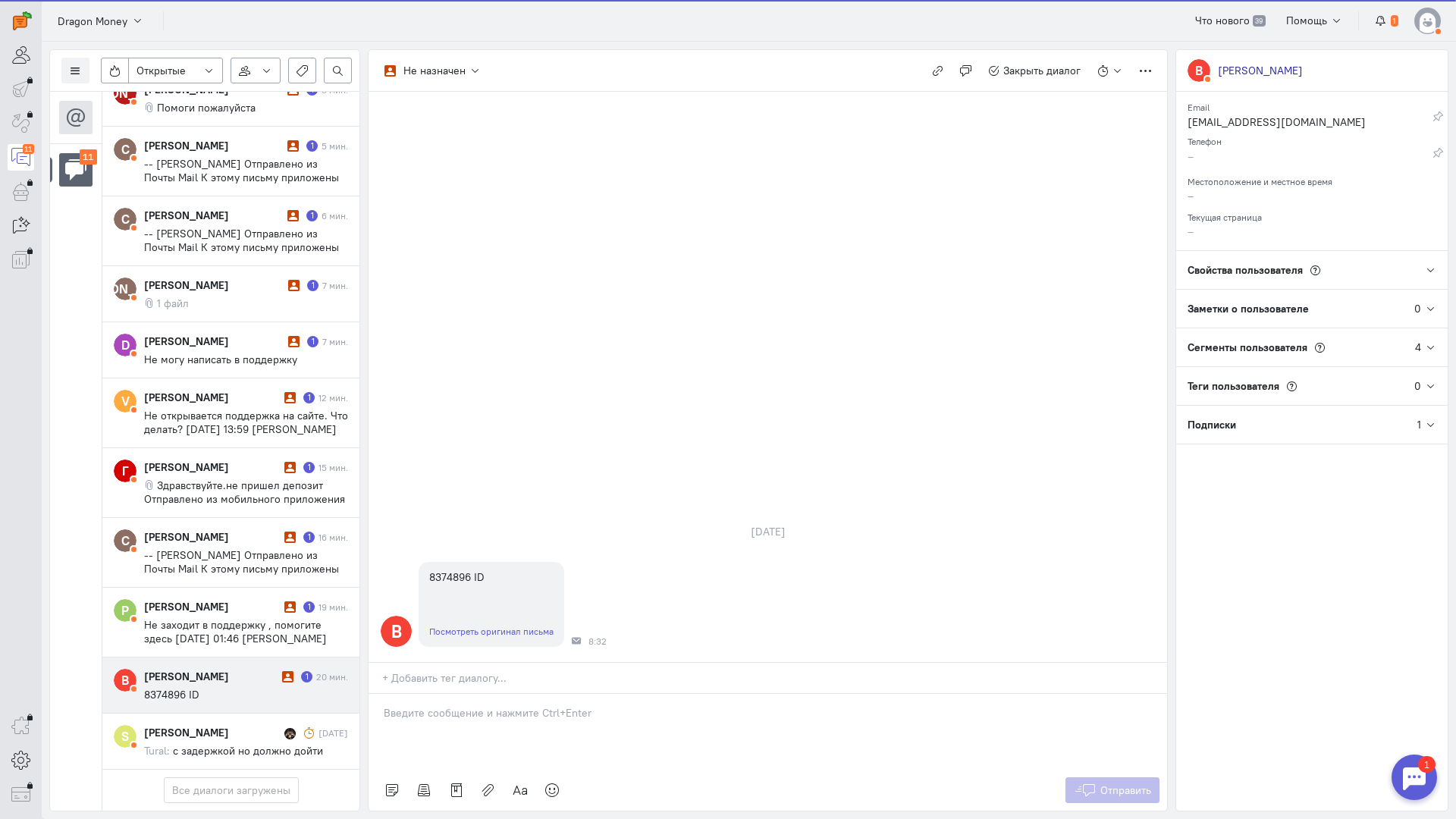
scroll to position [171, 0]
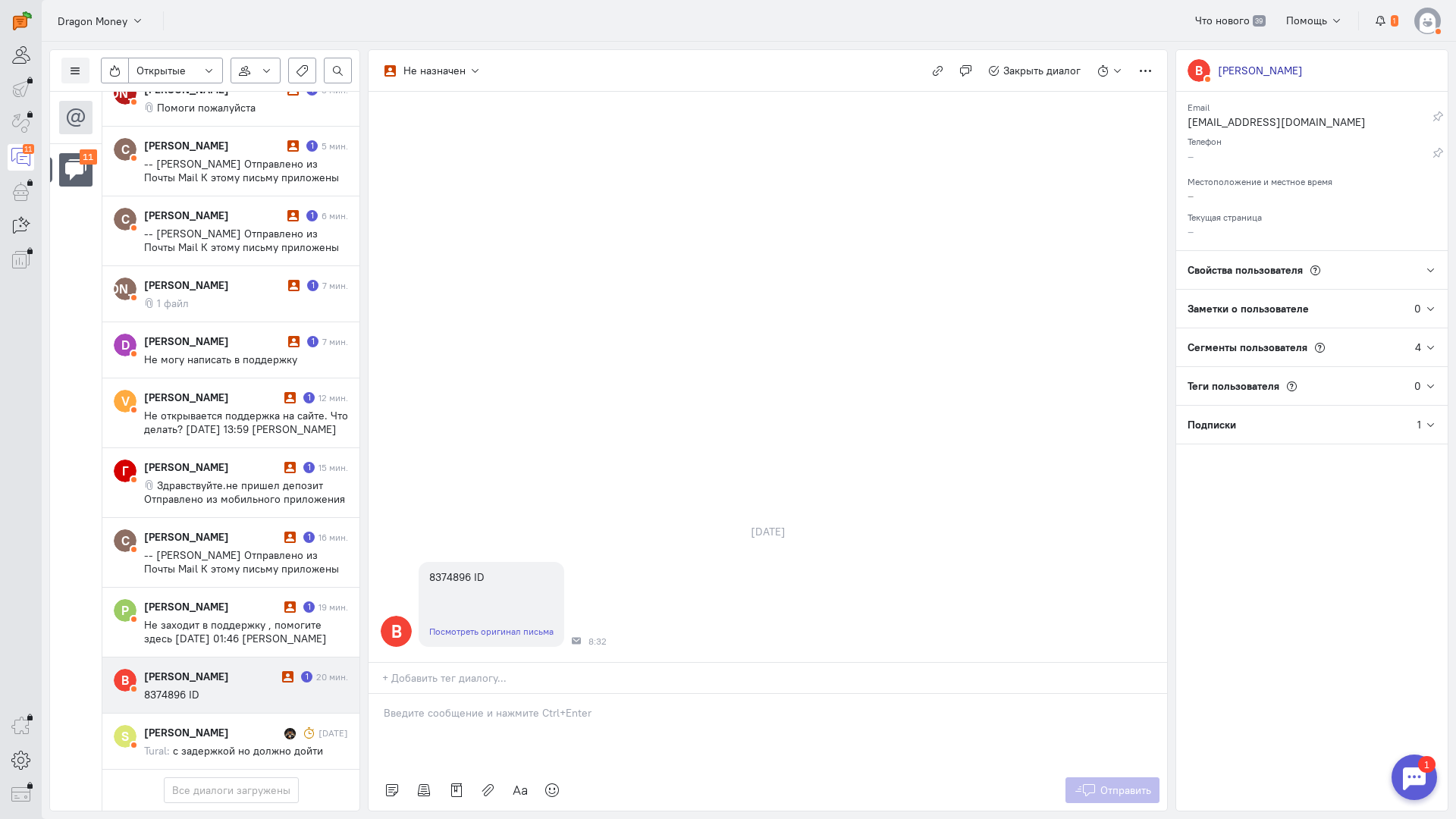
click at [434, 694] on div at bounding box center [767, 731] width 798 height 75
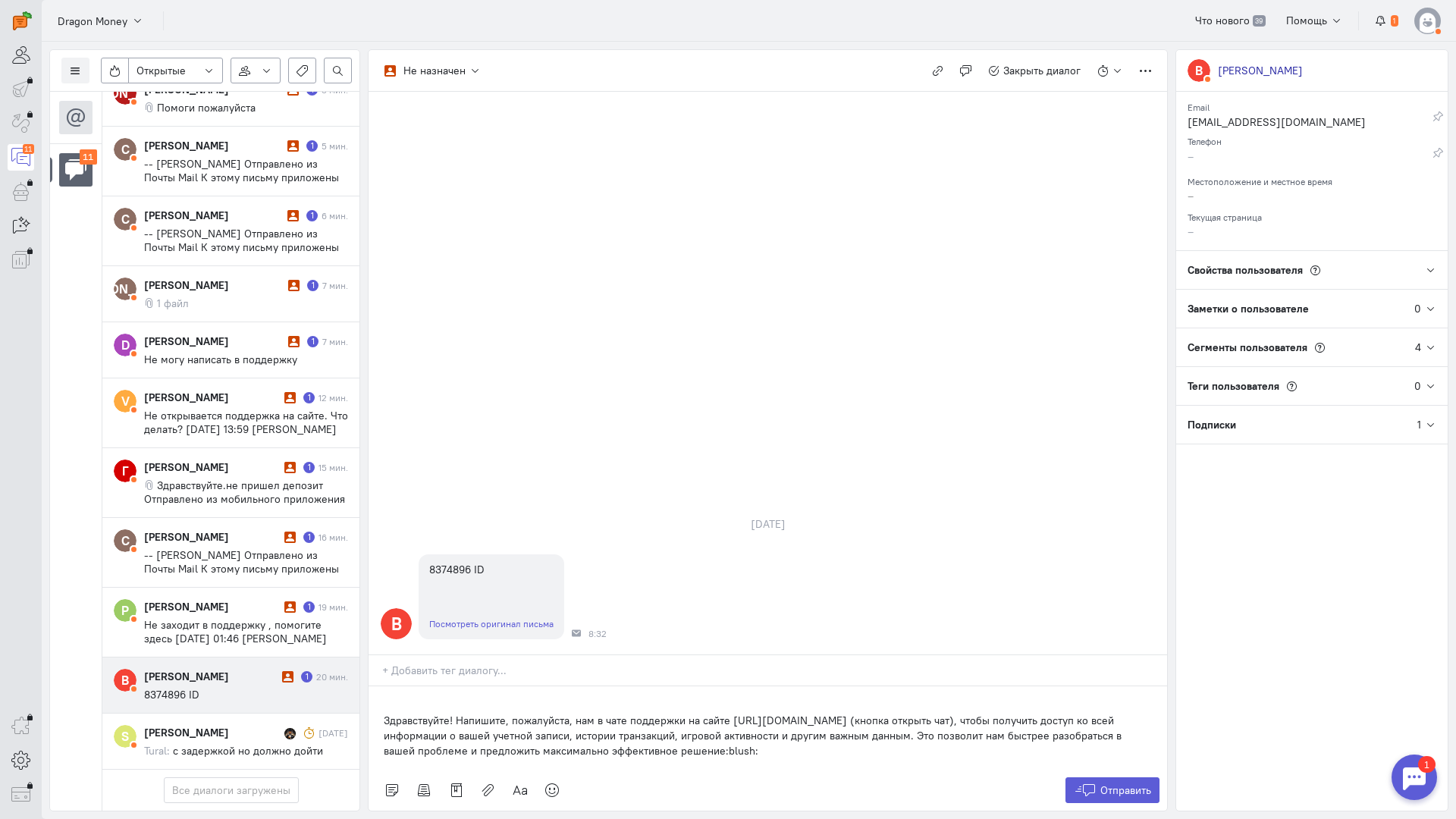
click at [380, 686] on div "Здравствуйте! Напишите, пожалуйста, нам в чате поддержки на сайте [URL][DOMAIN_…" at bounding box center [767, 728] width 798 height 83
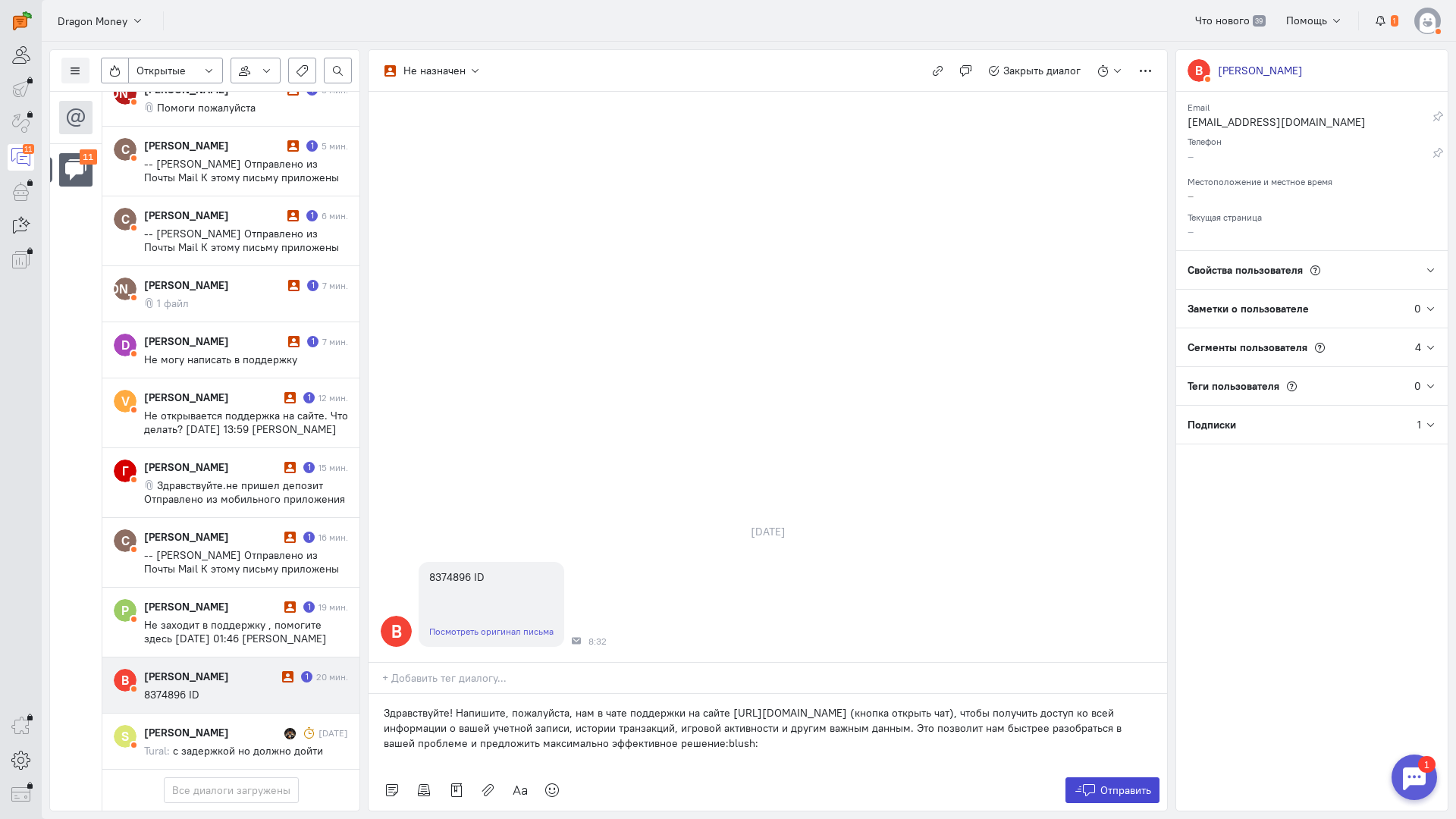
click at [1119, 783] on span "Отправить" at bounding box center [1126, 790] width 51 height 14
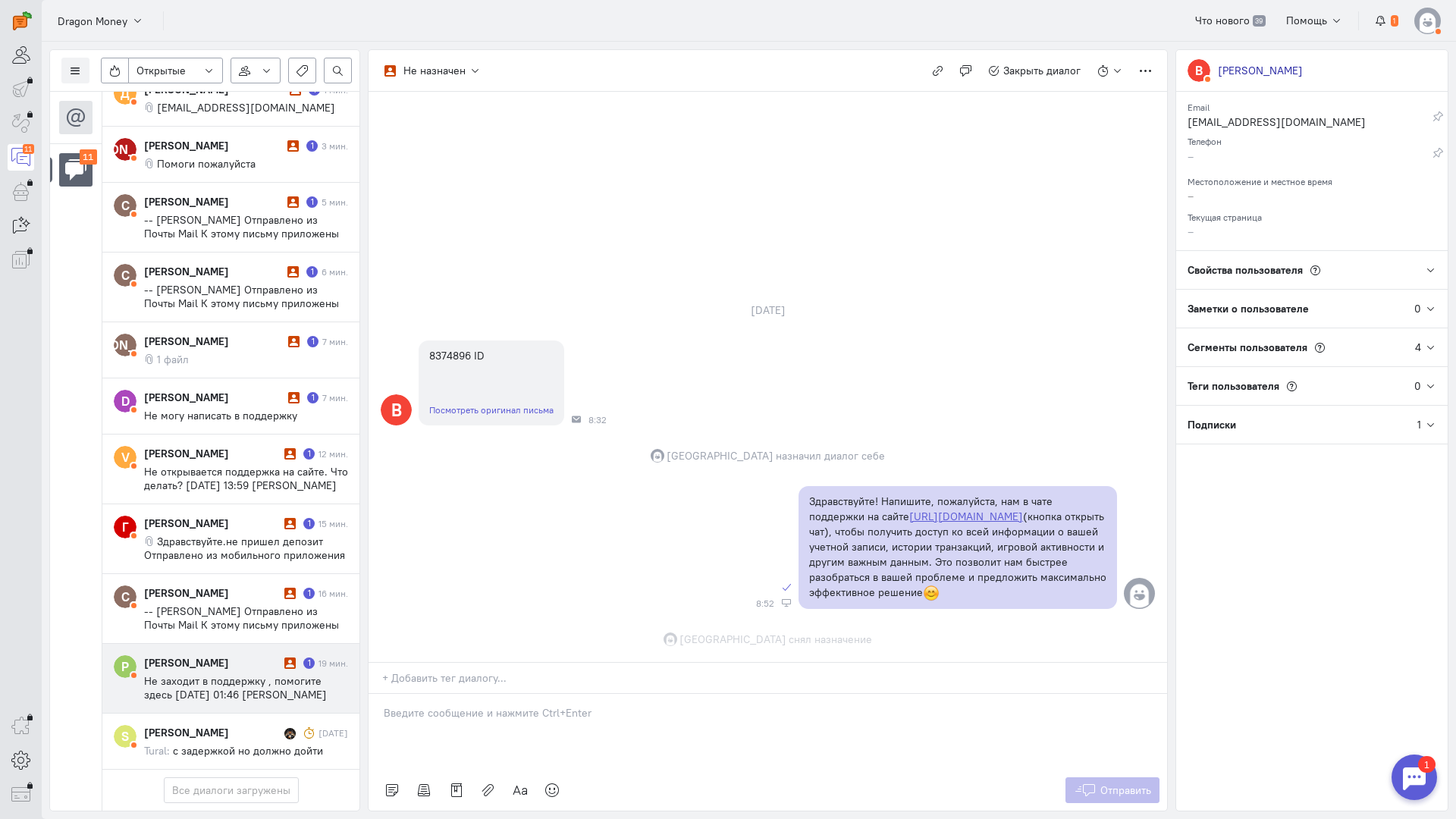
scroll to position [185, 0]
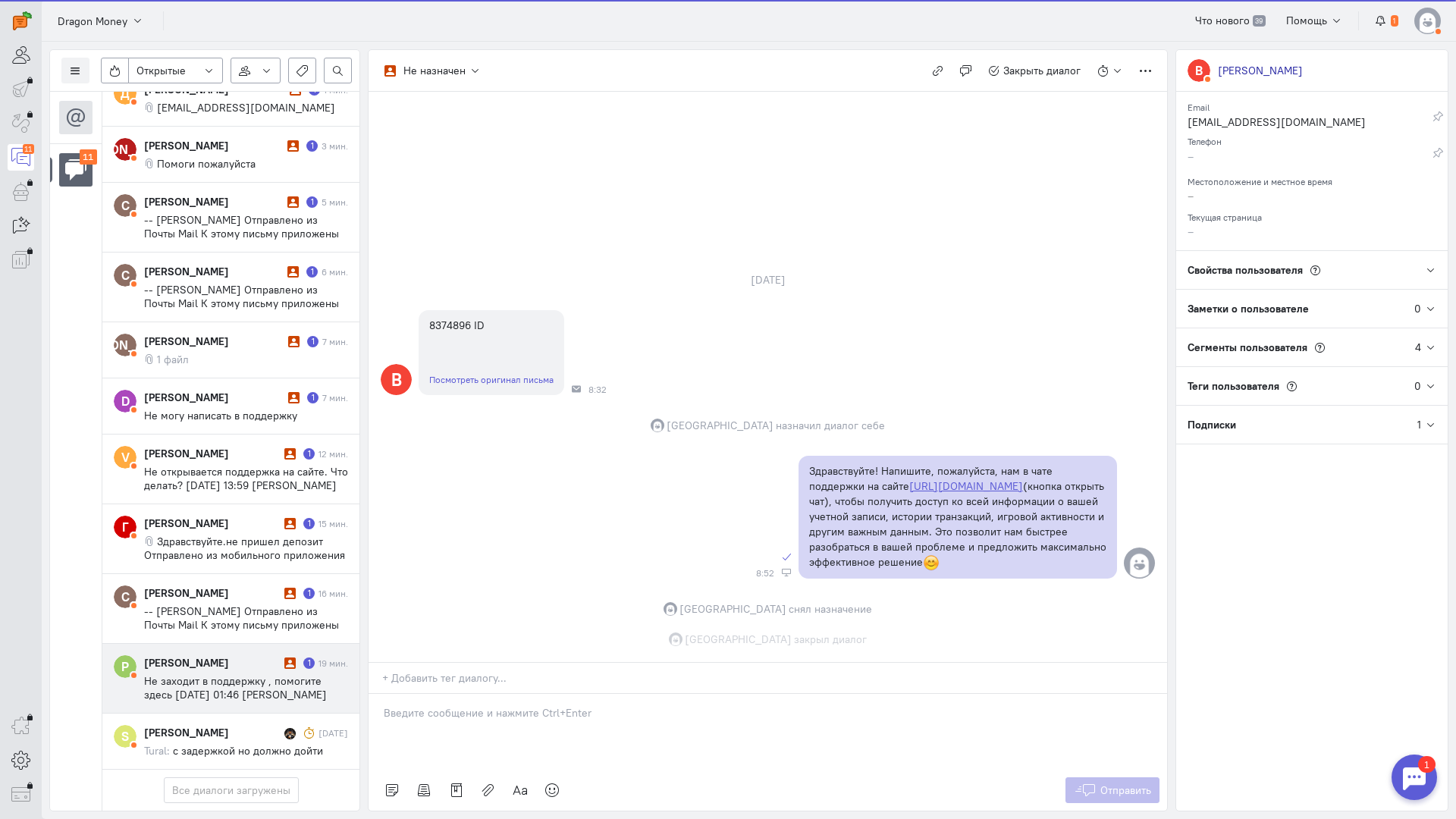
click at [198, 674] on span "Не заходит в поддержку , помогите здесь [DATE] 01:46 [PERSON_NAME] Dragon Money…" at bounding box center [237, 701] width 187 height 55
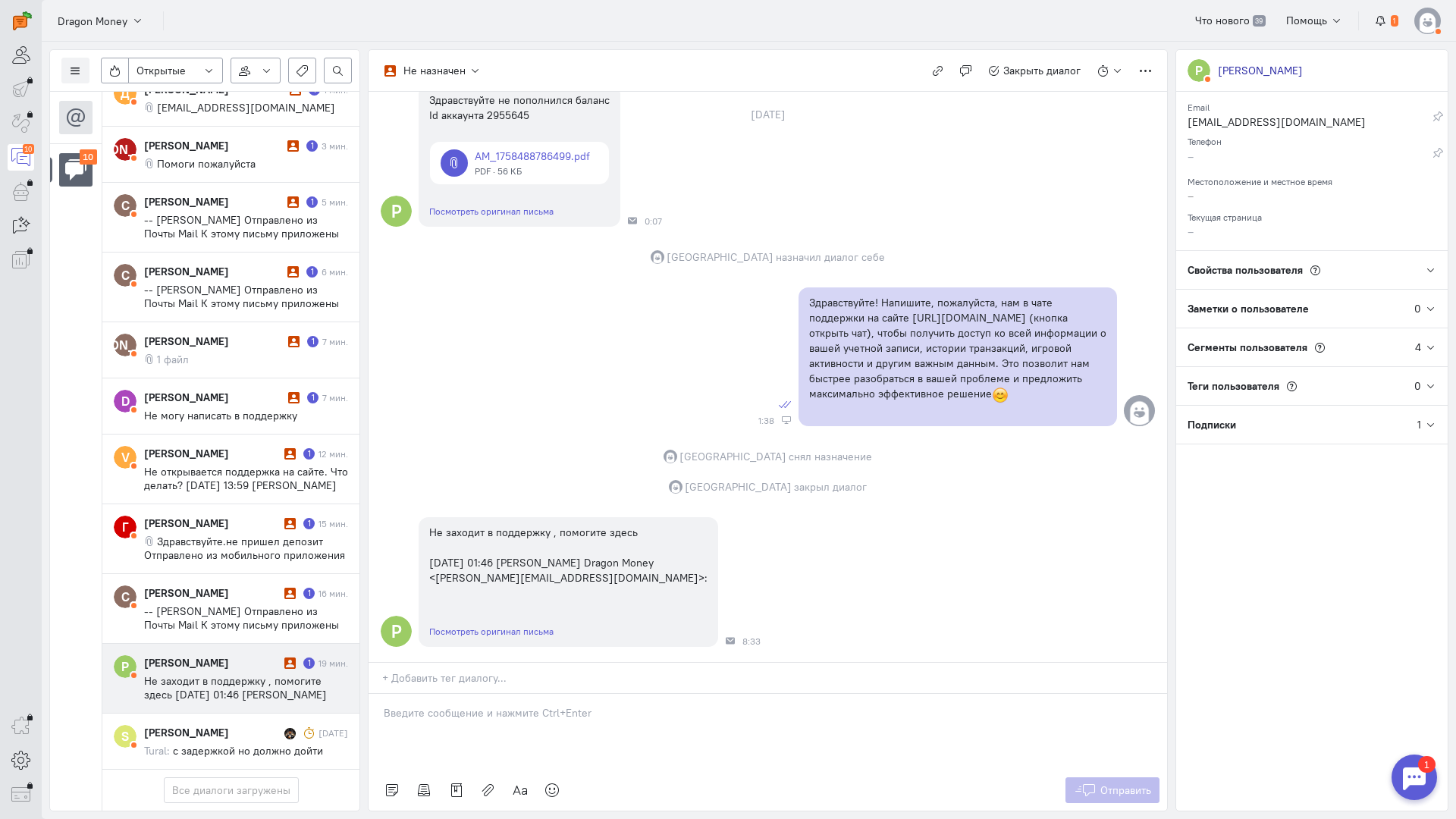
scroll to position [153, 0]
click at [514, 694] on div at bounding box center [767, 731] width 798 height 75
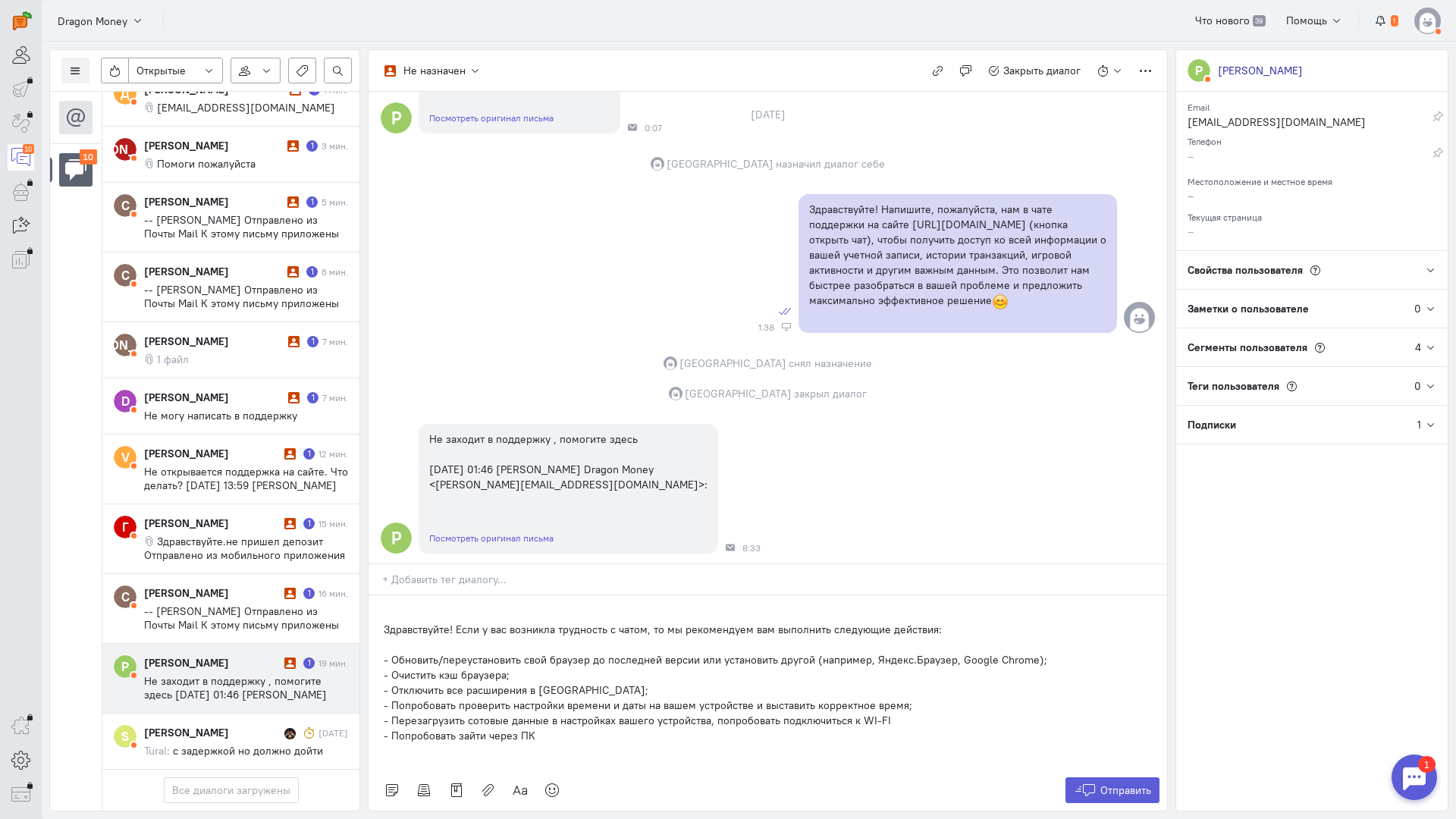
click at [379, 595] on div "Здравствуйте! Если у вас возникла трудность с чатом, то мы рекомендуем вам выпо…" at bounding box center [767, 682] width 798 height 174
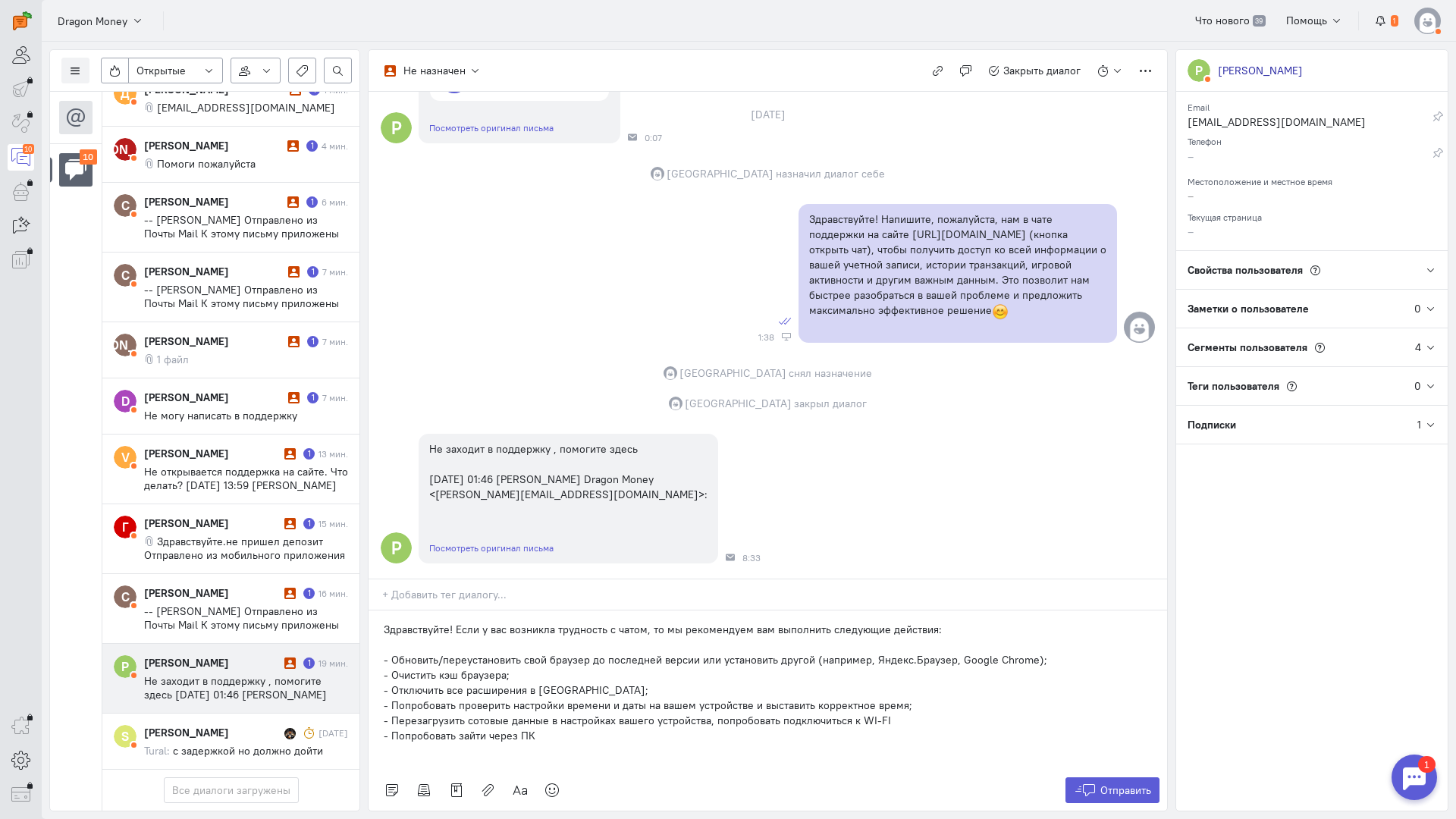
click at [497, 698] on p "- Попробовать проверить настройки времени и даты на вашем устройстве и выставит…" at bounding box center [768, 705] width 768 height 15
click at [454, 621] on p "Здравствуйте! Если у вас возникла трудность с чатом, то мы рекомендуем вам выпо…" at bounding box center [768, 628] width 768 height 15
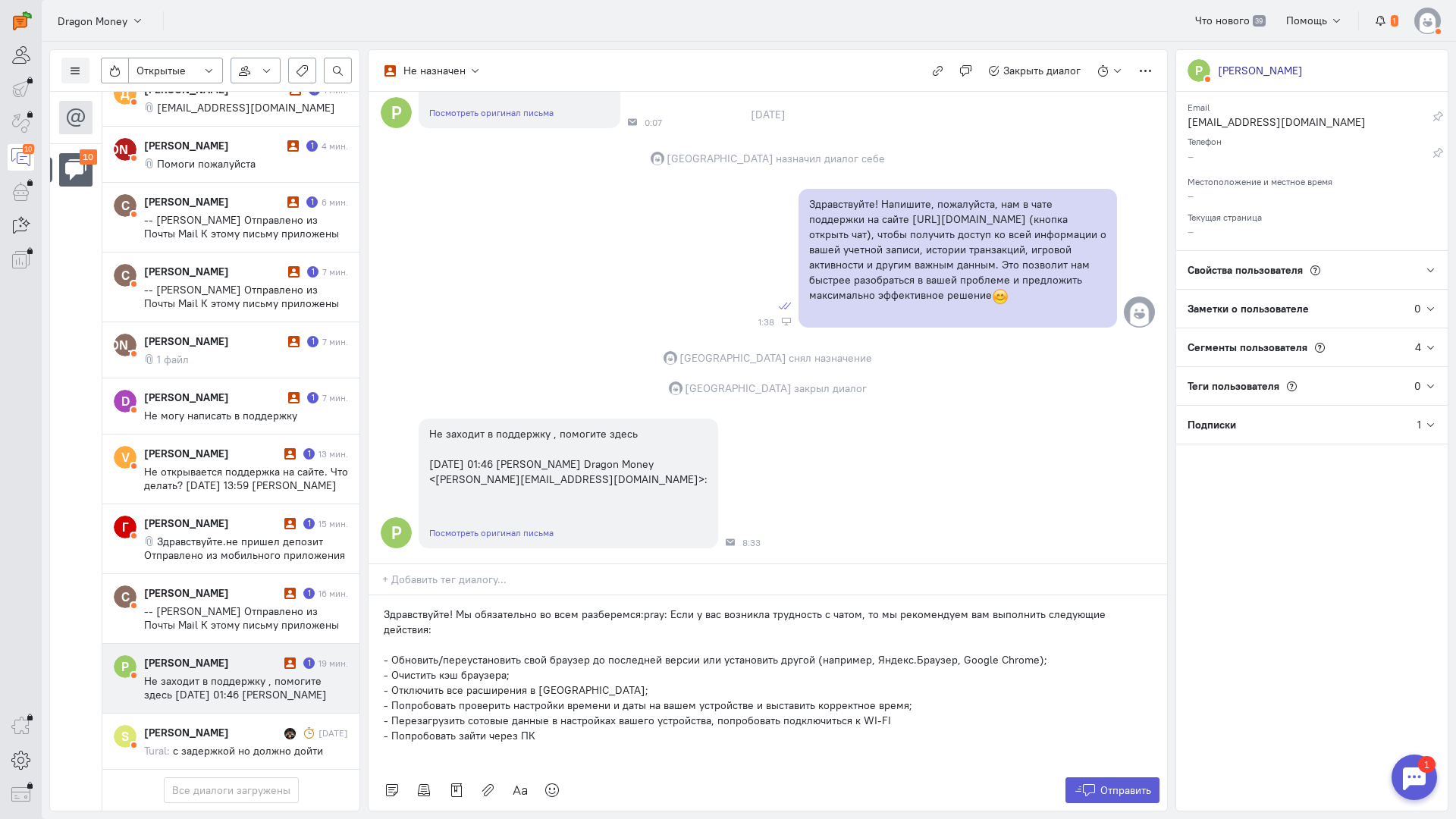
scroll to position [237, 0]
click at [1117, 777] on button "Отправить" at bounding box center [1112, 790] width 94 height 26
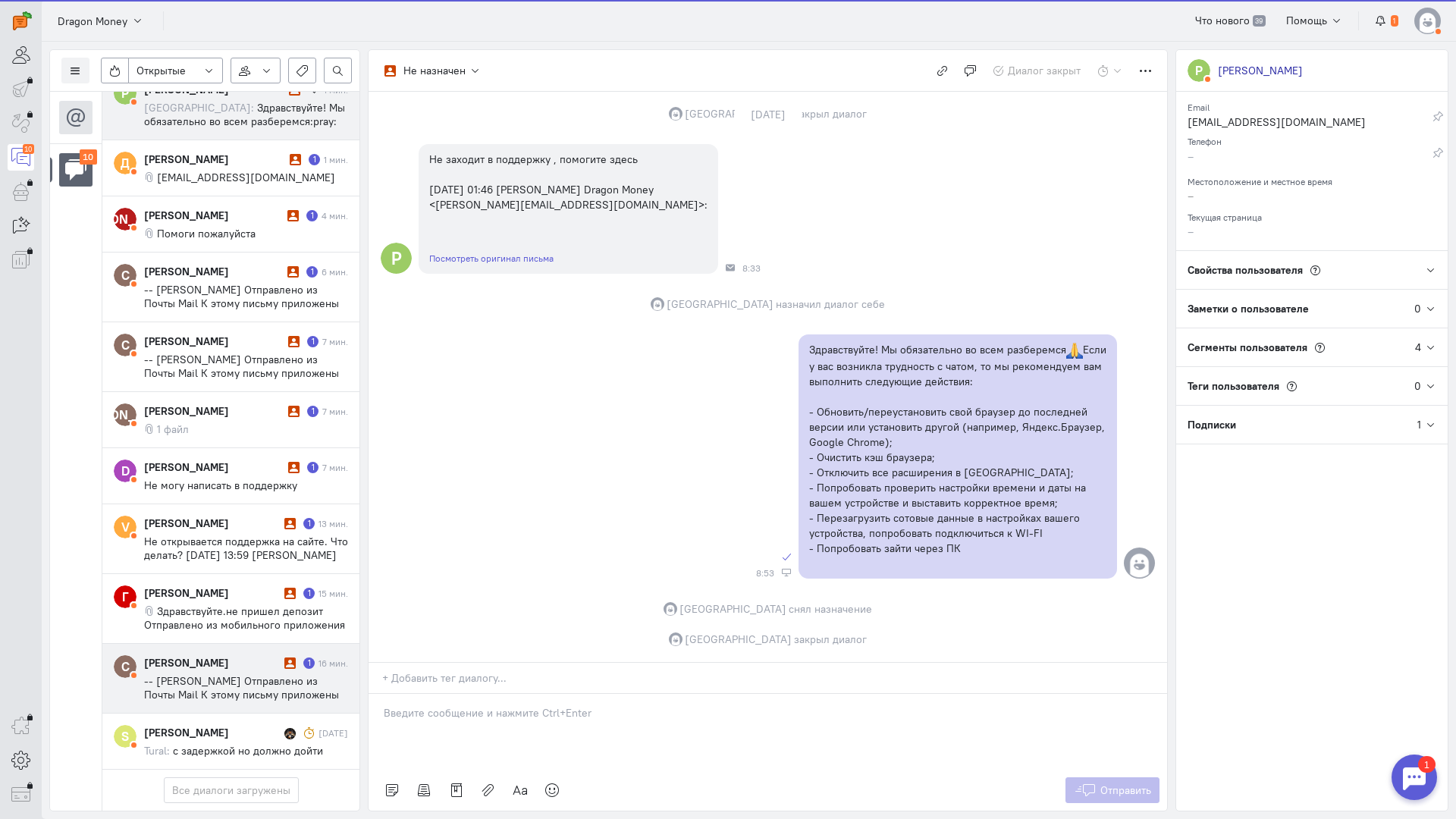
scroll to position [45, 0]
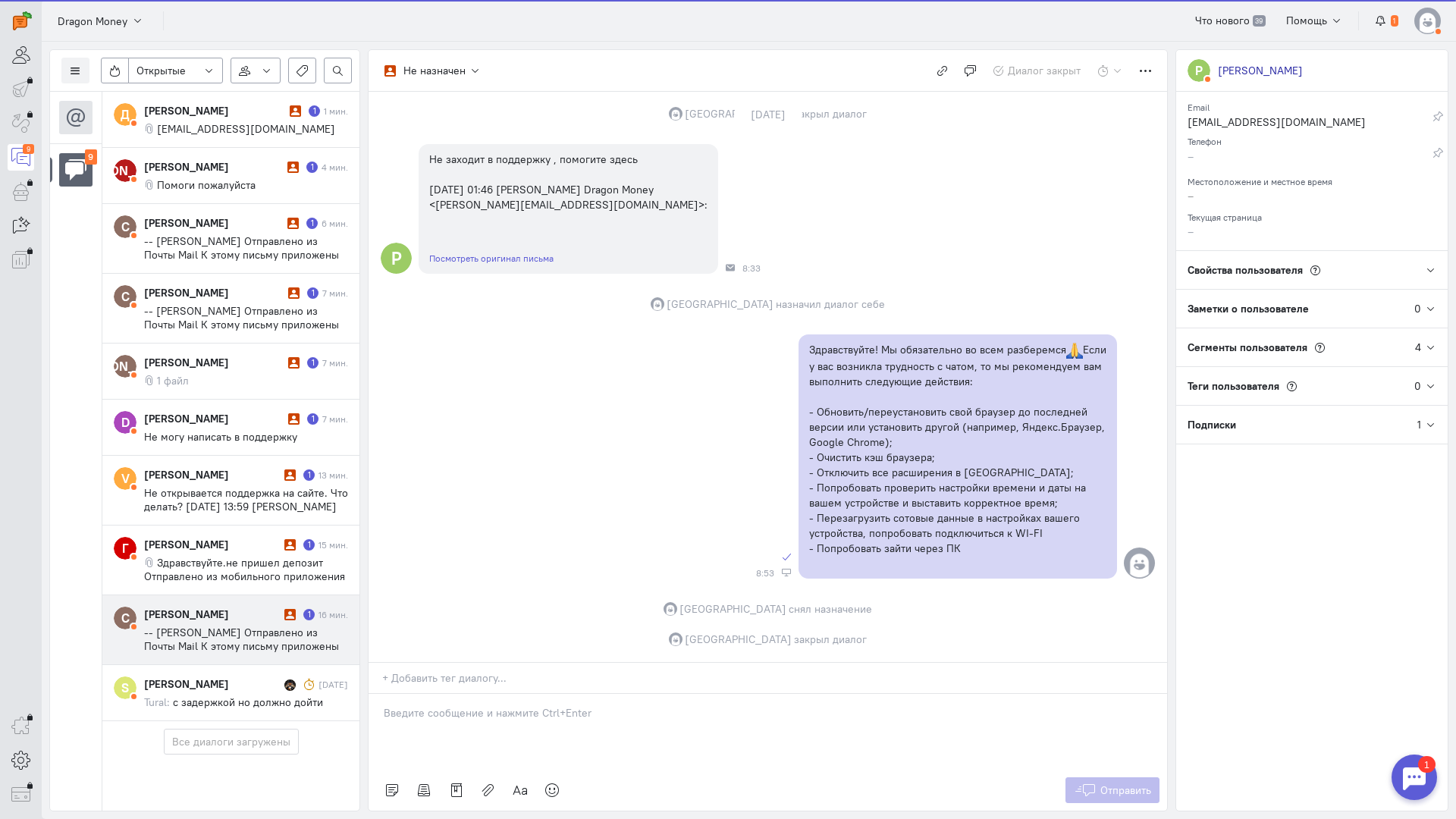
click at [242, 607] on div "[PERSON_NAME] 1 16 мин. -- [PERSON_NAME] Отправлено из Почты Mail К этому письм…" at bounding box center [245, 629] width 204 height 46
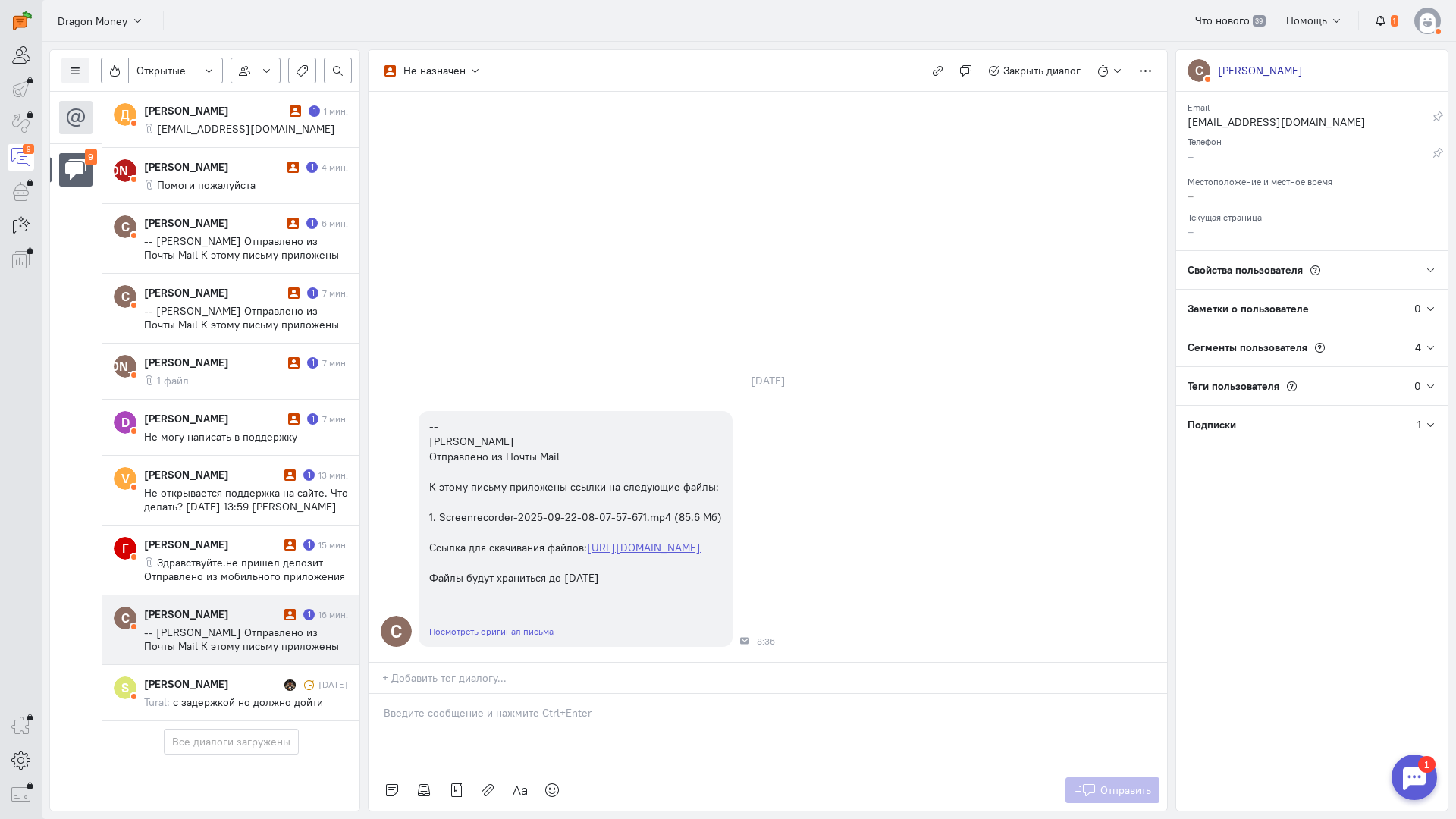
click at [495, 694] on div at bounding box center [767, 731] width 798 height 75
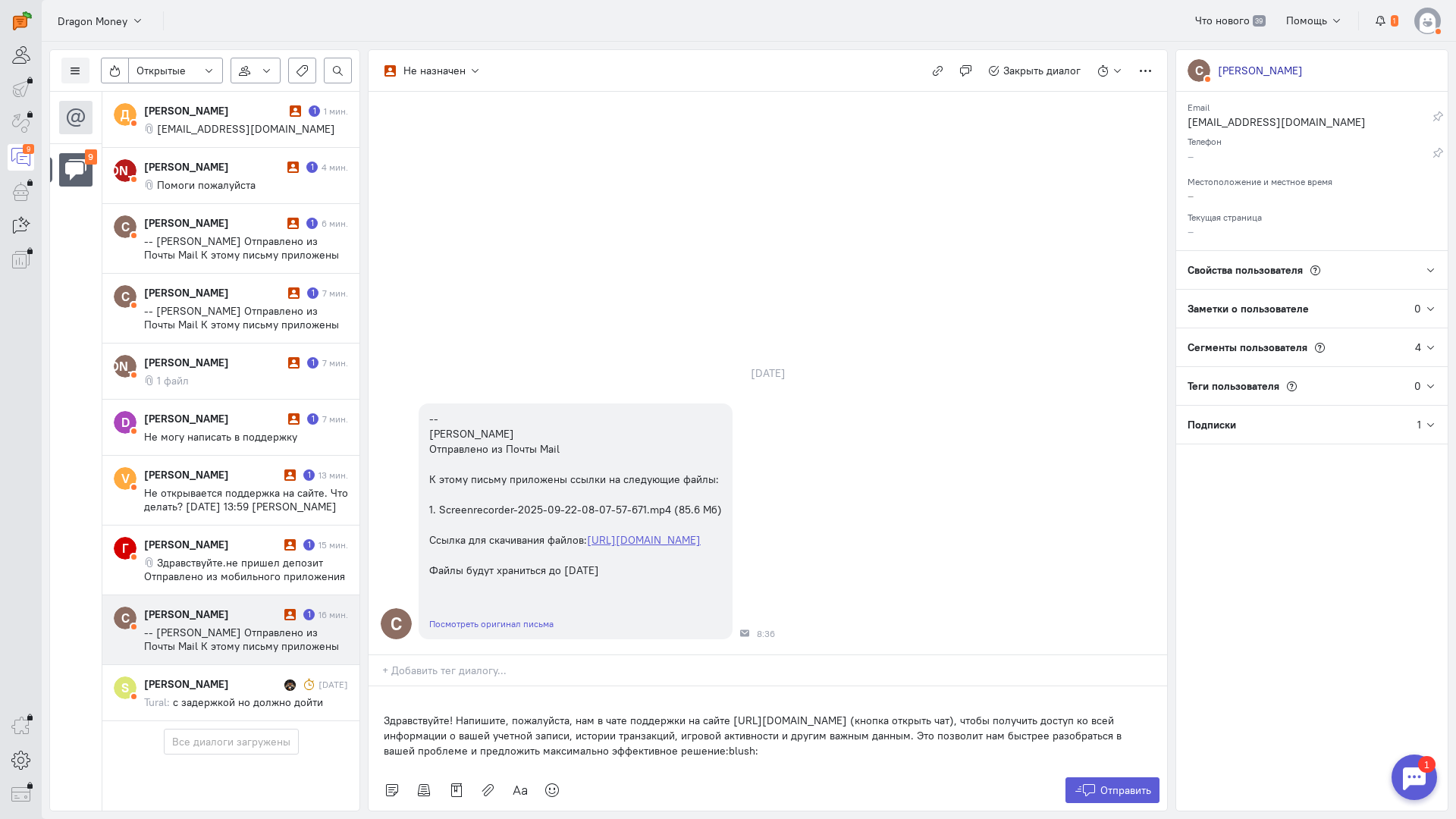
click at [378, 686] on div "Здравствуйте! Напишите, пожалуйста, нам в чате поддержки на сайте [URL][DOMAIN_…" at bounding box center [767, 728] width 798 height 83
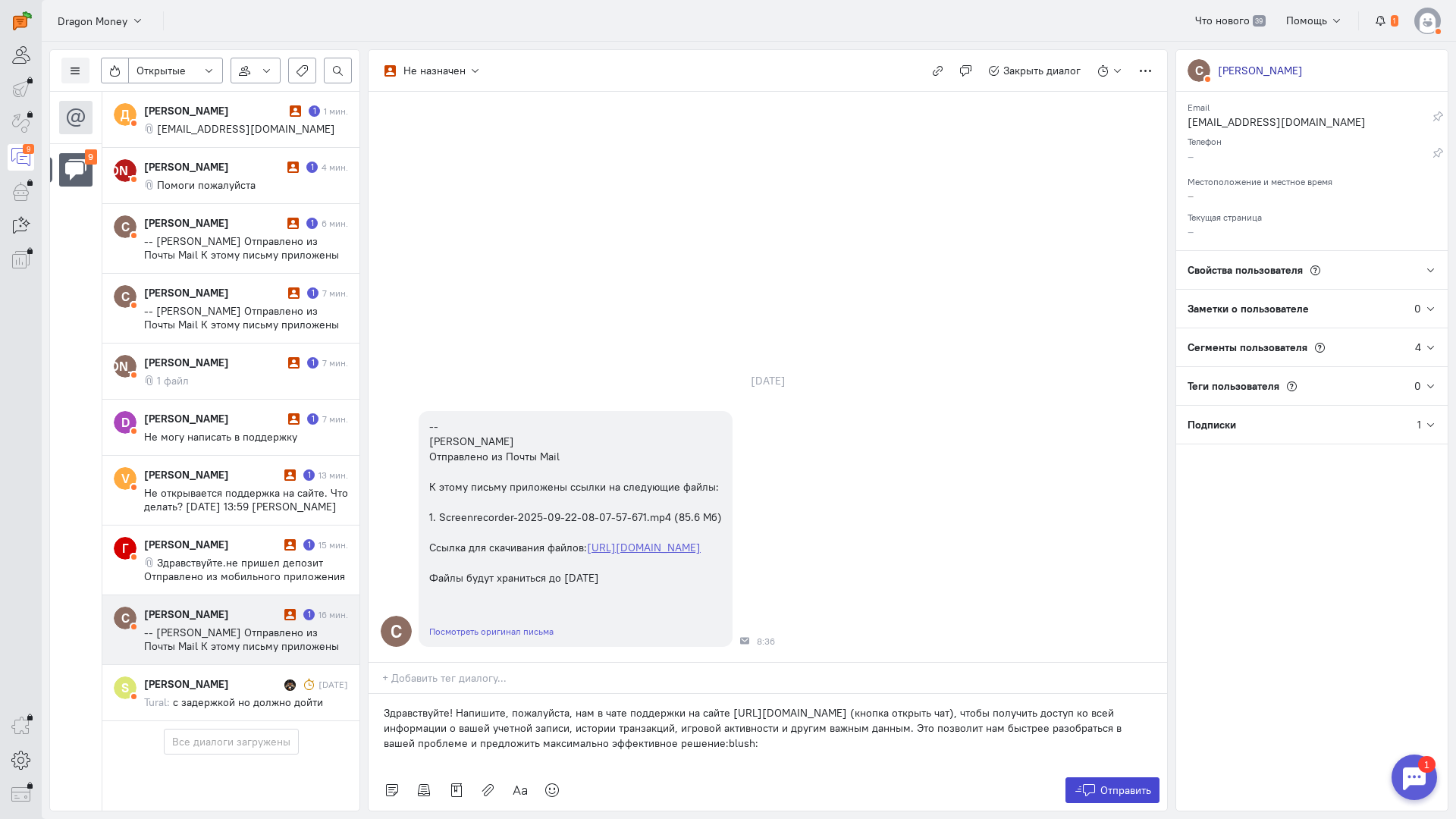
click at [1087, 783] on icon at bounding box center [1085, 790] width 23 height 15
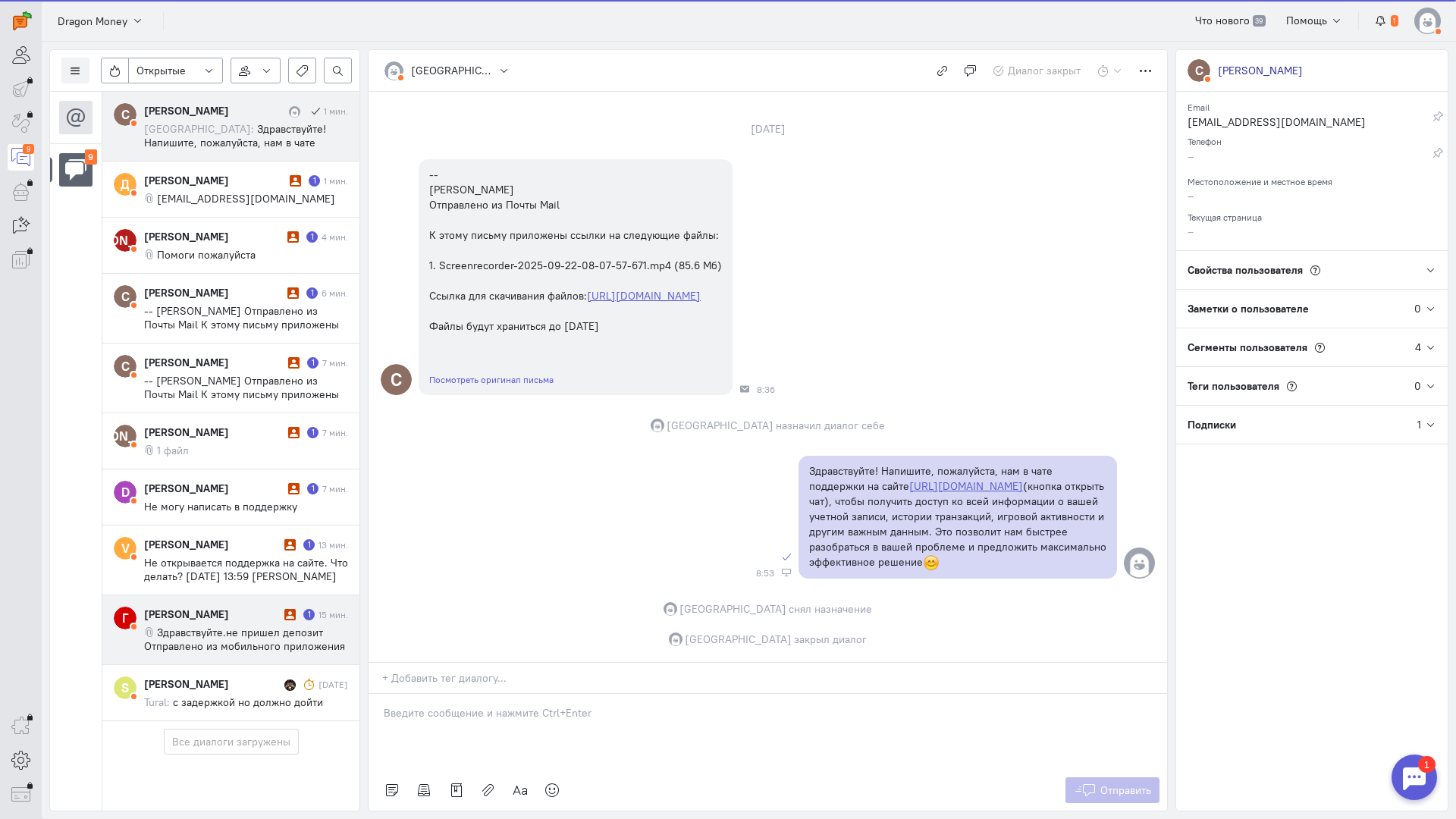
scroll to position [0, 0]
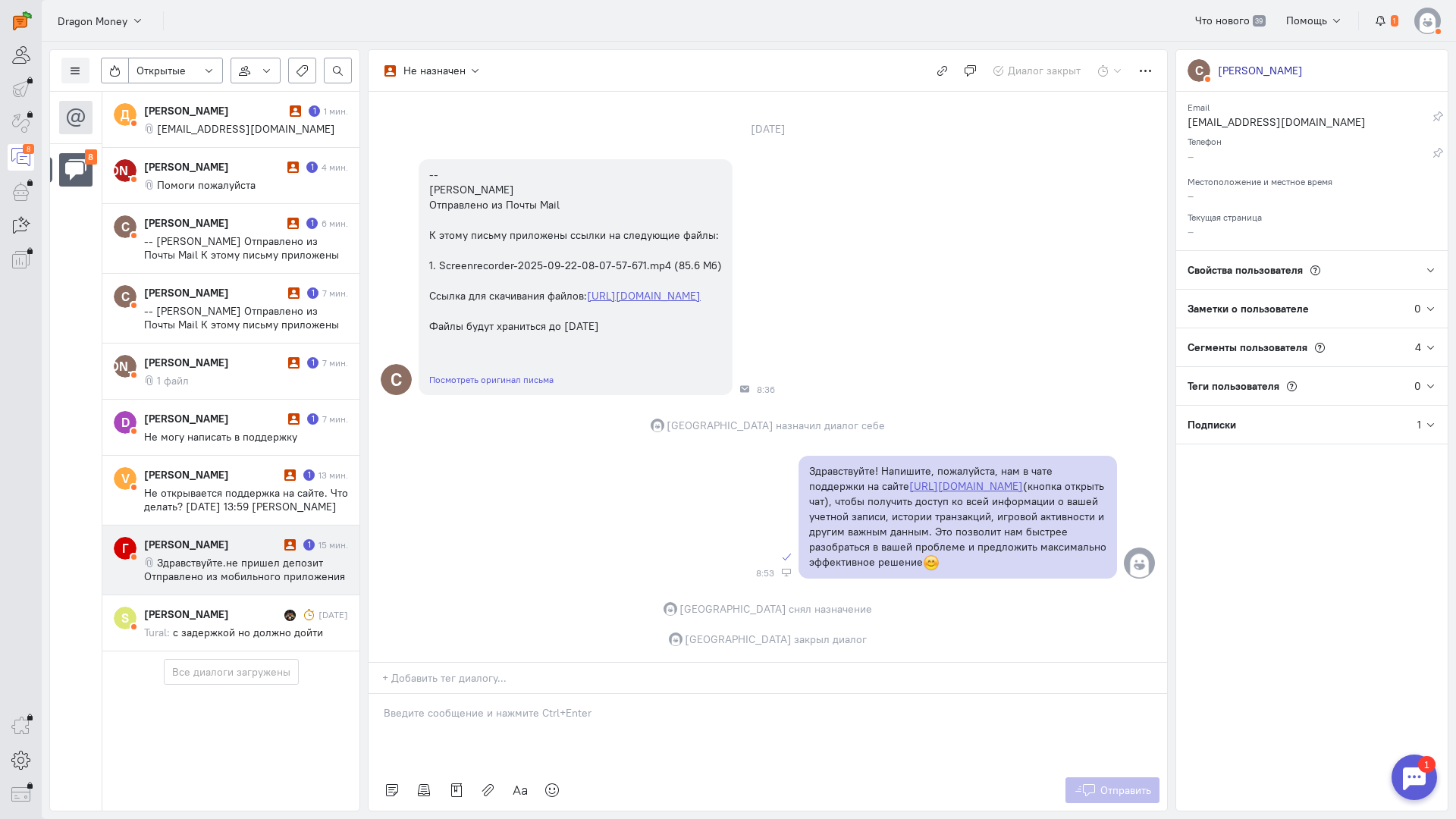
click at [232, 556] on span "Здравствуйте.не пришел депозит Отправлено из мобильного приложения Яндекс Почты" at bounding box center [244, 575] width 201 height 41
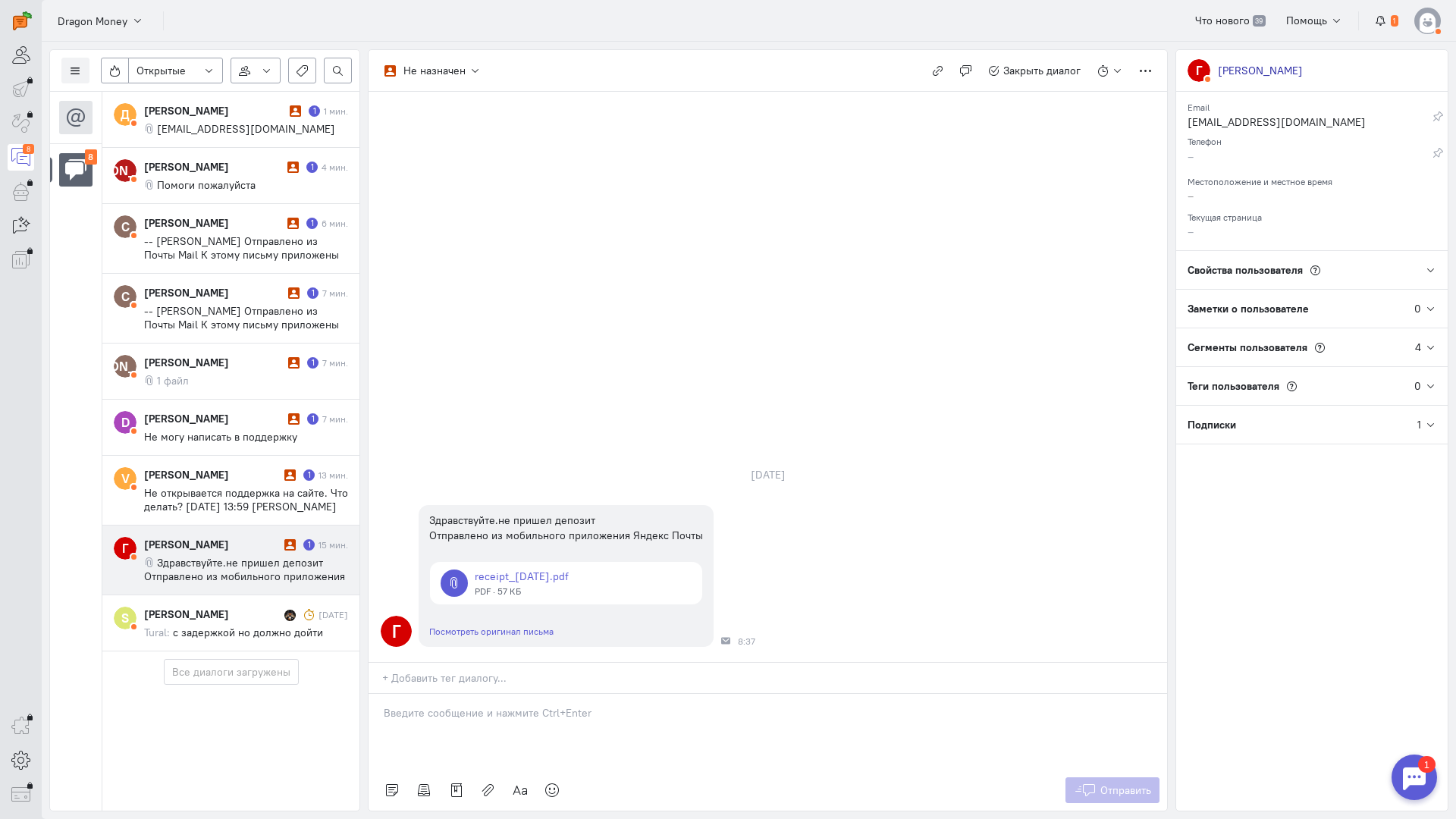
click at [459, 705] on p at bounding box center [768, 712] width 768 height 15
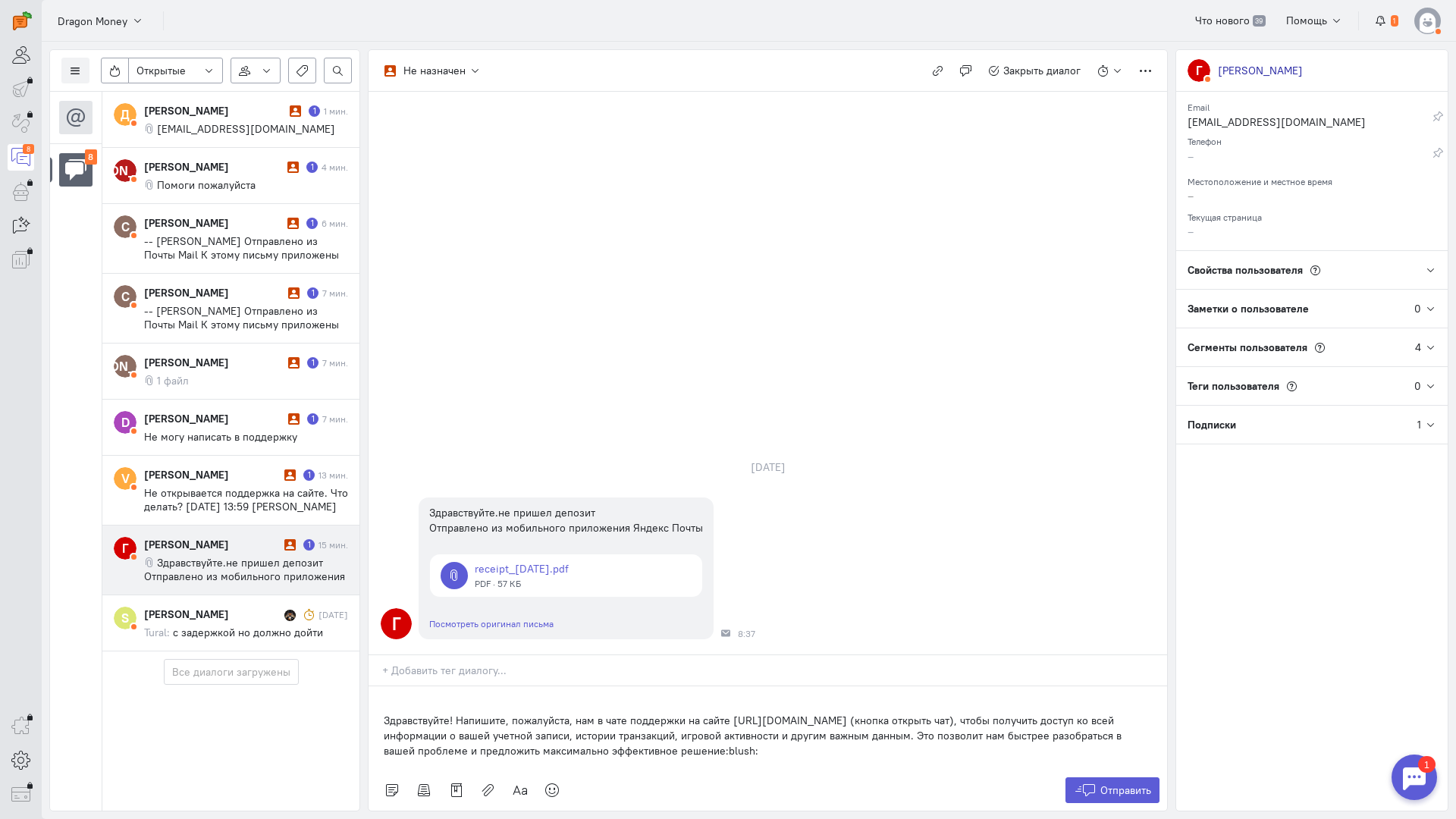
click at [379, 686] on div "Здравствуйте! Напишите, пожалуйста, нам в чате поддержки на сайте [URL][DOMAIN_…" at bounding box center [767, 728] width 798 height 83
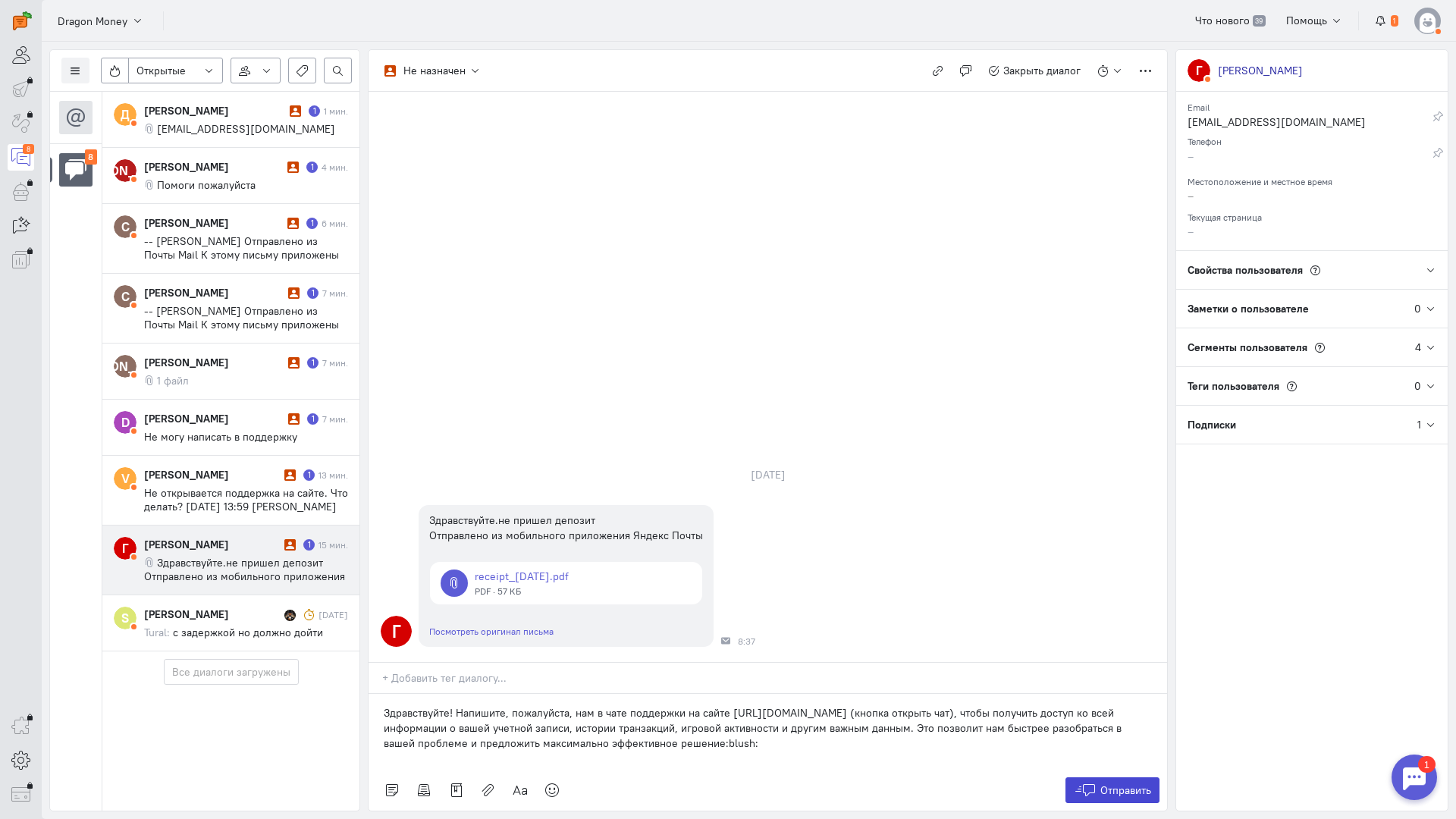
click at [1139, 783] on span "Отправить" at bounding box center [1126, 790] width 51 height 14
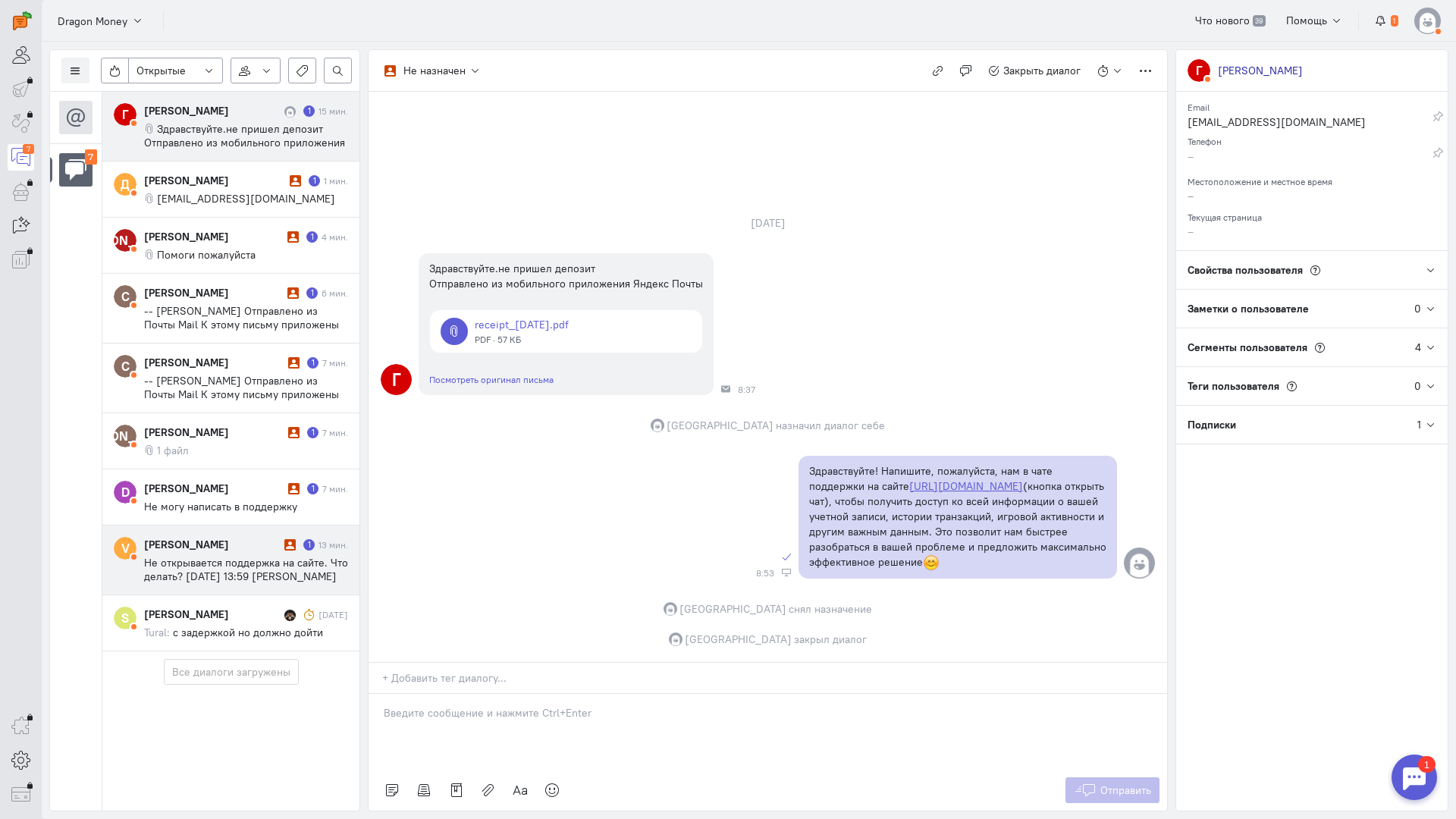
click at [246, 547] on div "Г [PERSON_NAME] 1 15 мин. Здравствуйте.не пришел депозит Отправлено из мобильно…" at bounding box center [231, 372] width 257 height 560
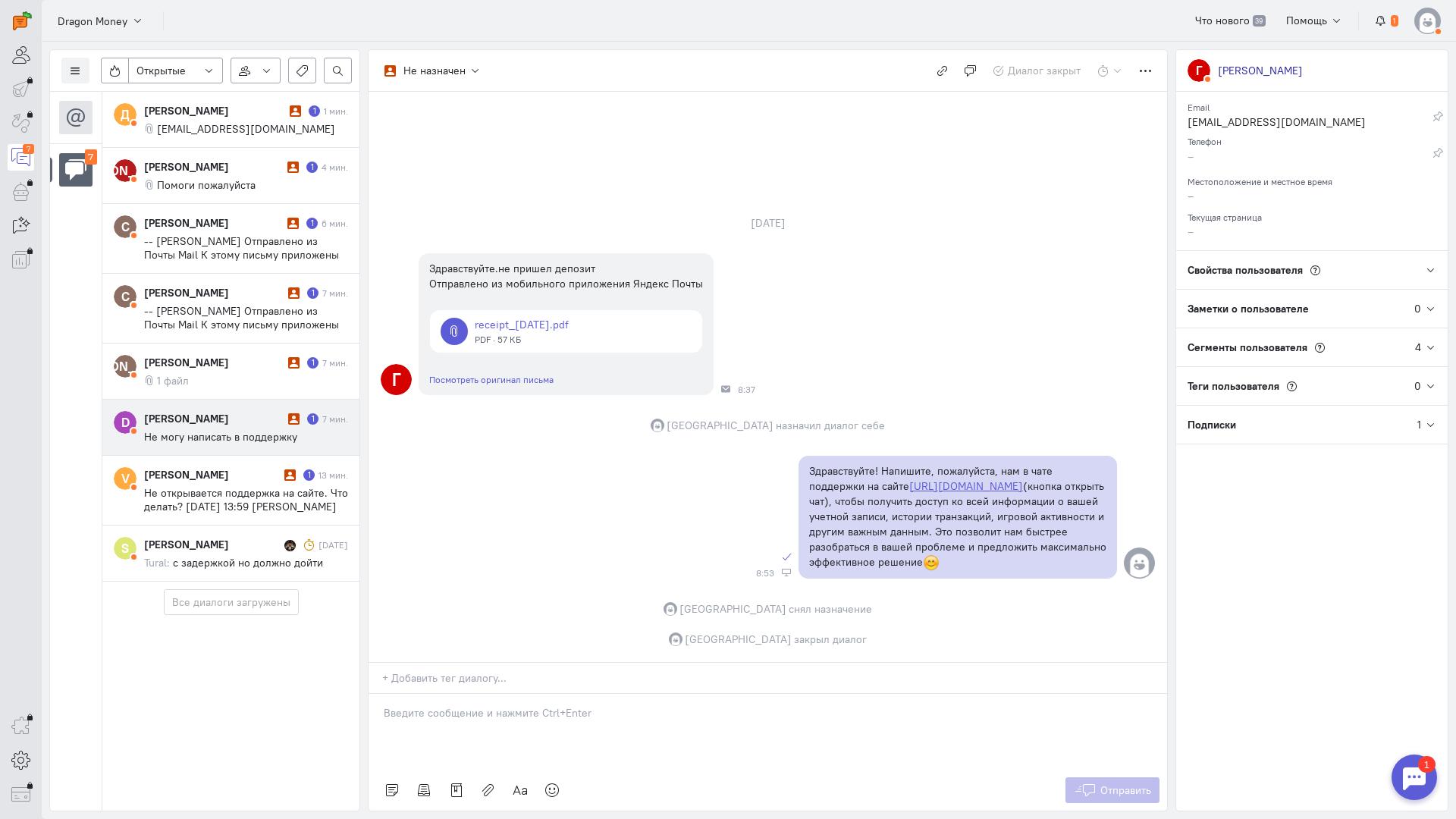
click at [282, 455] on cq-conversation-card "D [PERSON_NAME] 1 7 мин. Не могу написать в поддержку" at bounding box center [231, 427] width 257 height 56
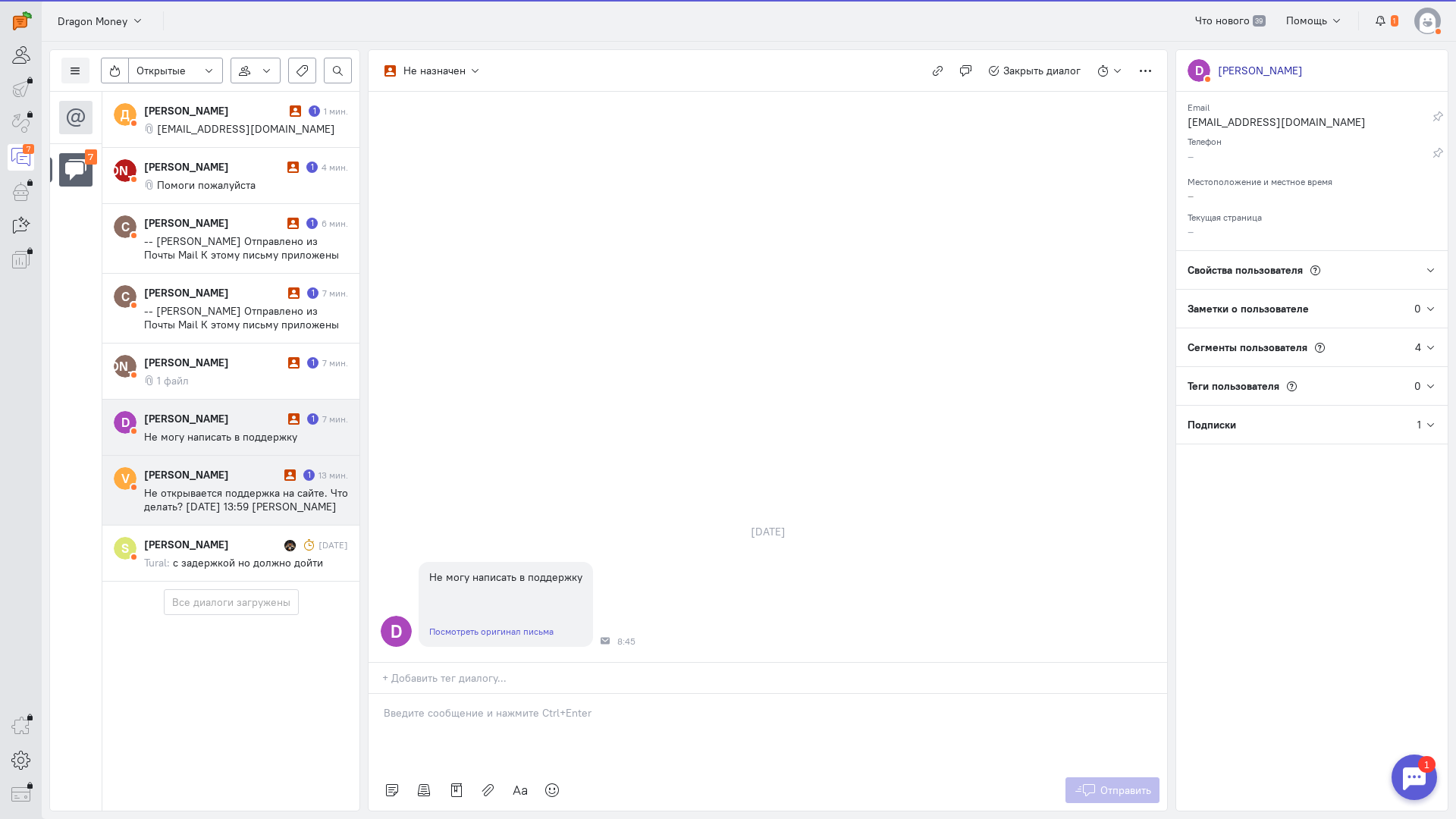
click at [257, 482] on div "[PERSON_NAME]" at bounding box center [211, 474] width 136 height 15
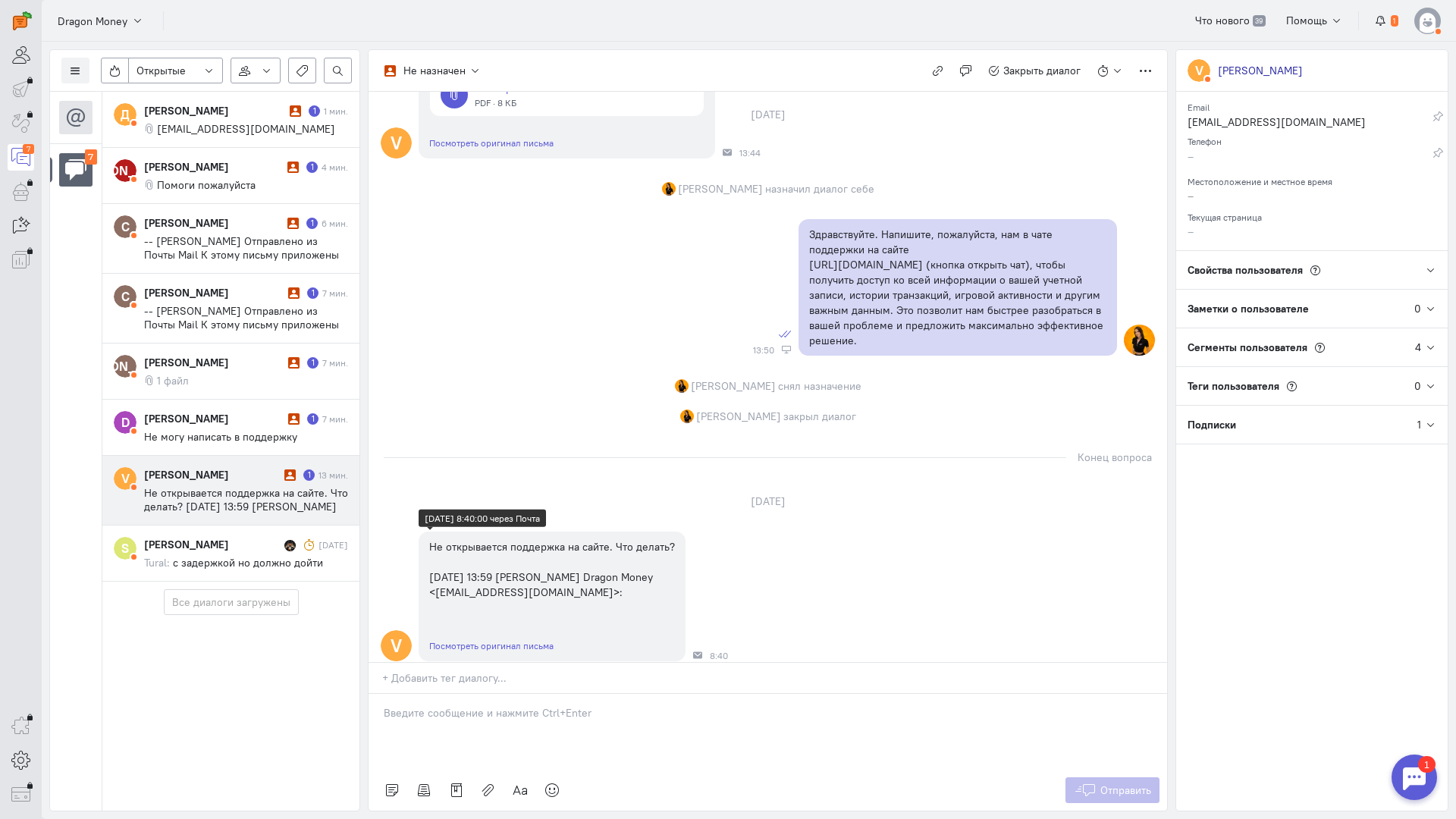
scroll to position [251, 0]
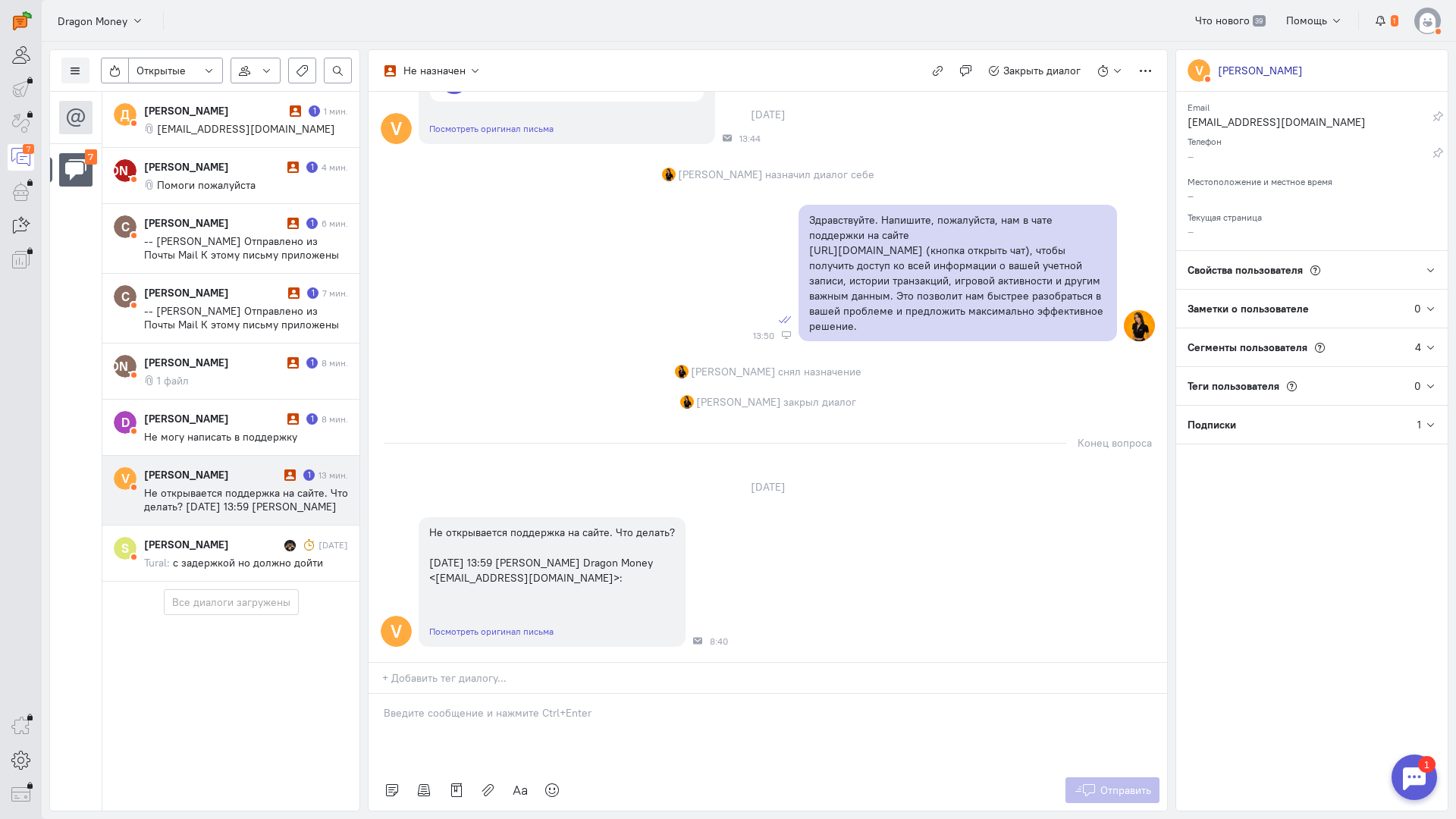
click at [492, 705] on p at bounding box center [768, 712] width 768 height 15
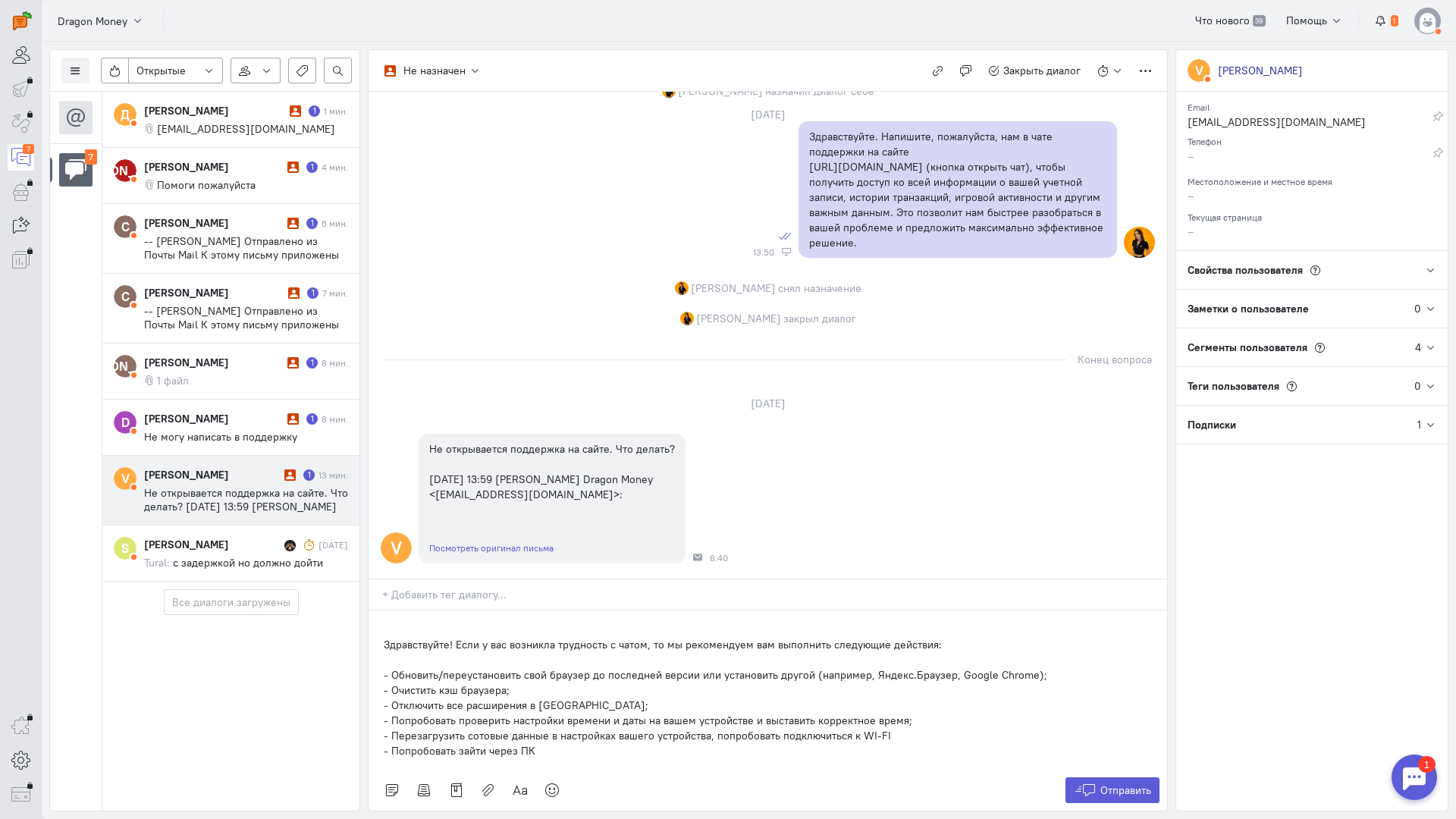
click at [382, 610] on div "Здравствуйте! Если у вас возникла трудность с чатом, то мы рекомендуем вам выпо…" at bounding box center [767, 690] width 798 height 159
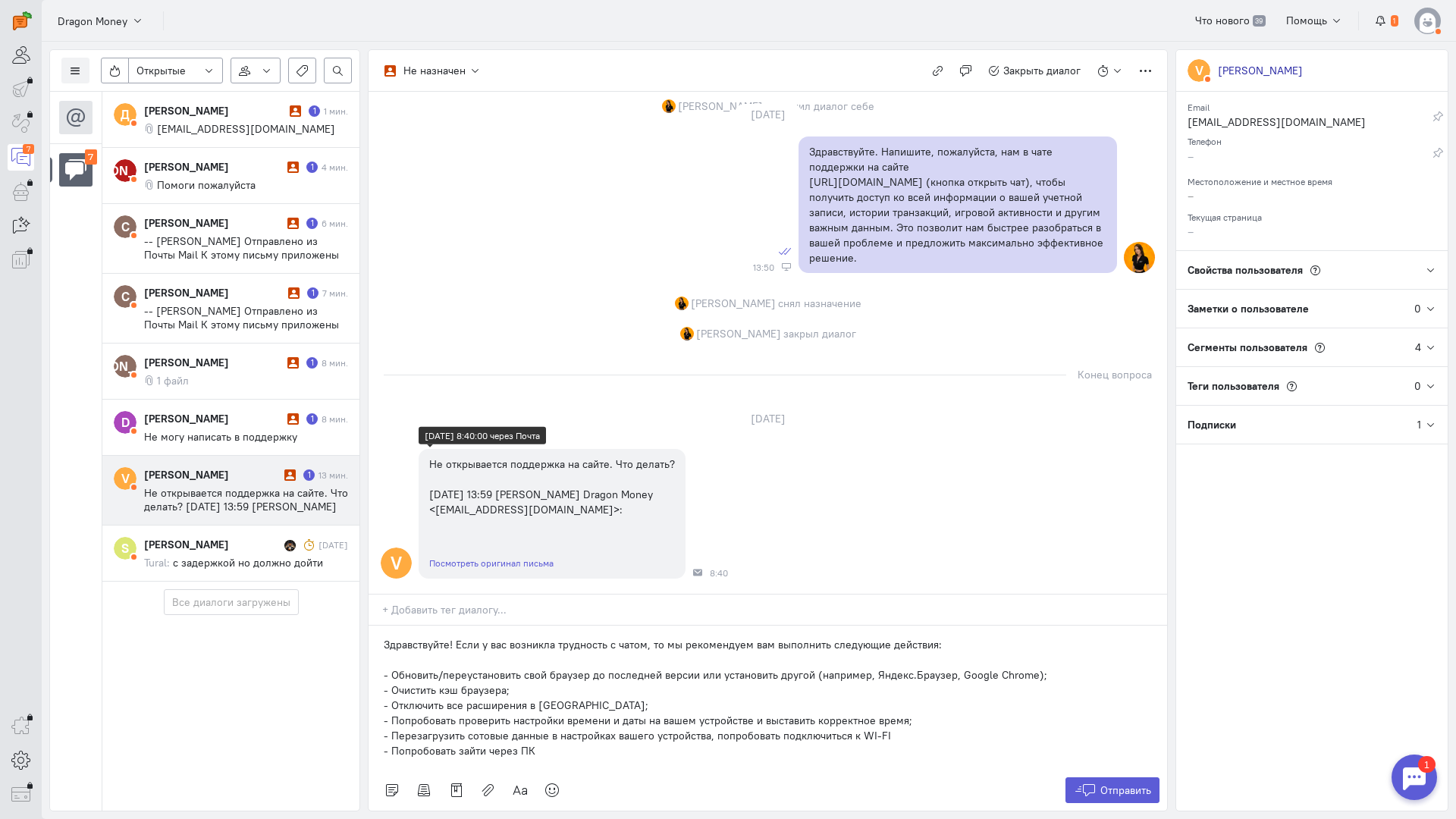
scroll to position [319, 0]
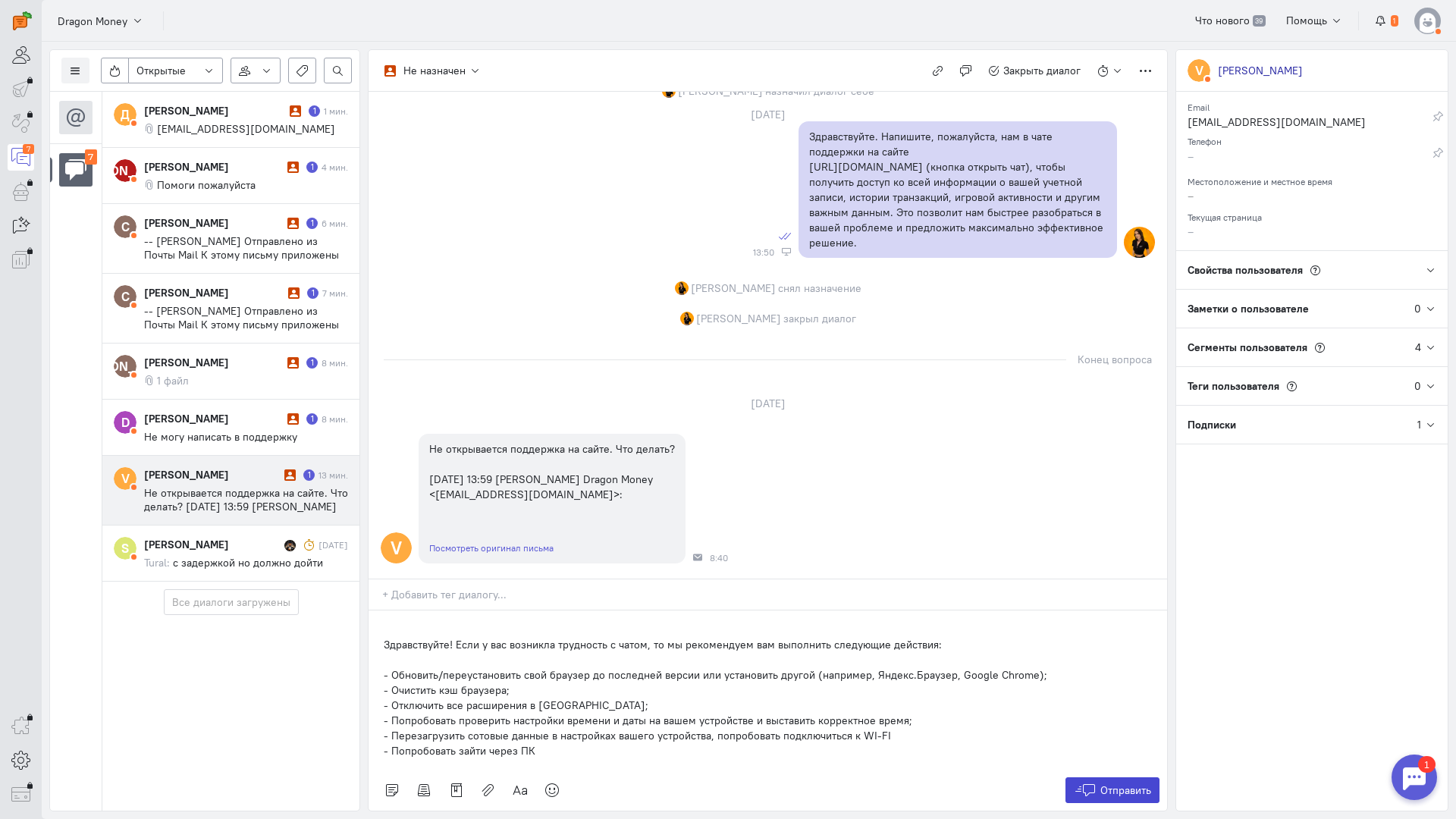
click at [1131, 783] on span "Отправить" at bounding box center [1126, 790] width 51 height 14
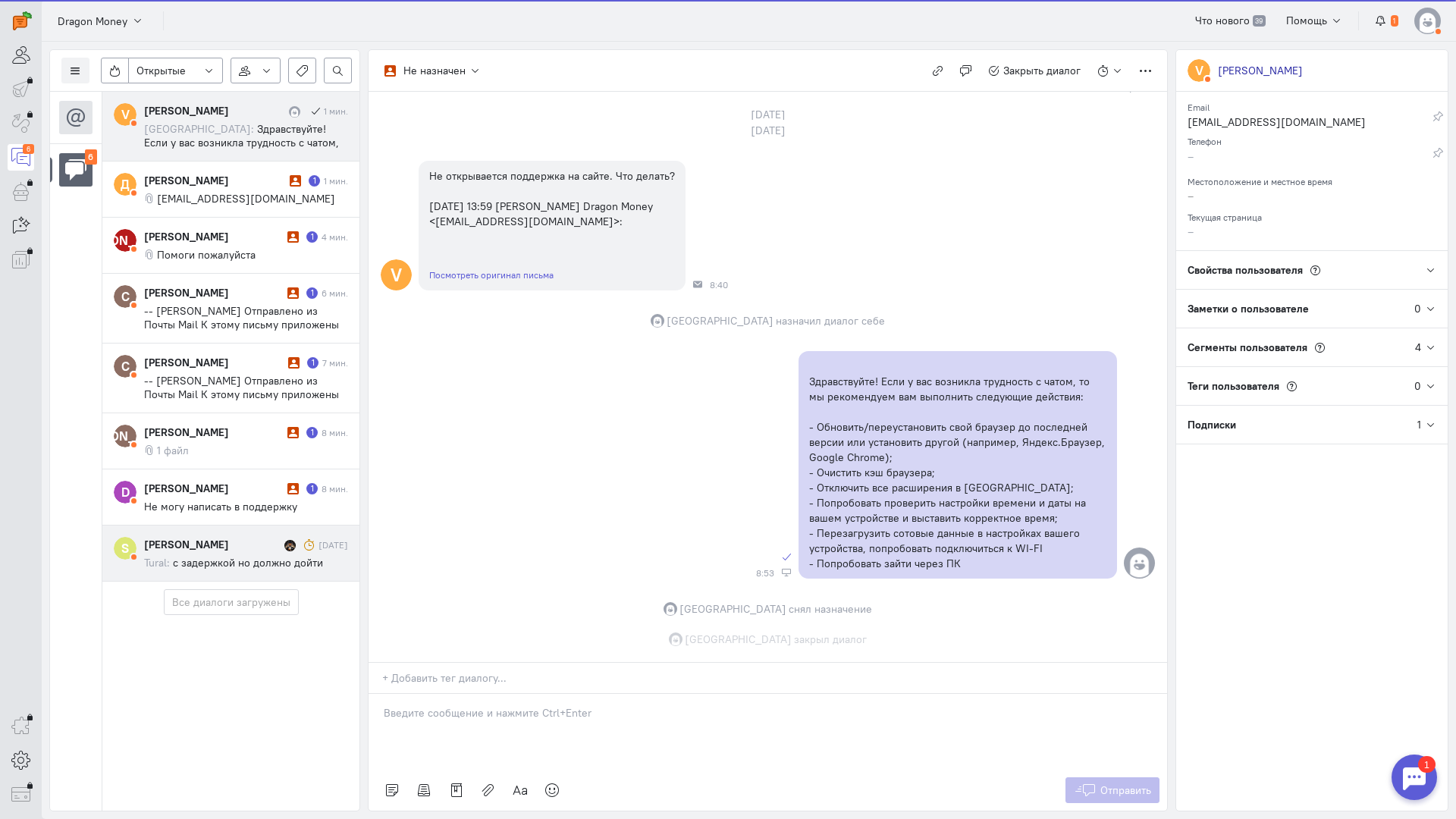
scroll to position [608, 0]
click at [259, 525] on cq-conversation-card "S [PERSON_NAME] [DATE] Tural: с задержкой но должно дойти" at bounding box center [231, 553] width 257 height 56
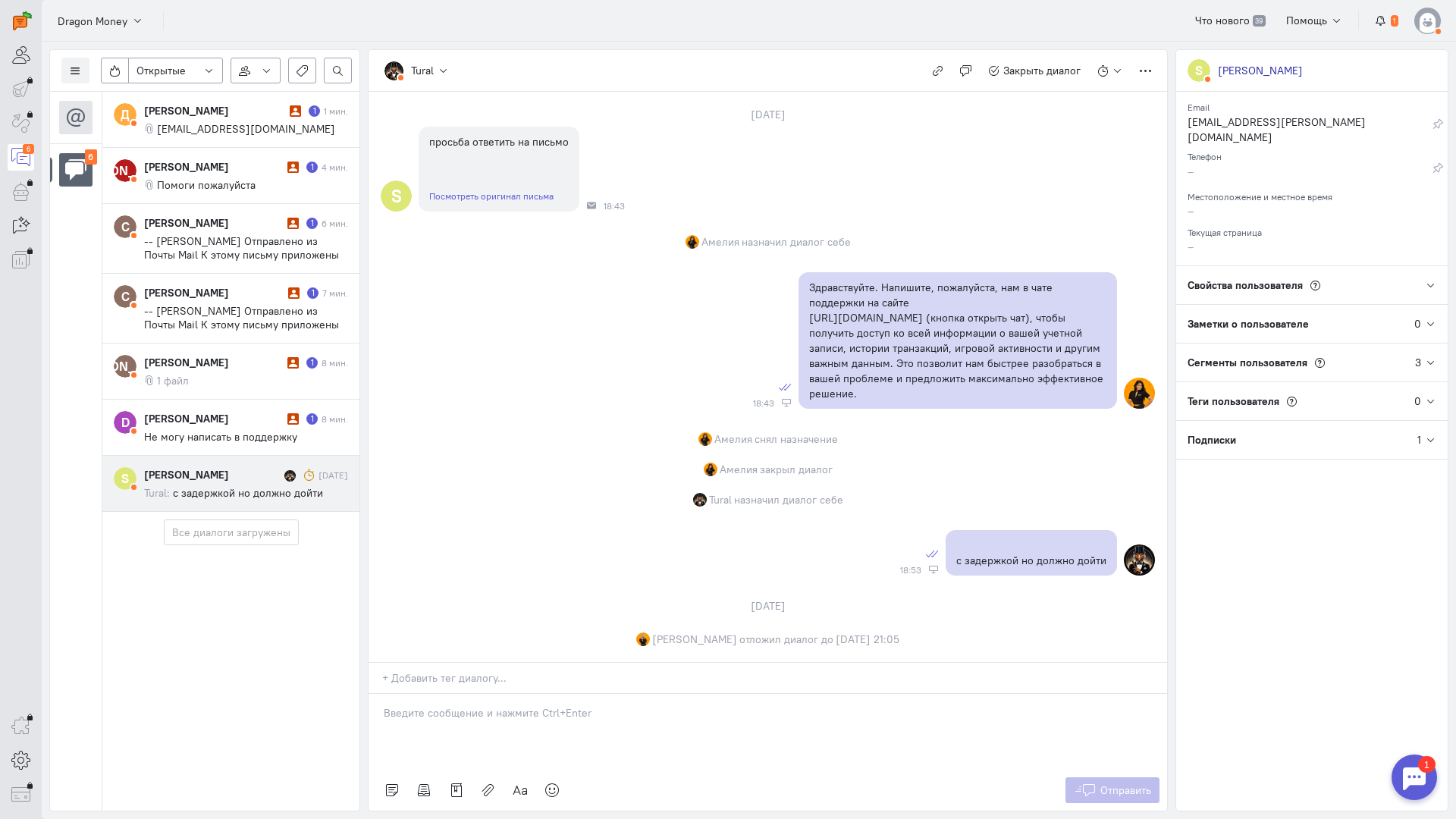
scroll to position [112, 0]
click at [244, 432] on span "Не могу написать в поддержку" at bounding box center [220, 437] width 153 height 14
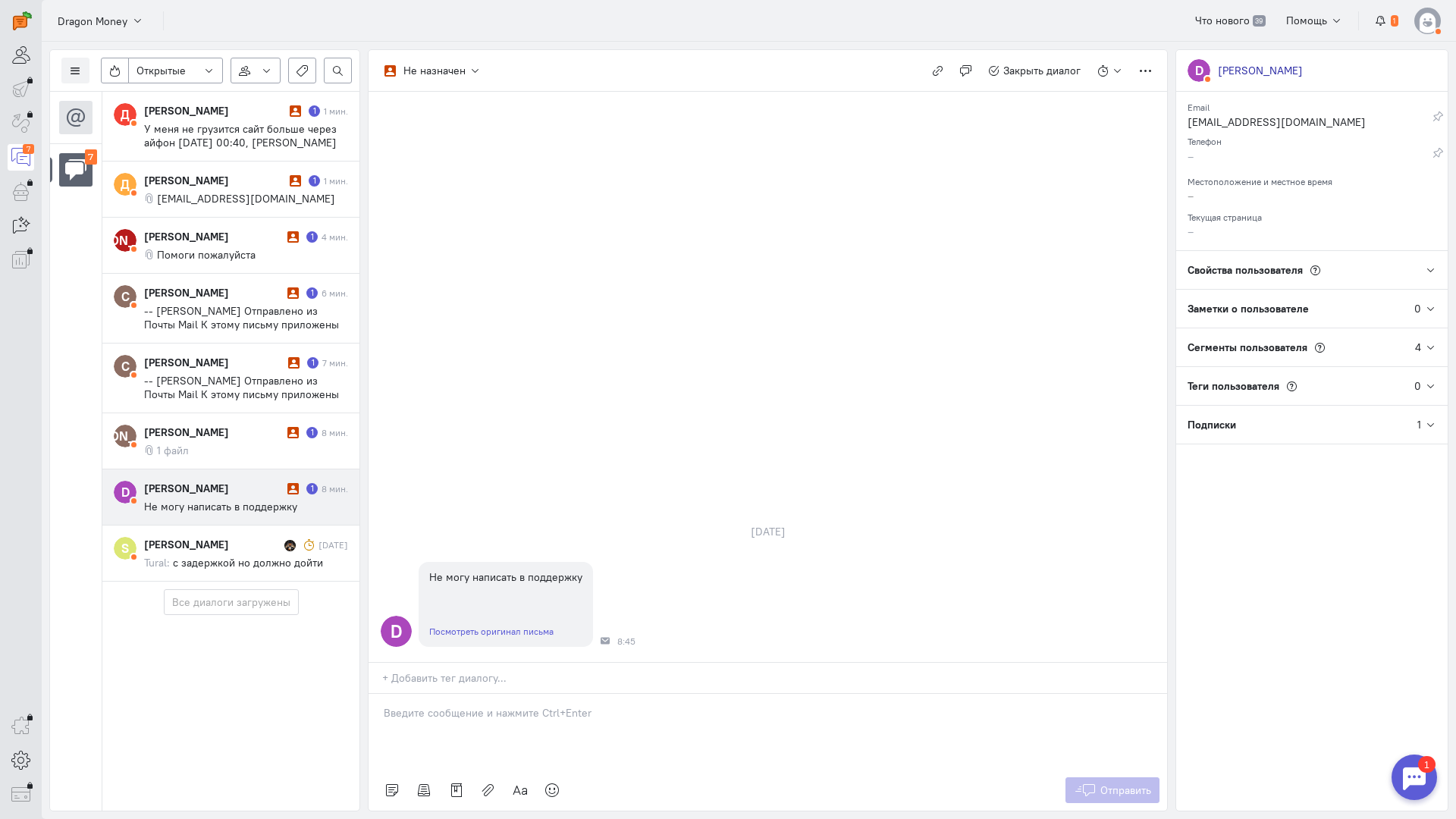
click at [250, 491] on div "[PERSON_NAME]" at bounding box center [213, 488] width 140 height 15
click at [472, 705] on p at bounding box center [768, 712] width 768 height 15
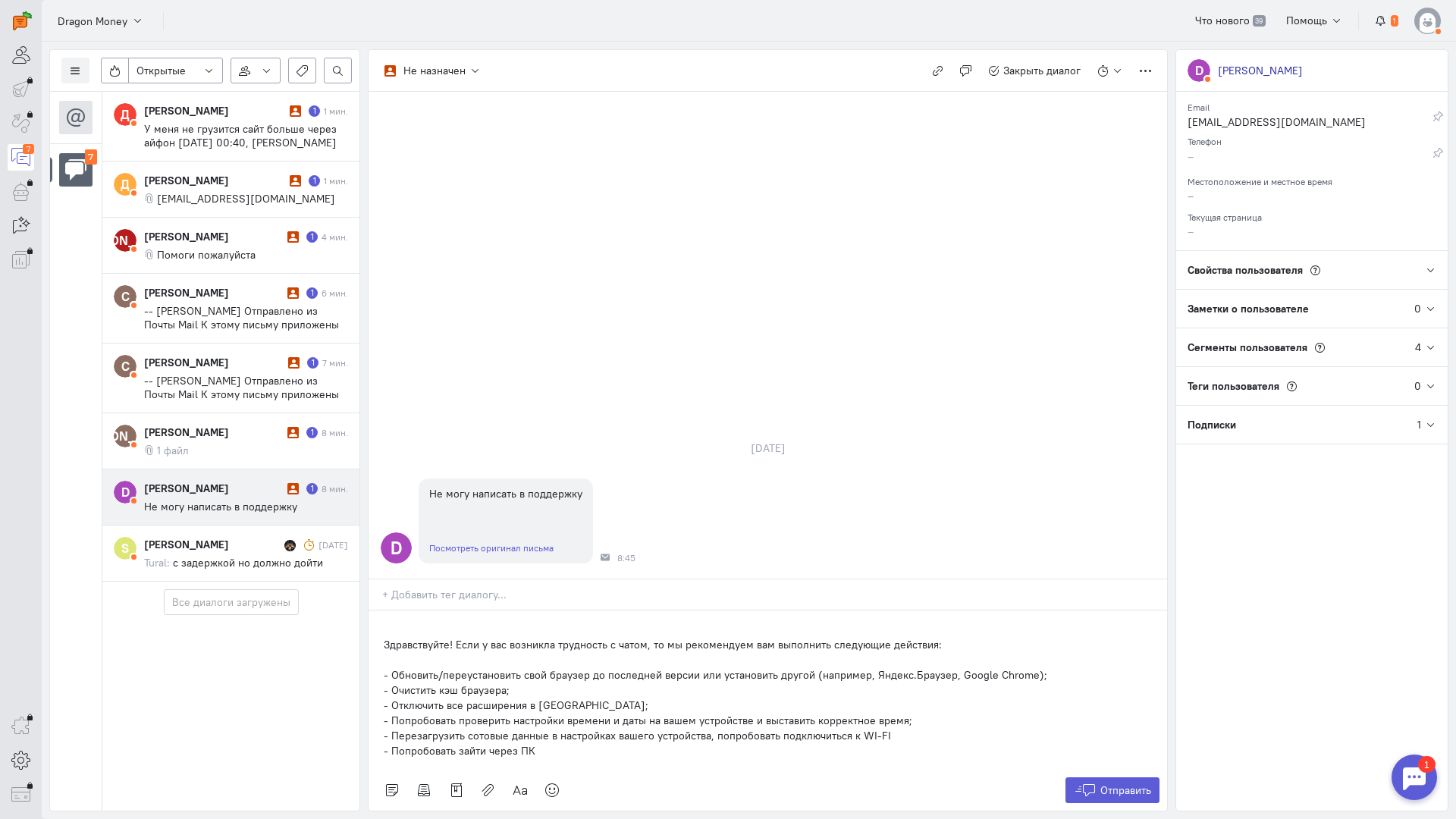
click at [385, 637] on p "Здравствуйте! Если у вас возникла трудность с чатом, то мы рекомендуем вам выпо…" at bounding box center [768, 644] width 768 height 15
click at [1125, 783] on span "Отправить" at bounding box center [1126, 790] width 51 height 14
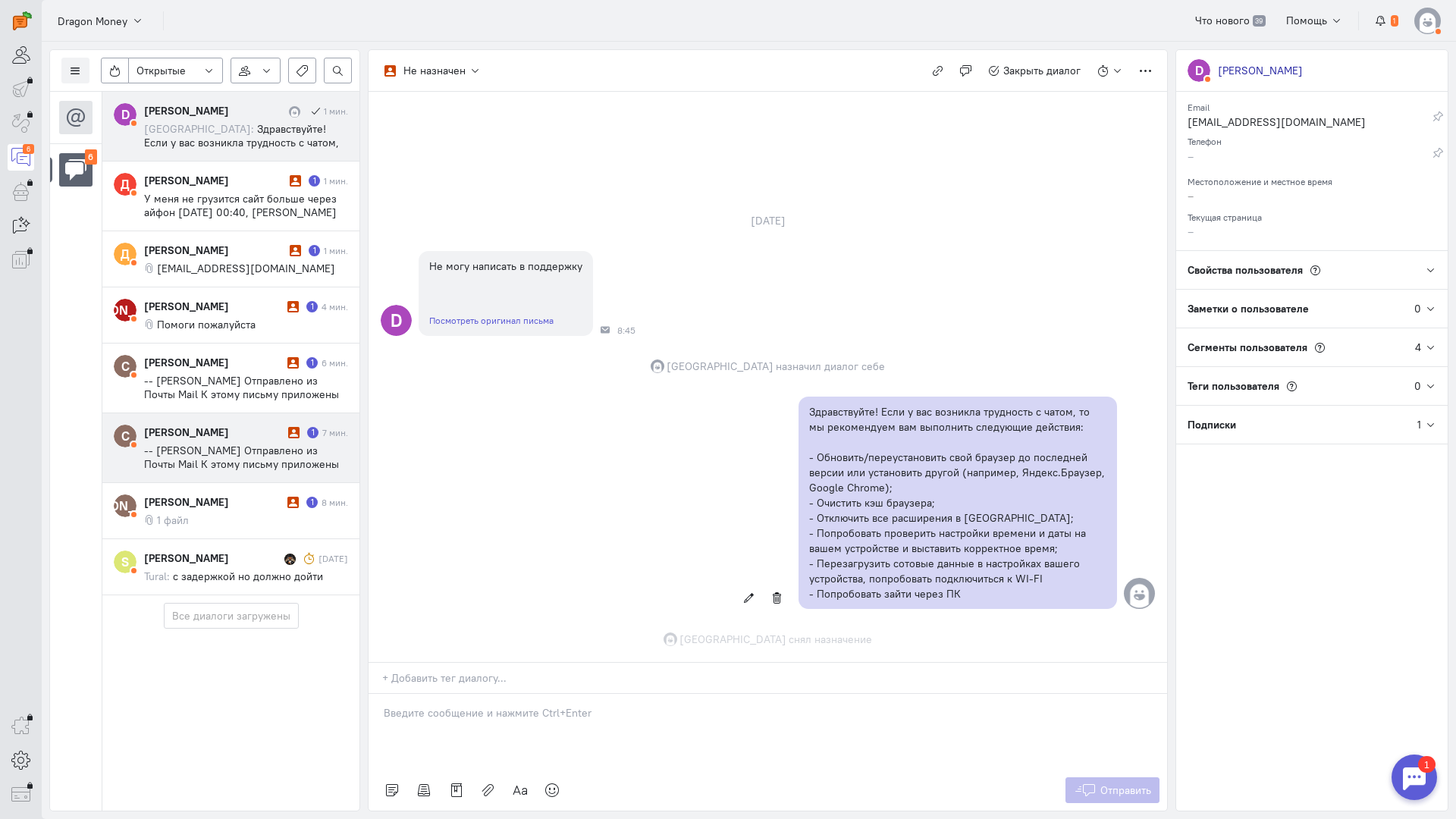
scroll to position [17, 0]
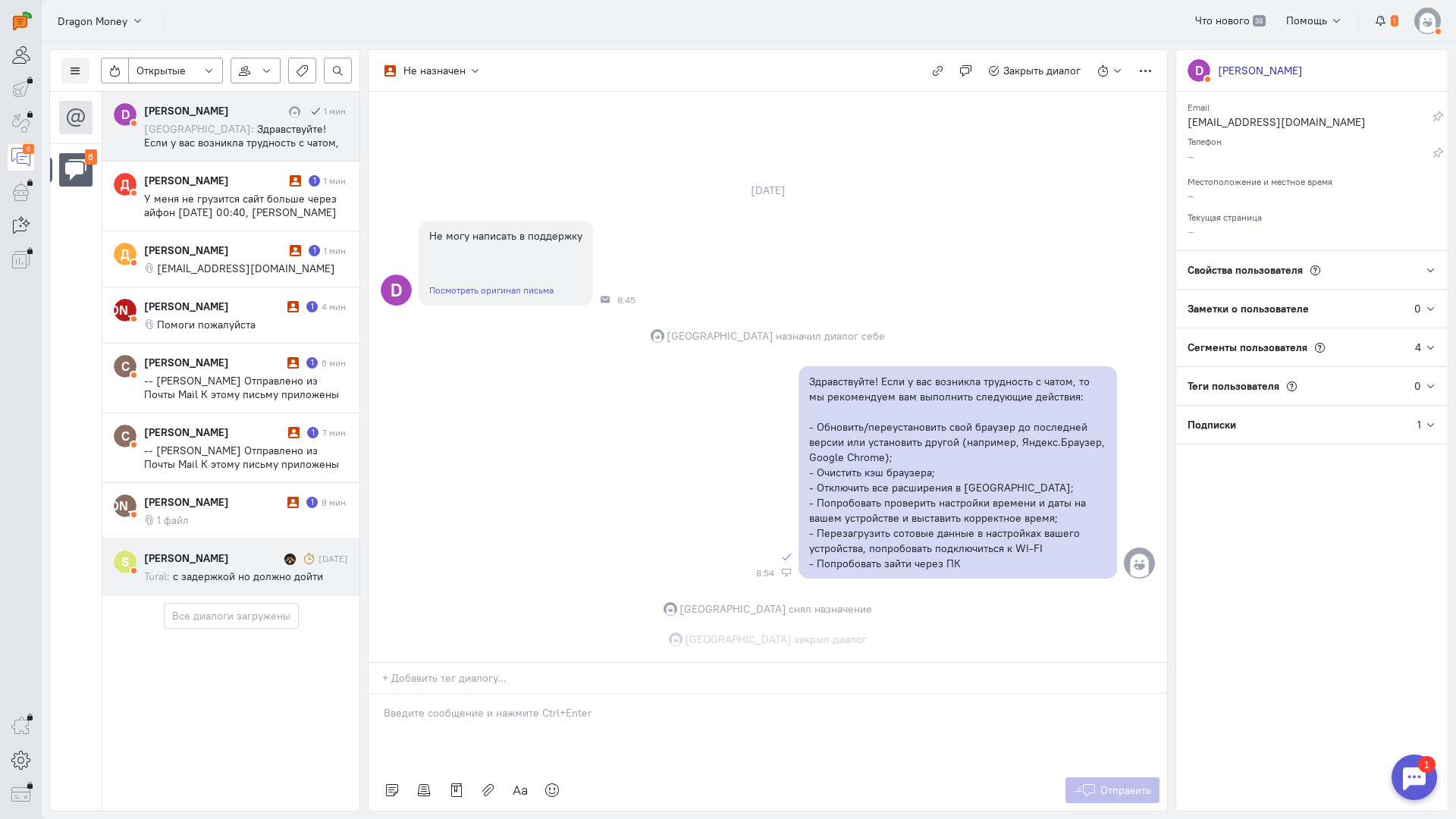
click at [250, 539] on cq-conversation-card "S [PERSON_NAME] [DATE] Tural: с задержкой но должно дойти" at bounding box center [231, 567] width 257 height 56
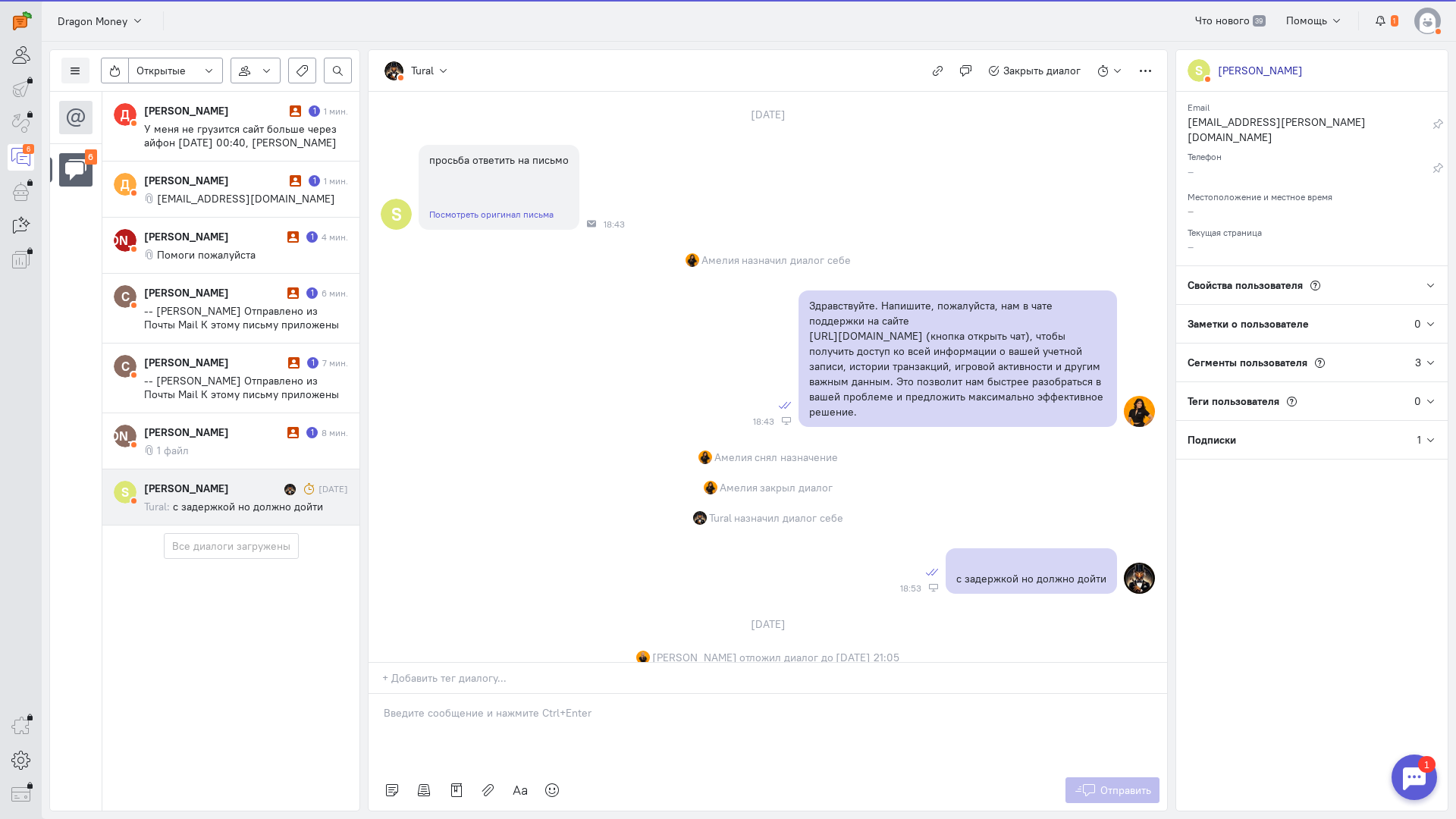
scroll to position [112, 0]
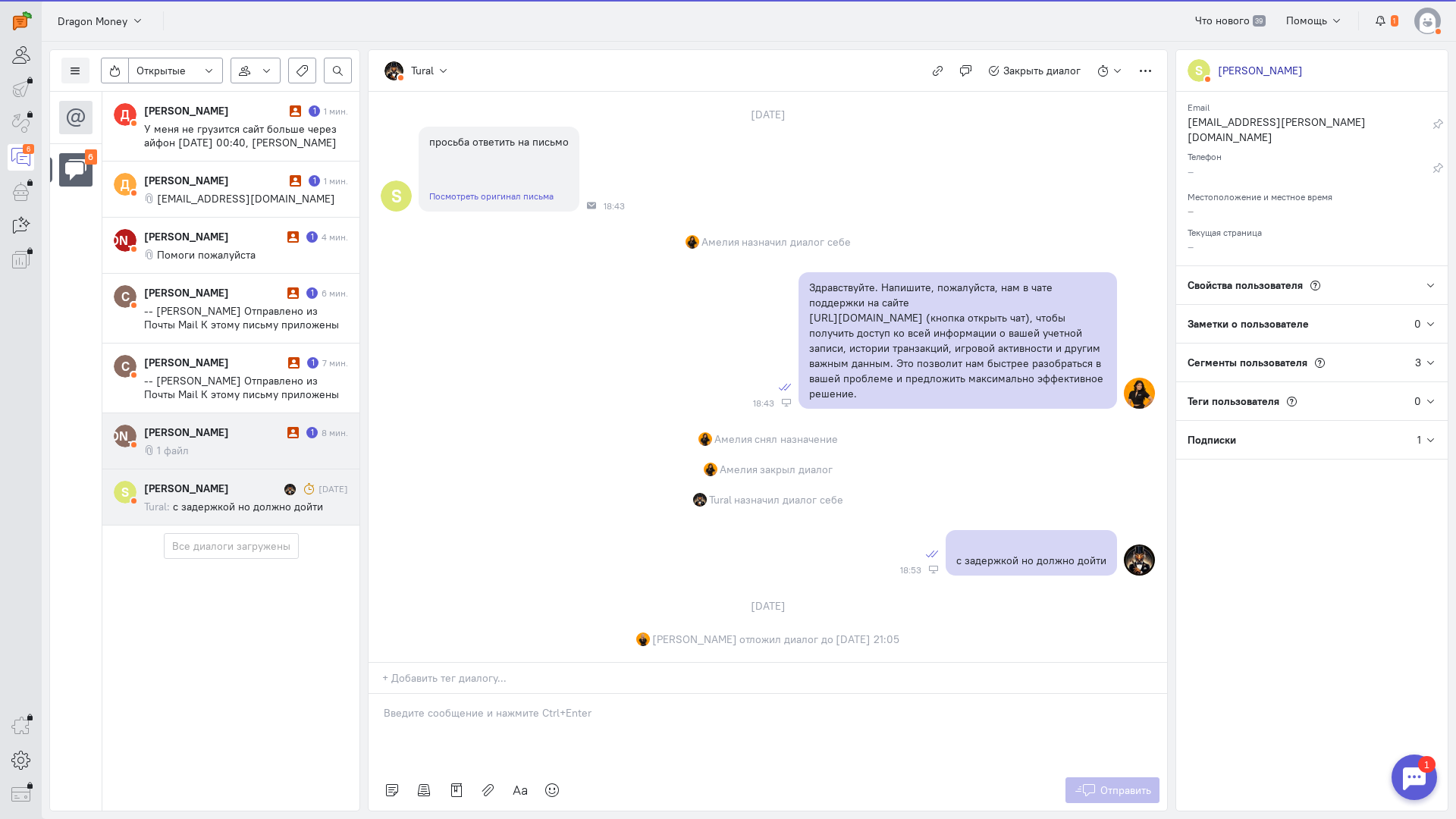
click at [216, 444] on cq-message "1 файл" at bounding box center [245, 451] width 204 height 14
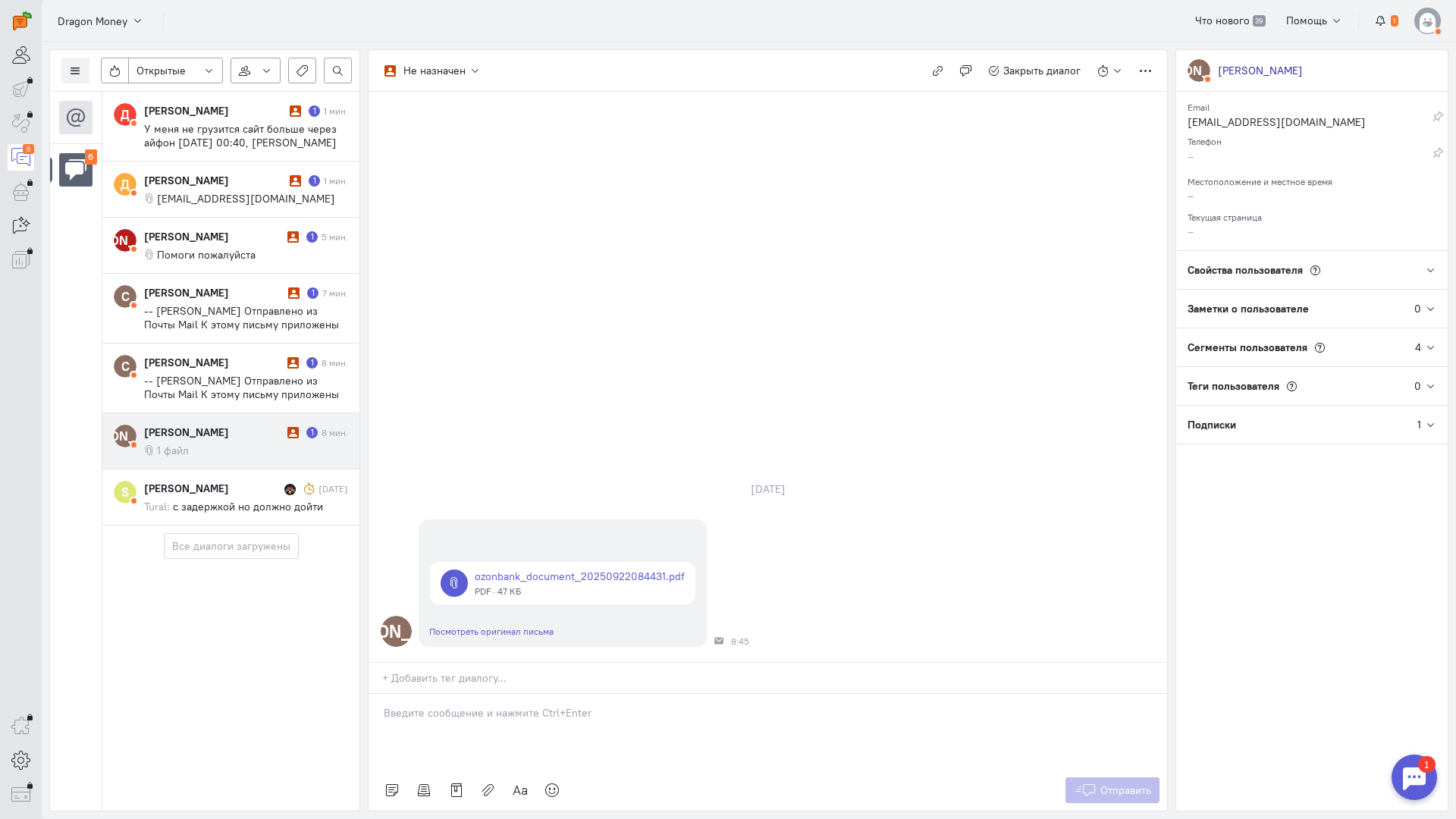
drag, startPoint x: 490, startPoint y: 633, endPoint x: 460, endPoint y: 625, distance: 31.0
click at [484, 694] on div at bounding box center [767, 731] width 798 height 75
click at [380, 694] on div "Здравствуйте! Благодарим Вас за обращение и предоставленную информацию:blush:" at bounding box center [767, 731] width 798 height 75
click at [1107, 783] on span "Отправить" at bounding box center [1126, 790] width 51 height 14
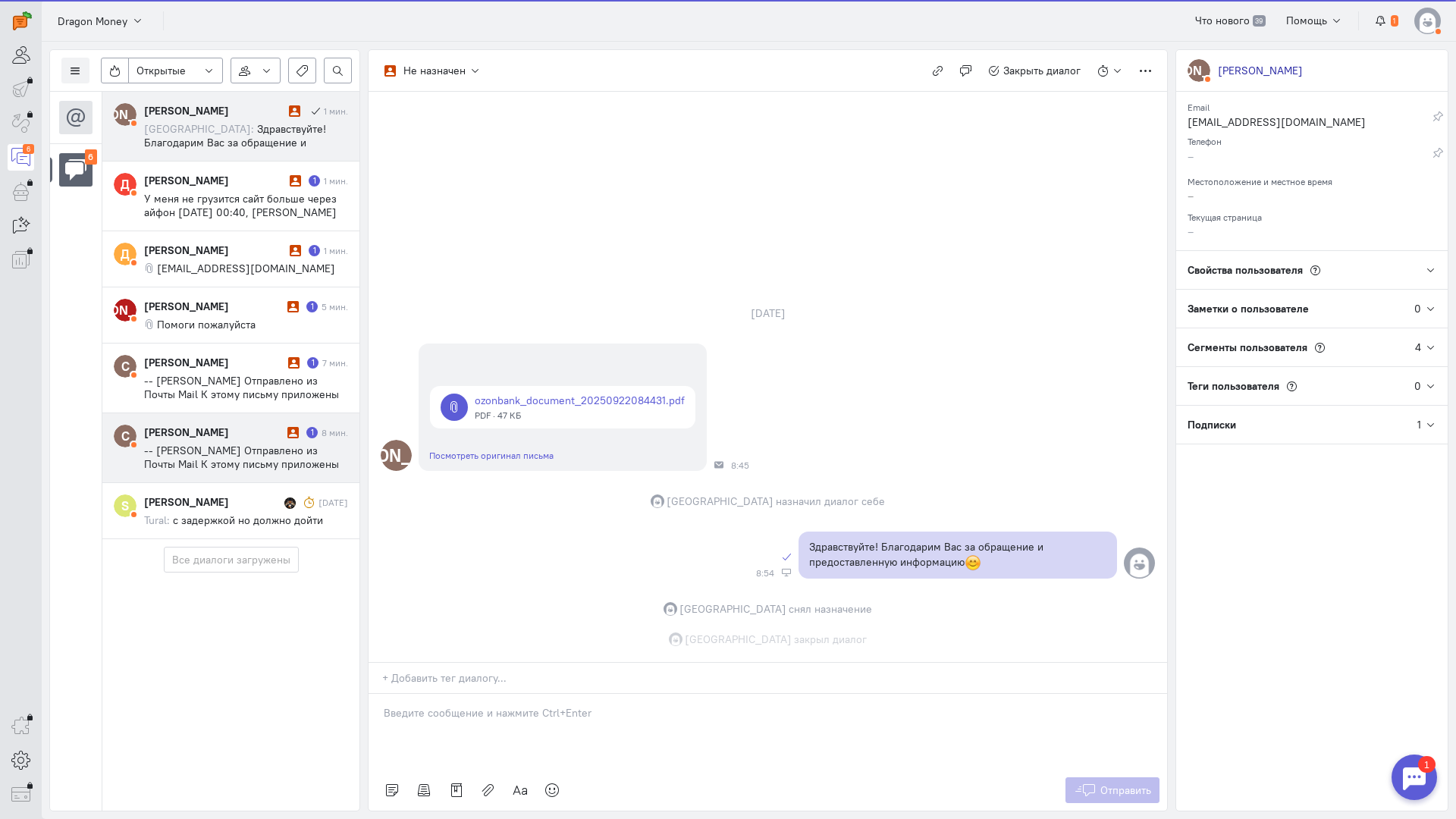
click at [227, 440] on div "[PERSON_NAME] 1 8 мин. -- [PERSON_NAME] Отправлено из Почты Mail К этому письму…" at bounding box center [245, 447] width 204 height 46
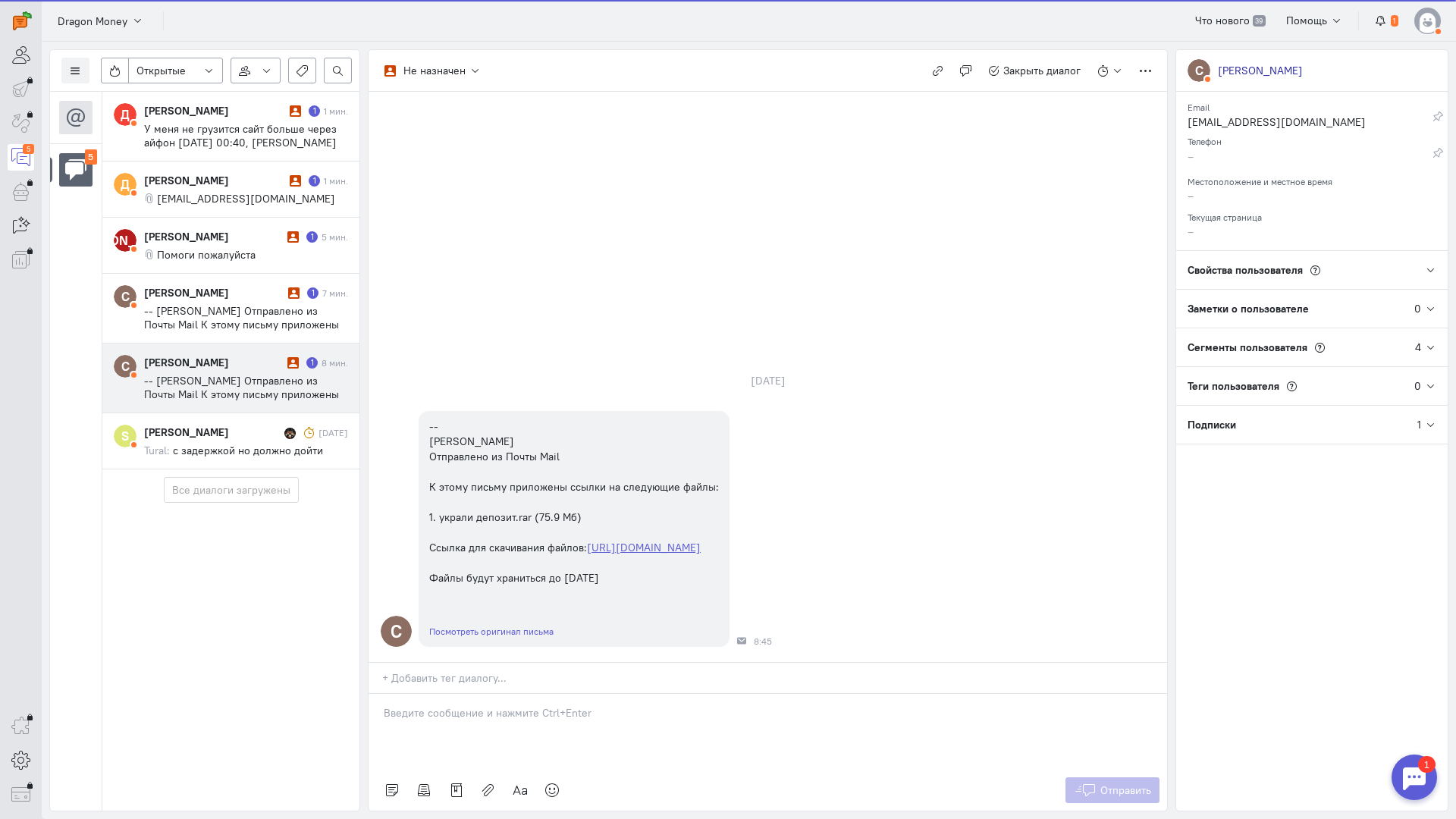
drag, startPoint x: 452, startPoint y: 636, endPoint x: 438, endPoint y: 632, distance: 14.6
click at [452, 694] on div at bounding box center [767, 731] width 798 height 75
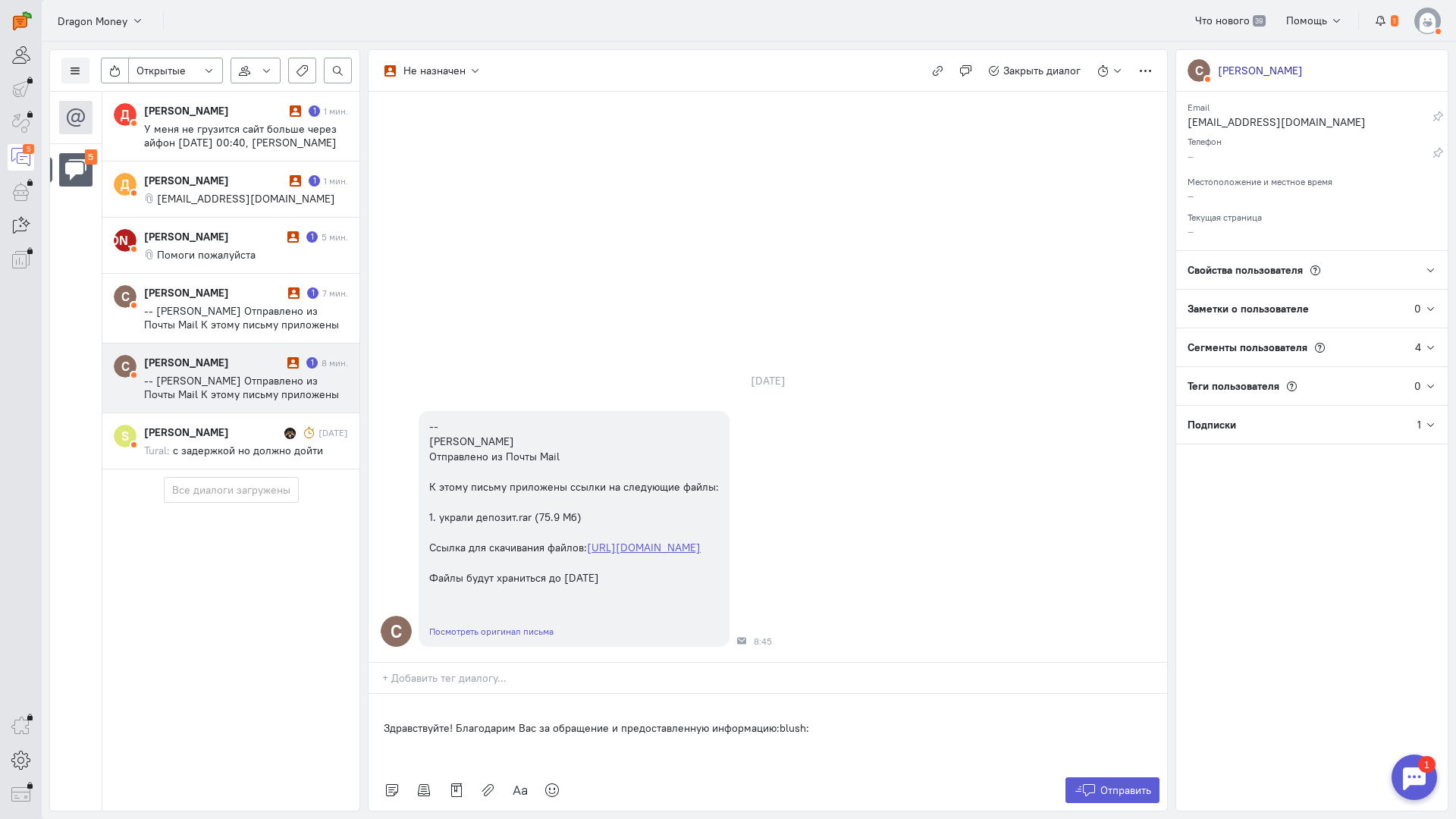
click at [379, 694] on div "Здравствуйте! Благодарим Вас за обращение и предоставленную информацию:blush:" at bounding box center [767, 731] width 798 height 75
click at [1101, 783] on span "Отправить" at bounding box center [1126, 790] width 51 height 14
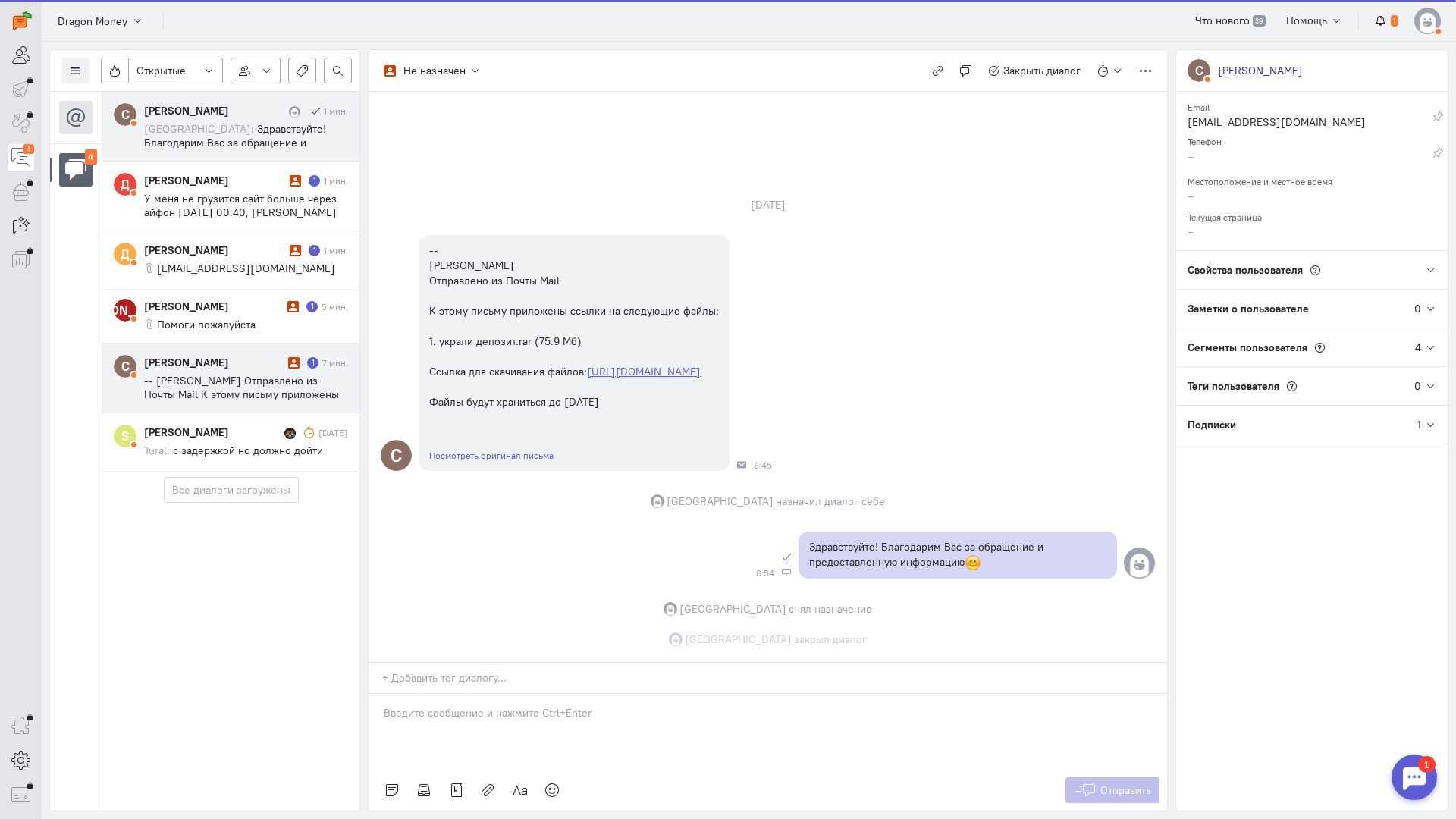
scroll to position [19, 0]
click at [270, 389] on div "С [PERSON_NAME] 1 мин. [GEOGRAPHIC_DATA]: Здравствуйте! Благодарим Вас за обращ…" at bounding box center [231, 281] width 257 height 378
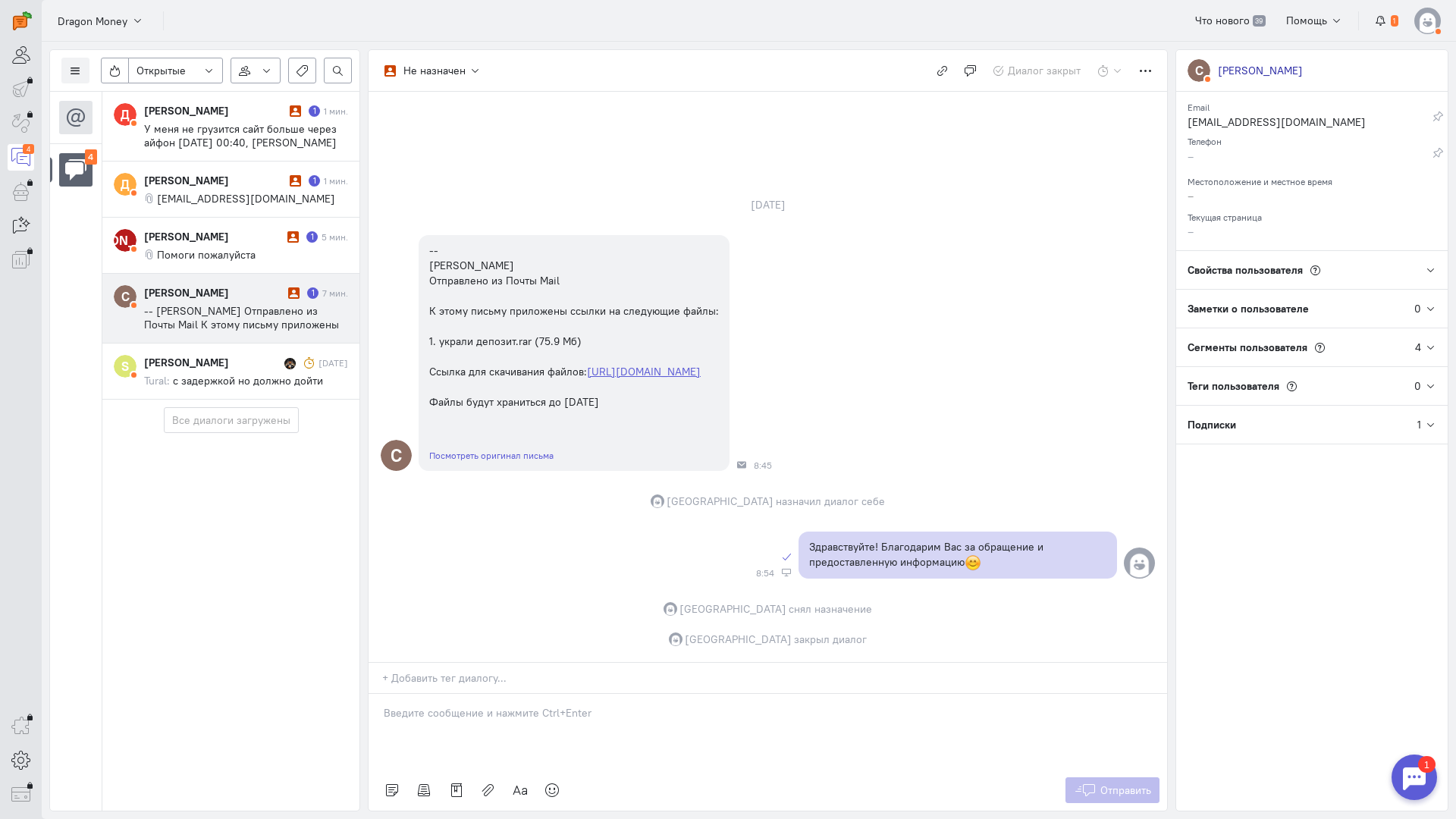
drag, startPoint x: 221, startPoint y: 321, endPoint x: 232, endPoint y: 336, distance: 18.6
click at [218, 318] on span "-- [PERSON_NAME] Отправлено из Почты Mail К этому письму приложены ссылки на сл…" at bounding box center [242, 352] width 196 height 95
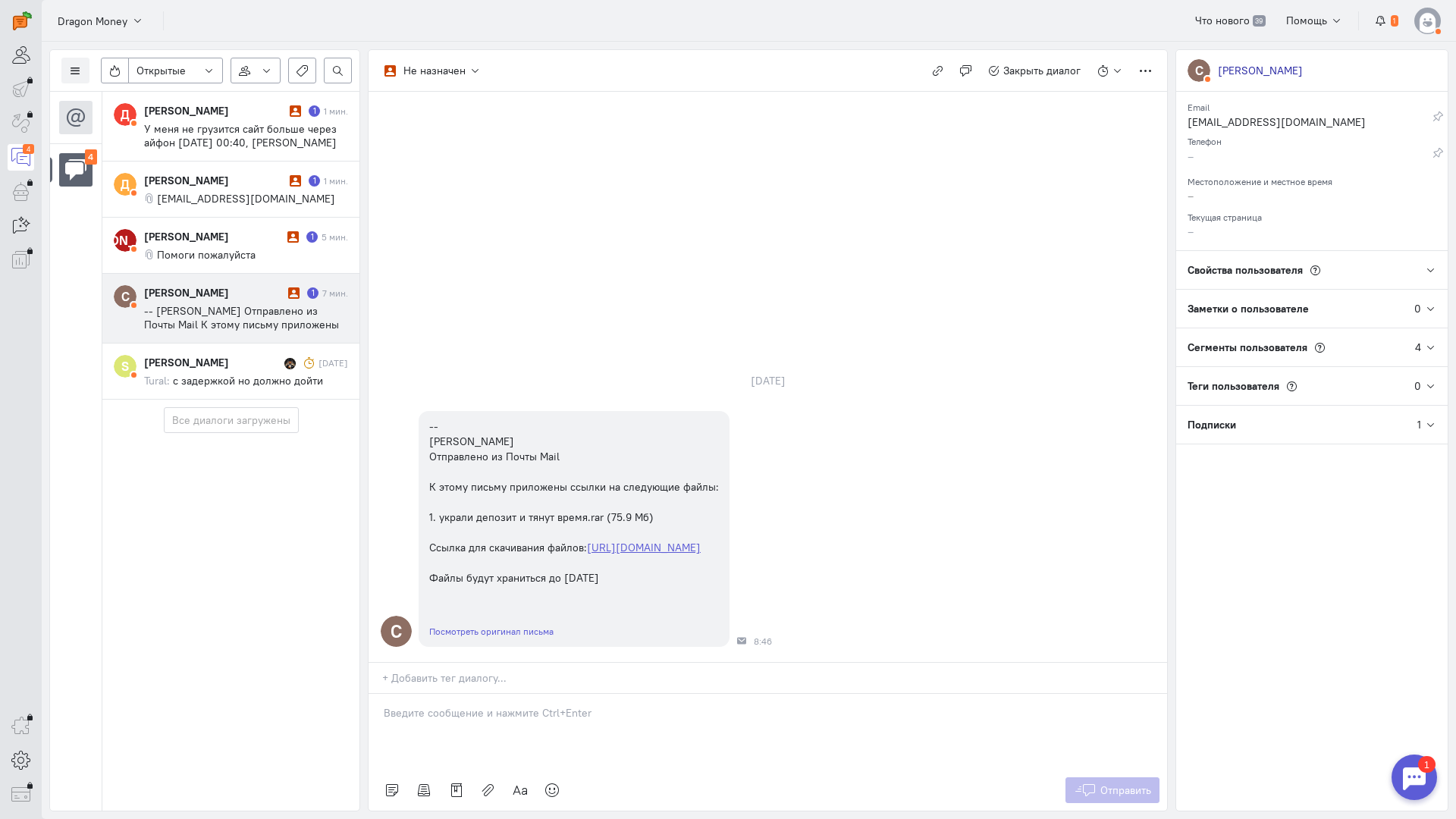
click at [464, 705] on p at bounding box center [768, 712] width 768 height 15
click at [384, 720] on p "Здравствуйте! Благодарим Вас за обращение и предоставленную информацию:blush:" at bounding box center [768, 727] width 768 height 15
click at [1150, 783] on span "Отправить" at bounding box center [1126, 790] width 51 height 14
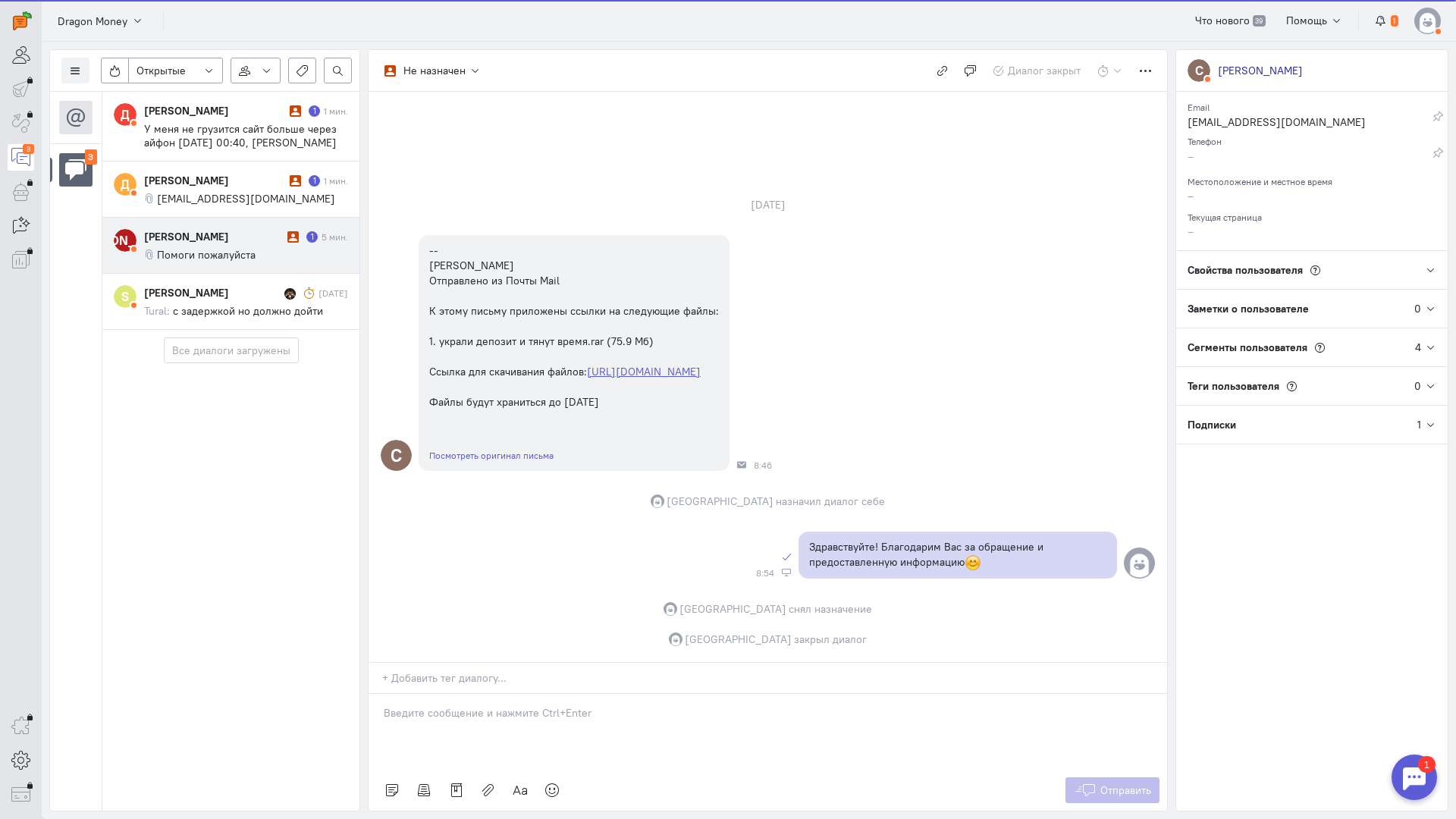
click at [221, 241] on div "[PERSON_NAME]" at bounding box center [213, 236] width 140 height 15
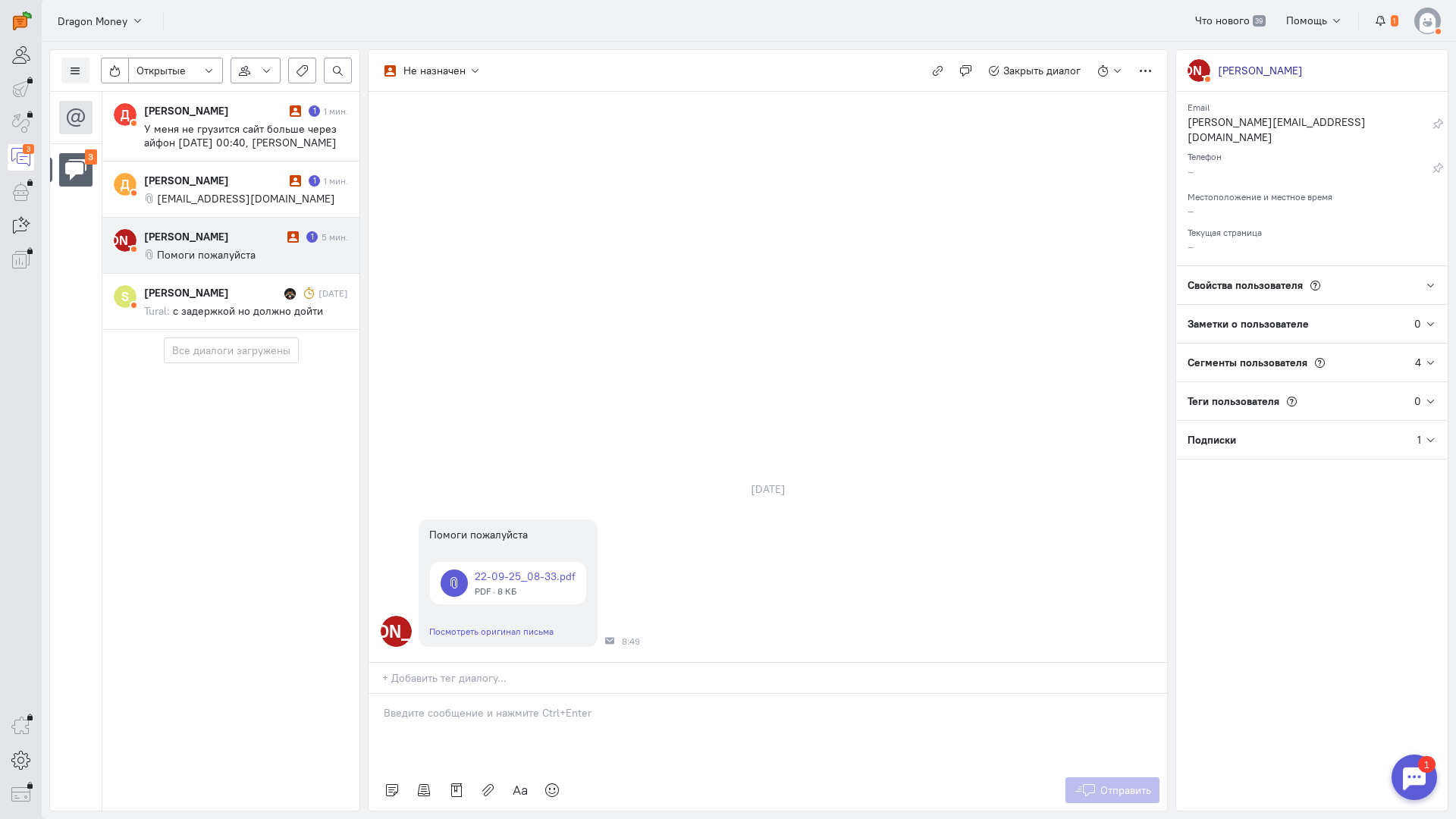
click at [488, 694] on div at bounding box center [767, 731] width 798 height 75
click at [374, 694] on div "Здравствуйте! Благодарим Вас за обращение и предоставленную информацию:blush:" at bounding box center [767, 731] width 798 height 75
click at [1093, 783] on icon at bounding box center [1085, 790] width 23 height 15
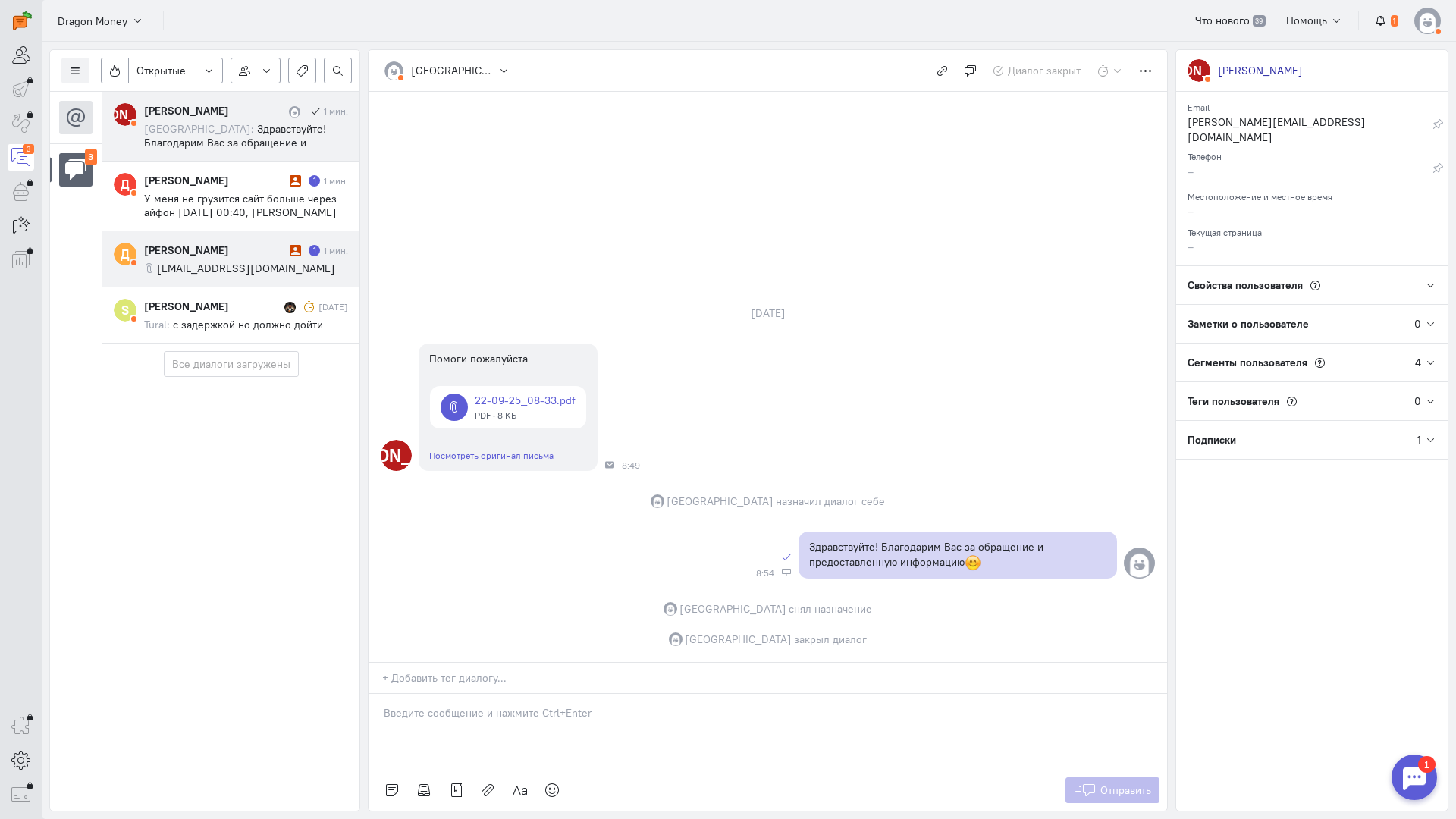
click at [257, 262] on span "[EMAIL_ADDRESS][DOMAIN_NAME]" at bounding box center [246, 269] width 179 height 14
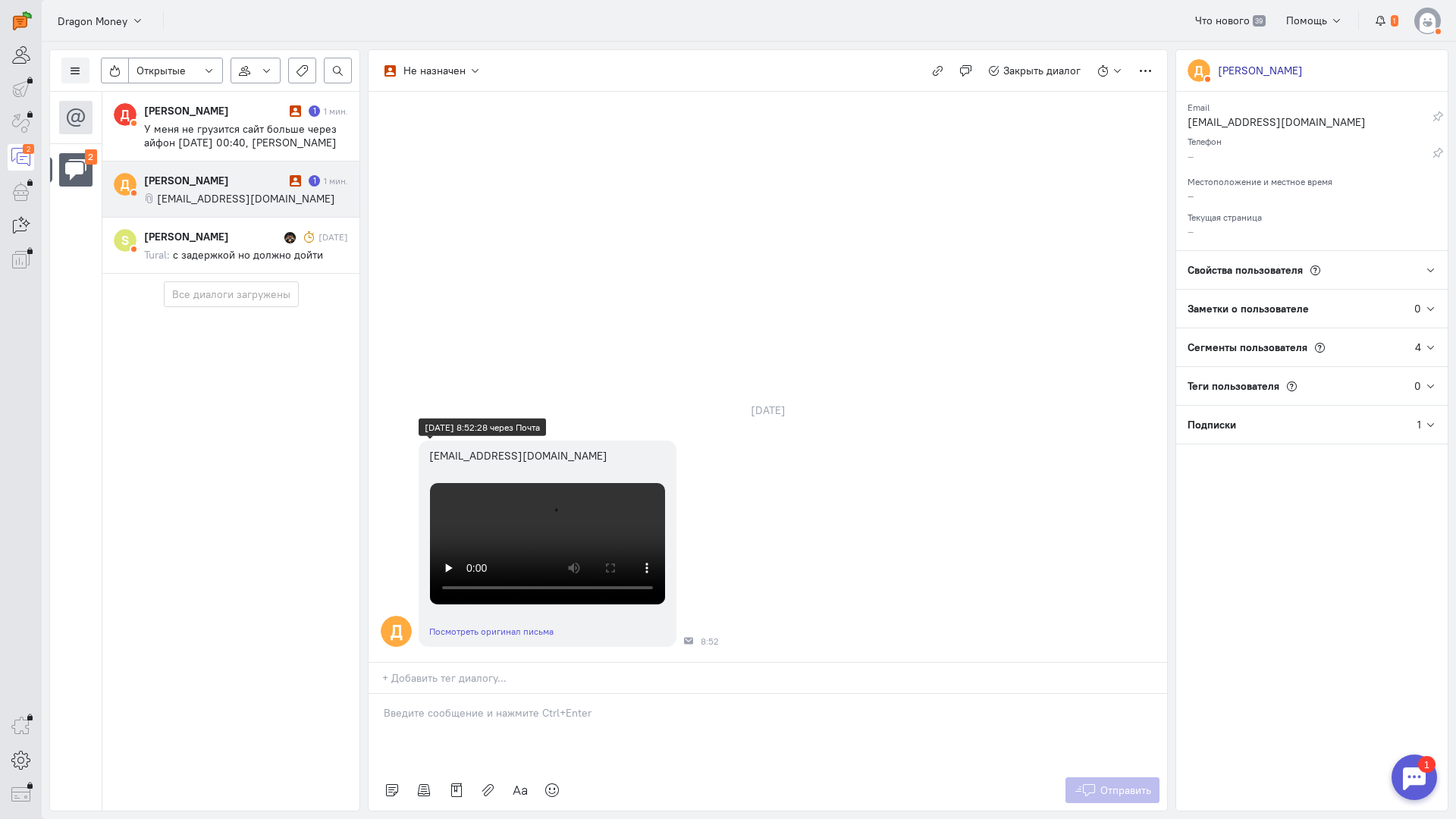
scroll to position [0, 0]
click at [469, 694] on div at bounding box center [767, 731] width 798 height 75
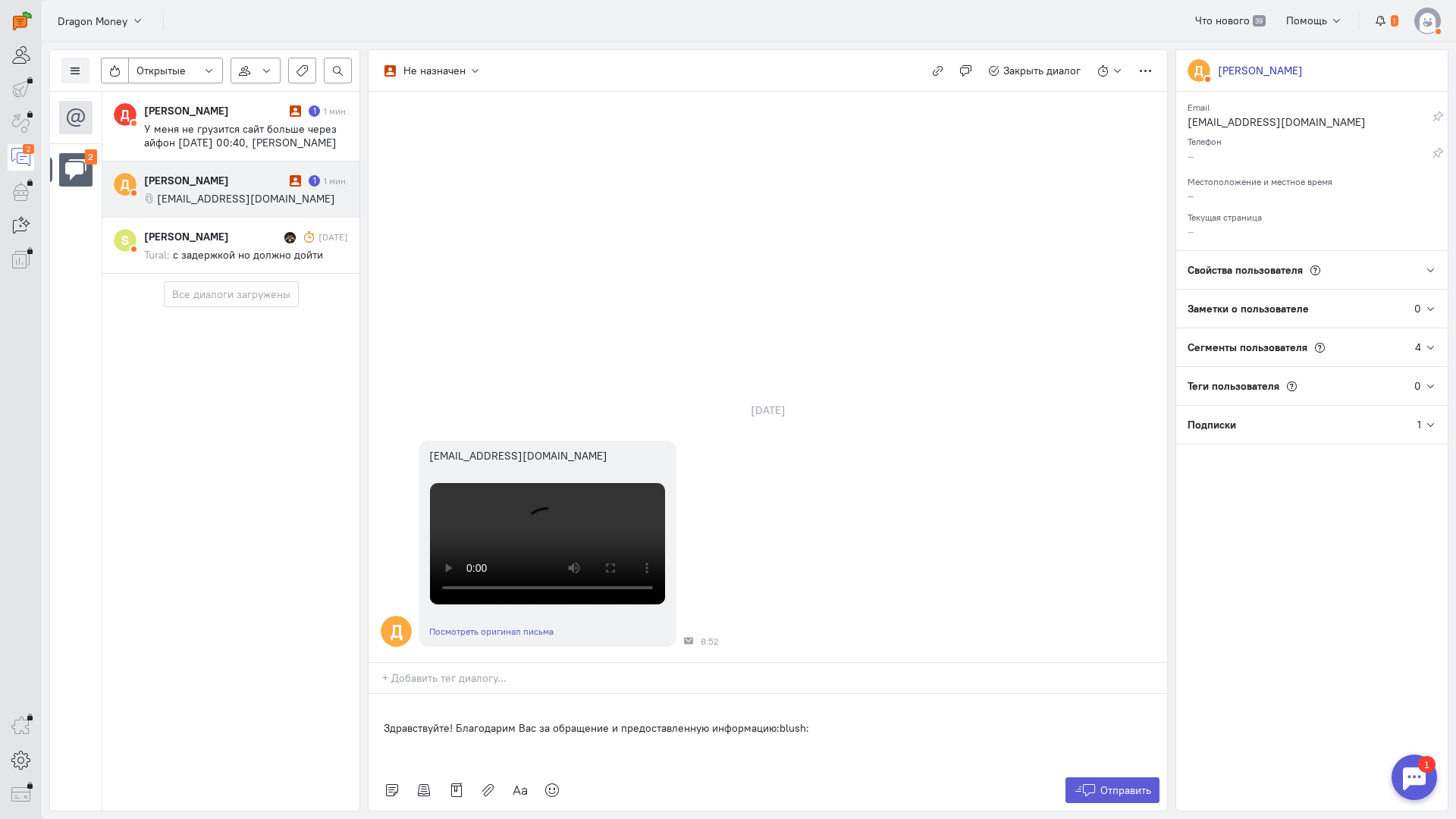
click at [382, 694] on div "Здравствуйте! Благодарим Вас за обращение и предоставленную информацию:blush:" at bounding box center [767, 731] width 798 height 75
click at [1117, 783] on span "Отправить" at bounding box center [1126, 790] width 51 height 14
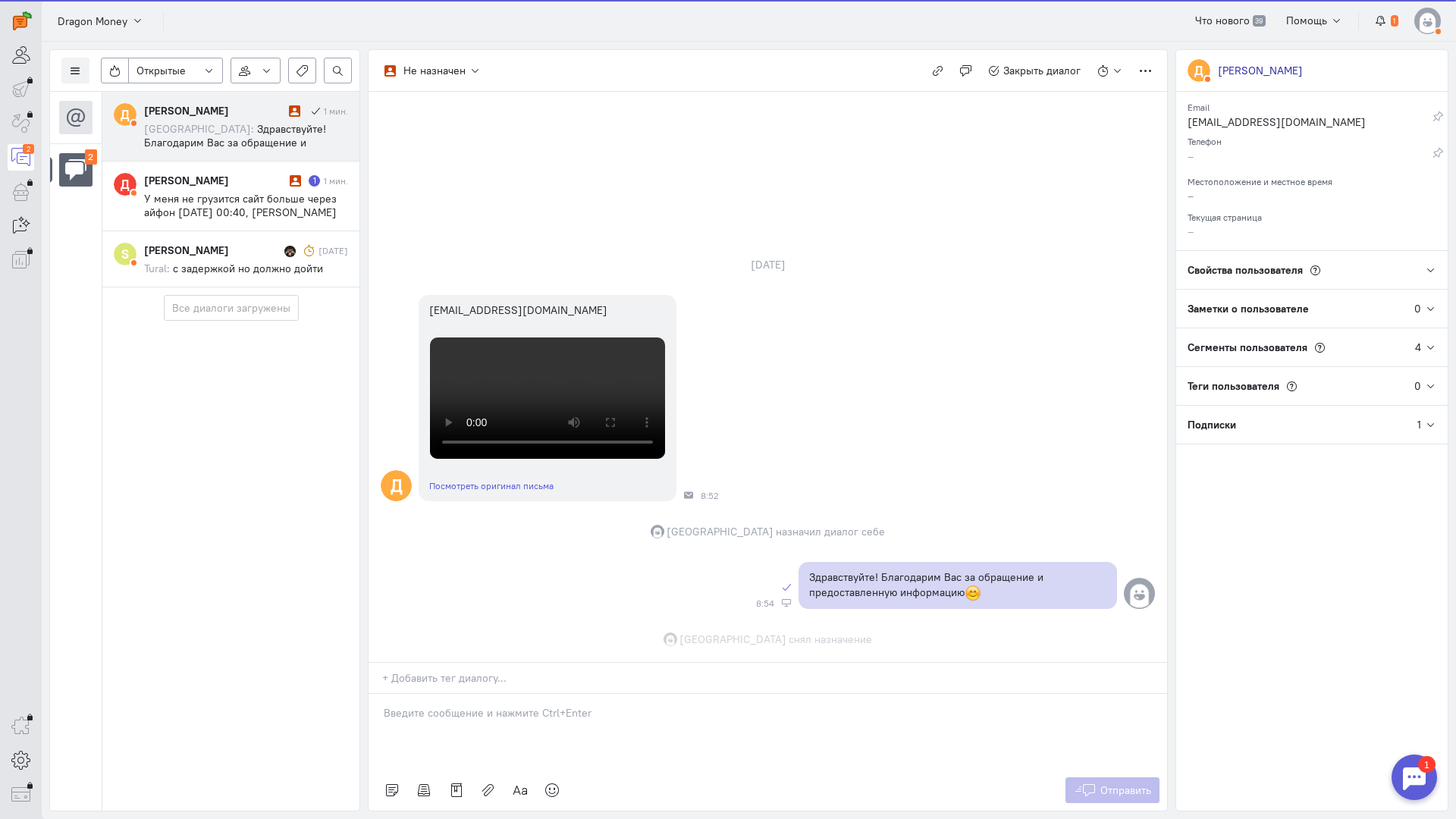
scroll to position [349, 0]
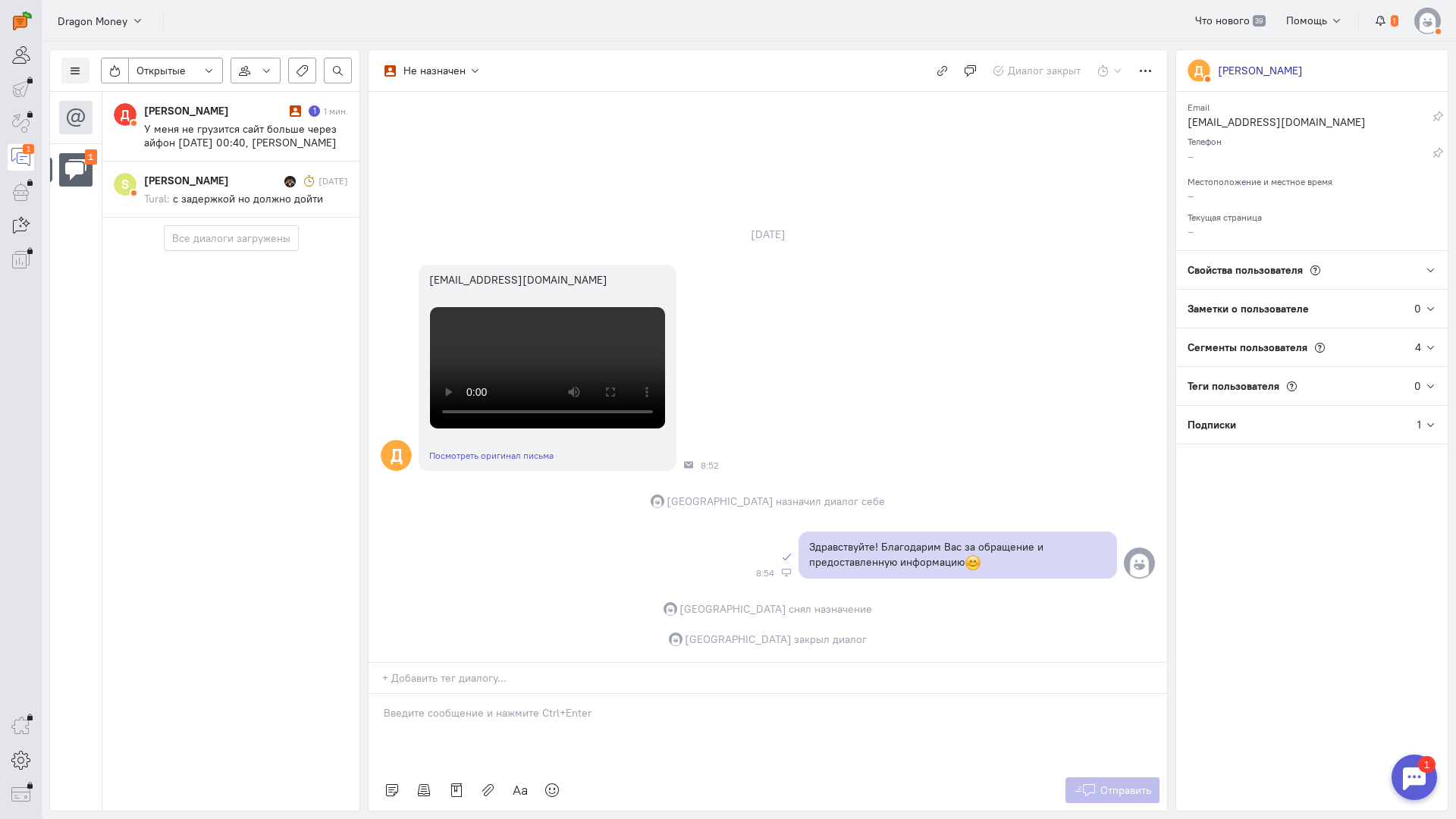
click at [235, 126] on span "У меня не грузится сайт больше через айфон [DATE] 00:40, [PERSON_NAME] Dragon M…" at bounding box center [240, 149] width 192 height 55
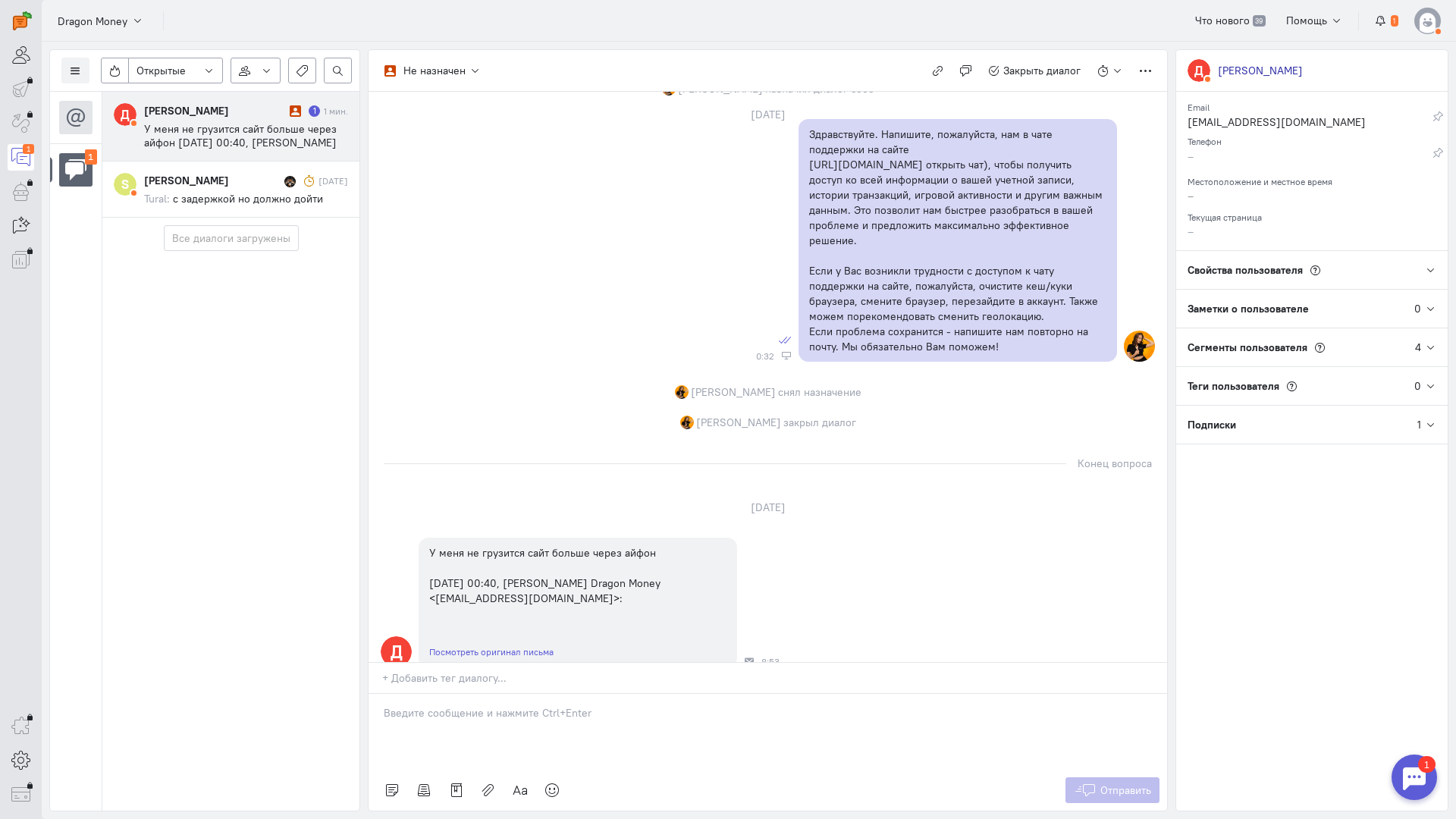
scroll to position [318, 0]
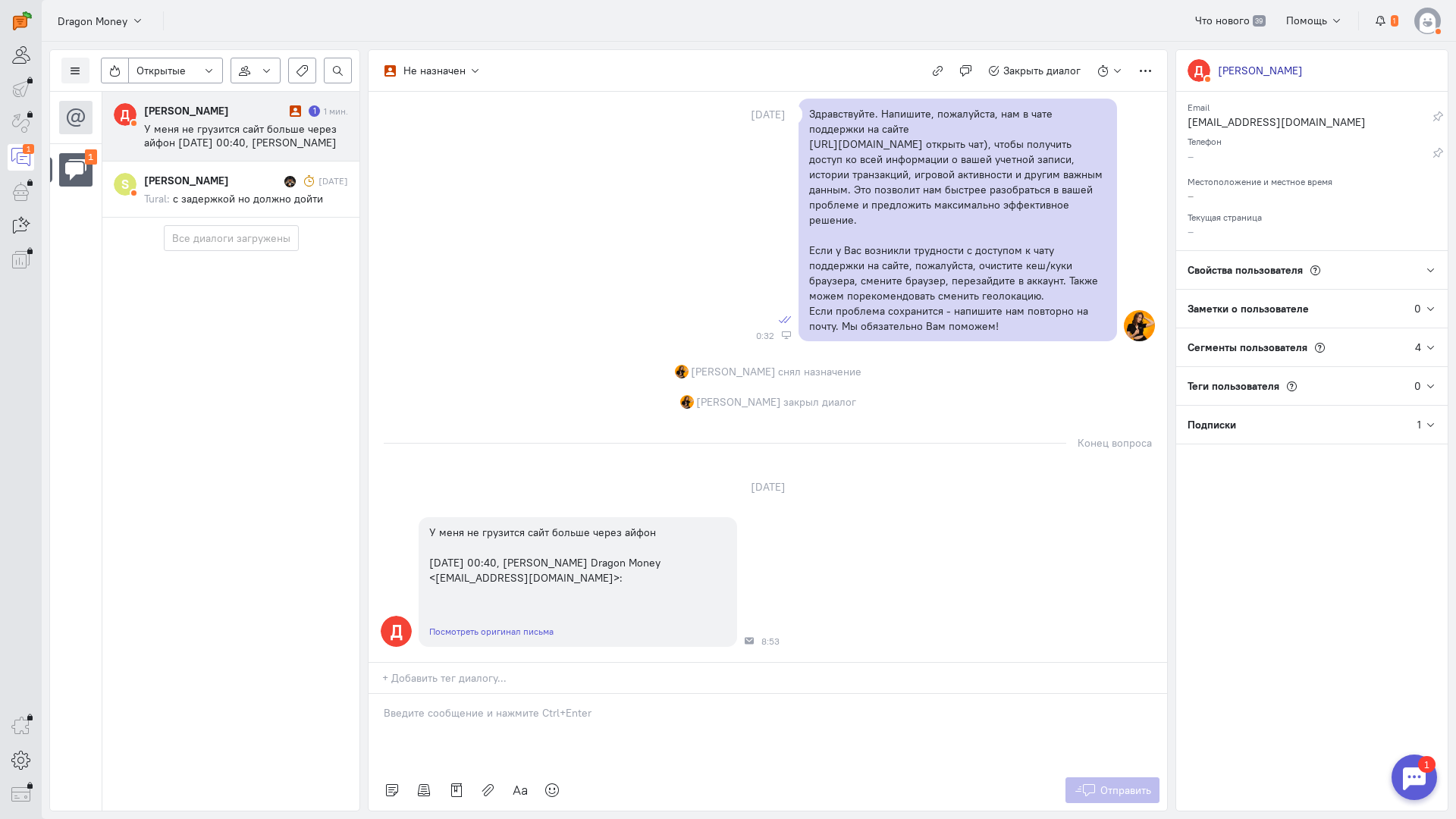
click at [455, 705] on p at bounding box center [768, 712] width 768 height 15
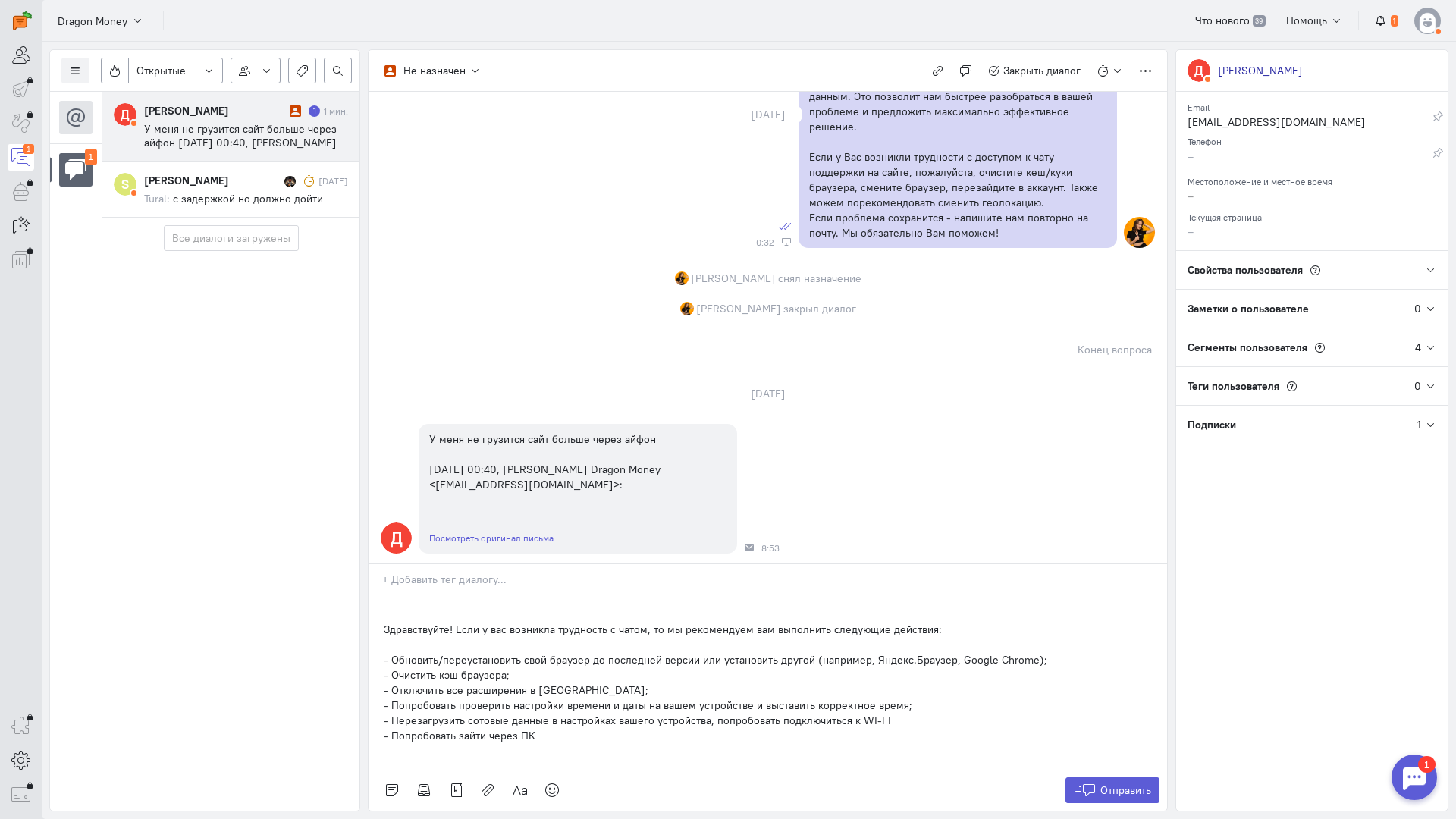
click at [380, 595] on div "Здравствуйте! Если у вас возникла трудность с чатом, то мы рекомендуем вам выпо…" at bounding box center [767, 682] width 798 height 174
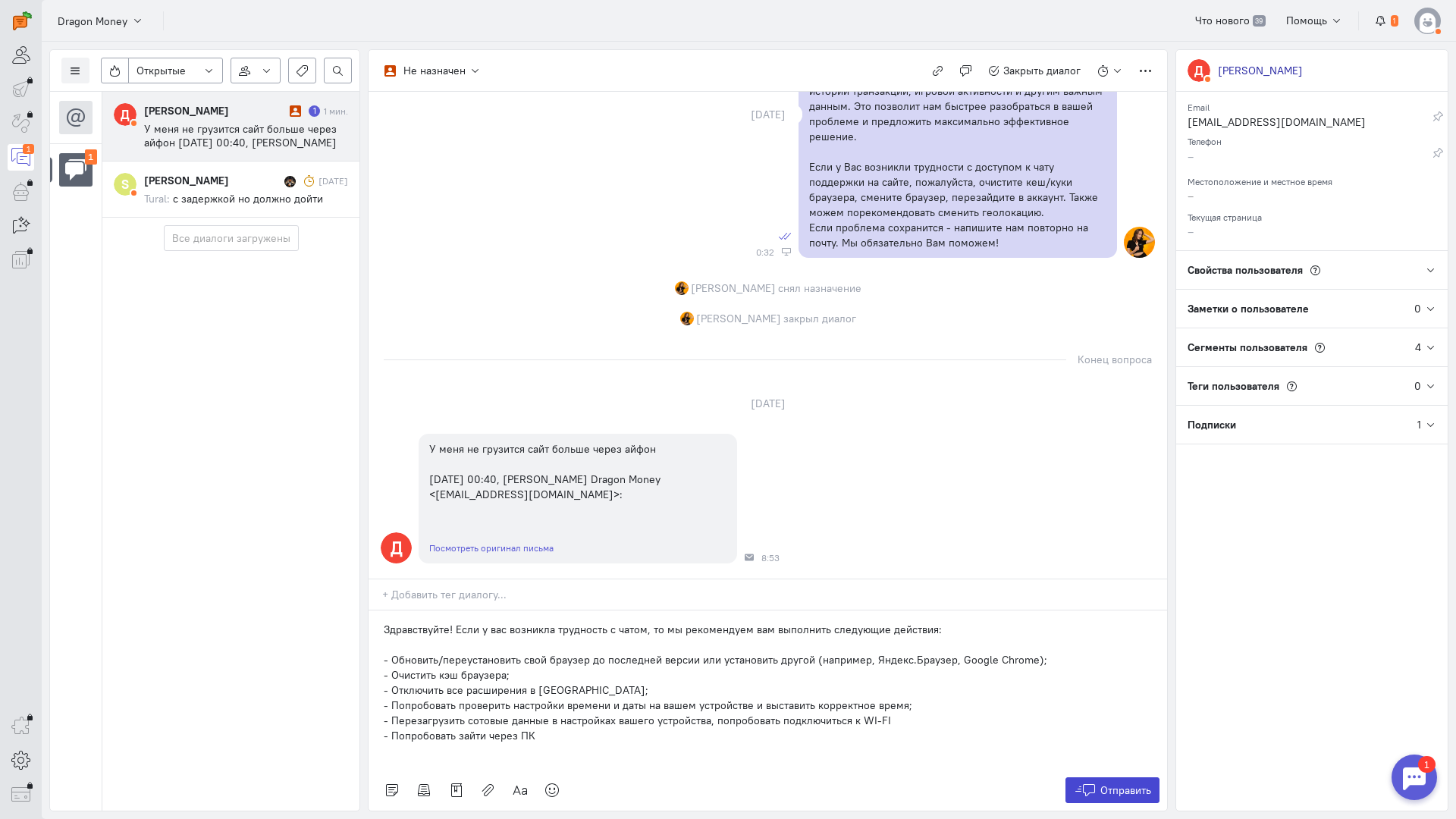
click at [1102, 783] on span "Отправить" at bounding box center [1126, 790] width 51 height 14
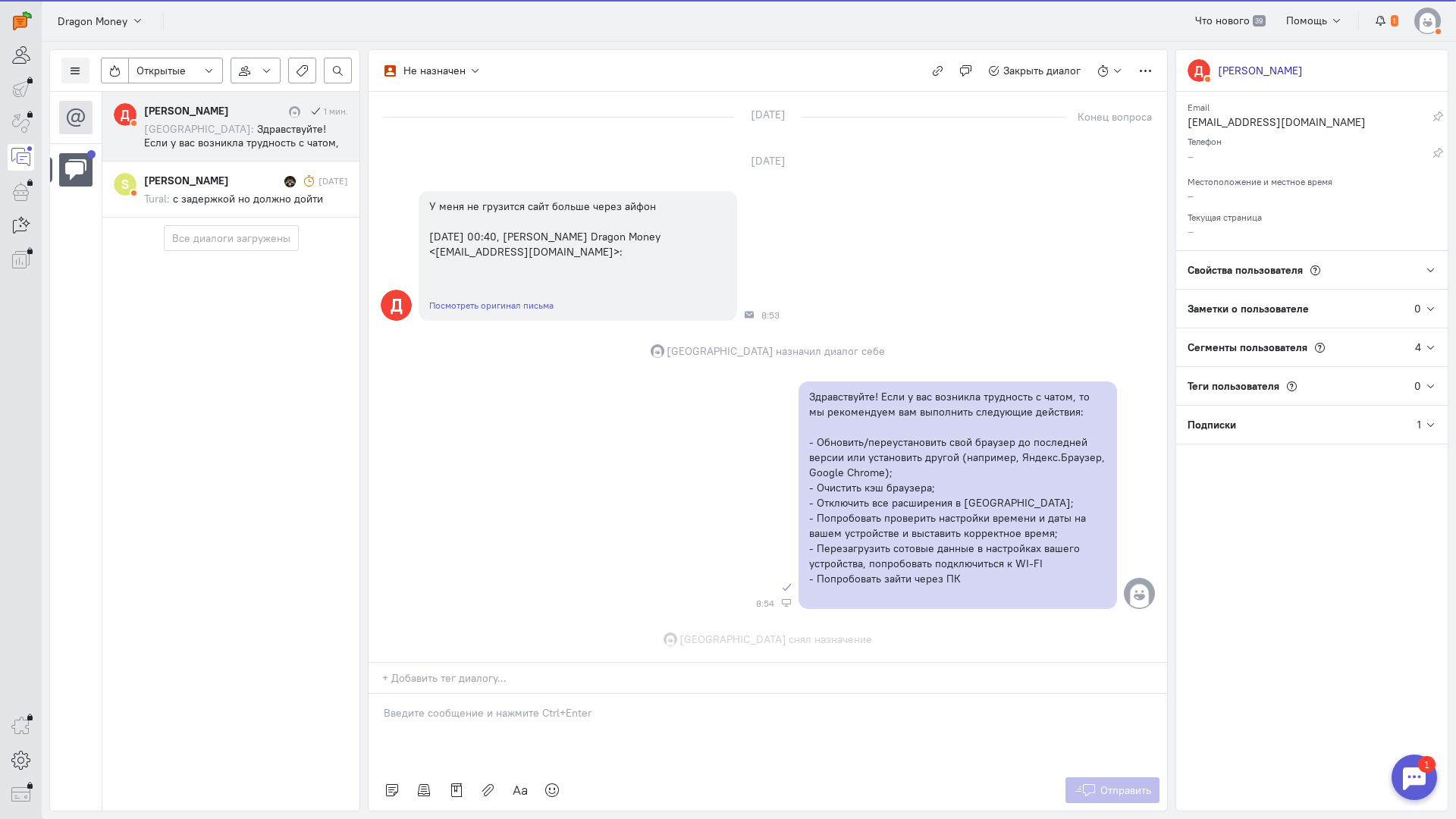
scroll to position [675, 0]
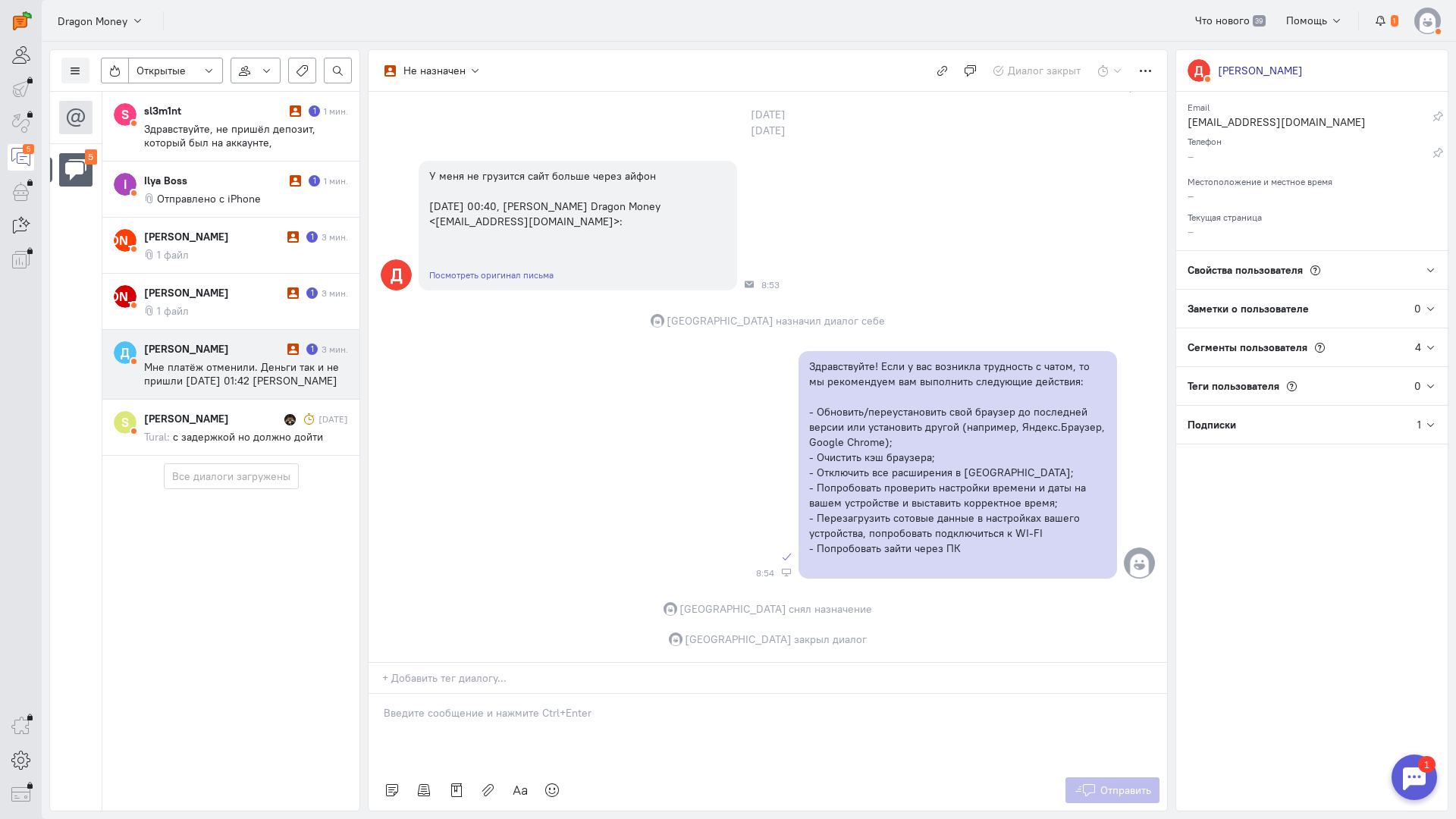
click at [271, 374] on span "Мне платёж отменили. Деньги так и не пришли [DATE] 01:42 [PERSON_NAME] Dragon M…" at bounding box center [241, 387] width 195 height 55
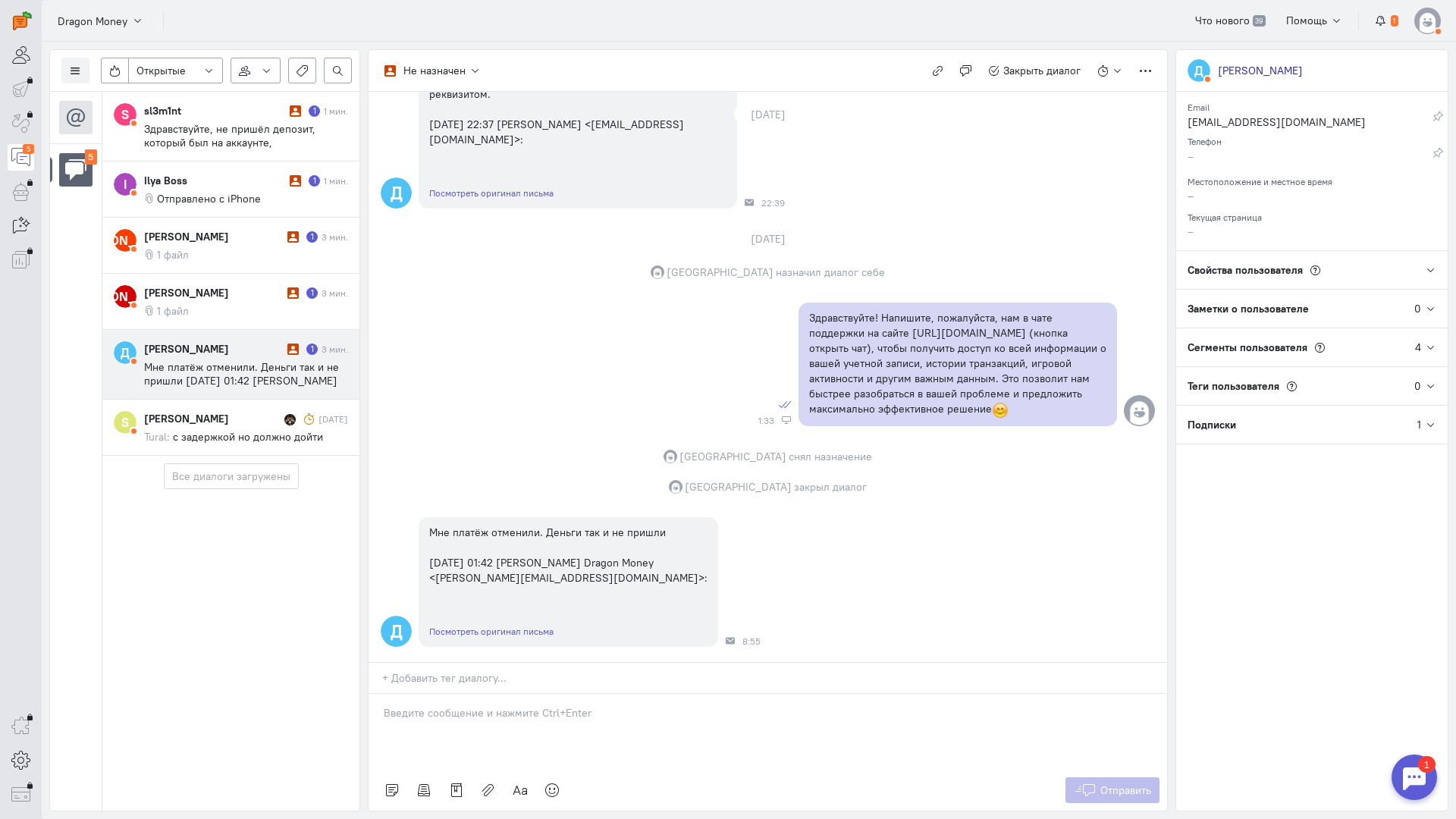
scroll to position [190, 0]
click at [524, 694] on div at bounding box center [767, 731] width 798 height 75
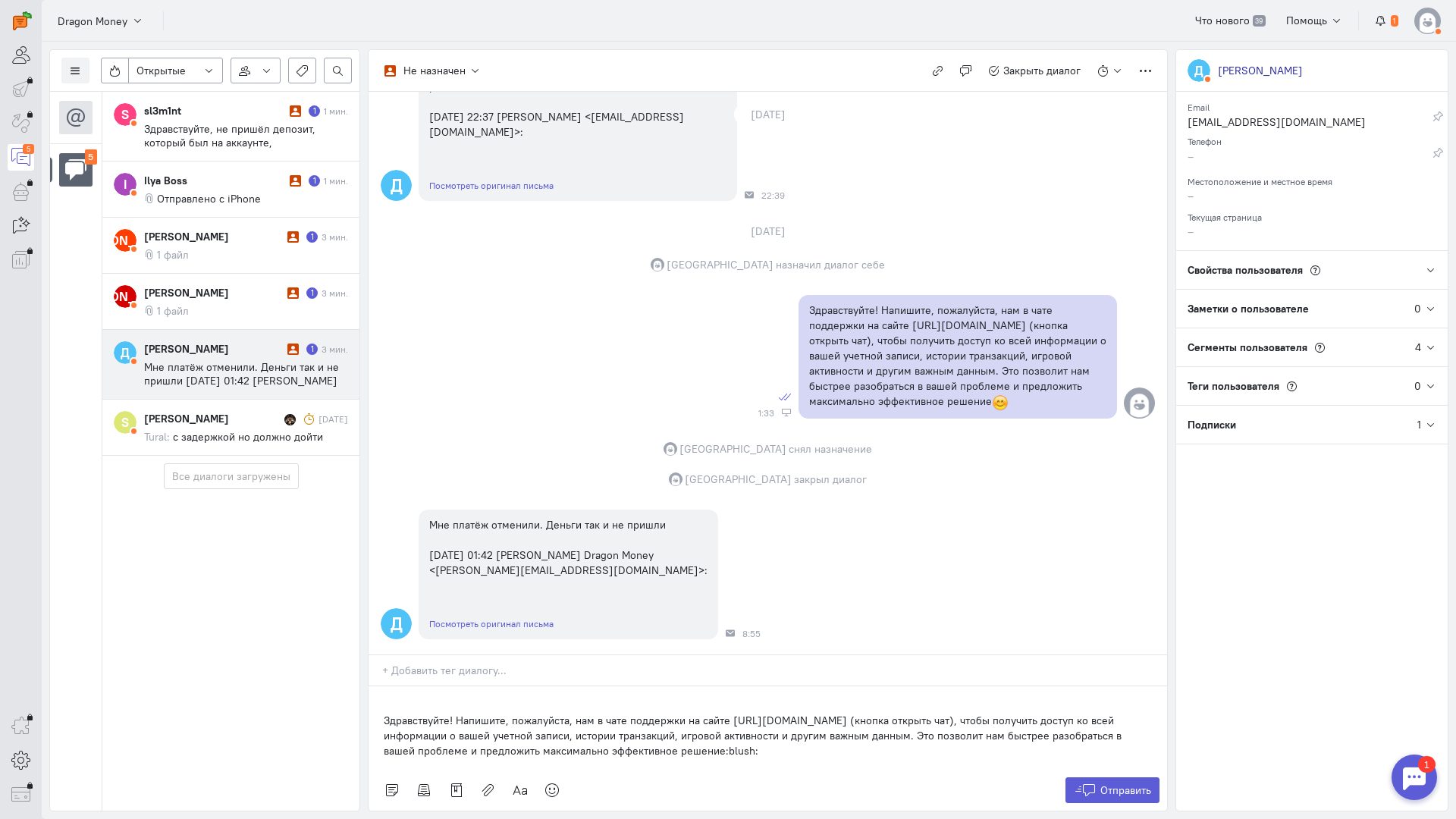
click at [375, 686] on div "Здравствуйте! Напишите, пожалуйста, нам в чате поддержки на сайте [URL][DOMAIN_…" at bounding box center [767, 728] width 798 height 83
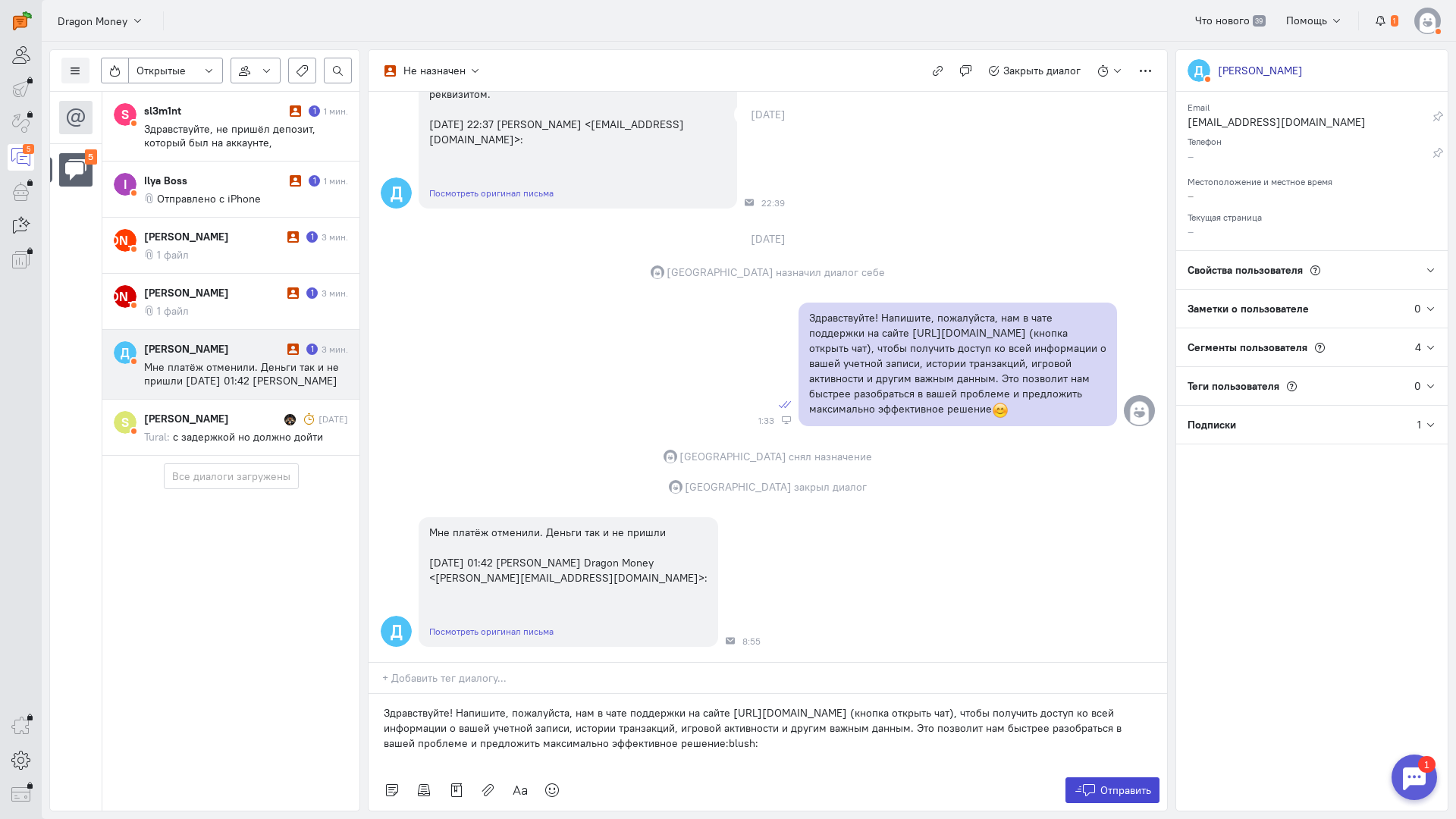
click at [1103, 777] on button "Отправить" at bounding box center [1112, 790] width 94 height 26
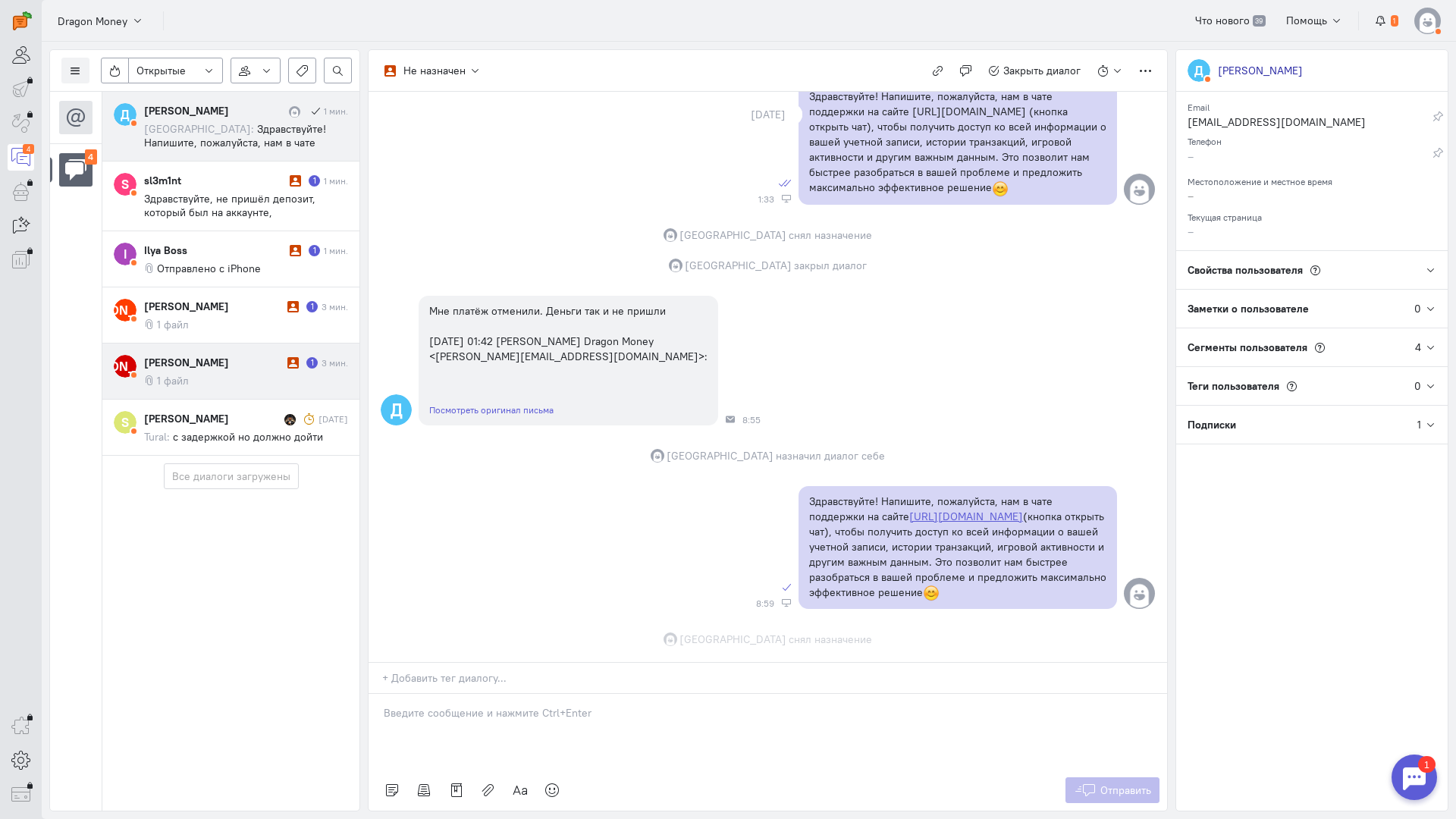
scroll to position [441, 0]
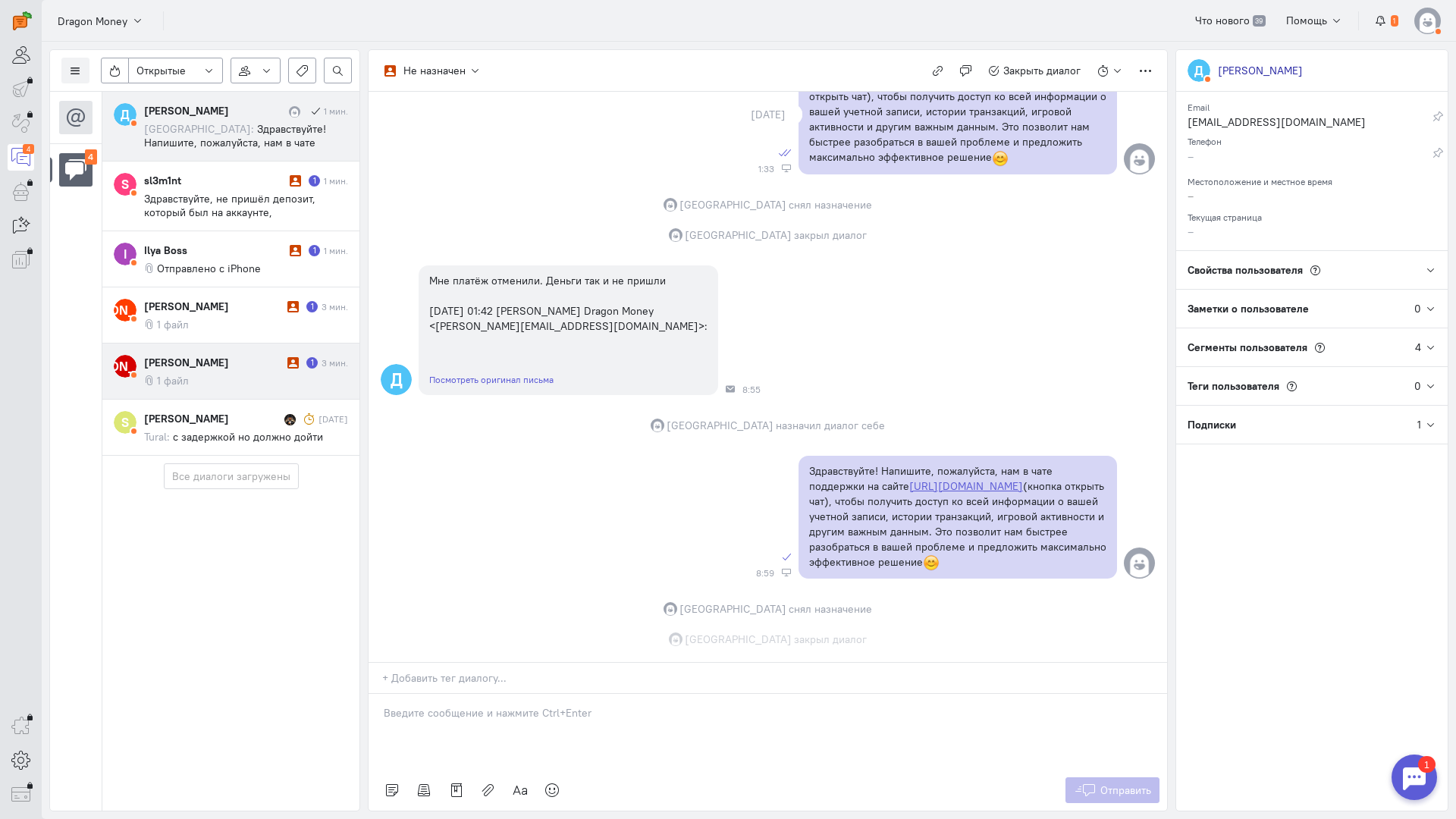
click at [234, 430] on span "с задержкой но должно дойти" at bounding box center [247, 437] width 150 height 14
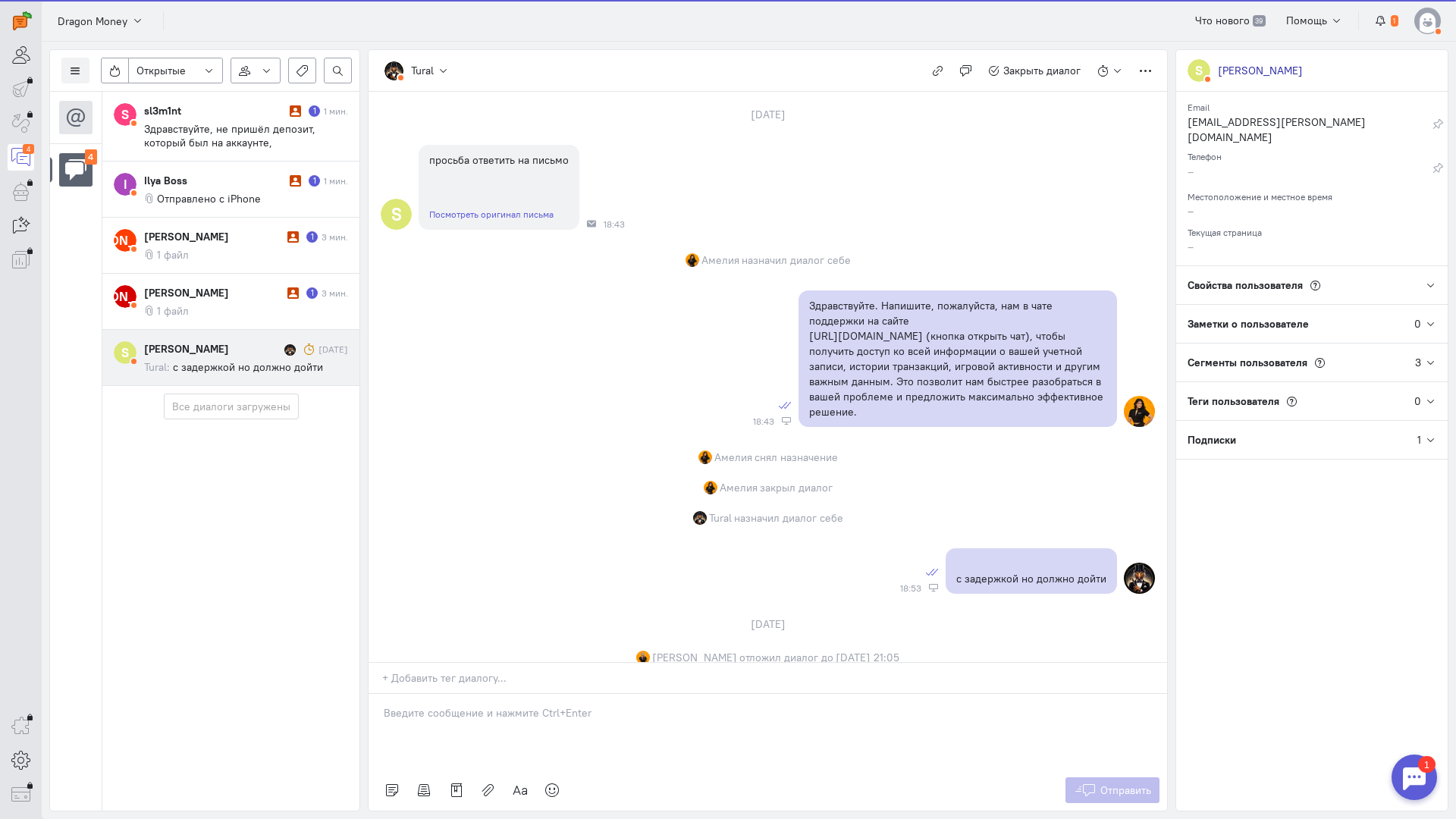
scroll to position [112, 0]
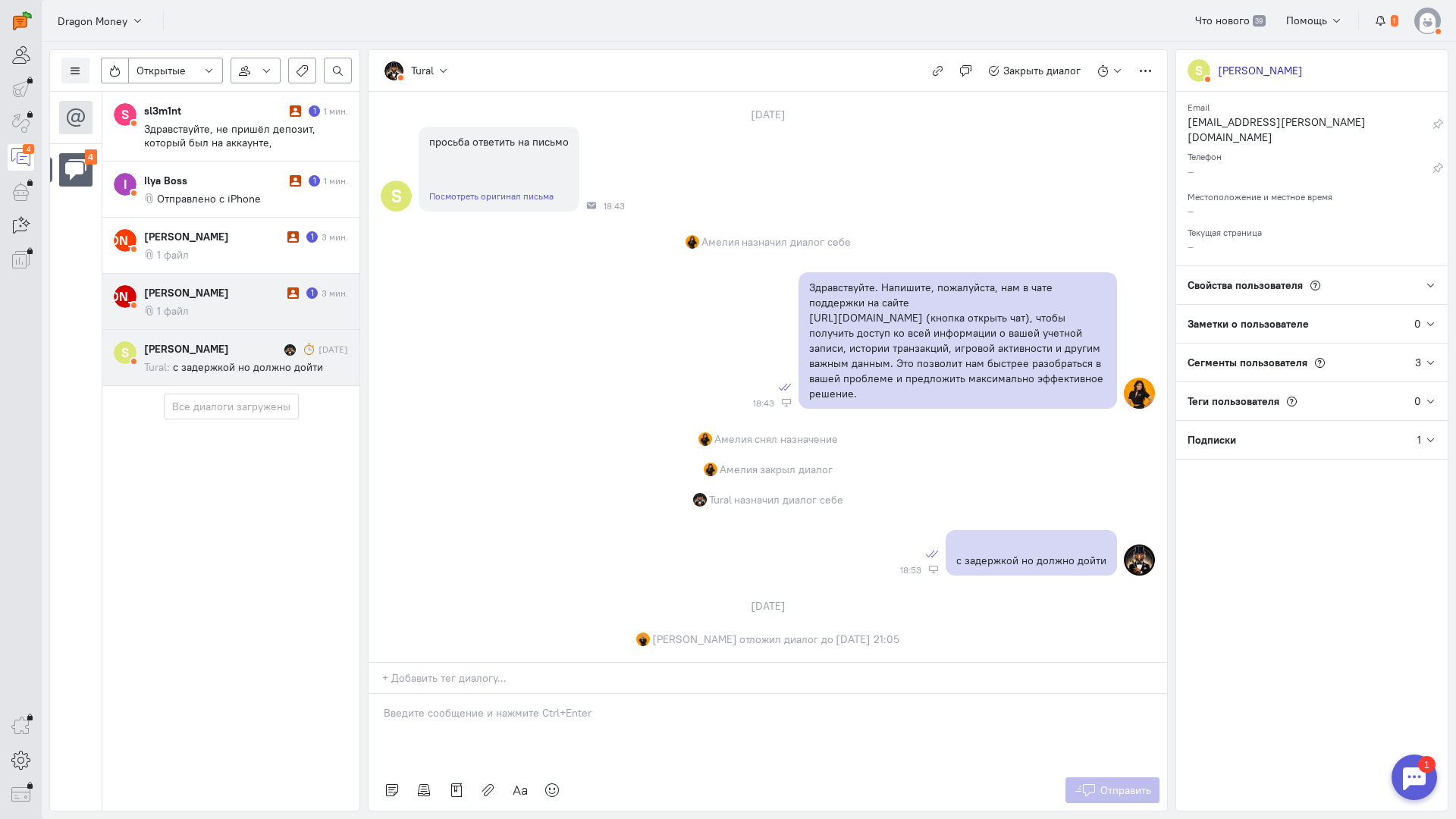
click at [210, 291] on div "[PERSON_NAME]" at bounding box center [213, 292] width 140 height 15
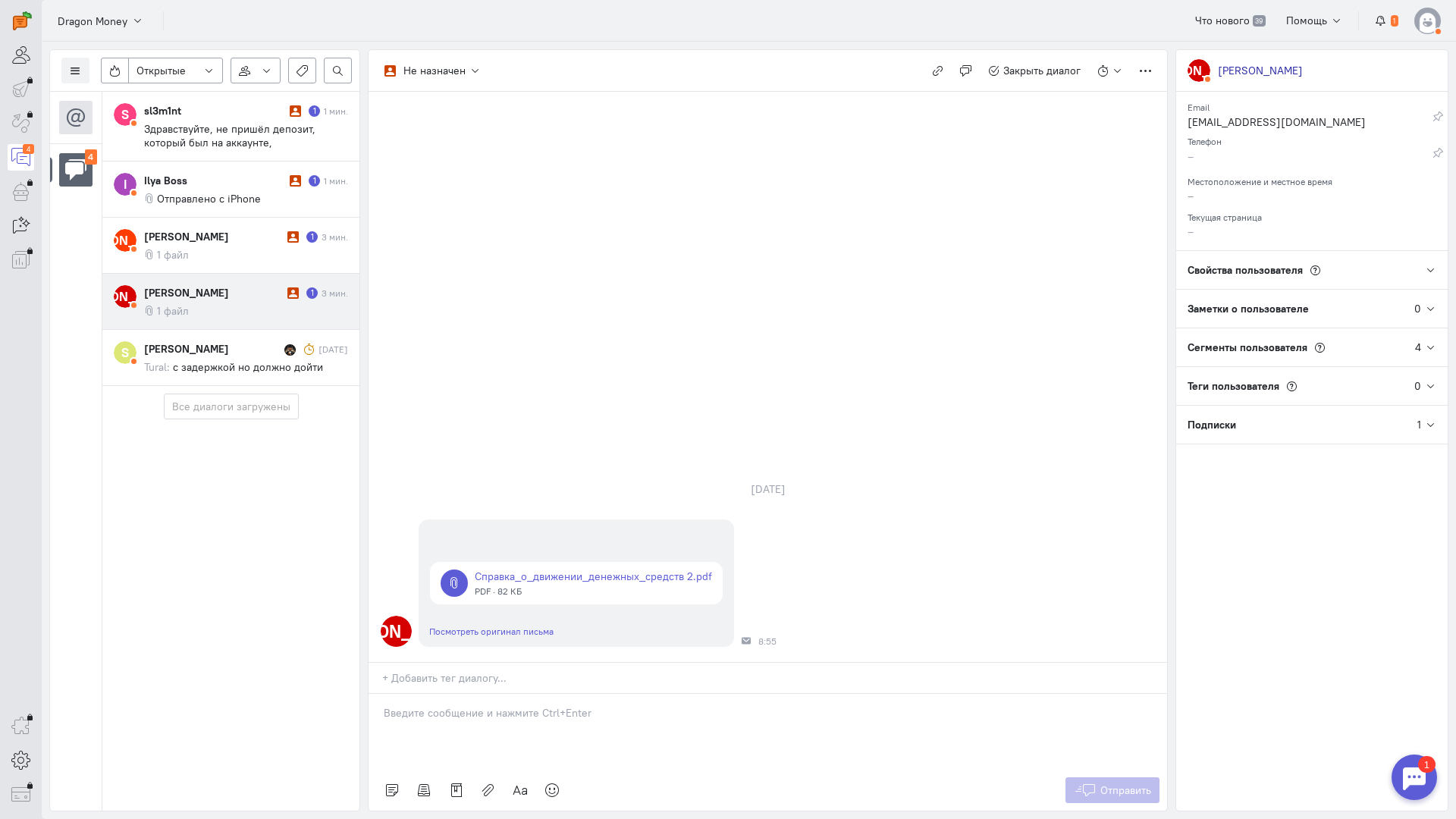
click at [492, 705] on p at bounding box center [768, 712] width 768 height 15
click at [370, 694] on div "Здравствуйте! Благодарим Вас за обращение и предоставленную информацию:blush:" at bounding box center [767, 731] width 798 height 75
click at [1119, 777] on button "Отправить" at bounding box center [1112, 790] width 94 height 26
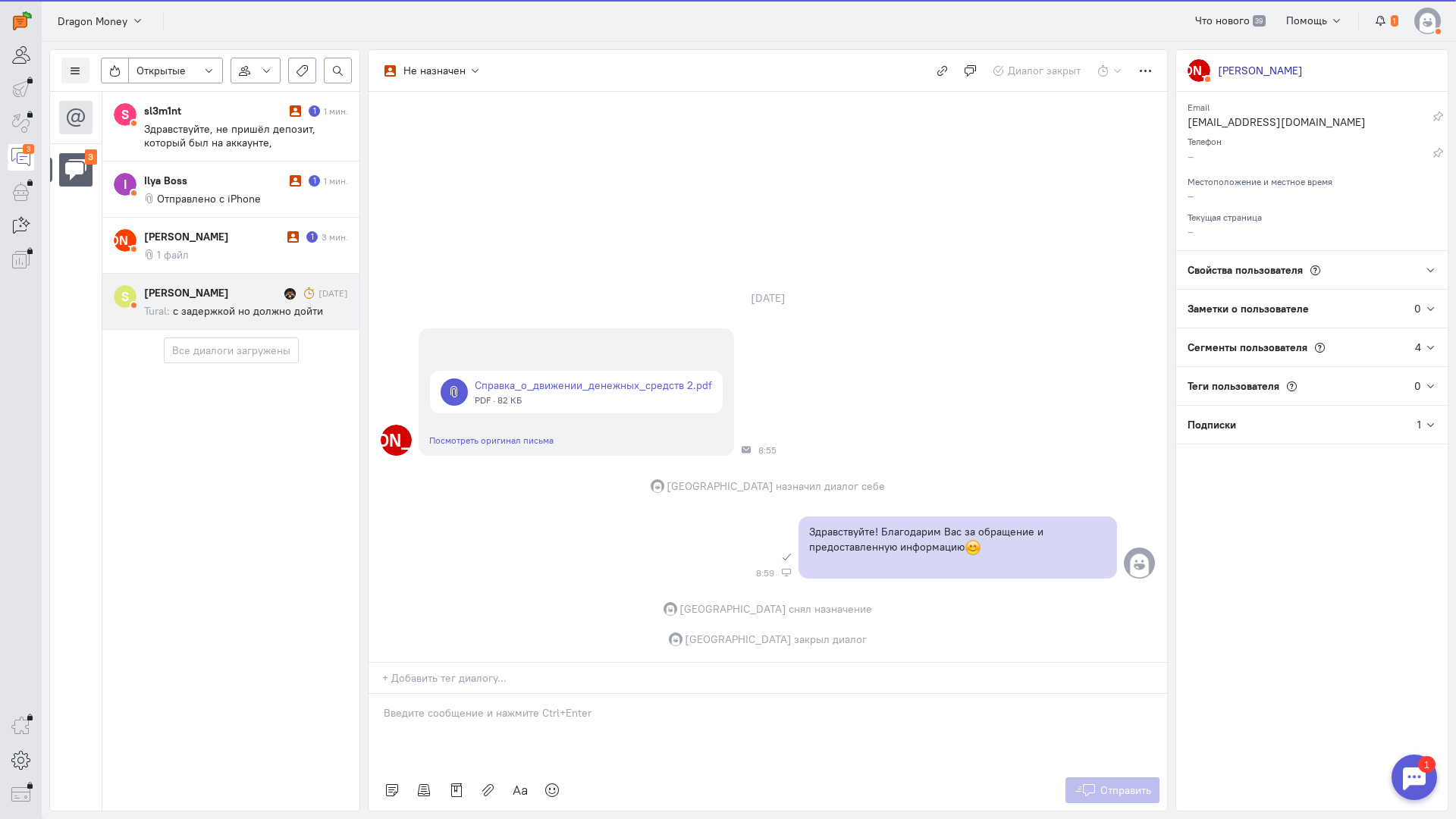
click at [224, 295] on div "[PERSON_NAME]" at bounding box center [211, 292] width 136 height 15
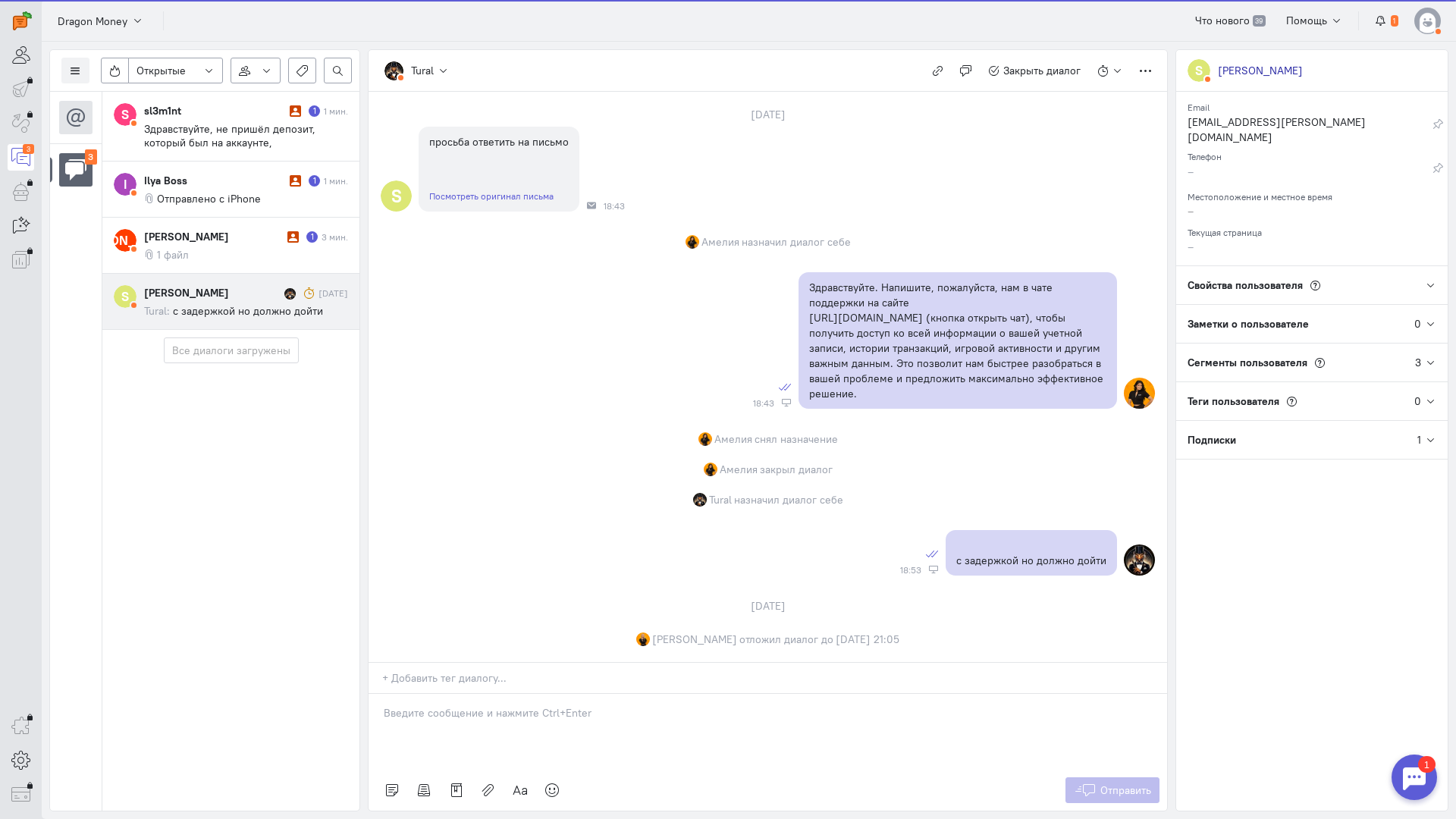
drag, startPoint x: 232, startPoint y: 238, endPoint x: 360, endPoint y: 259, distance: 129.7
click at [233, 238] on div "[PERSON_NAME]" at bounding box center [213, 236] width 140 height 15
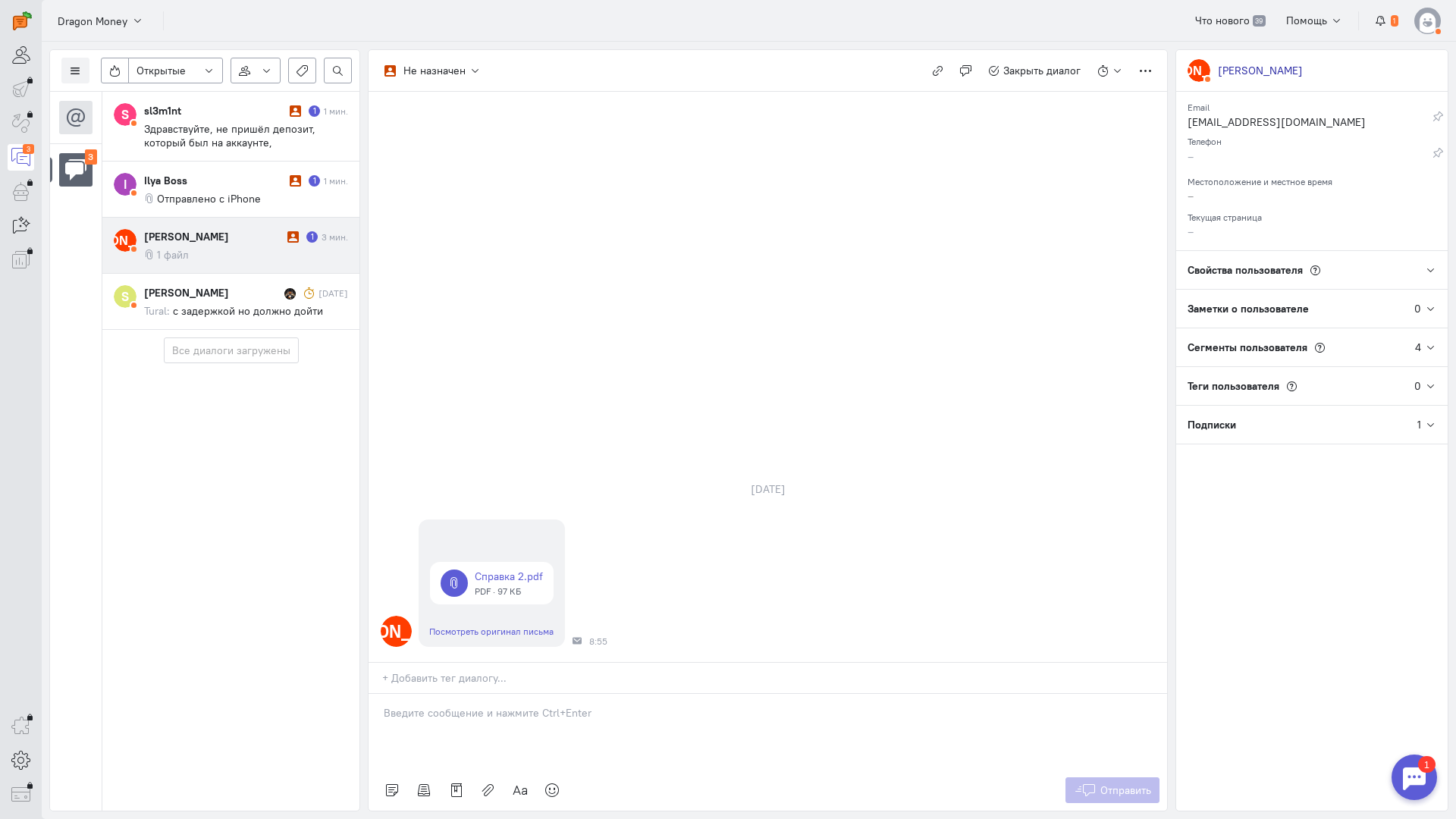
drag, startPoint x: 471, startPoint y: 621, endPoint x: 456, endPoint y: 621, distance: 15.0
click at [470, 705] on p at bounding box center [768, 712] width 768 height 15
click at [374, 694] on div "Здравствуйте! Благодарим Вас за обращение и предоставленную информацию:blush:" at bounding box center [767, 731] width 798 height 75
click at [1137, 783] on span "Отправить" at bounding box center [1126, 790] width 51 height 14
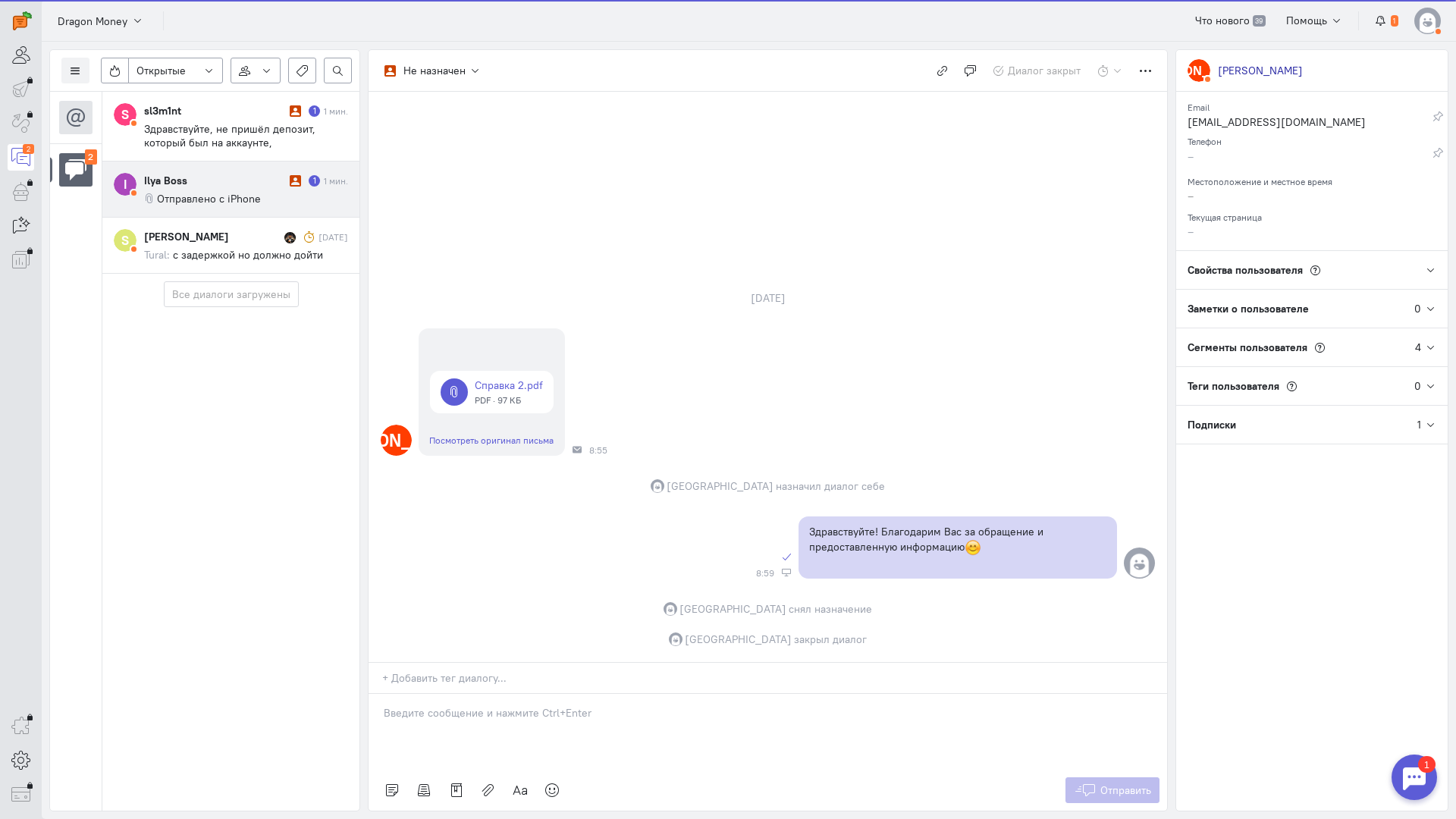
click at [213, 174] on div "Ilya Boss" at bounding box center [215, 179] width 142 height 15
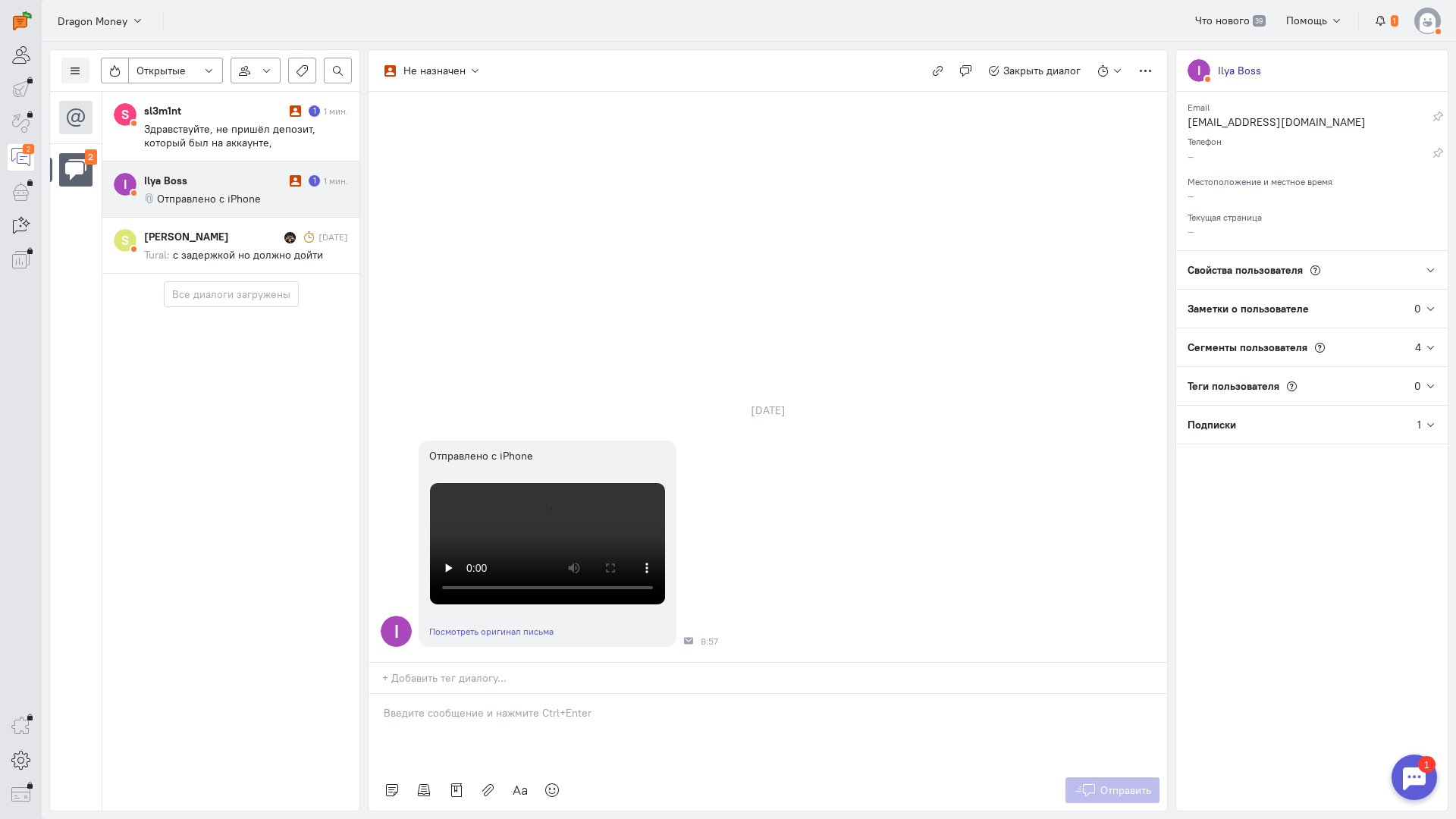
drag, startPoint x: 498, startPoint y: 636, endPoint x: 471, endPoint y: 626, distance: 28.8
click at [496, 694] on div at bounding box center [767, 731] width 798 height 75
click at [380, 694] on div "Здравствуйте! Благодарим Вас за обращение и предоставленную информацию:blush:" at bounding box center [767, 731] width 798 height 75
click at [1142, 783] on span "Отправить" at bounding box center [1126, 790] width 51 height 14
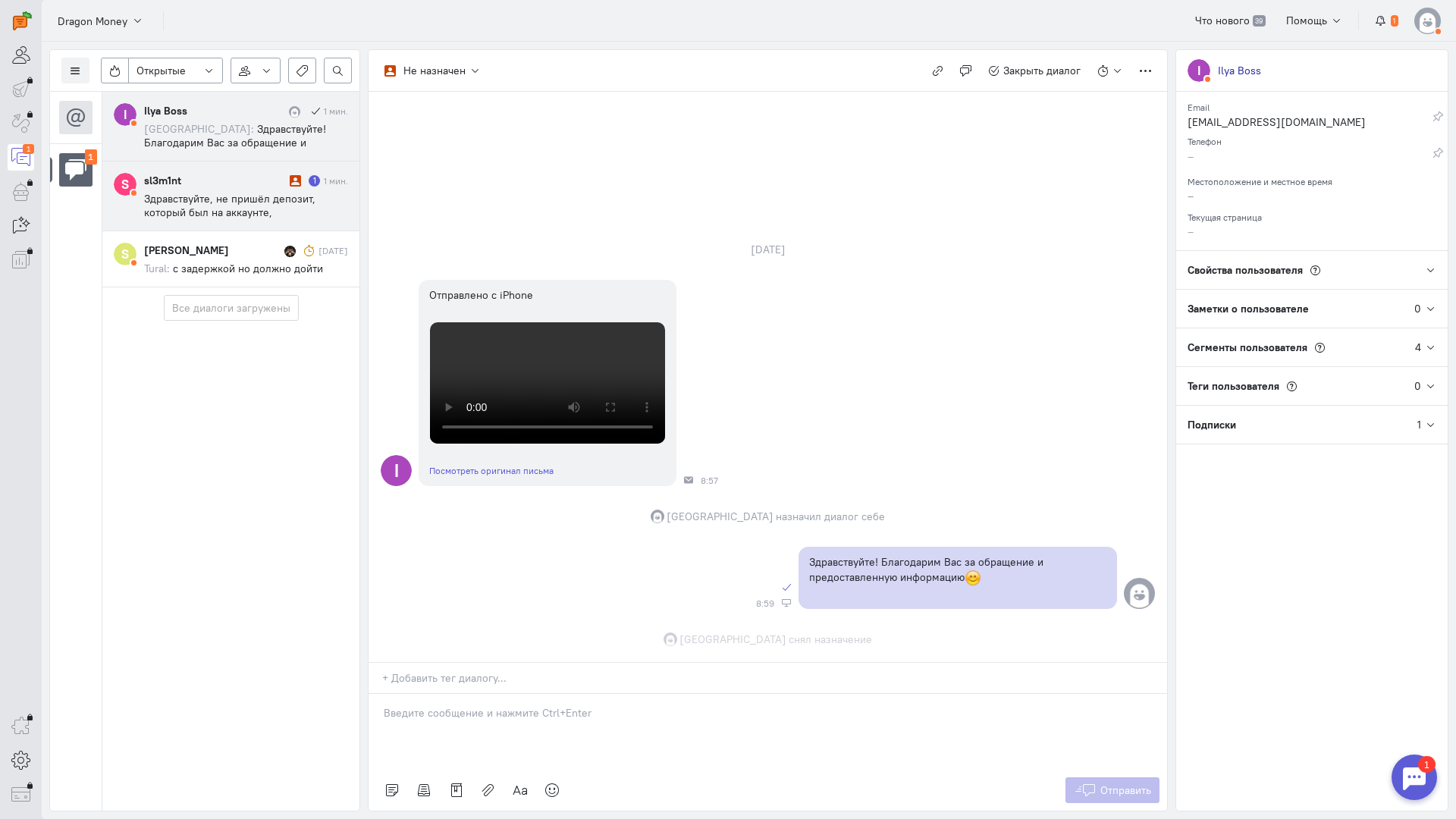
scroll to position [34, 0]
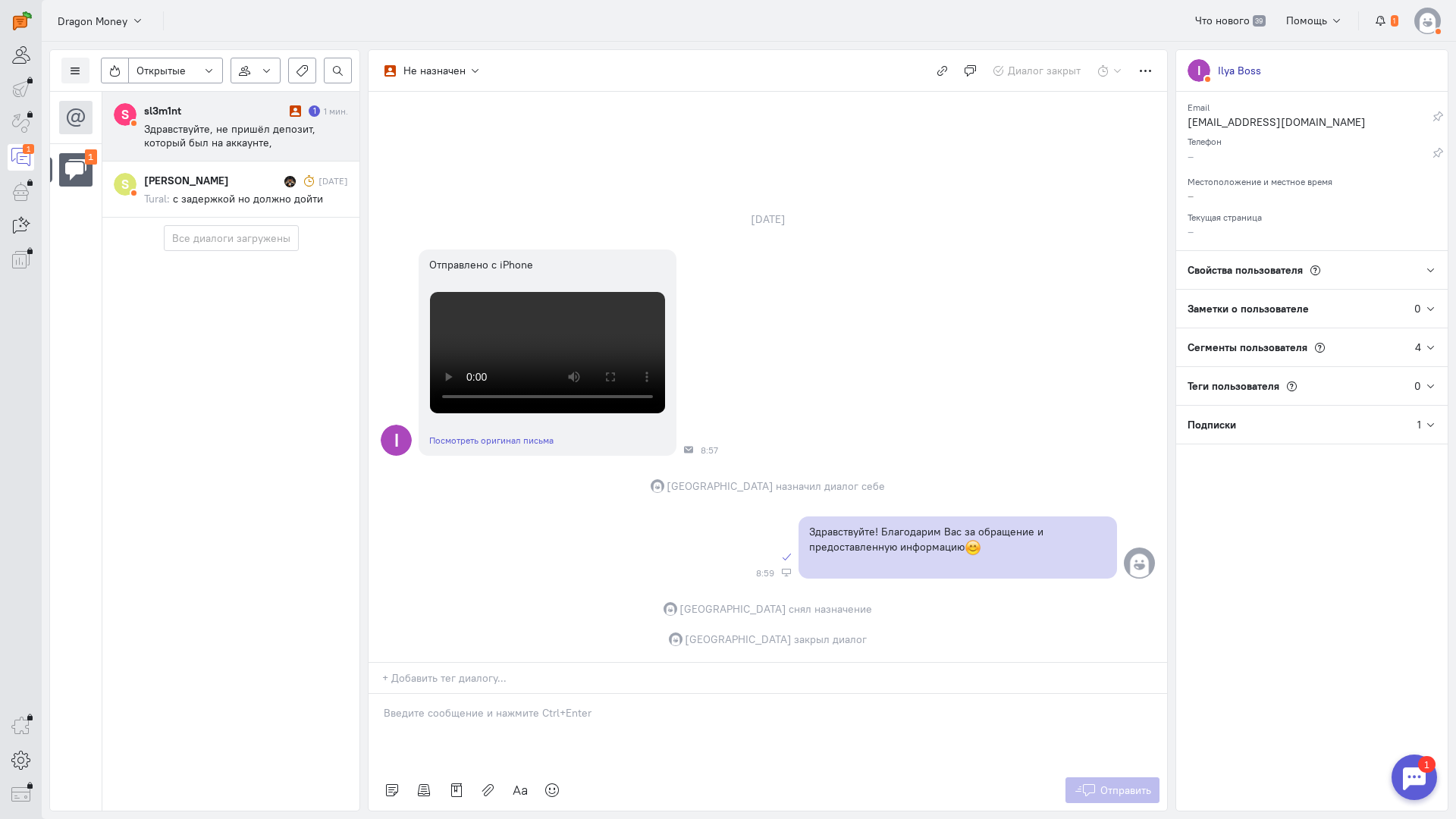
click at [237, 126] on span "Здравствуйте, не пришёл депозит, который был на аккаунте, зарегистрированном на…" at bounding box center [242, 149] width 197 height 55
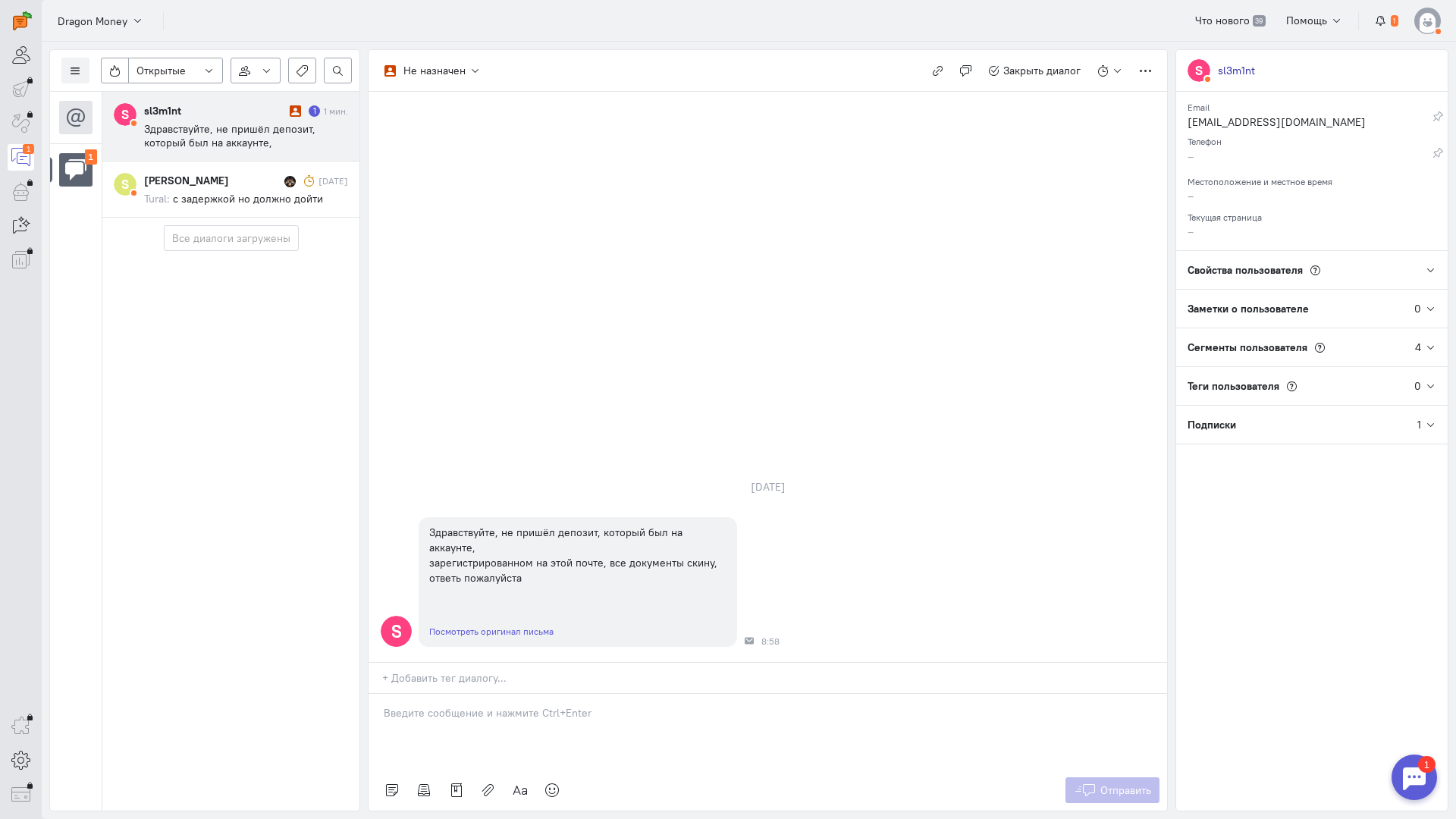
drag, startPoint x: 517, startPoint y: 616, endPoint x: 452, endPoint y: 621, distance: 65.2
click at [517, 705] on p at bounding box center [768, 712] width 768 height 15
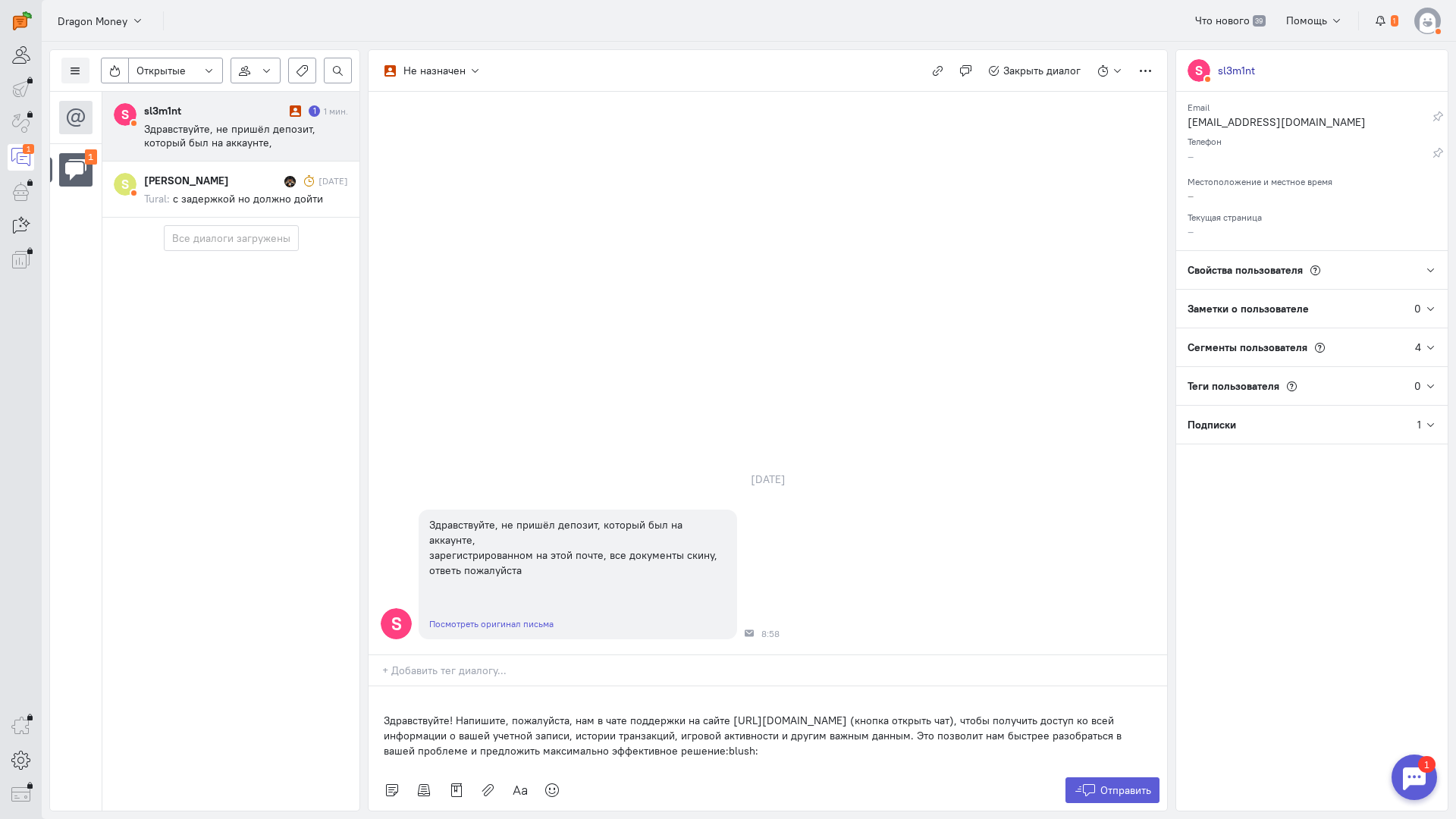
click at [374, 686] on div "Здравствуйте! Напишите, пожалуйста, нам в чате поддержки на сайте [URL][DOMAIN_…" at bounding box center [767, 728] width 798 height 83
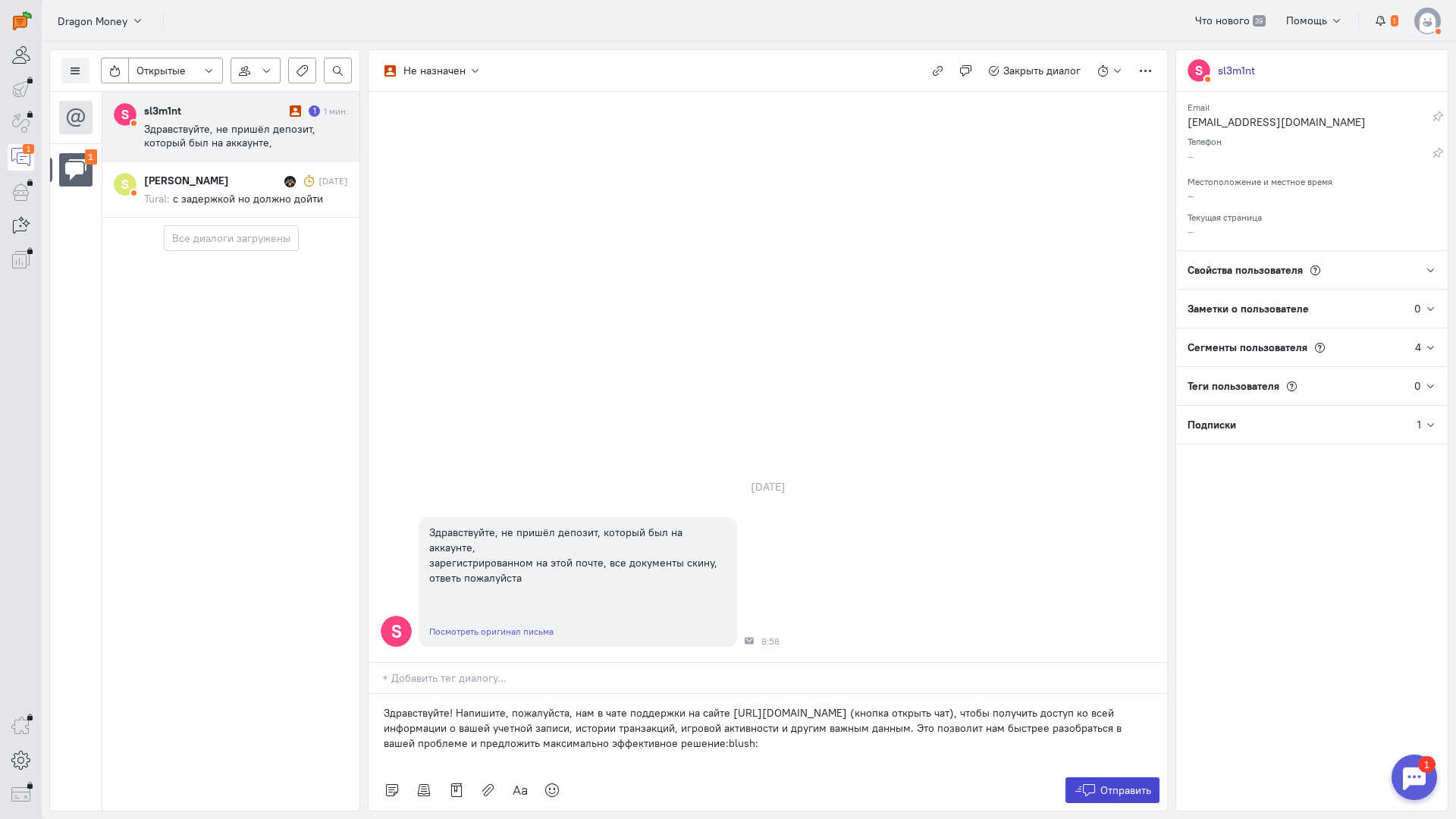
click at [1101, 783] on span "Отправить" at bounding box center [1126, 790] width 51 height 14
